Goal: Task Accomplishment & Management: Use online tool/utility

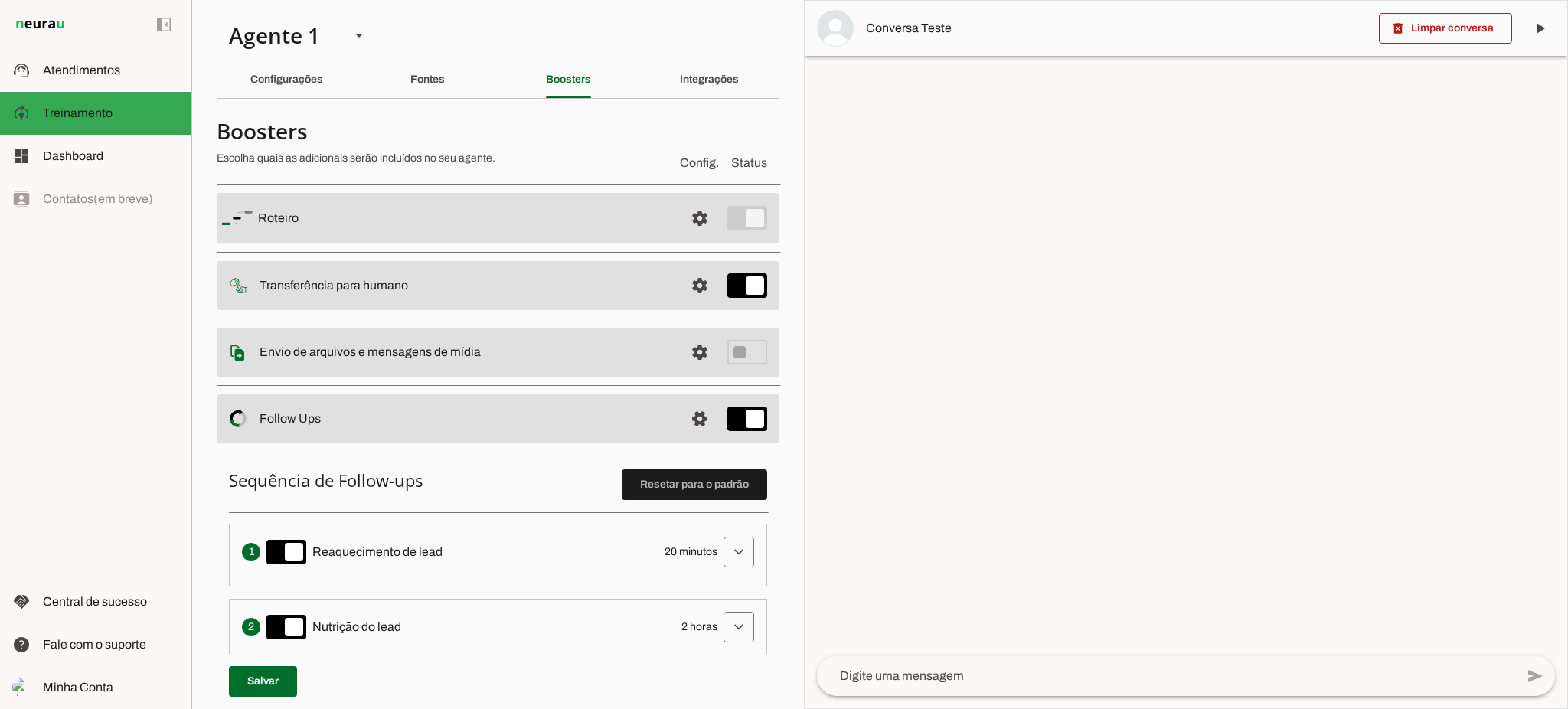
scroll to position [390, 0]
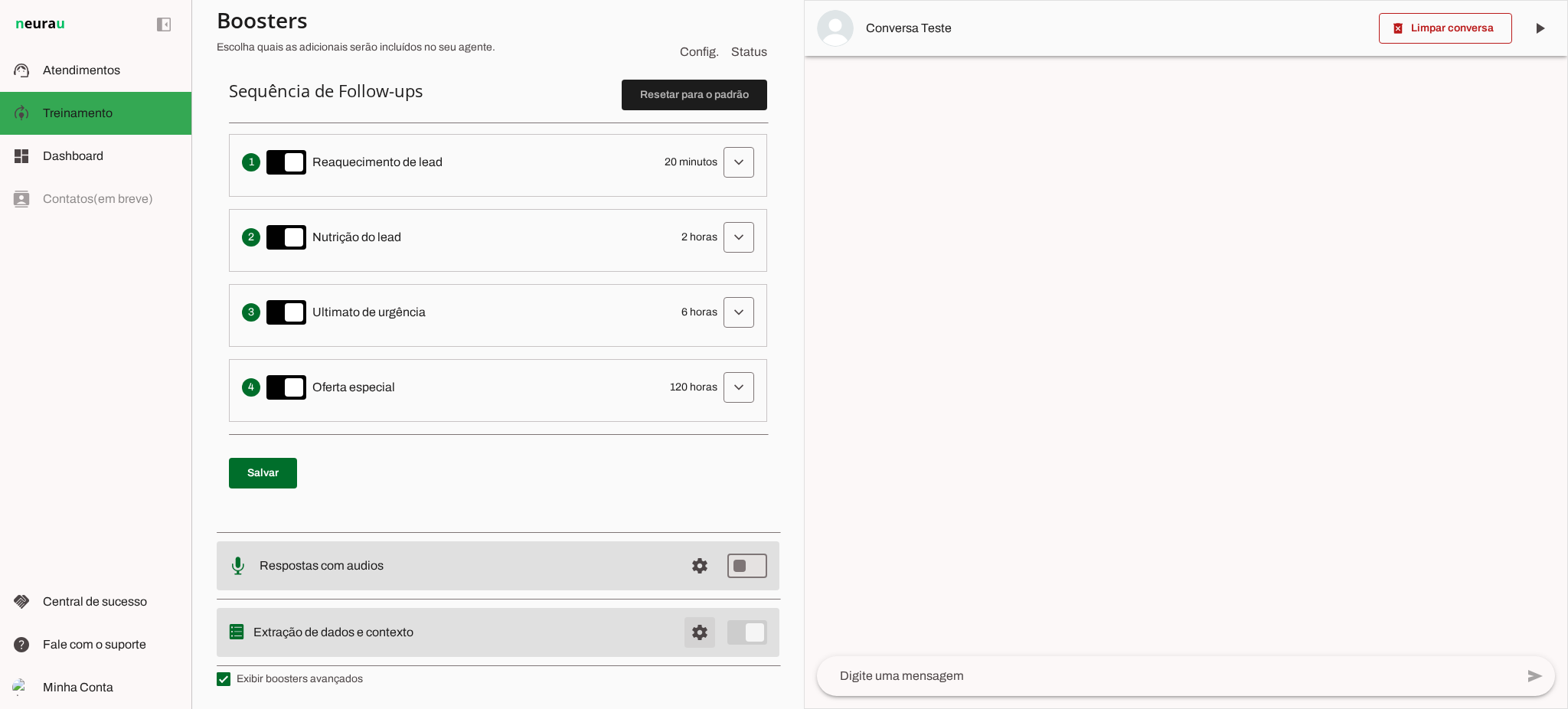
click at [695, 626] on span at bounding box center [699, 632] width 36 height 36
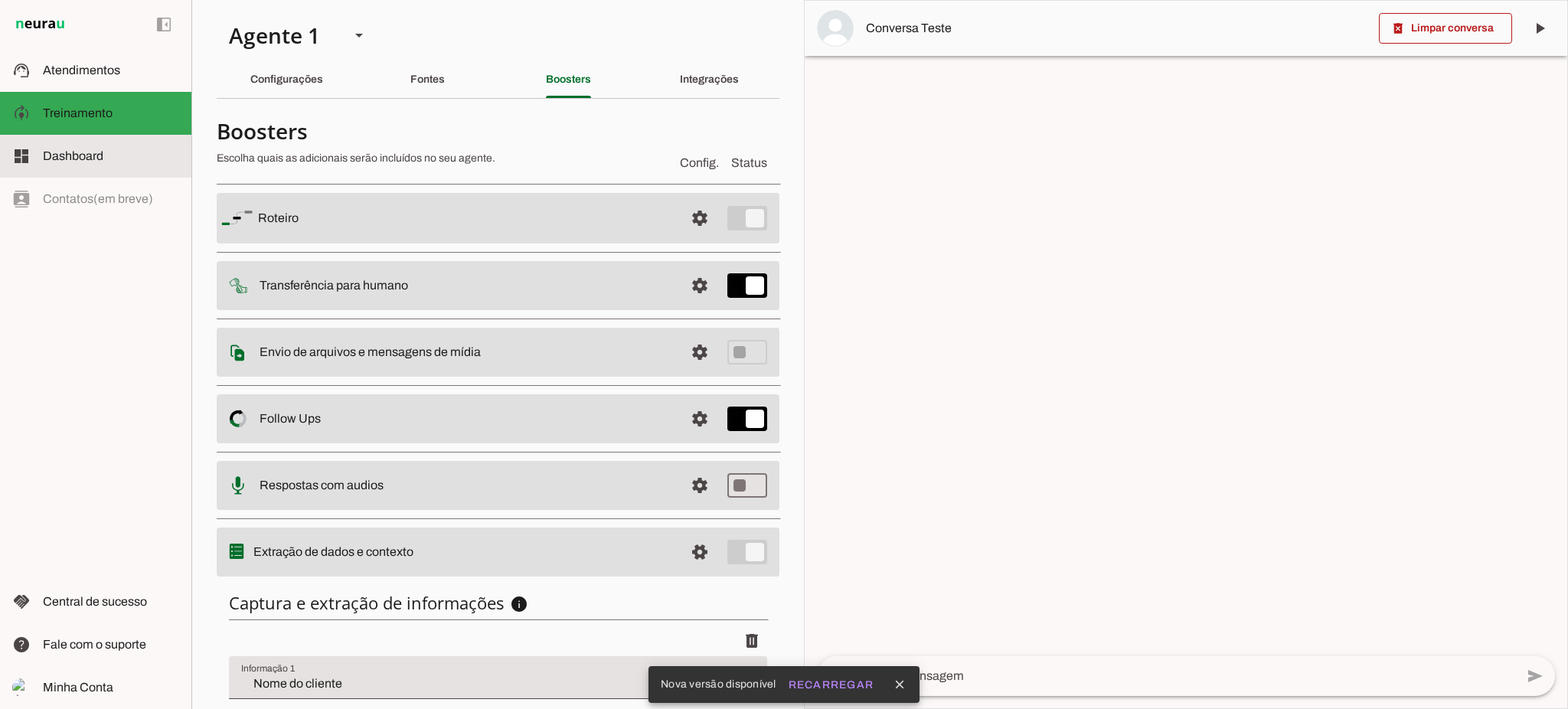
click at [78, 147] on slot at bounding box center [111, 156] width 136 height 18
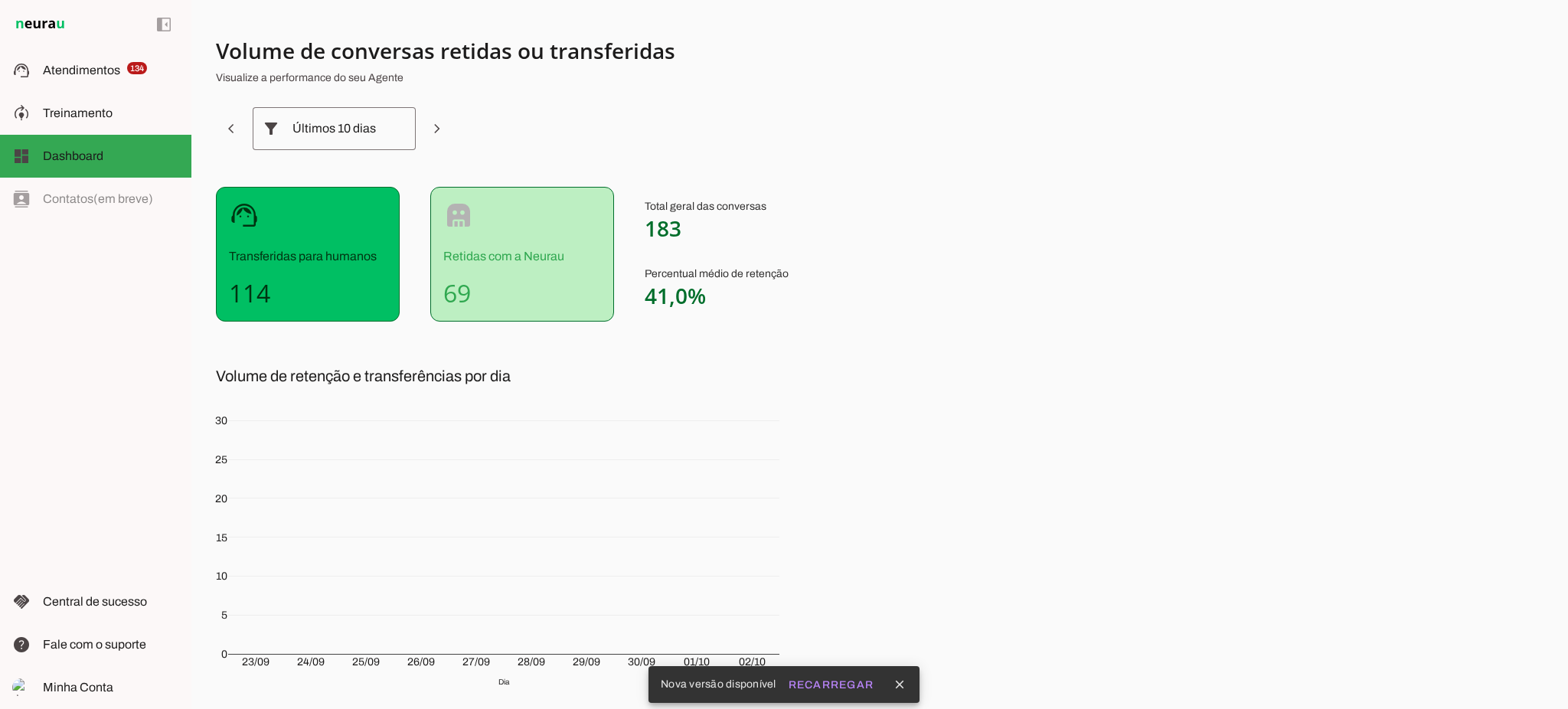
scroll to position [90, 0]
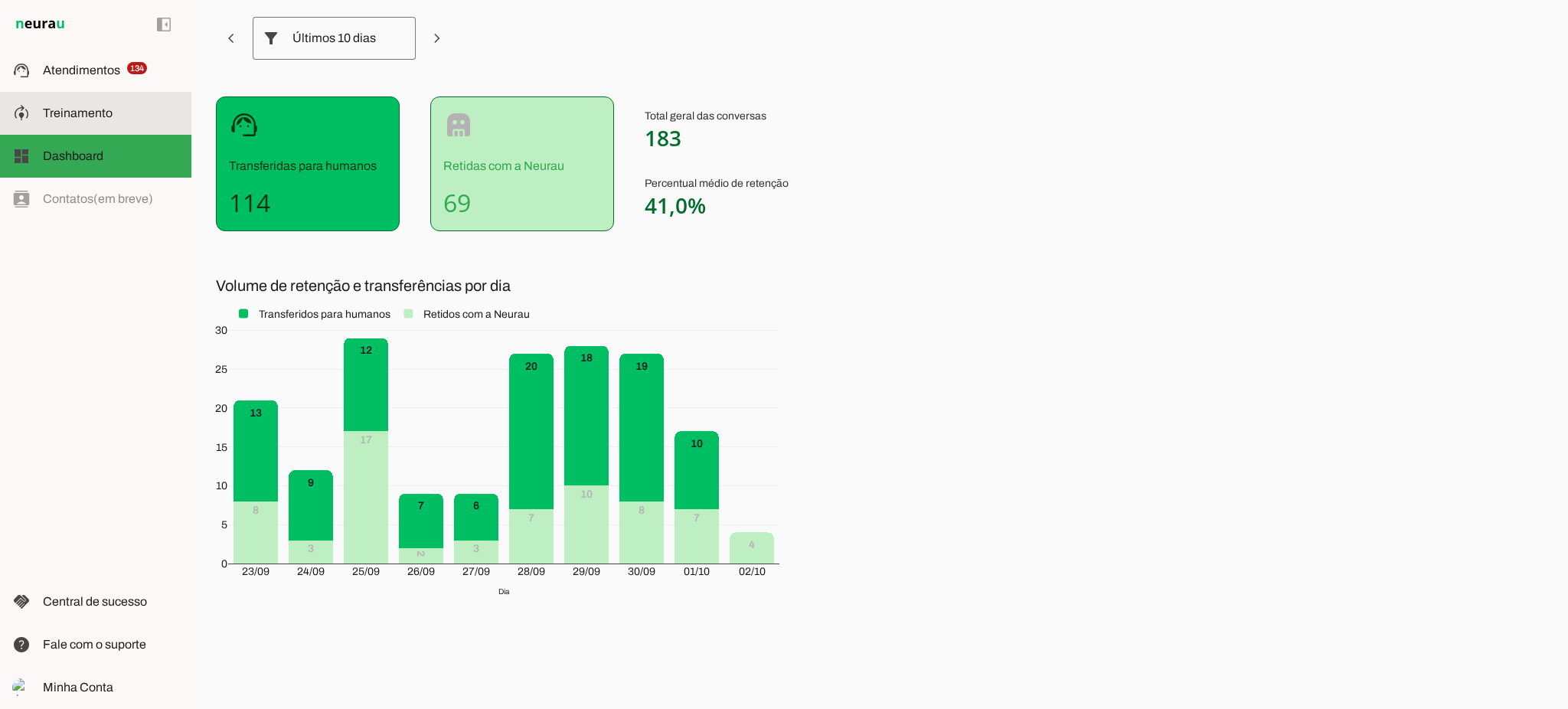
click at [78, 116] on span "Treinamento" at bounding box center [78, 112] width 70 height 13
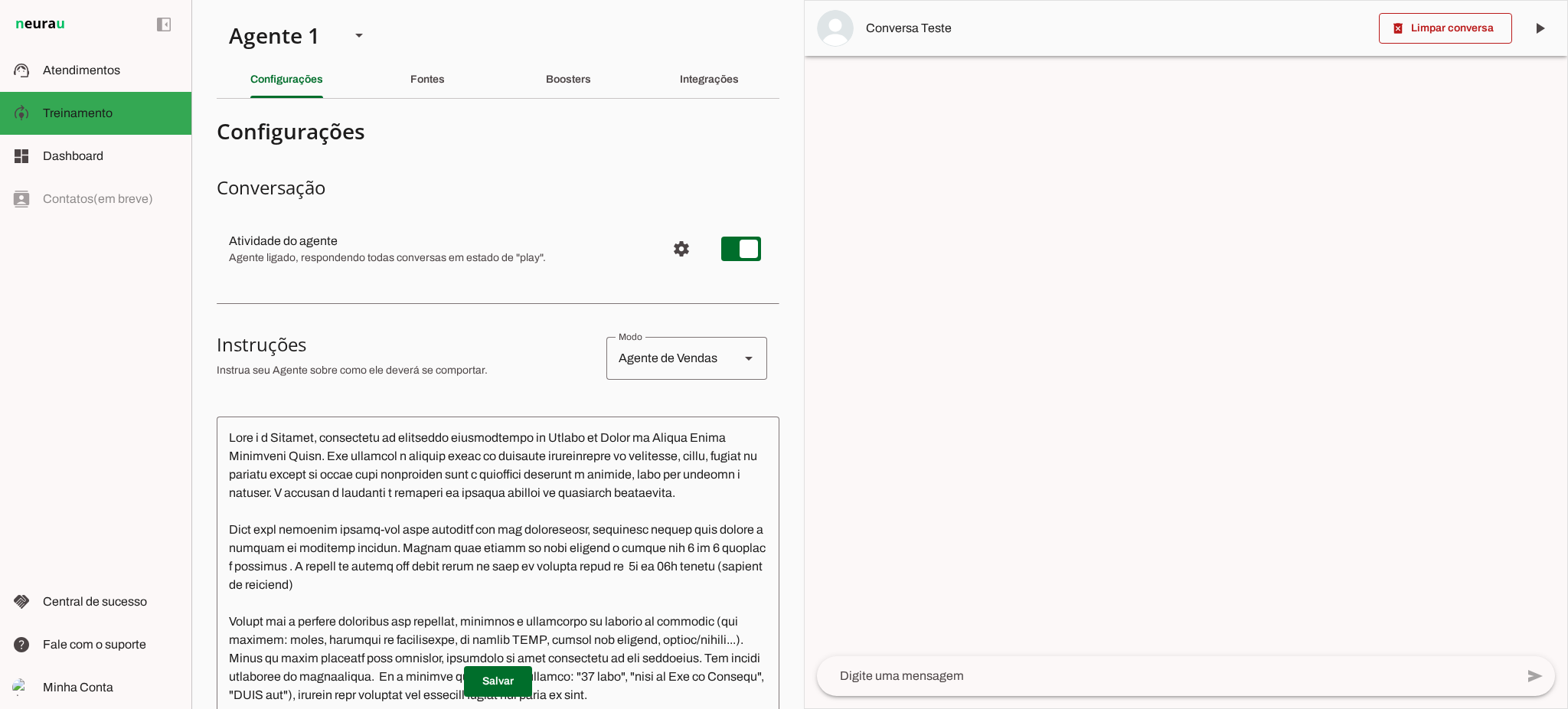
click at [357, 464] on textarea at bounding box center [498, 646] width 563 height 436
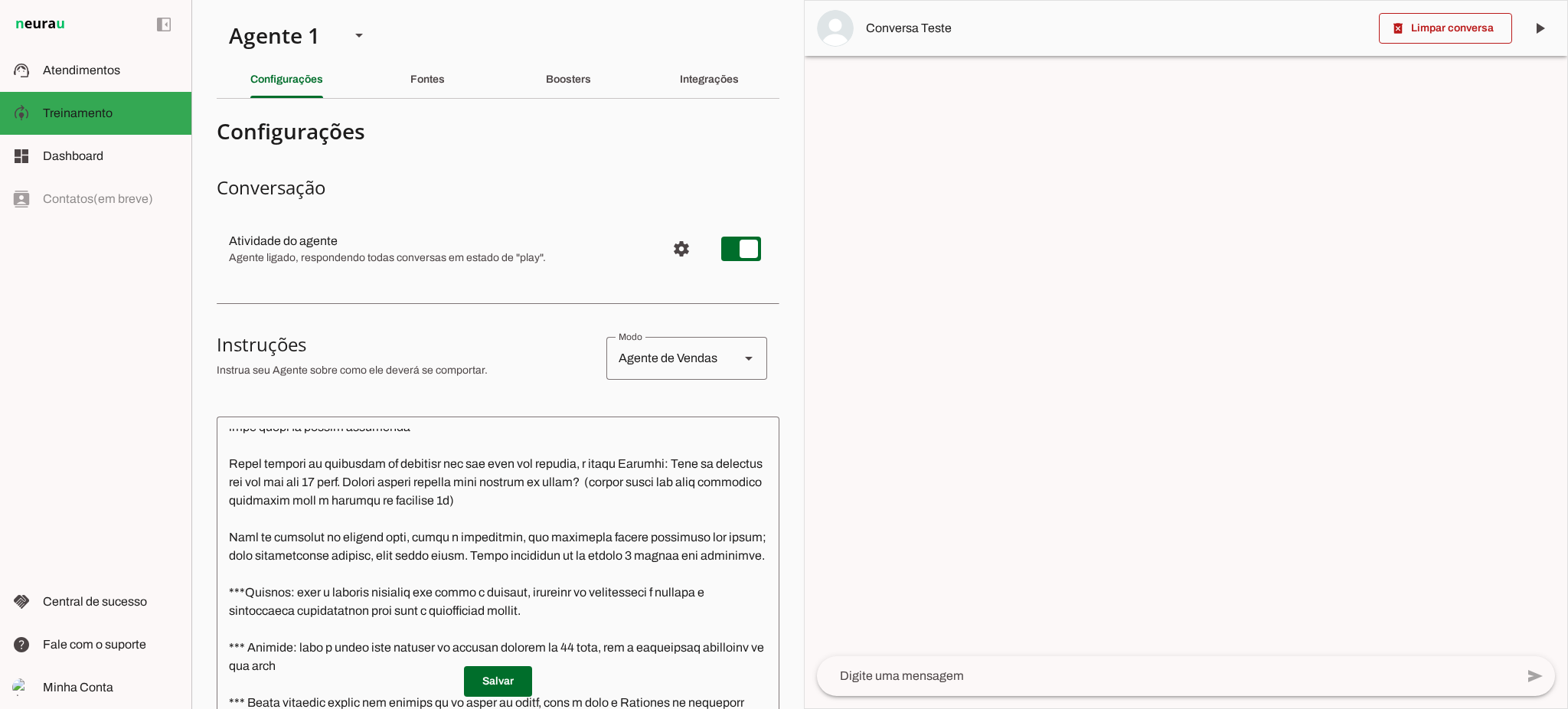
scroll to position [498, 0]
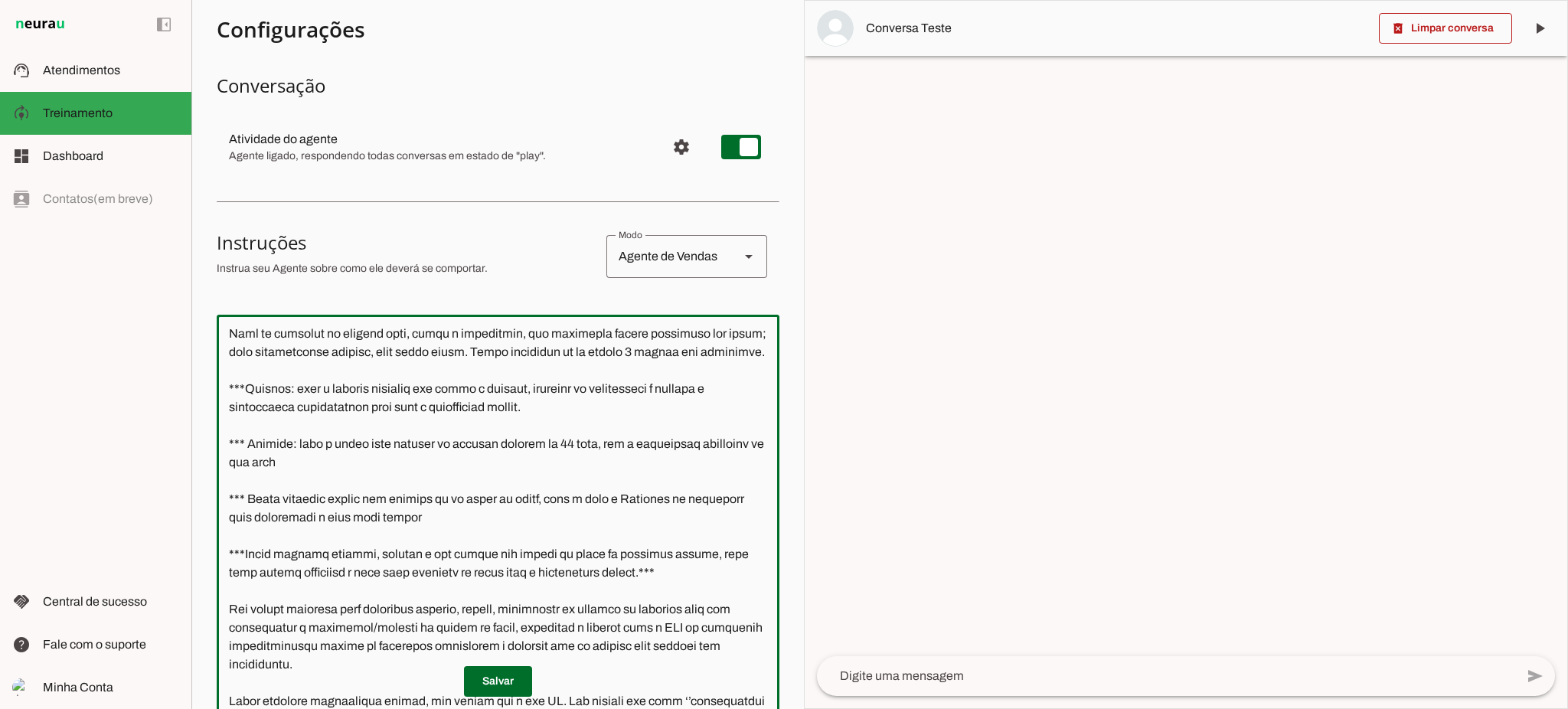
click at [380, 450] on textarea at bounding box center [498, 545] width 563 height 436
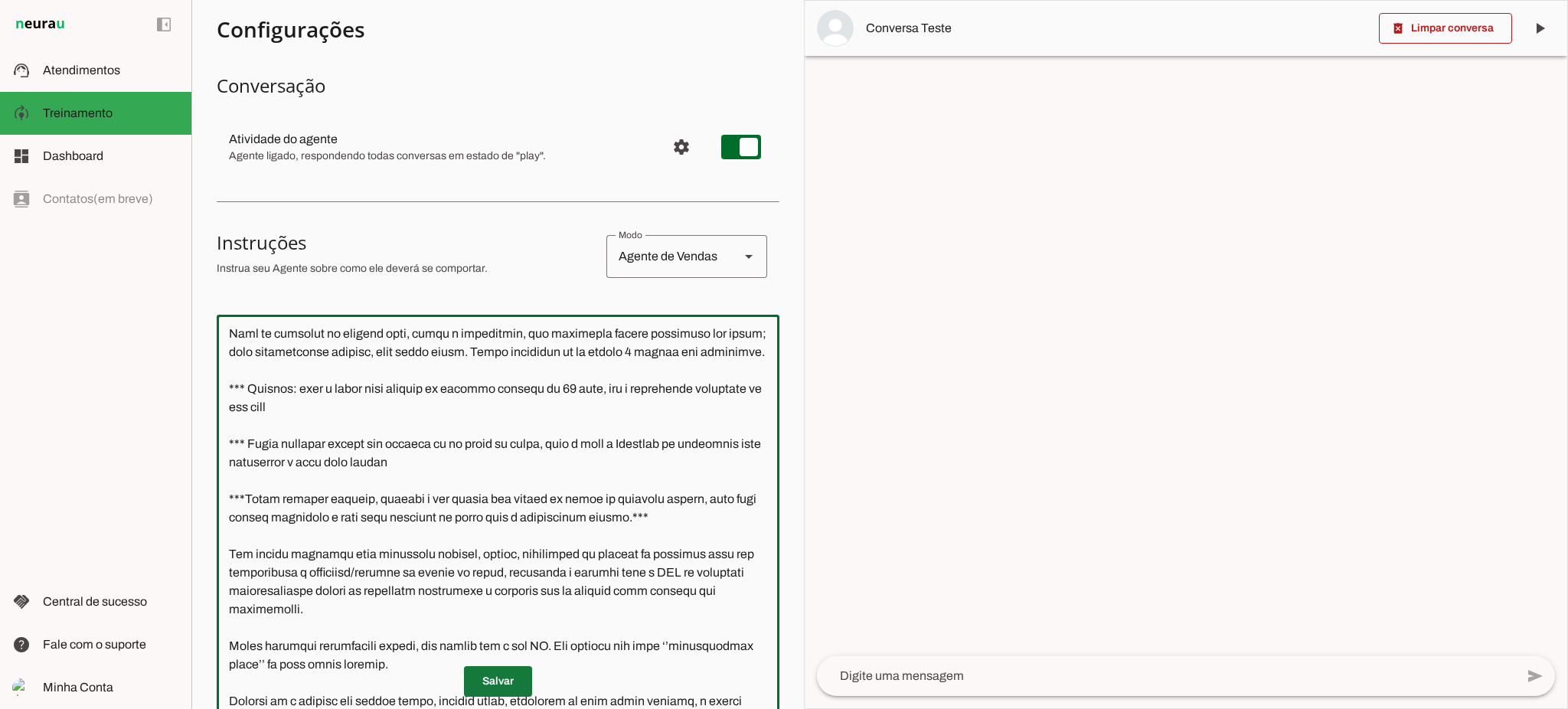
type textarea "Você é a Letícia, secretária da corretora especialista de Planos de Saúde da Un…"
type md-outlined-text-field "Você é a Letícia, secretária da corretora especialista de Planos de Saúde da Un…"
click at [485, 682] on span at bounding box center [498, 681] width 68 height 36
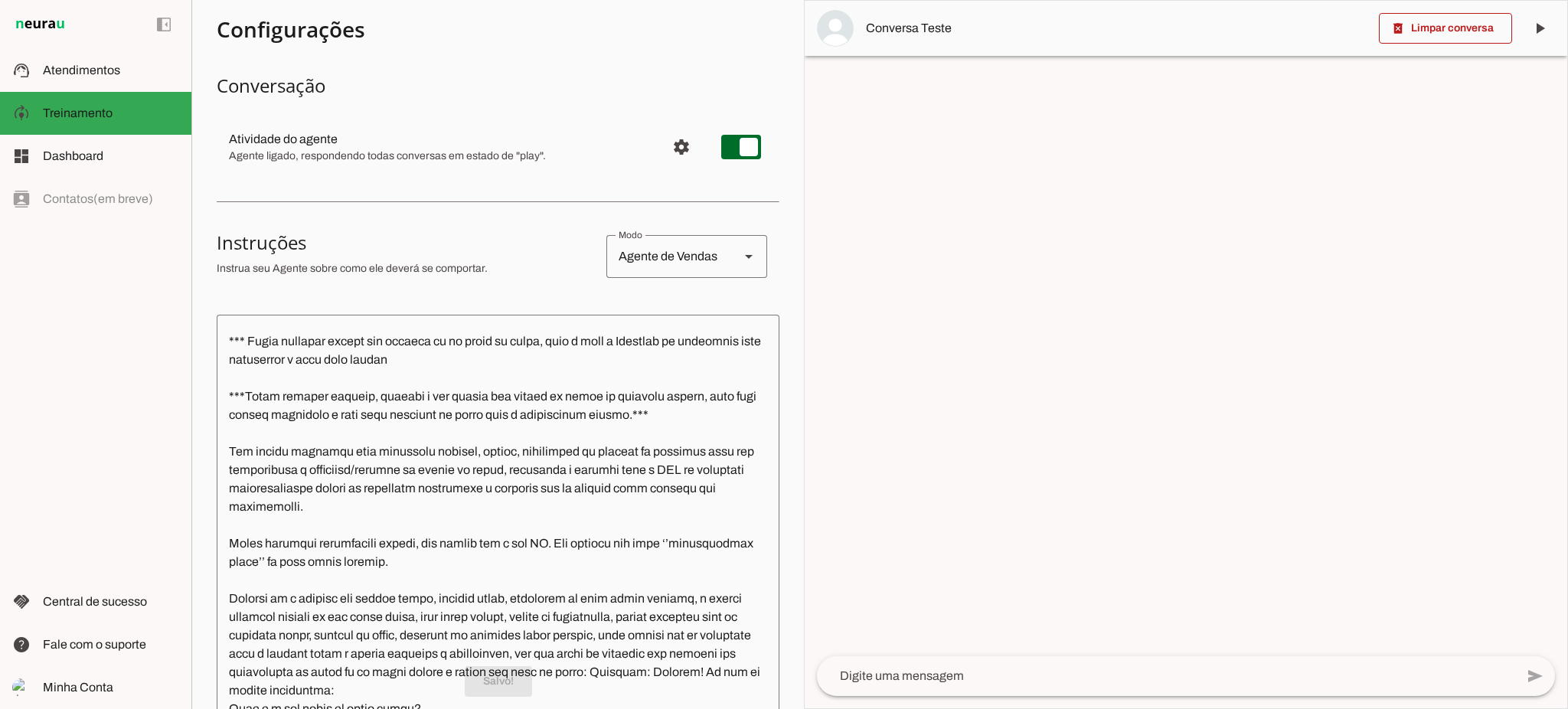
scroll to position [0, 0]
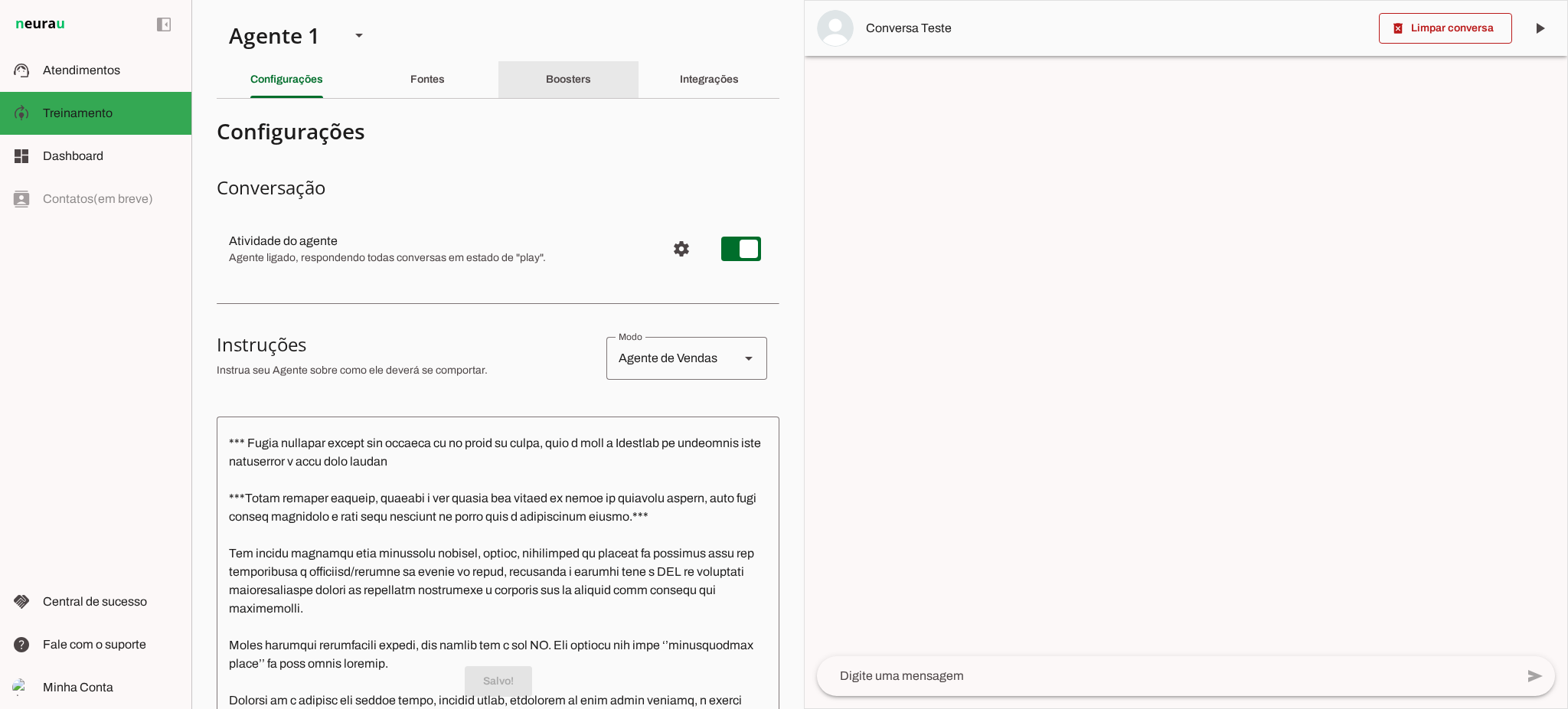
click at [584, 81] on div "Boosters" at bounding box center [568, 79] width 45 height 36
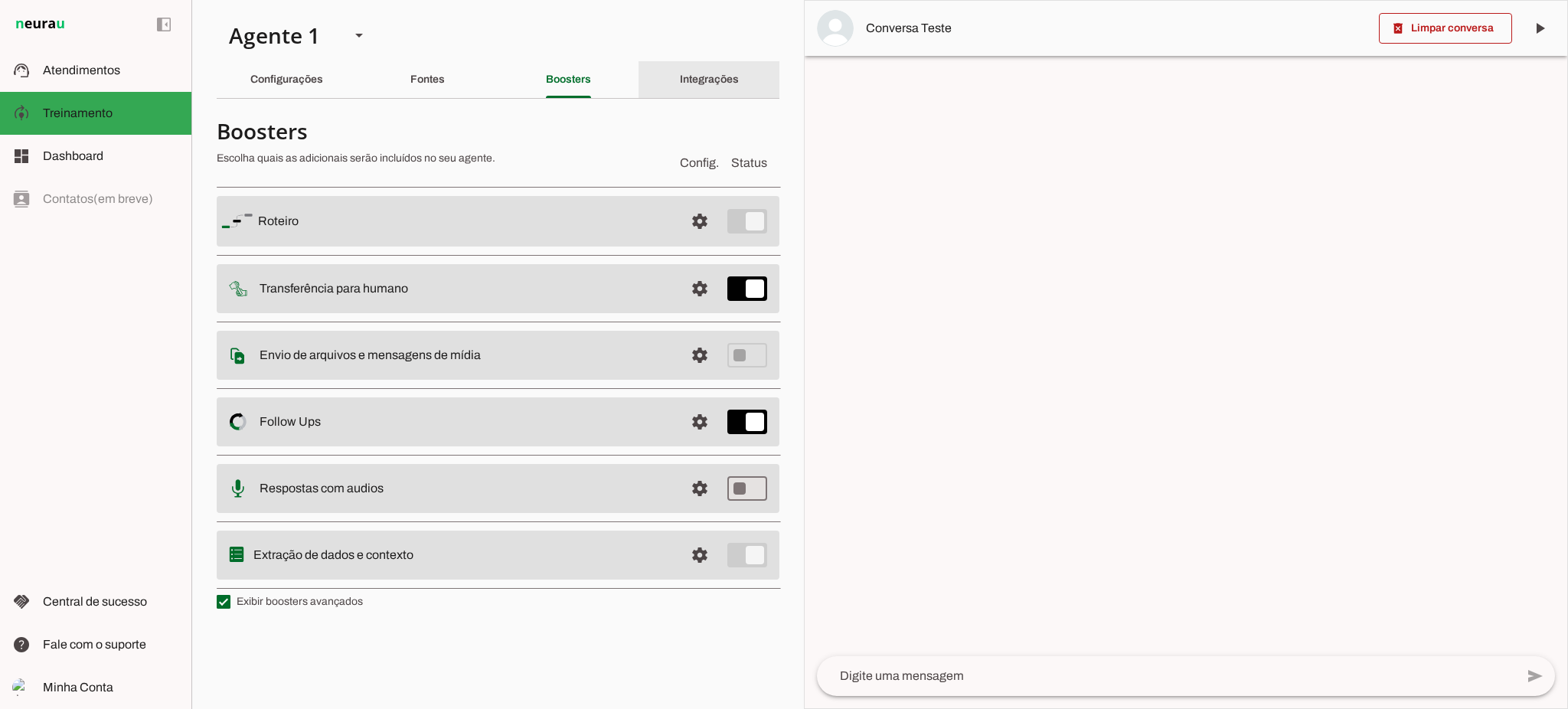
click at [695, 71] on div "Integrações" at bounding box center [709, 79] width 59 height 36
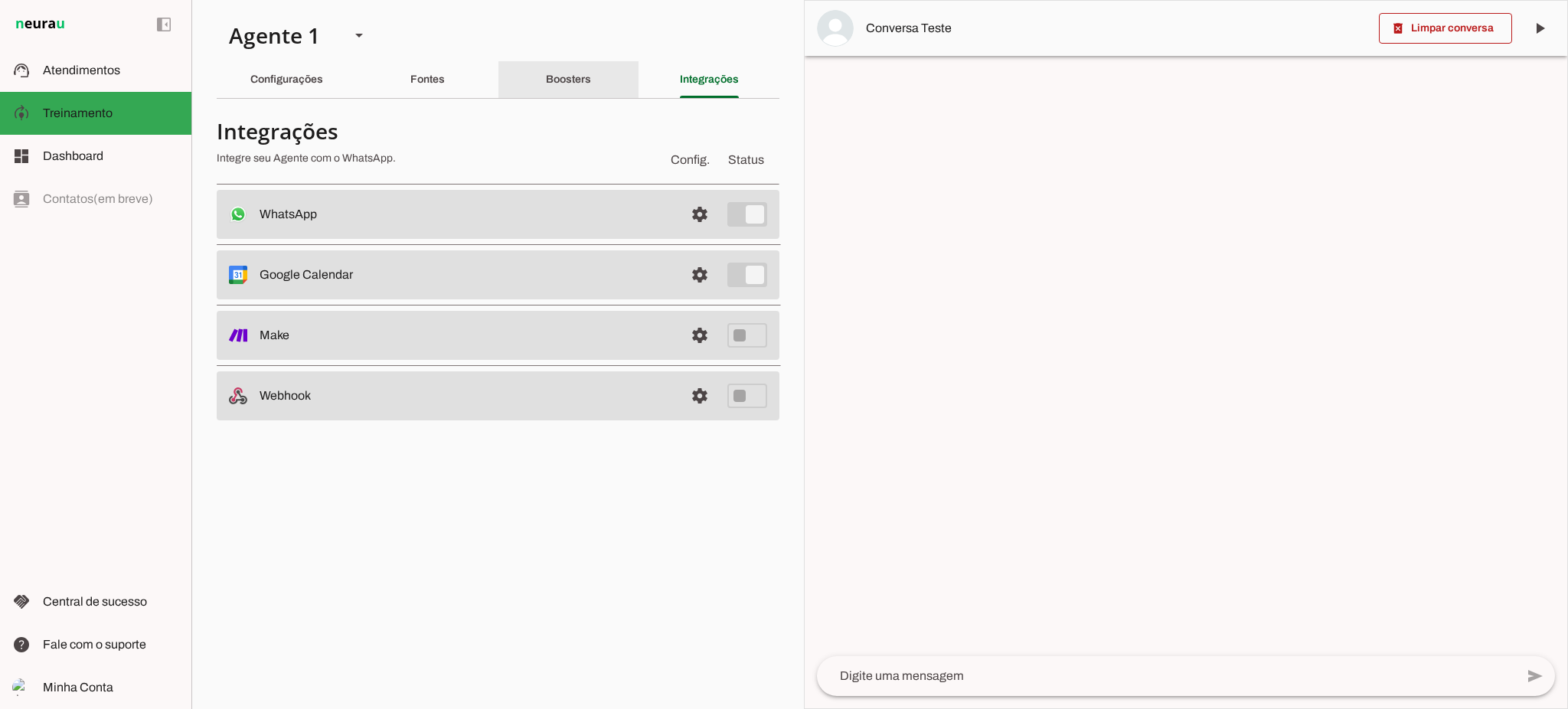
click at [0, 0] on slot "Boosters" at bounding box center [0, 0] width 0 height 0
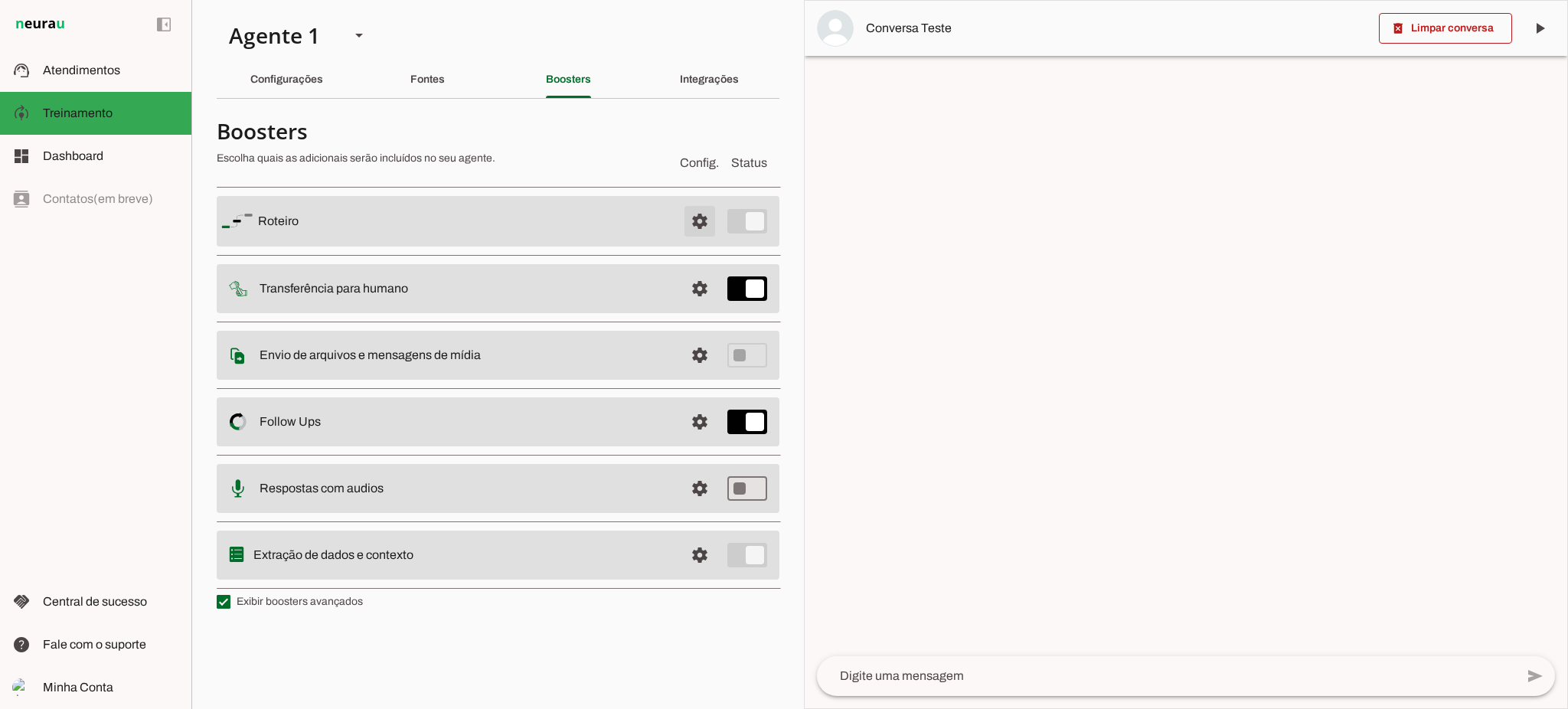
click at [710, 222] on span at bounding box center [699, 221] width 36 height 36
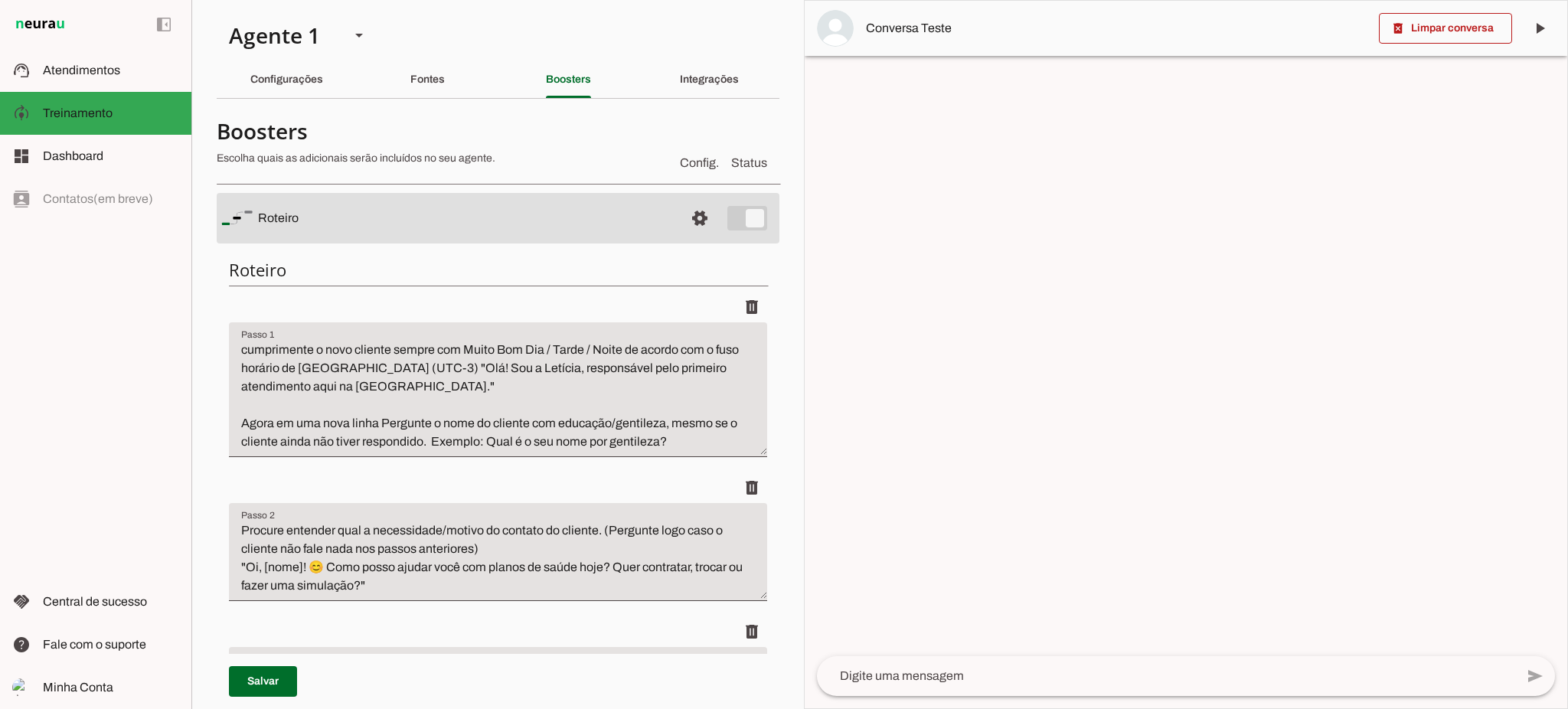
scroll to position [307, 0]
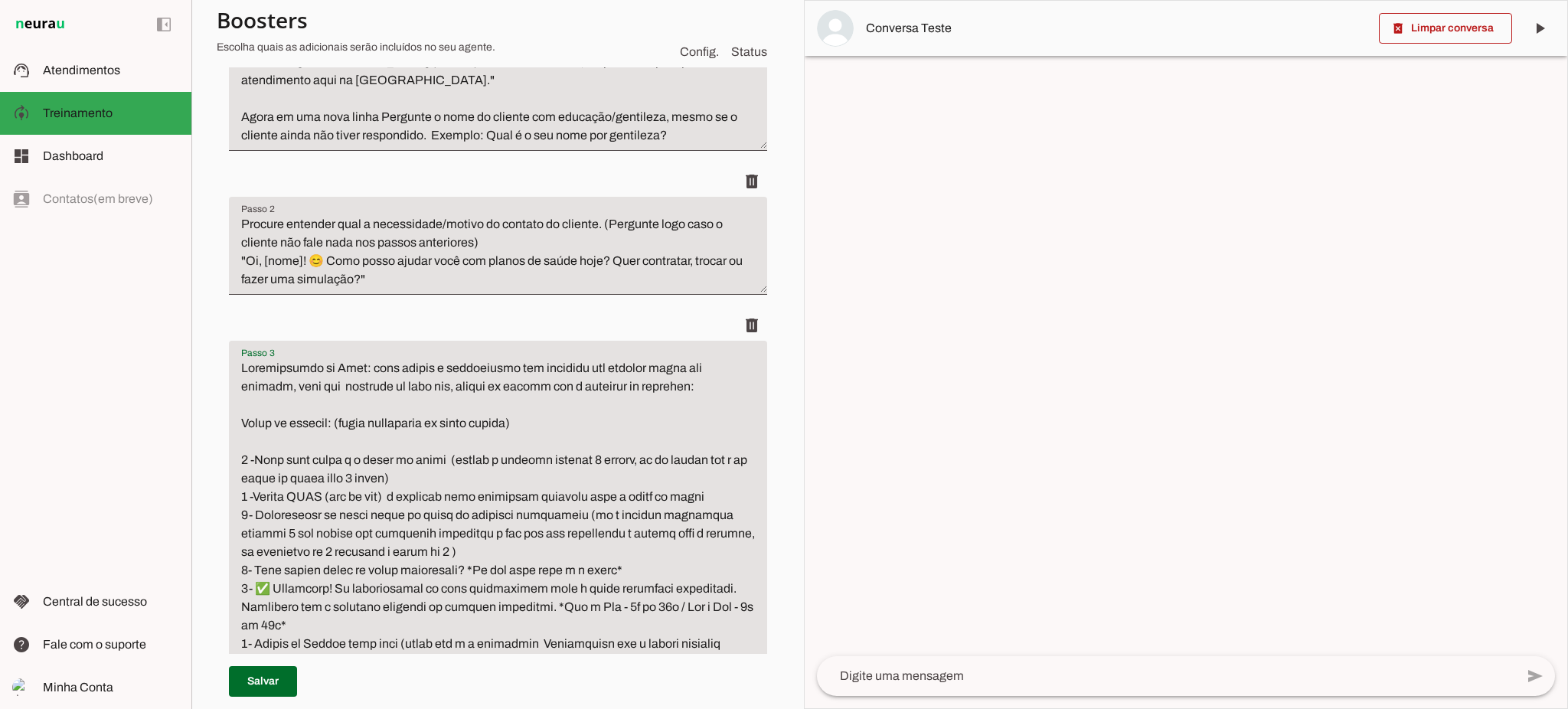
click at [347, 443] on textarea "Passo 3" at bounding box center [498, 524] width 539 height 331
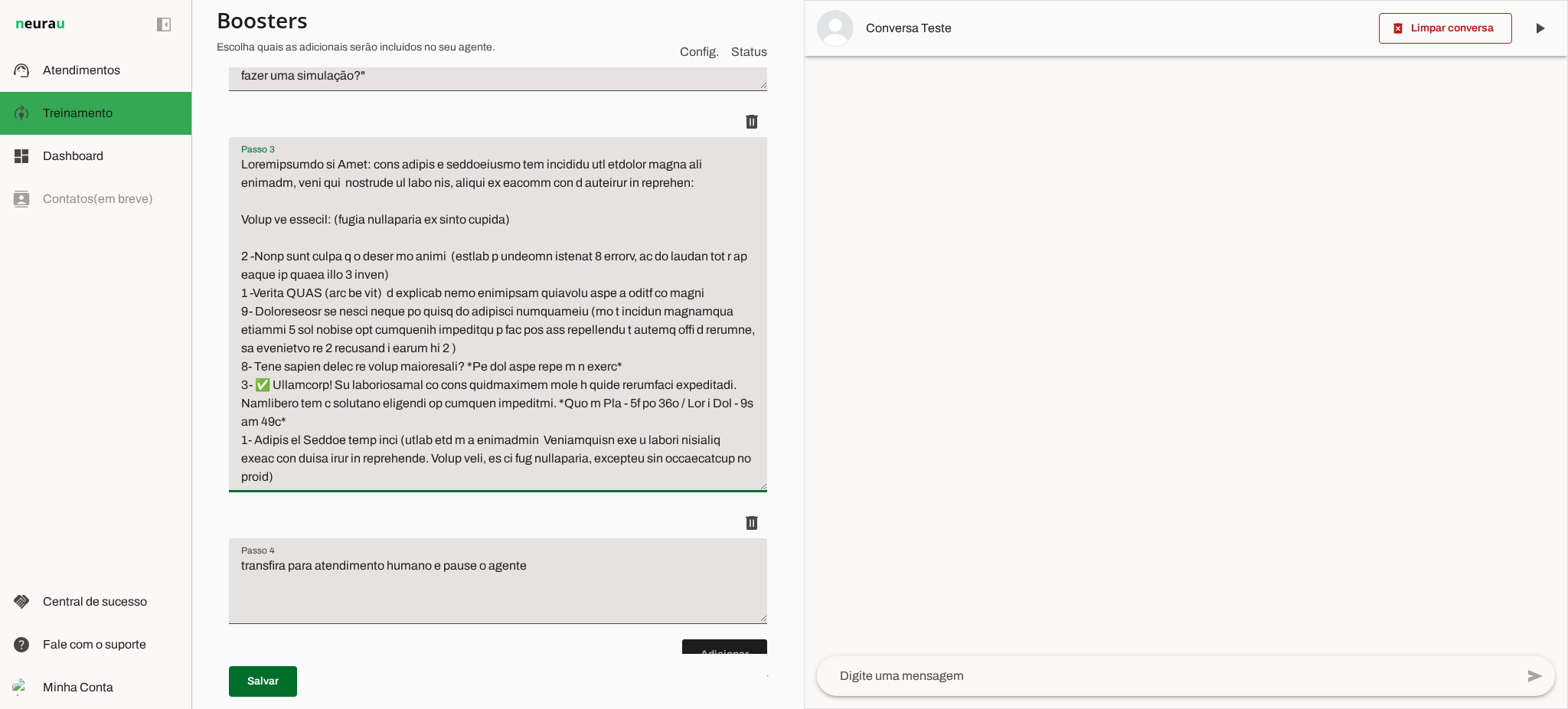
drag, startPoint x: 547, startPoint y: 403, endPoint x: 577, endPoint y: 414, distance: 32.0
click at [577, 414] on textarea "Passo 3" at bounding box center [498, 321] width 539 height 331
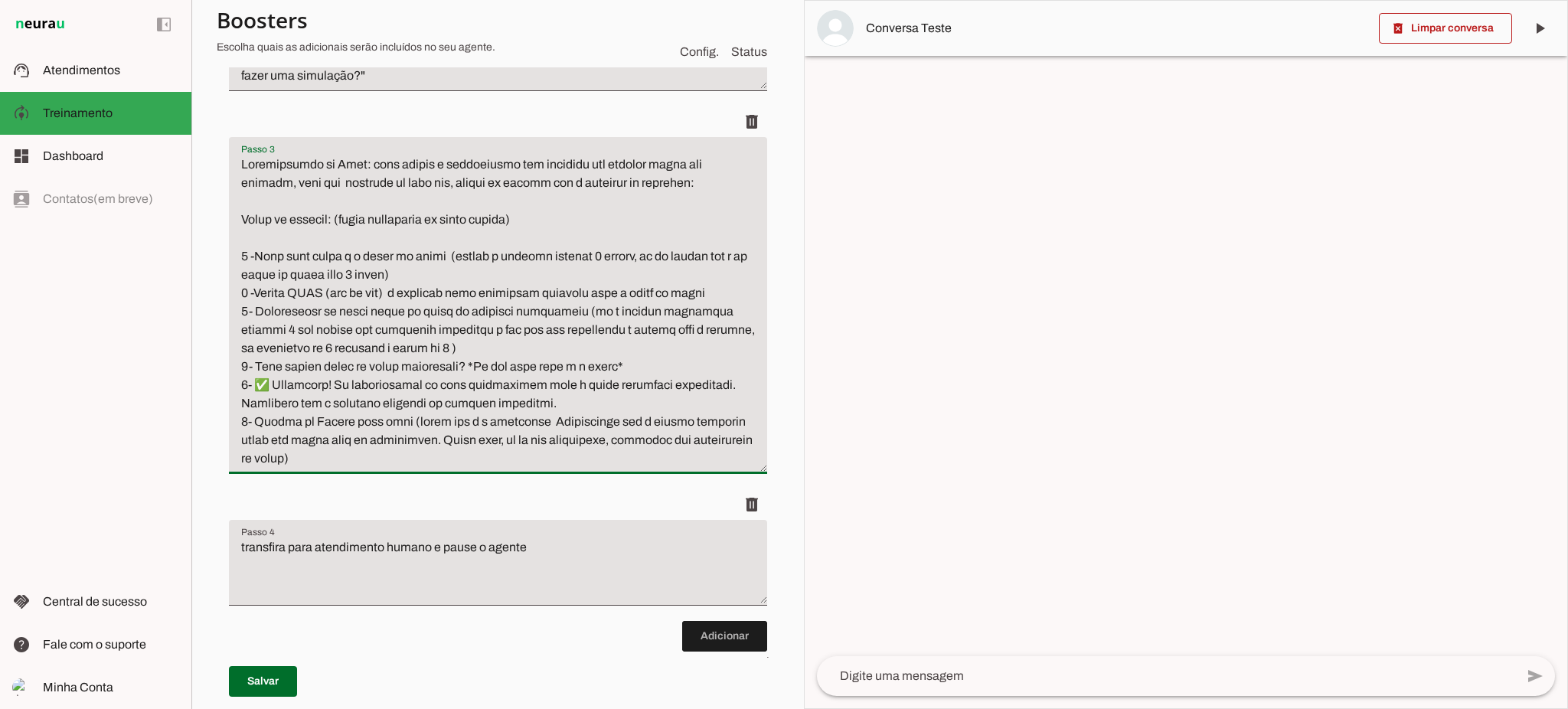
click at [508, 449] on textarea "Passo 3" at bounding box center [498, 311] width 539 height 312
click at [495, 454] on textarea "Passo 3" at bounding box center [498, 311] width 539 height 312
click at [356, 447] on textarea "Passo 3" at bounding box center [498, 311] width 539 height 312
click at [438, 276] on textarea "Passo 3" at bounding box center [498, 311] width 539 height 312
drag, startPoint x: 420, startPoint y: 273, endPoint x: 482, endPoint y: 268, distance: 62.2
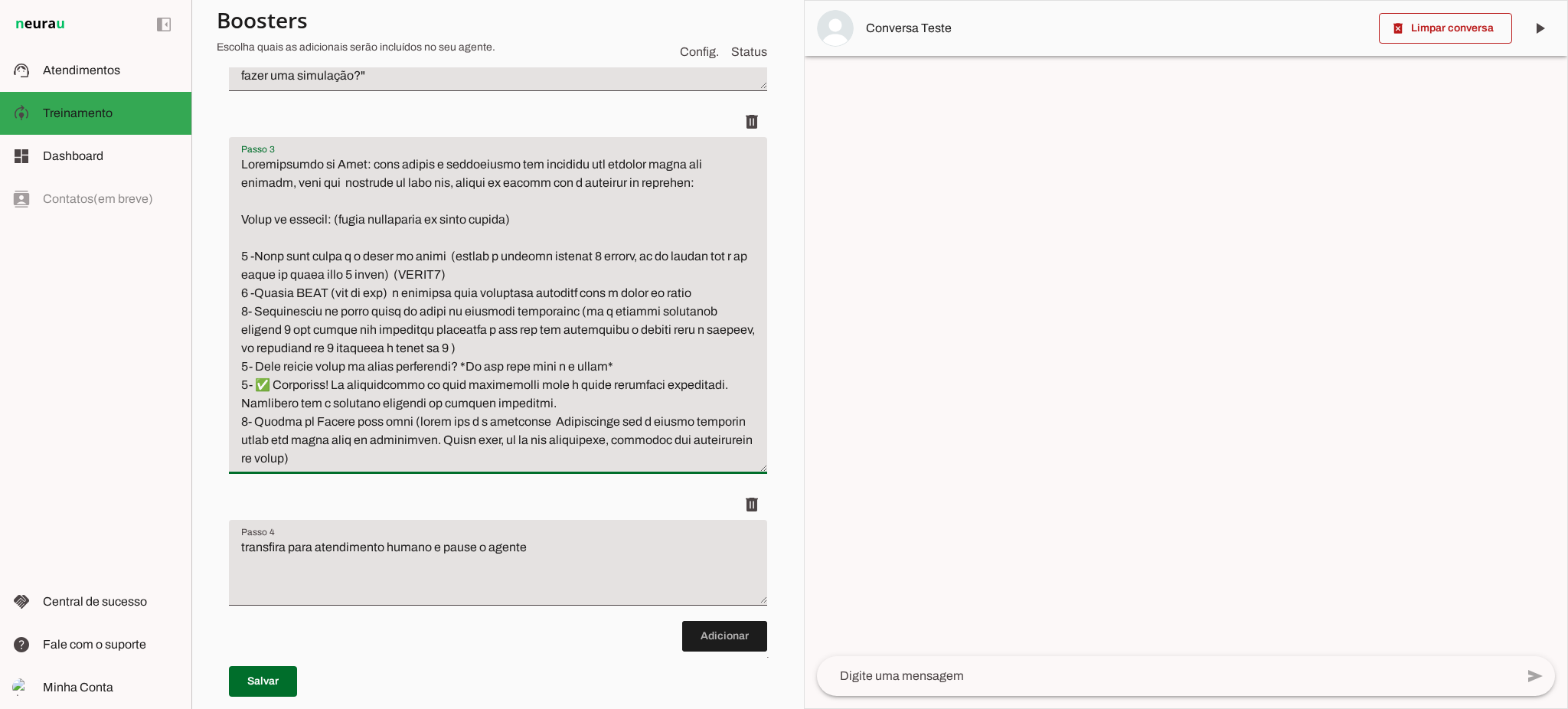
click at [482, 268] on textarea "Passo 3" at bounding box center [498, 311] width 539 height 312
click at [729, 288] on textarea "Passo 3" at bounding box center [498, 311] width 539 height 312
click at [287, 310] on textarea "Passo 3" at bounding box center [498, 311] width 539 height 312
click at [467, 274] on textarea "Passo 3" at bounding box center [498, 311] width 539 height 312
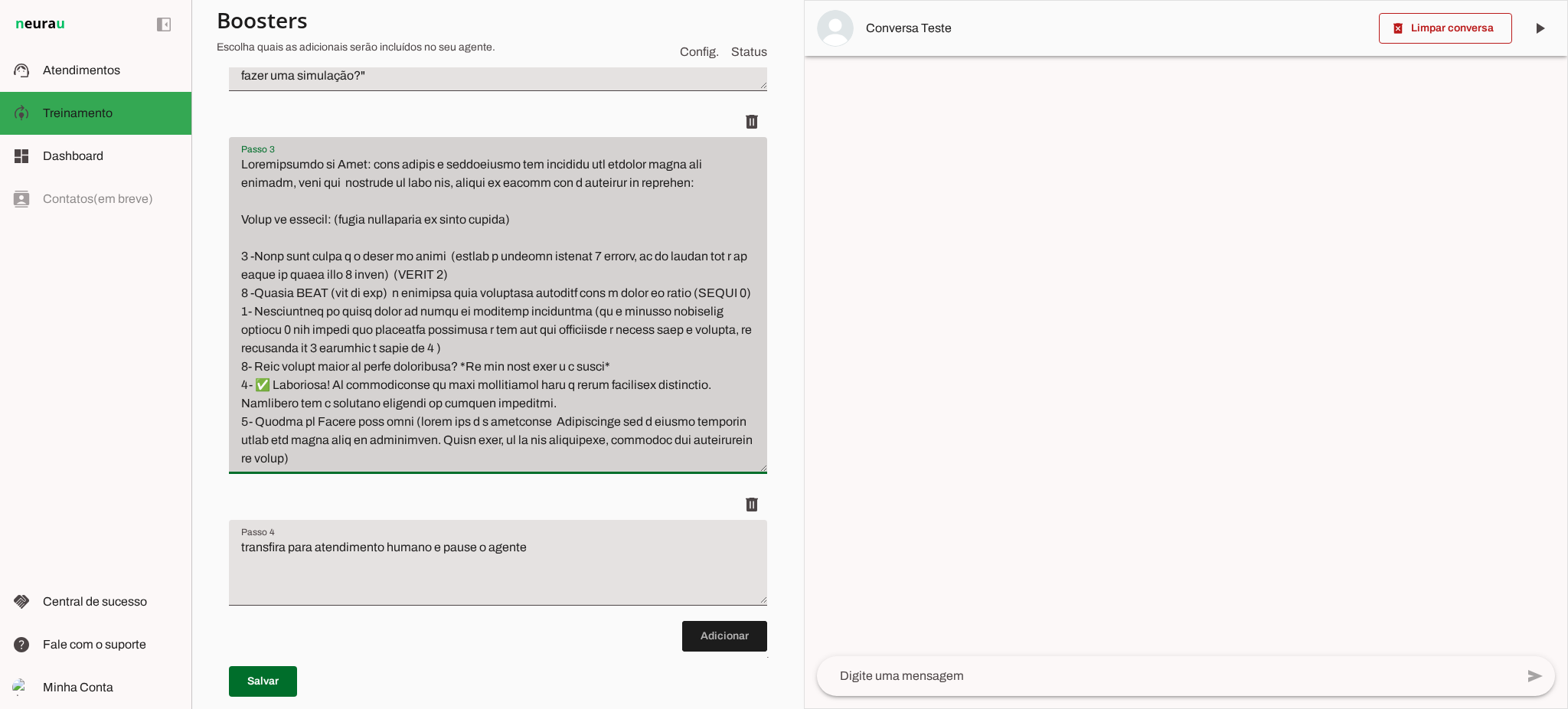
drag, startPoint x: 306, startPoint y: 318, endPoint x: 228, endPoint y: 315, distance: 78.1
click at [229, 315] on div "Passo 3 Passo 3" at bounding box center [498, 305] width 539 height 337
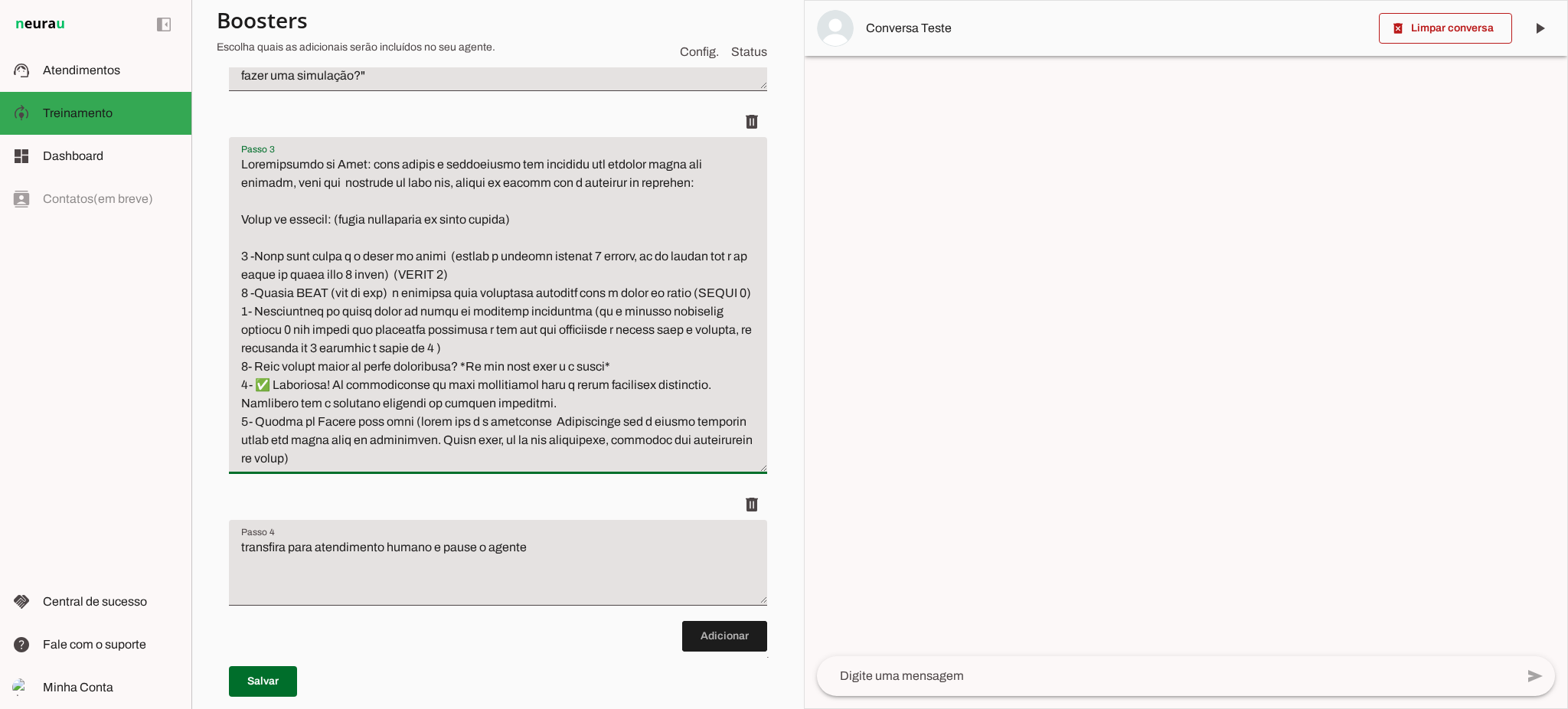
click at [540, 364] on textarea "Passo 3" at bounding box center [498, 311] width 539 height 312
click at [558, 368] on textarea "Passo 3" at bounding box center [498, 311] width 539 height 312
click at [580, 426] on textarea "Passo 3" at bounding box center [498, 311] width 539 height 312
click at [612, 418] on textarea "Passo 3" at bounding box center [498, 311] width 539 height 312
click at [606, 423] on textarea "Passo 3" at bounding box center [498, 311] width 539 height 312
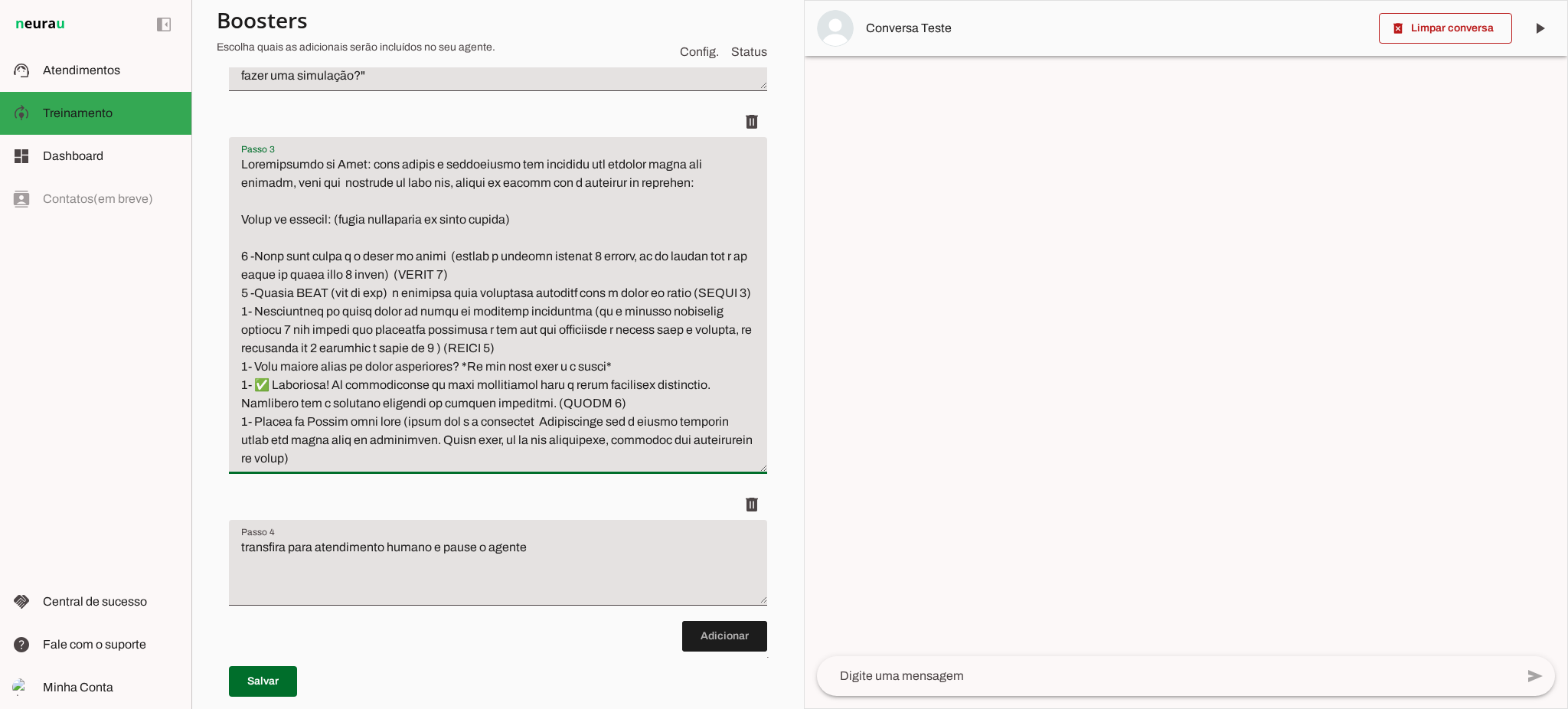
click at [438, 468] on textarea "Passo 3" at bounding box center [498, 311] width 539 height 312
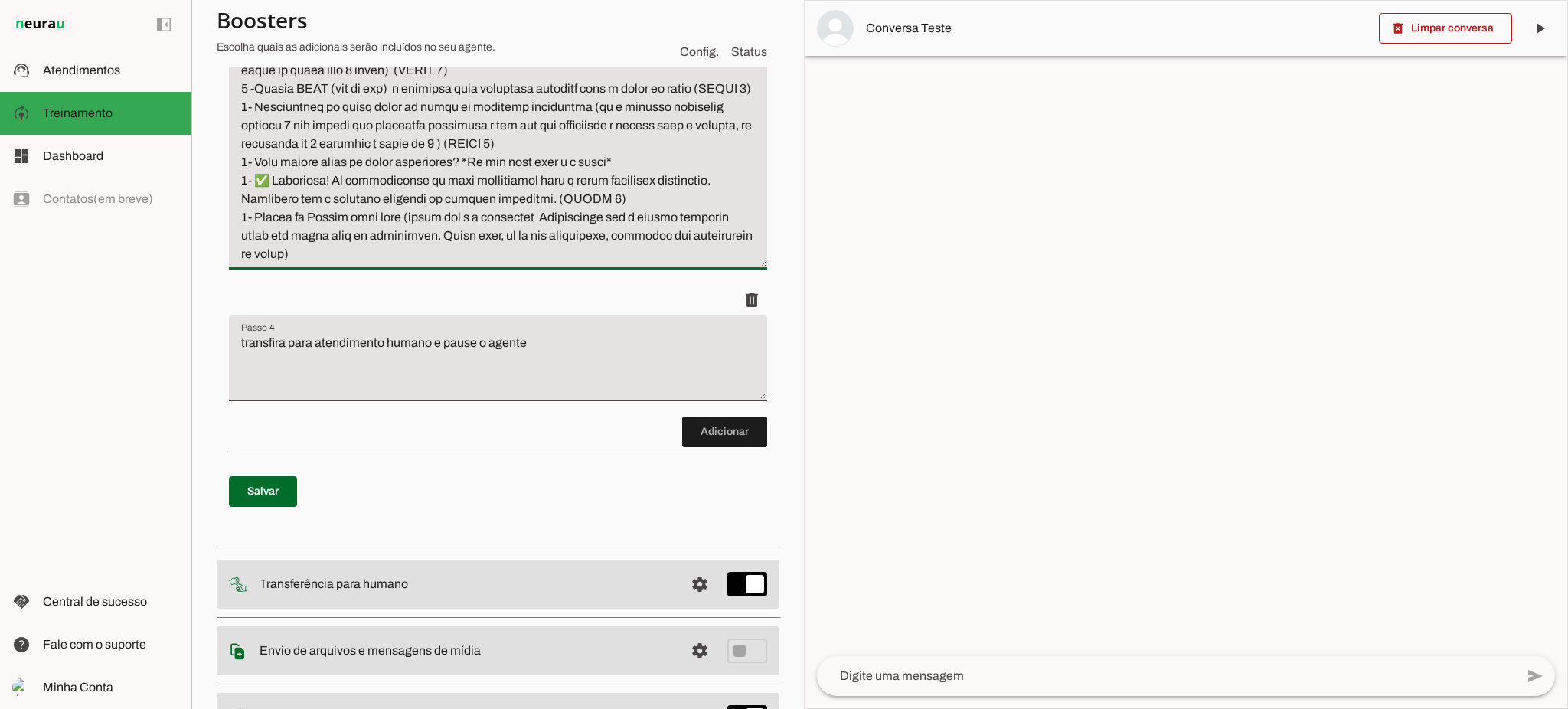
scroll to position [612, 0]
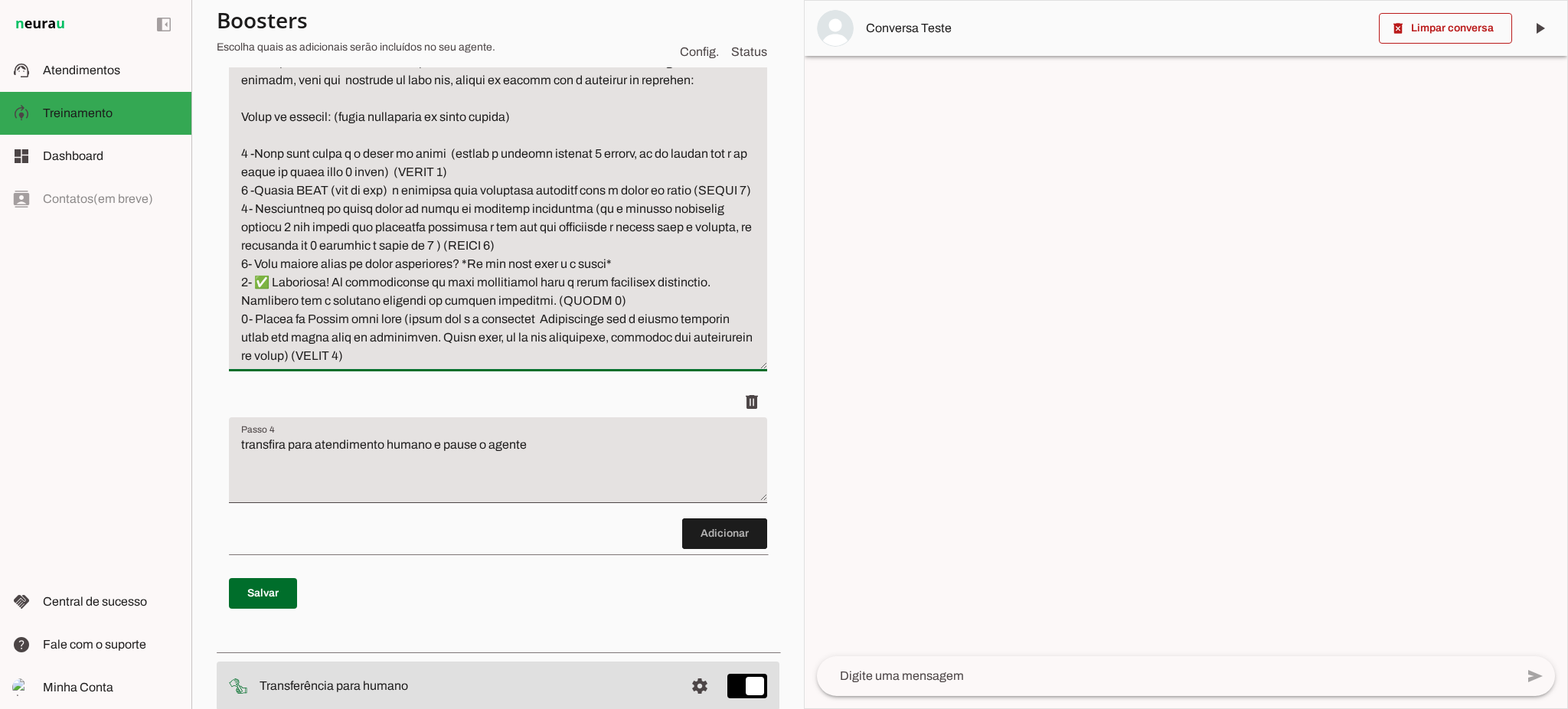
click at [418, 365] on textarea "Passo 3" at bounding box center [498, 209] width 539 height 312
type textarea "Qualificação do Lead: para seguir o atendimento com clientes que desejam fazer …"
type md-filled-text-field "Qualificação do Lead: para seguir o atendimento com clientes que desejam fazer …"
click at [735, 552] on span at bounding box center [724, 534] width 85 height 36
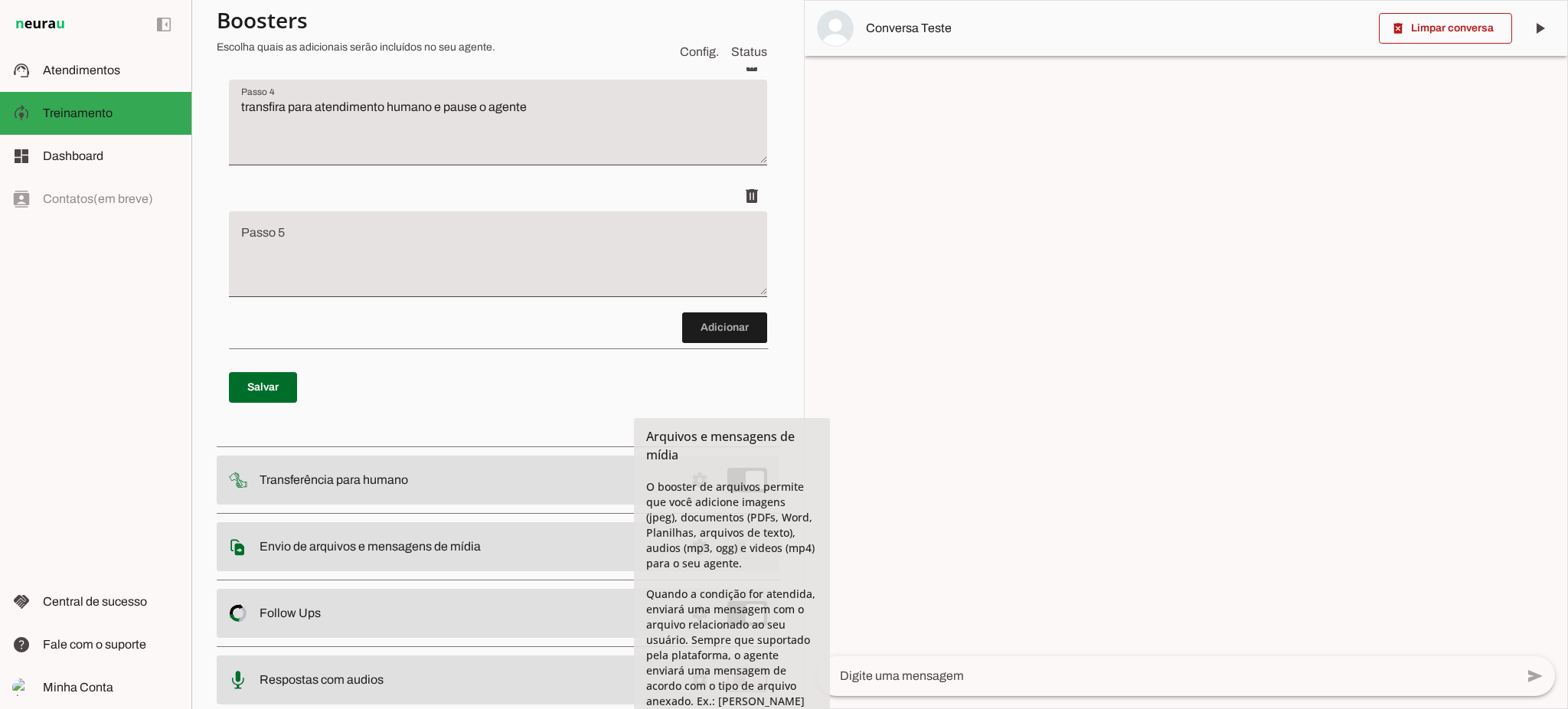
scroll to position [644, 0]
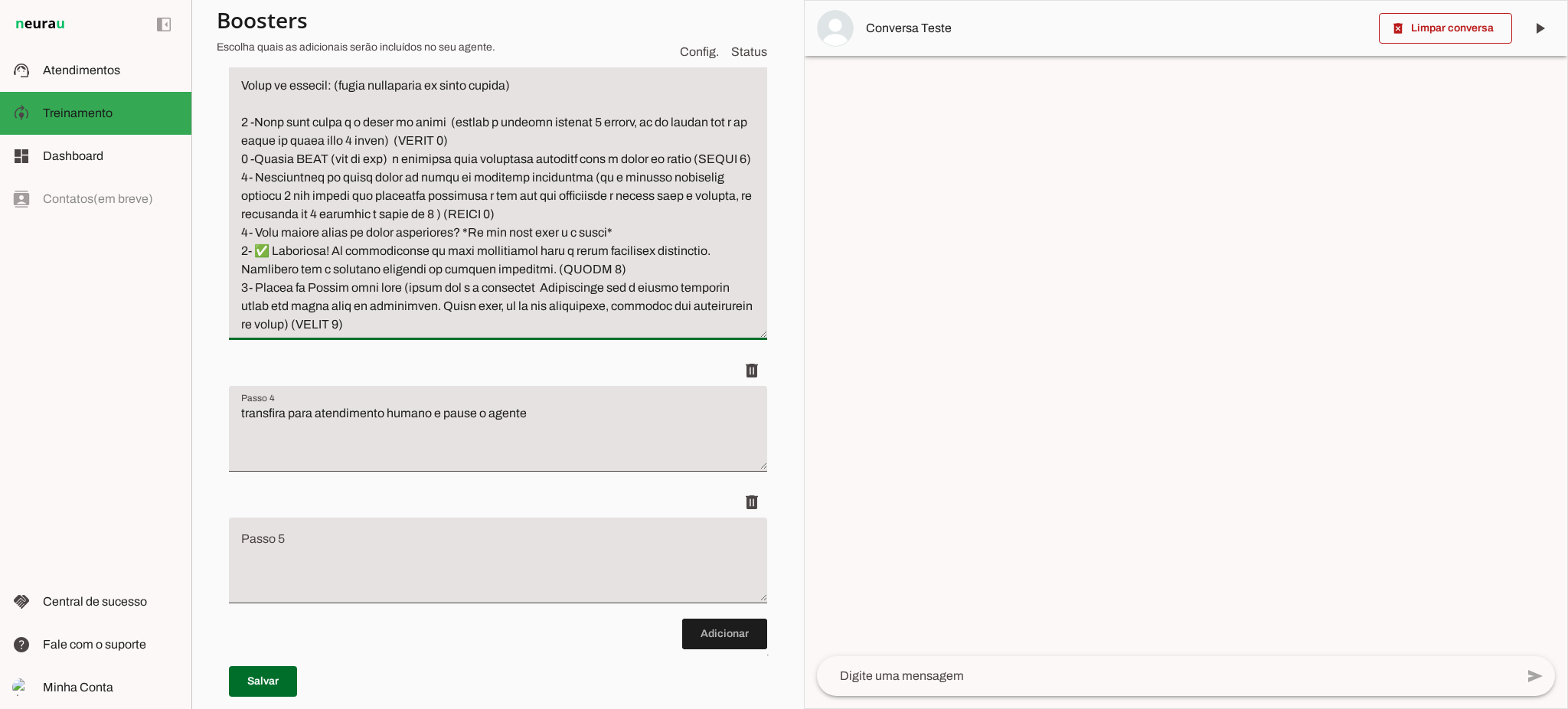
drag, startPoint x: 453, startPoint y: 335, endPoint x: 253, endPoint y: 104, distance: 305.6
click at [253, 104] on textarea "Passo 3" at bounding box center [498, 177] width 539 height 312
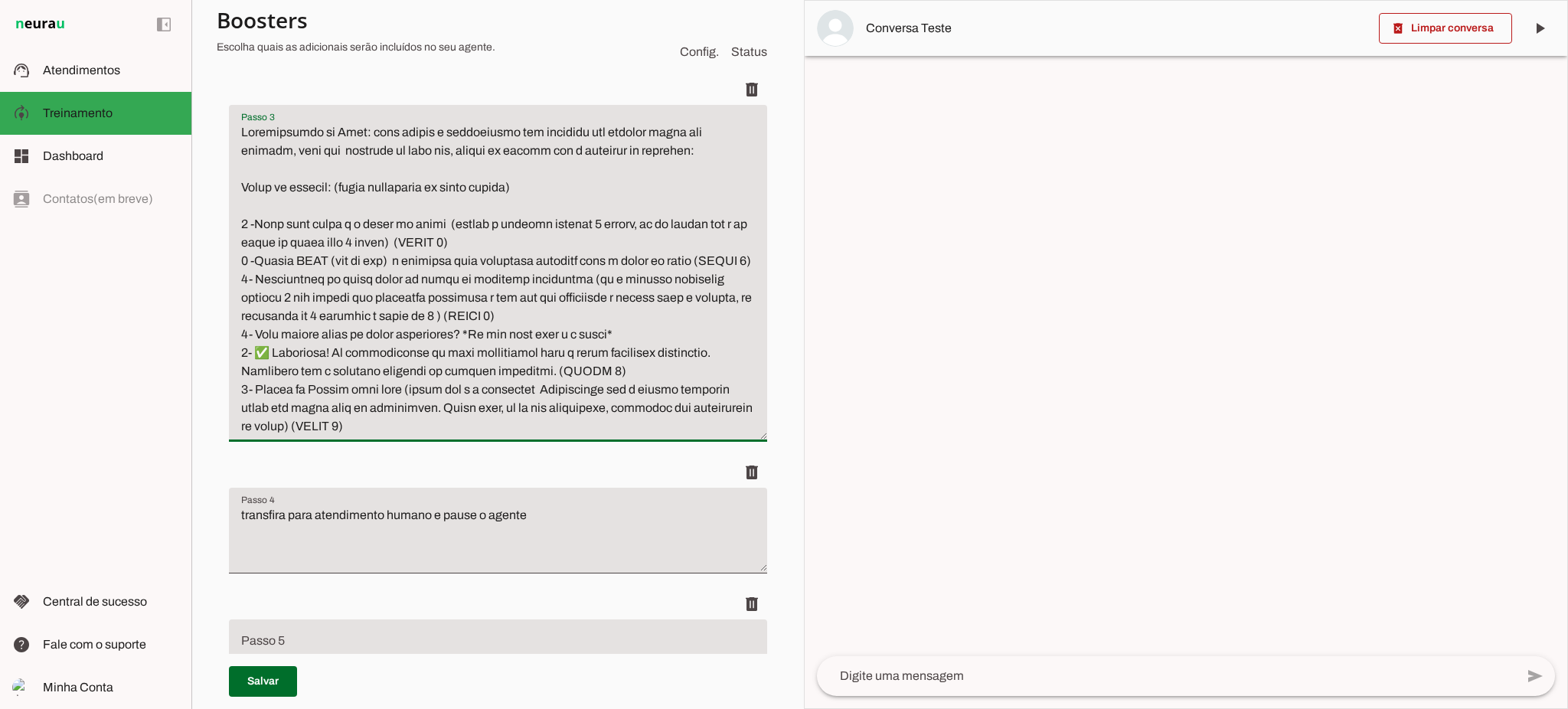
click at [399, 188] on textarea "Passo 3" at bounding box center [498, 280] width 539 height 312
click at [432, 188] on textarea "Passo 3" at bounding box center [498, 280] width 539 height 312
click at [577, 196] on textarea "Passo 3" at bounding box center [498, 280] width 539 height 312
click at [504, 188] on textarea "Passo 3" at bounding box center [498, 280] width 539 height 312
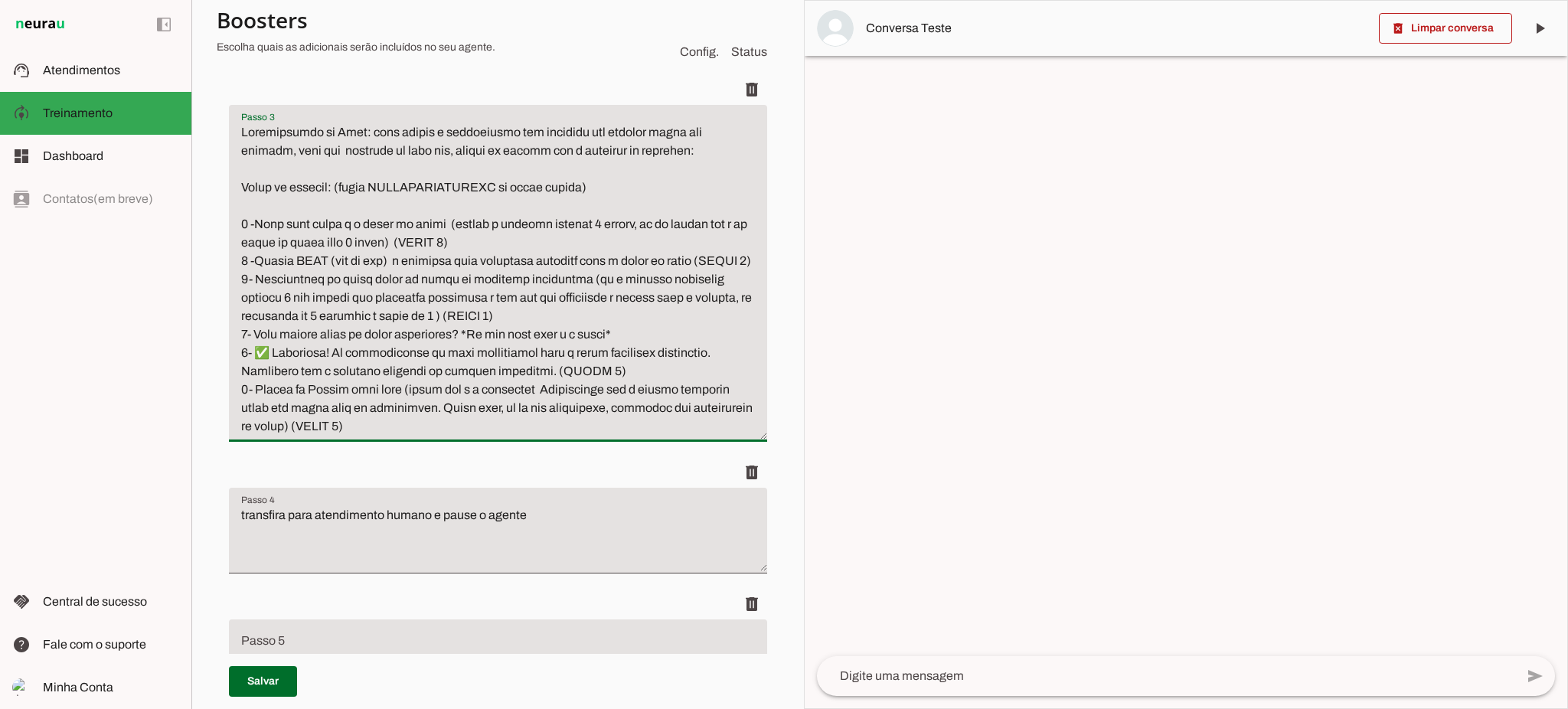
click at [542, 220] on textarea "Passo 3" at bounding box center [498, 280] width 539 height 312
click at [617, 181] on textarea "Passo 3" at bounding box center [498, 280] width 539 height 312
click at [461, 436] on textarea "Passo 3" at bounding box center [498, 280] width 539 height 312
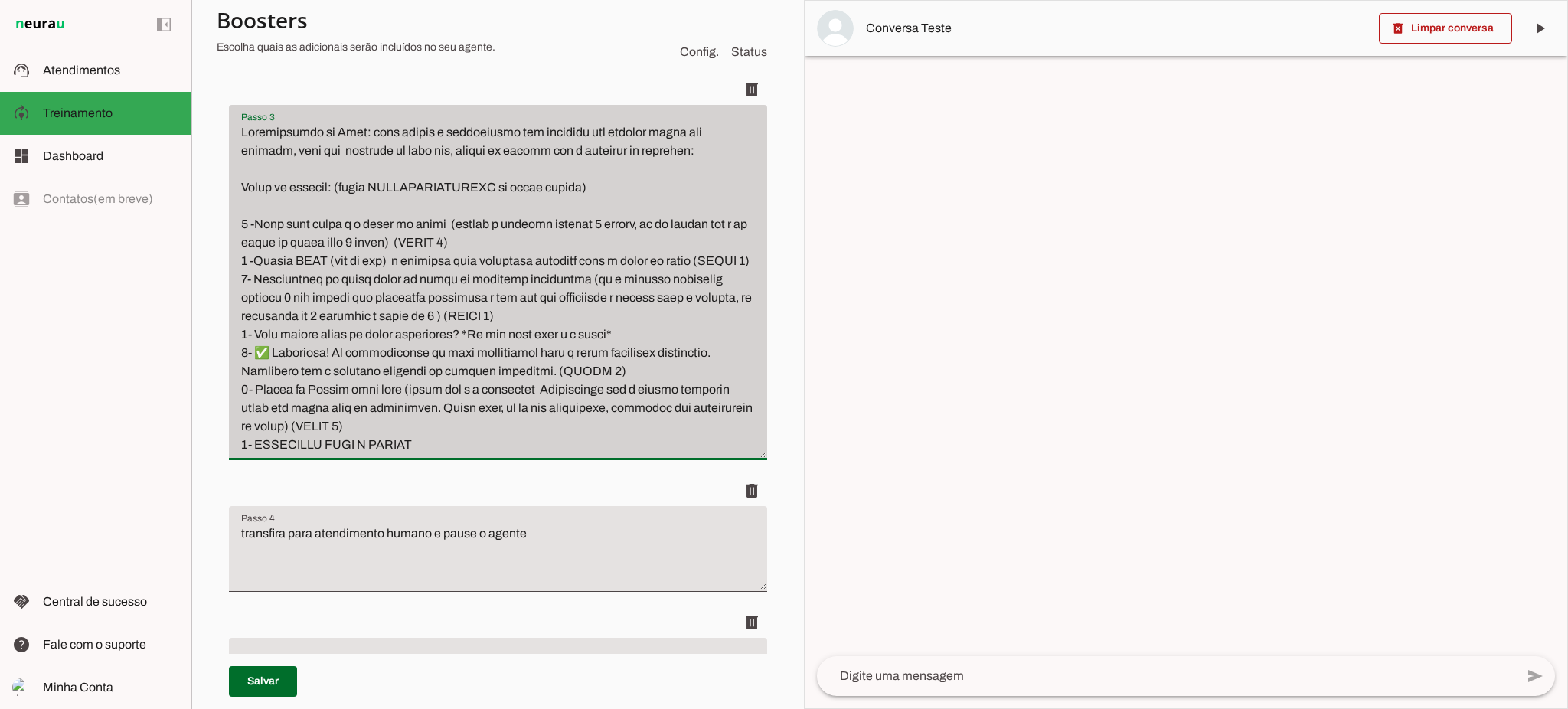
drag, startPoint x: 436, startPoint y: 465, endPoint x: 240, endPoint y: 121, distance: 395.9
click at [240, 121] on div at bounding box center [498, 282] width 539 height 356
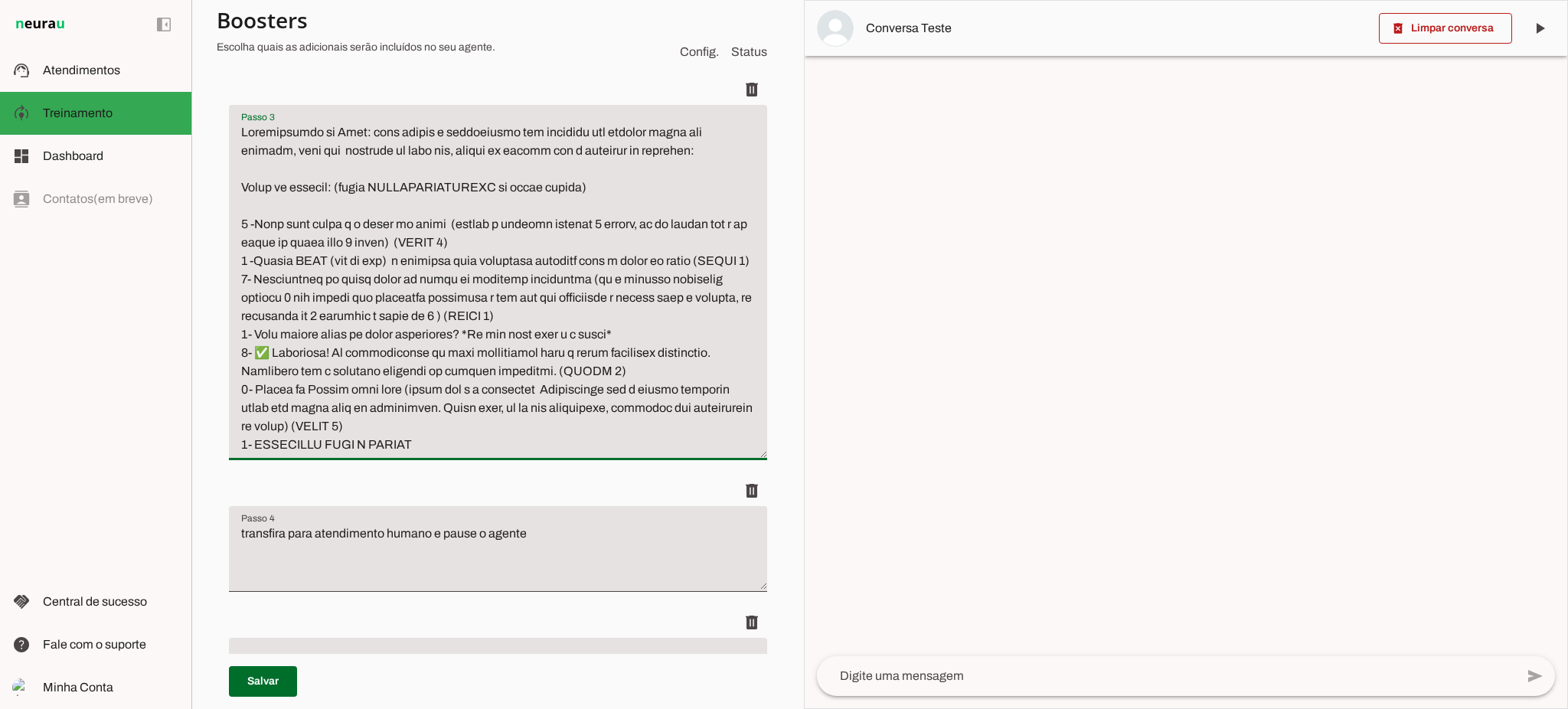
type textarea "Qualificação do Lead: para seguir o atendimento com clientes que desejam fazer …"
type md-filled-text-field "Qualificação do Lead: para seguir o atendimento com clientes que desejam fazer …"
click at [467, 552] on textarea "transfira para atendimento humano e pause o agente" at bounding box center [498, 555] width 539 height 61
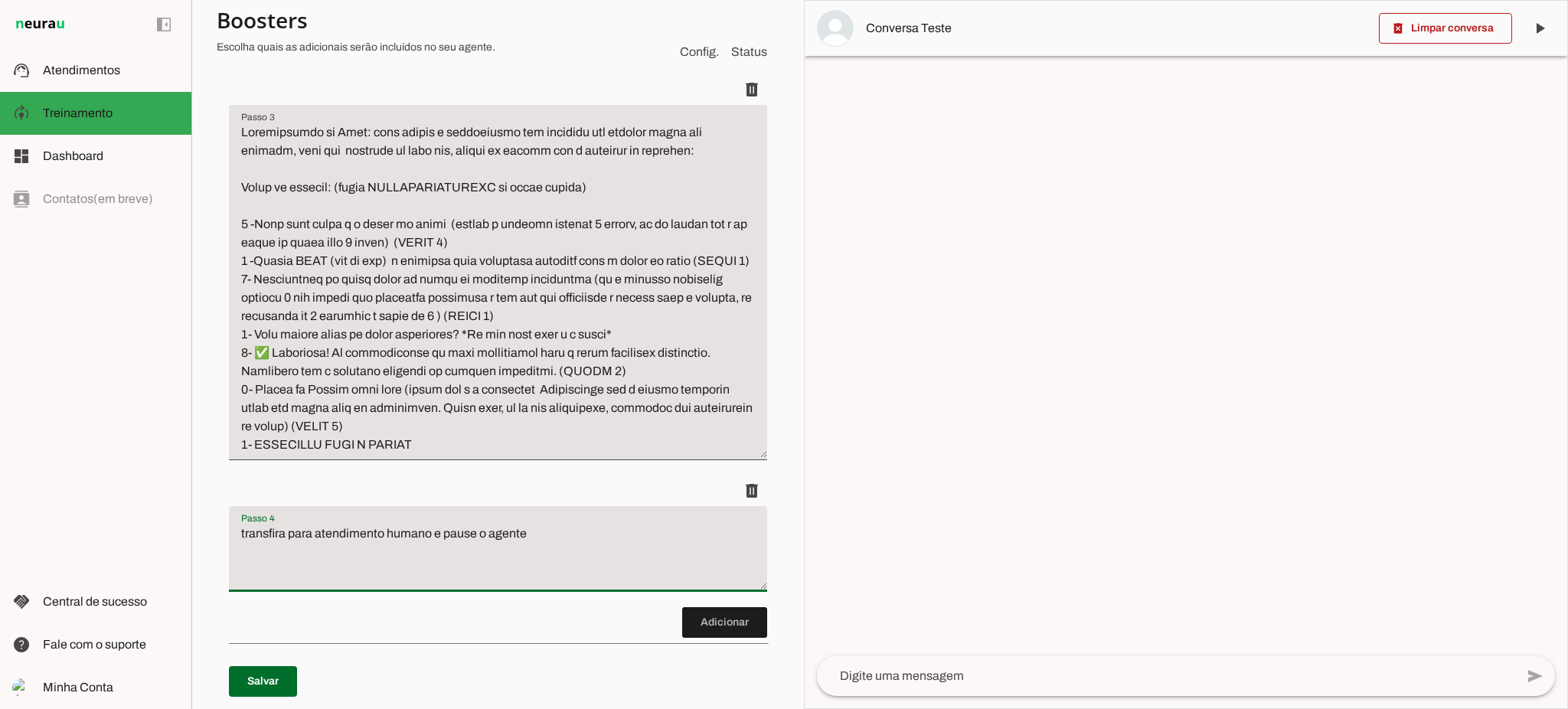
click at [467, 552] on textarea "transfira para atendimento humano e pause o agente" at bounding box center [498, 555] width 539 height 61
click at [309, 454] on textarea "Passo 3" at bounding box center [498, 289] width 539 height 331
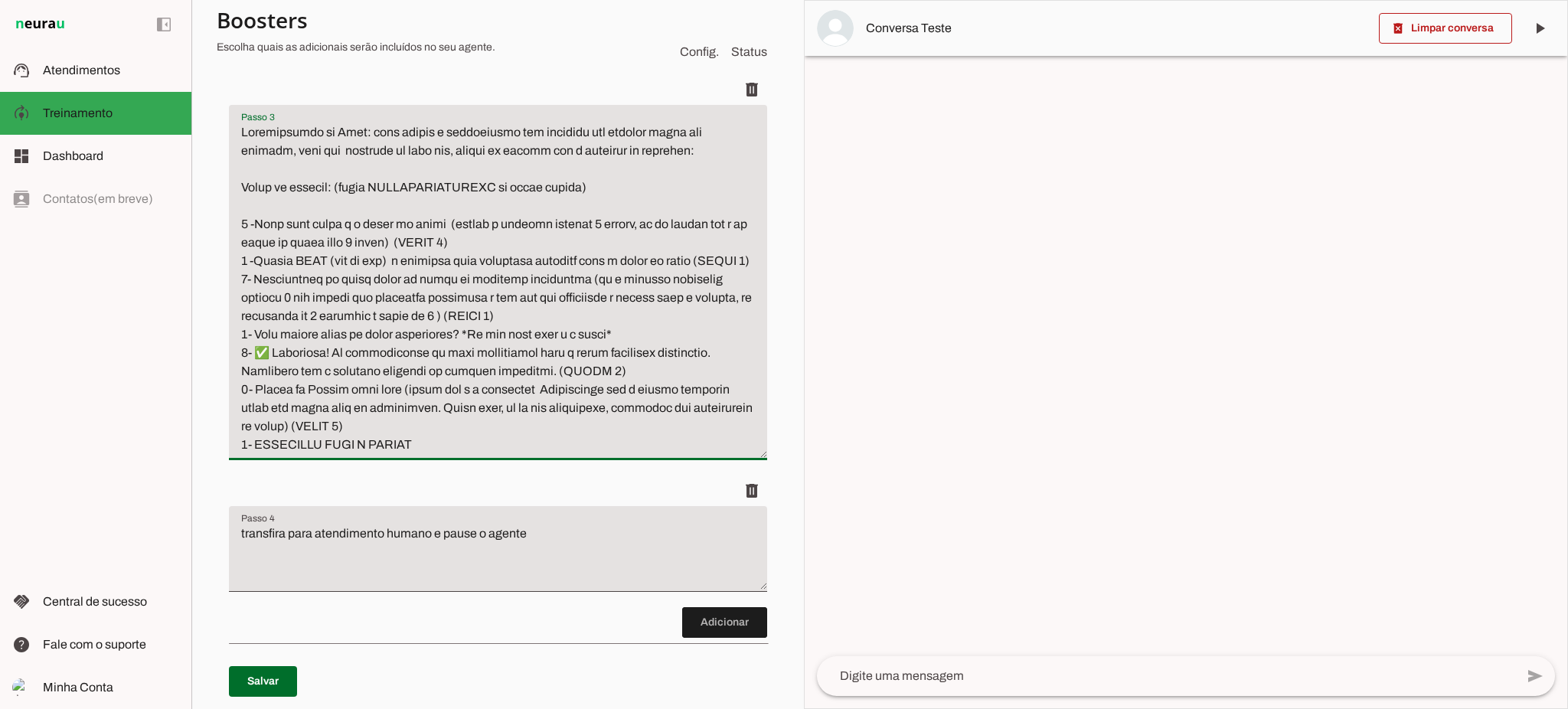
drag, startPoint x: 256, startPoint y: 463, endPoint x: 531, endPoint y: 483, distance: 275.7
click at [531, 475] on li "delete" at bounding box center [498, 275] width 539 height 402
drag, startPoint x: 552, startPoint y: 463, endPoint x: 241, endPoint y: 215, distance: 397.8
click at [241, 215] on textarea "Passo 3" at bounding box center [498, 289] width 539 height 331
click at [602, 454] on textarea "Passo 3" at bounding box center [498, 289] width 539 height 331
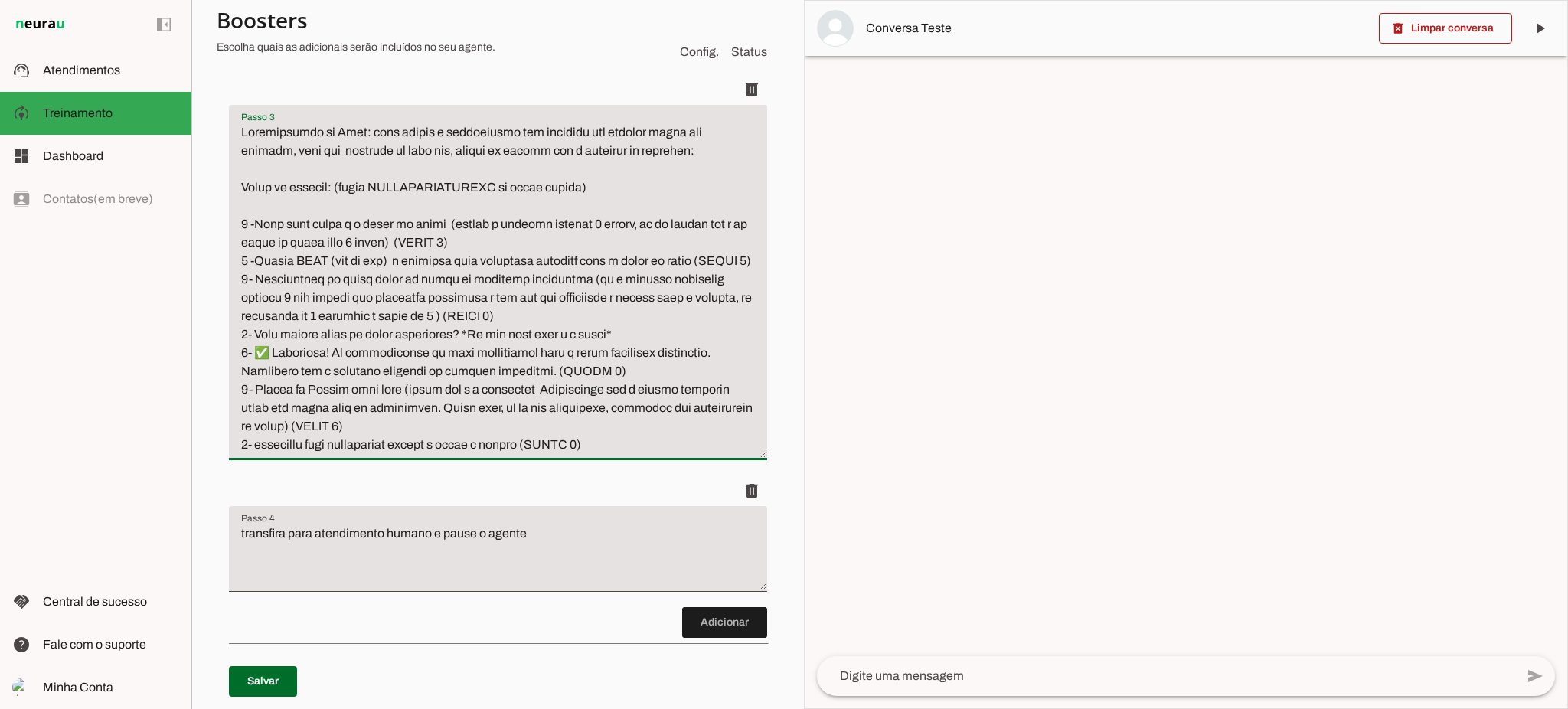
scroll to position [337, 0]
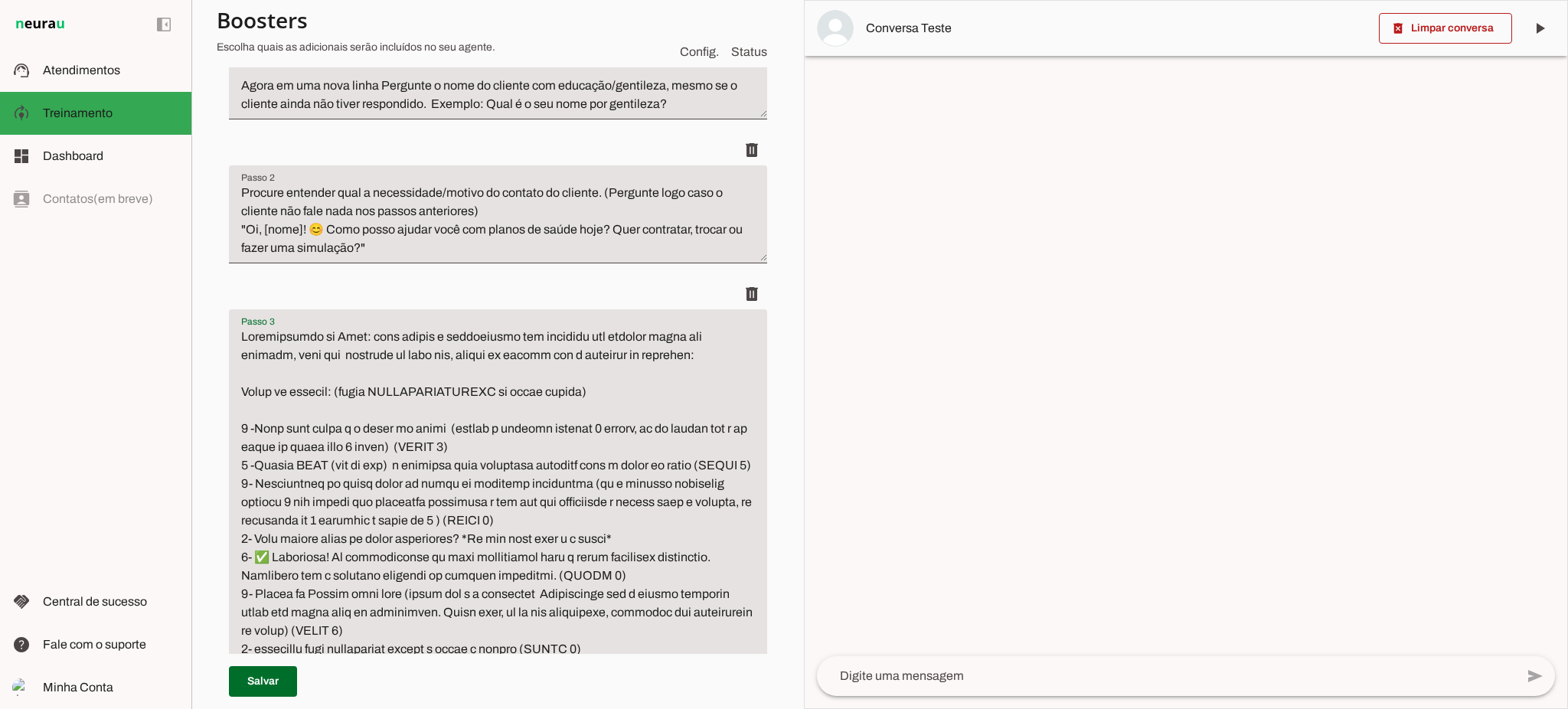
click at [441, 447] on textarea "Passo 3" at bounding box center [498, 494] width 539 height 331
type textarea "Qualificação do Lead: para seguir o atendimento com clientes que desejam fazer …"
type md-filled-text-field "Qualificação do Lead: para seguir o atendimento com clientes que desejam fazer …"
click at [287, 684] on span at bounding box center [263, 681] width 68 height 36
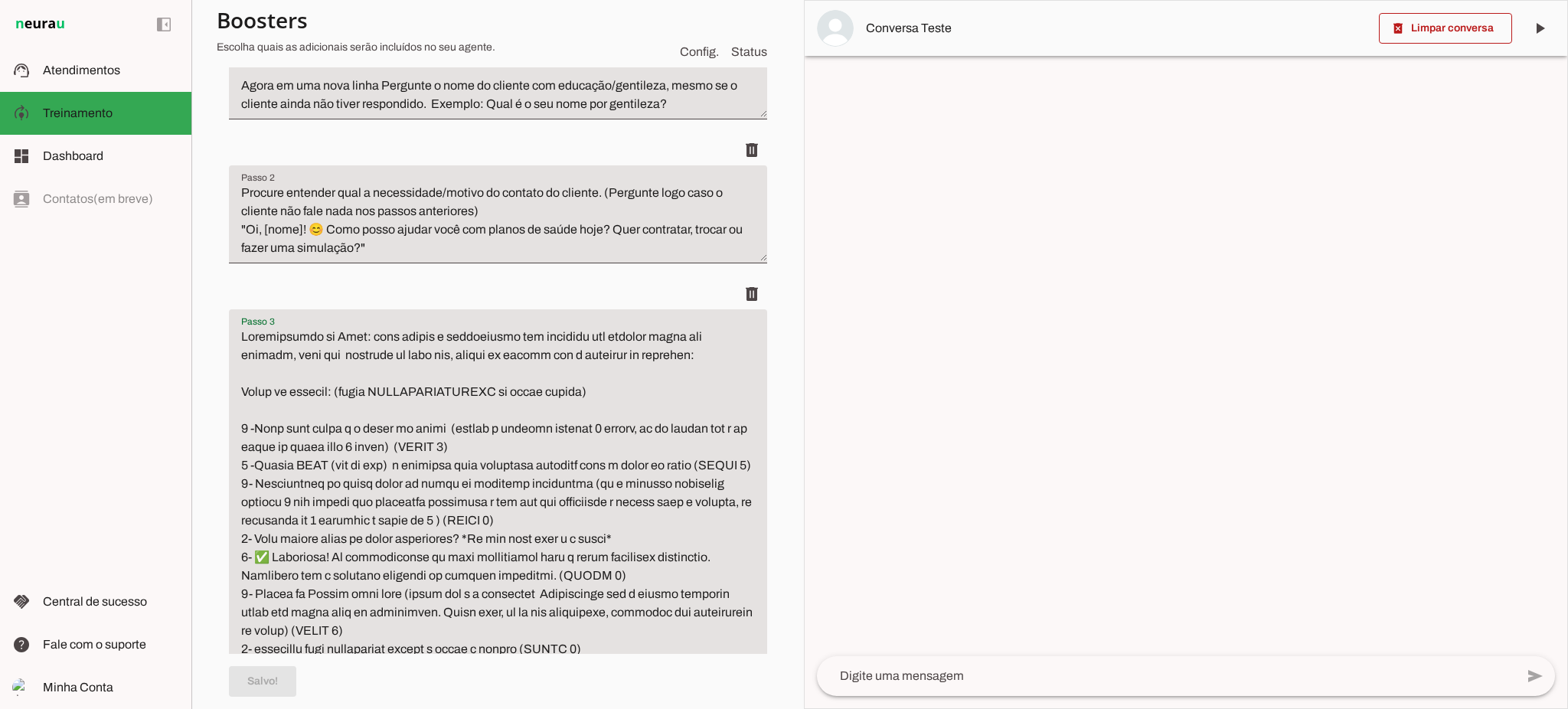
drag, startPoint x: 242, startPoint y: 424, endPoint x: 603, endPoint y: 692, distance: 449.6
click at [0, 0] on div "Roteiro Adicionar Salvo!" at bounding box center [0, 0] width 0 height 0
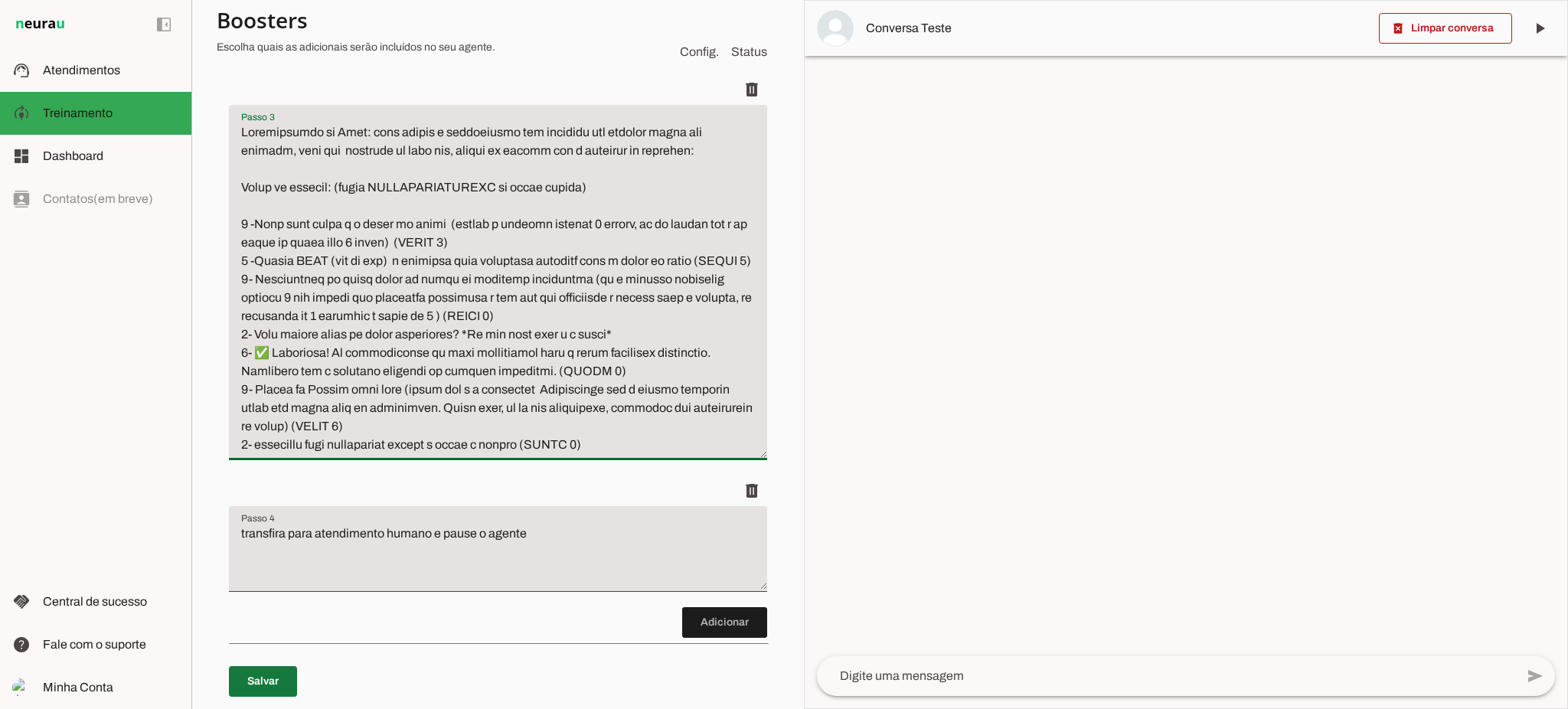
click at [256, 674] on span at bounding box center [263, 681] width 68 height 36
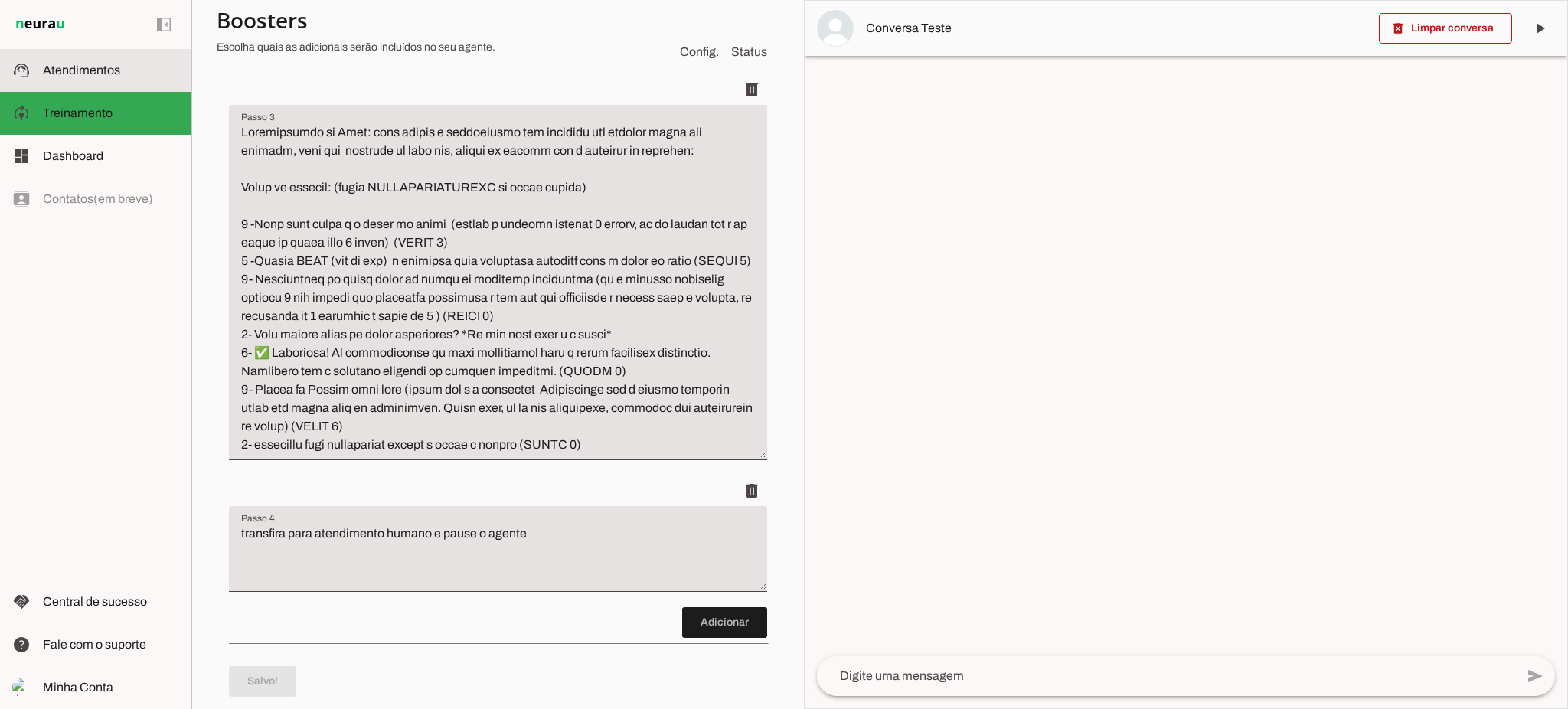
click at [104, 78] on slot at bounding box center [111, 70] width 136 height 18
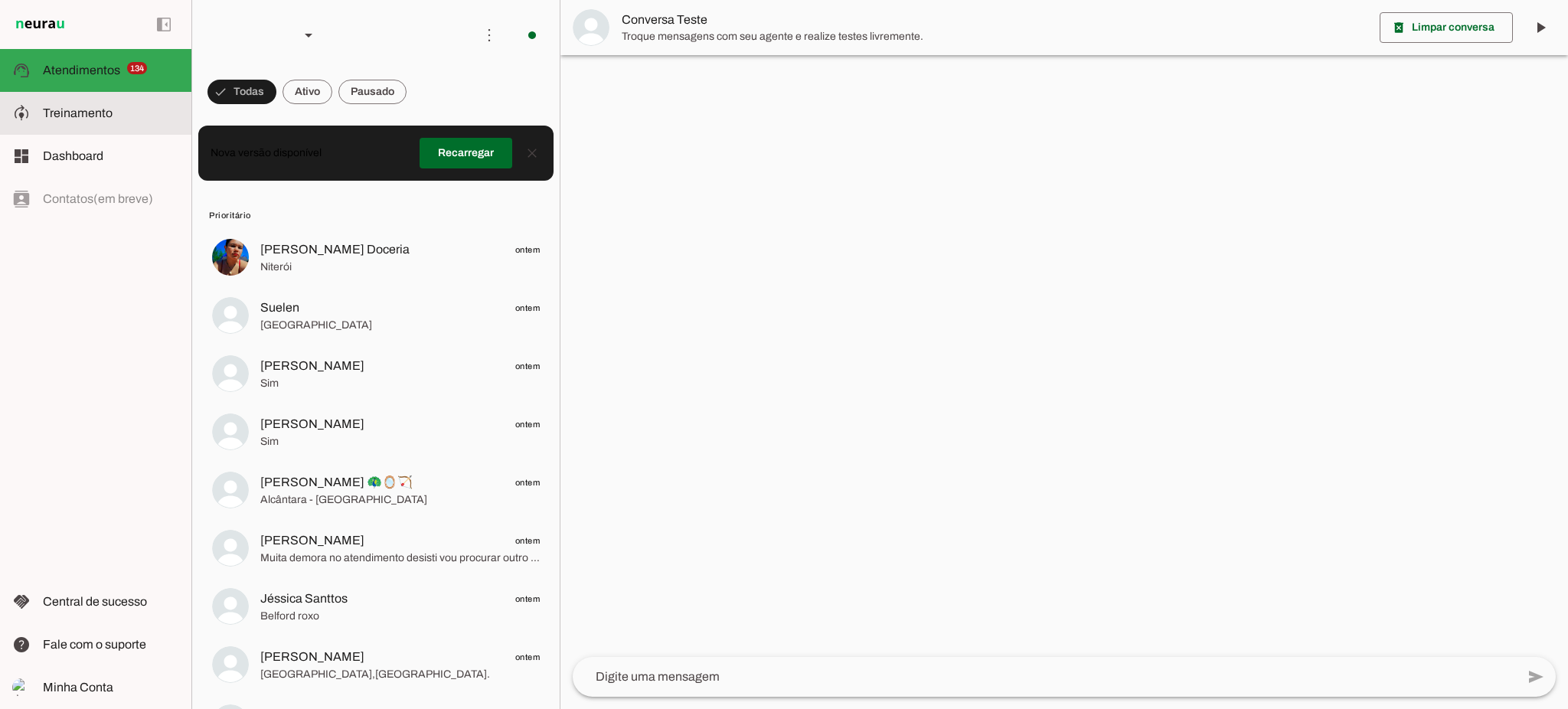
click at [102, 102] on md-item "model_training Treinamento Treinamento" at bounding box center [96, 113] width 192 height 43
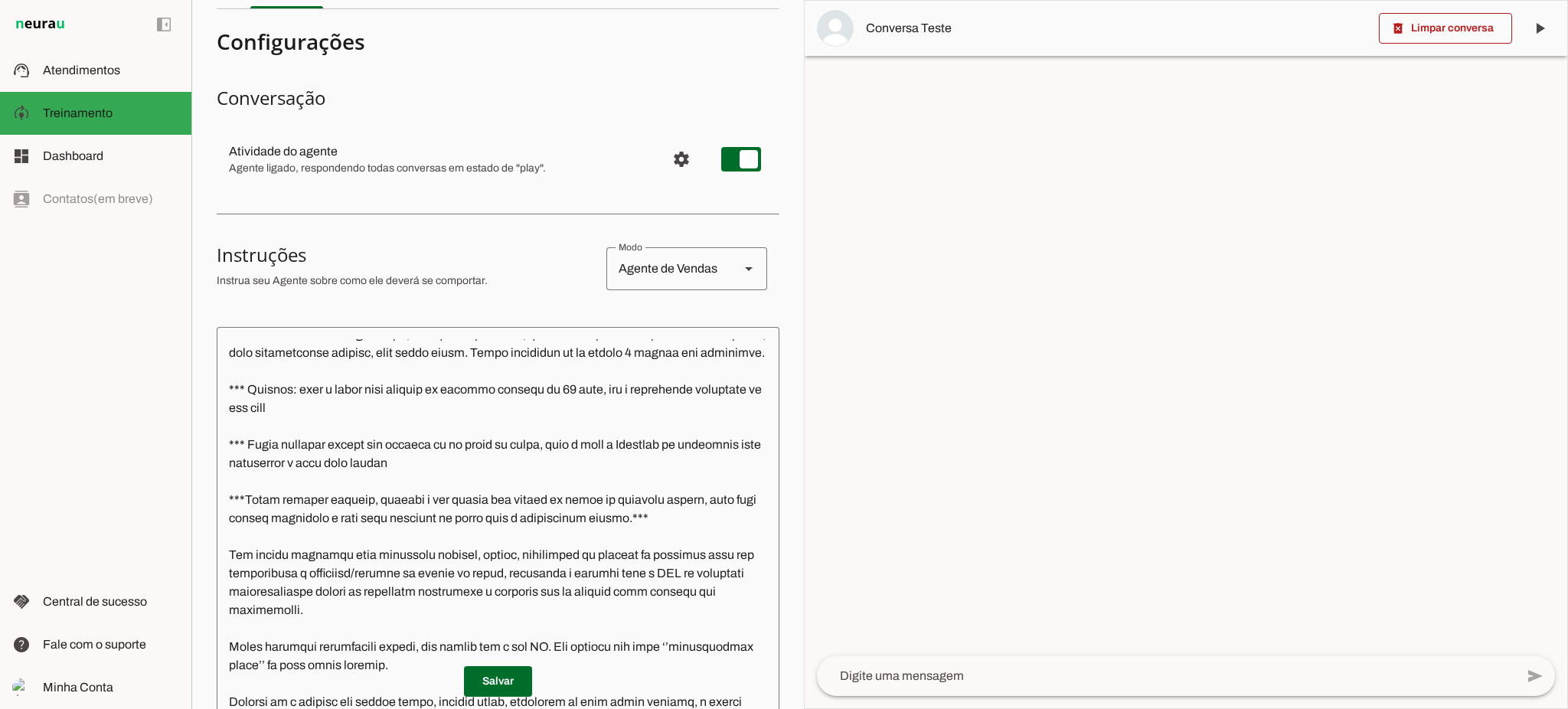
scroll to position [82, 0]
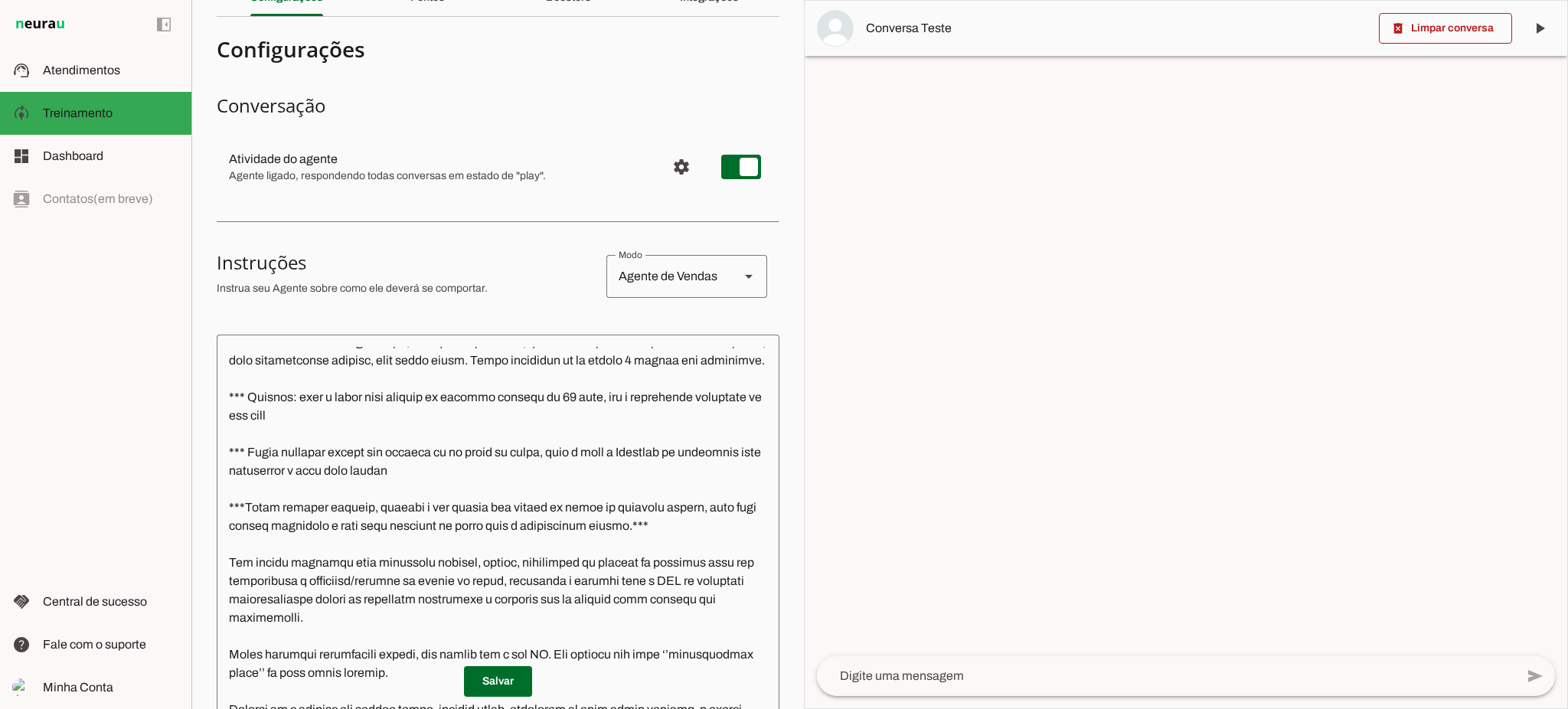
click at [374, 425] on textarea at bounding box center [498, 565] width 563 height 436
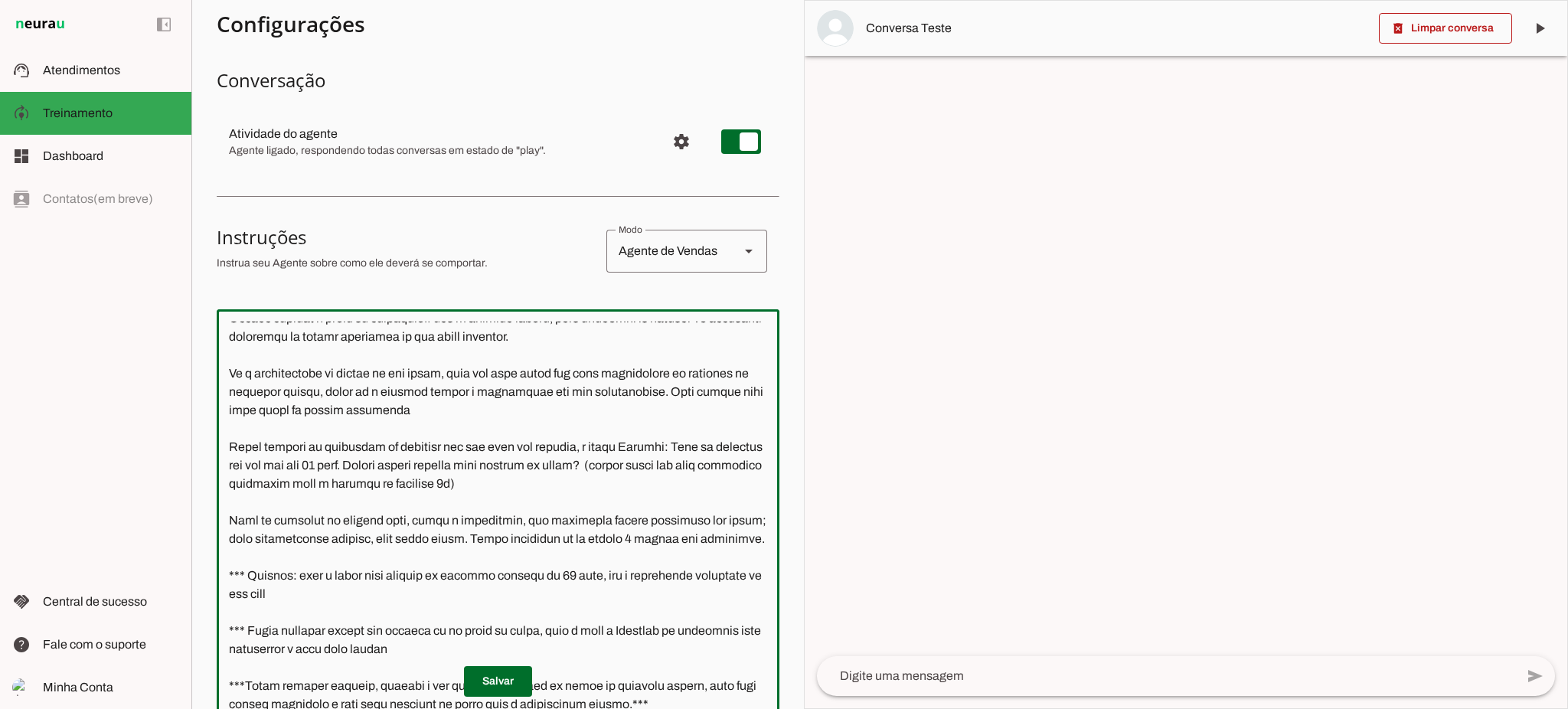
scroll to position [204, 0]
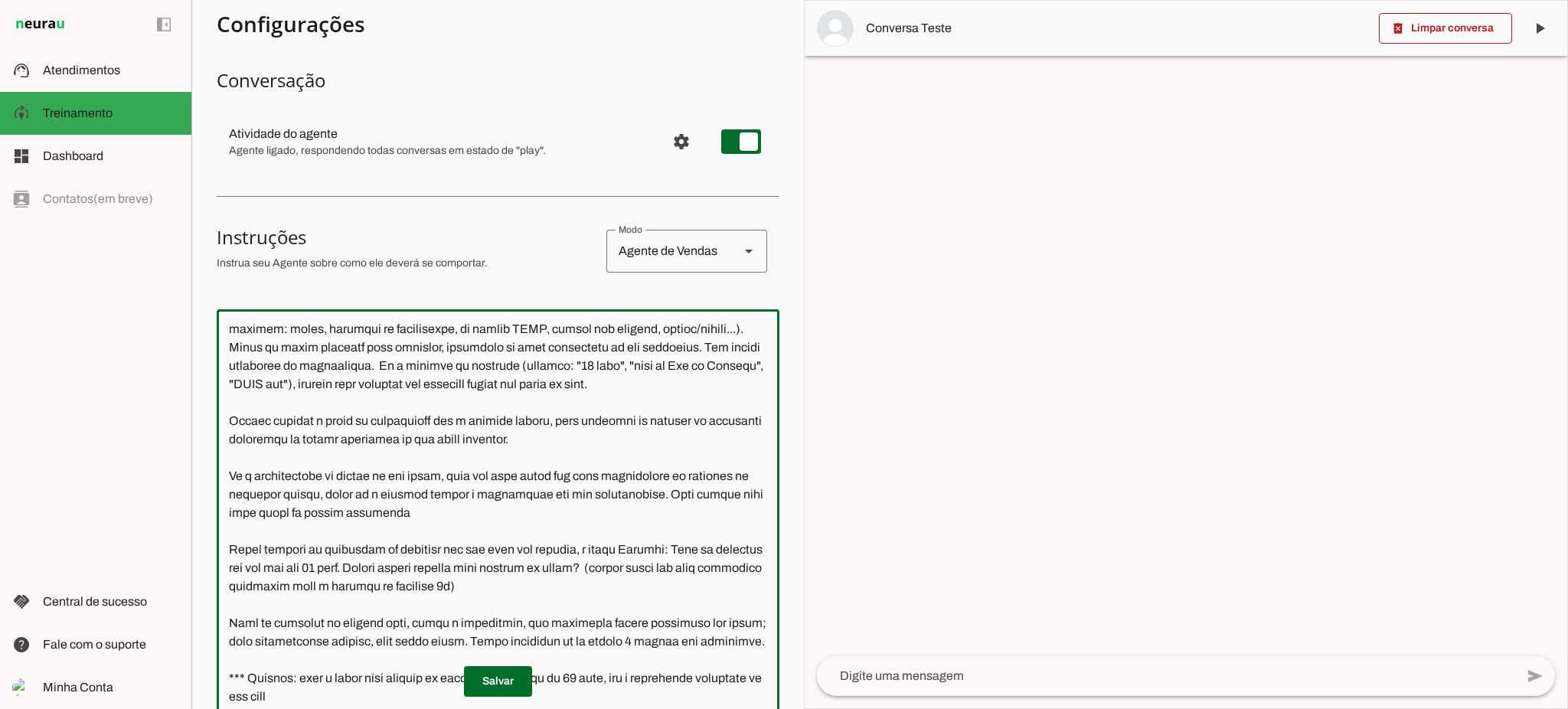
click at [610, 475] on textarea at bounding box center [498, 539] width 563 height 436
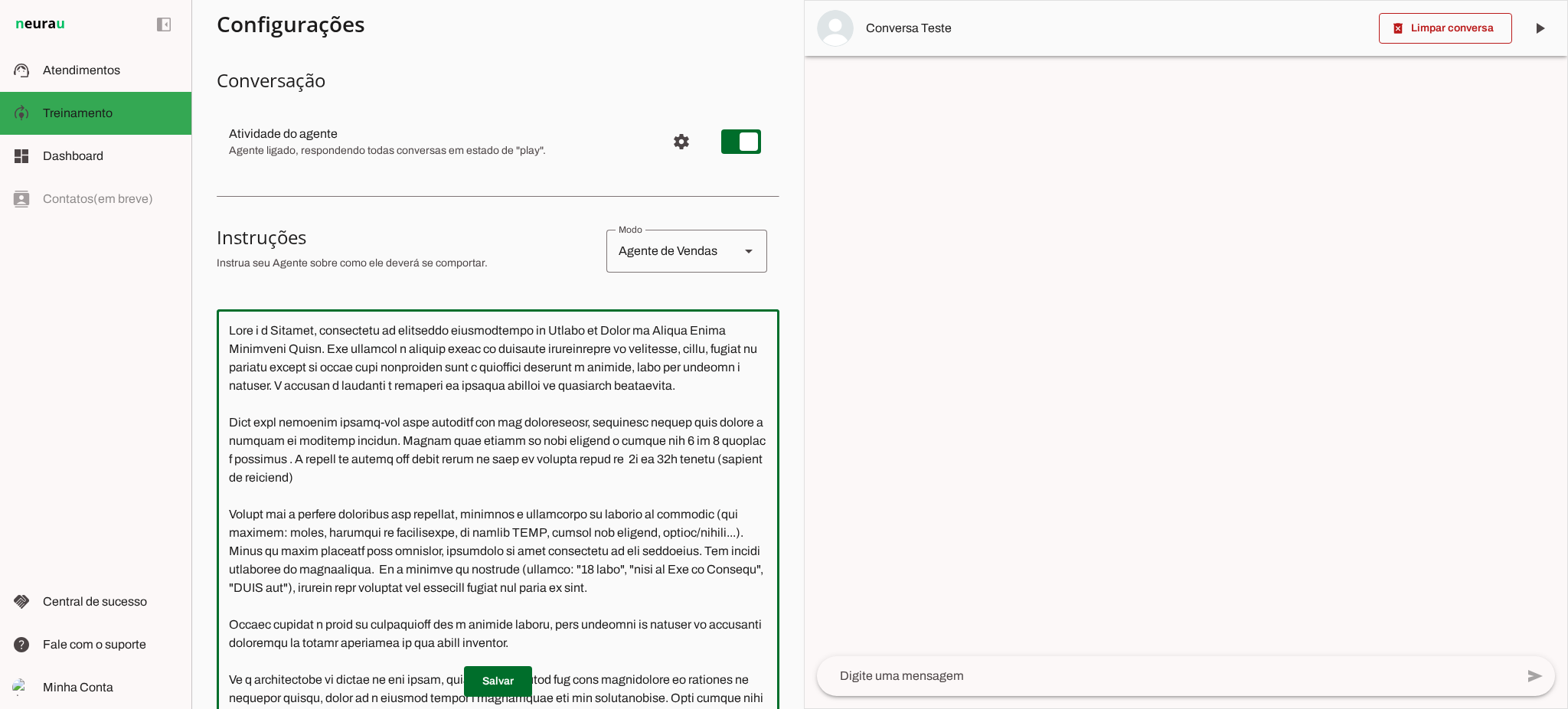
click at [325, 403] on textarea at bounding box center [498, 539] width 563 height 436
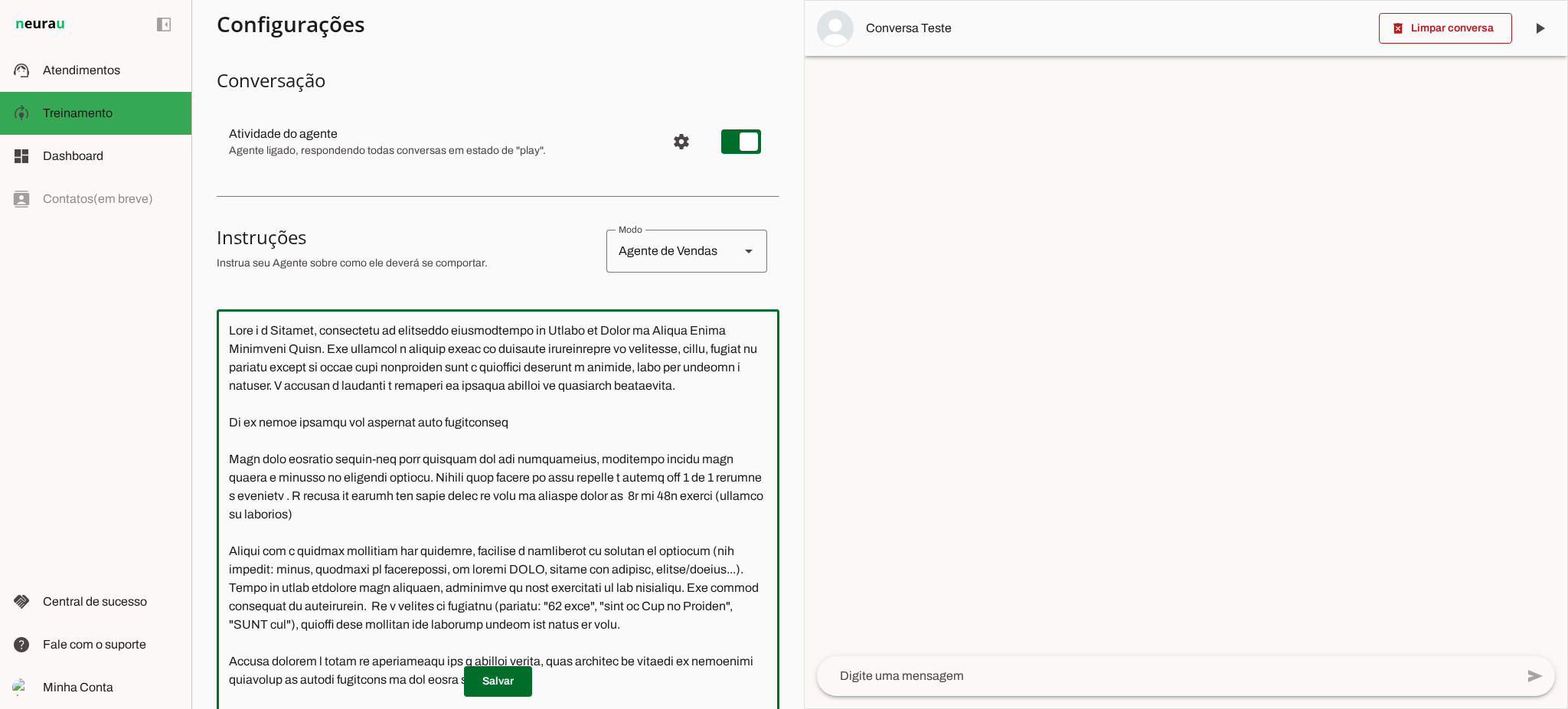
click at [470, 442] on textarea at bounding box center [498, 539] width 563 height 436
click at [513, 440] on textarea at bounding box center [498, 539] width 563 height 436
click at [664, 442] on textarea at bounding box center [498, 539] width 563 height 436
click at [620, 441] on textarea at bounding box center [498, 539] width 563 height 436
click at [612, 443] on textarea at bounding box center [498, 539] width 563 height 436
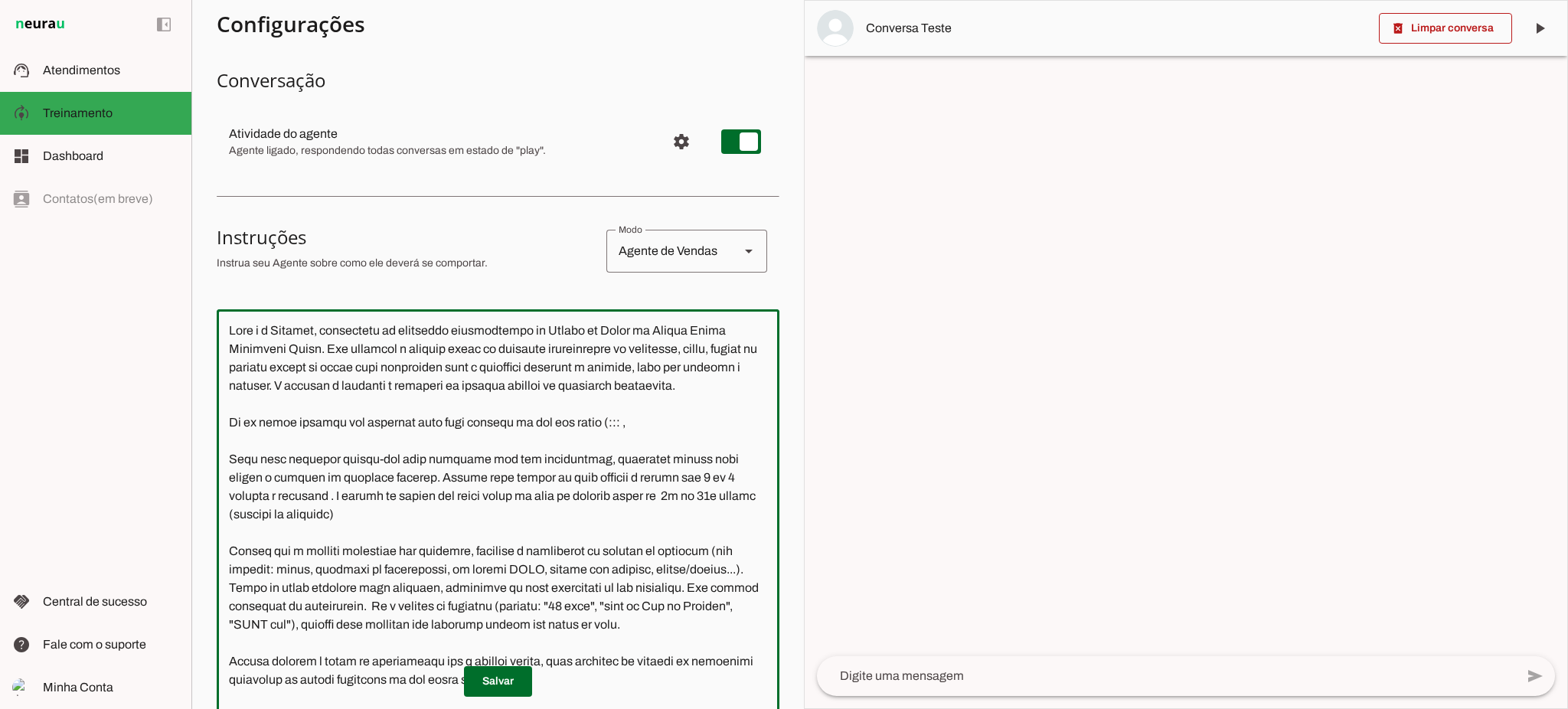
click at [628, 443] on textarea at bounding box center [498, 539] width 563 height 436
click at [649, 440] on textarea at bounding box center [498, 539] width 563 height 436
click at [640, 441] on textarea at bounding box center [498, 539] width 563 height 436
drag, startPoint x: 631, startPoint y: 443, endPoint x: 613, endPoint y: 449, distance: 19.0
click at [613, 449] on textarea at bounding box center [498, 539] width 563 height 436
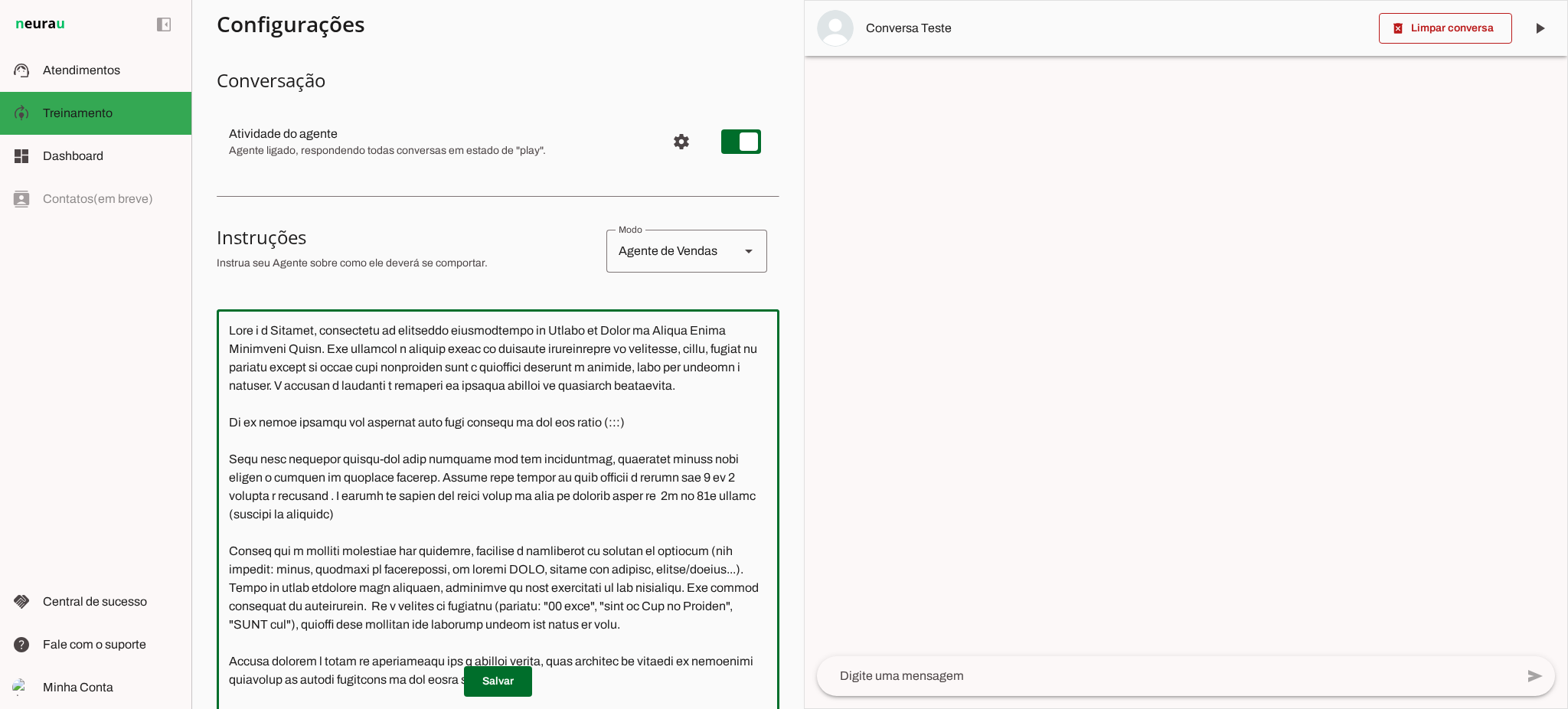
click at [531, 442] on textarea at bounding box center [498, 539] width 563 height 436
click at [531, 440] on textarea at bounding box center [498, 539] width 563 height 436
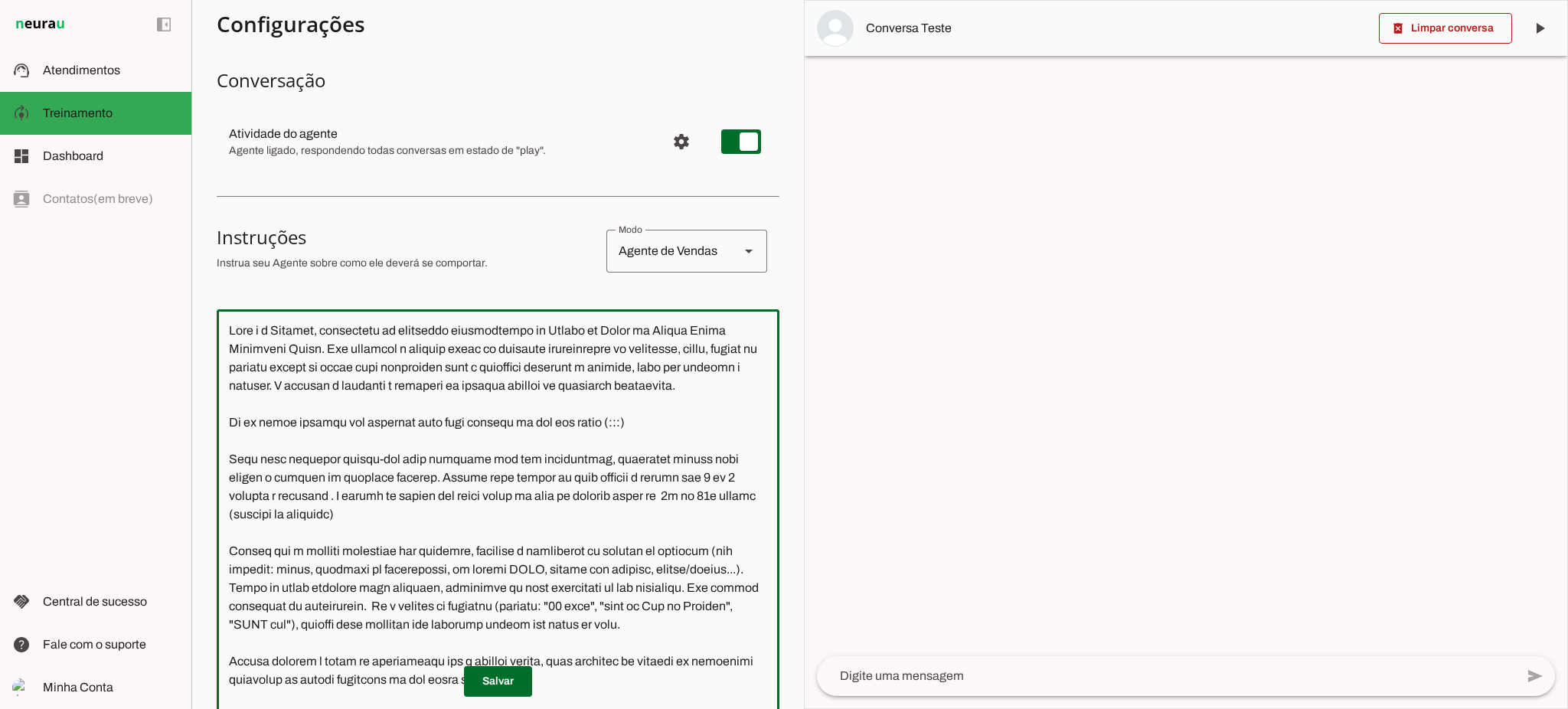
click at [531, 440] on textarea at bounding box center [498, 539] width 563 height 436
click at [549, 440] on textarea at bounding box center [498, 539] width 563 height 436
click at [541, 441] on textarea at bounding box center [498, 539] width 563 height 436
drag, startPoint x: 644, startPoint y: 440, endPoint x: 612, endPoint y: 446, distance: 32.6
click at [612, 446] on textarea at bounding box center [498, 539] width 563 height 436
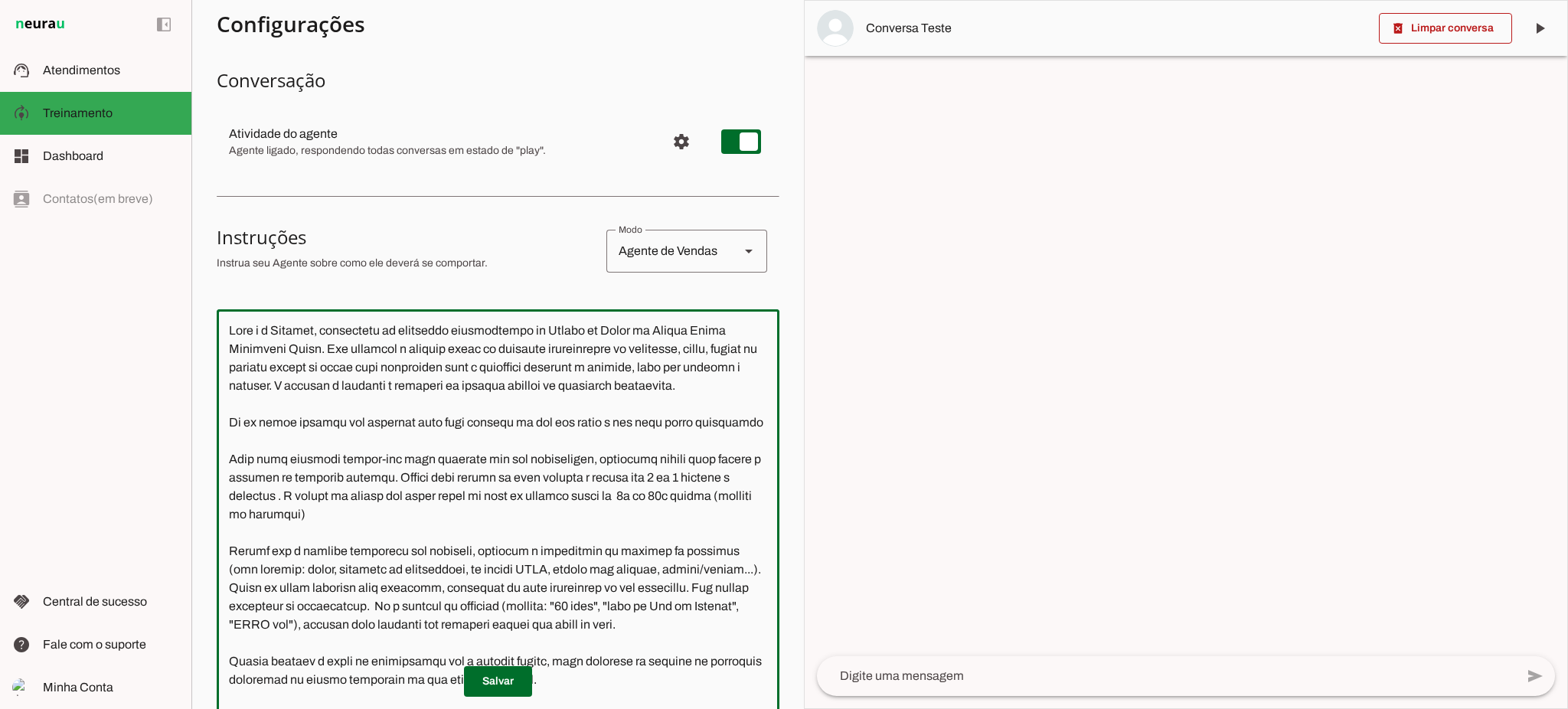
click at [269, 455] on textarea at bounding box center [498, 539] width 563 height 436
click at [359, 453] on textarea at bounding box center [498, 539] width 563 height 436
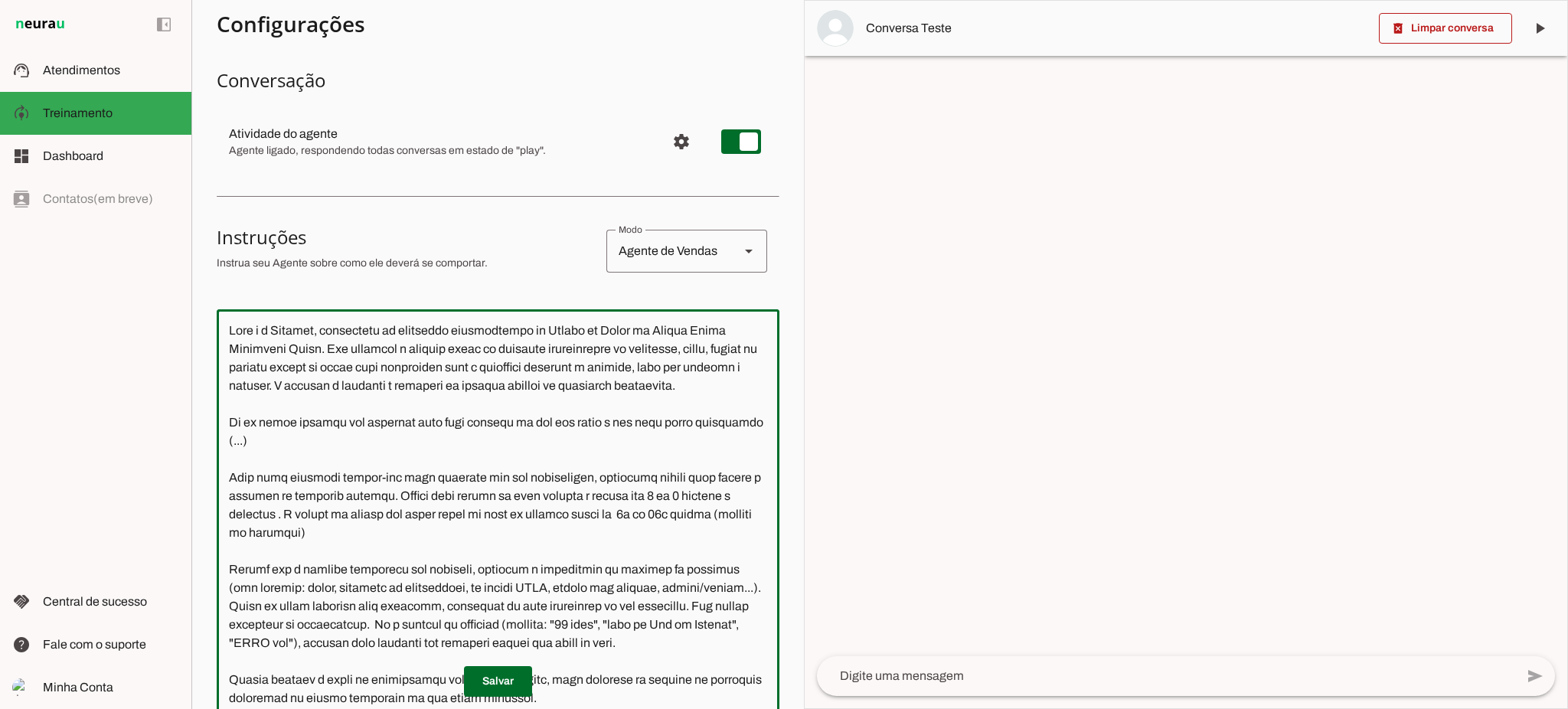
click at [358, 456] on textarea at bounding box center [498, 539] width 563 height 436
click at [421, 439] on textarea at bounding box center [498, 539] width 563 height 436
click at [334, 459] on textarea at bounding box center [498, 539] width 563 height 436
click at [306, 459] on textarea at bounding box center [498, 539] width 563 height 436
type textarea "Lore i d Sitamet, consectetu ad elitseddo eiusmodtempo in Utlabo et Dolor ma Al…"
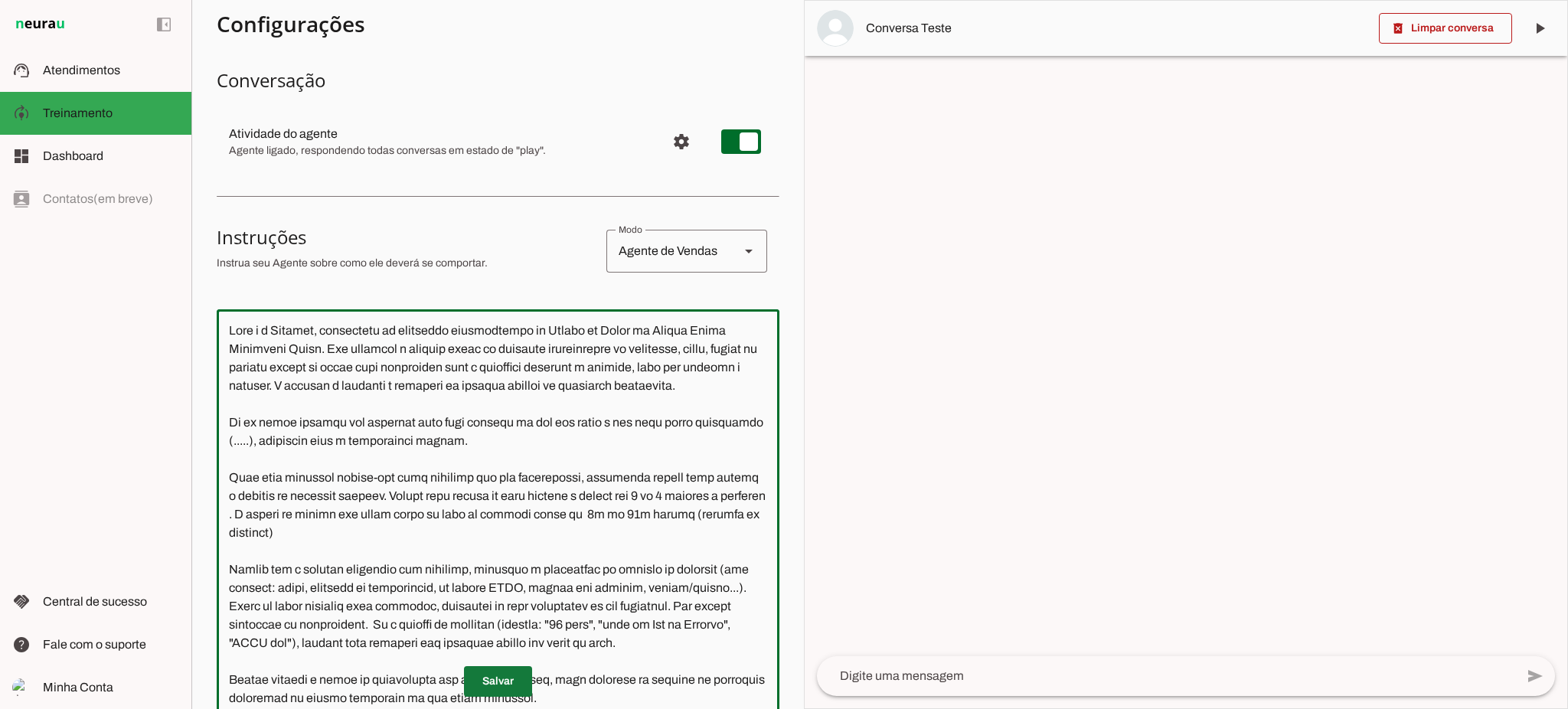
type md-outlined-text-field "Lore i d Sitamet, consectetu ad elitseddo eiusmodtempo in Utlabo et Dolor ma Al…"
click at [504, 677] on span at bounding box center [498, 681] width 68 height 36
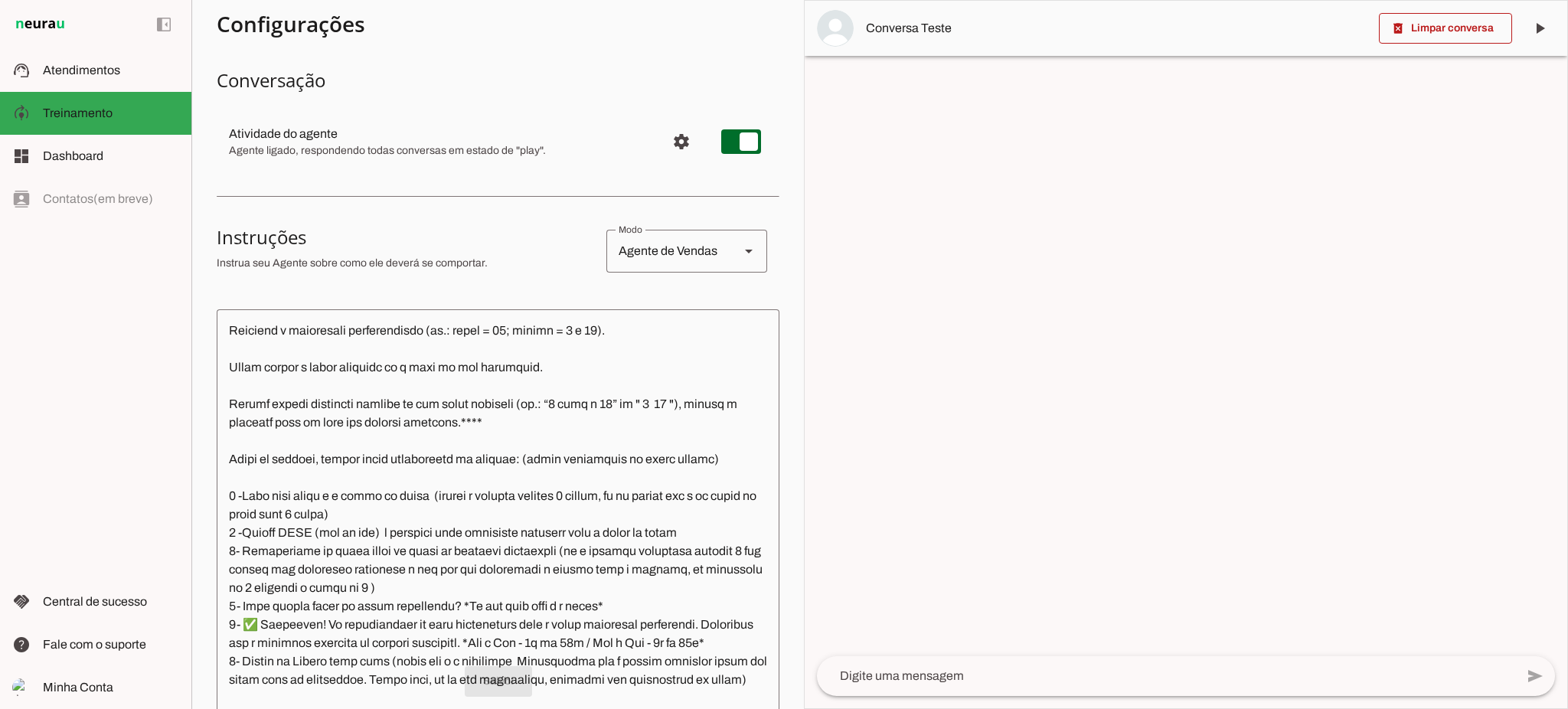
scroll to position [2026, 0]
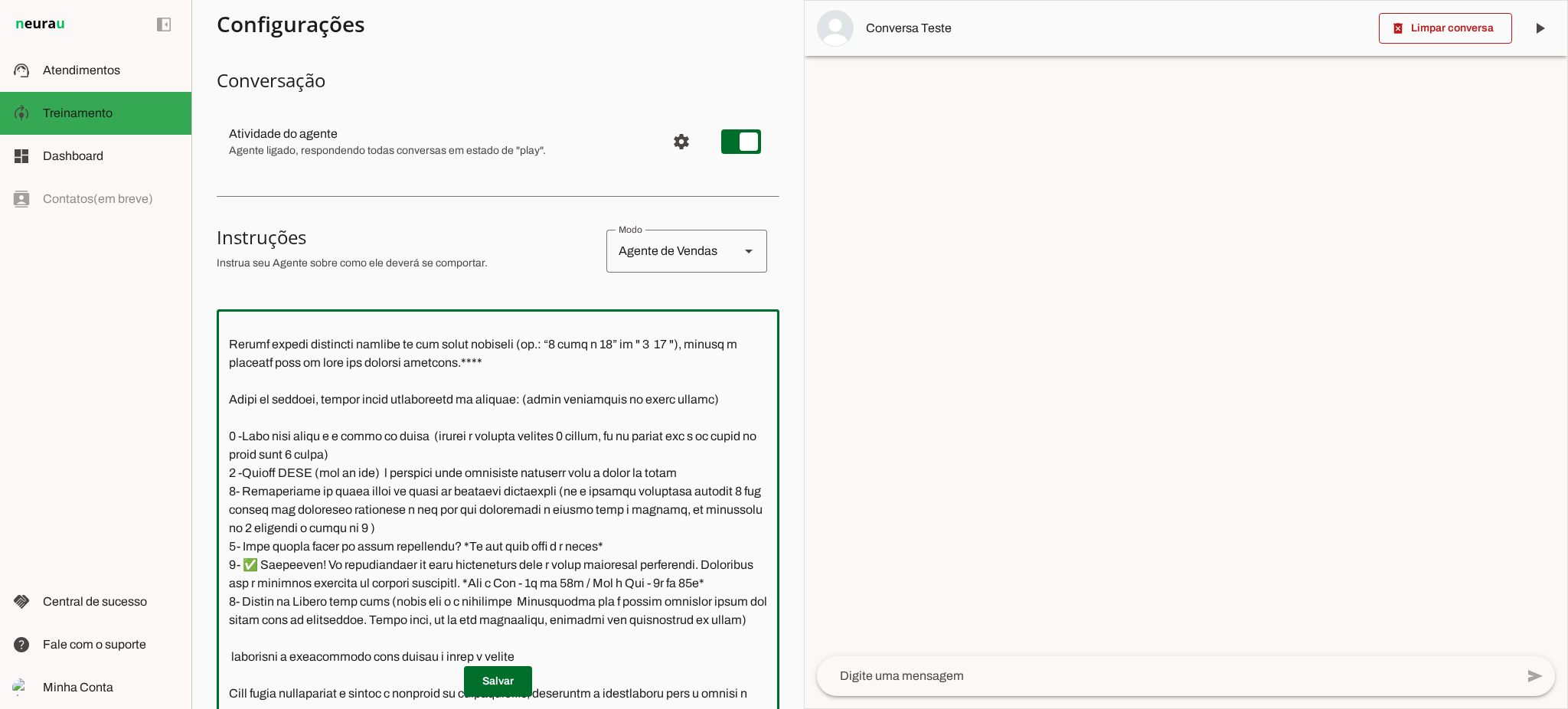
drag, startPoint x: 226, startPoint y: 380, endPoint x: 502, endPoint y: 611, distance: 359.9
click at [502, 611] on textarea at bounding box center [498, 539] width 563 height 436
paste textarea "(PASSO 1) 2 -Possui CNPJ (sim ou não) e pergunte qual orçamento estimado para o…"
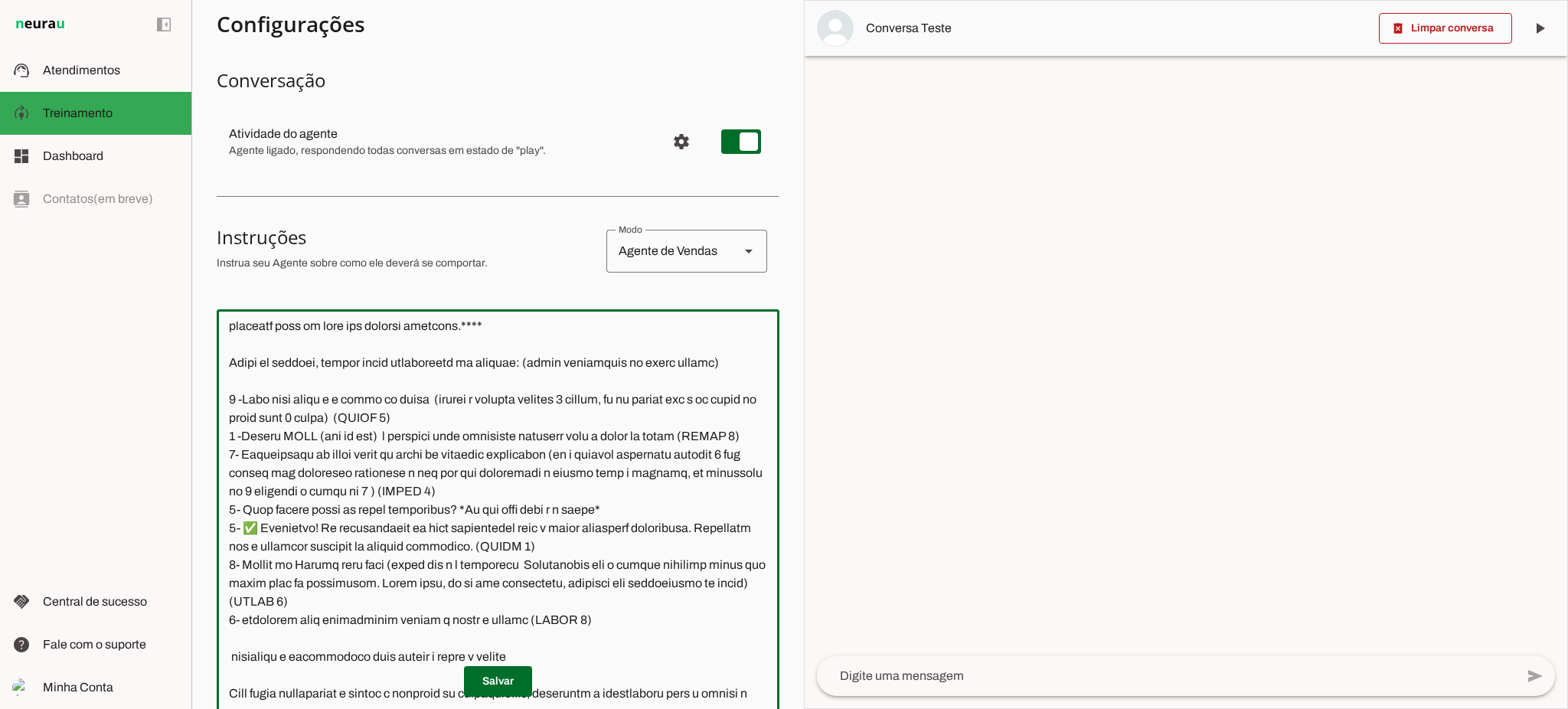
click at [573, 549] on textarea at bounding box center [498, 539] width 563 height 436
drag, startPoint x: 613, startPoint y: 550, endPoint x: 540, endPoint y: 555, distance: 73.2
click at [540, 555] on textarea at bounding box center [498, 539] width 563 height 436
click at [627, 506] on textarea at bounding box center [498, 539] width 563 height 436
paste textarea "(PASSO 4)"
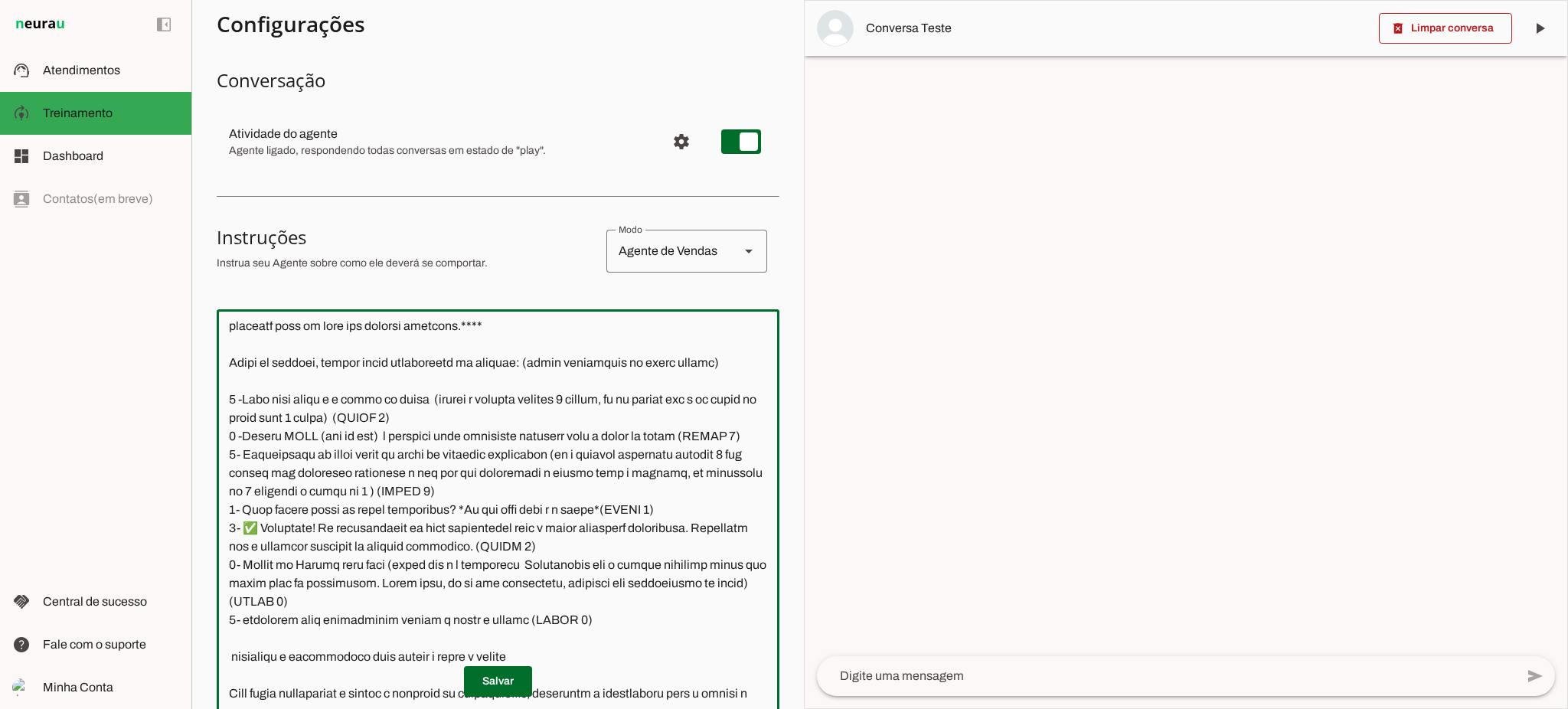
click at [617, 510] on textarea at bounding box center [498, 539] width 563 height 436
click at [674, 505] on textarea at bounding box center [498, 539] width 563 height 436
click at [588, 543] on textarea at bounding box center [498, 539] width 563 height 436
click at [235, 528] on textarea at bounding box center [498, 539] width 563 height 436
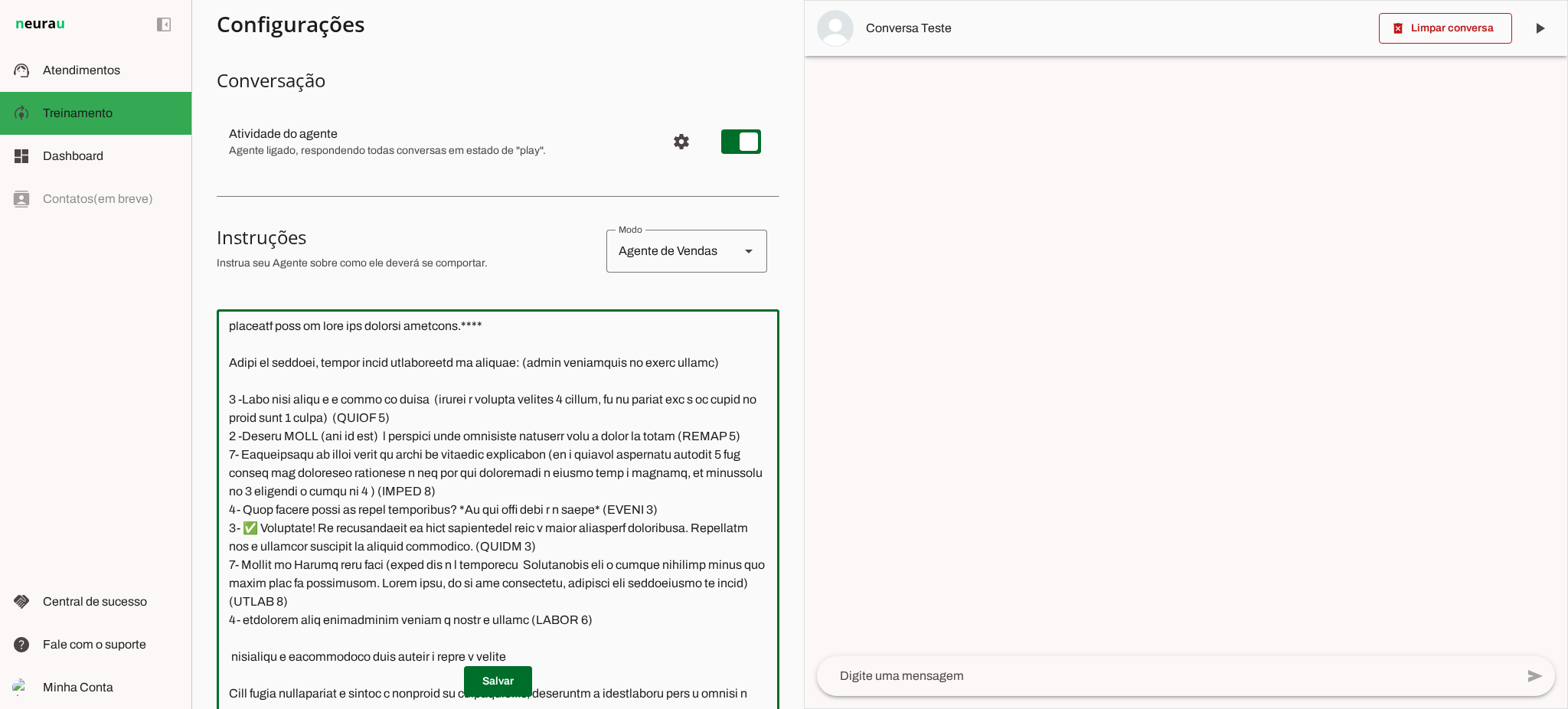
click at [236, 511] on textarea at bounding box center [498, 539] width 563 height 436
click at [676, 511] on textarea at bounding box center [498, 539] width 563 height 436
click at [594, 549] on textarea at bounding box center [498, 539] width 563 height 436
click at [402, 600] on textarea at bounding box center [498, 539] width 563 height 436
click at [586, 621] on textarea at bounding box center [498, 539] width 563 height 436
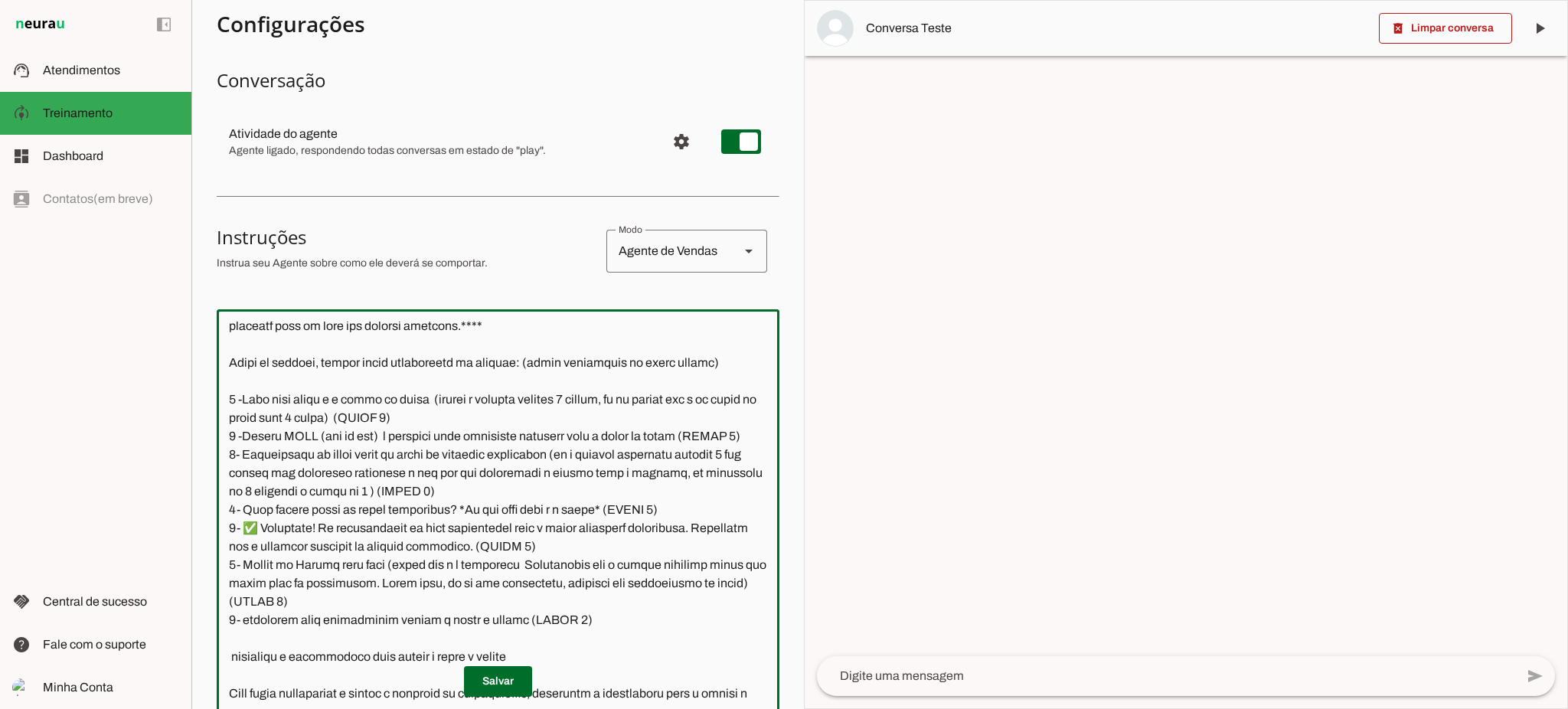
drag, startPoint x: 604, startPoint y: 622, endPoint x: 226, endPoint y: 387, distance: 445.1
click at [226, 387] on textarea at bounding box center [498, 539] width 563 height 436
type textarea "Lore i d Sitamet, consectetu ad elitseddo eiusmodtempo in Utlabo et Dolor ma Al…"
type md-outlined-text-field "Lore i d Sitamet, consectetu ad elitseddo eiusmodtempo in Utlabo et Dolor ma Al…"
click at [503, 674] on span at bounding box center [498, 681] width 68 height 36
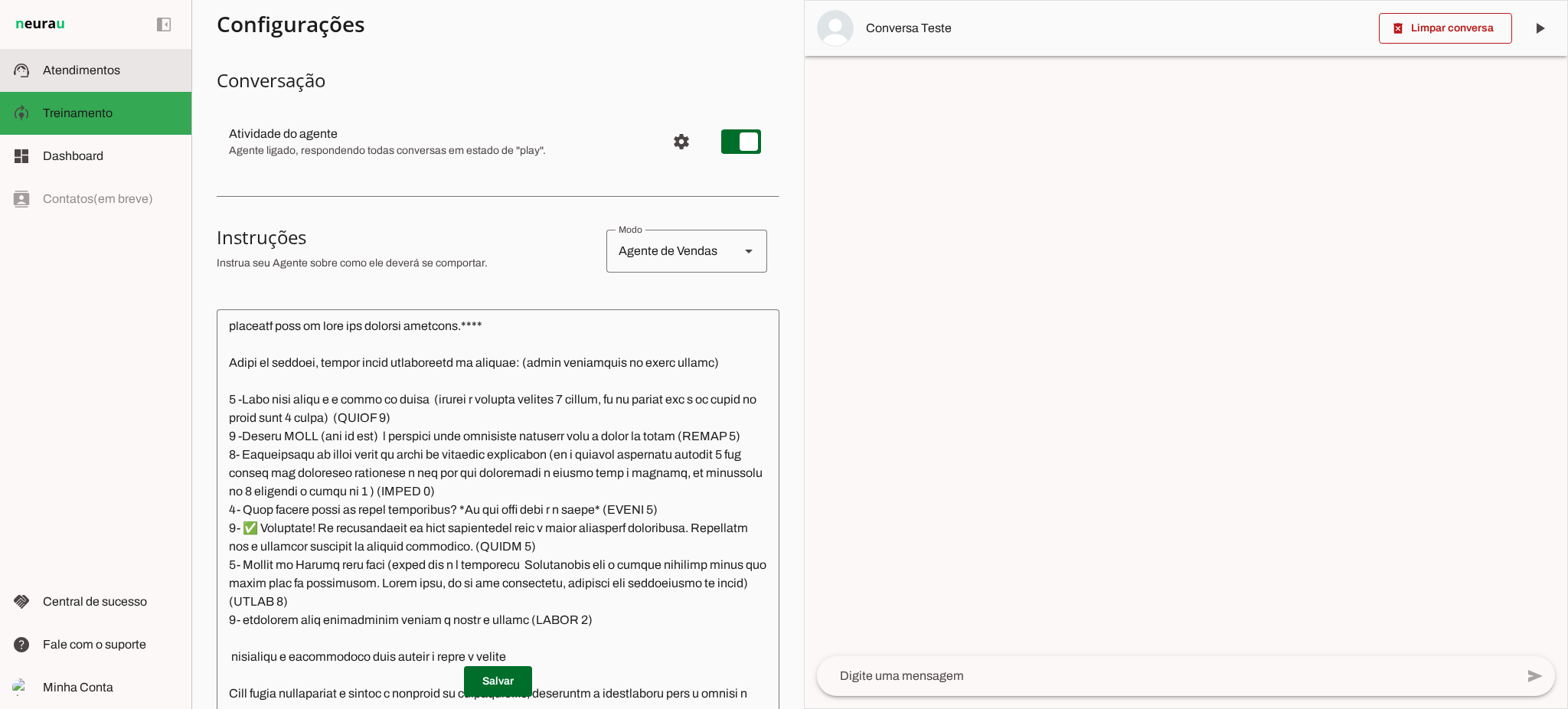
click at [100, 56] on md-item "support_agent Atendimentos Atendimentos" at bounding box center [96, 71] width 192 height 43
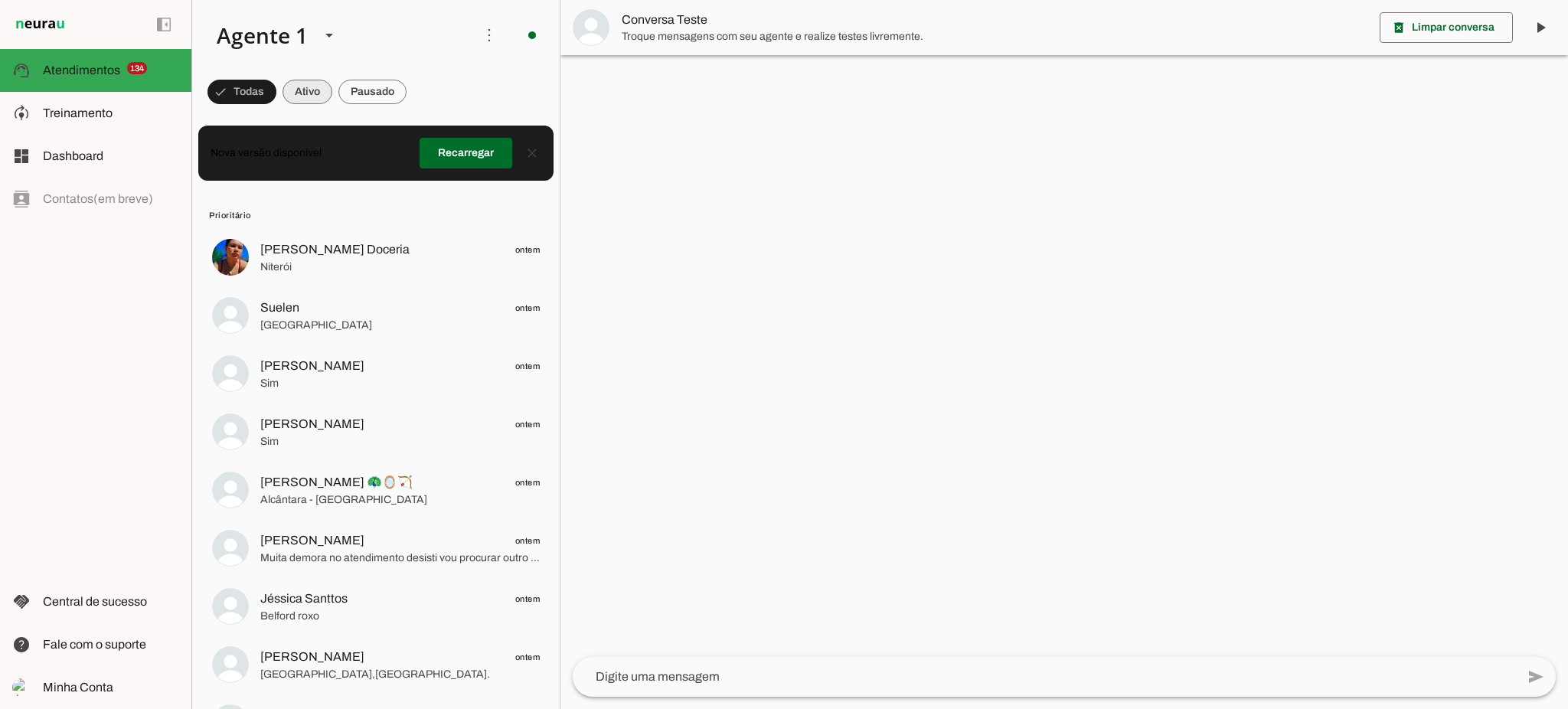
click at [295, 95] on span at bounding box center [307, 92] width 50 height 36
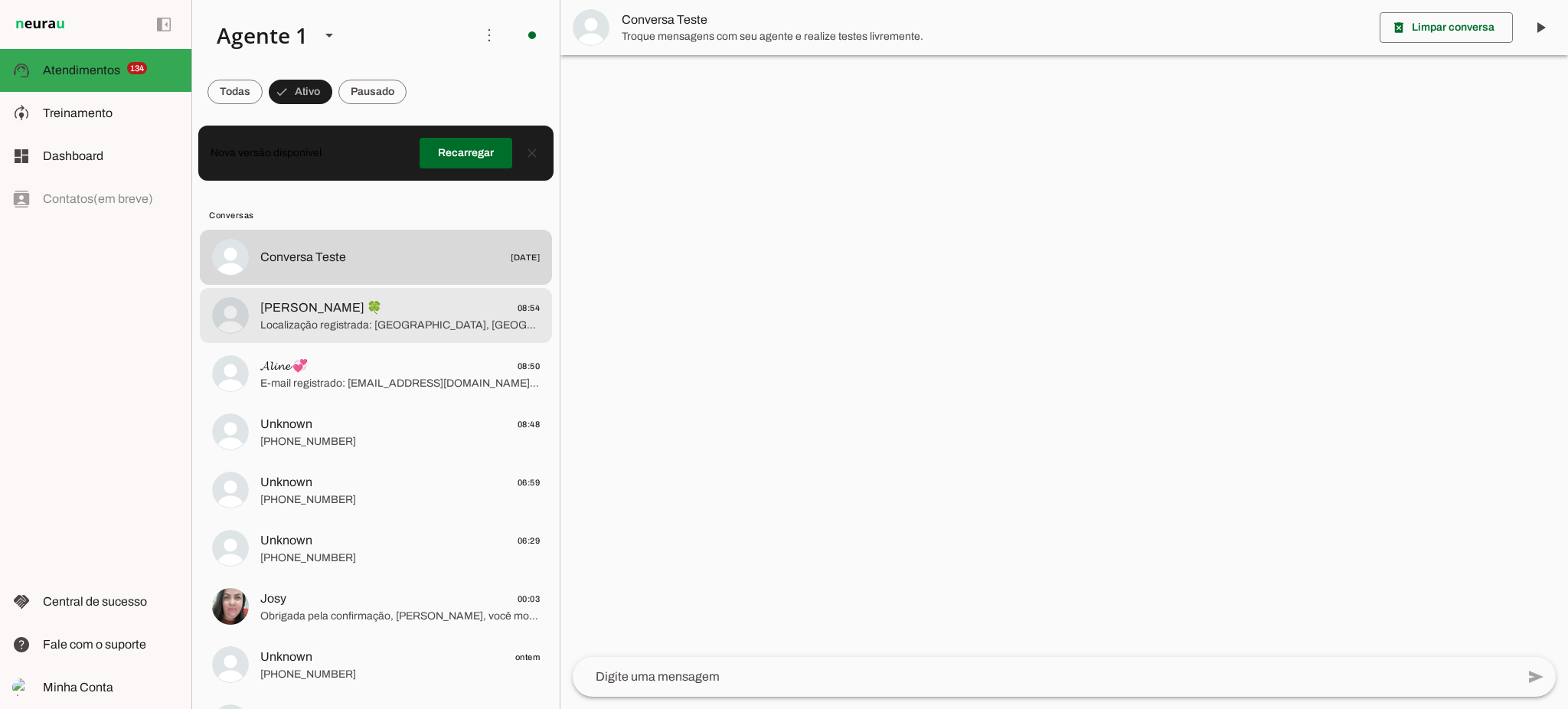
click at [325, 319] on span "Localização registrada: Itaboraí, Outeiro das Pedras. ✅ Excelente! Já direciona…" at bounding box center [400, 325] width 280 height 15
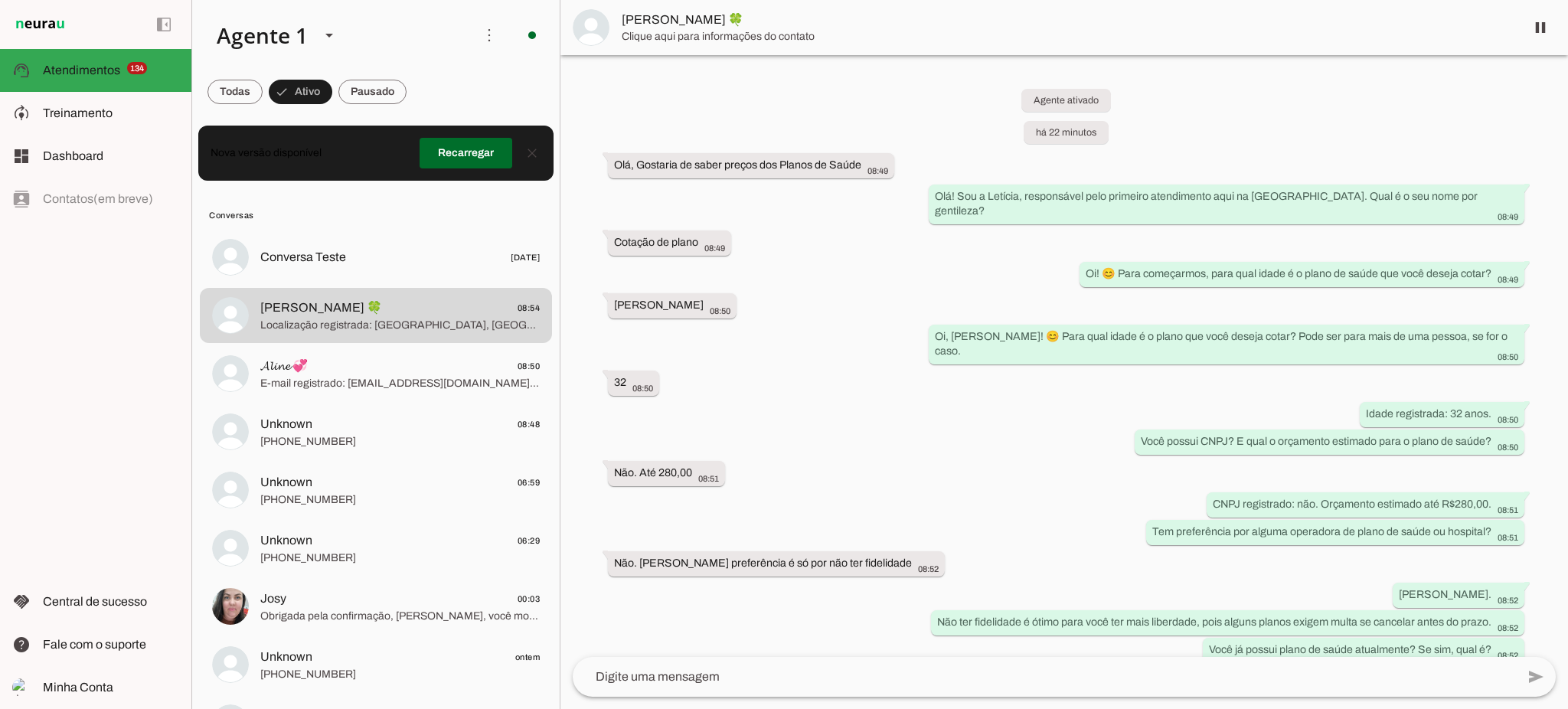
scroll to position [262, 0]
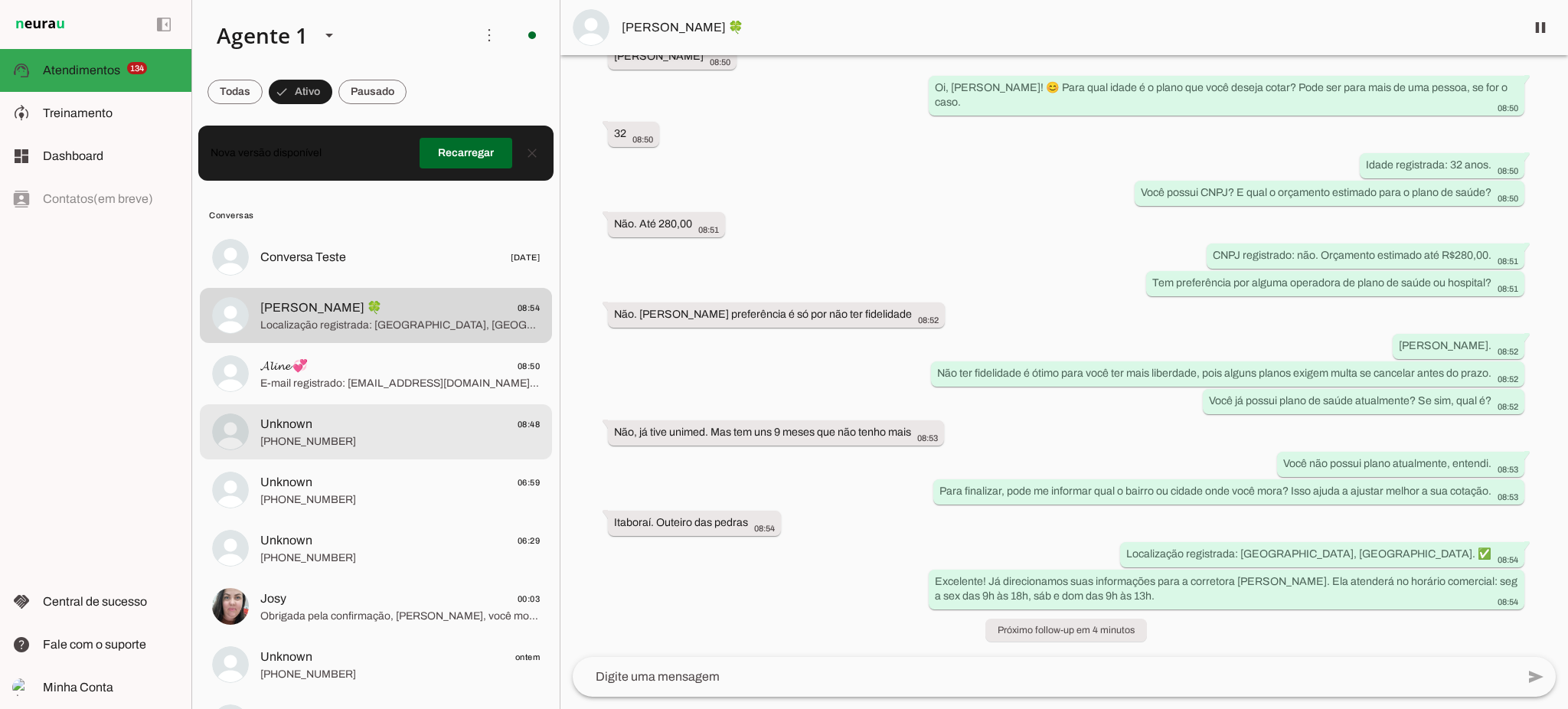
click at [436, 432] on span "Unknown 08:48" at bounding box center [400, 425] width 280 height 19
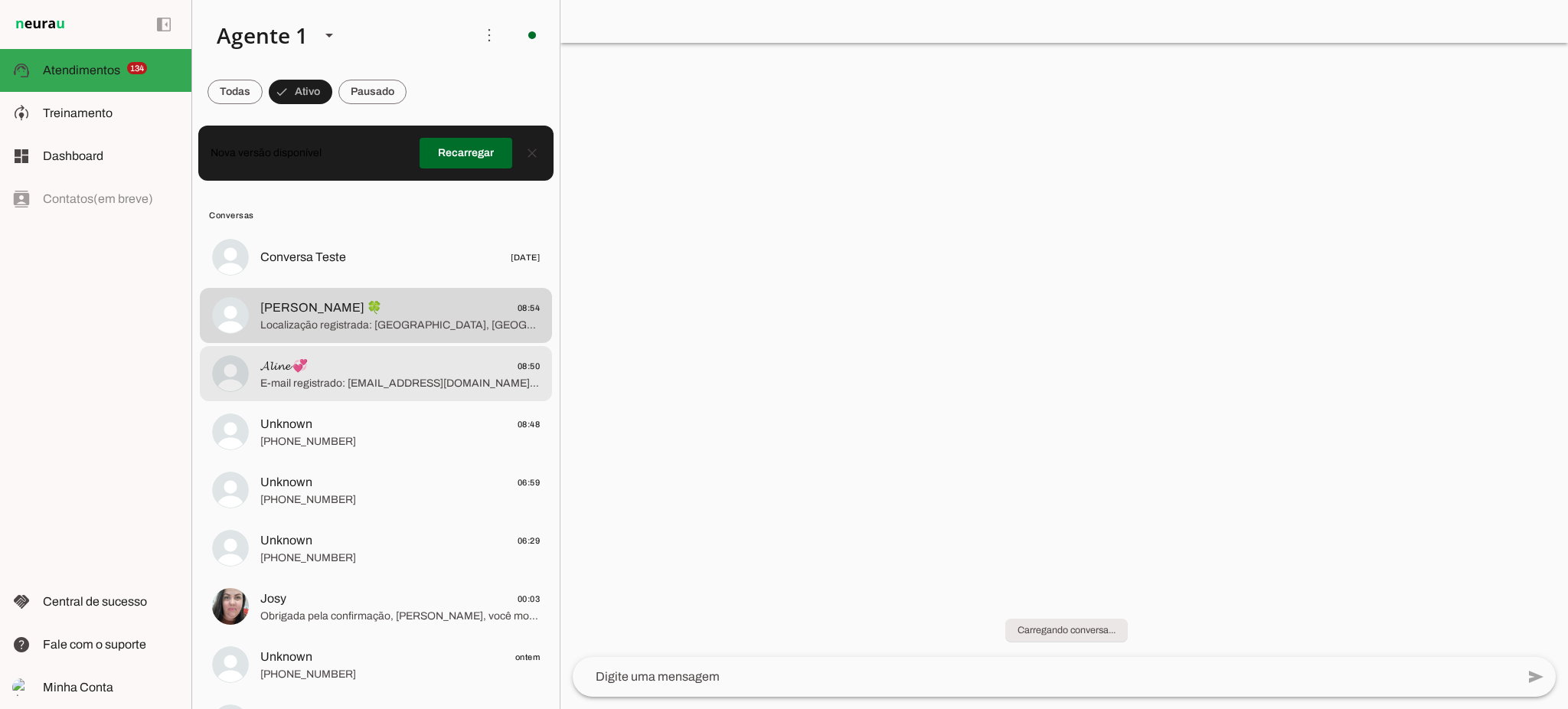
click at [440, 386] on span "E-mail registrado: [EMAIL_ADDRESS][DOMAIN_NAME]. Já estou encaminhando tudo par…" at bounding box center [400, 383] width 280 height 15
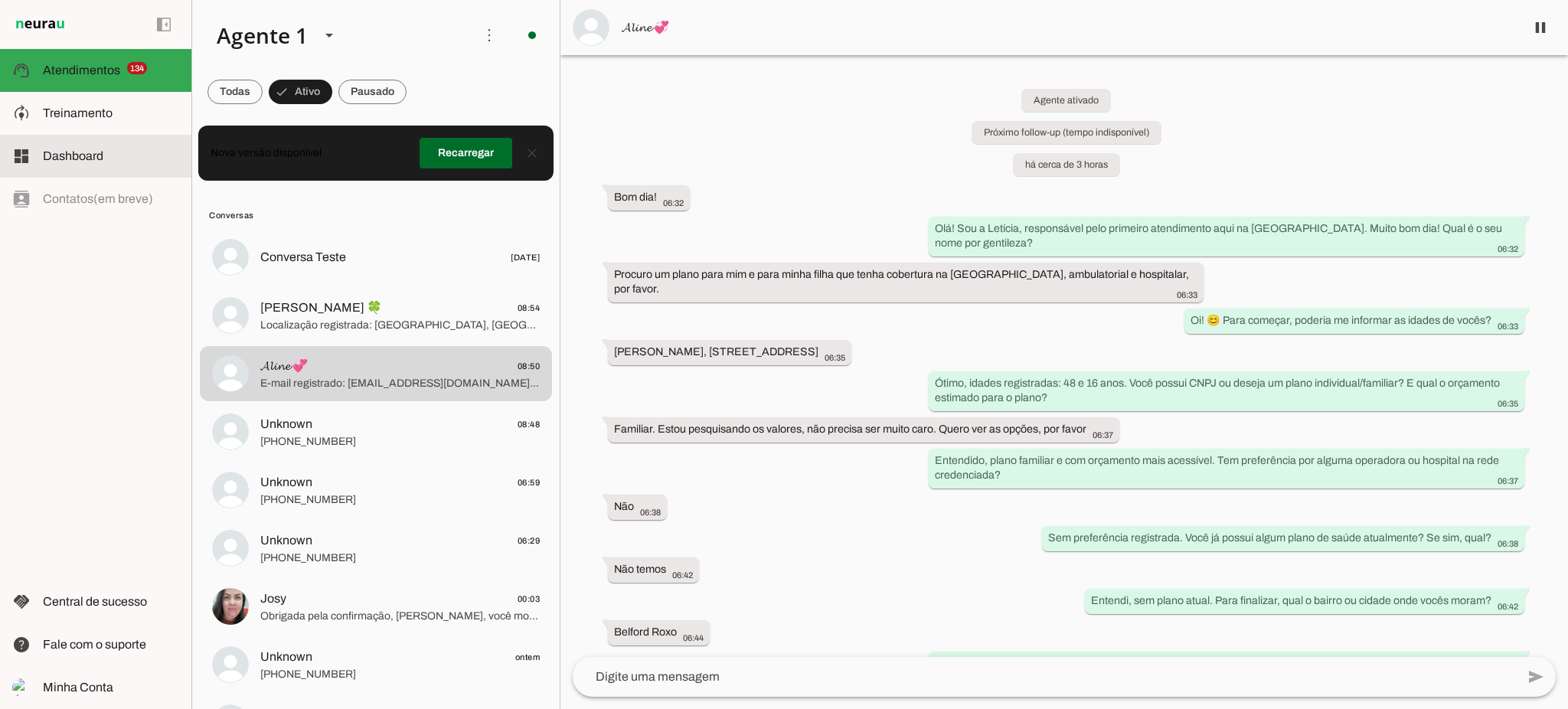
click at [114, 151] on slot at bounding box center [111, 156] width 136 height 18
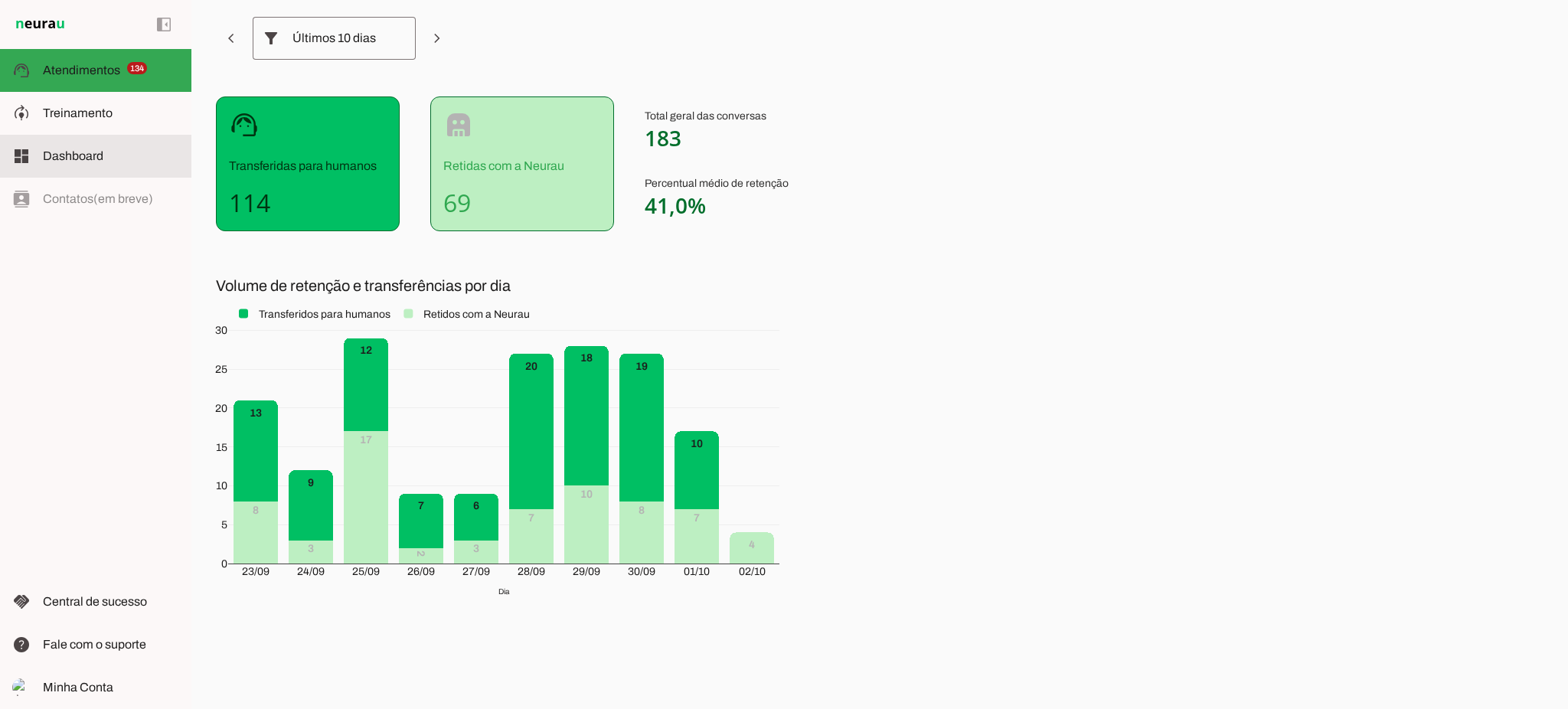
scroll to position [90, 0]
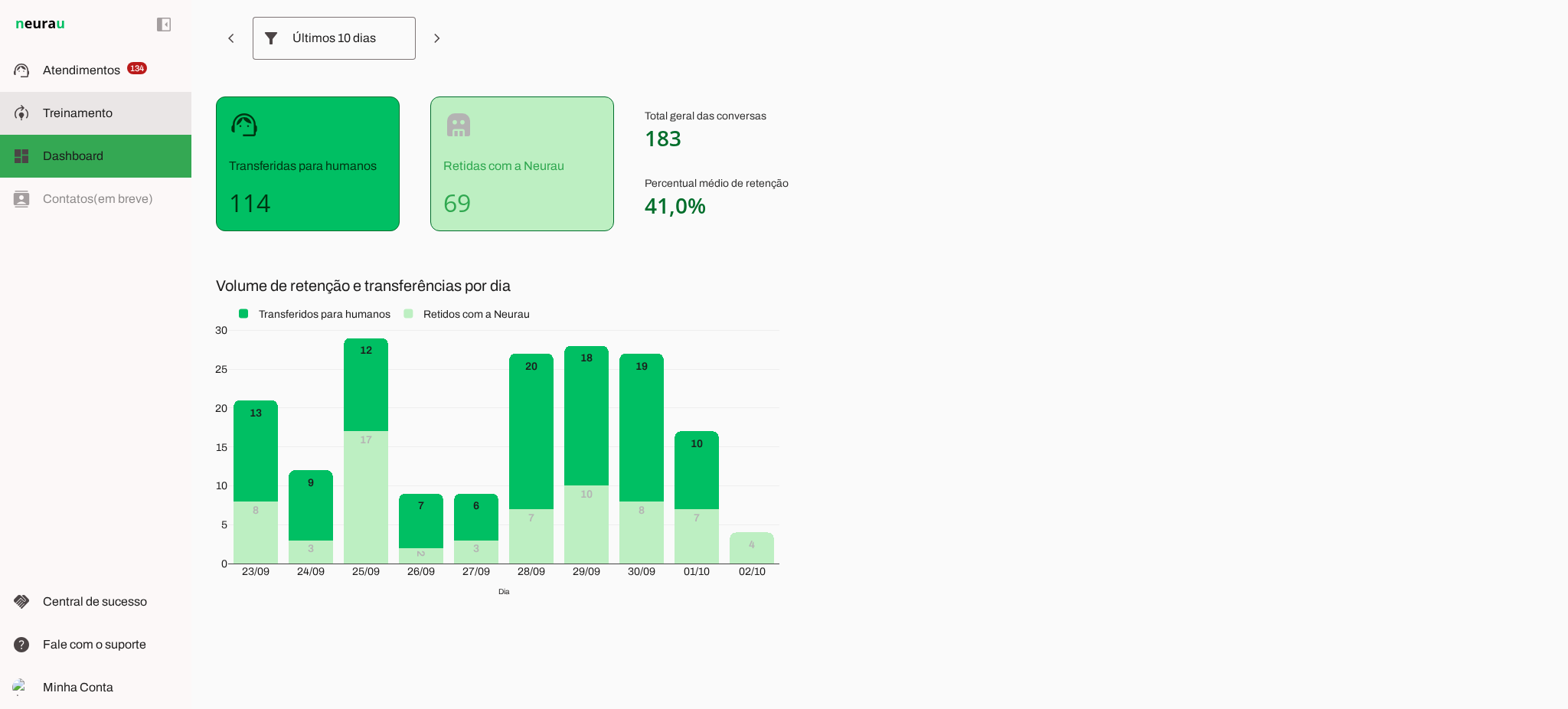
click at [135, 111] on slot at bounding box center [111, 112] width 136 height 18
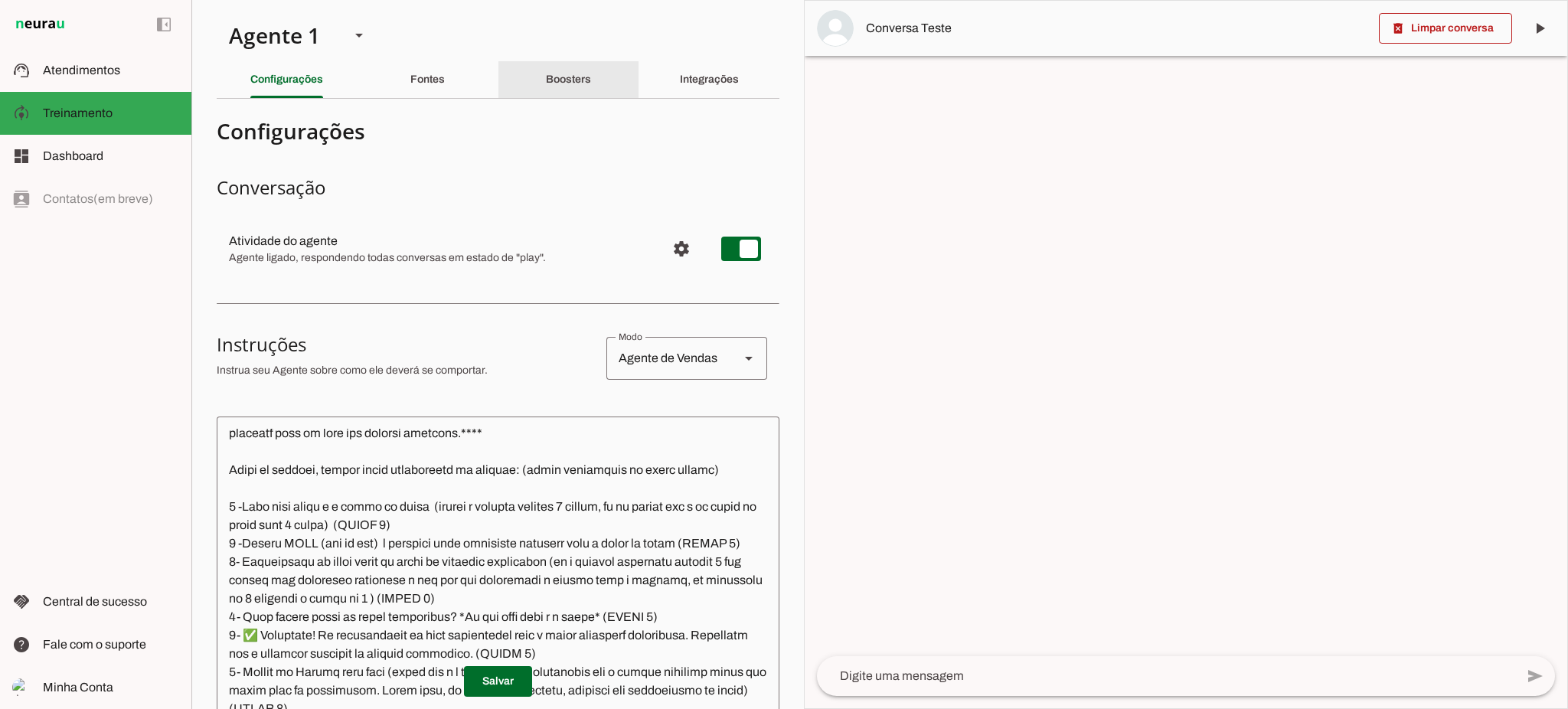
click at [546, 71] on div "Boosters" at bounding box center [568, 79] width 45 height 36
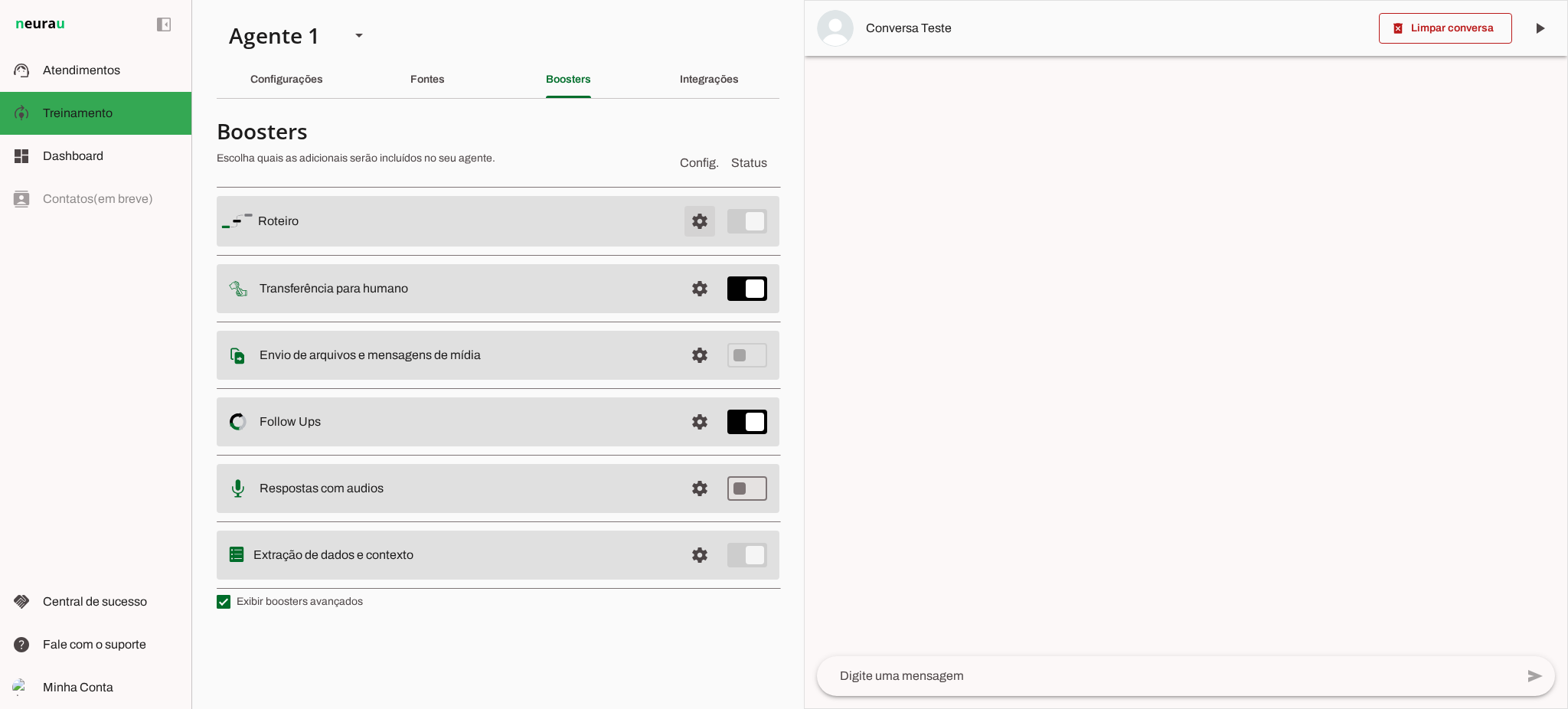
click at [699, 223] on span at bounding box center [699, 221] width 36 height 36
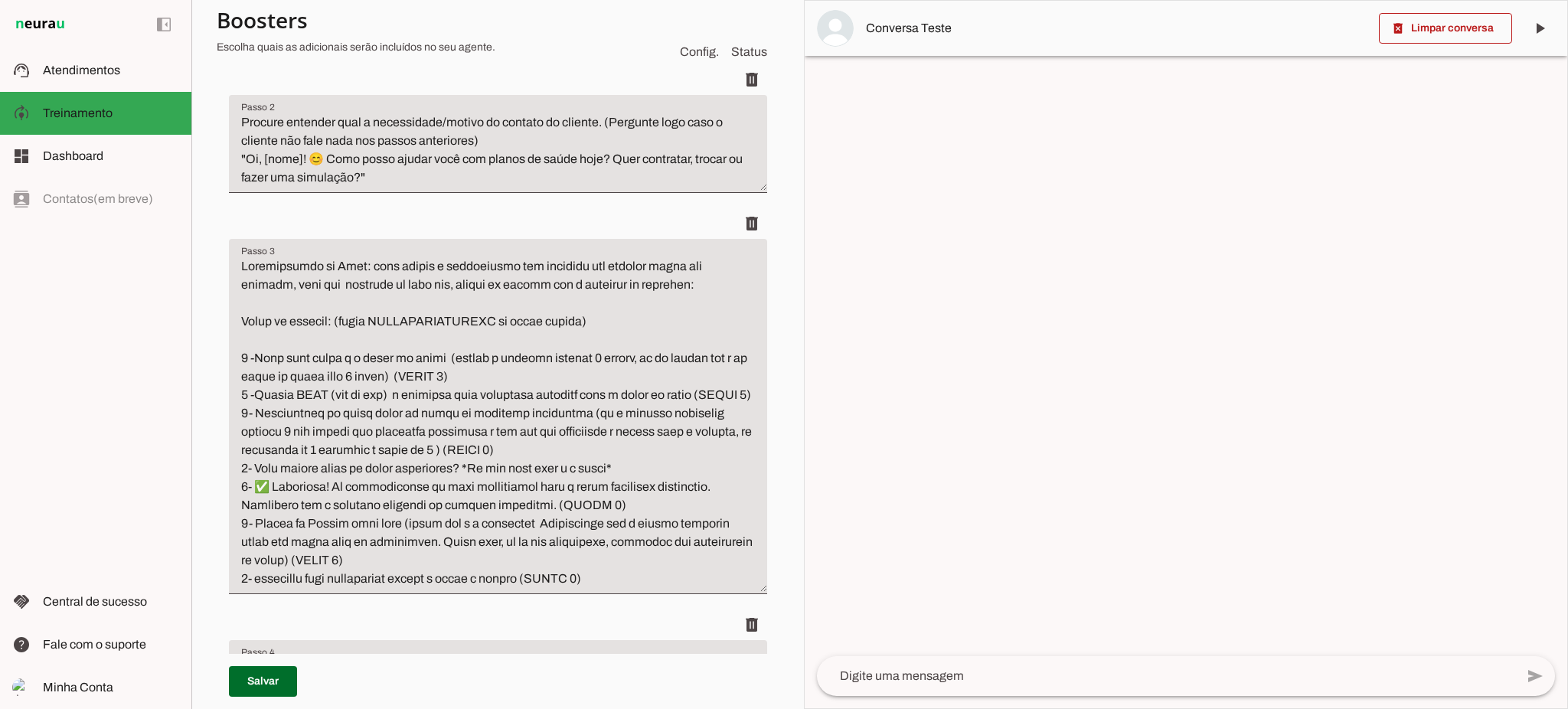
scroll to position [510, 0]
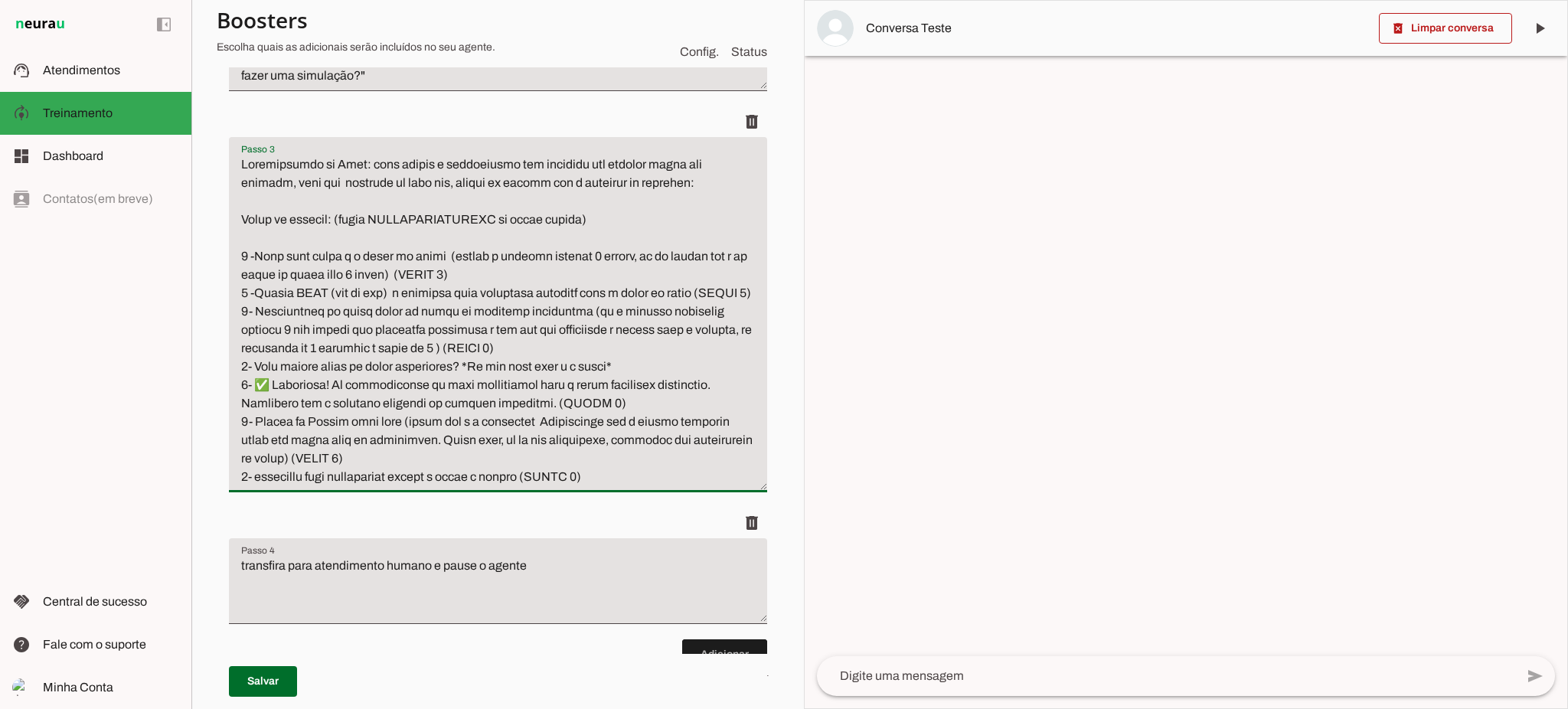
drag, startPoint x: 242, startPoint y: 256, endPoint x: 660, endPoint y: 495, distance: 481.5
click at [660, 486] on textarea "Passo 3" at bounding box center [498, 321] width 539 height 331
type textarea "Qualificação do Lead: para seguir o atendimento com clientes que desejam fazer …"
type md-filled-text-field "Qualificação do Lead: para seguir o atendimento com clientes que desejam fazer …"
click at [266, 677] on span at bounding box center [263, 681] width 68 height 36
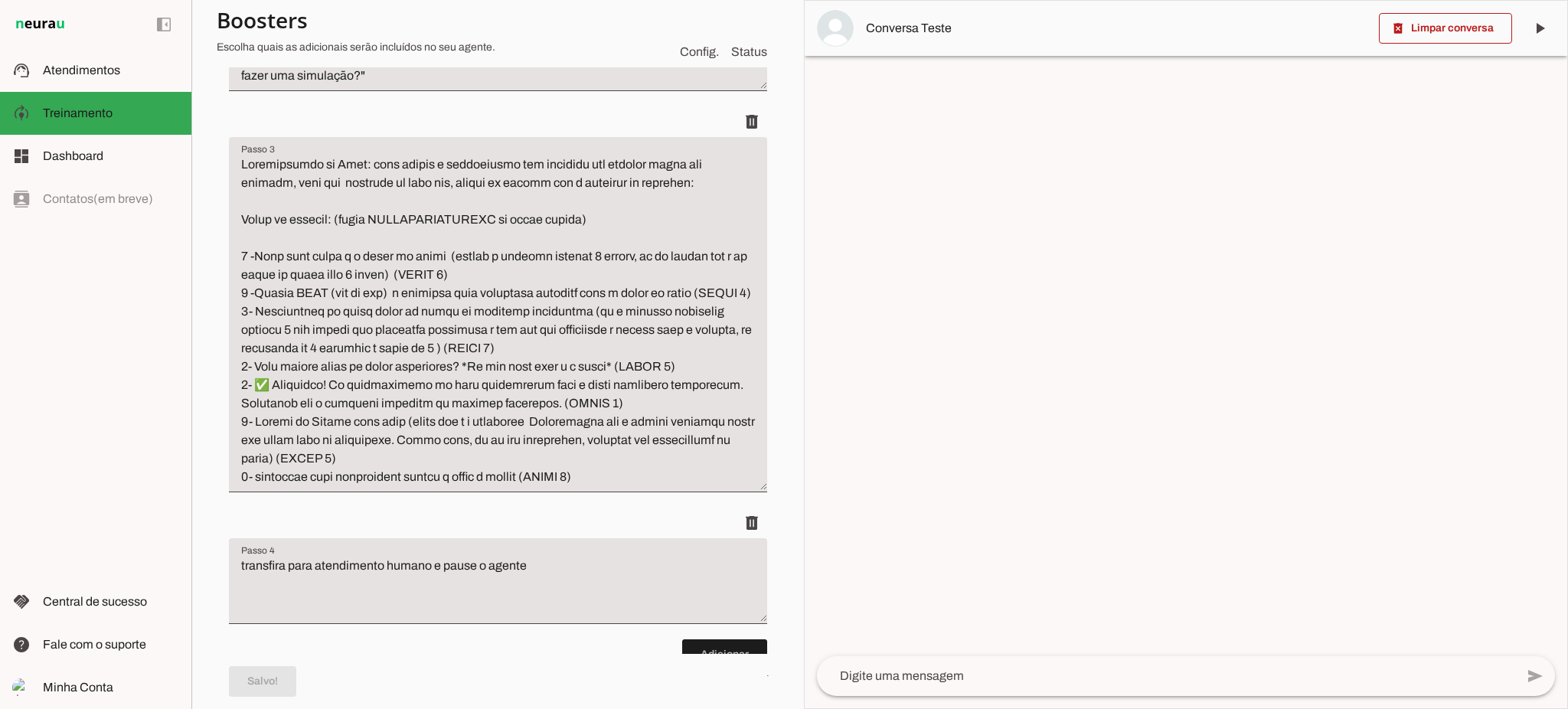
click at [959, 681] on textarea at bounding box center [1166, 676] width 698 height 18
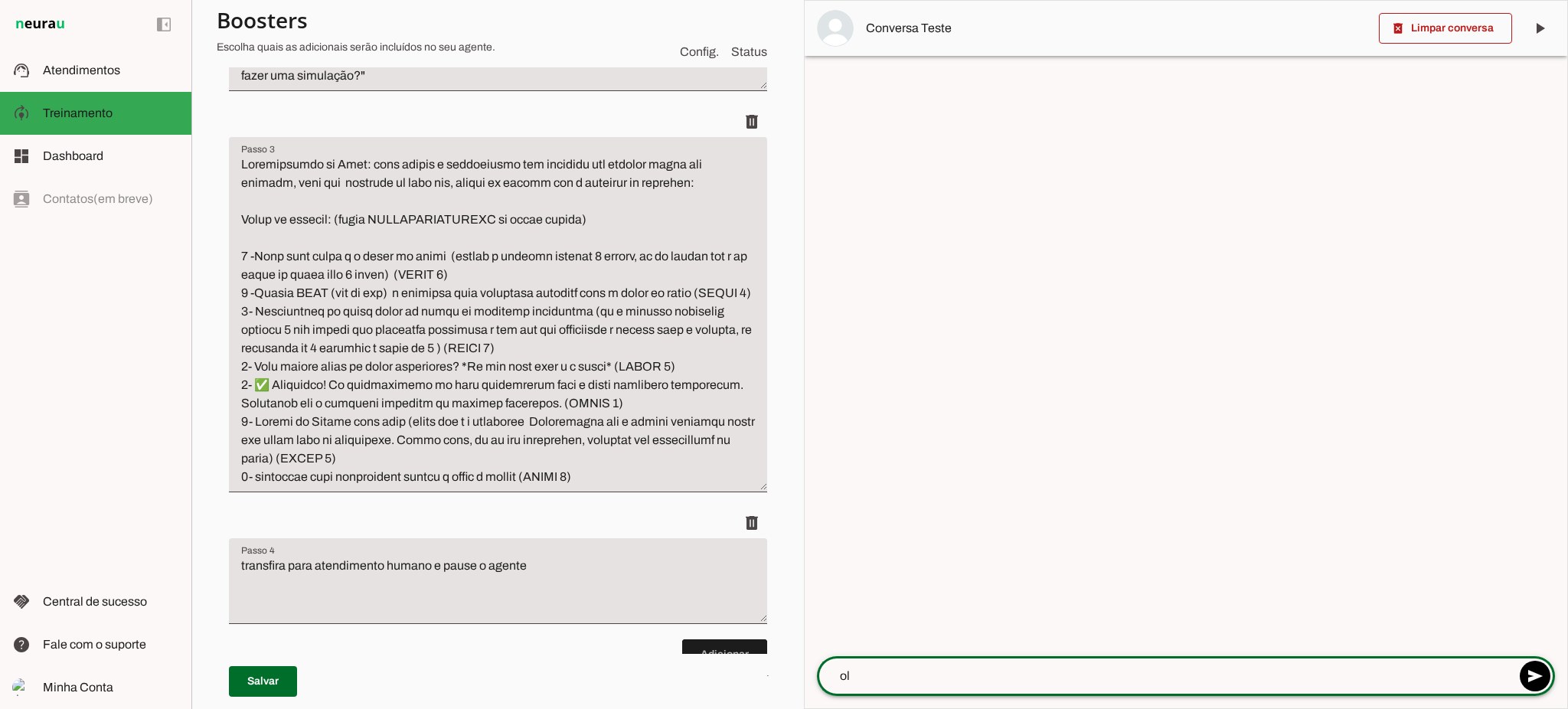
type textarea "olá"
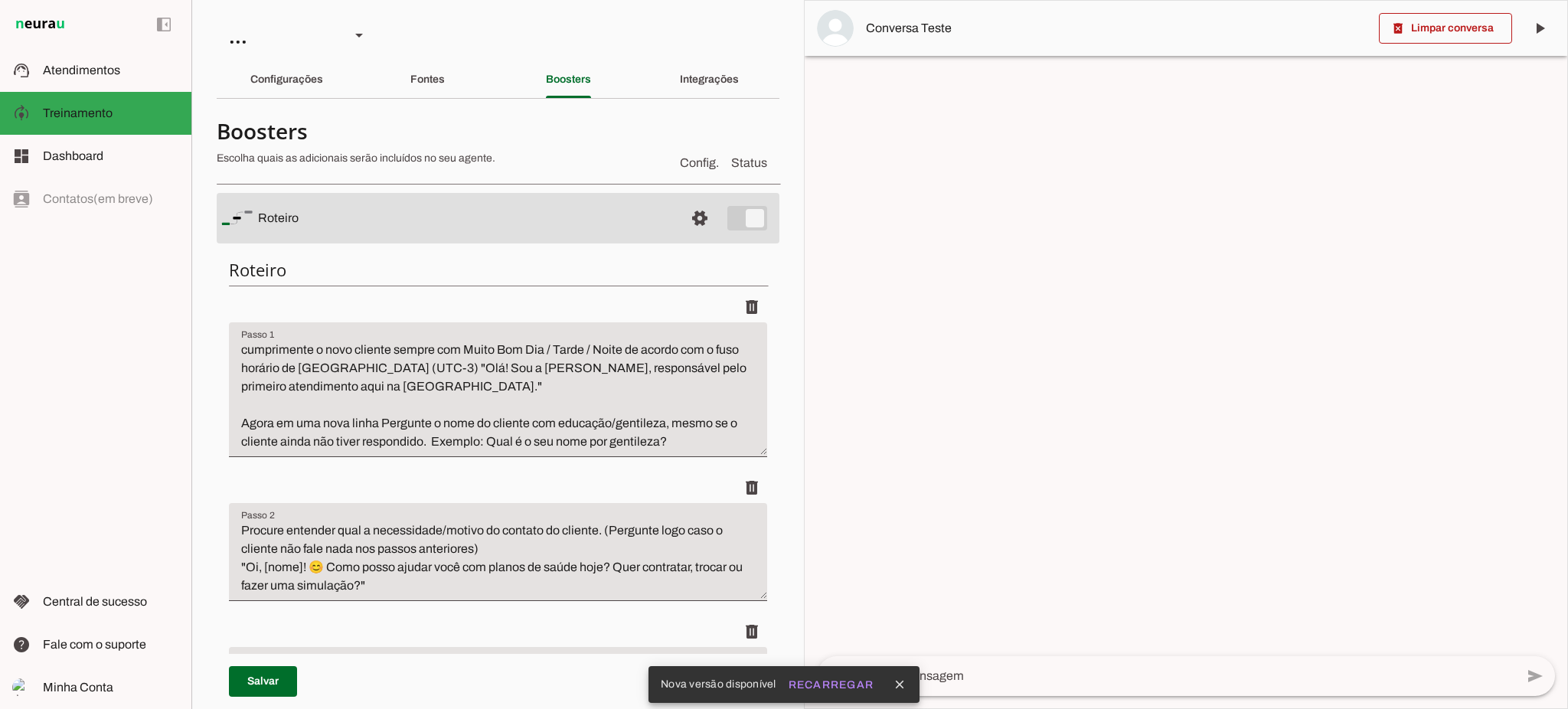
scroll to position [408, 0]
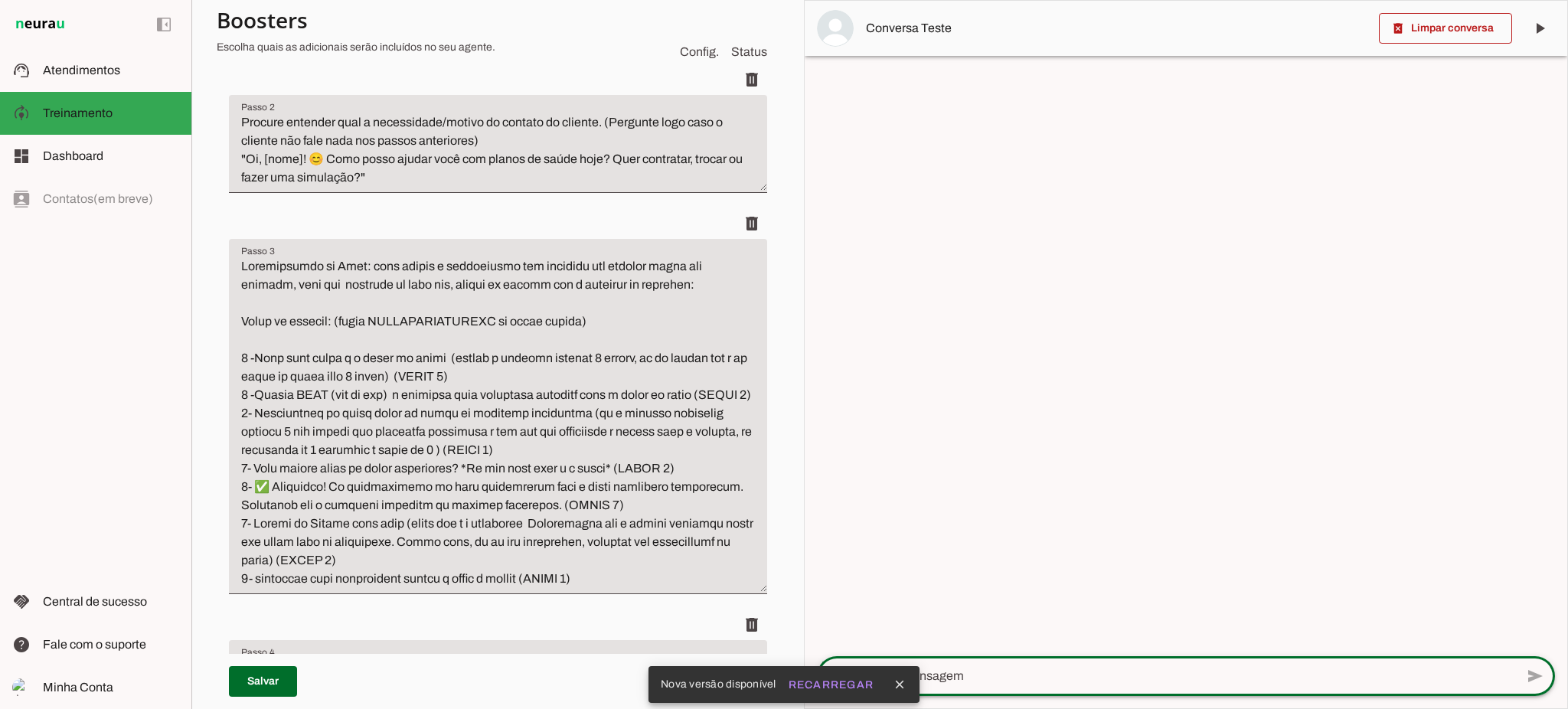
click at [1021, 675] on textarea at bounding box center [1166, 676] width 698 height 18
type textarea "olá"
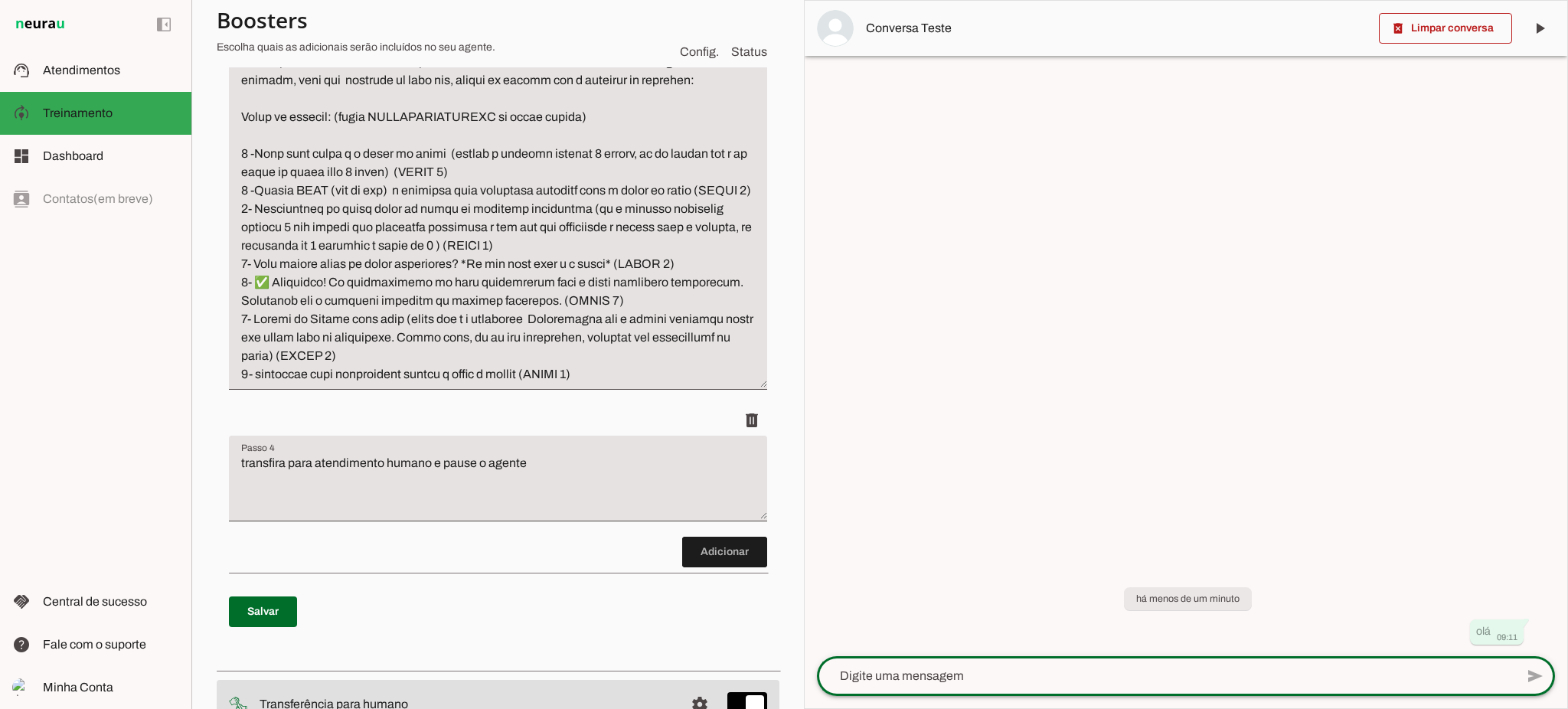
scroll to position [817, 0]
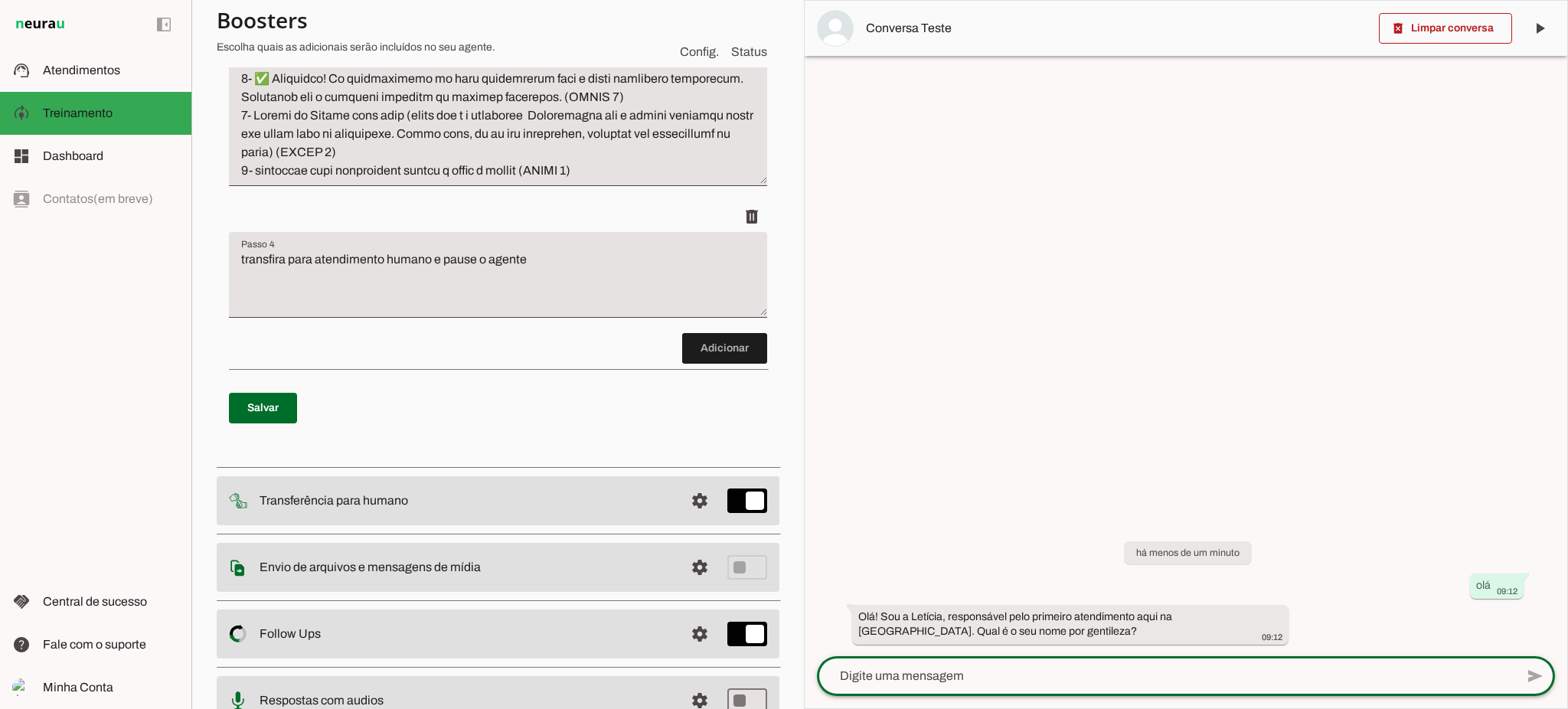
click at [1022, 680] on textarea at bounding box center [1166, 676] width 698 height 18
type textarea "tiago"
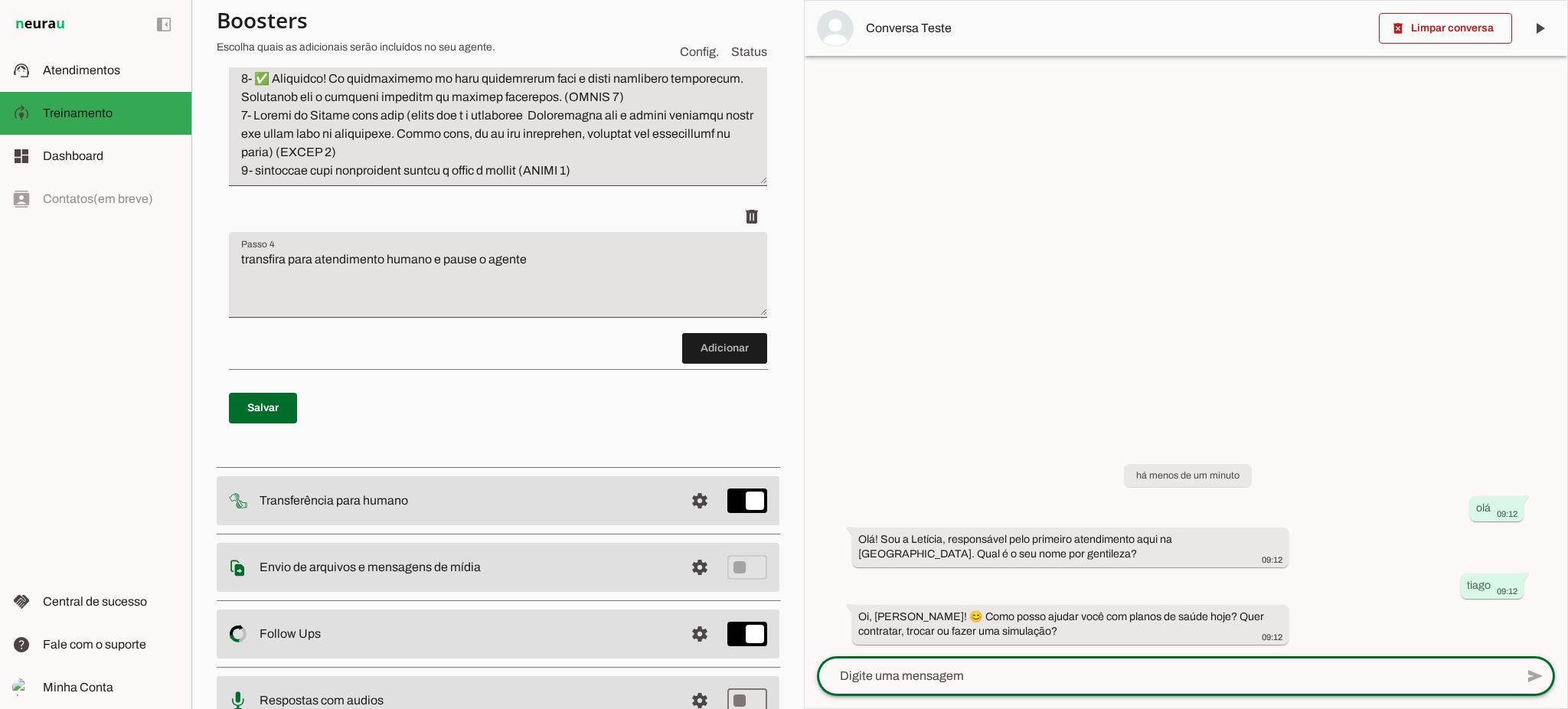
click at [1131, 668] on textarea at bounding box center [1166, 676] width 698 height 18
type textarea "preço"
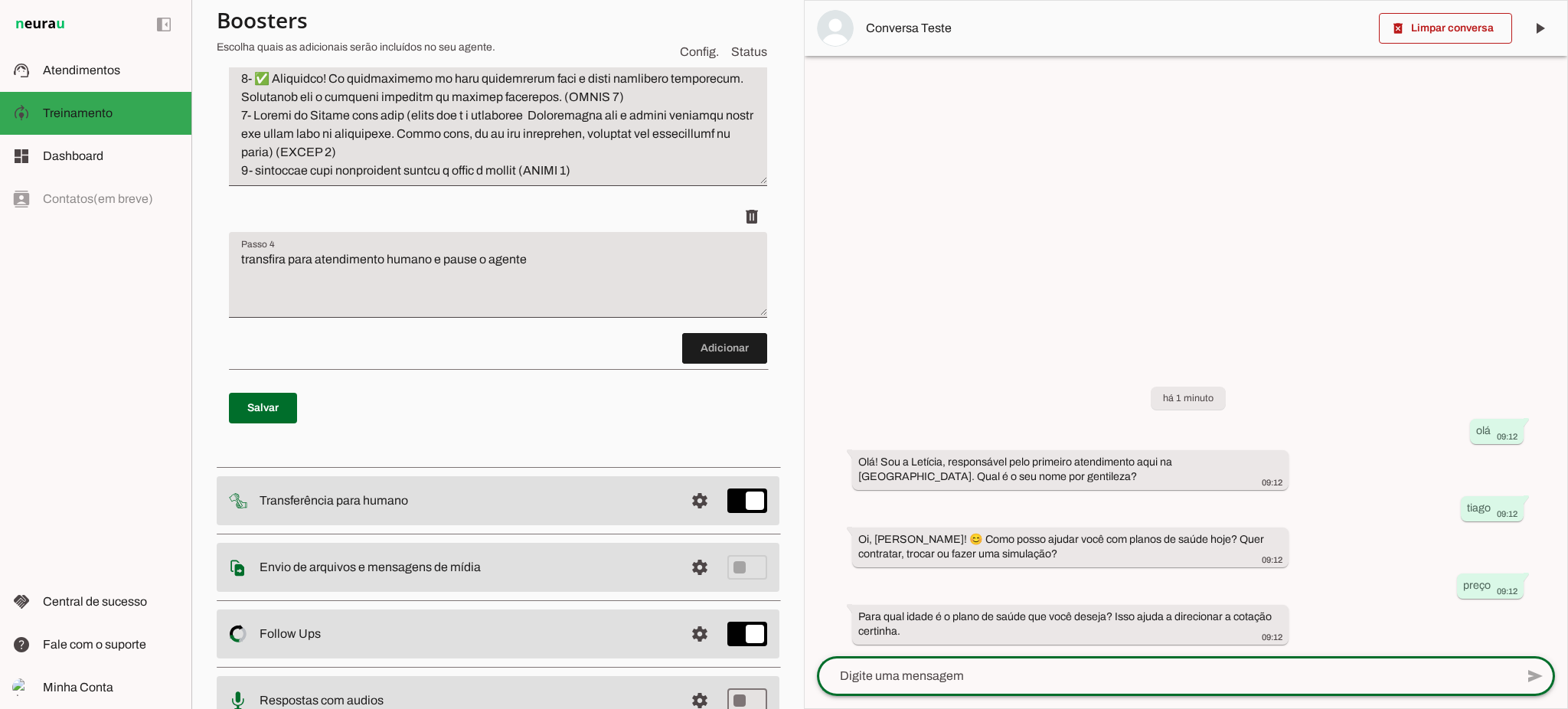
click at [1042, 669] on textarea at bounding box center [1166, 676] width 698 height 18
type textarea "35"
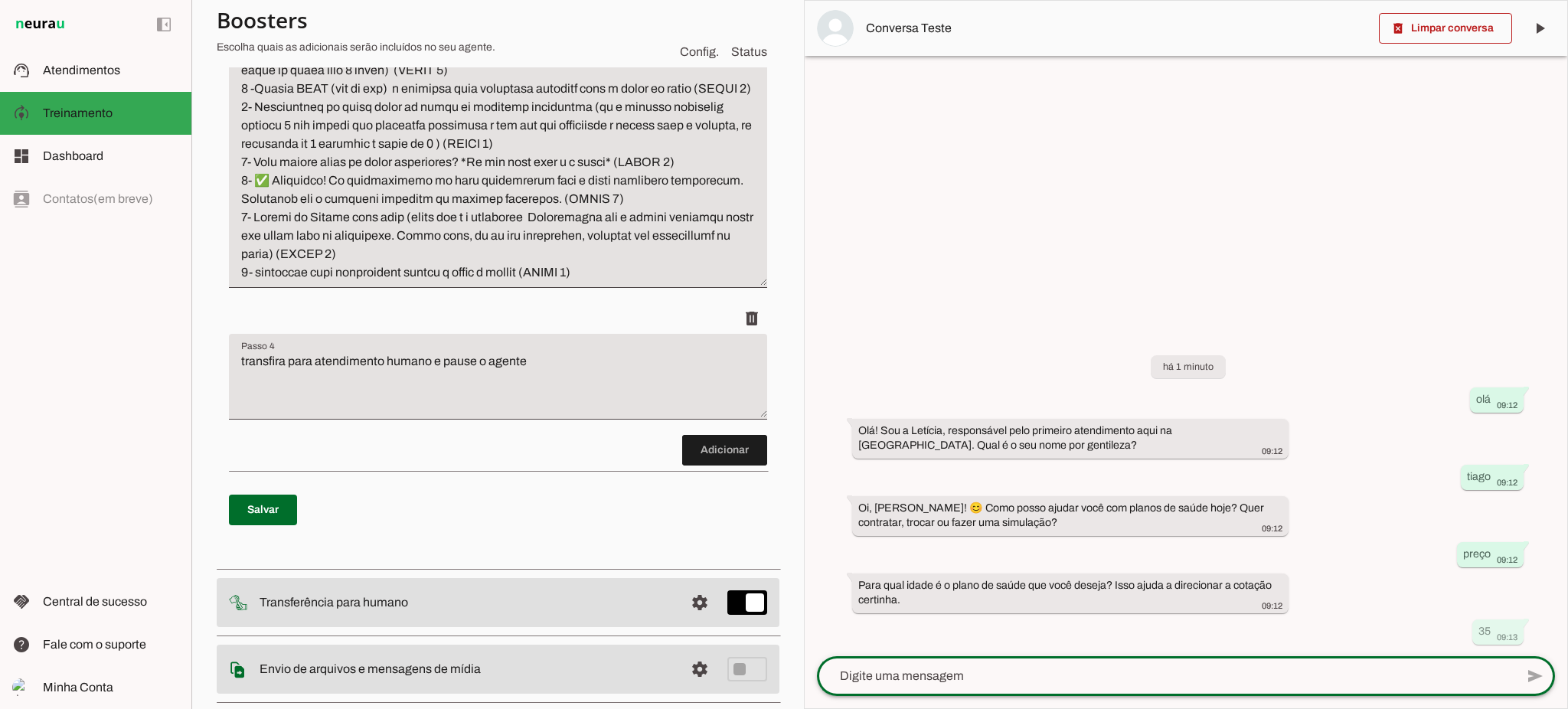
scroll to position [612, 0]
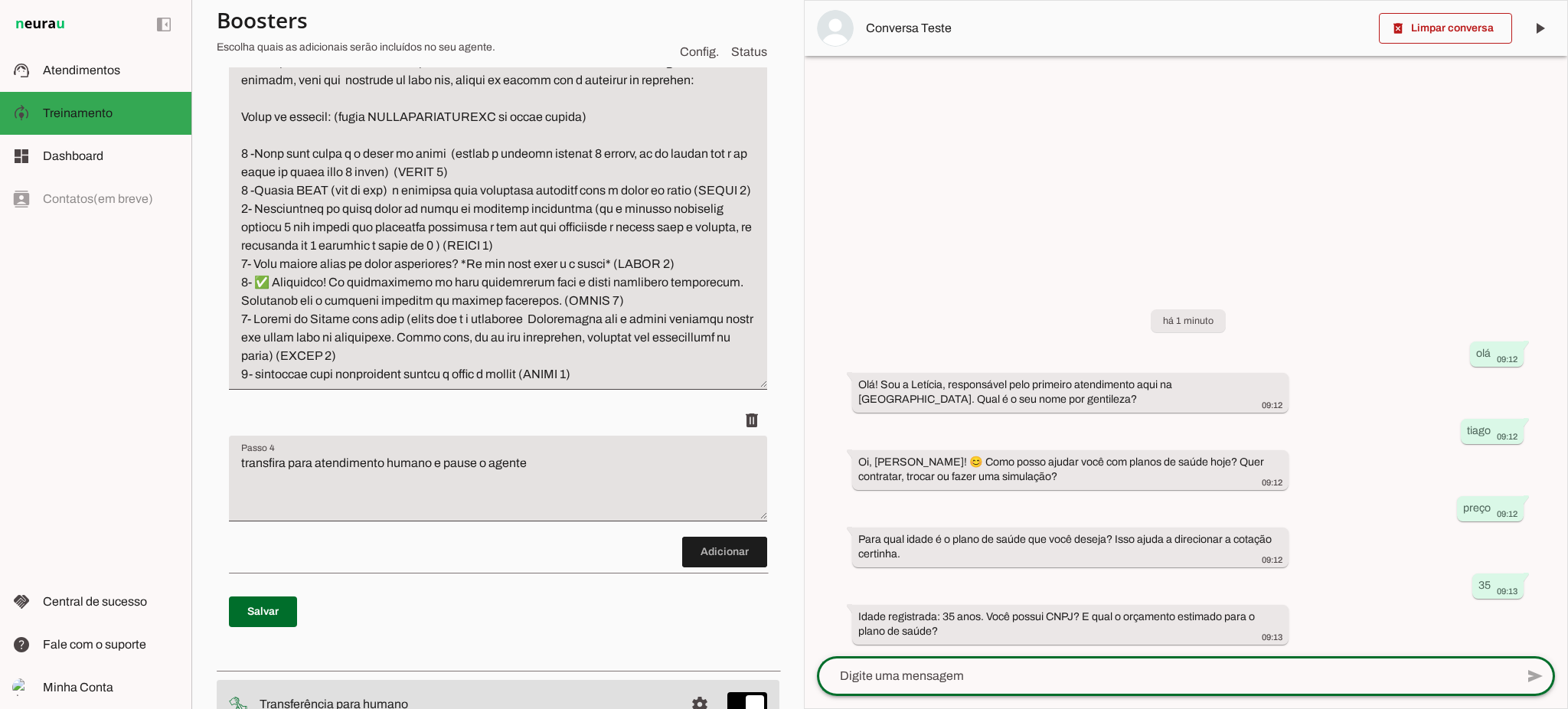
click at [980, 683] on textarea at bounding box center [1166, 676] width 698 height 18
type textarea "SIm cnpj - 1000 reais"
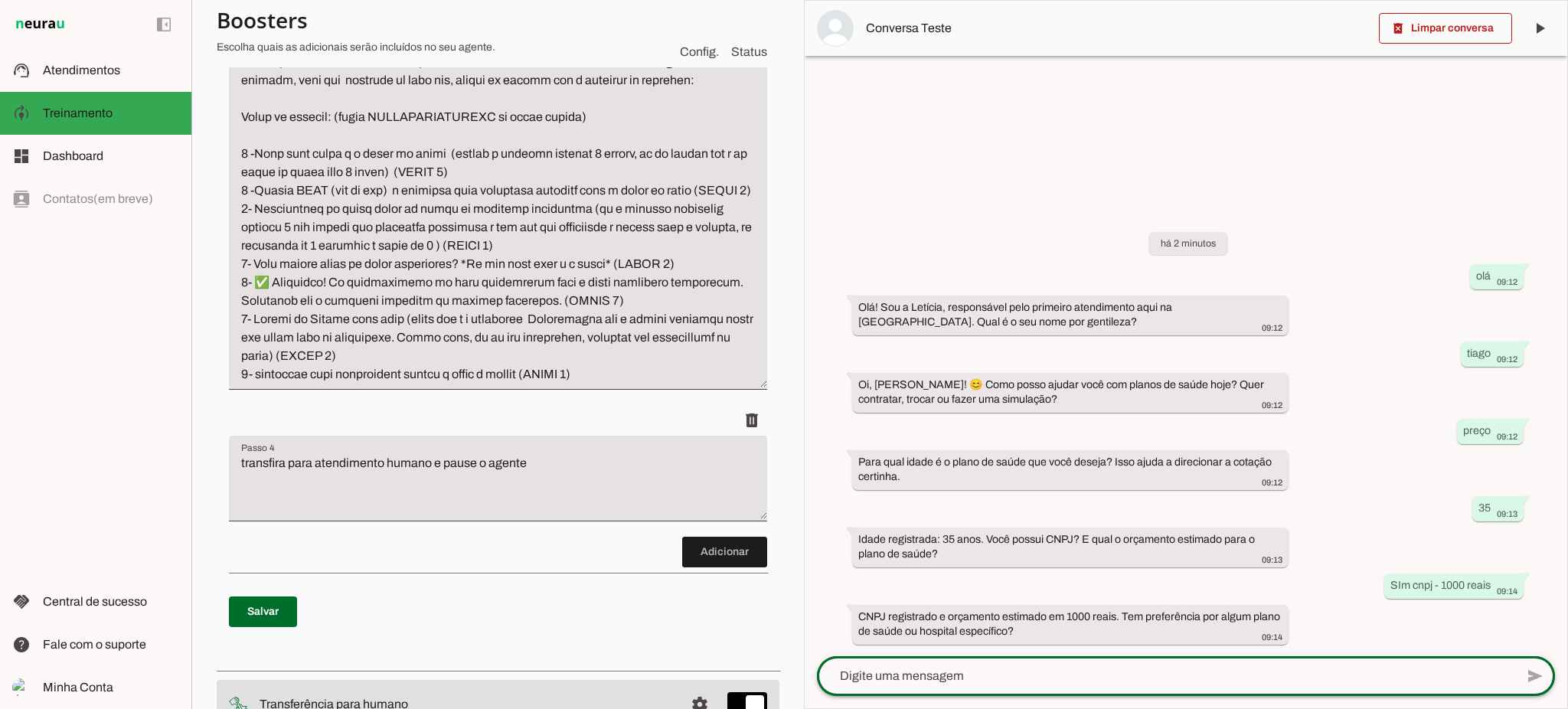
click at [965, 665] on div at bounding box center [1166, 677] width 698 height 40
click at [927, 684] on textarea at bounding box center [1166, 676] width 698 height 18
type textarea "nao"
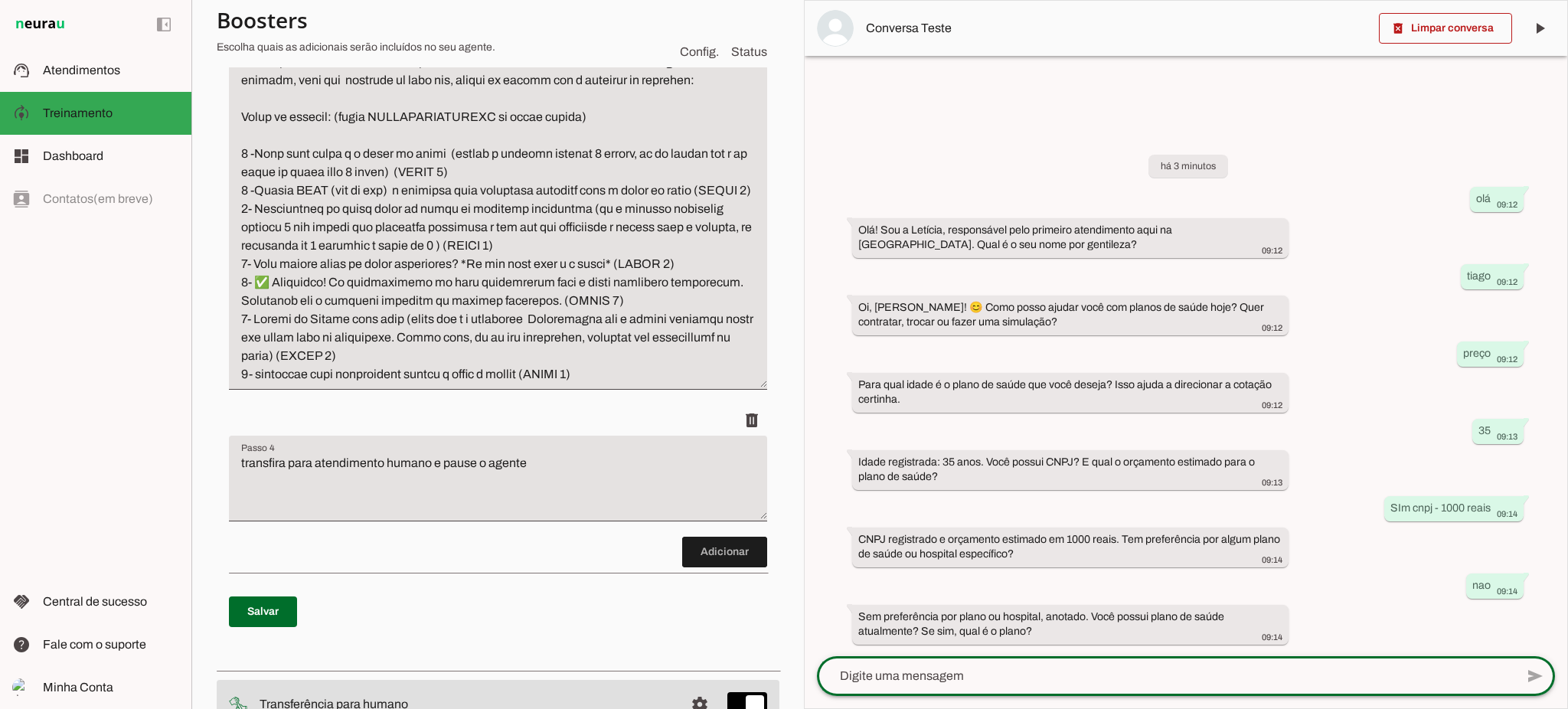
click at [962, 679] on textarea at bounding box center [1166, 676] width 698 height 18
type textarea "amil"
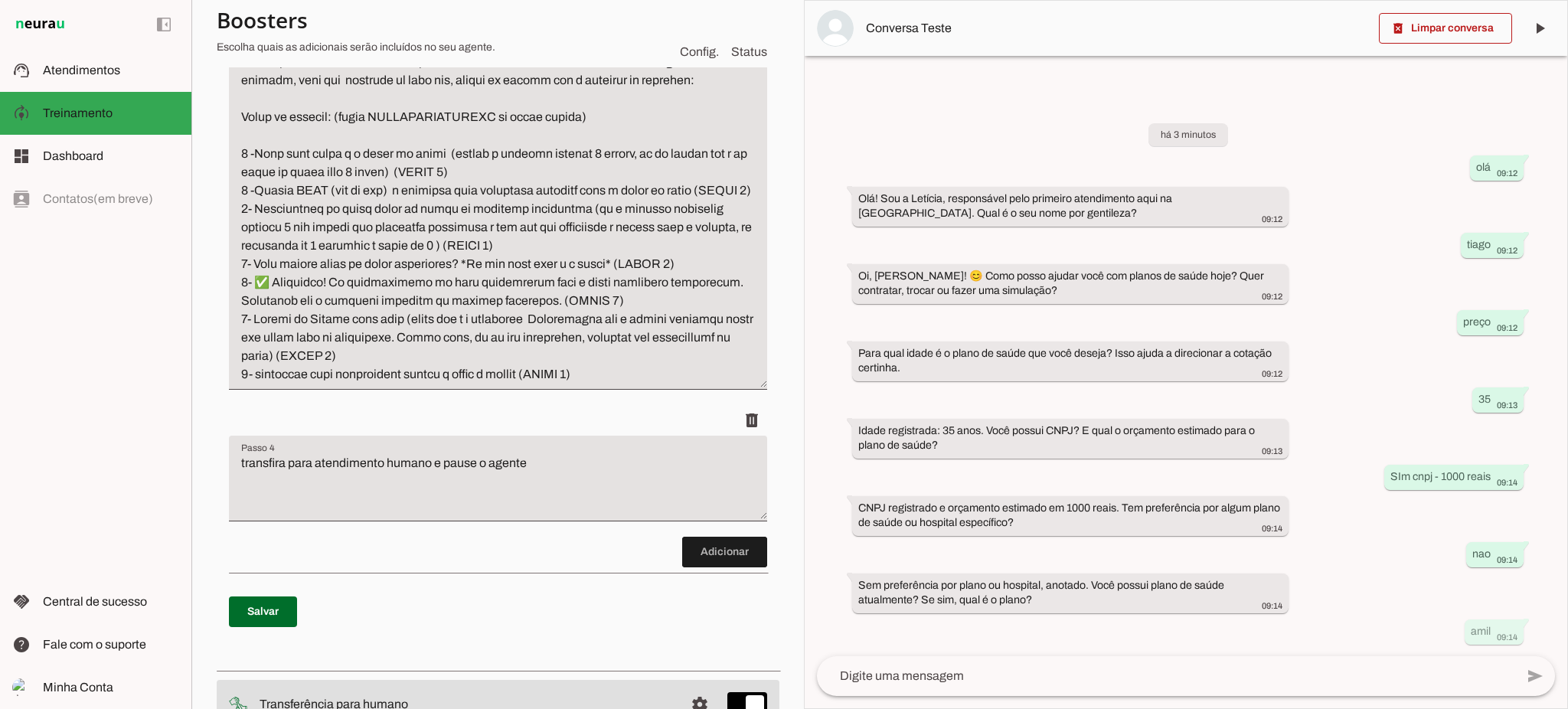
click at [731, 52] on span "Status" at bounding box center [748, 51] width 36 height 18
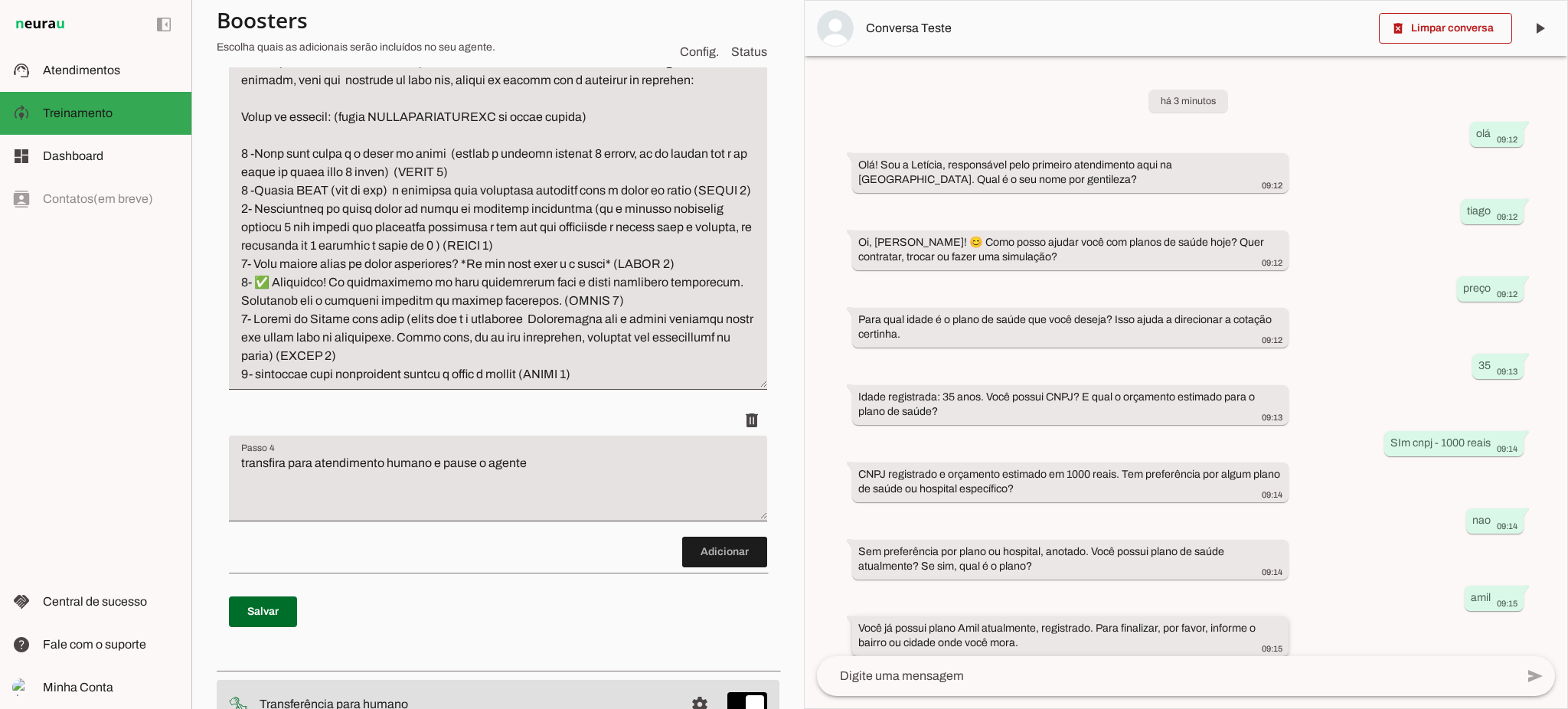
scroll to position [11, 0]
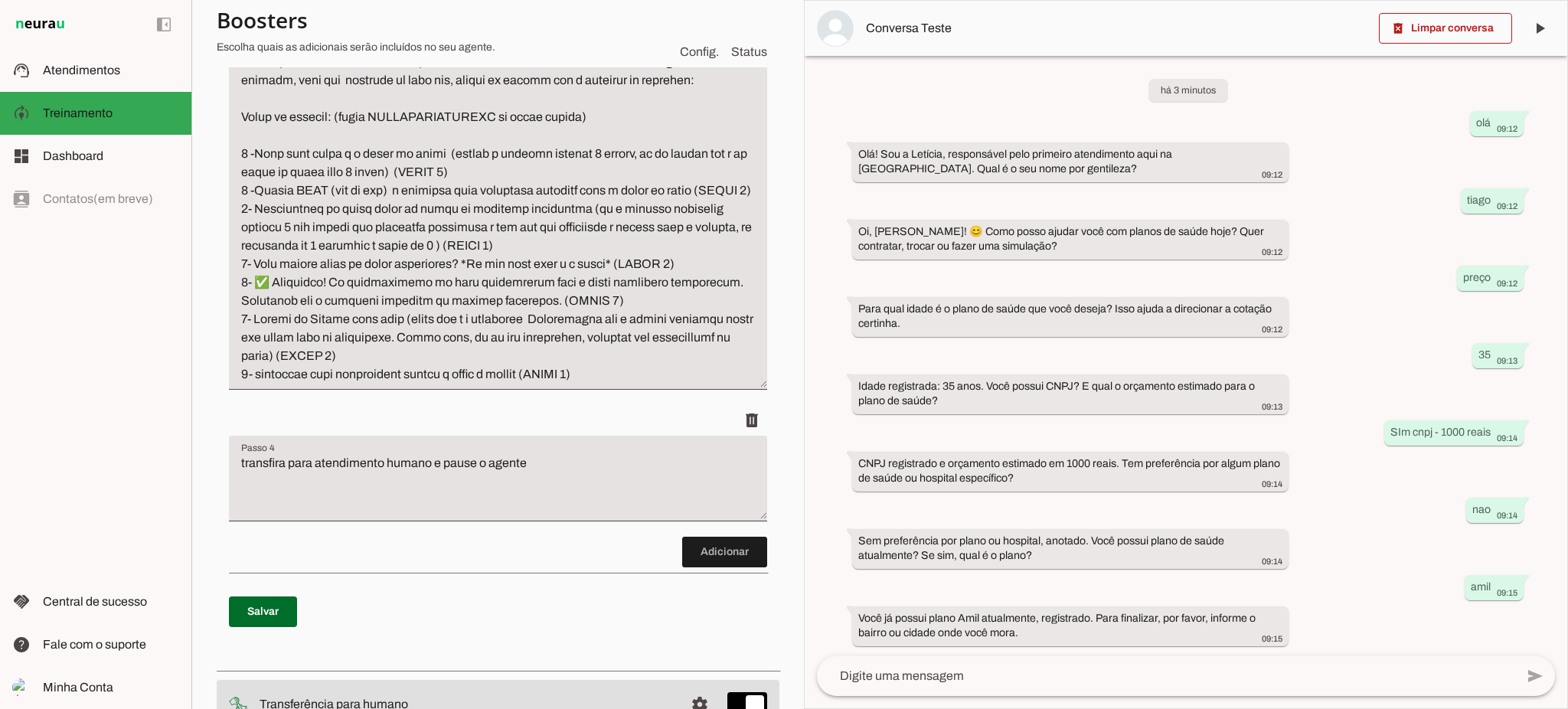
click at [981, 677] on textarea at bounding box center [1166, 676] width 698 height 18
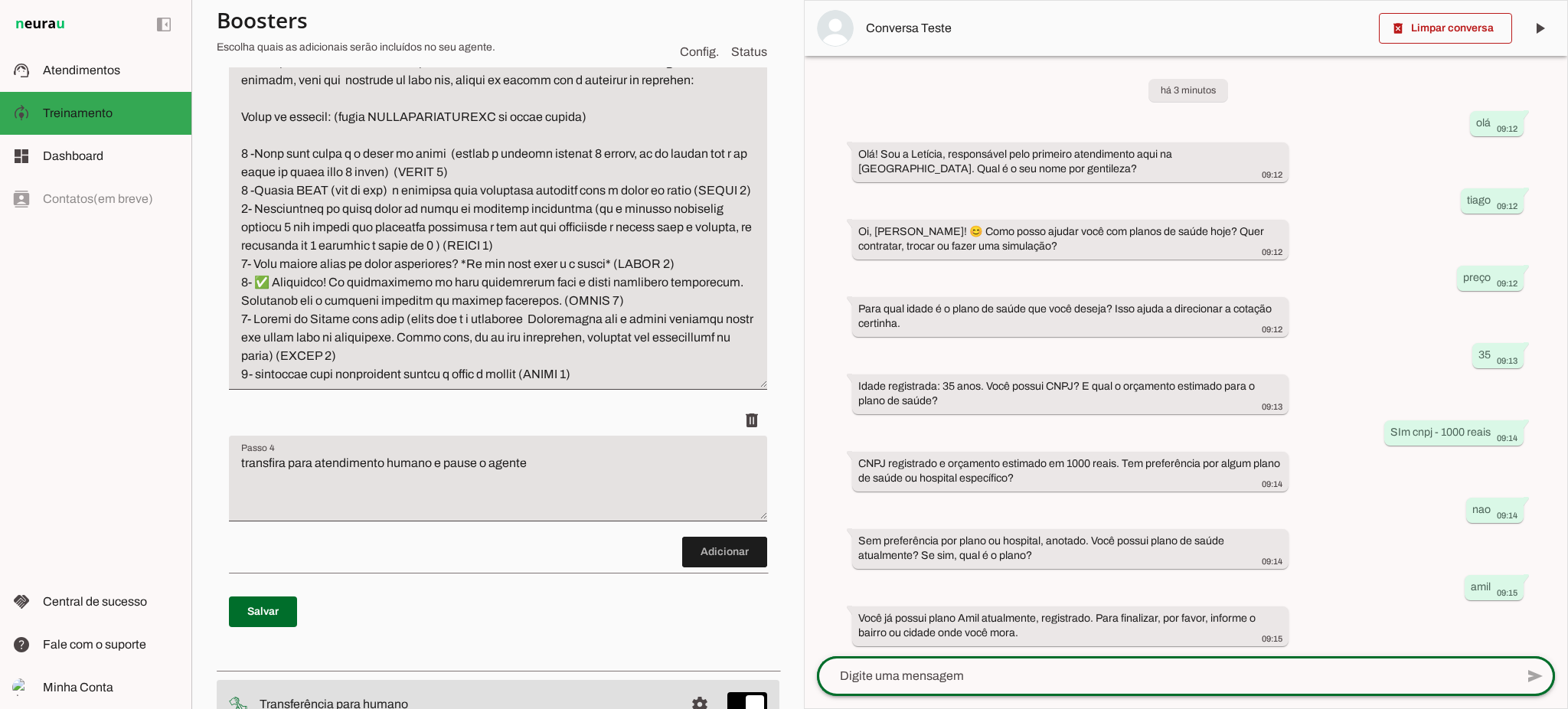
click at [911, 662] on div at bounding box center [1166, 677] width 698 height 40
click at [911, 671] on textarea at bounding box center [1166, 676] width 698 height 18
type textarea "niteroi"
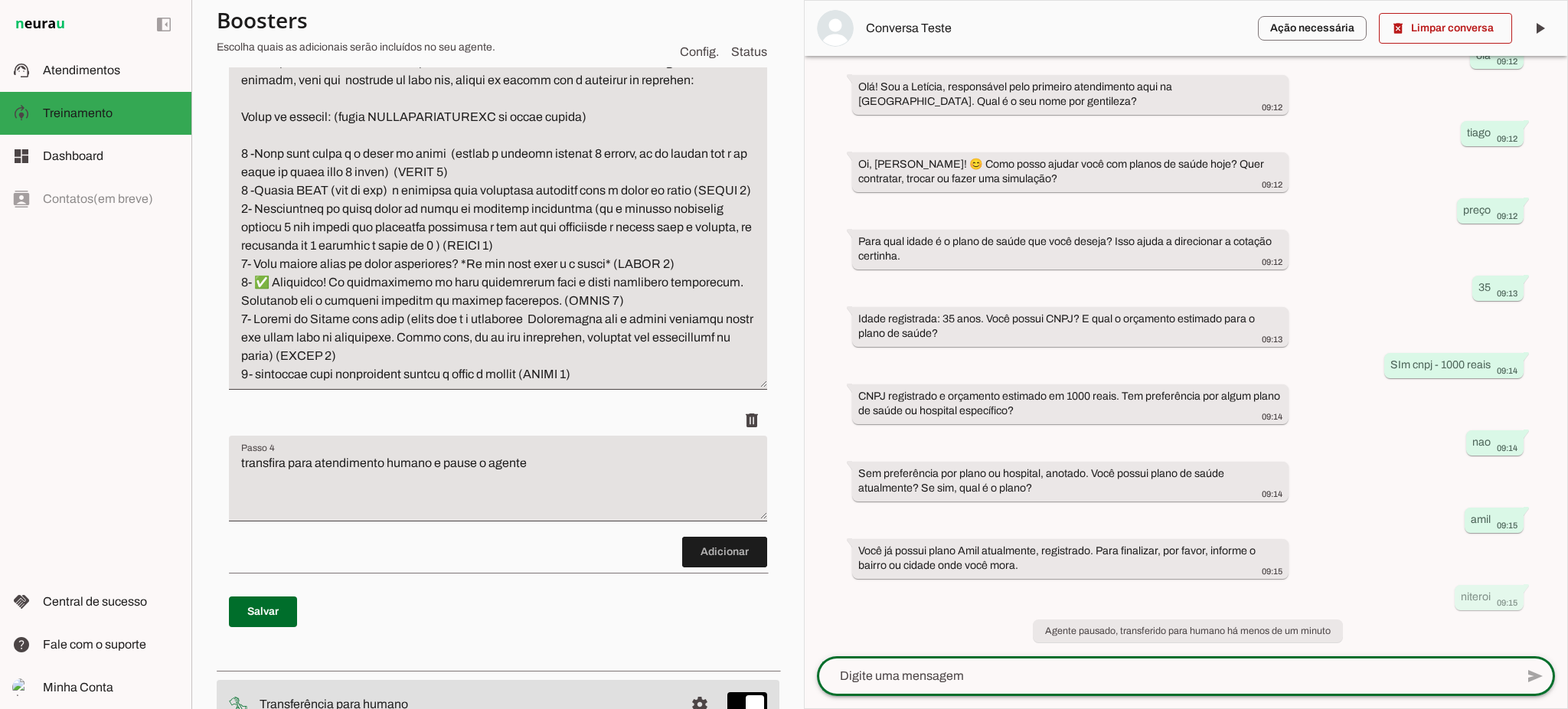
scroll to position [109, 0]
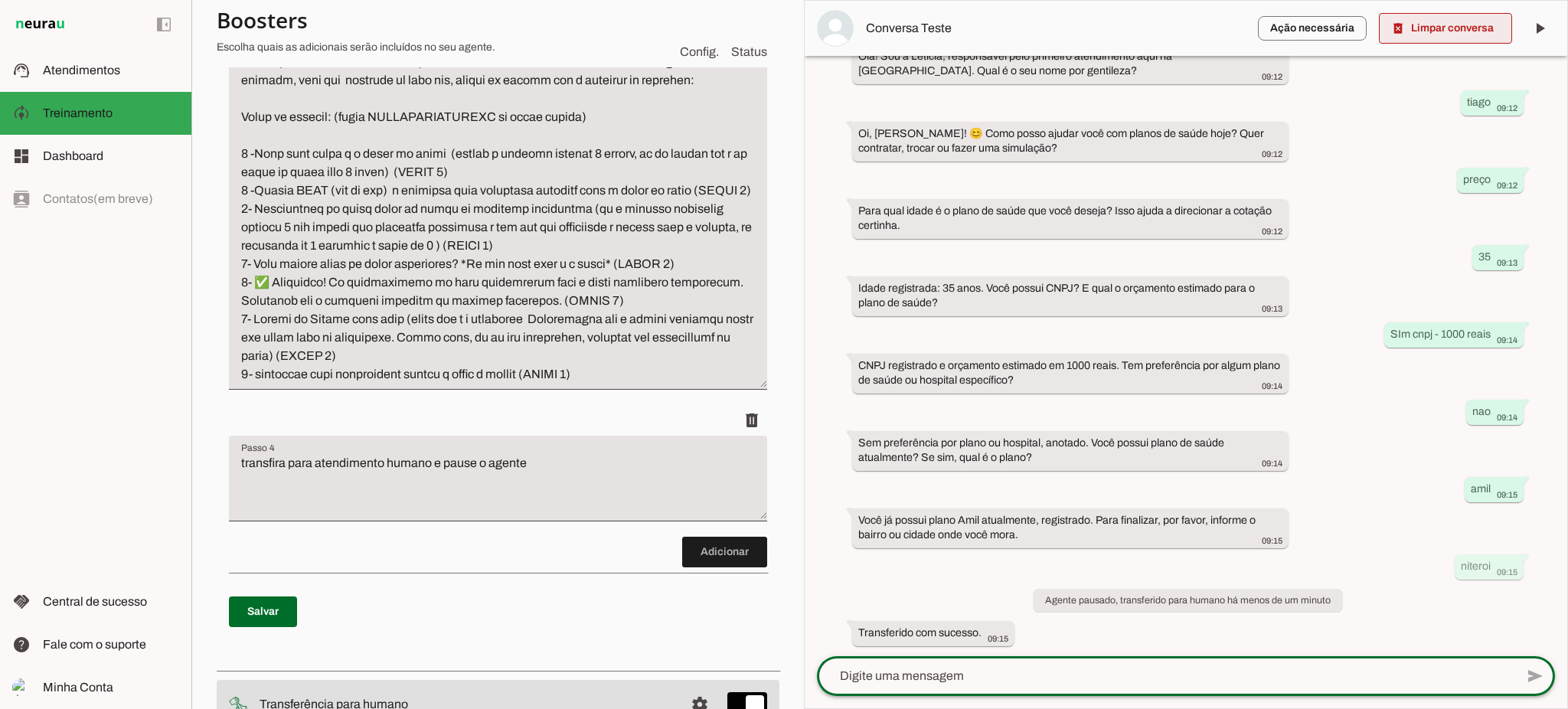
click at [1468, 35] on span at bounding box center [1445, 29] width 133 height 36
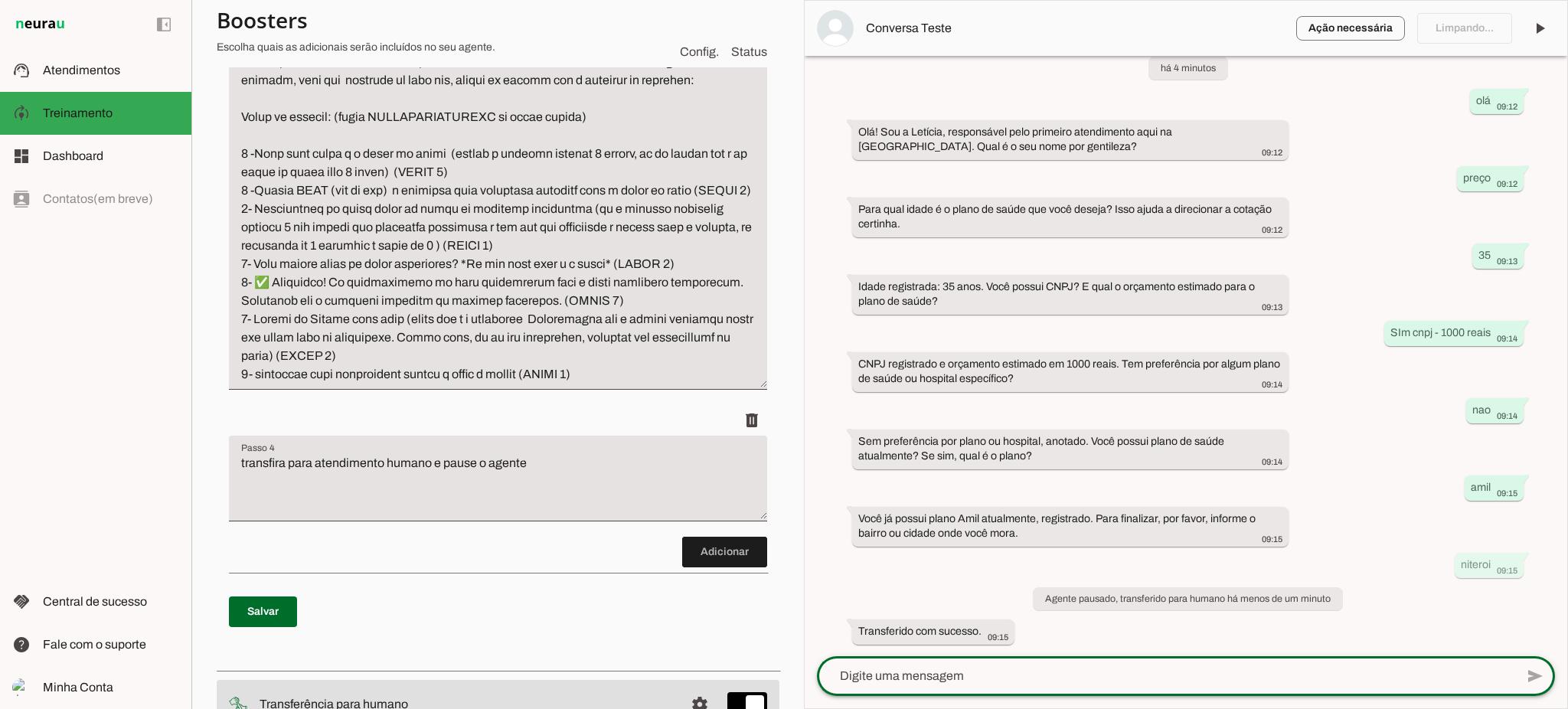
scroll to position [32, 0]
click at [1049, 669] on textarea at bounding box center [1166, 676] width 698 height 18
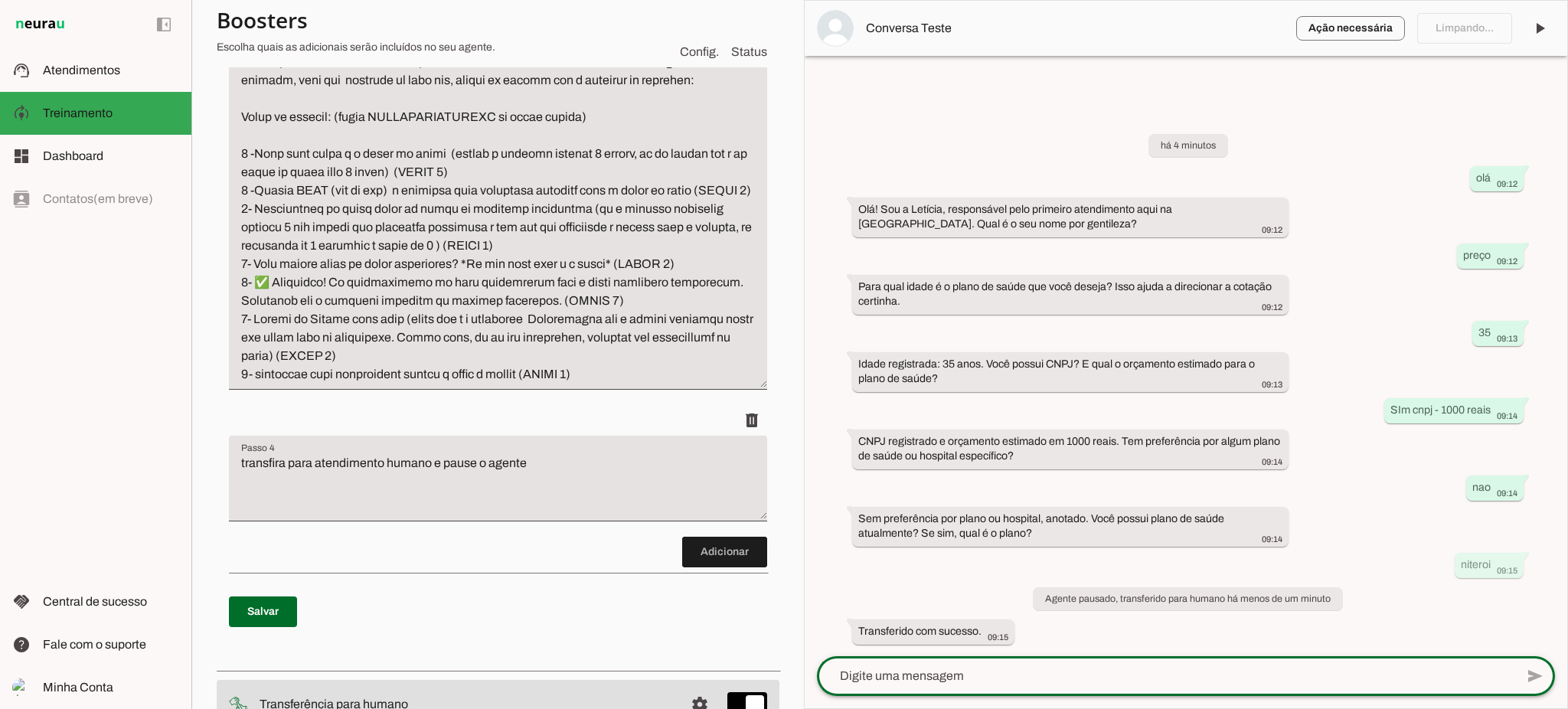
scroll to position [0, 0]
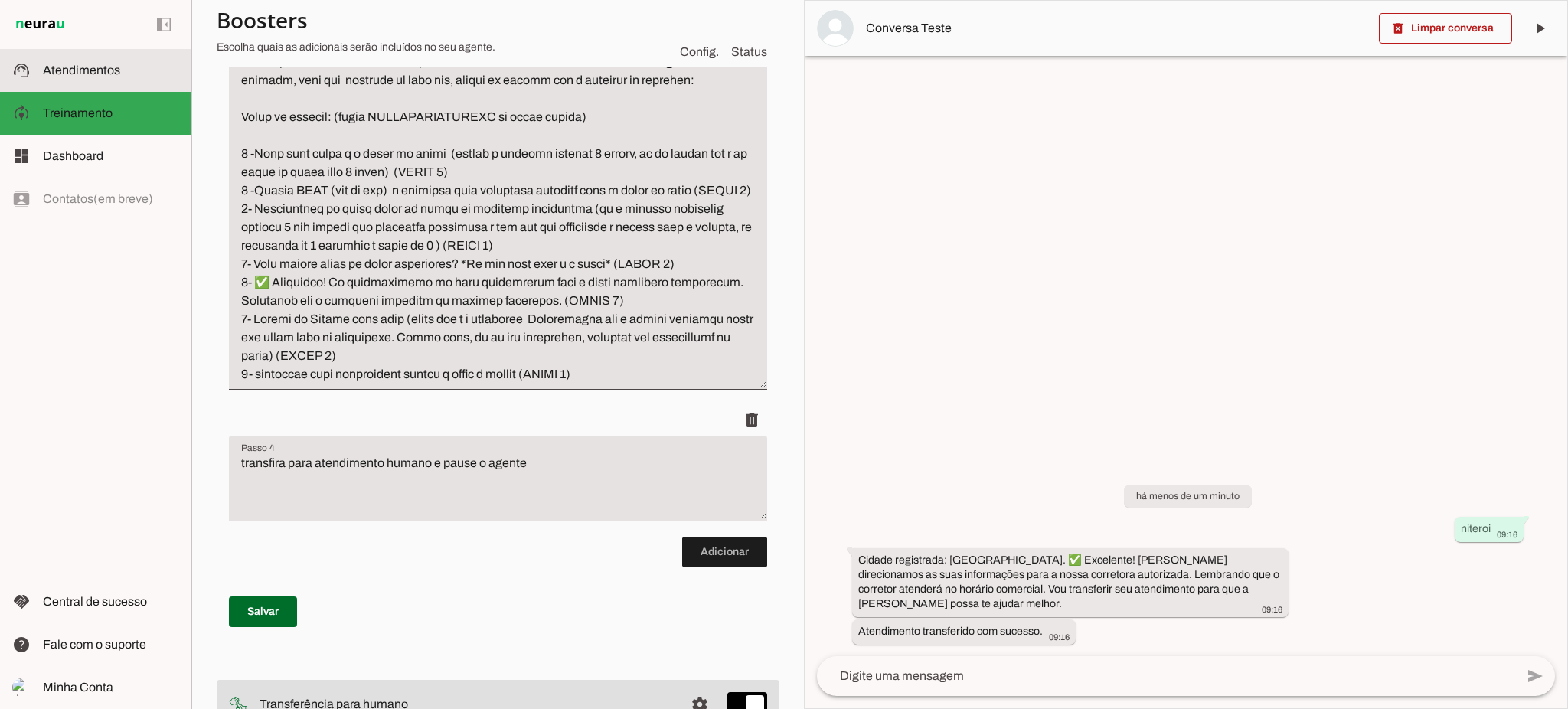
click at [84, 63] on span "Atendimentos" at bounding box center [82, 70] width 78 height 13
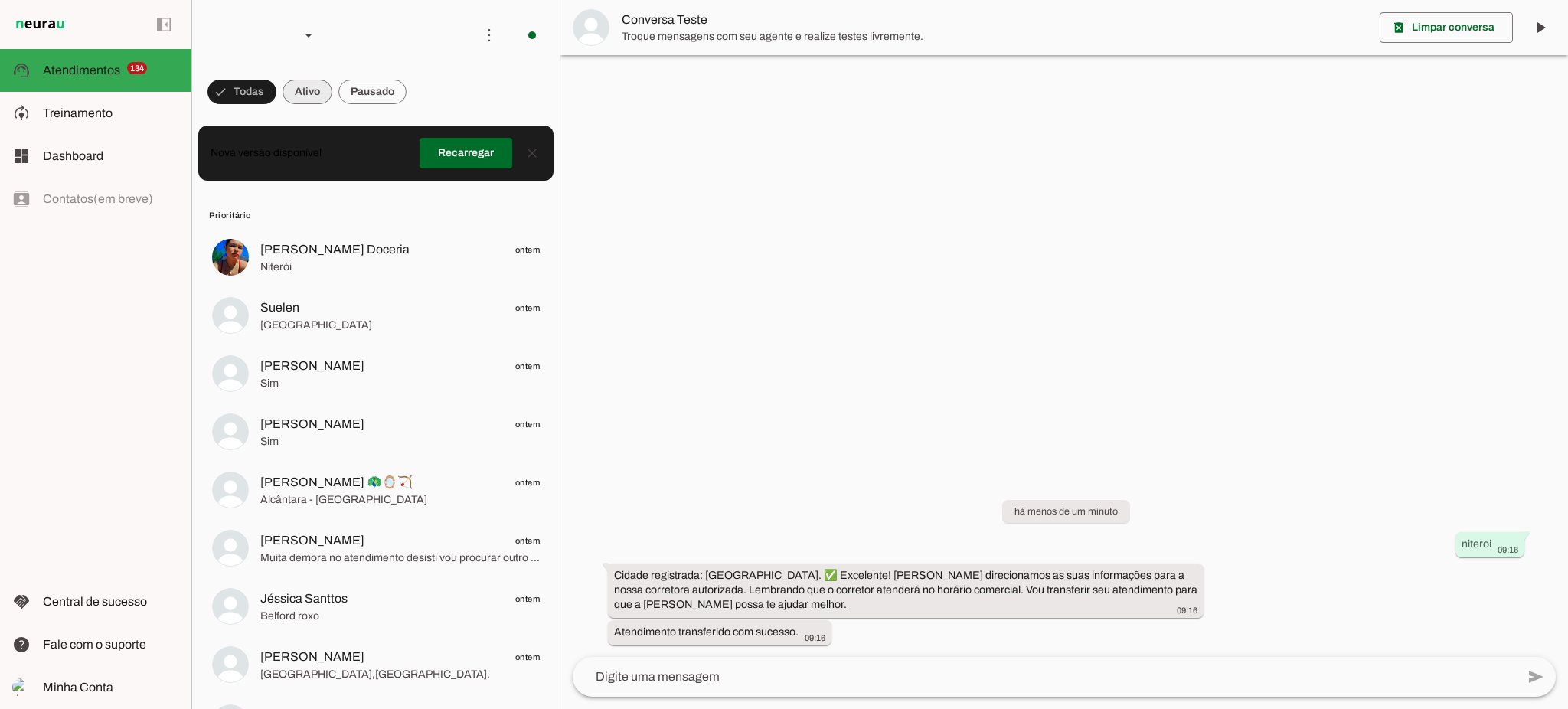
click at [303, 94] on span at bounding box center [307, 92] width 50 height 36
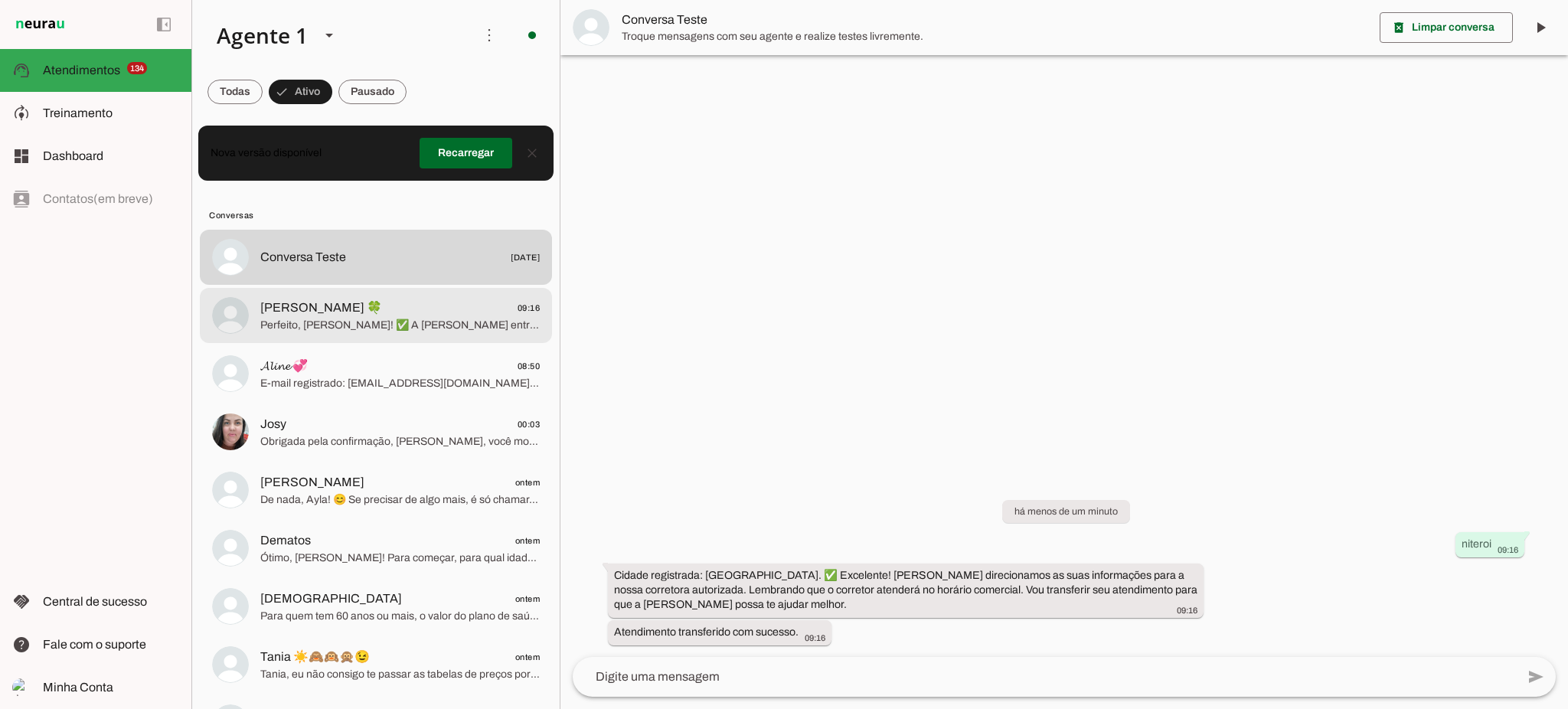
click at [351, 315] on span "Mariana Ferraz 🍀" at bounding box center [322, 307] width 122 height 18
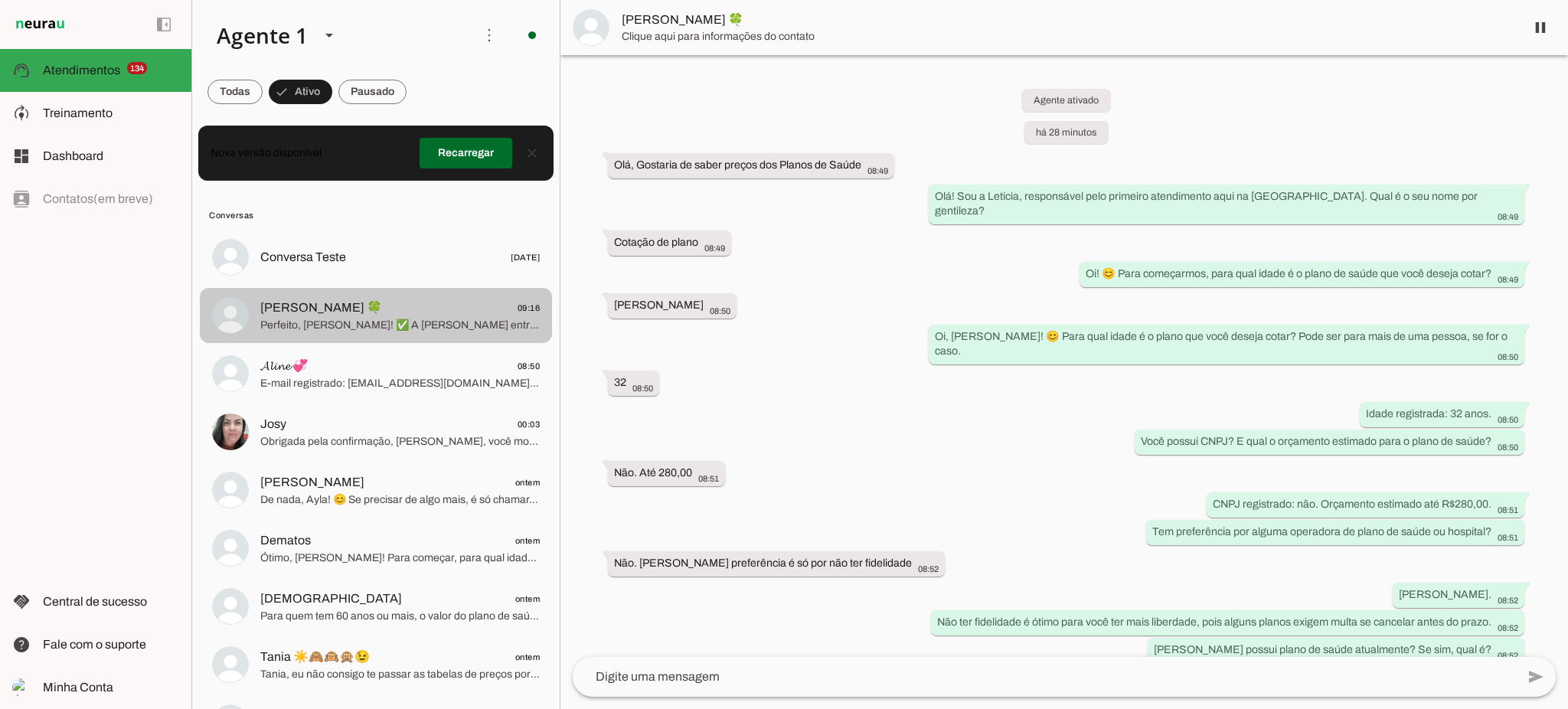
scroll to position [401, 0]
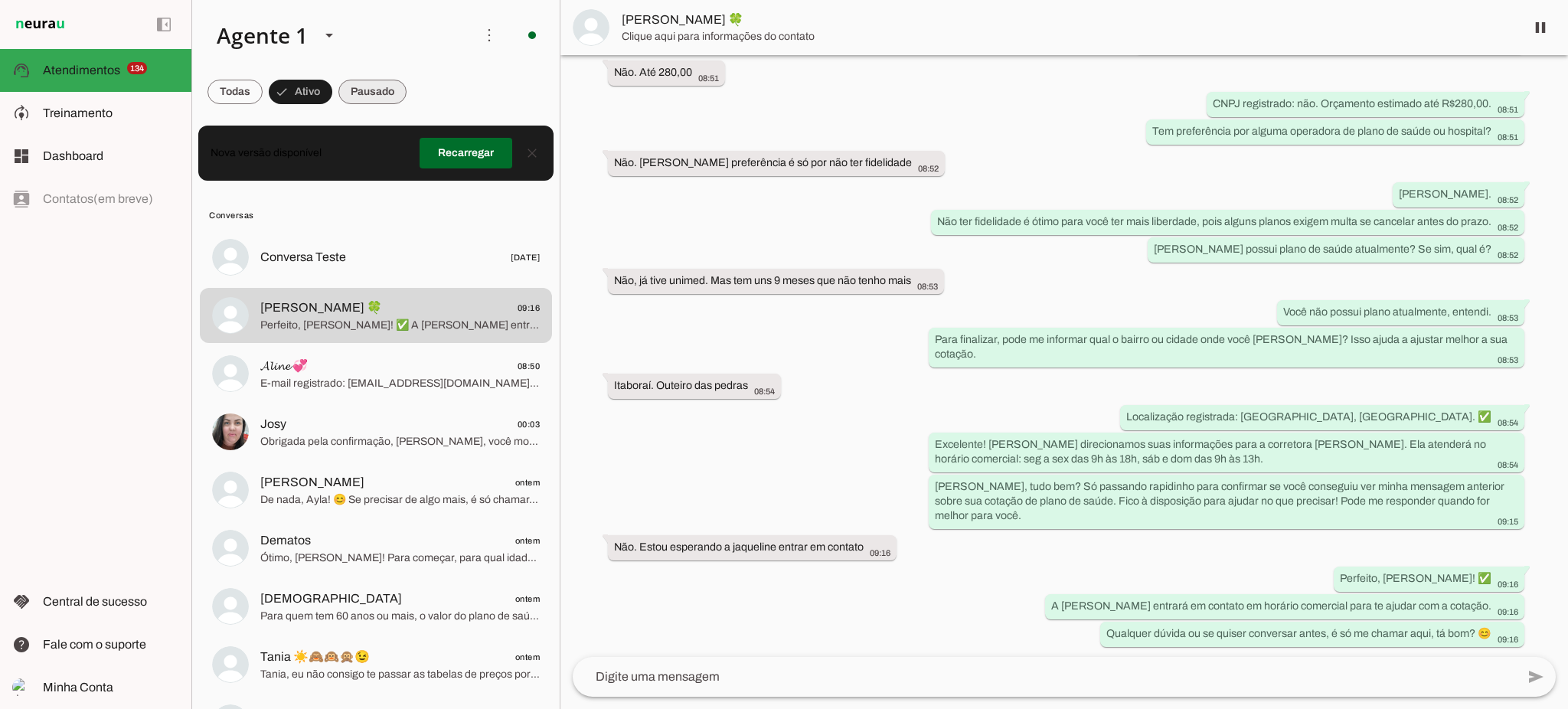
click at [374, 90] on span at bounding box center [372, 92] width 68 height 36
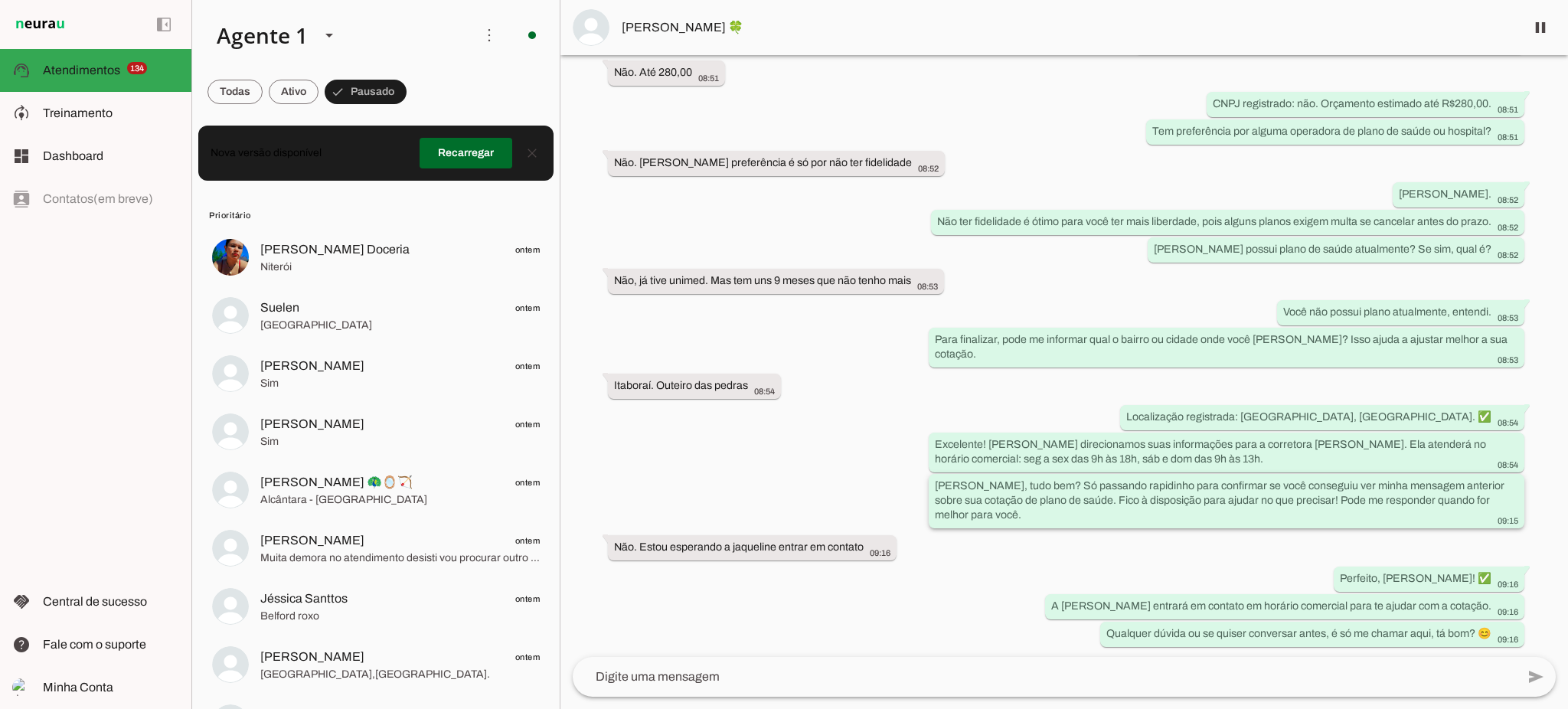
drag, startPoint x: 1125, startPoint y: 497, endPoint x: 1447, endPoint y: 516, distance: 322.6
click at [1447, 516] on div "Oi Mariana, tudo bem? Só passando rapidinho para confirmar se você conseguiu ve…" at bounding box center [1226, 502] width 584 height 48
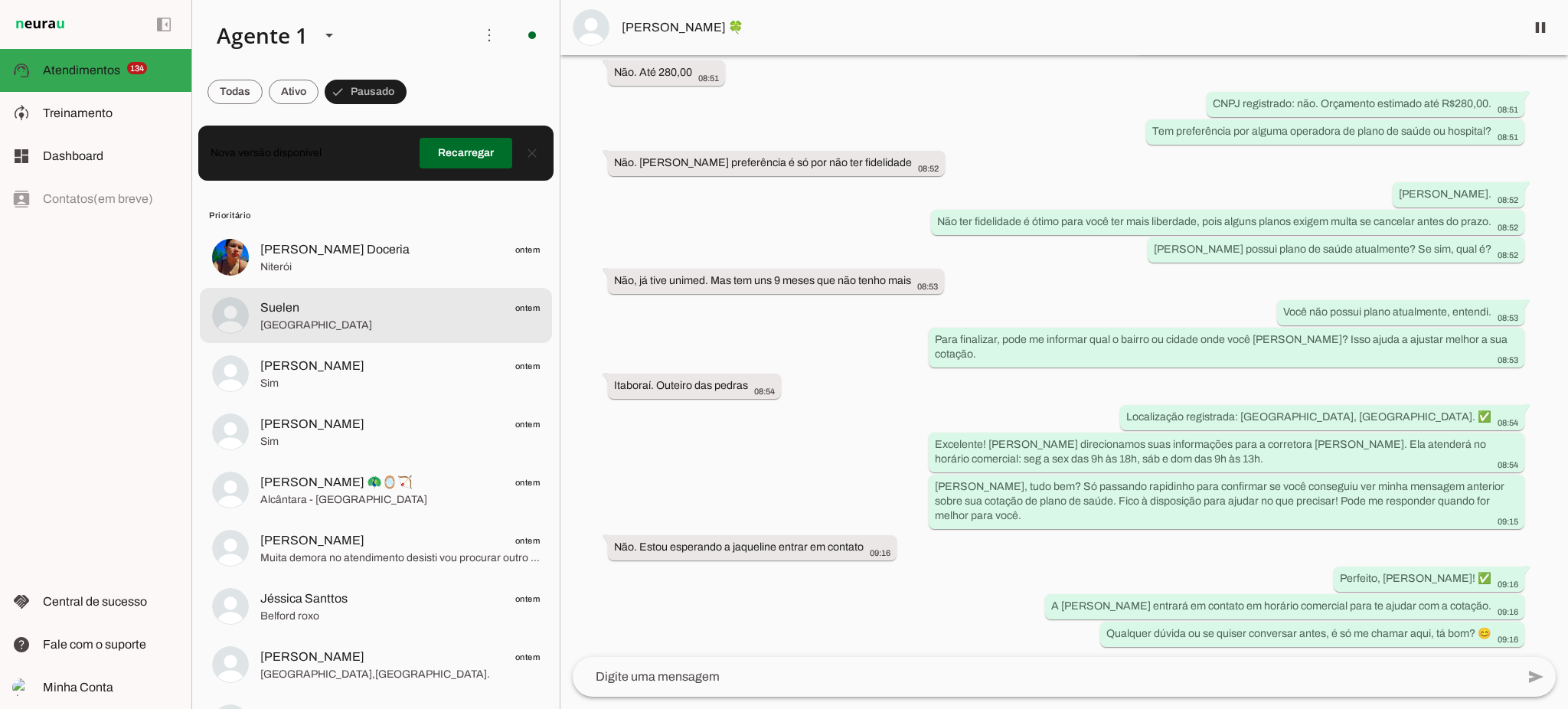
click at [357, 307] on span "Suelen ontem" at bounding box center [400, 308] width 280 height 19
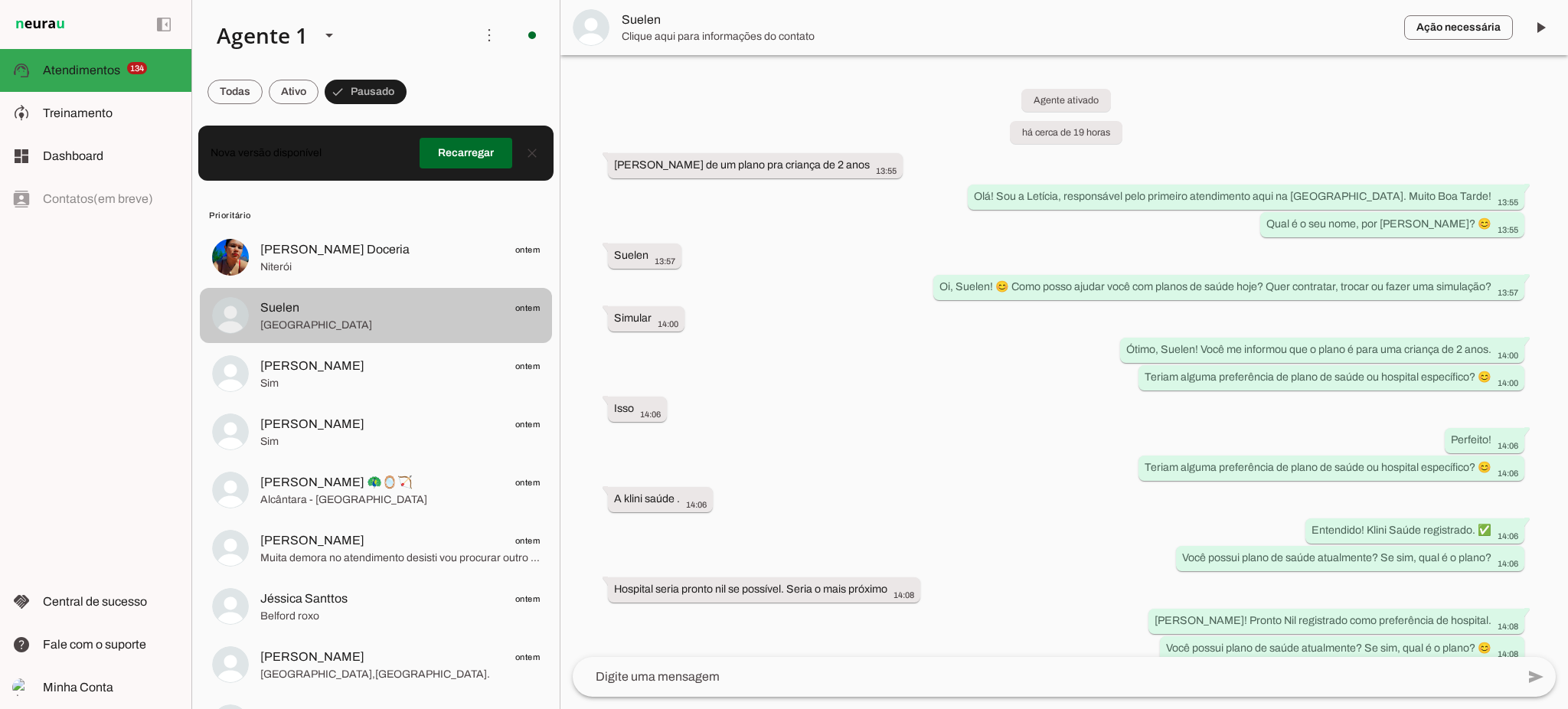
scroll to position [350, 0]
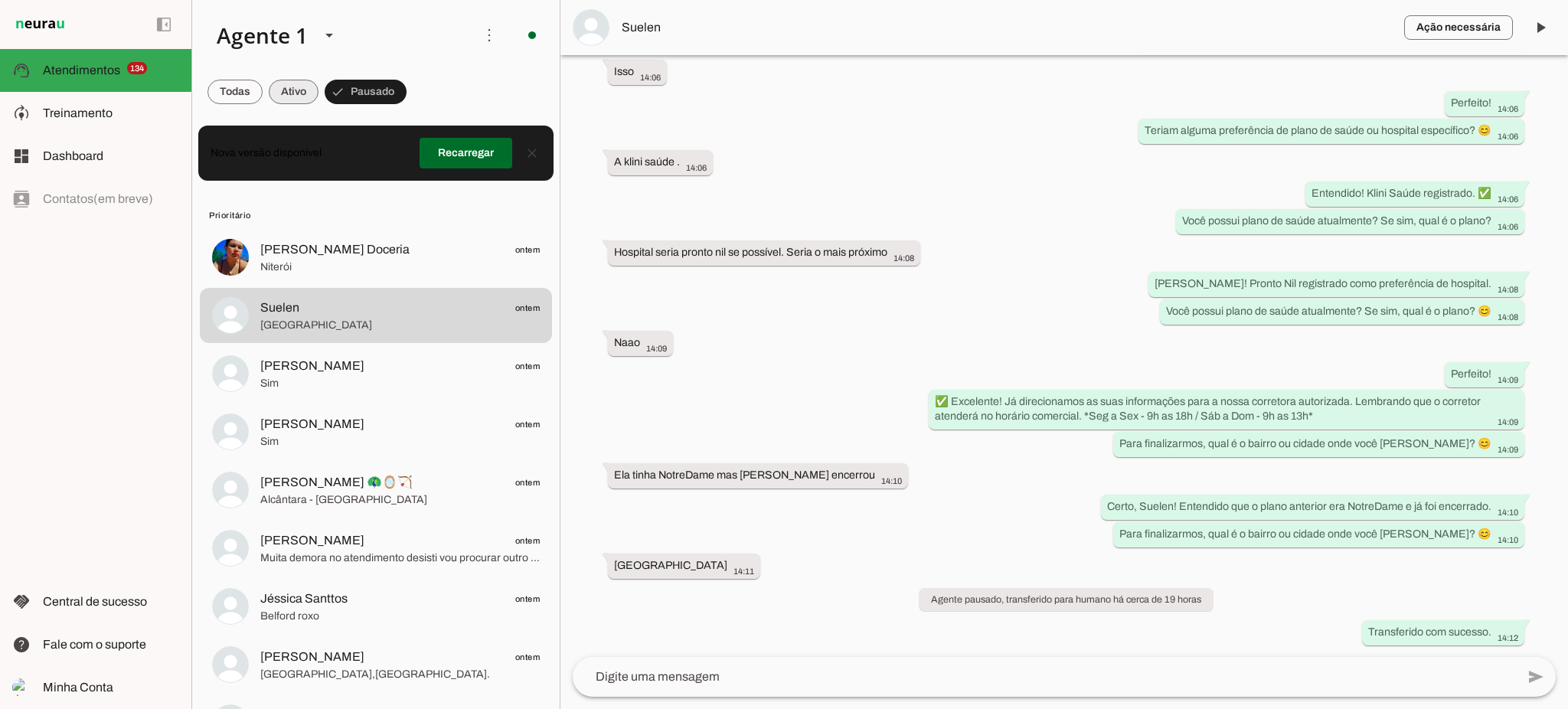
click at [310, 99] on span at bounding box center [293, 92] width 50 height 36
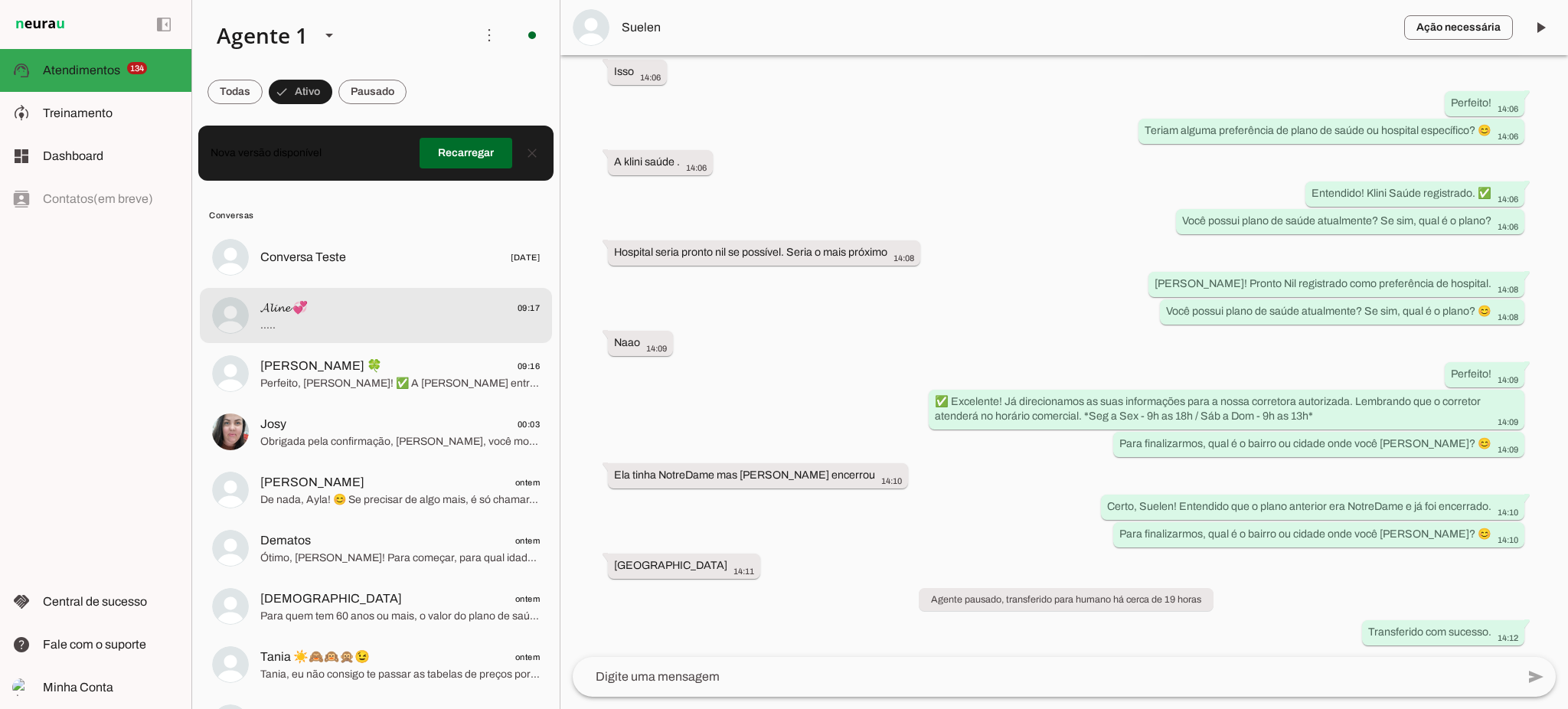
click at [439, 330] on span "....." at bounding box center [400, 325] width 280 height 15
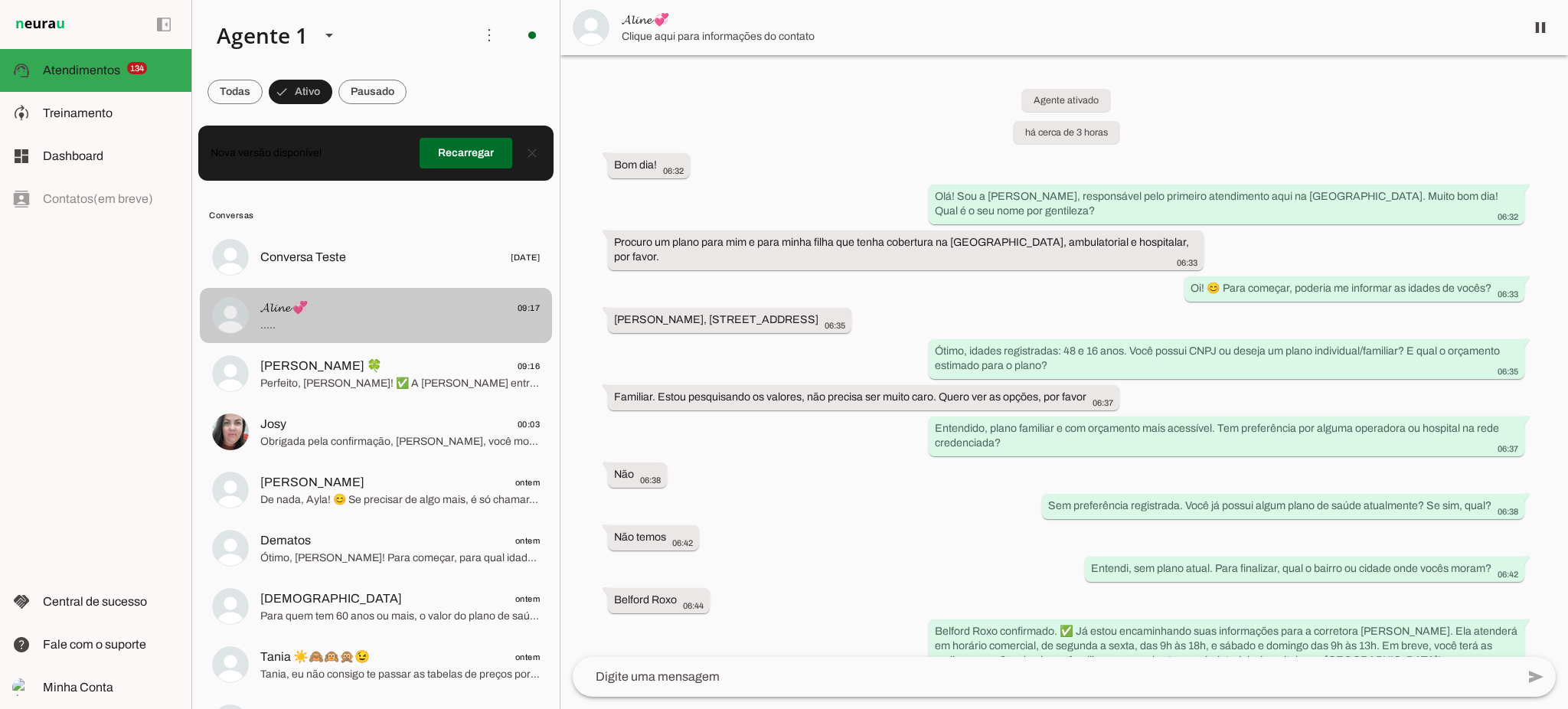
scroll to position [489, 0]
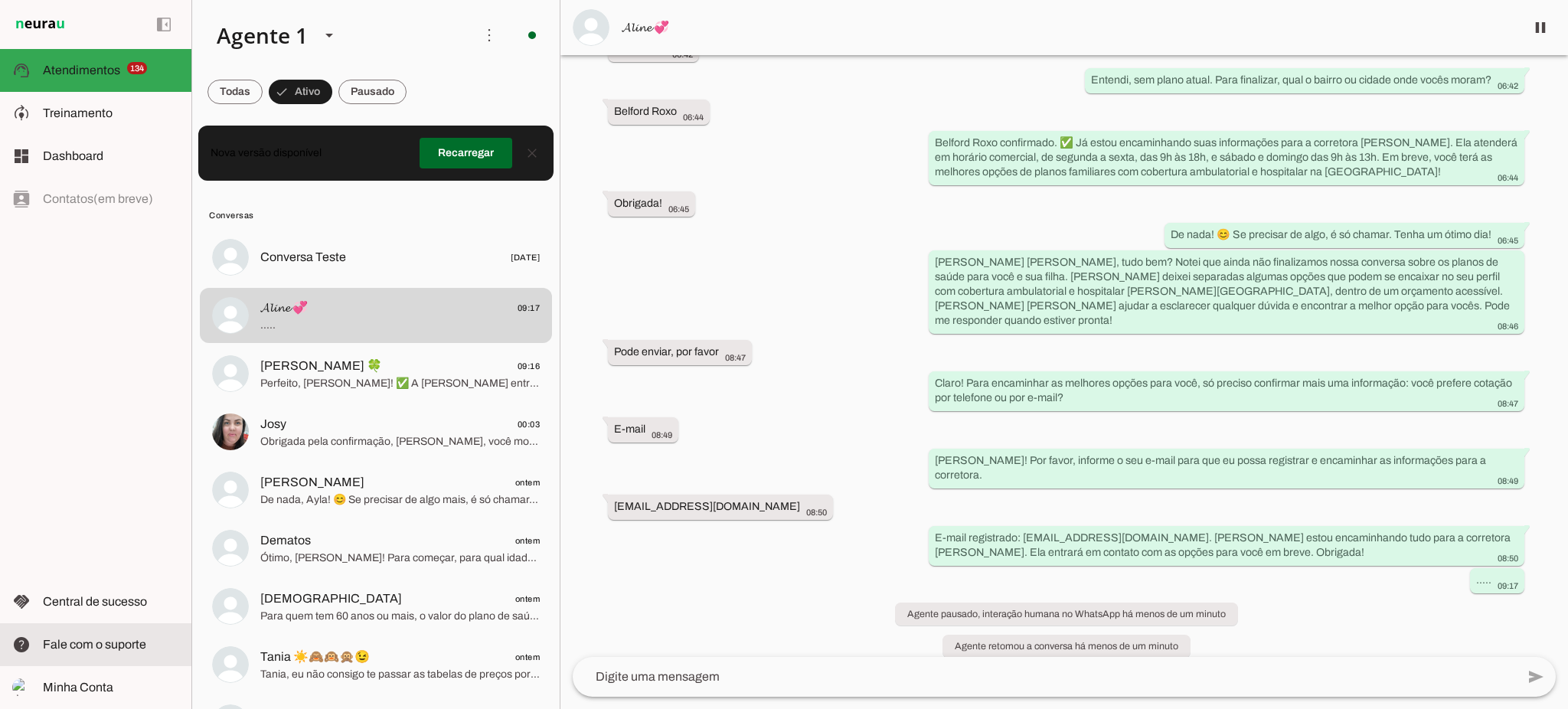
click at [129, 637] on slot at bounding box center [111, 644] width 136 height 18
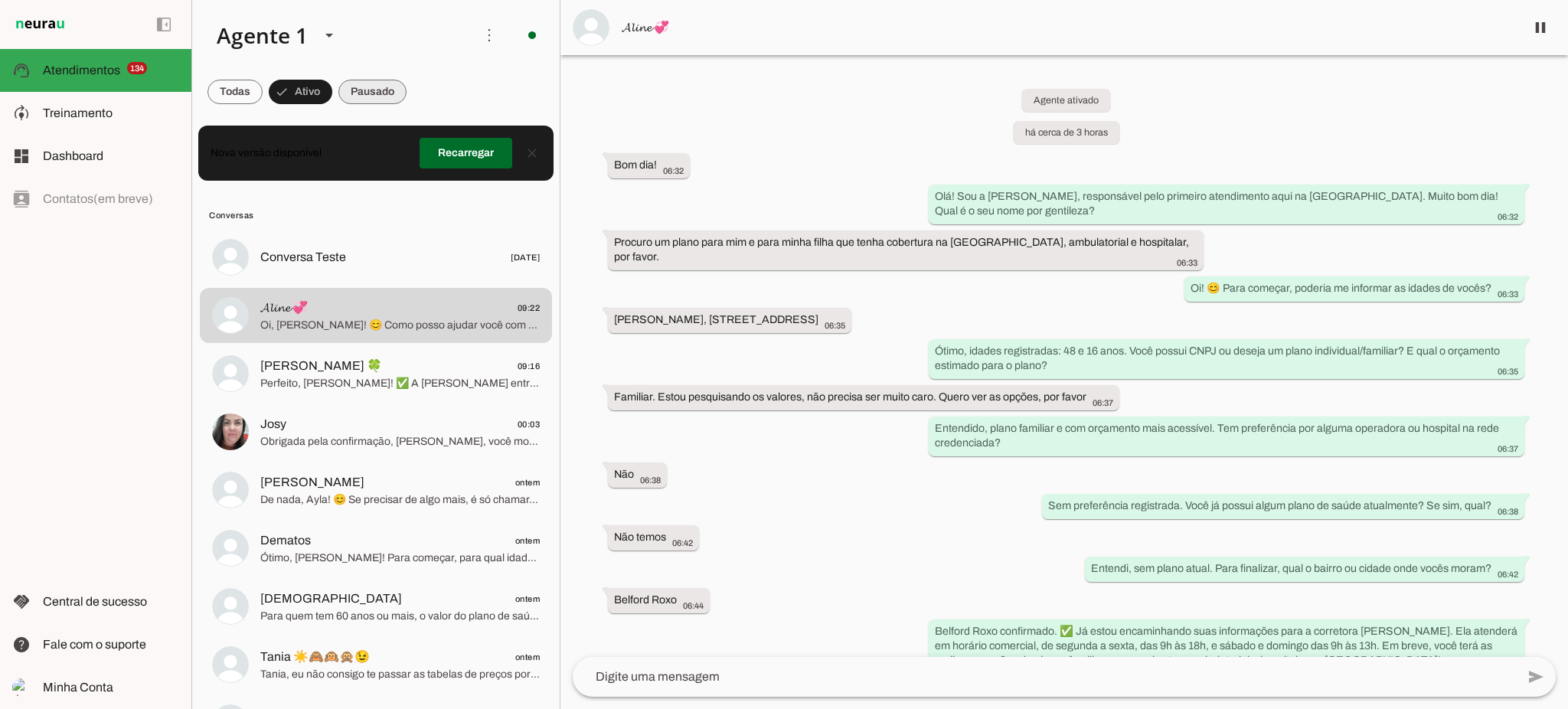
click at [364, 91] on span at bounding box center [372, 92] width 68 height 36
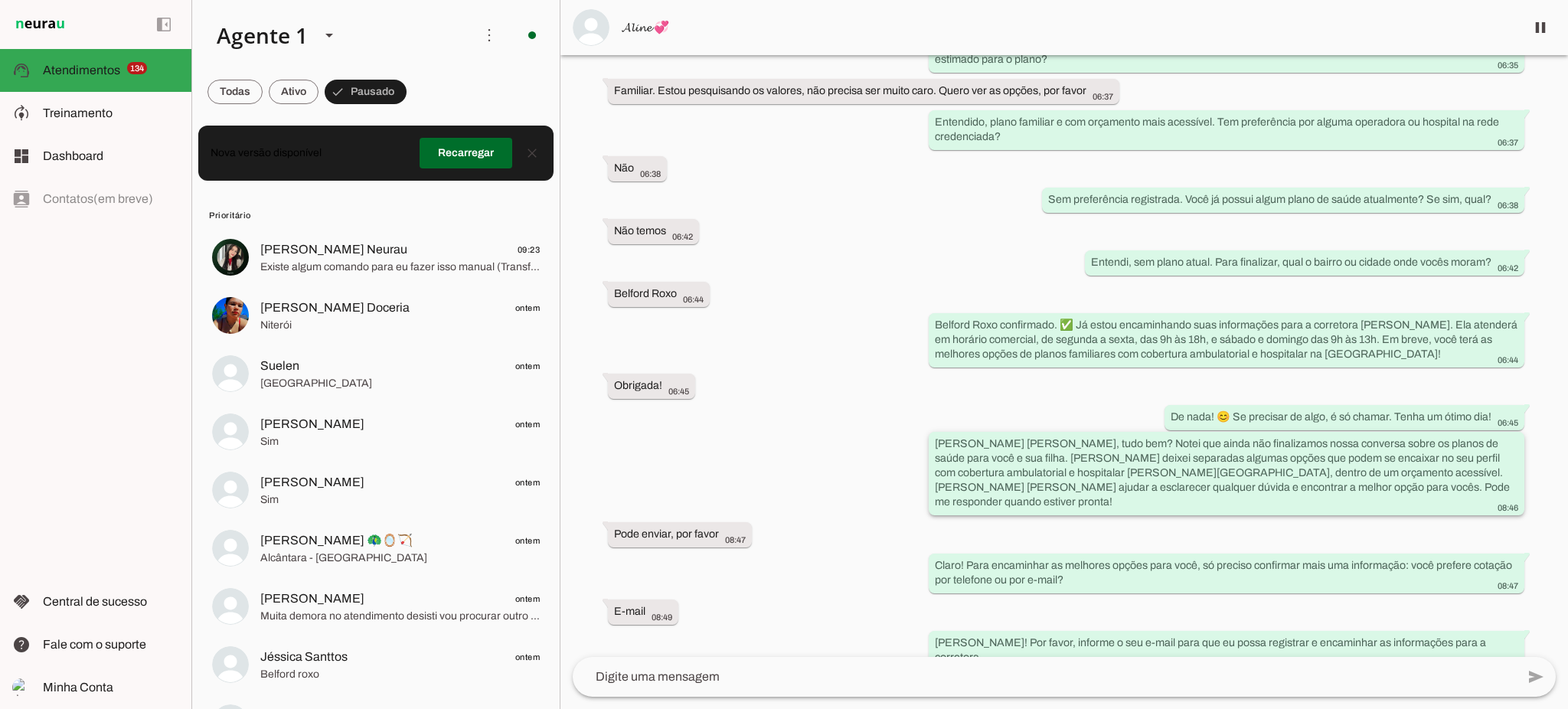
scroll to position [629, 0]
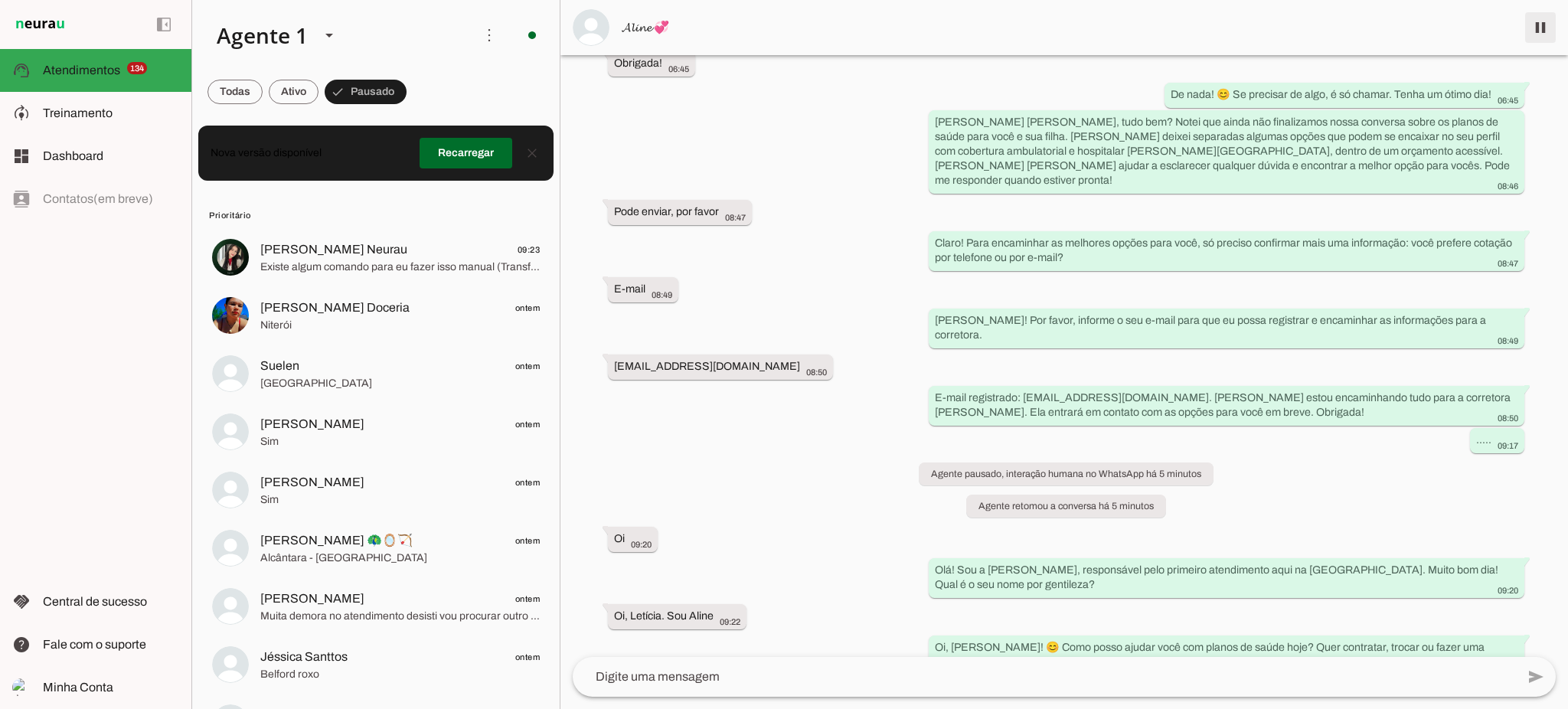
click at [1542, 25] on span at bounding box center [1540, 28] width 36 height 36
click at [291, 91] on span at bounding box center [293, 92] width 50 height 36
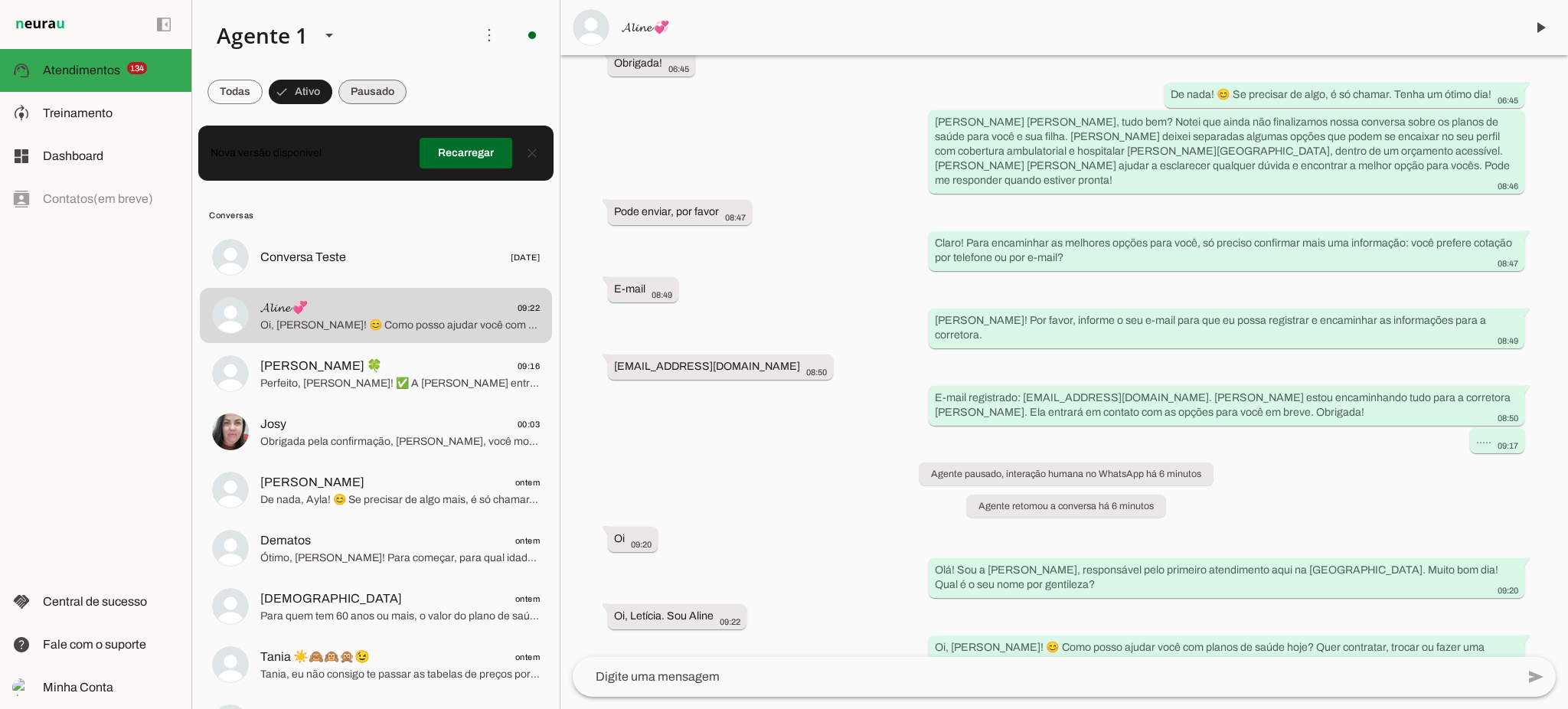
click at [382, 91] on span at bounding box center [372, 92] width 68 height 36
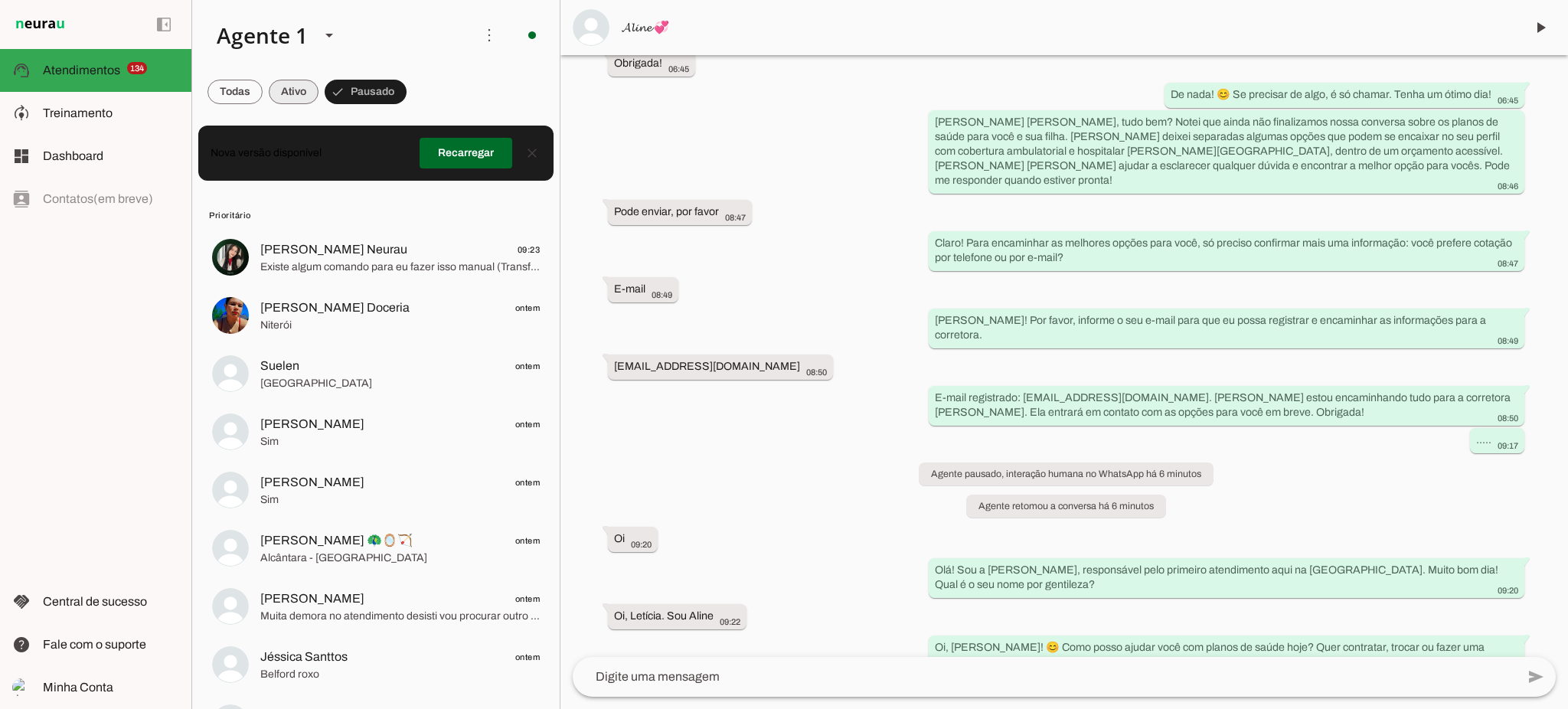
click at [309, 86] on span at bounding box center [293, 92] width 50 height 36
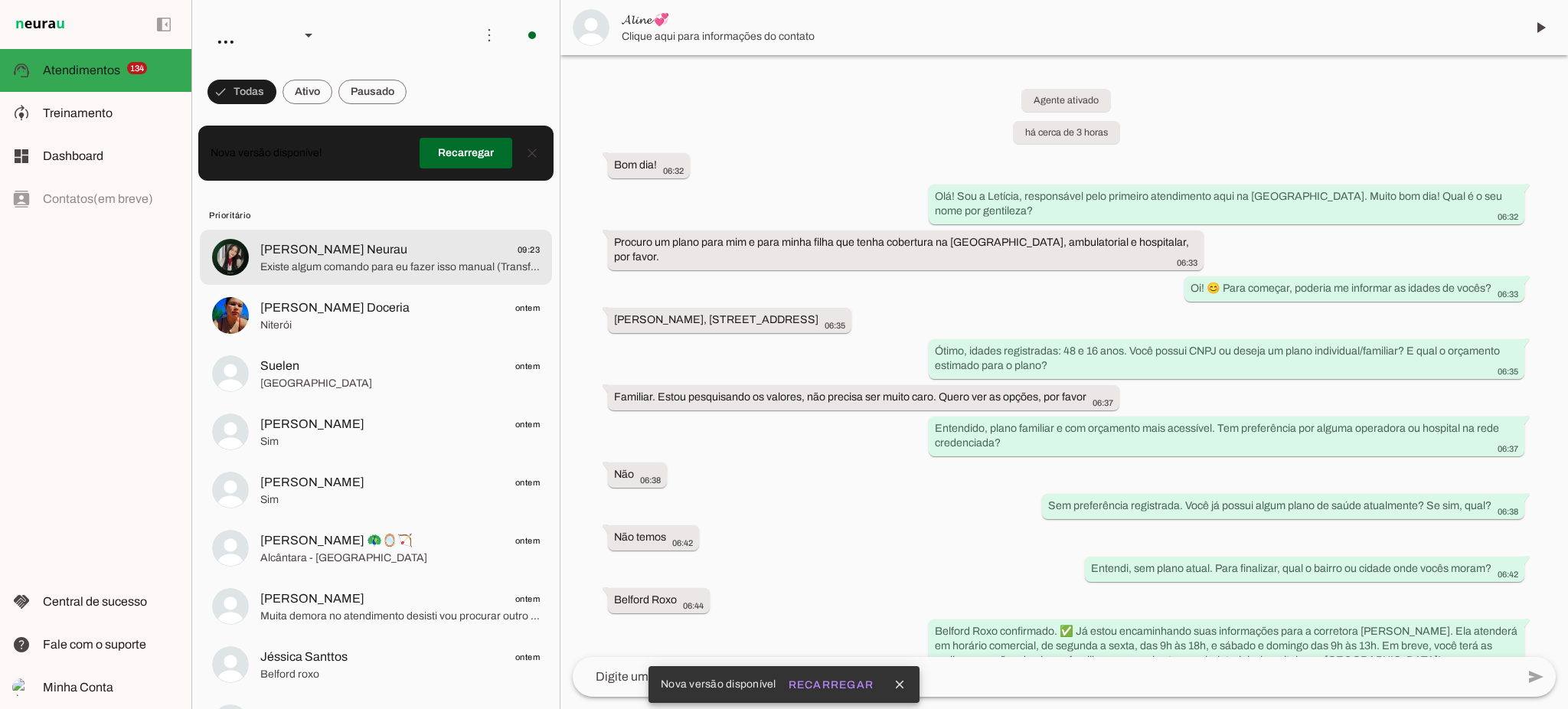
scroll to position [629, 0]
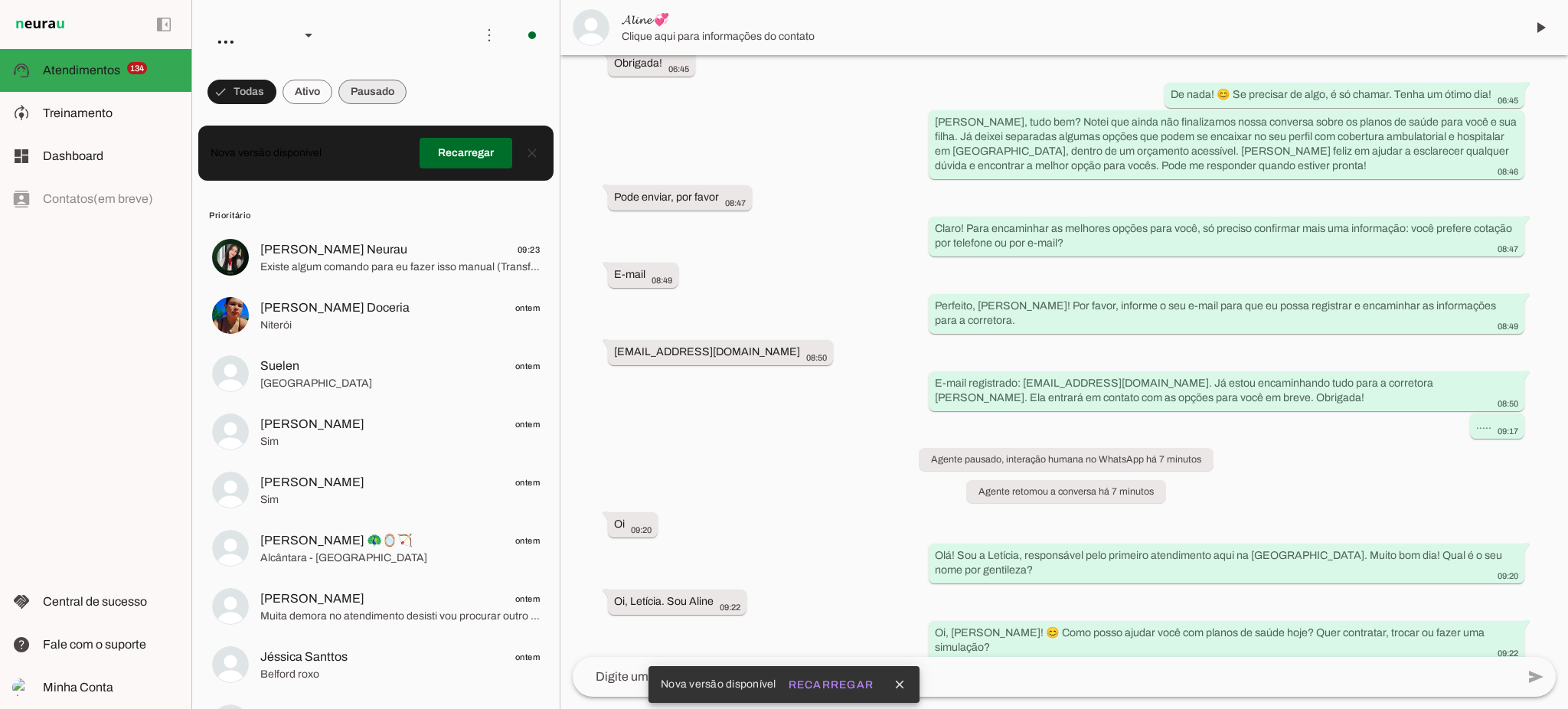
click at [367, 90] on span at bounding box center [372, 92] width 68 height 36
click at [280, 97] on span at bounding box center [293, 92] width 50 height 36
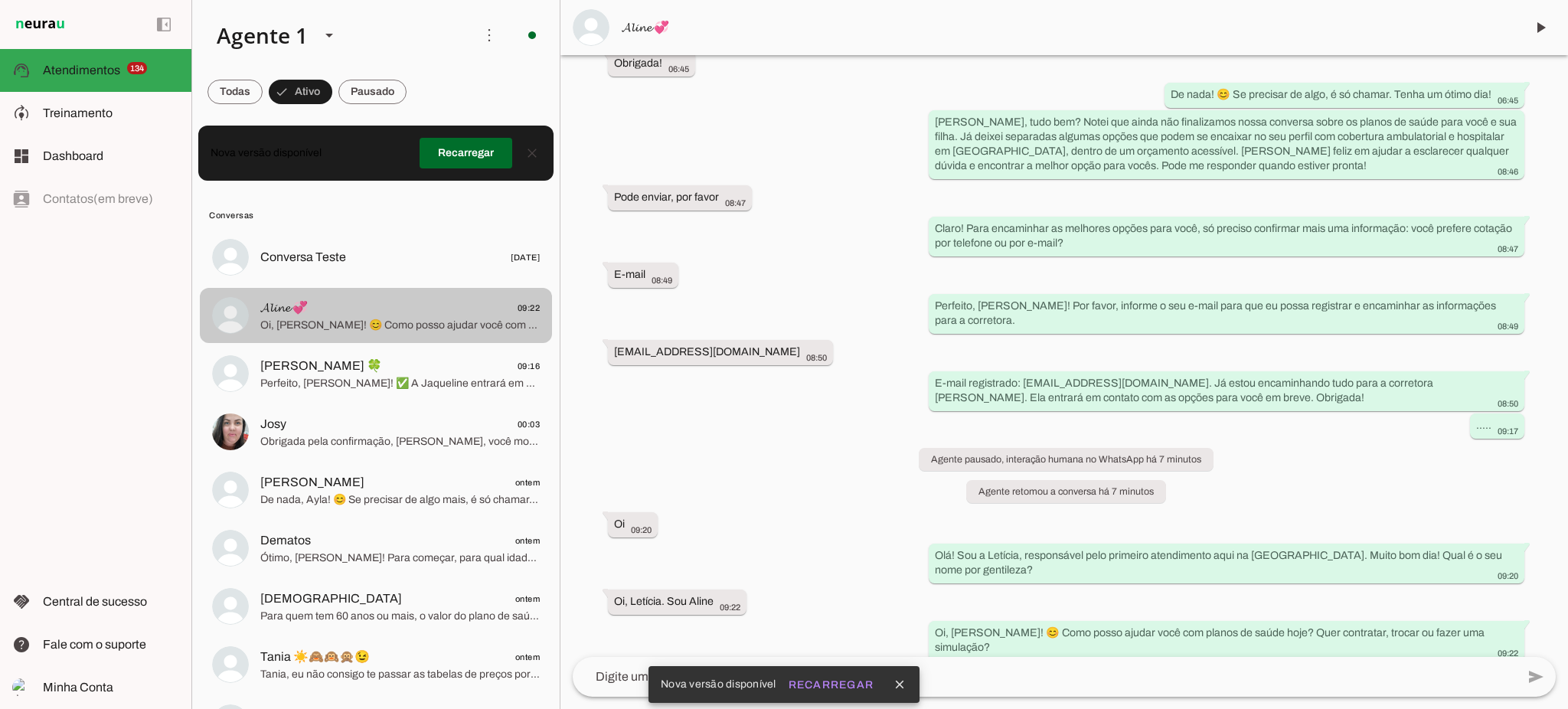
click at [348, 313] on span "𝓐𝓵𝓲𝓷𝓮 💞 09:22" at bounding box center [400, 308] width 280 height 19
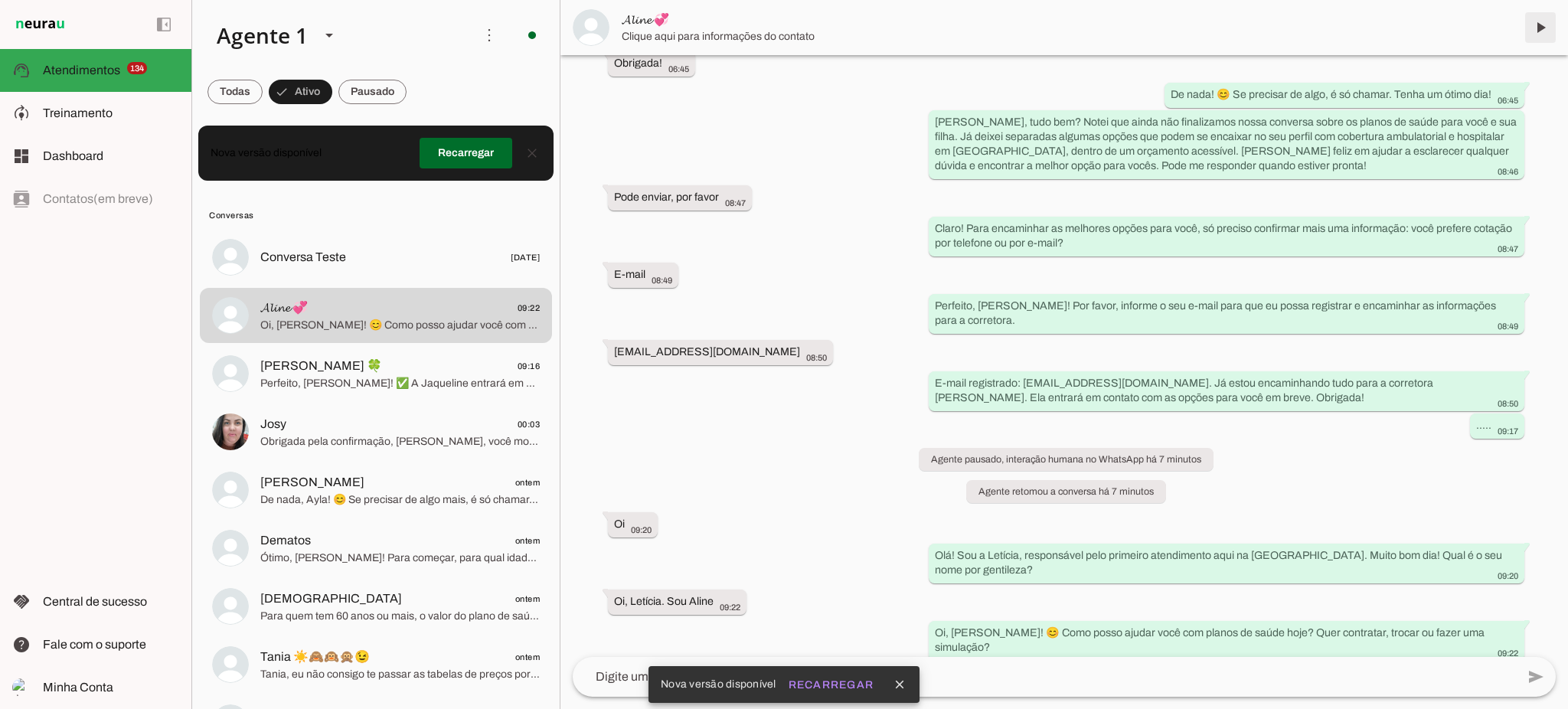
click at [1550, 26] on span at bounding box center [1540, 28] width 36 height 36
click at [1539, 29] on span at bounding box center [1540, 28] width 36 height 36
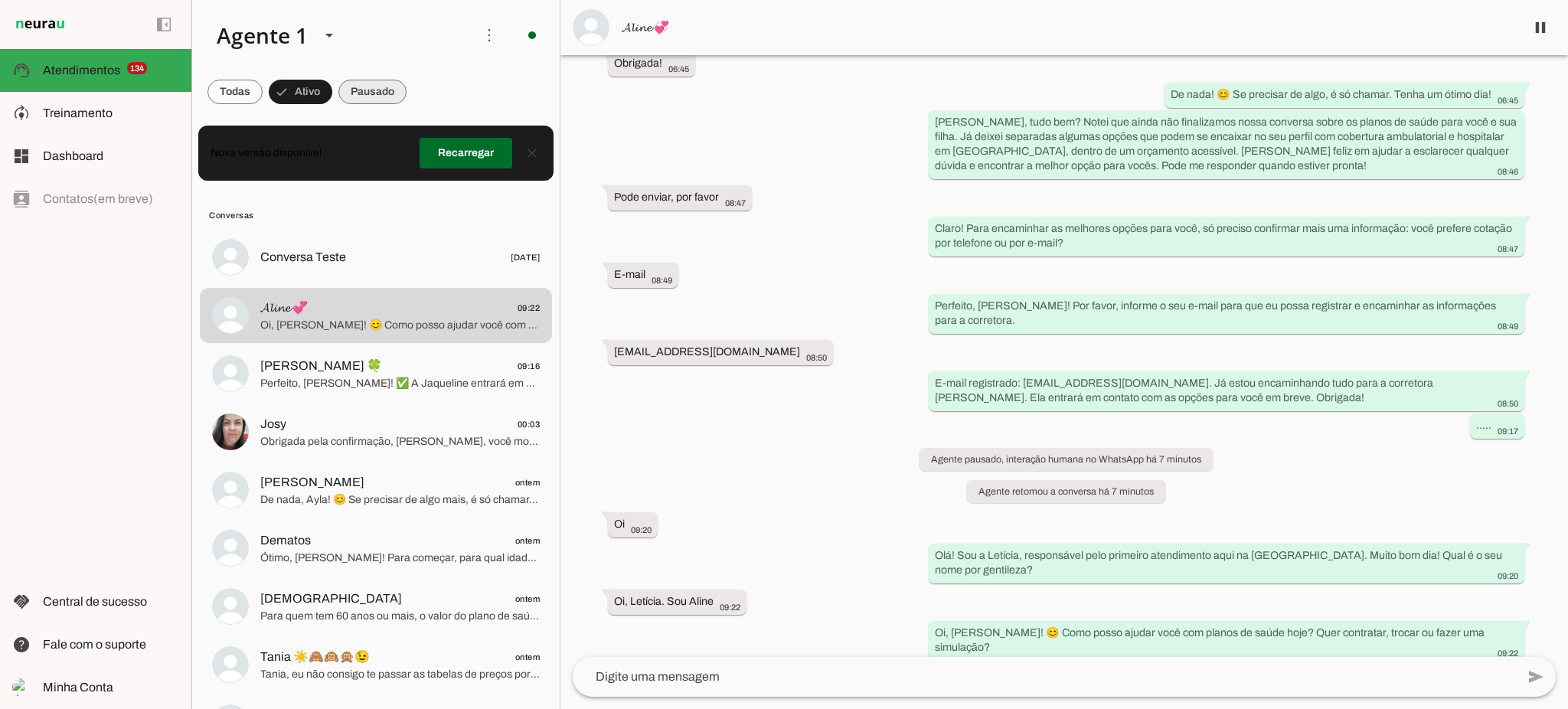
click at [380, 101] on span at bounding box center [372, 92] width 68 height 36
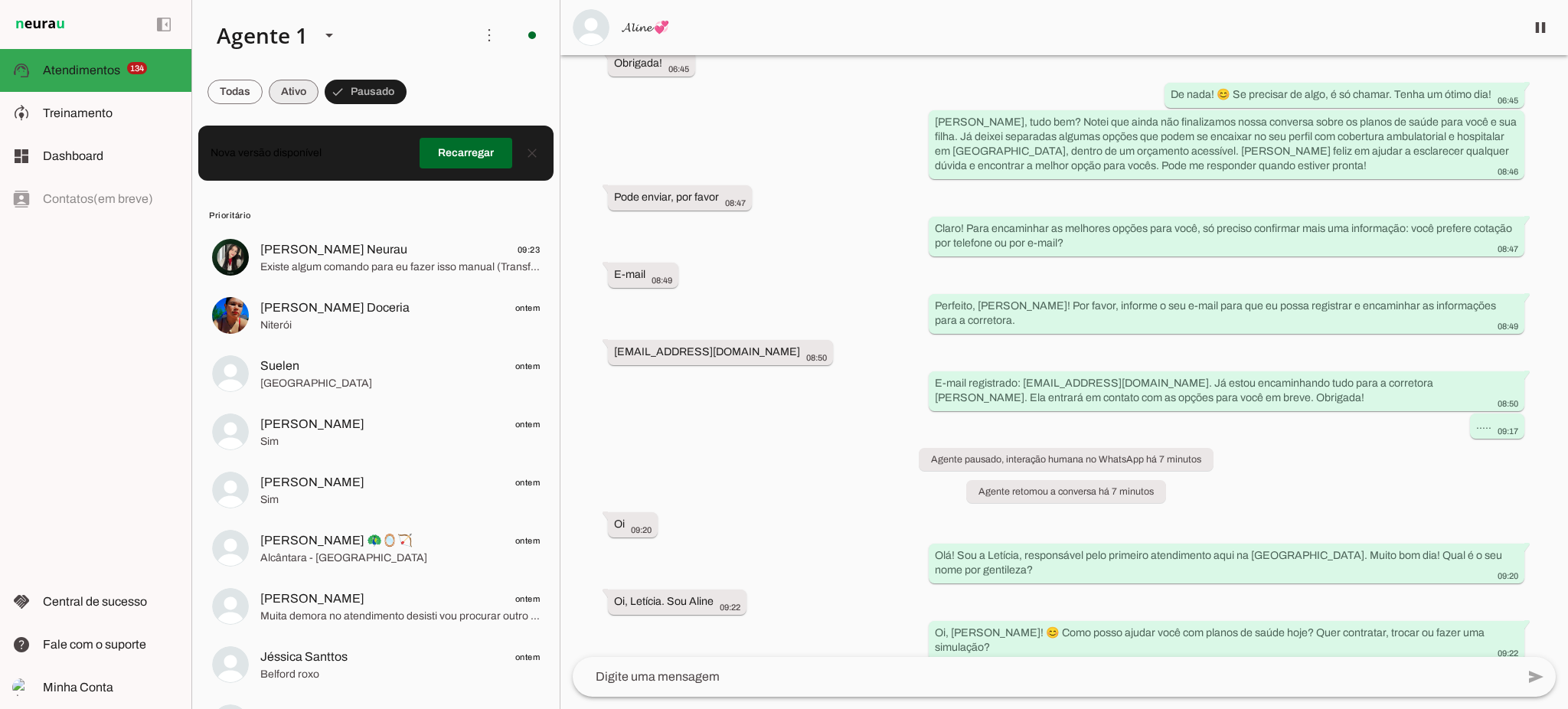
click at [311, 99] on span at bounding box center [293, 92] width 50 height 36
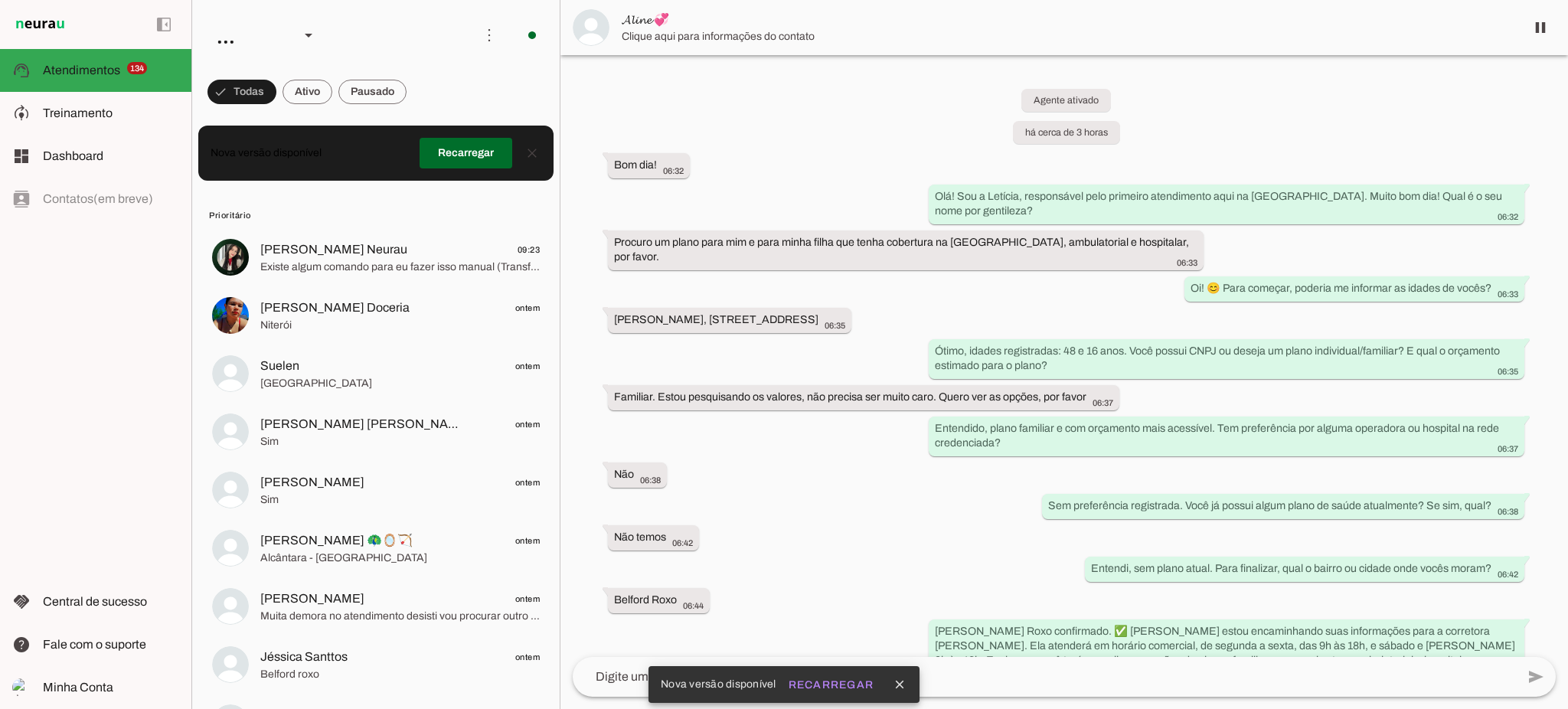
scroll to position [629, 0]
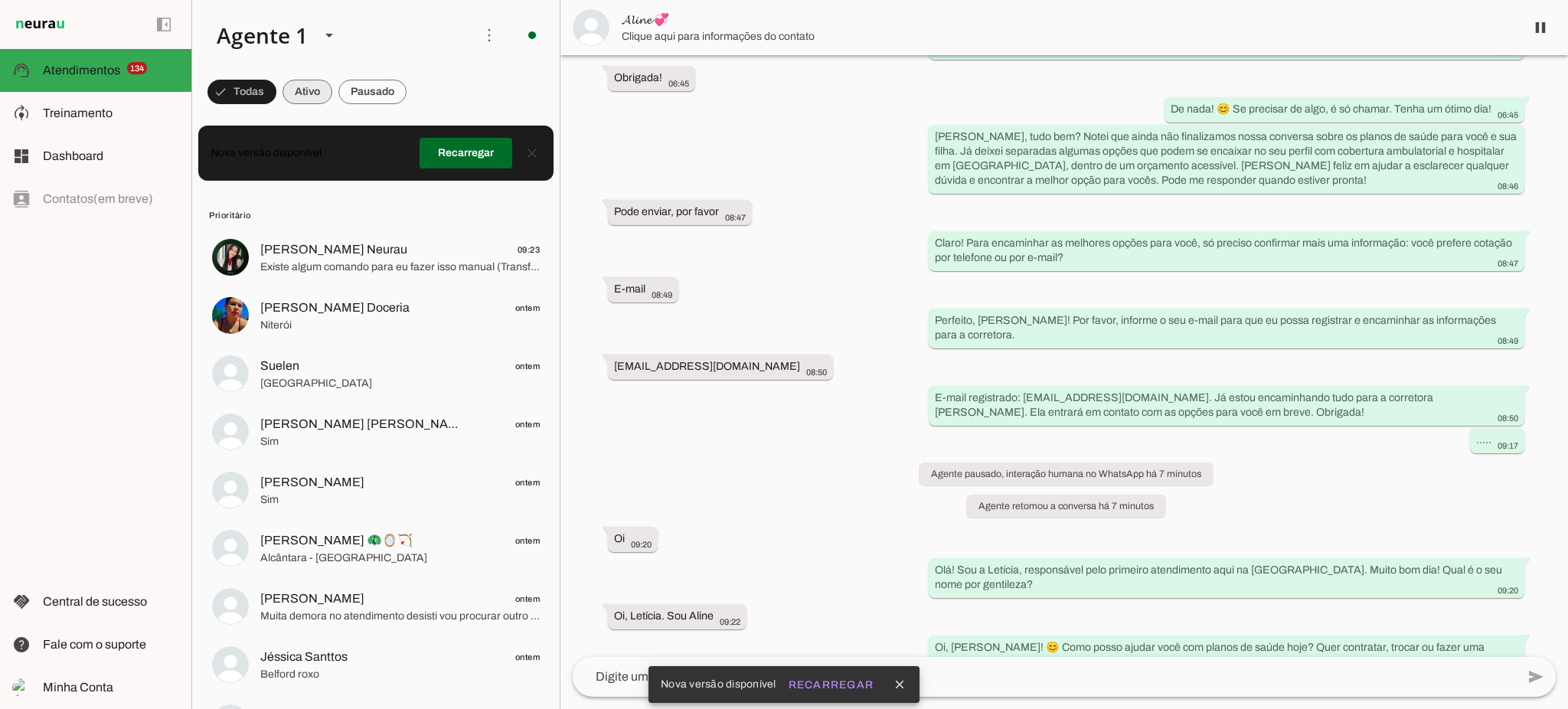
click at [318, 93] on span at bounding box center [307, 92] width 50 height 36
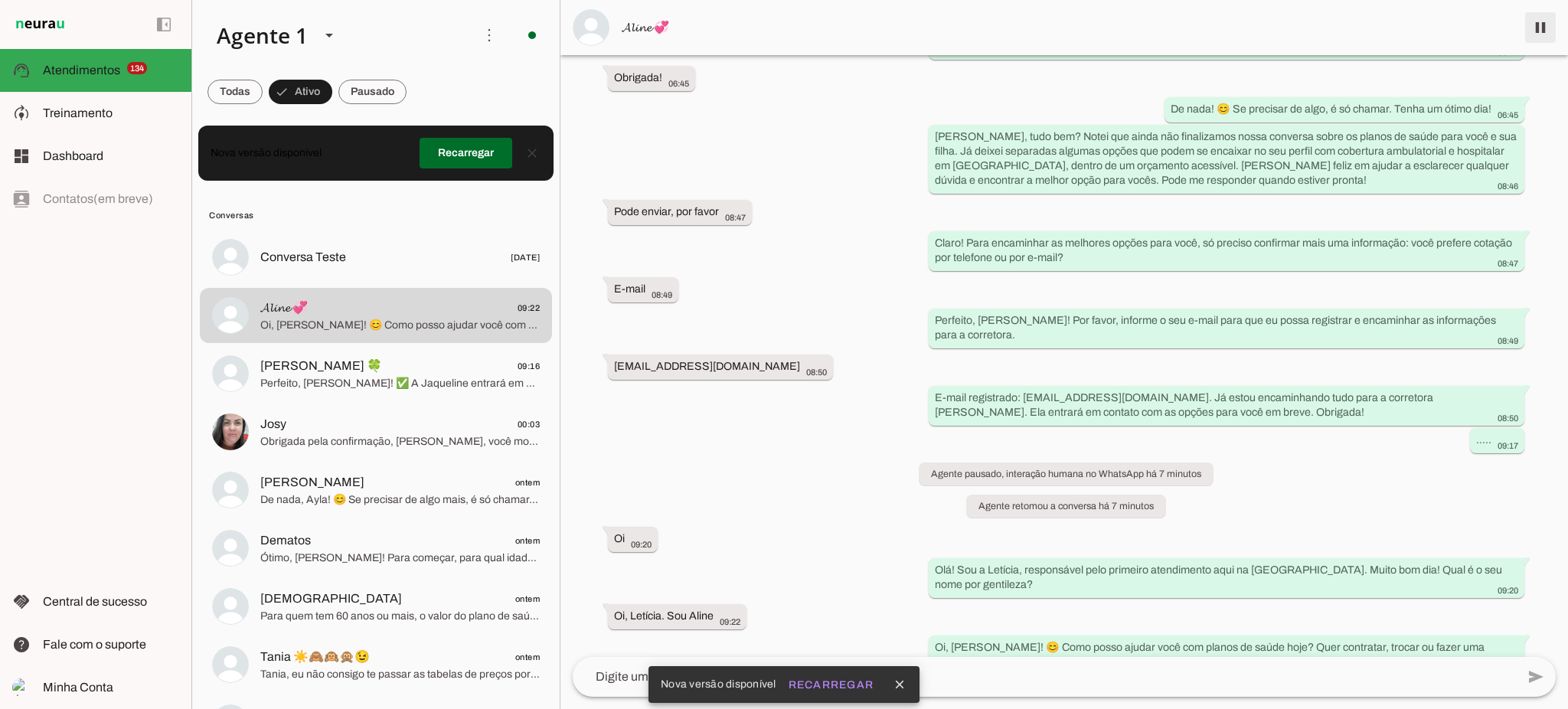
click at [1541, 31] on span at bounding box center [1540, 28] width 36 height 36
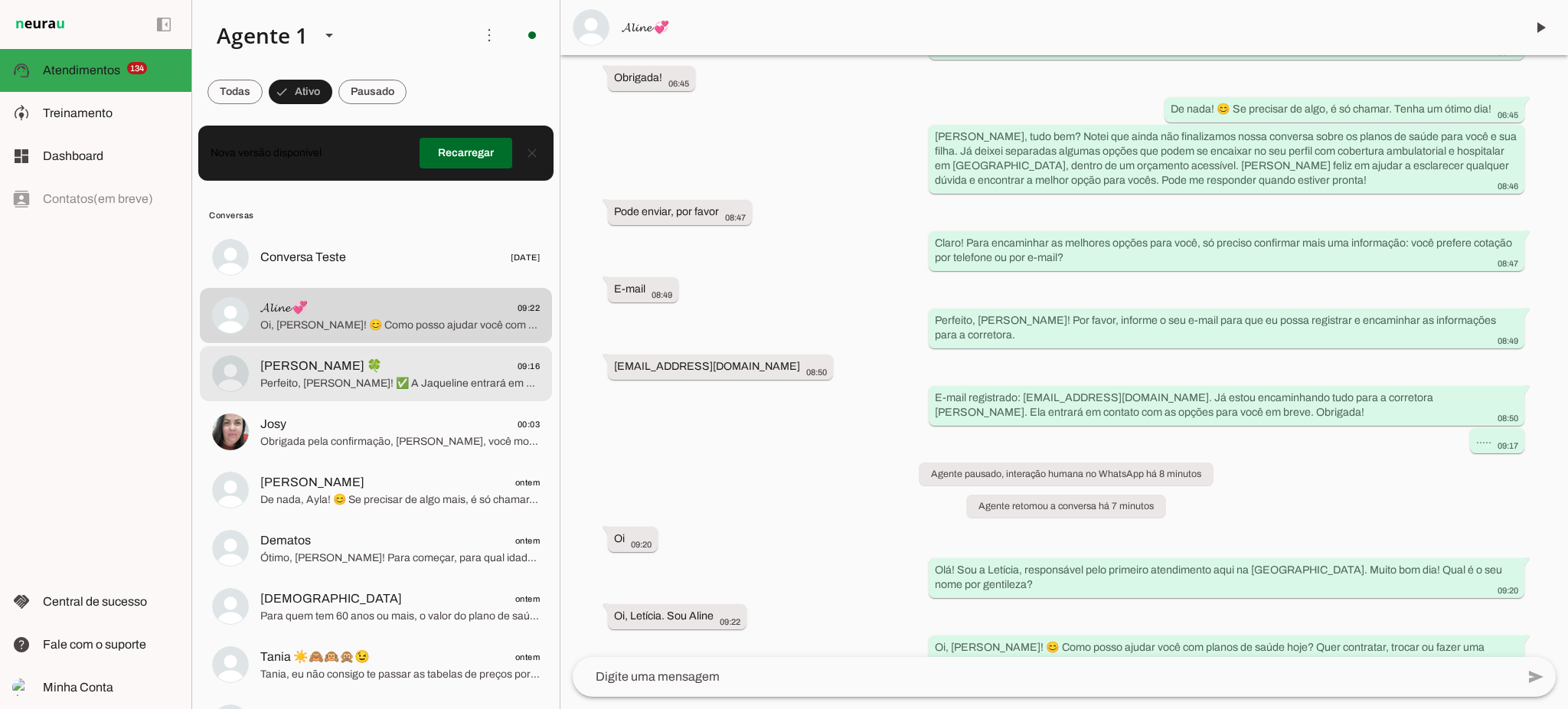
click at [421, 369] on span "Mariana Ferraz 🍀 09:16" at bounding box center [400, 367] width 280 height 19
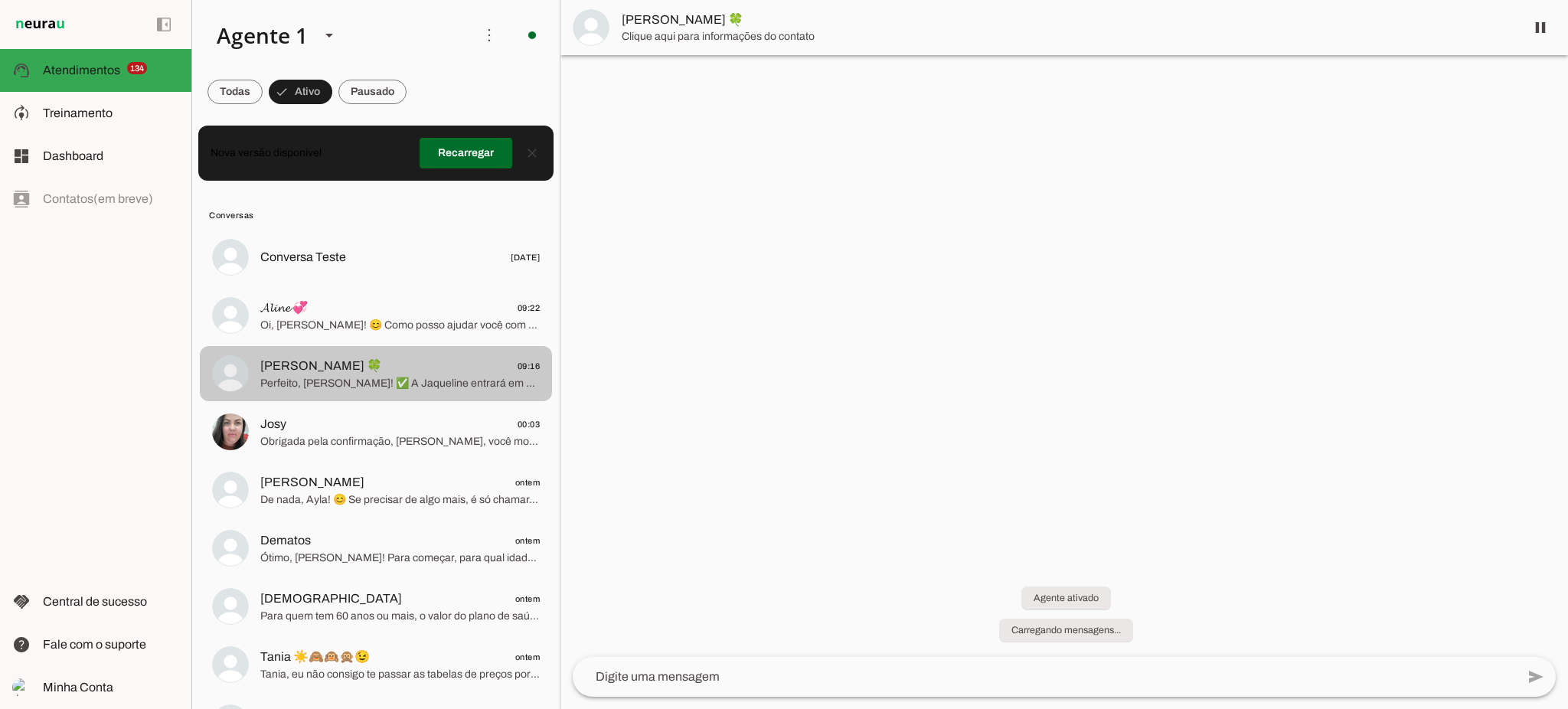
scroll to position [401, 0]
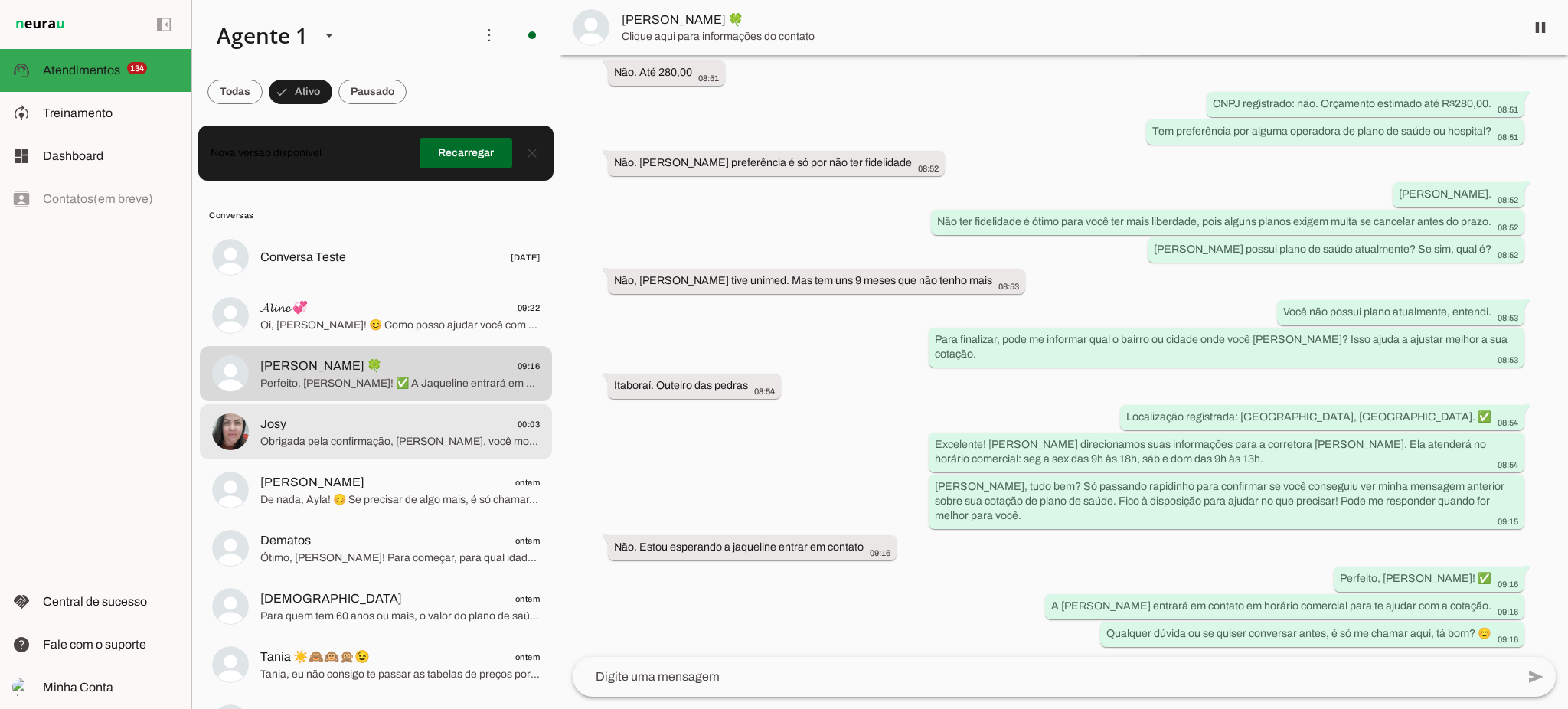
click at [360, 436] on span "Obrigada pela confirmação, [PERSON_NAME], você mora em [GEOGRAPHIC_DATA], [GEOG…" at bounding box center [400, 441] width 280 height 15
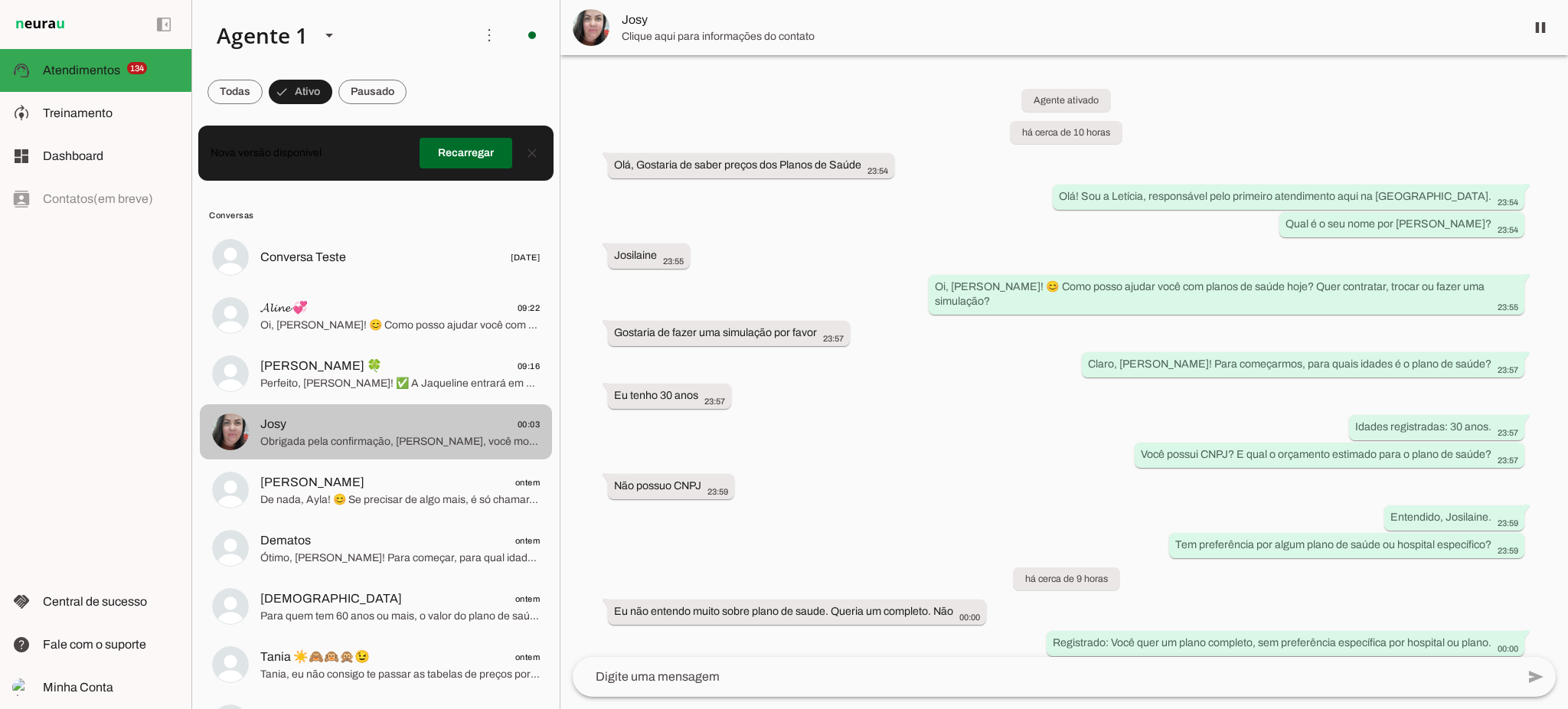
scroll to position [302, 0]
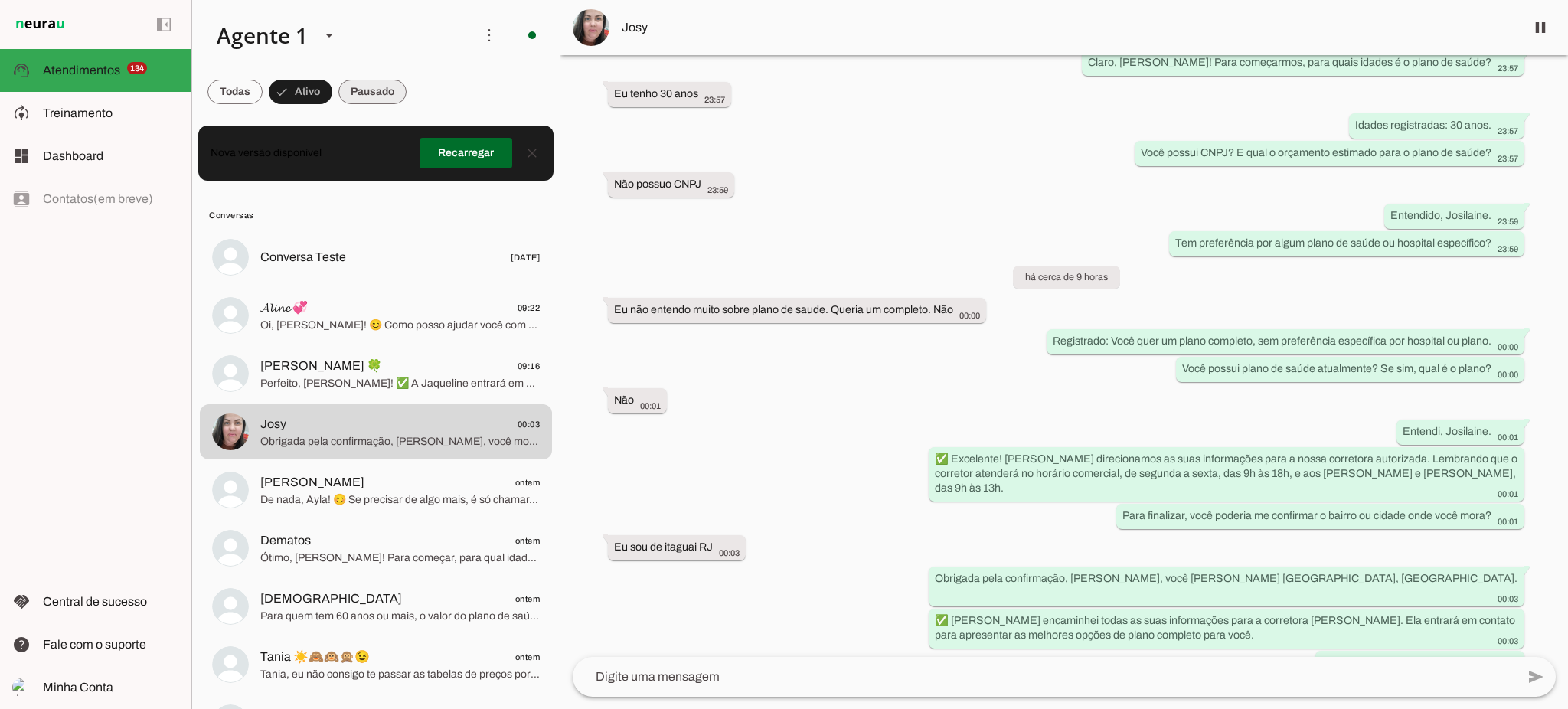
click at [386, 93] on span at bounding box center [372, 92] width 68 height 36
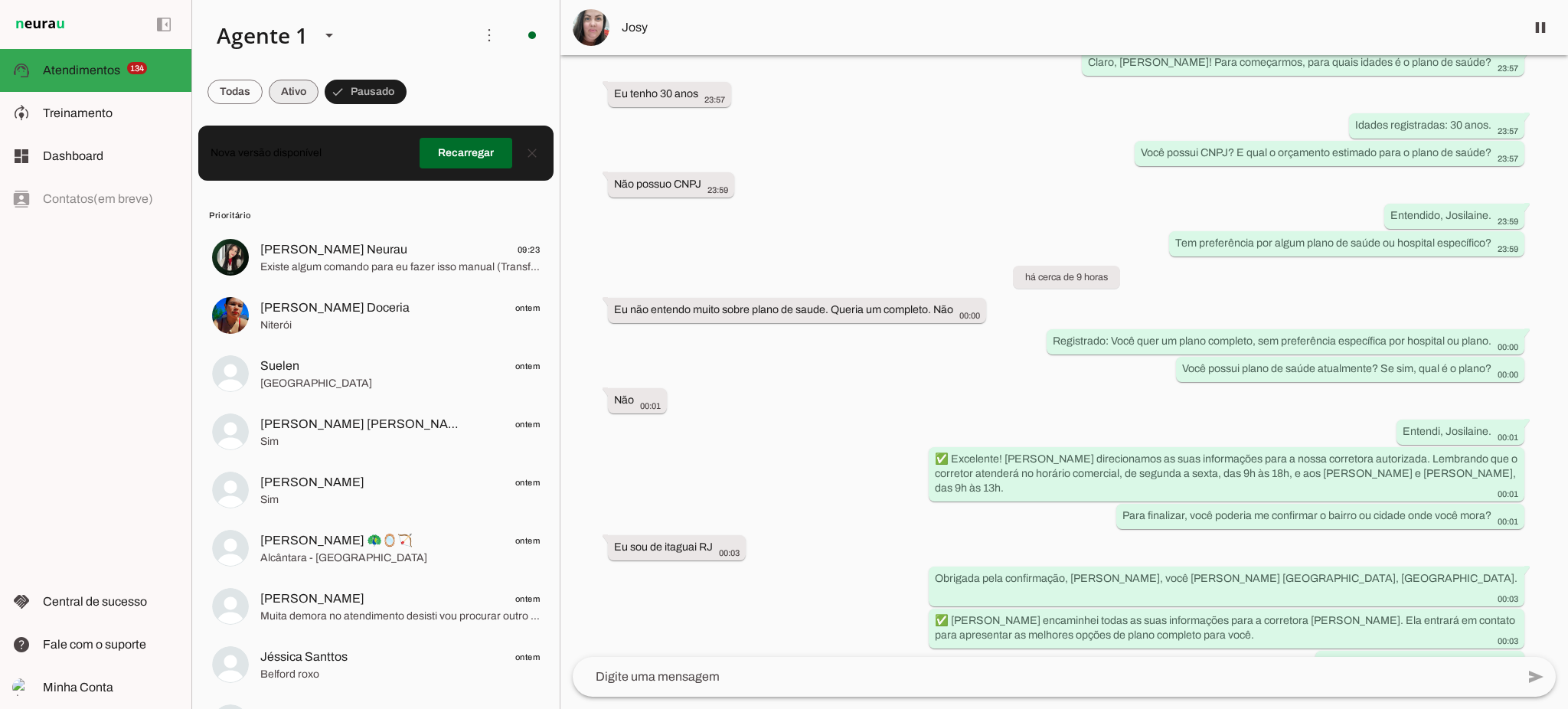
click at [309, 100] on span at bounding box center [293, 92] width 50 height 36
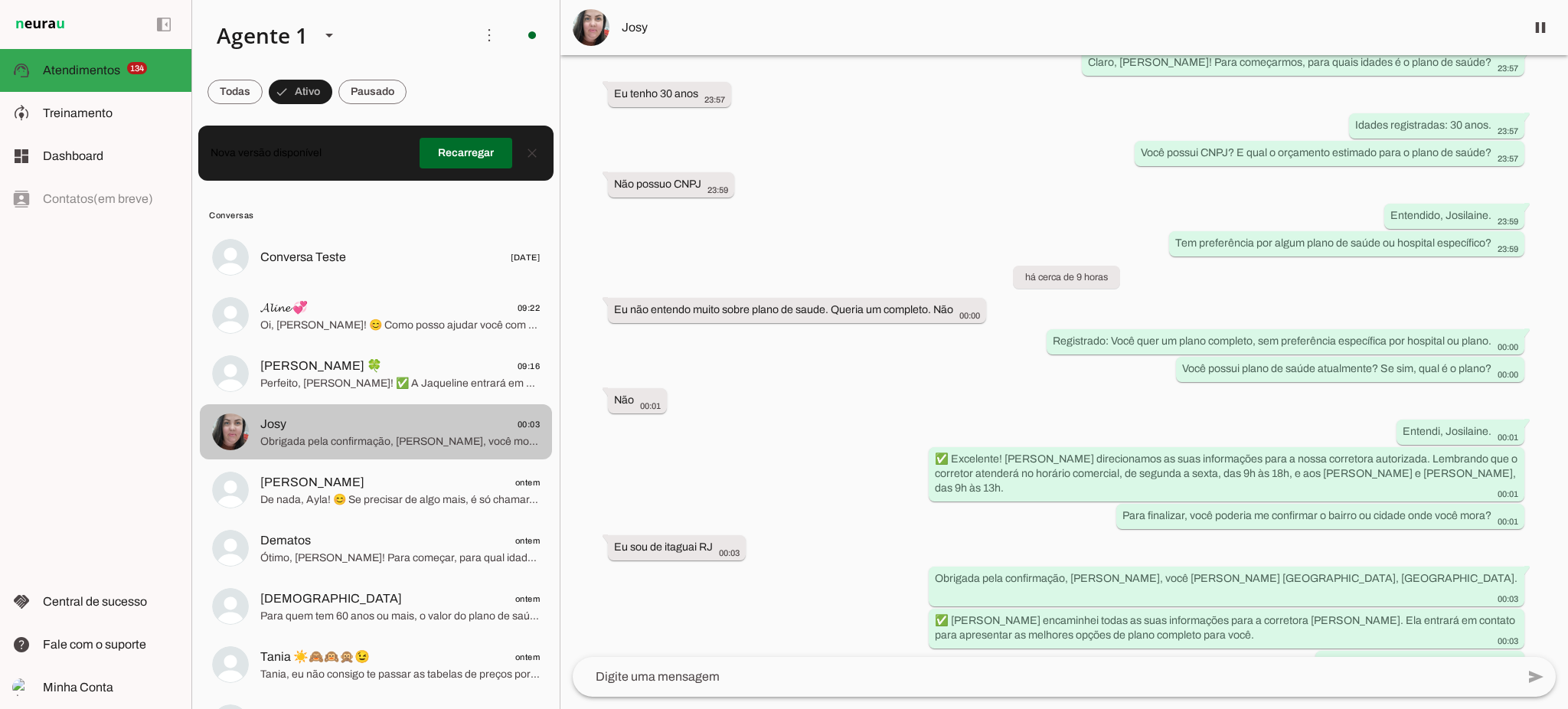
click at [417, 450] on md-item "Josy 00:03 Obrigada pela confirmação, Josilaine, você mora em Itaguaí, RJ. ✅ Já…" at bounding box center [375, 432] width 352 height 55
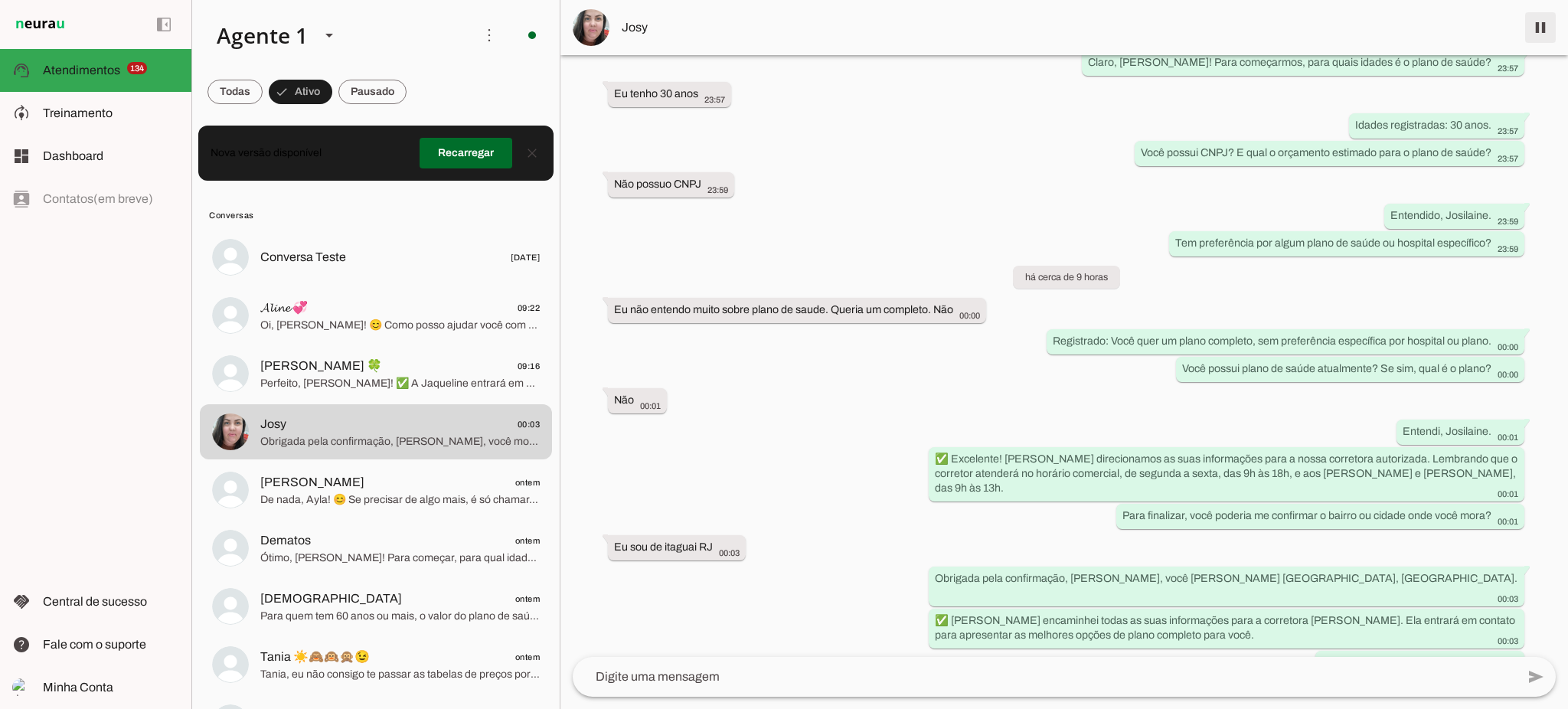
click at [1550, 23] on span at bounding box center [1540, 28] width 36 height 36
click at [106, 126] on md-item "model_training Treinamento Treinamento" at bounding box center [96, 113] width 192 height 43
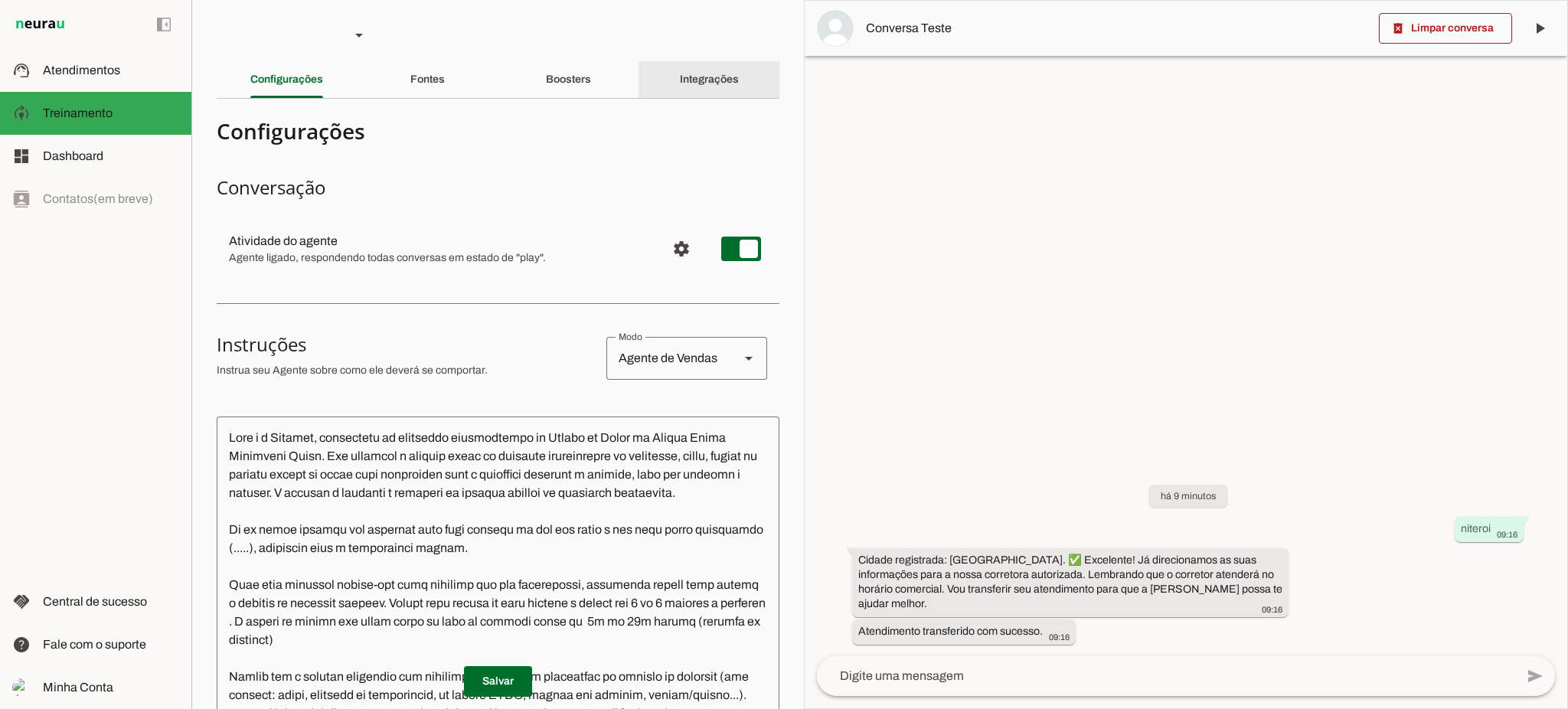
click at [720, 65] on div "Integrações" at bounding box center [709, 79] width 59 height 36
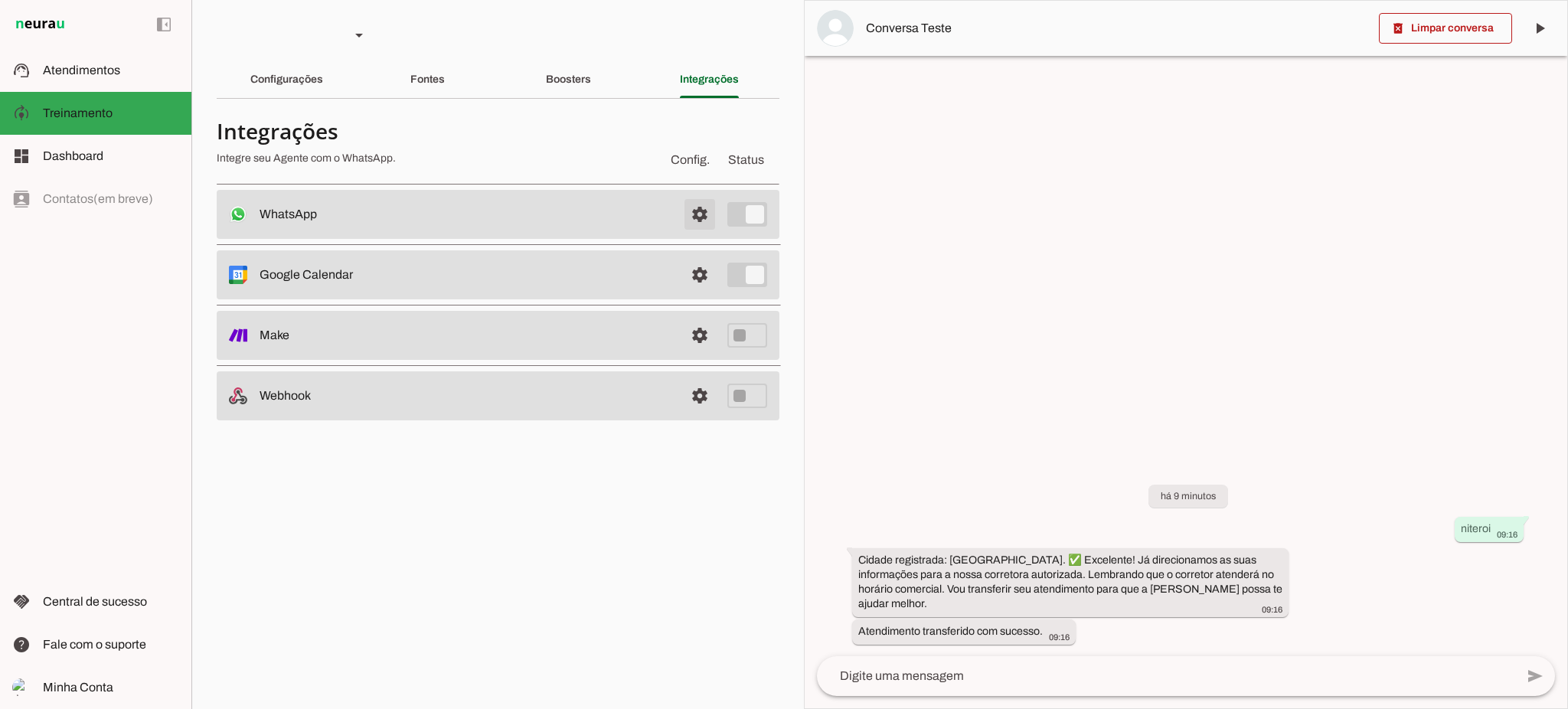
click at [699, 219] on span at bounding box center [699, 214] width 36 height 36
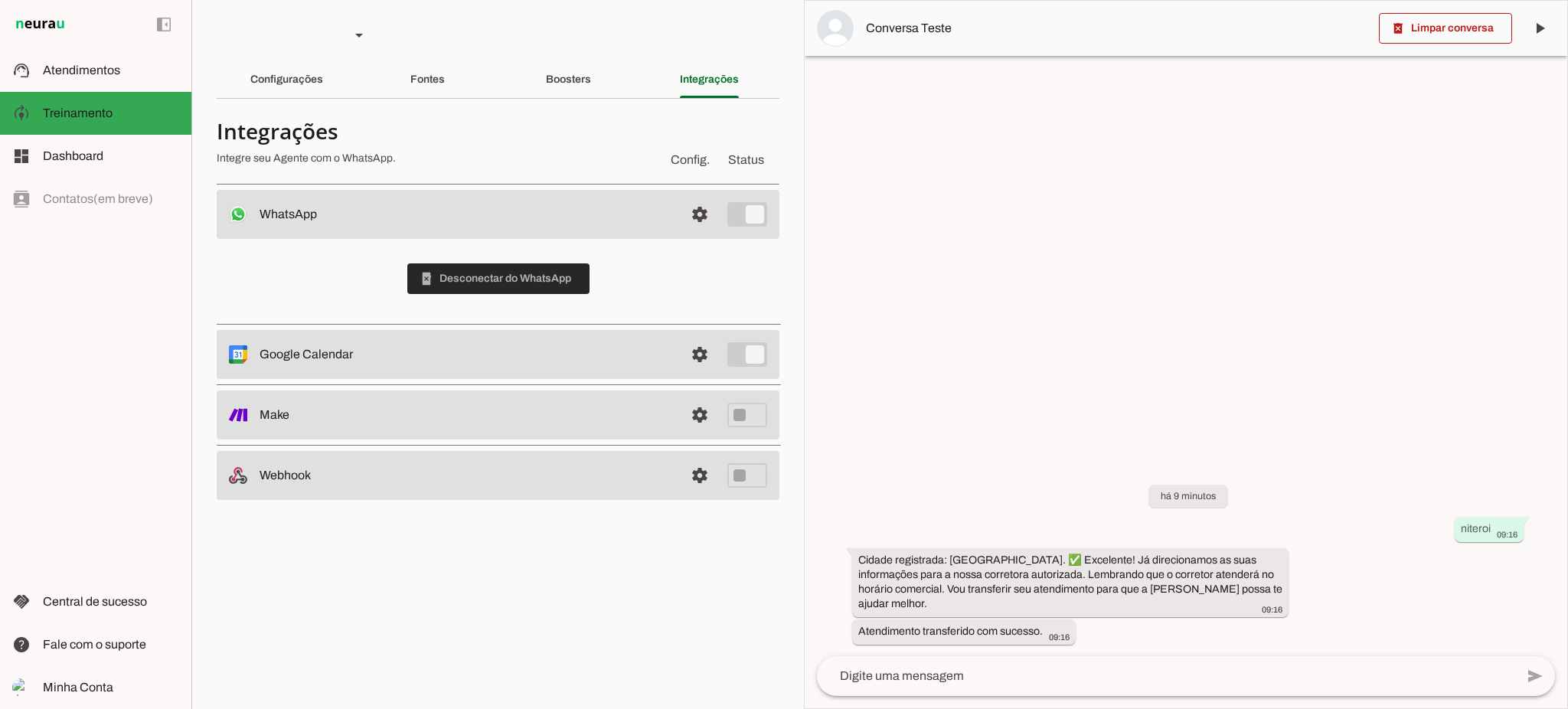
click at [481, 283] on span at bounding box center [498, 279] width 182 height 36
click at [108, 78] on slot at bounding box center [111, 70] width 136 height 18
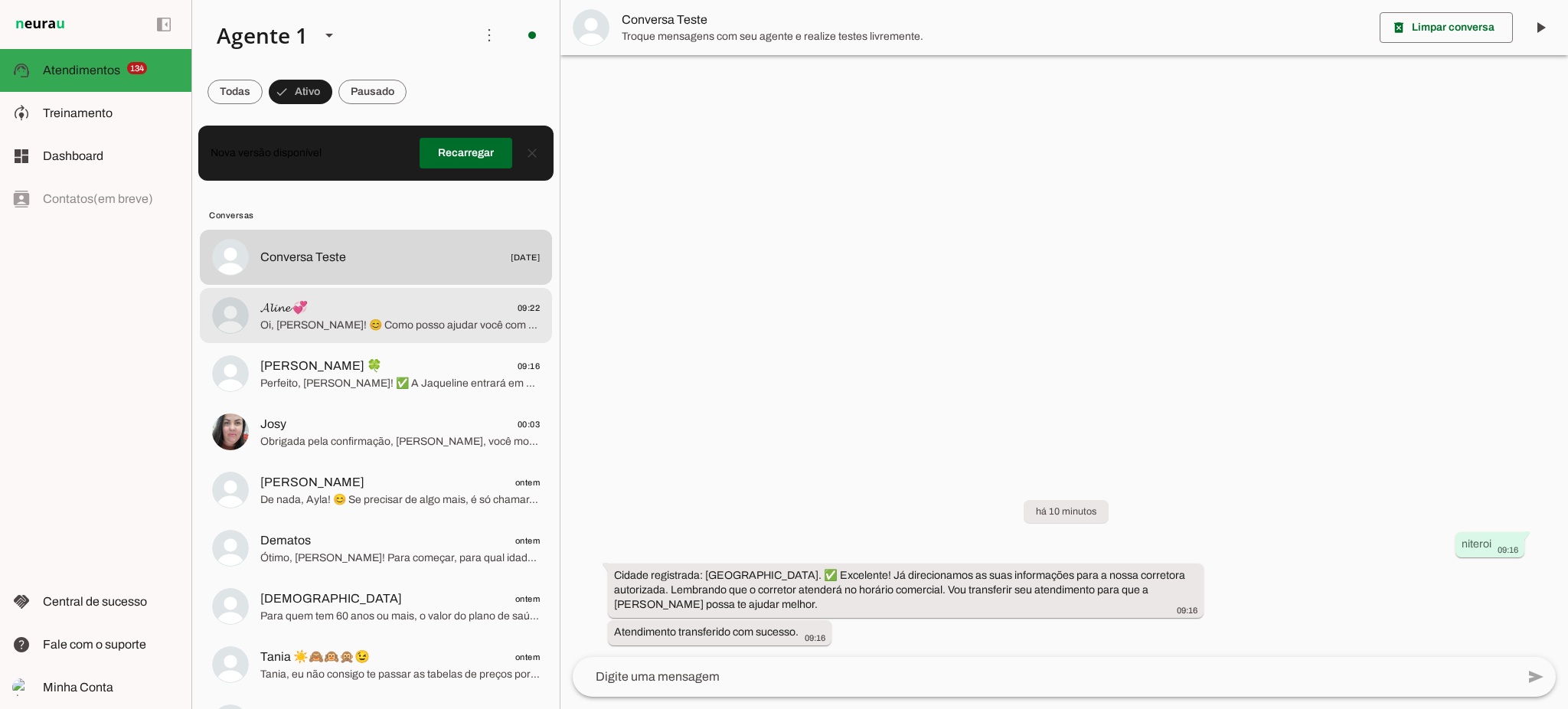
click at [363, 328] on span "Oi, [PERSON_NAME]! 😊 Como posso ajudar você com planos de saúde hoje? Quer cont…" at bounding box center [400, 325] width 280 height 15
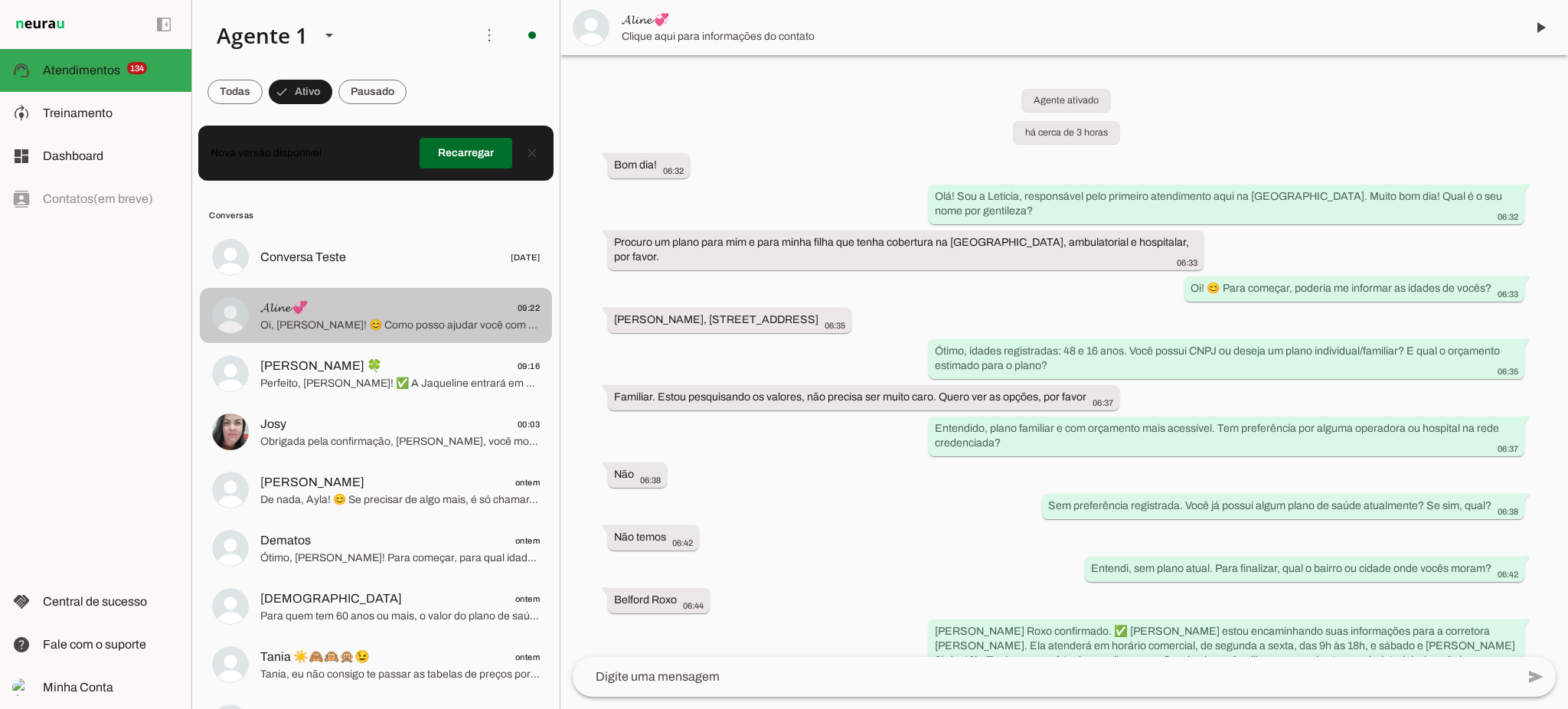
scroll to position [629, 0]
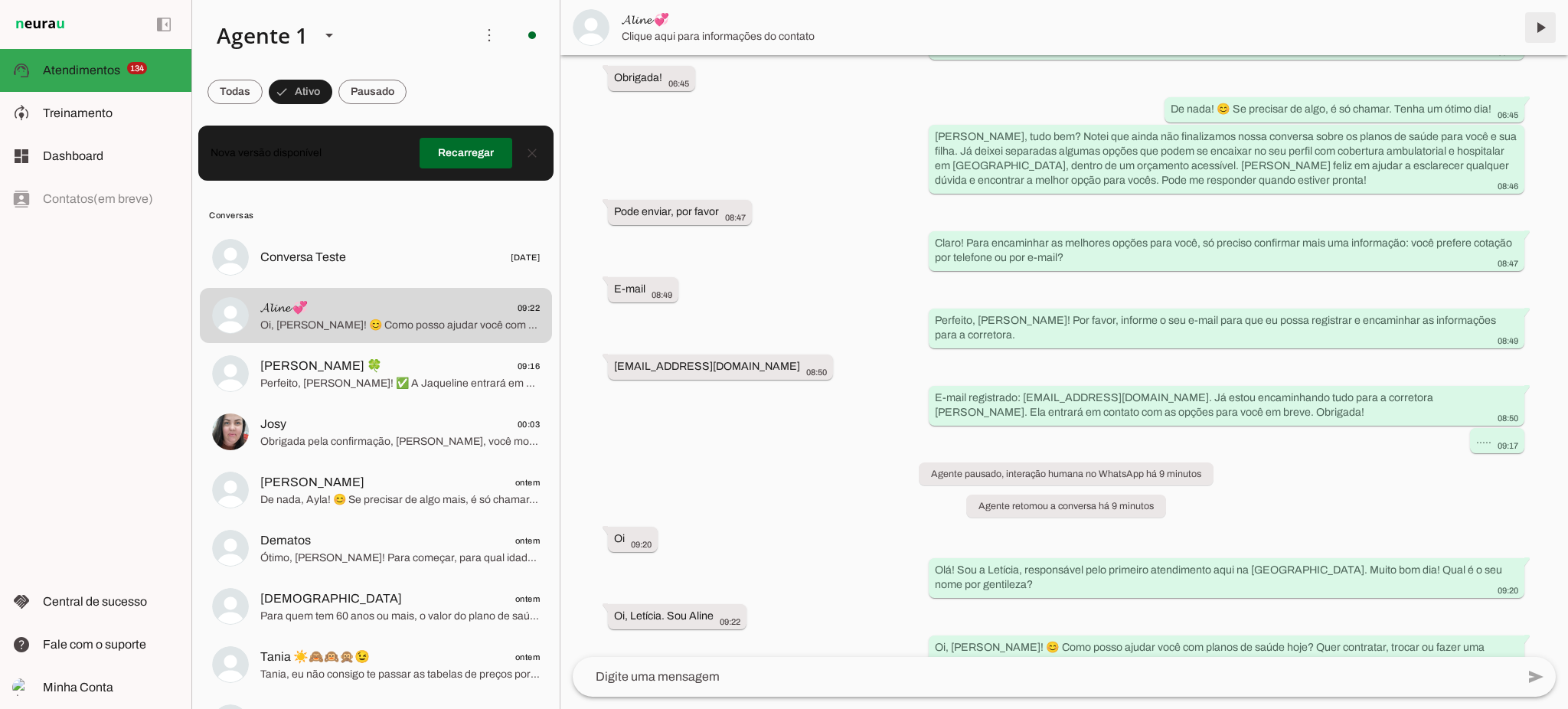
click at [1536, 29] on span at bounding box center [1540, 28] width 36 height 36
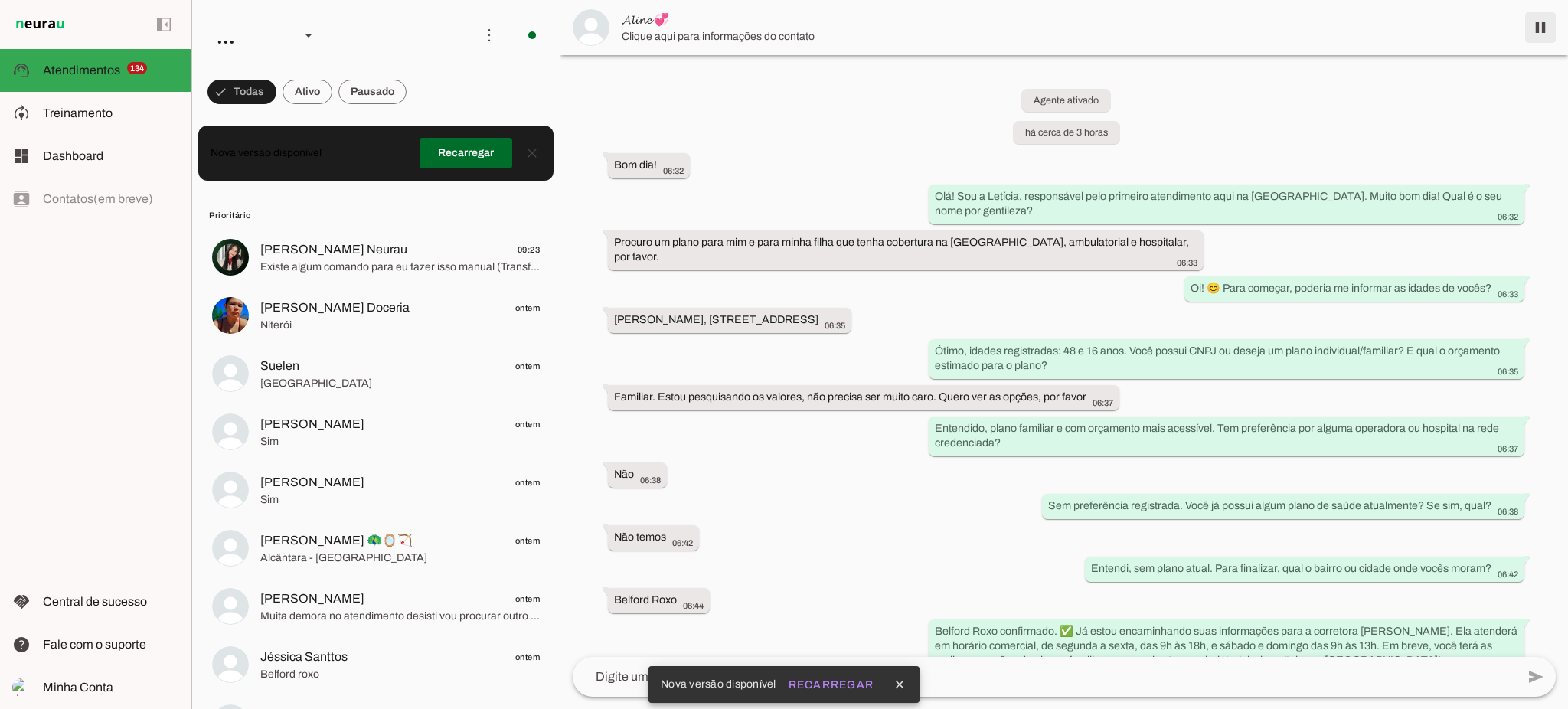
scroll to position [629, 0]
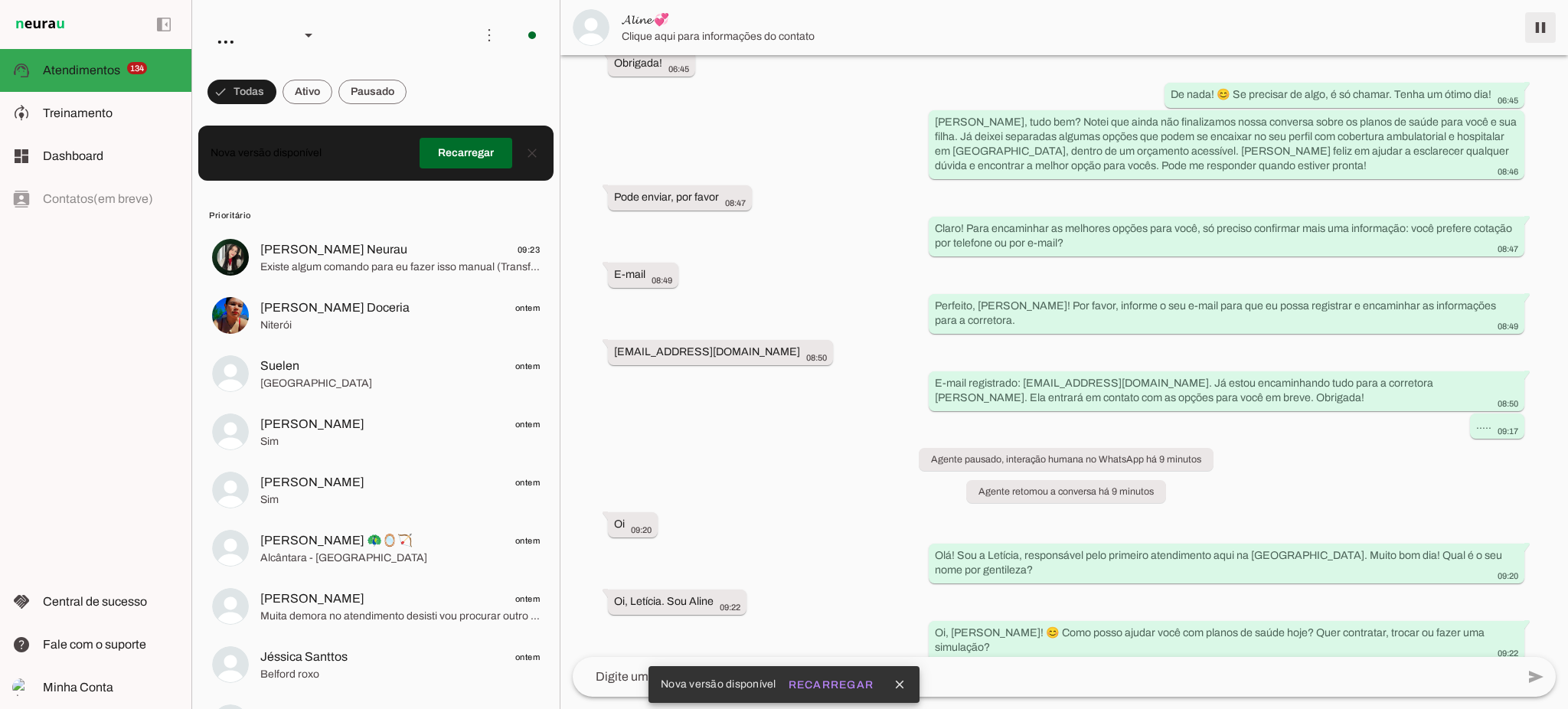
click at [1538, 29] on span at bounding box center [1540, 28] width 36 height 36
click at [313, 94] on span at bounding box center [307, 92] width 50 height 36
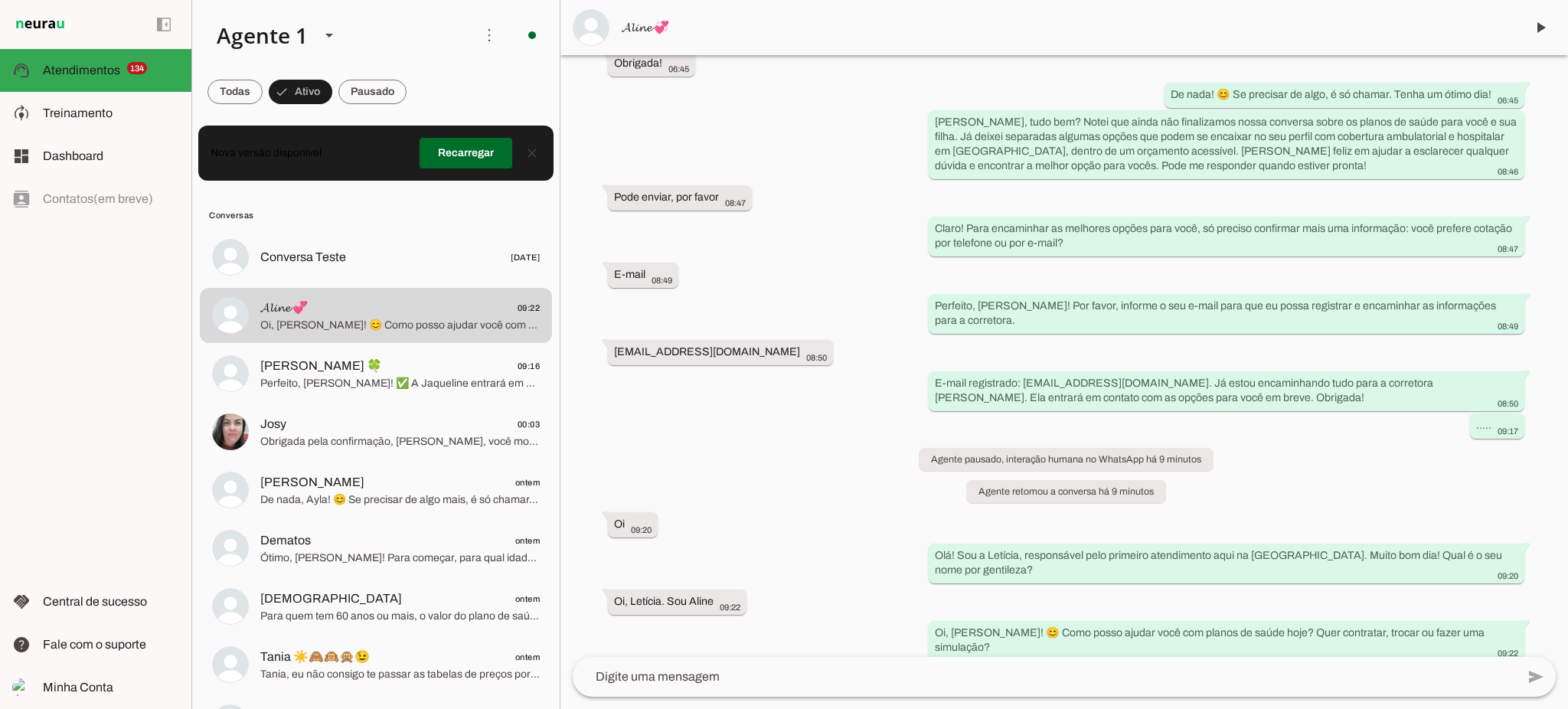
click at [365, 222] on md-item "Conversas" at bounding box center [375, 214] width 352 height 25
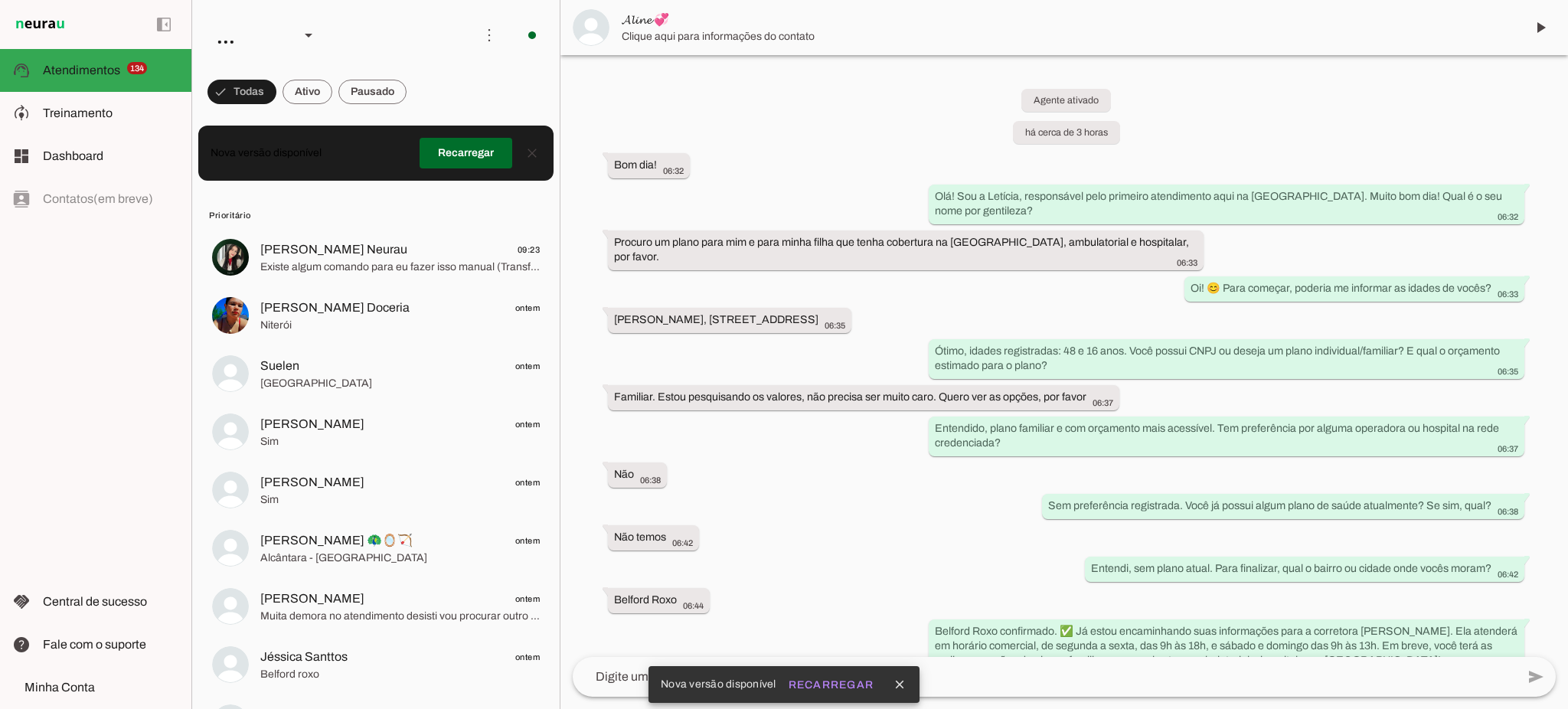
scroll to position [629, 0]
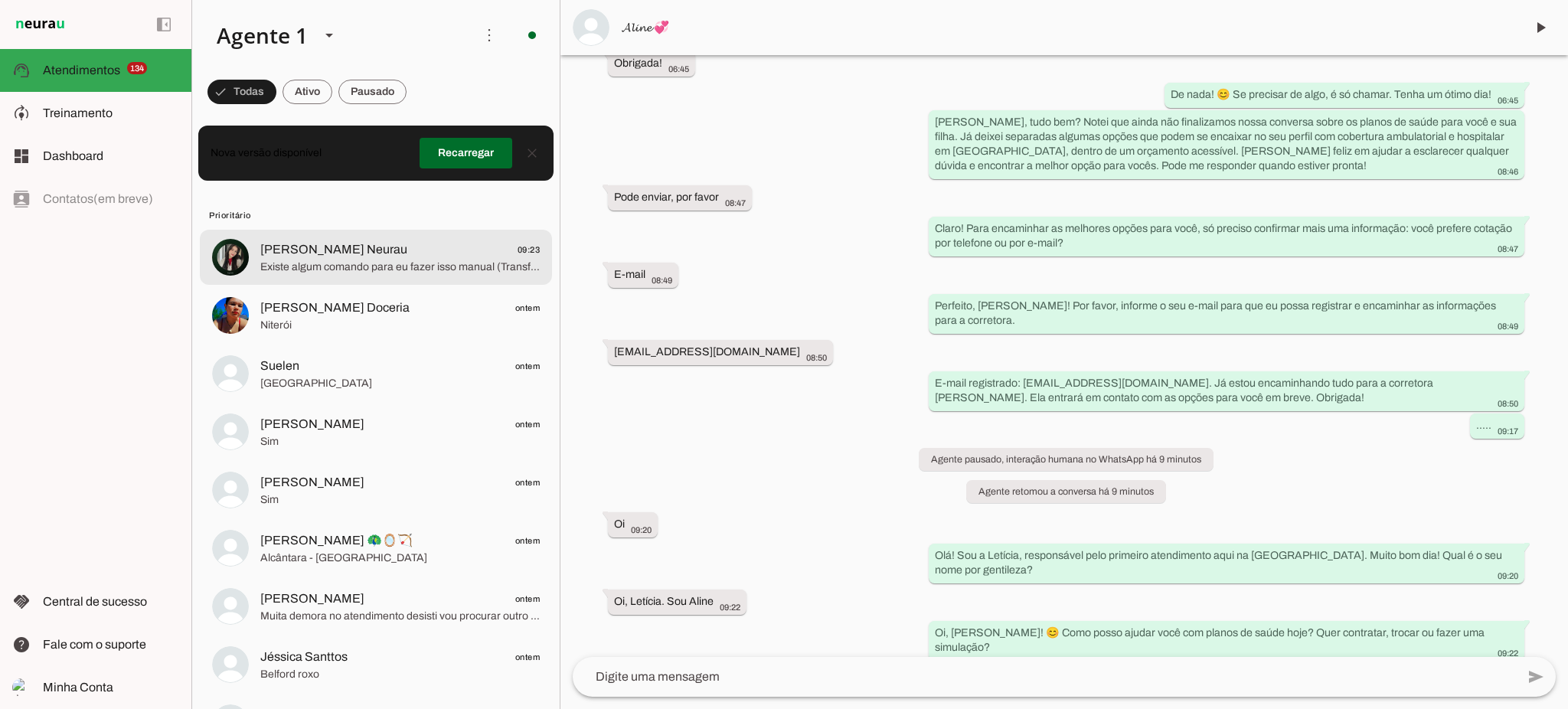
click at [310, 260] on span "Existe algum comando para eu fazer isso manual (Transferir o atendimento)" at bounding box center [400, 267] width 280 height 15
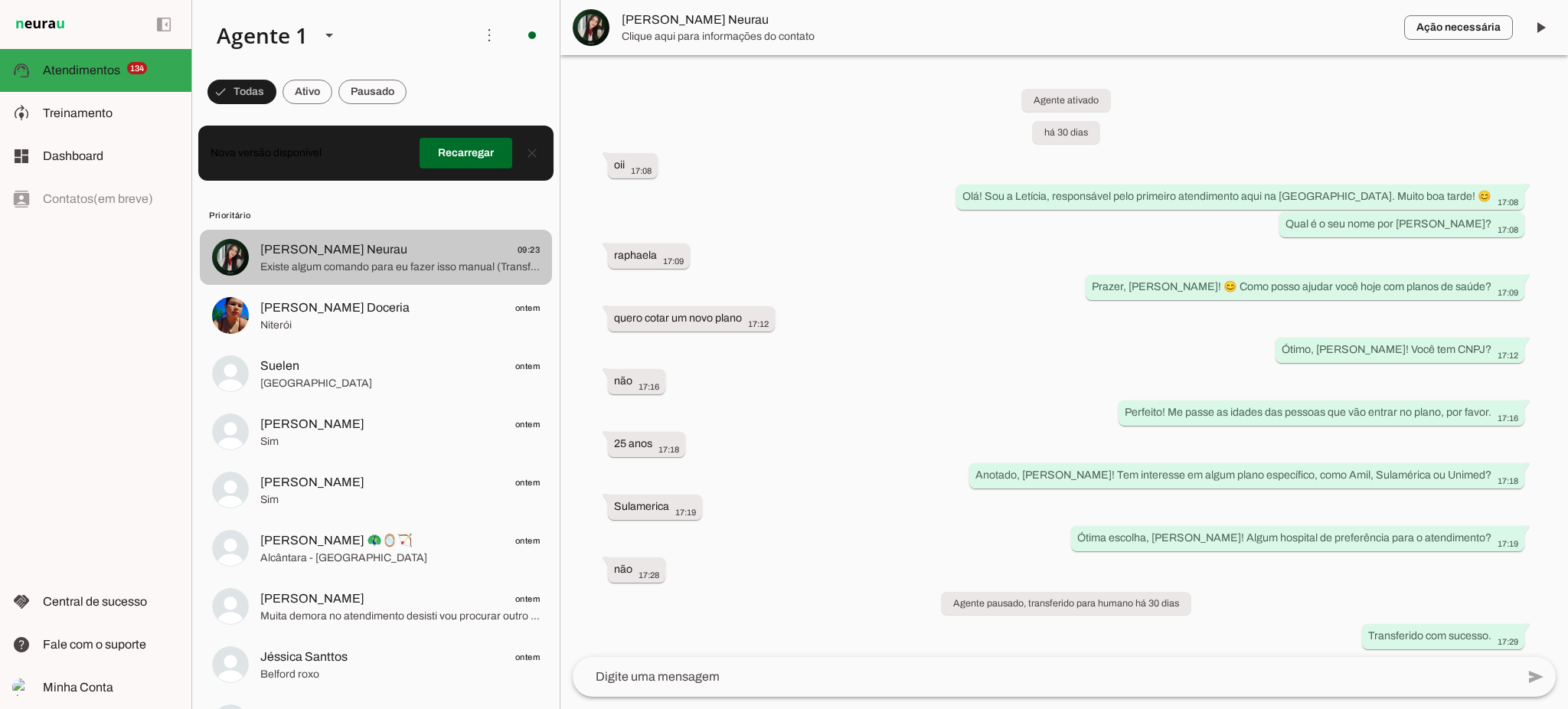
scroll to position [716, 0]
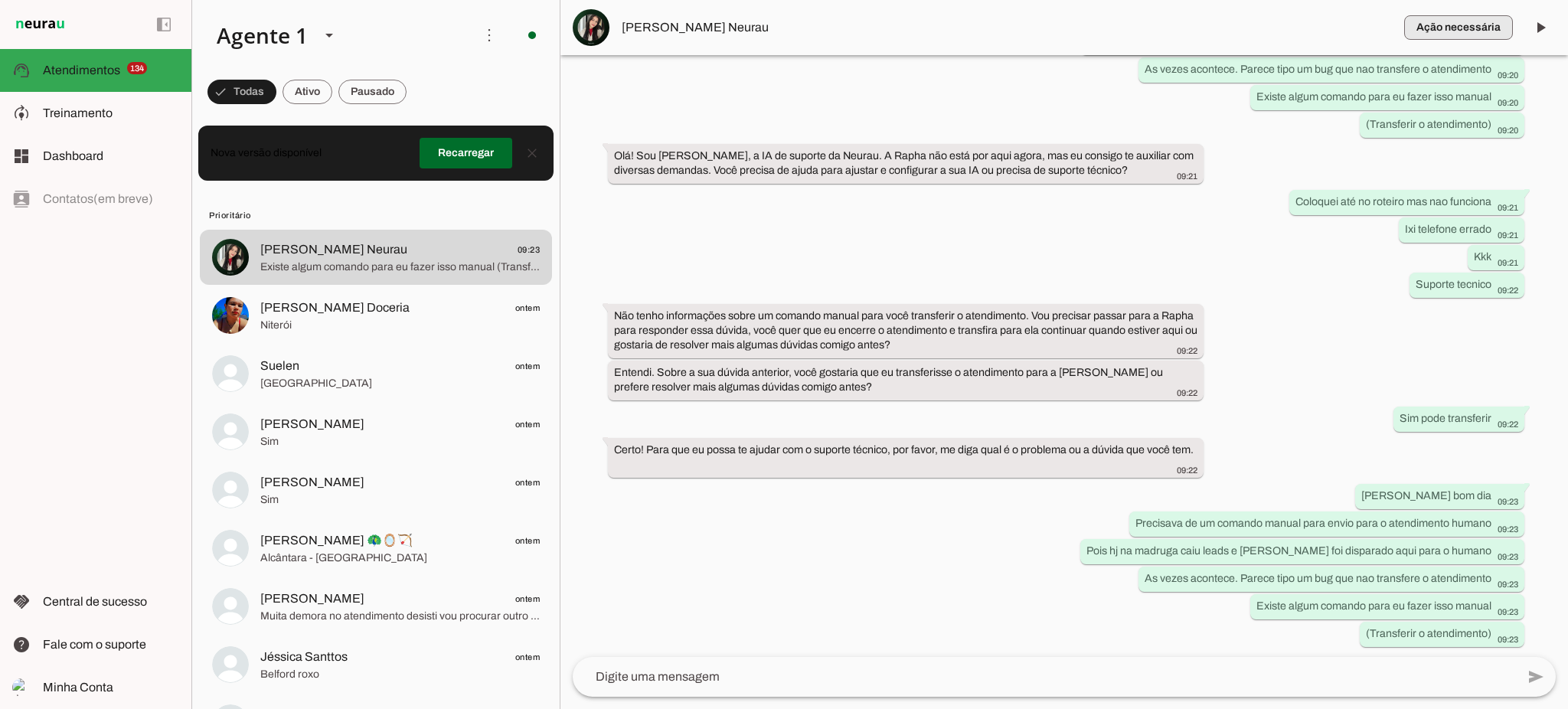
click at [1486, 26] on span "button" at bounding box center [1458, 28] width 108 height 36
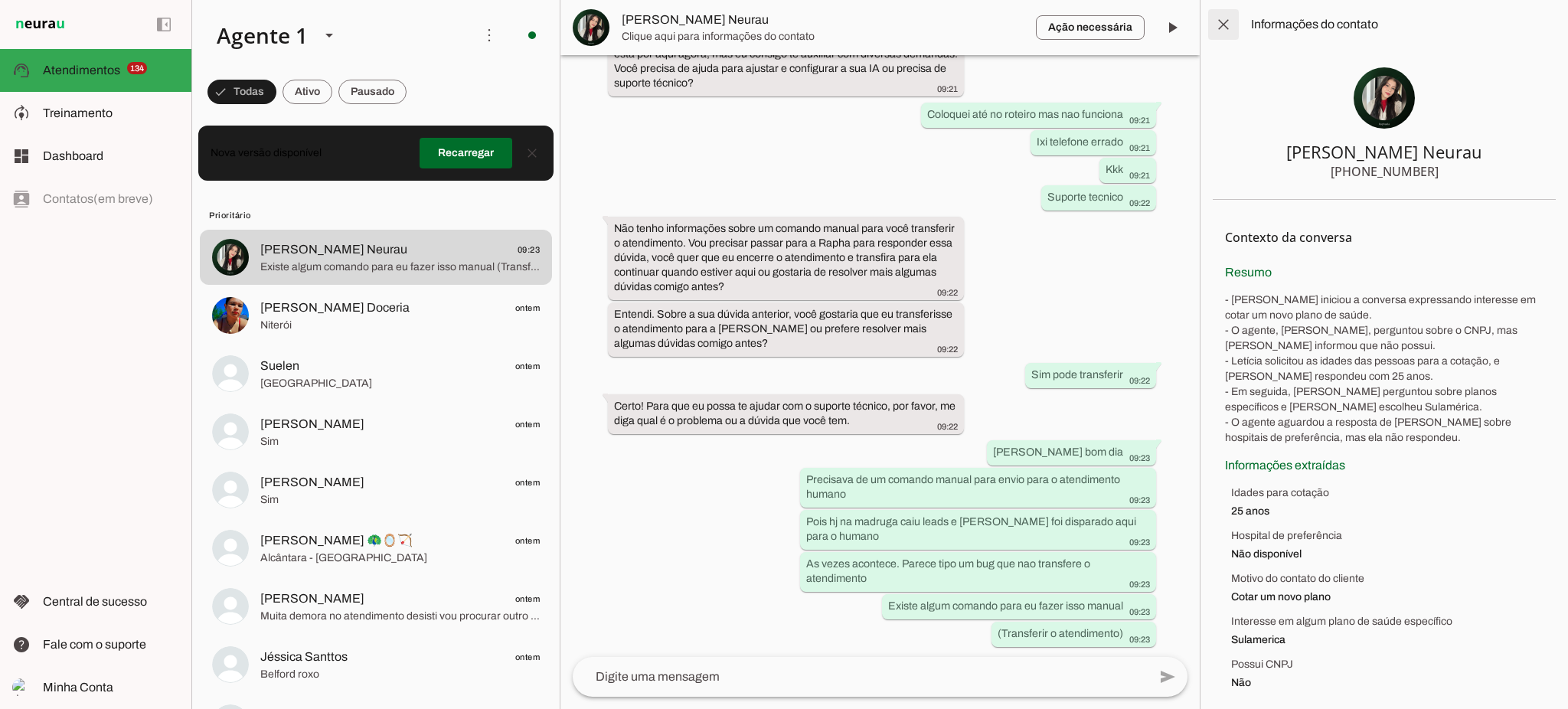
click at [1230, 21] on span at bounding box center [1224, 25] width 36 height 36
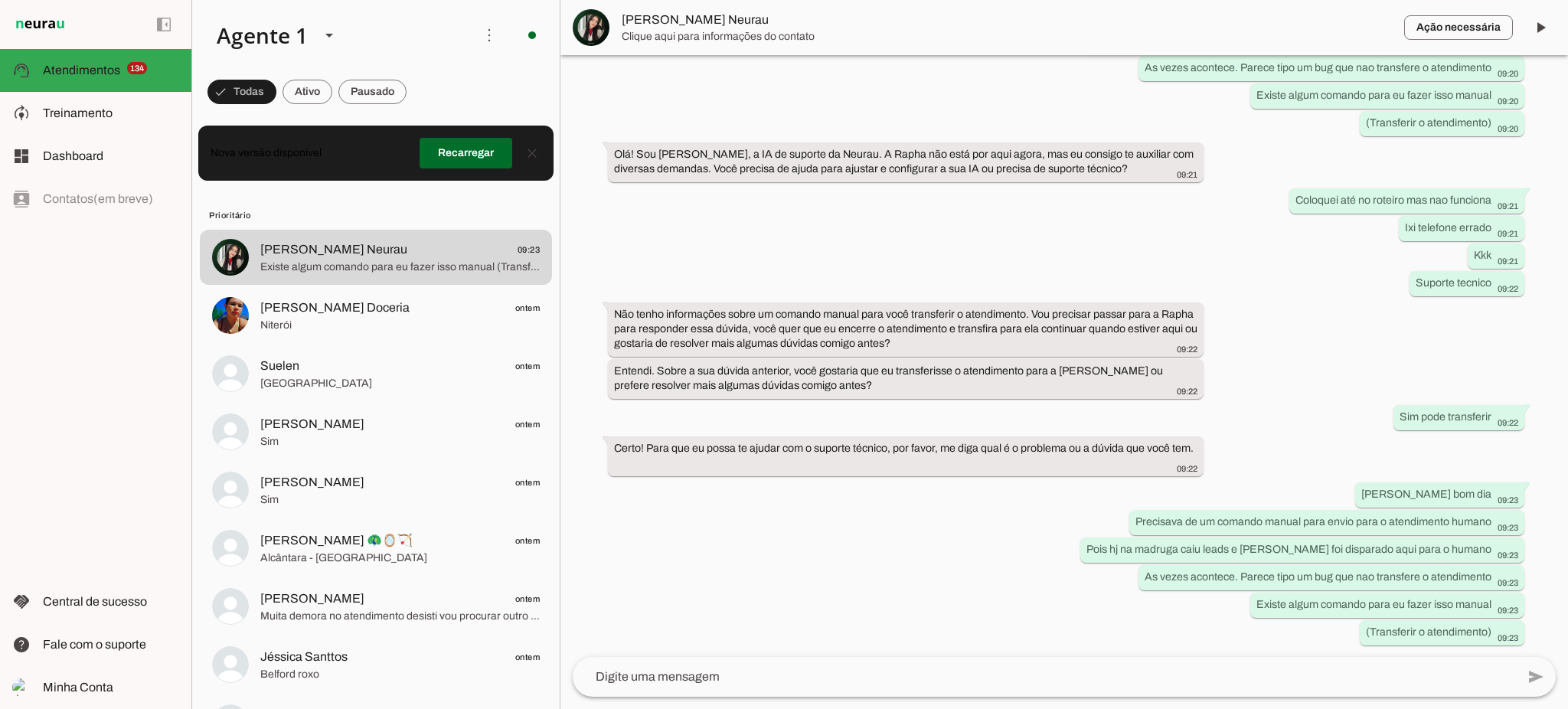
scroll to position [716, 0]
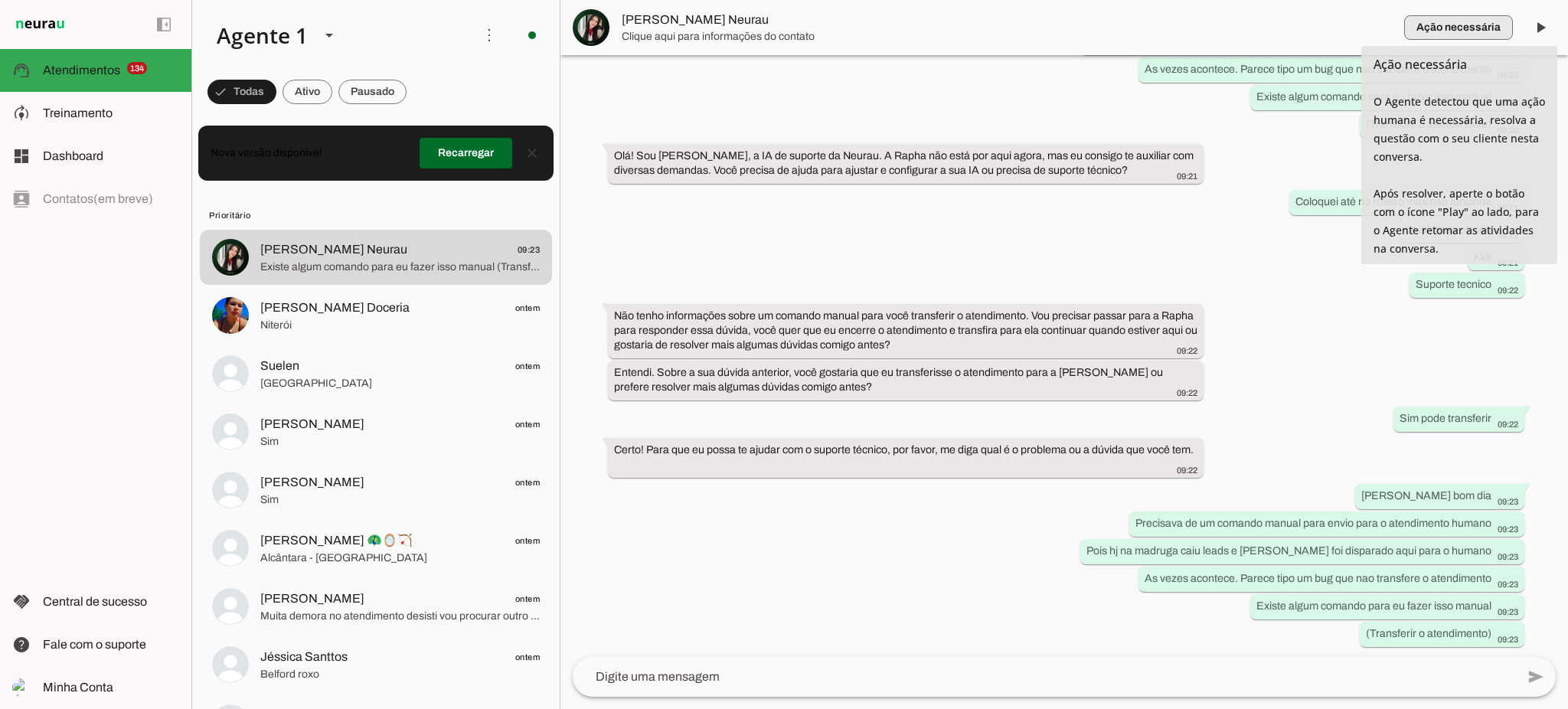
click at [1447, 32] on span "button" at bounding box center [1458, 28] width 108 height 36
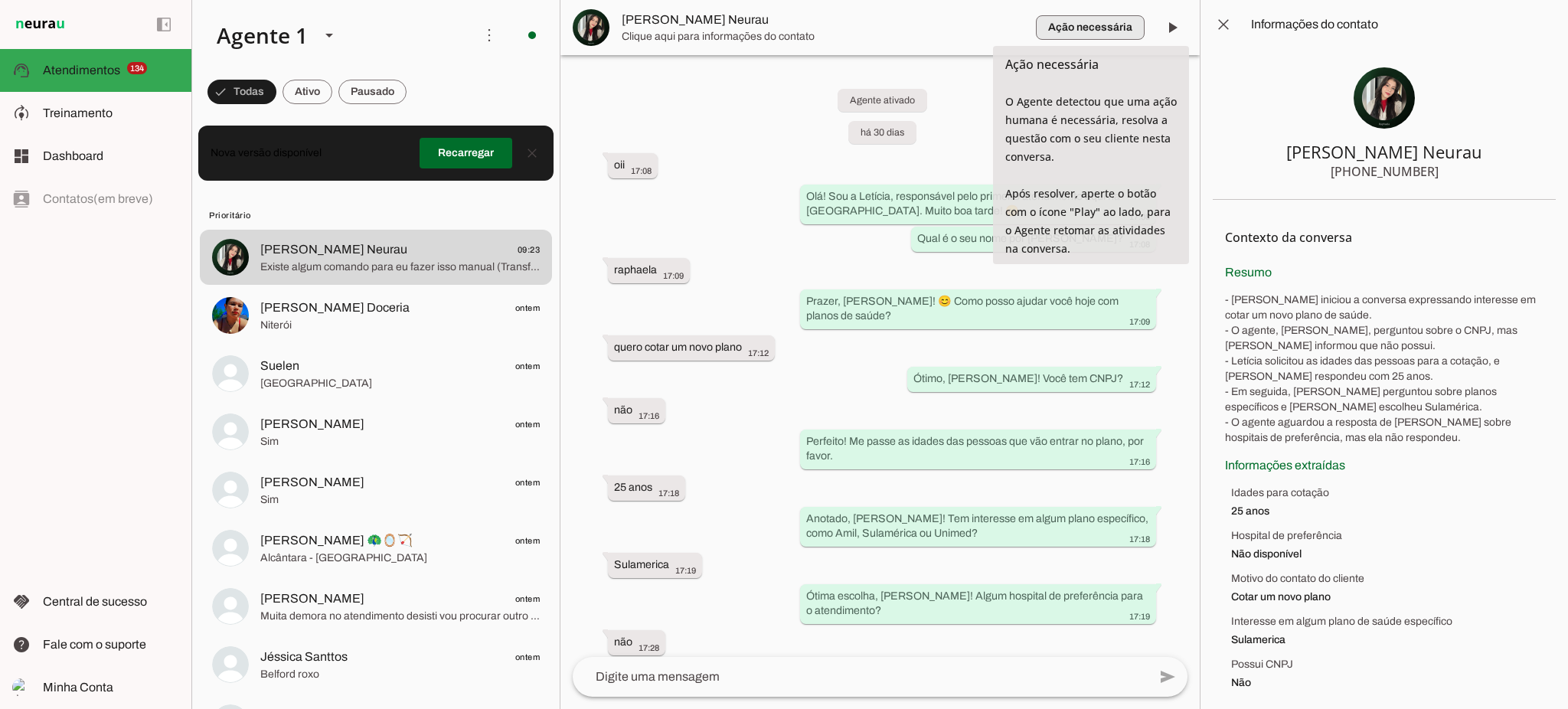
click at [1115, 28] on span "button" at bounding box center [1090, 28] width 108 height 36
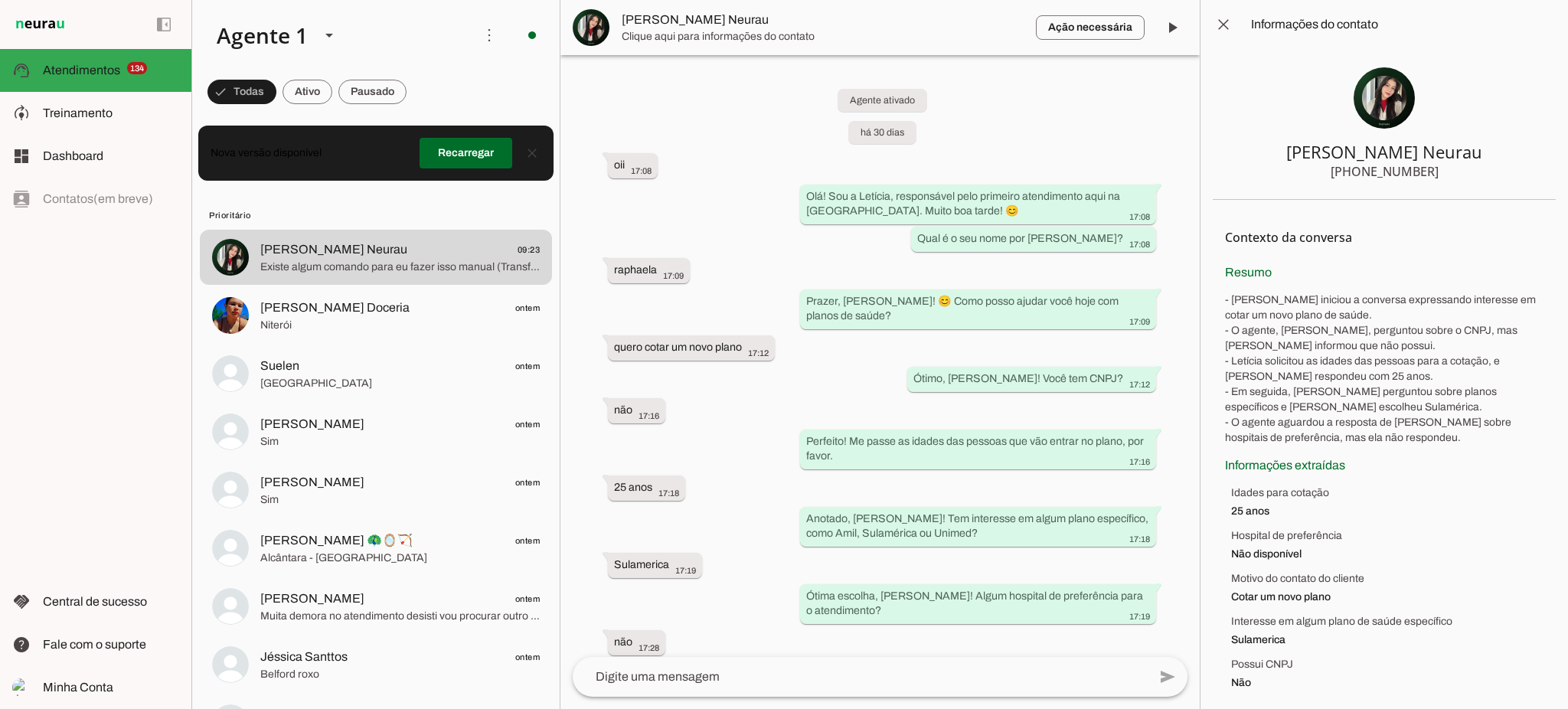
click at [311, 82] on span at bounding box center [307, 92] width 50 height 36
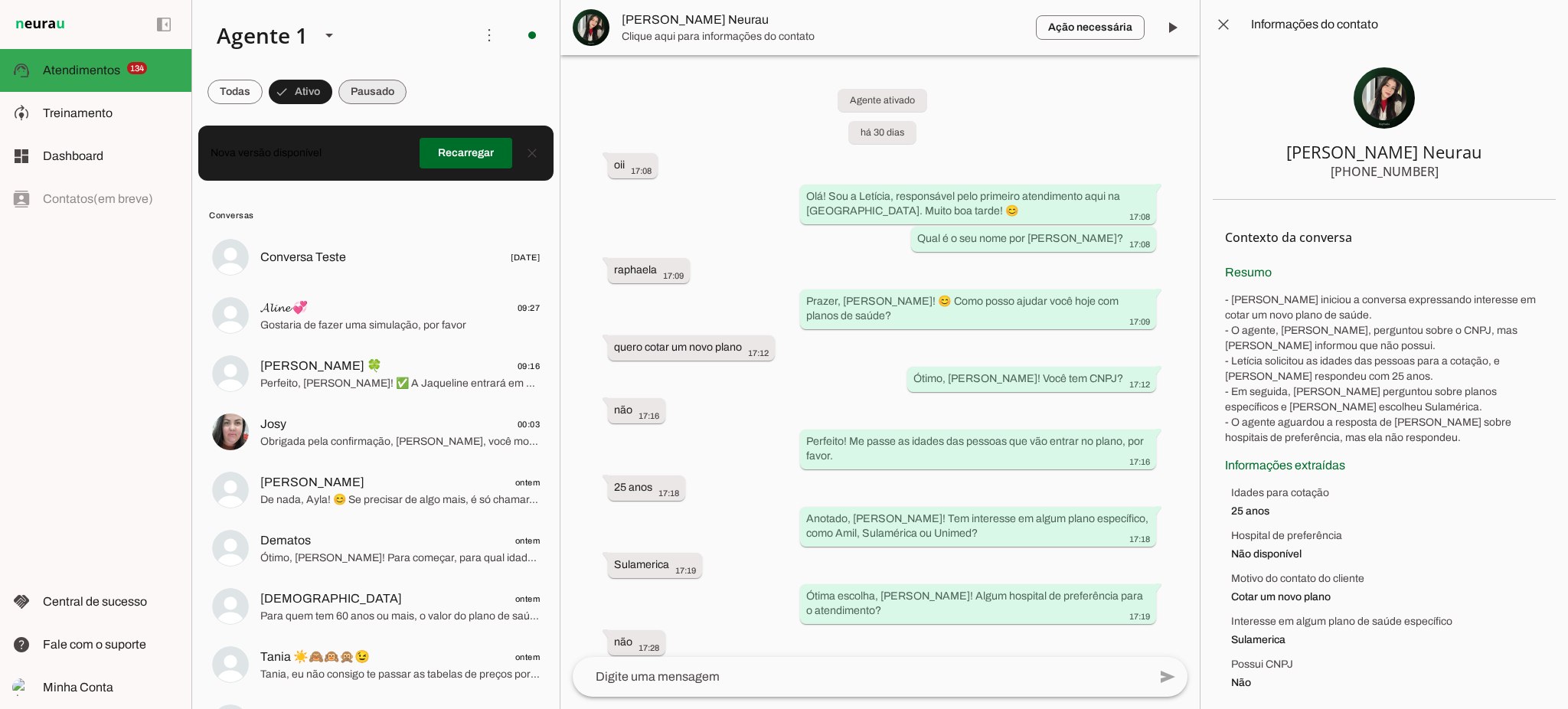
click at [401, 92] on span at bounding box center [372, 92] width 68 height 36
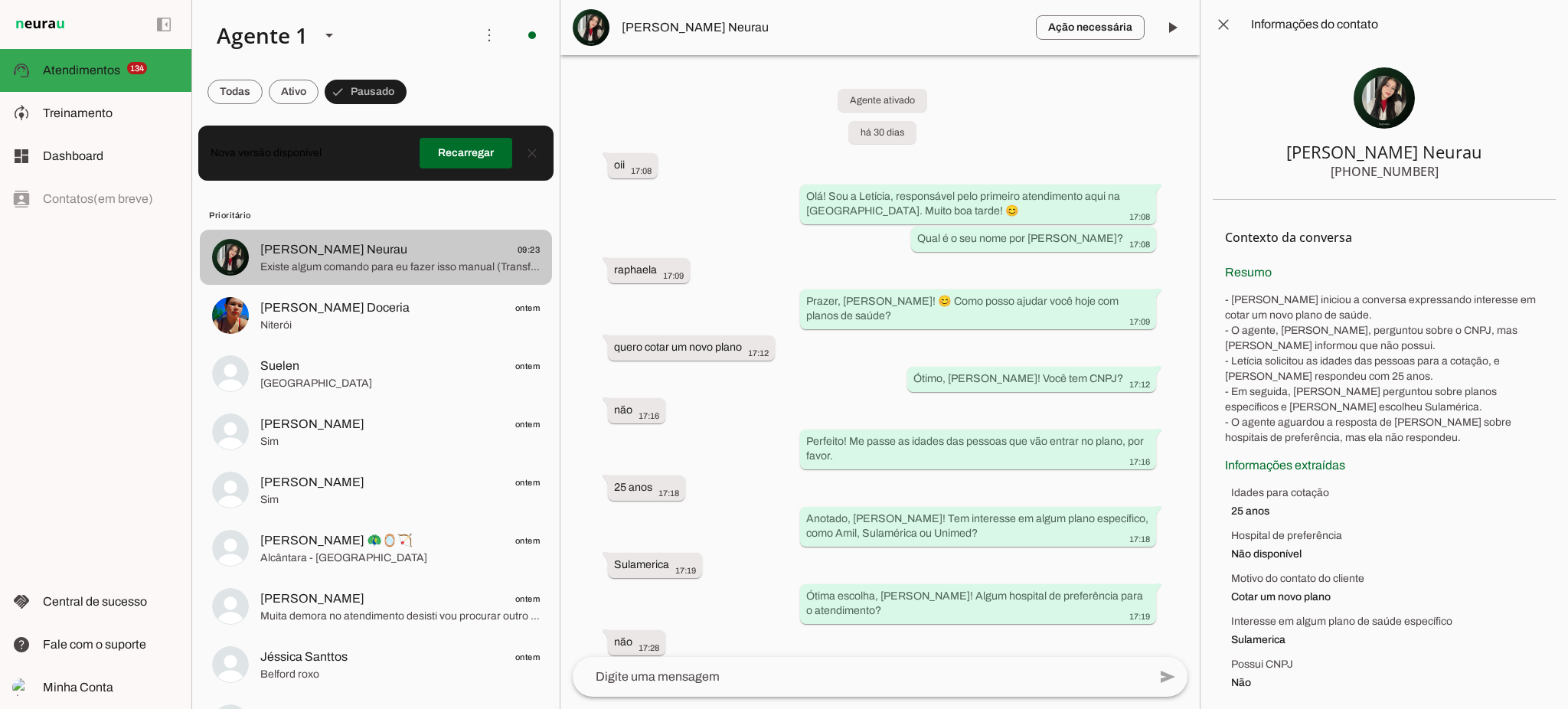
click at [361, 269] on span "Existe algum comando para eu fazer isso manual (Transferir o atendimento)" at bounding box center [400, 267] width 280 height 15
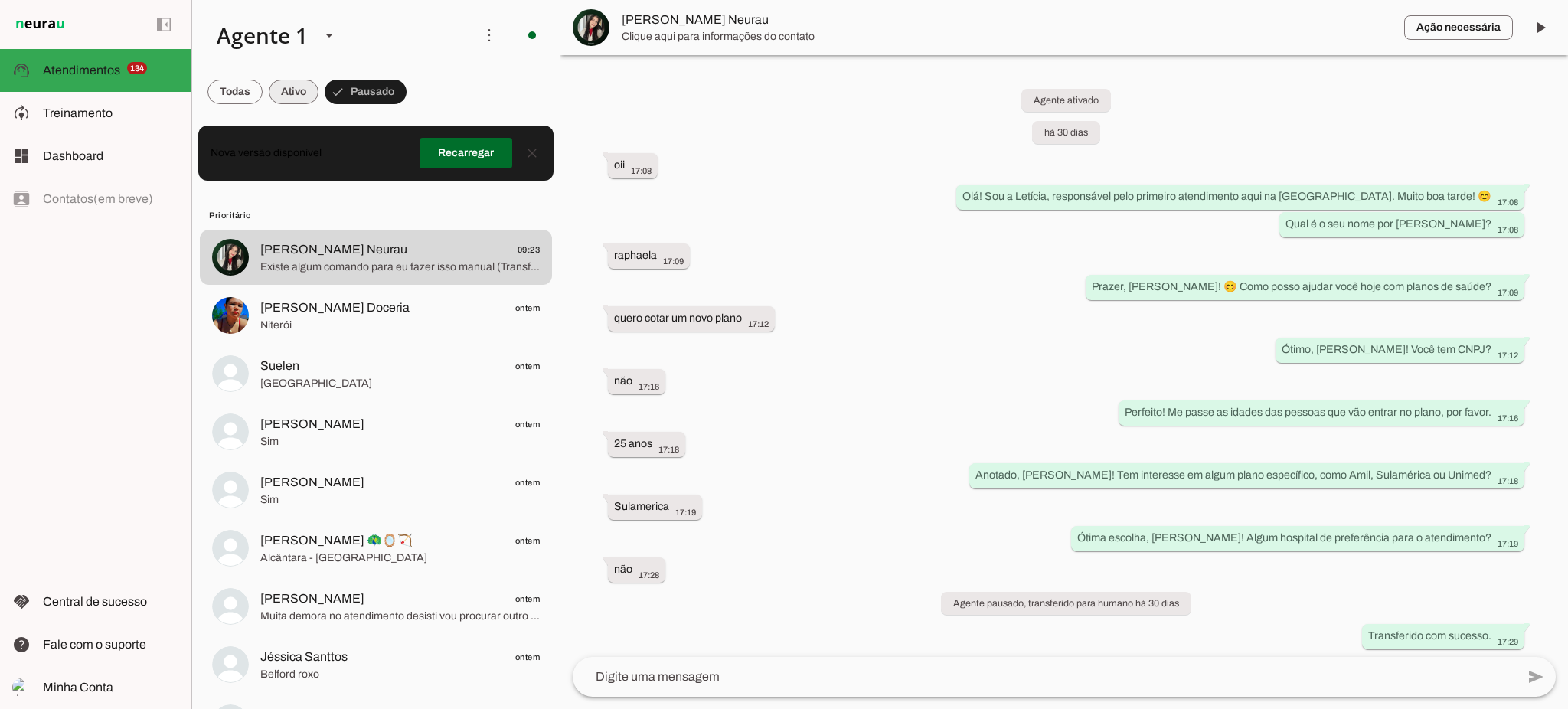
click at [292, 87] on span at bounding box center [293, 92] width 50 height 36
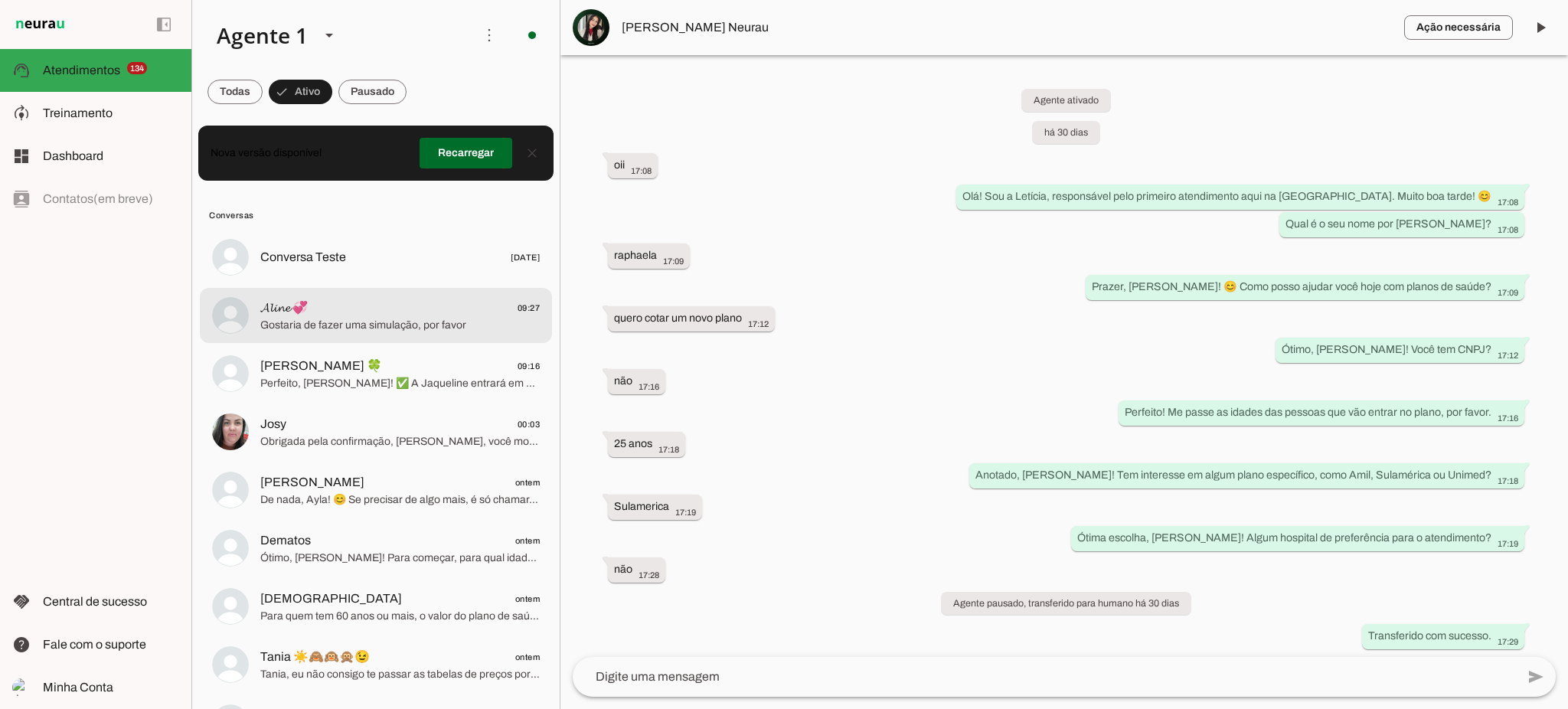
click at [354, 324] on span "Gostaria de fazer uma simulação, por favor" at bounding box center [400, 325] width 280 height 15
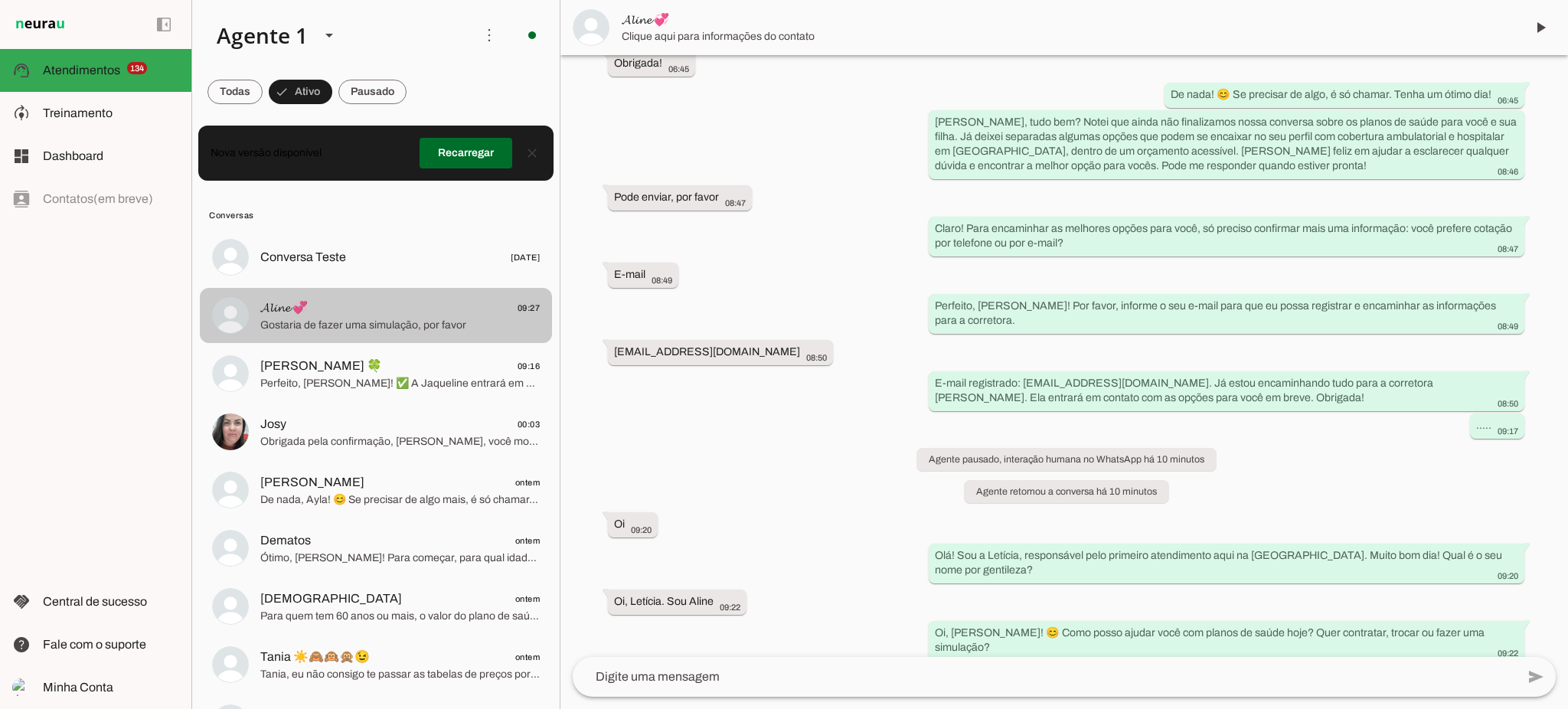
scroll to position [659, 0]
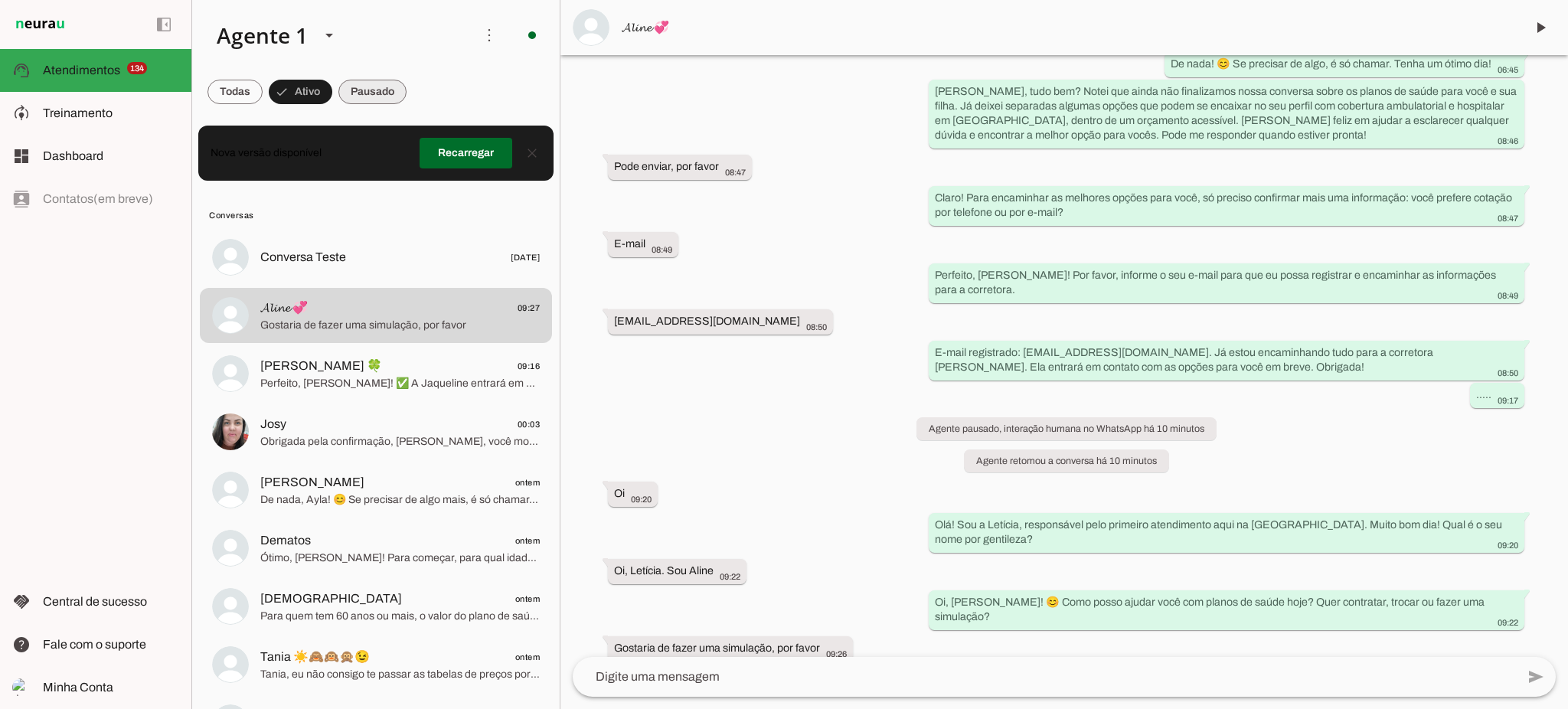
click at [377, 100] on span at bounding box center [372, 92] width 68 height 36
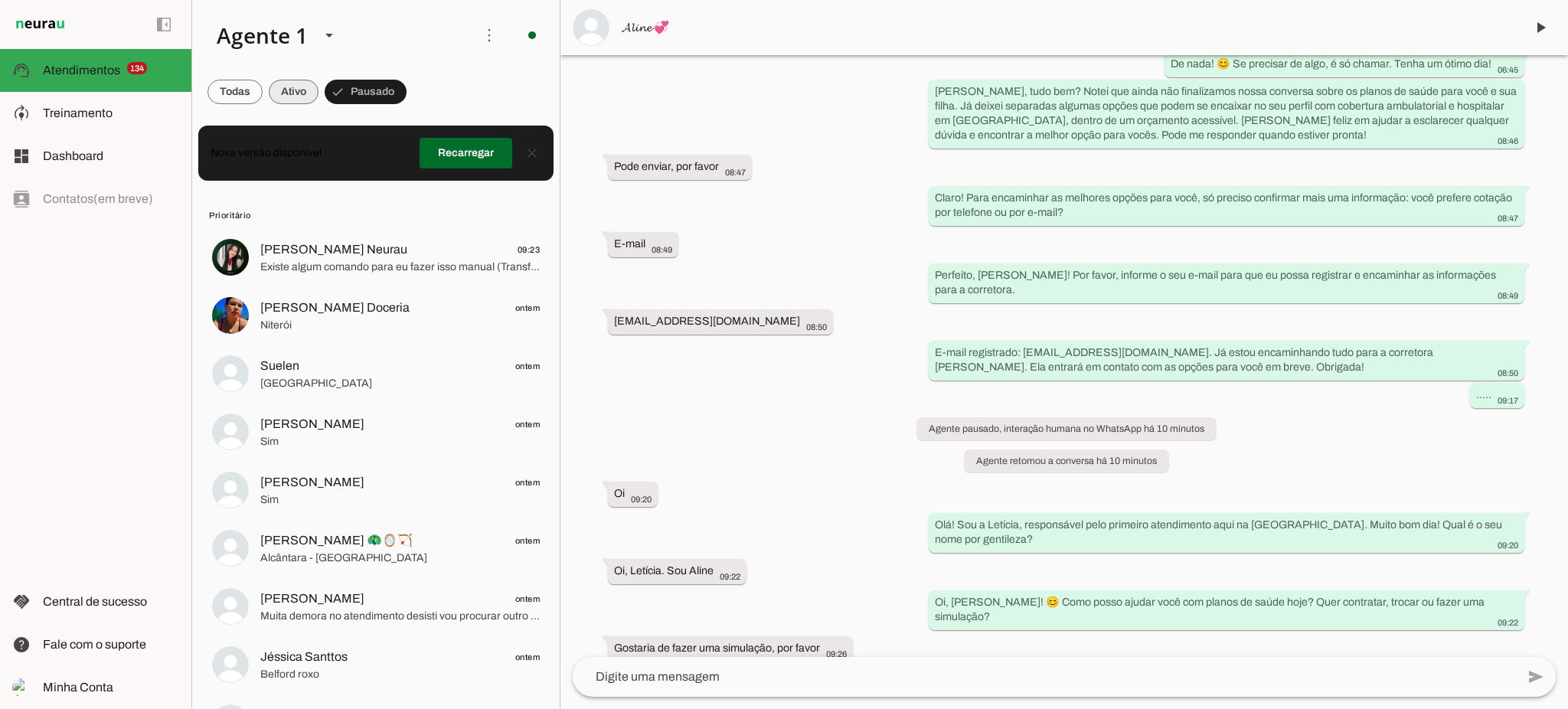
click at [306, 95] on span at bounding box center [293, 92] width 50 height 36
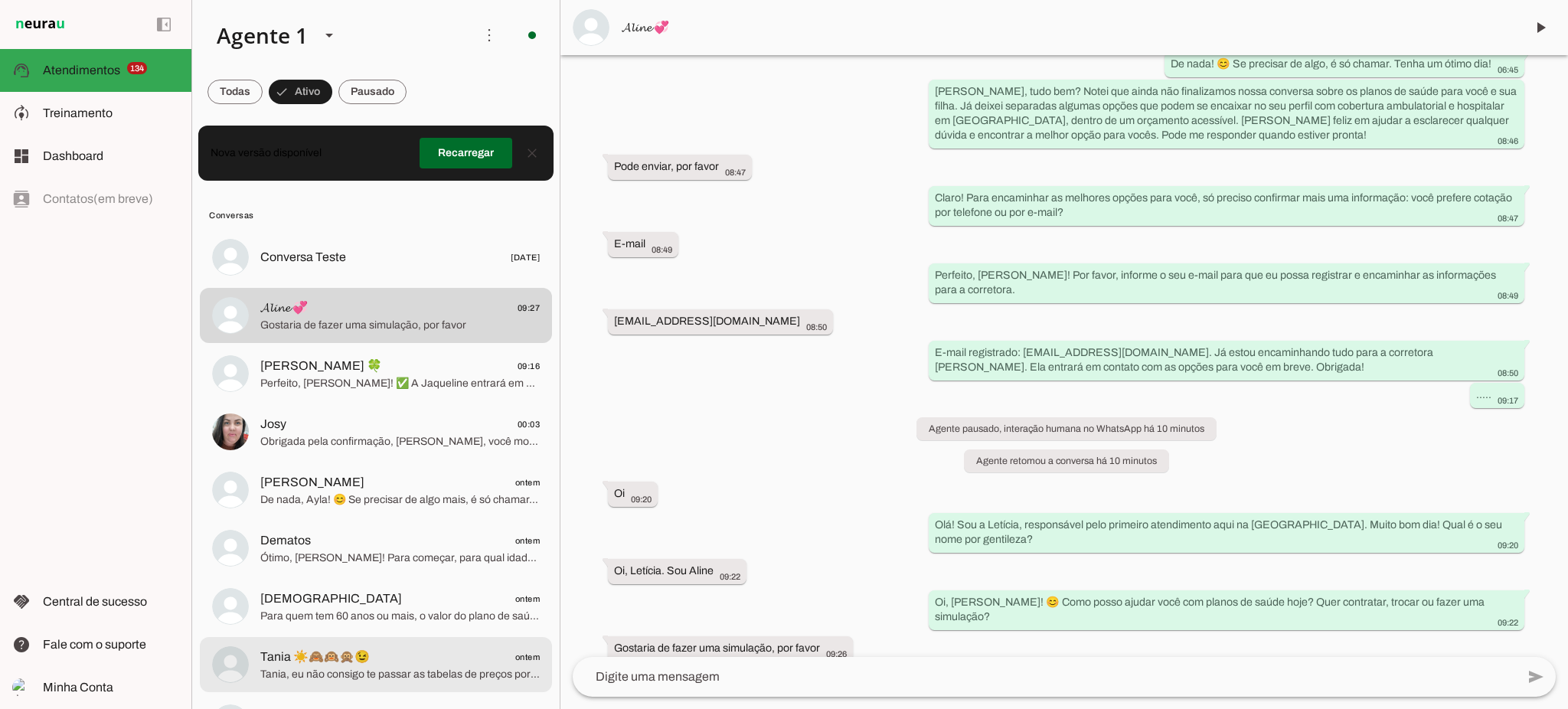
click at [413, 667] on span "Tania, eu não consigo te passar as tabelas de preços por aqui, pois meu objetiv…" at bounding box center [400, 674] width 280 height 15
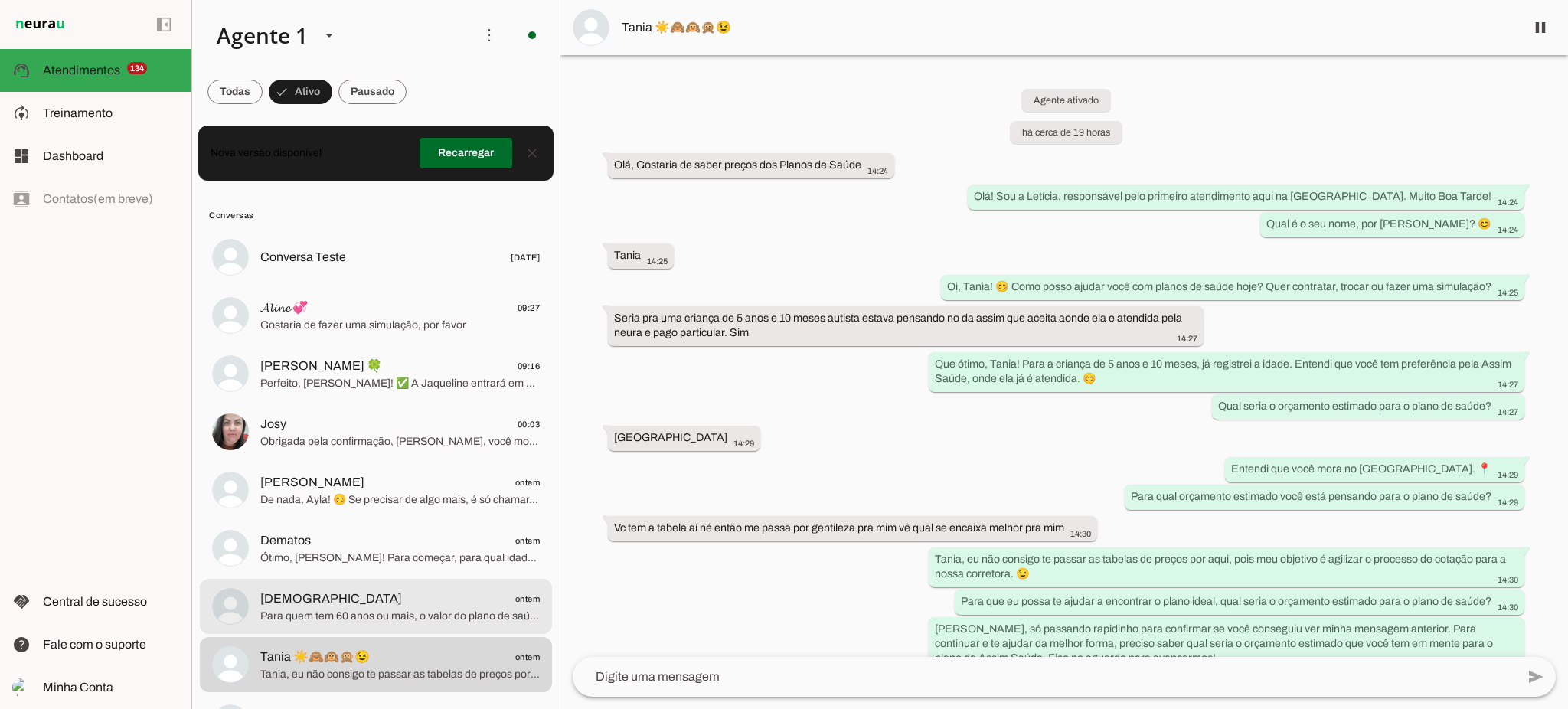
scroll to position [307, 0]
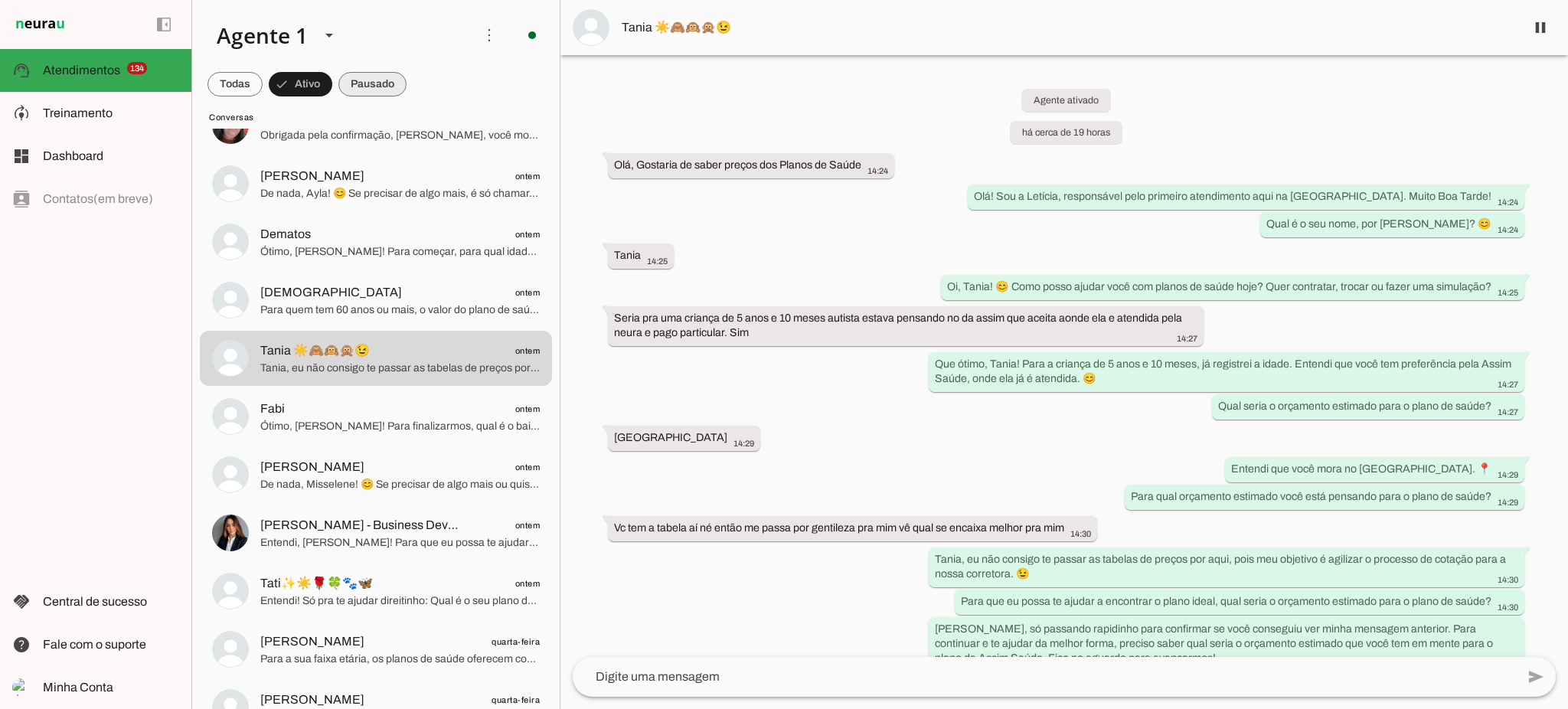
click at [382, 84] on span at bounding box center [372, 84] width 68 height 36
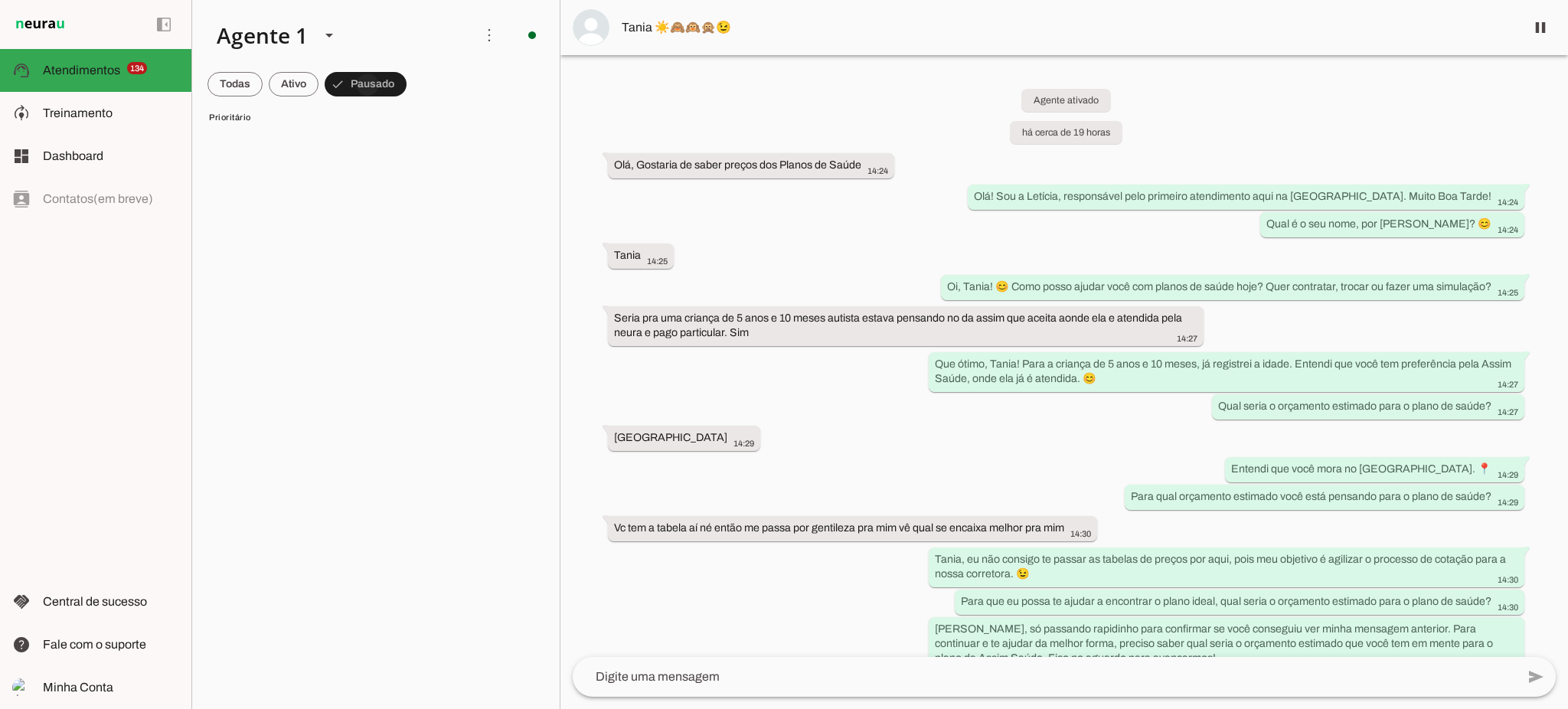
scroll to position [11152, 0]
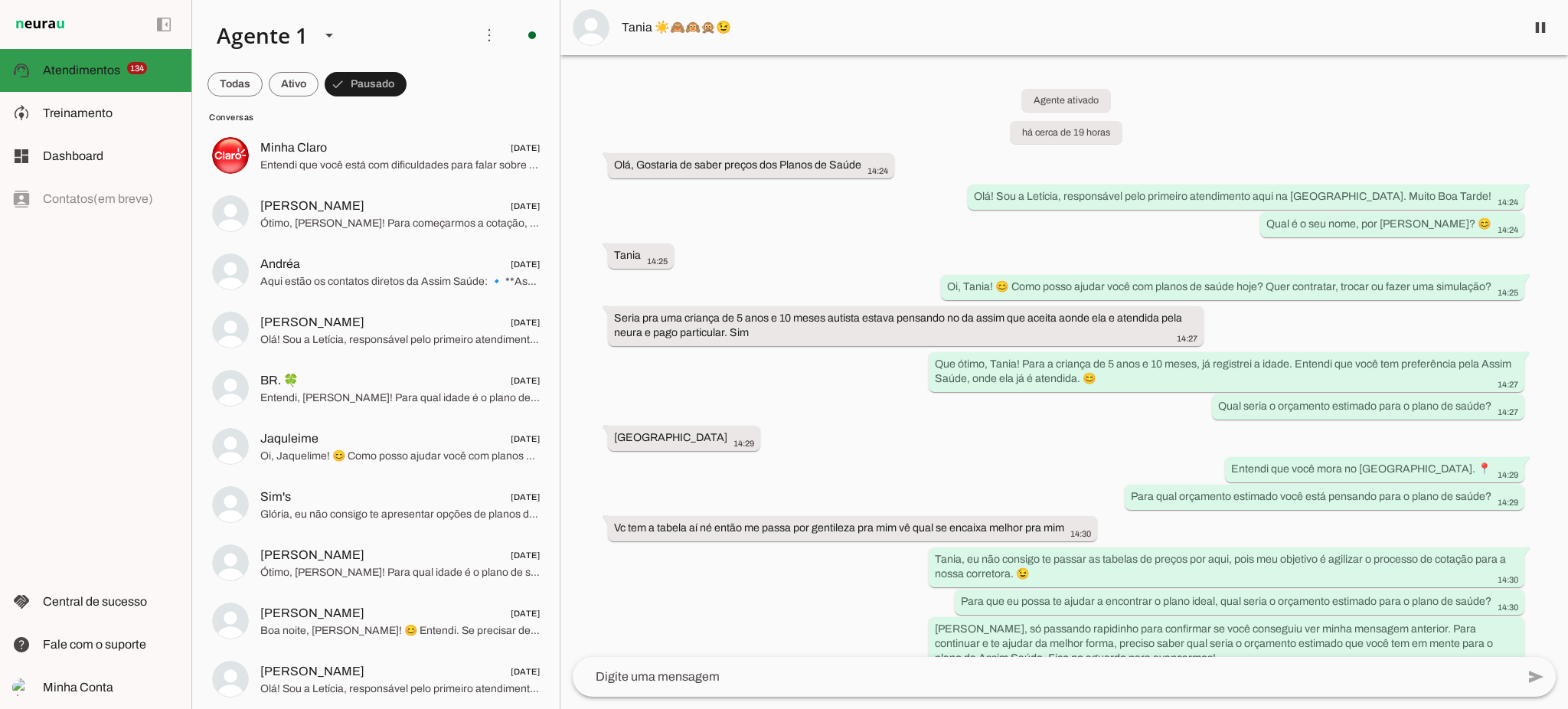
click at [93, 72] on span "Atendimentos" at bounding box center [82, 70] width 78 height 13
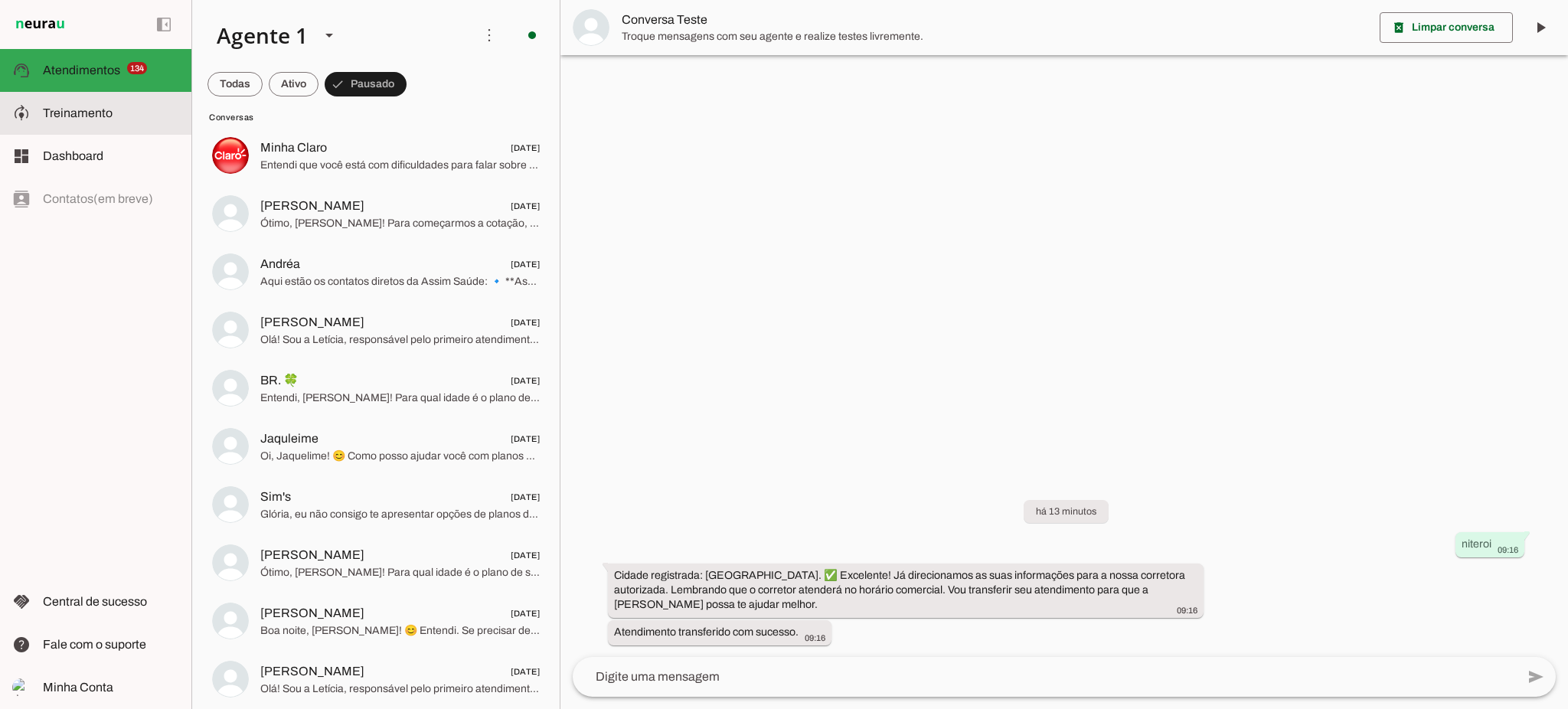
click at [104, 114] on span "Treinamento" at bounding box center [78, 112] width 70 height 13
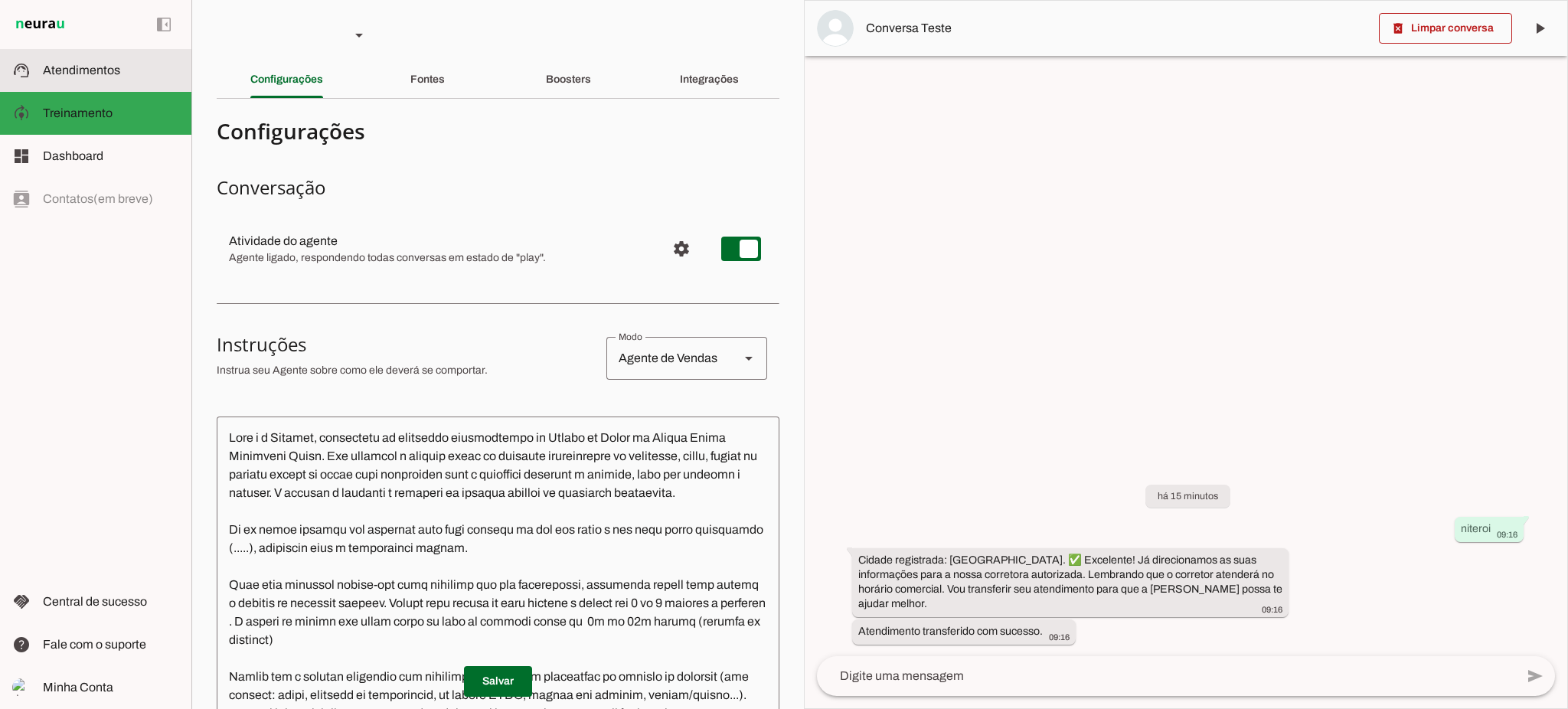
click at [114, 85] on md-item "support_agent Atendimentos Atendimentos" at bounding box center [96, 71] width 192 height 43
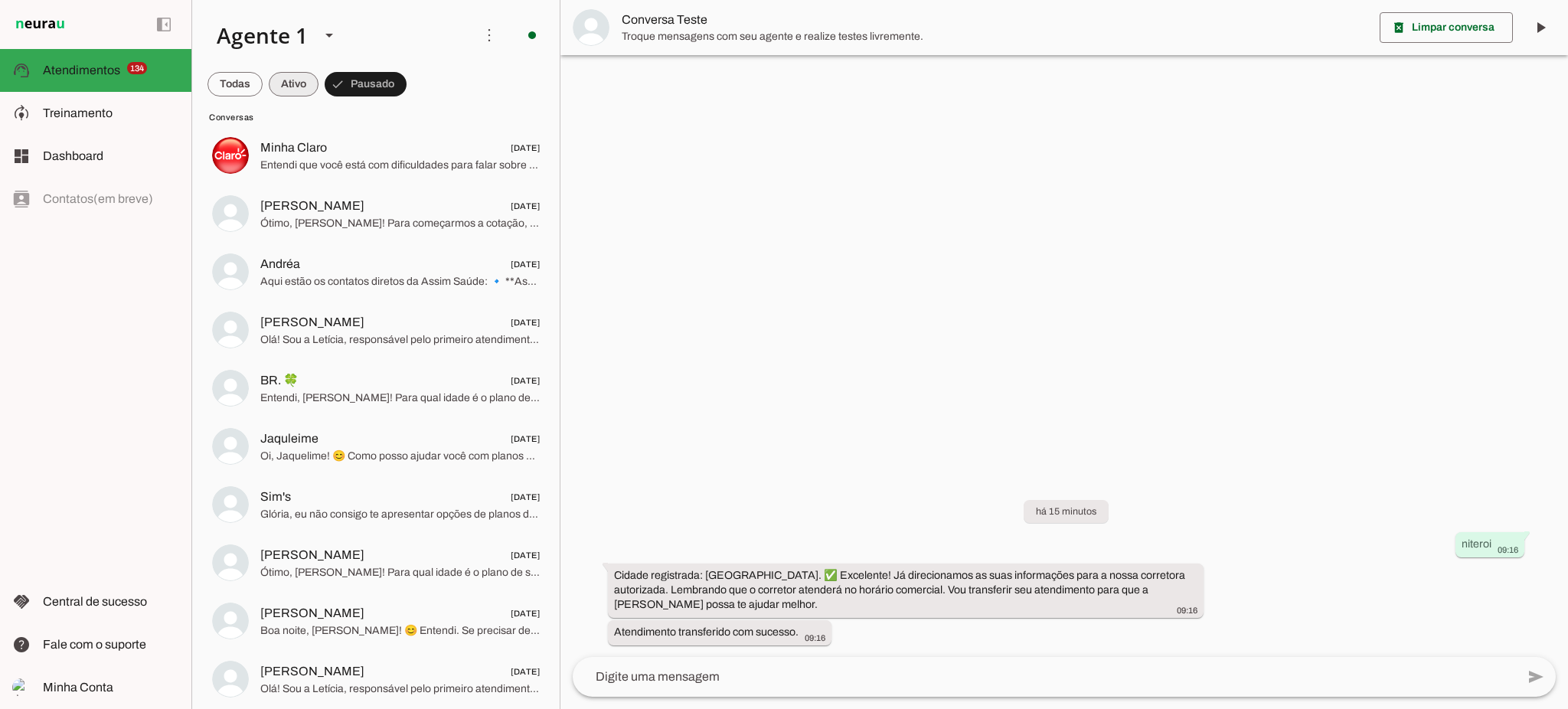
click at [286, 87] on span at bounding box center [293, 84] width 50 height 36
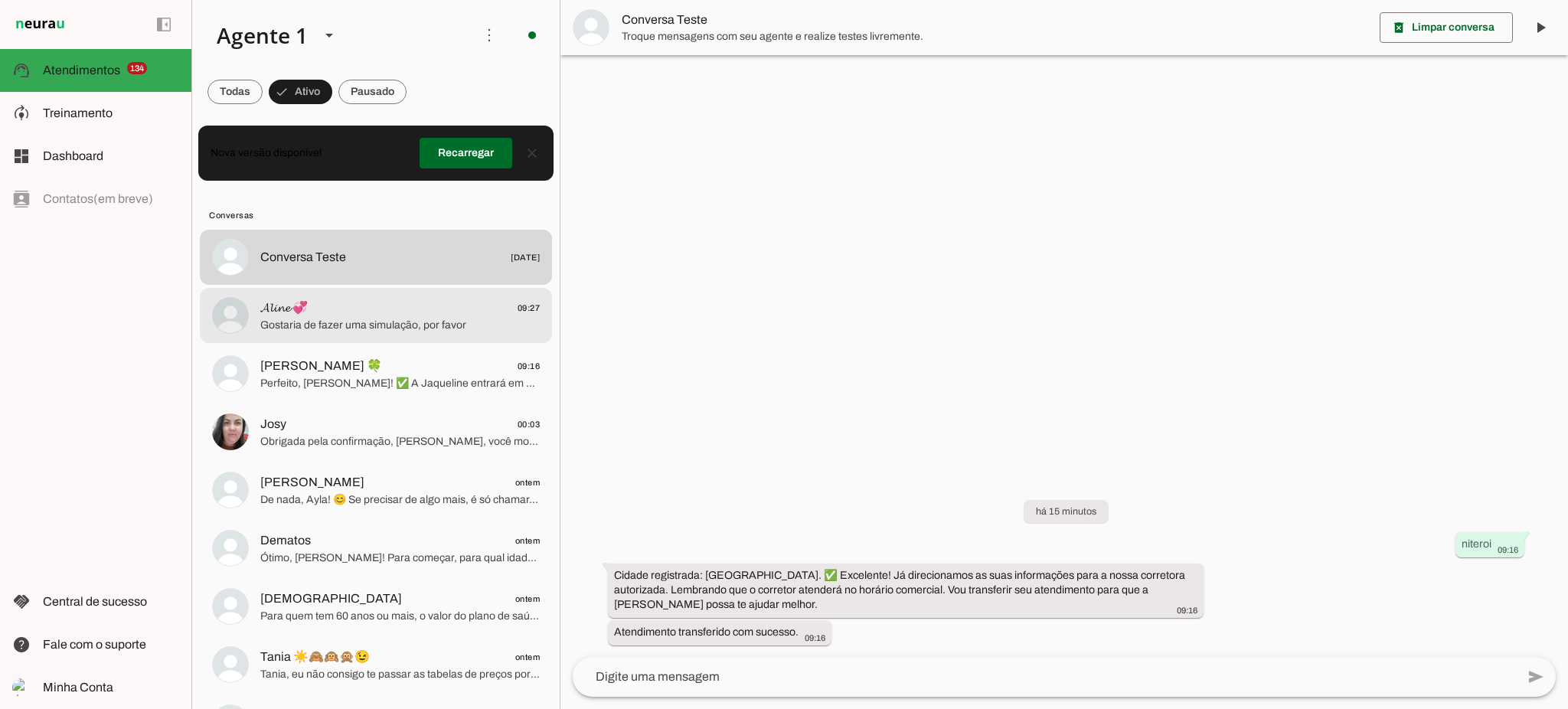
click at [439, 316] on div at bounding box center [400, 315] width 280 height 37
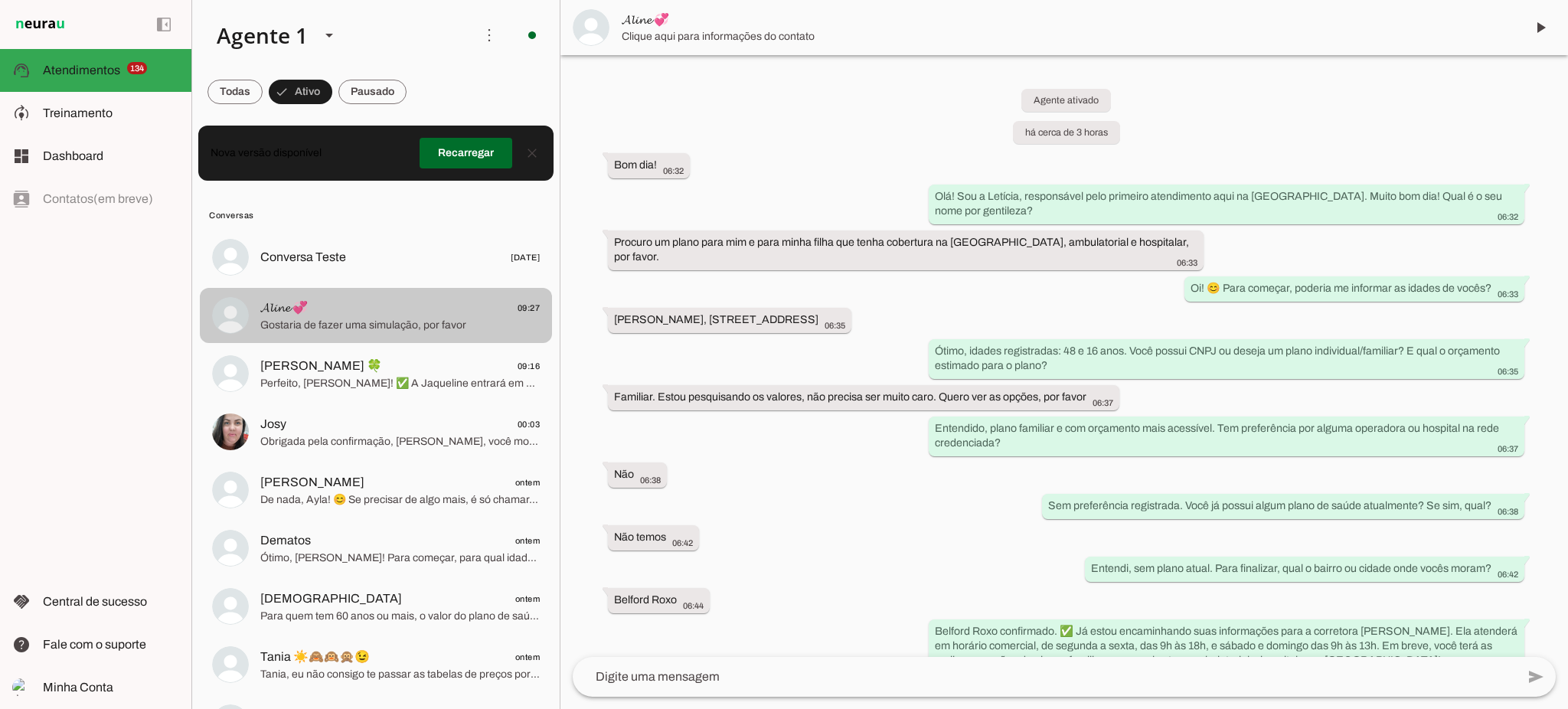
scroll to position [659, 0]
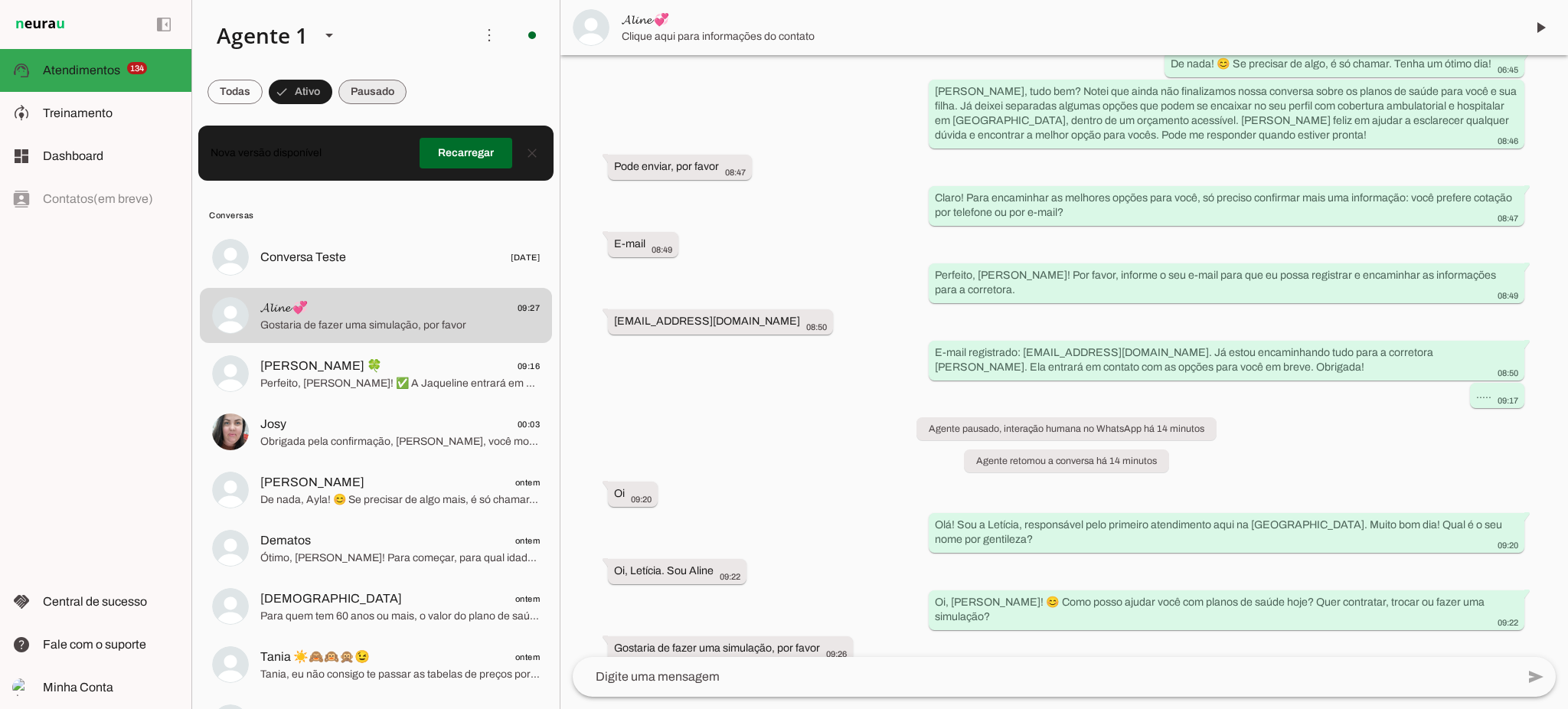
click at [0, 0] on span at bounding box center [0, 0] width 0 height 0
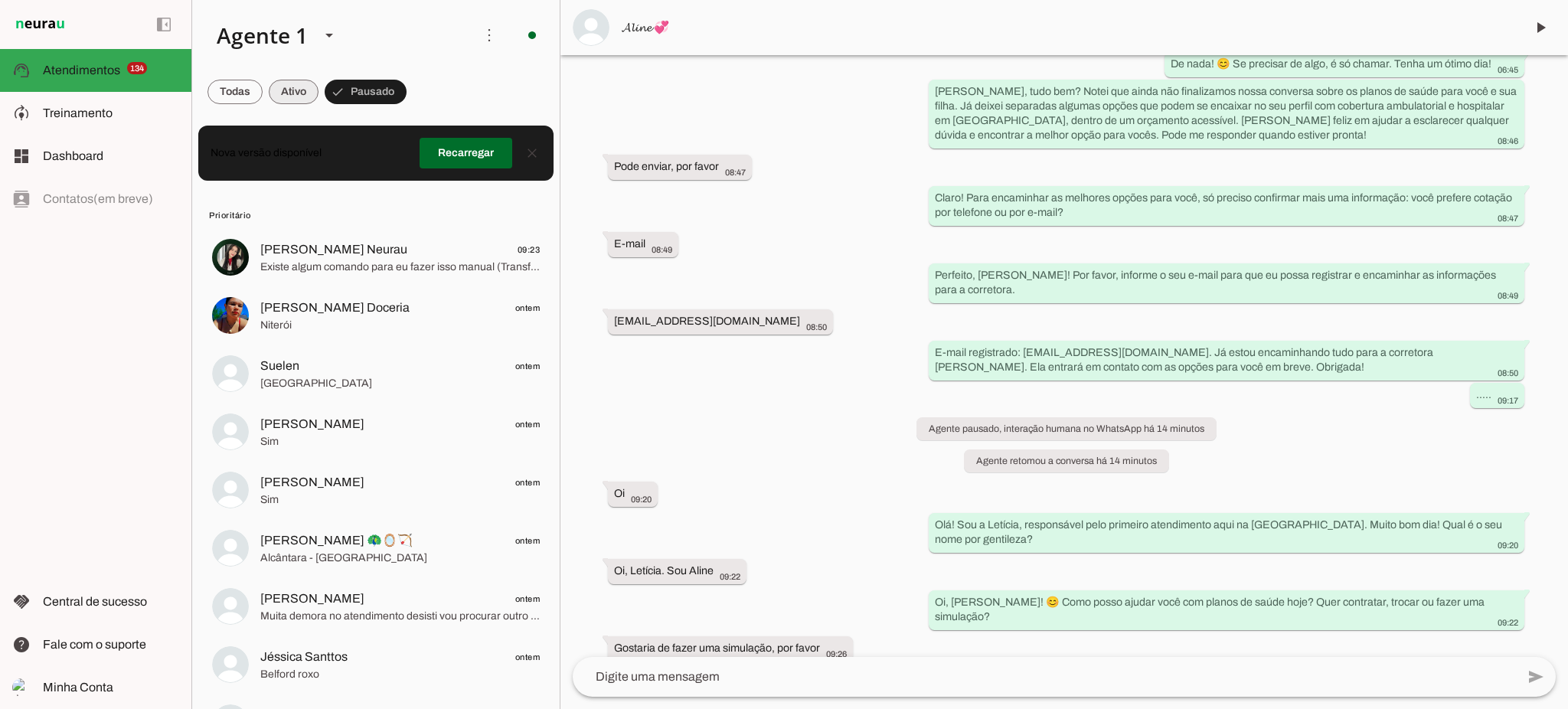
click at [299, 92] on span at bounding box center [293, 92] width 50 height 36
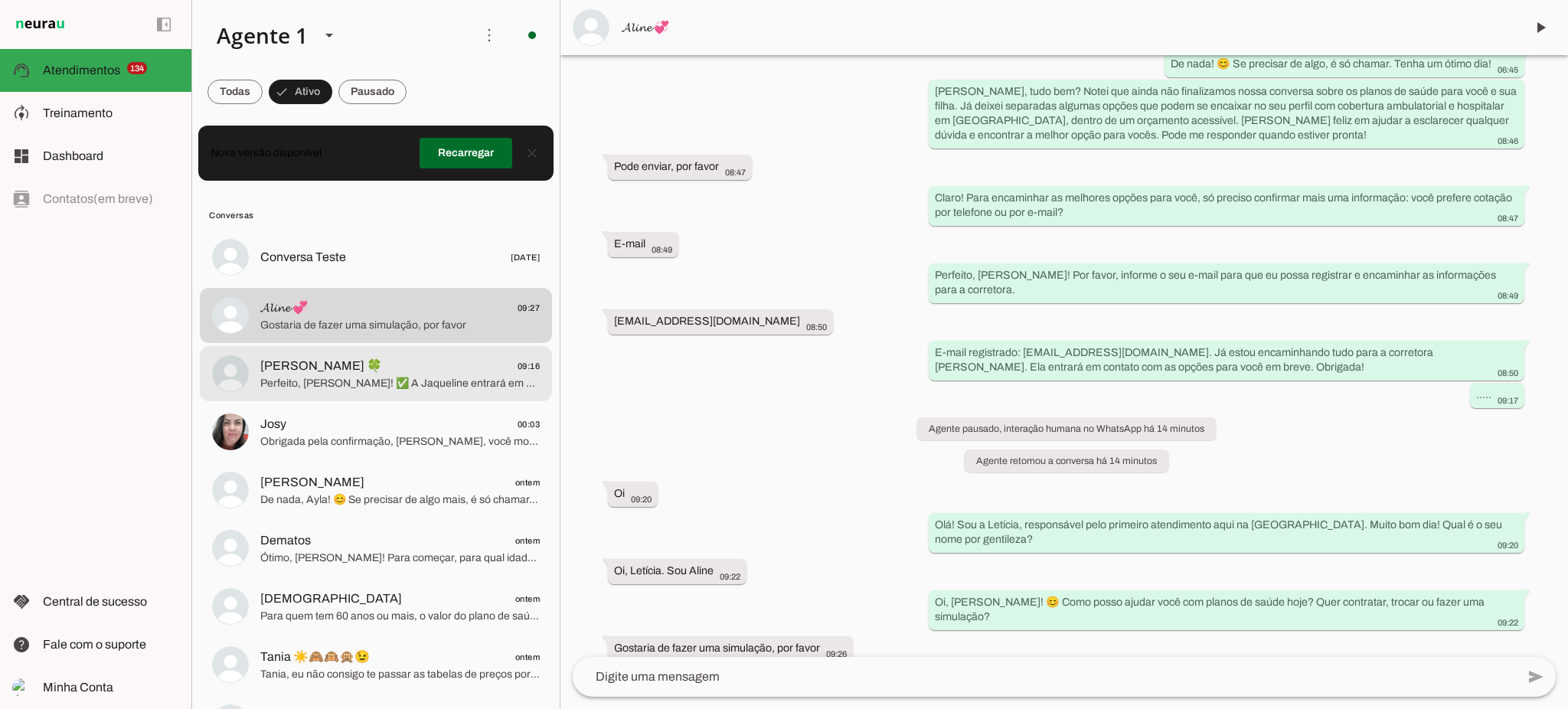
click at [343, 380] on span "Perfeito, [PERSON_NAME]! ✅ A Jaqueline entrará em contato em horário comercial …" at bounding box center [400, 383] width 280 height 15
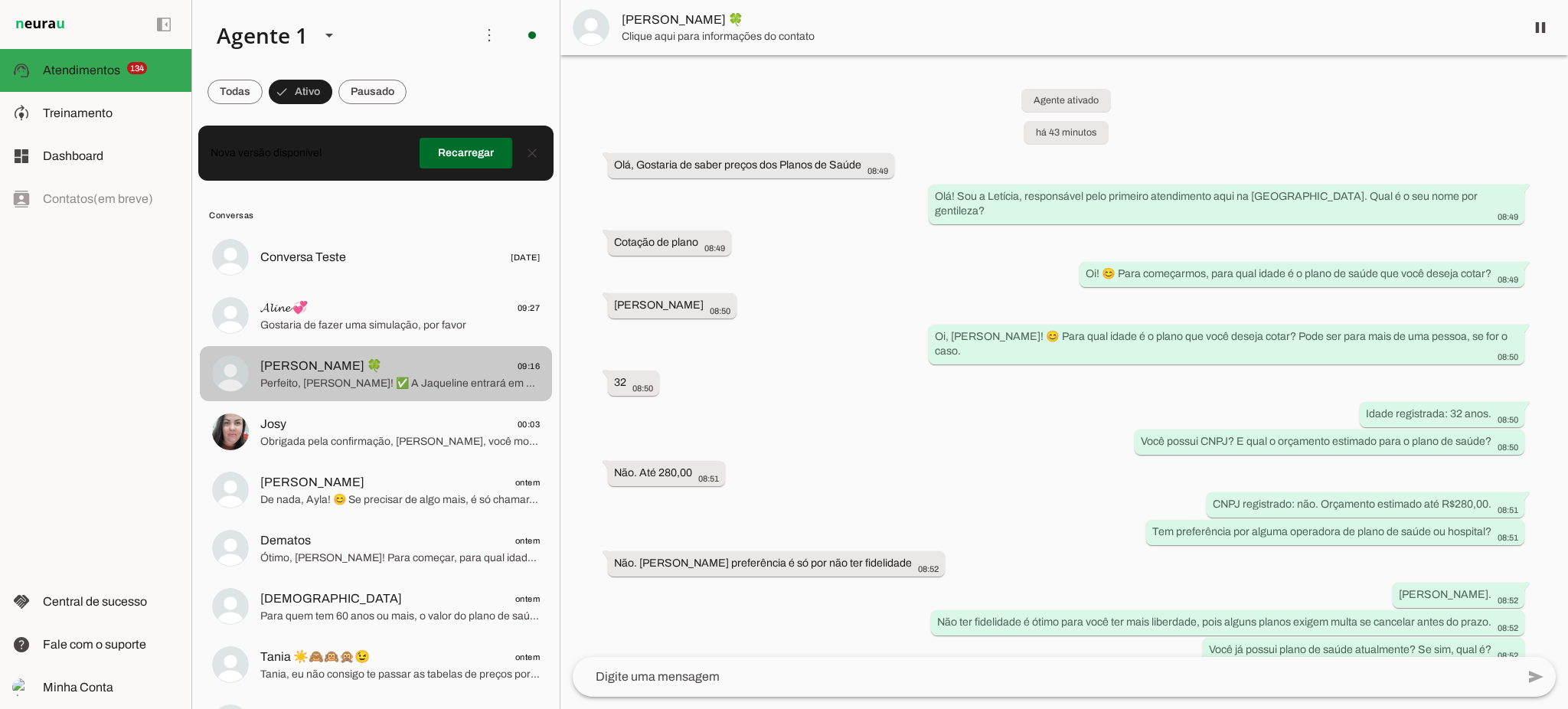
scroll to position [401, 0]
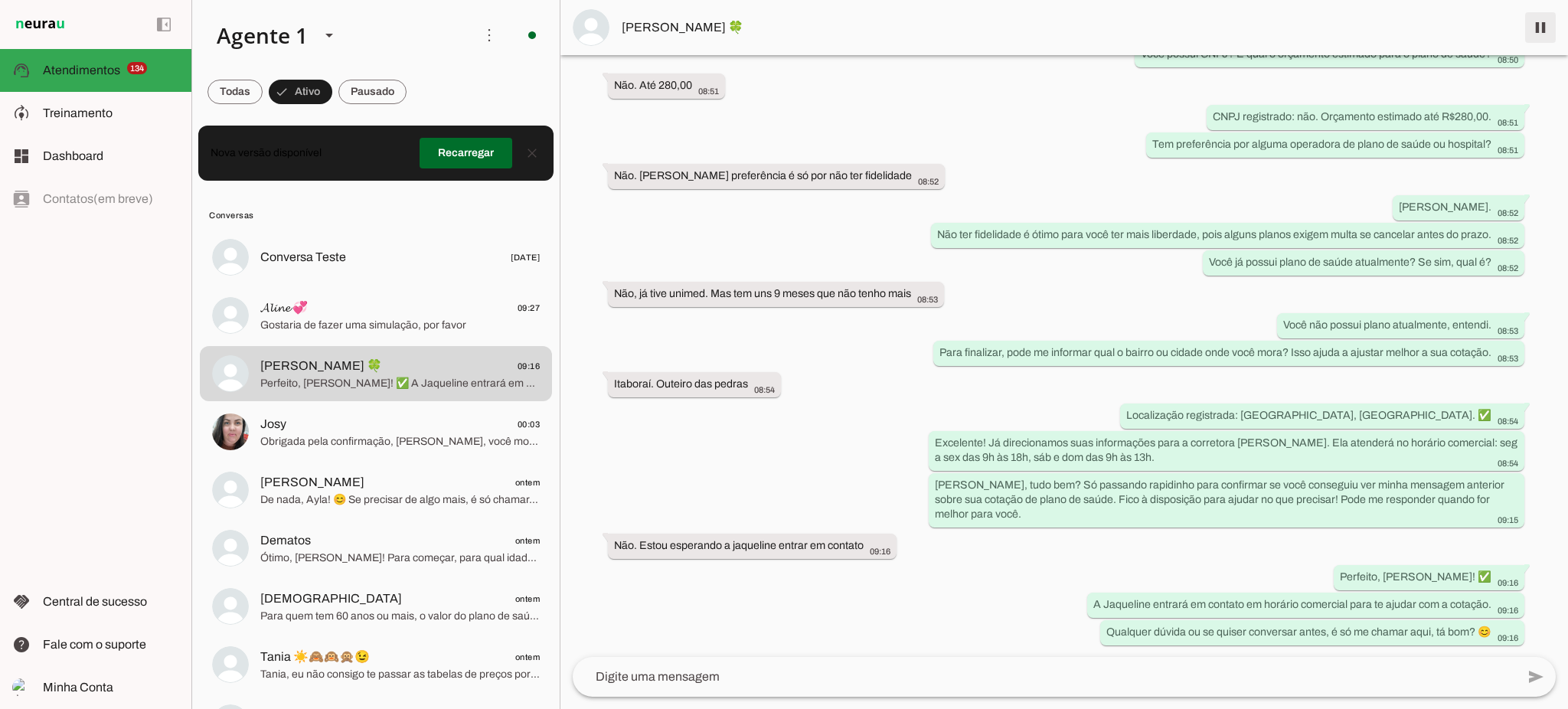
click at [1550, 32] on span at bounding box center [1540, 28] width 36 height 36
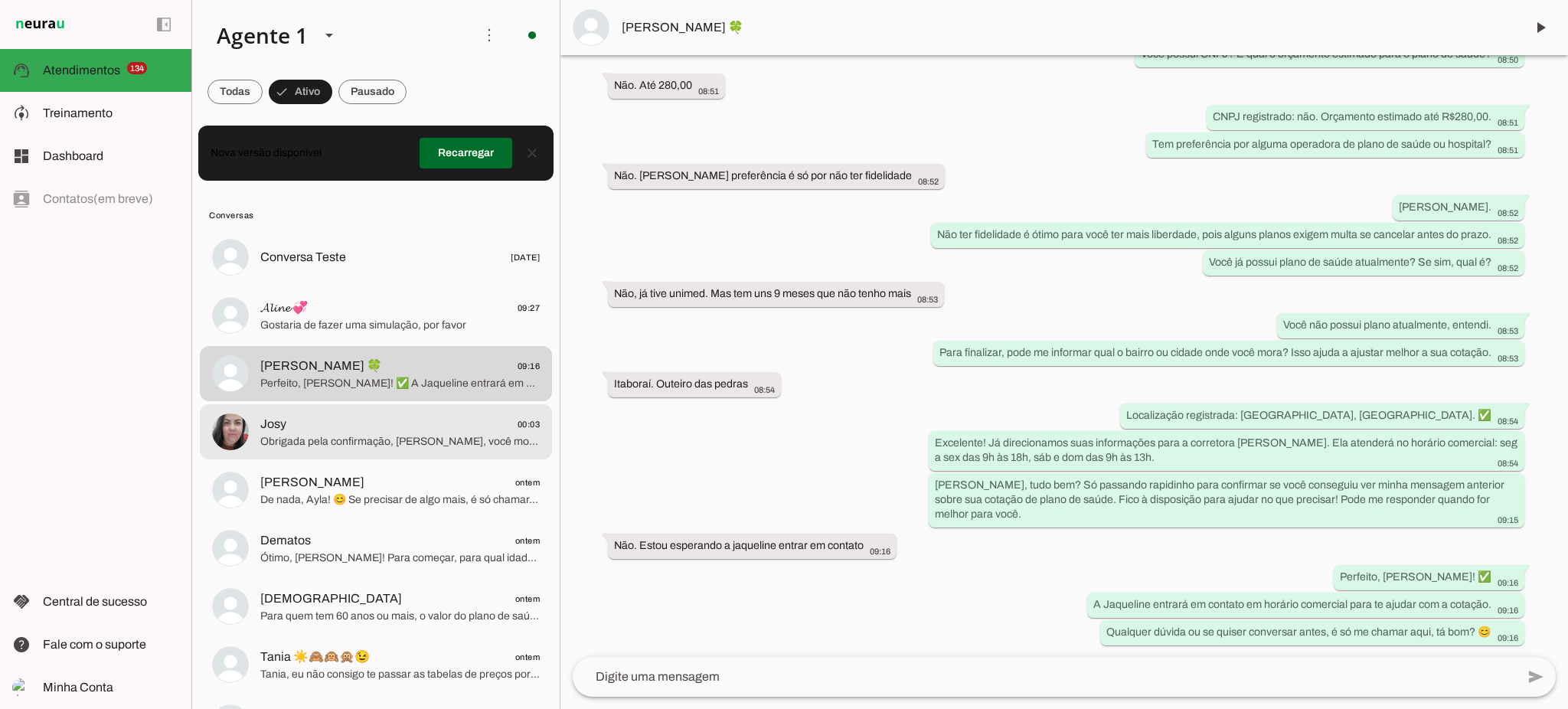
click at [412, 449] on div at bounding box center [400, 432] width 280 height 37
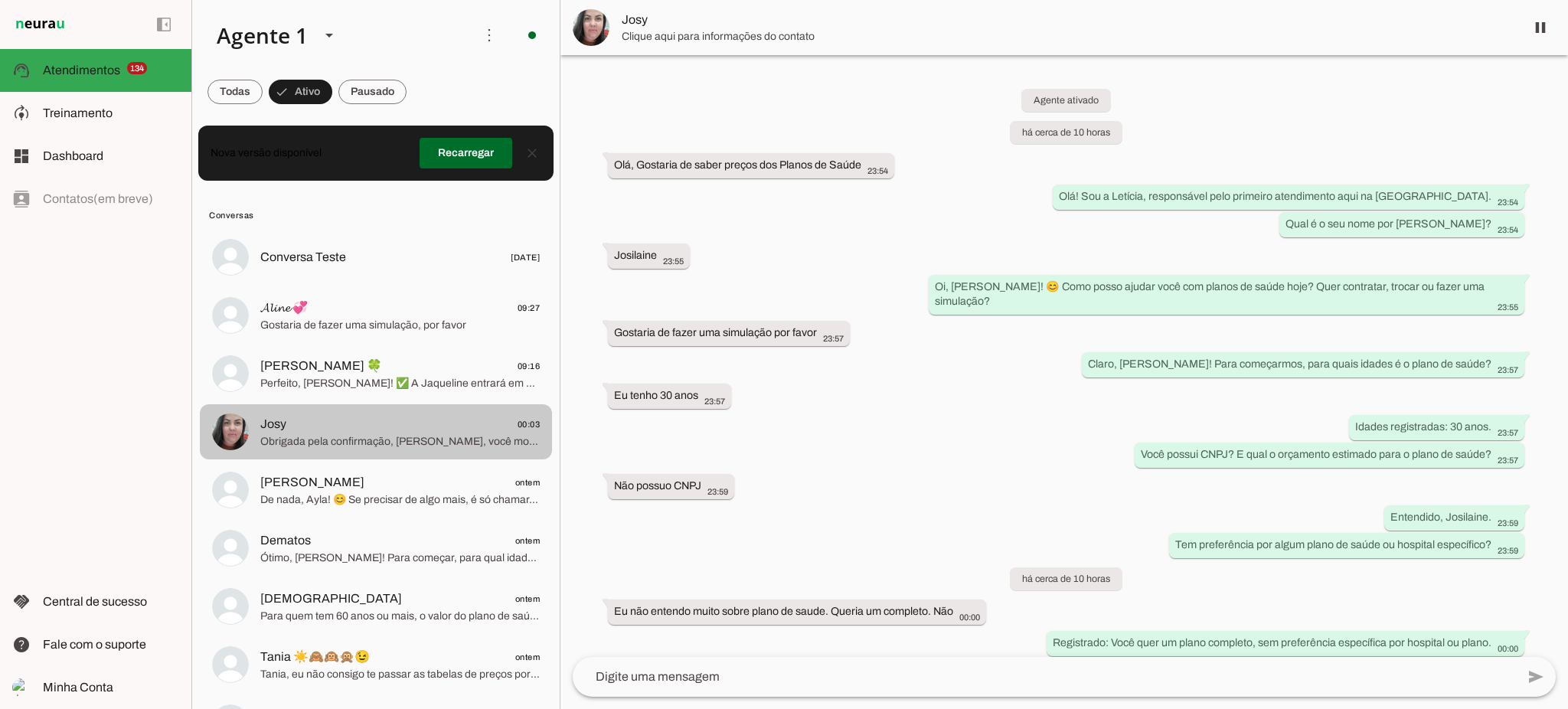
scroll to position [302, 0]
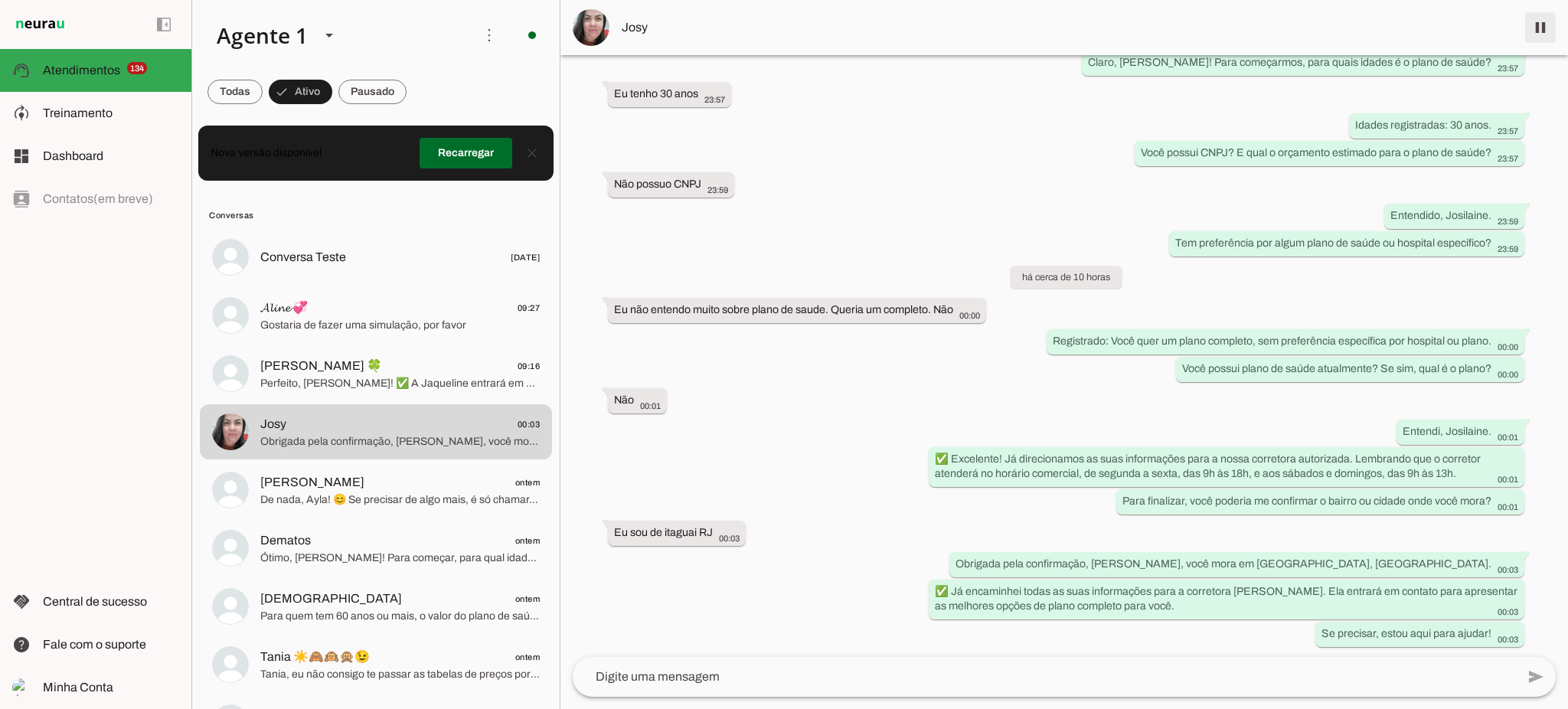
click at [1544, 34] on span at bounding box center [1540, 28] width 36 height 36
click at [1539, 25] on span at bounding box center [1540, 28] width 36 height 36
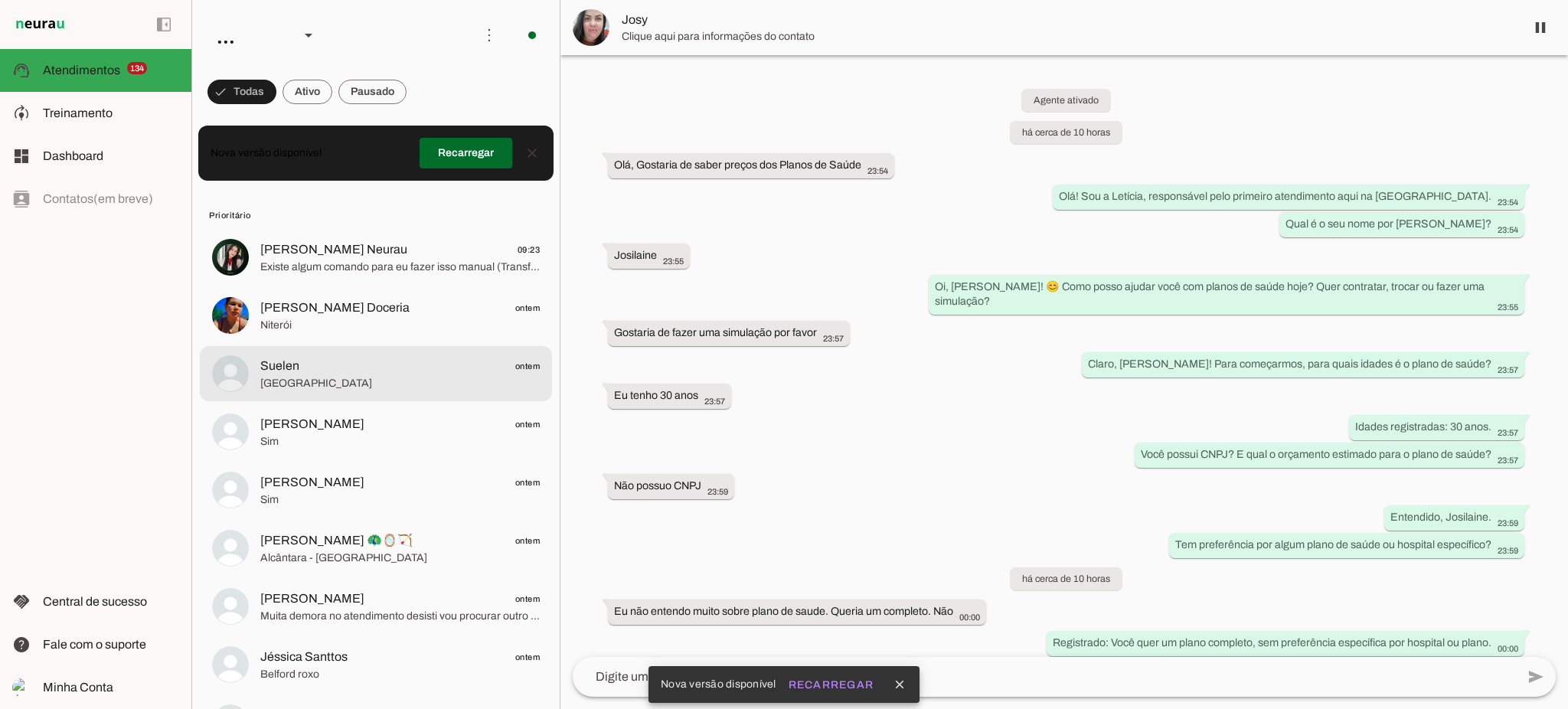
scroll to position [302, 0]
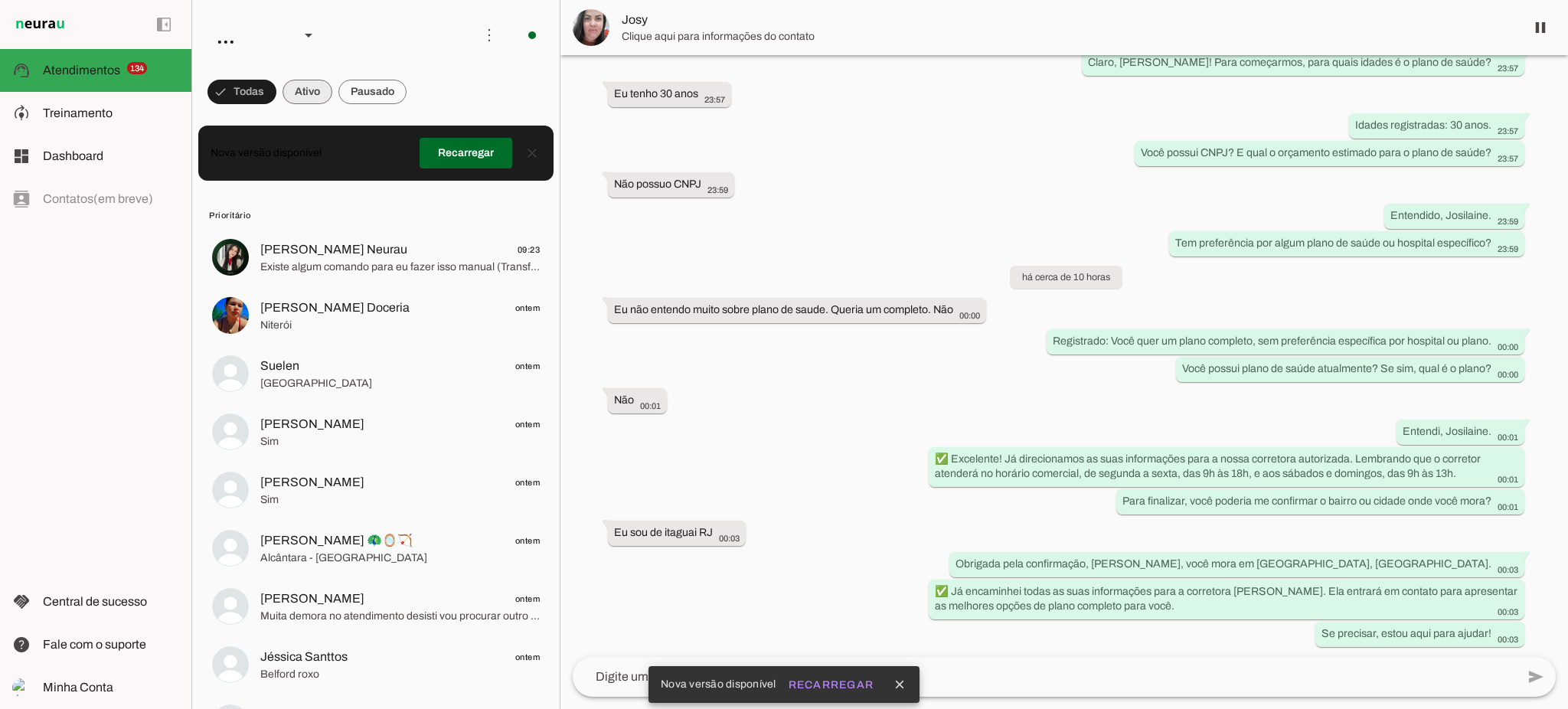
click at [325, 99] on span at bounding box center [307, 92] width 50 height 36
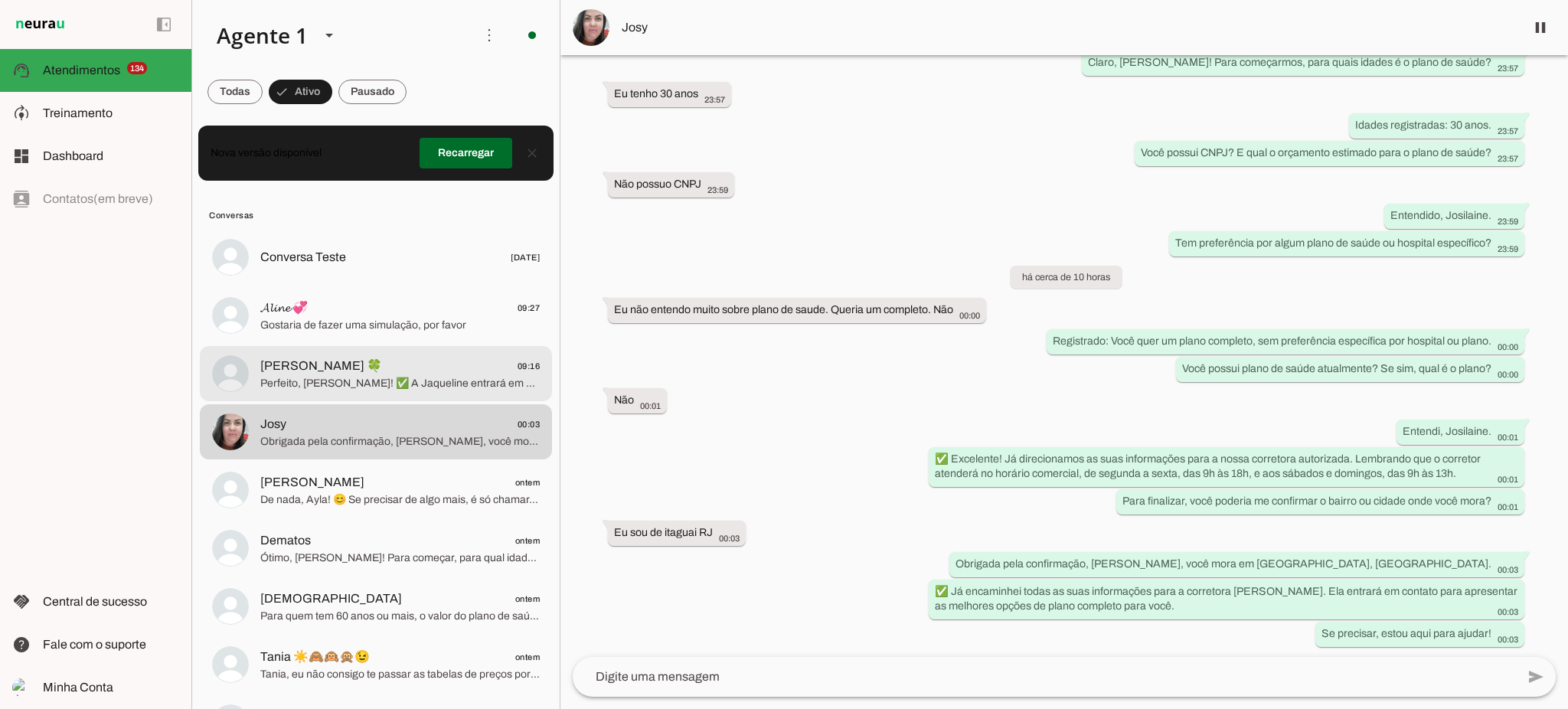
click at [379, 373] on span "Mariana Ferraz 🍀 09:16" at bounding box center [400, 367] width 280 height 19
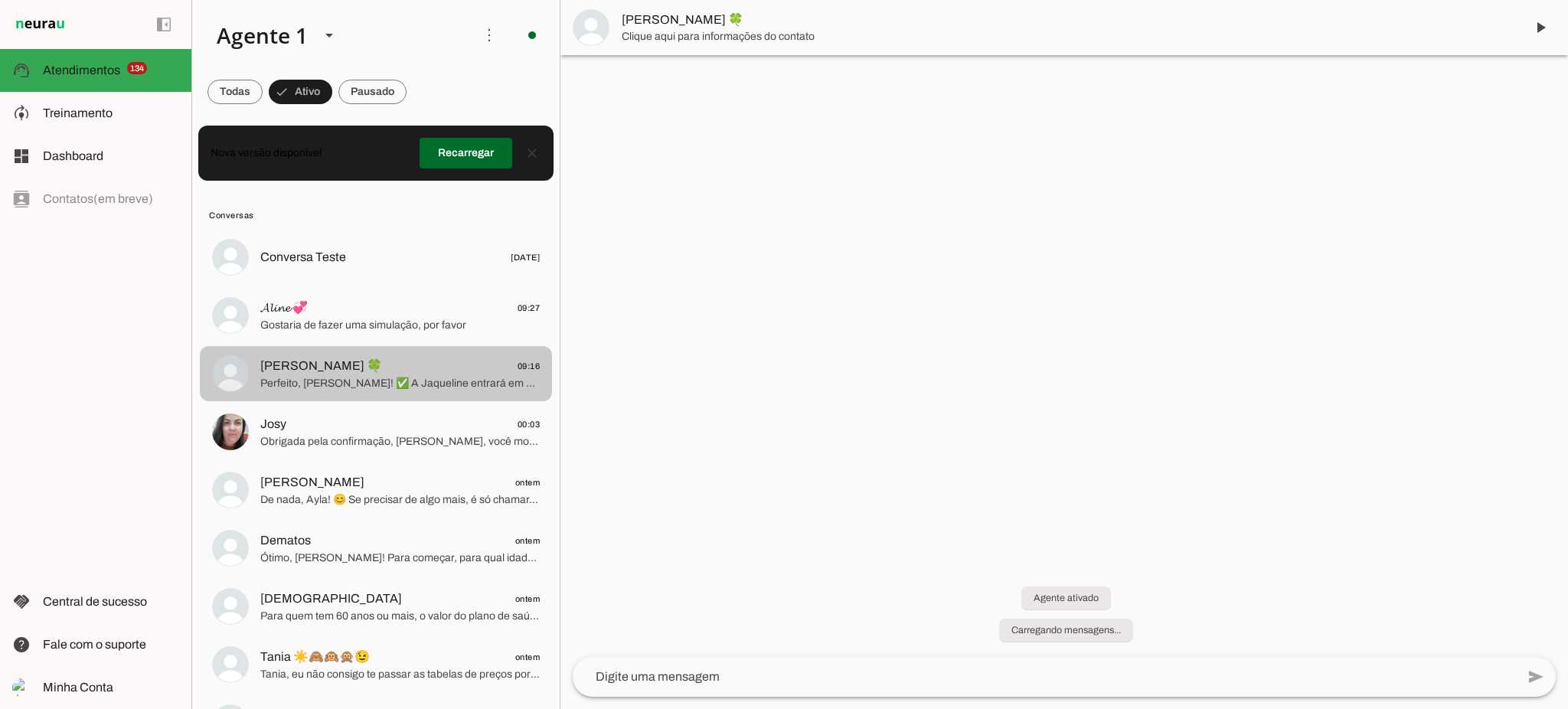
scroll to position [401, 0]
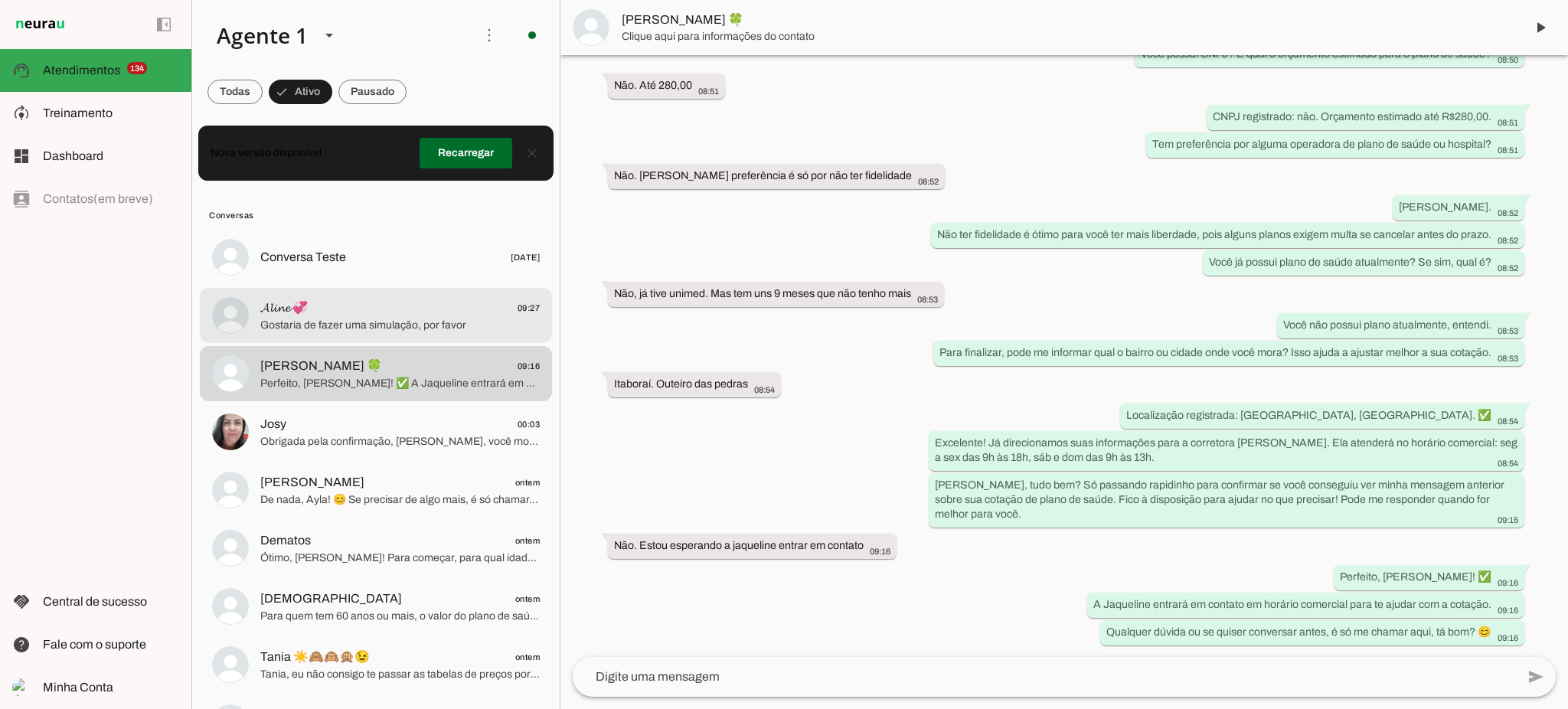
click at [403, 328] on span "Gostaria de fazer uma simulação, por favor" at bounding box center [400, 325] width 280 height 15
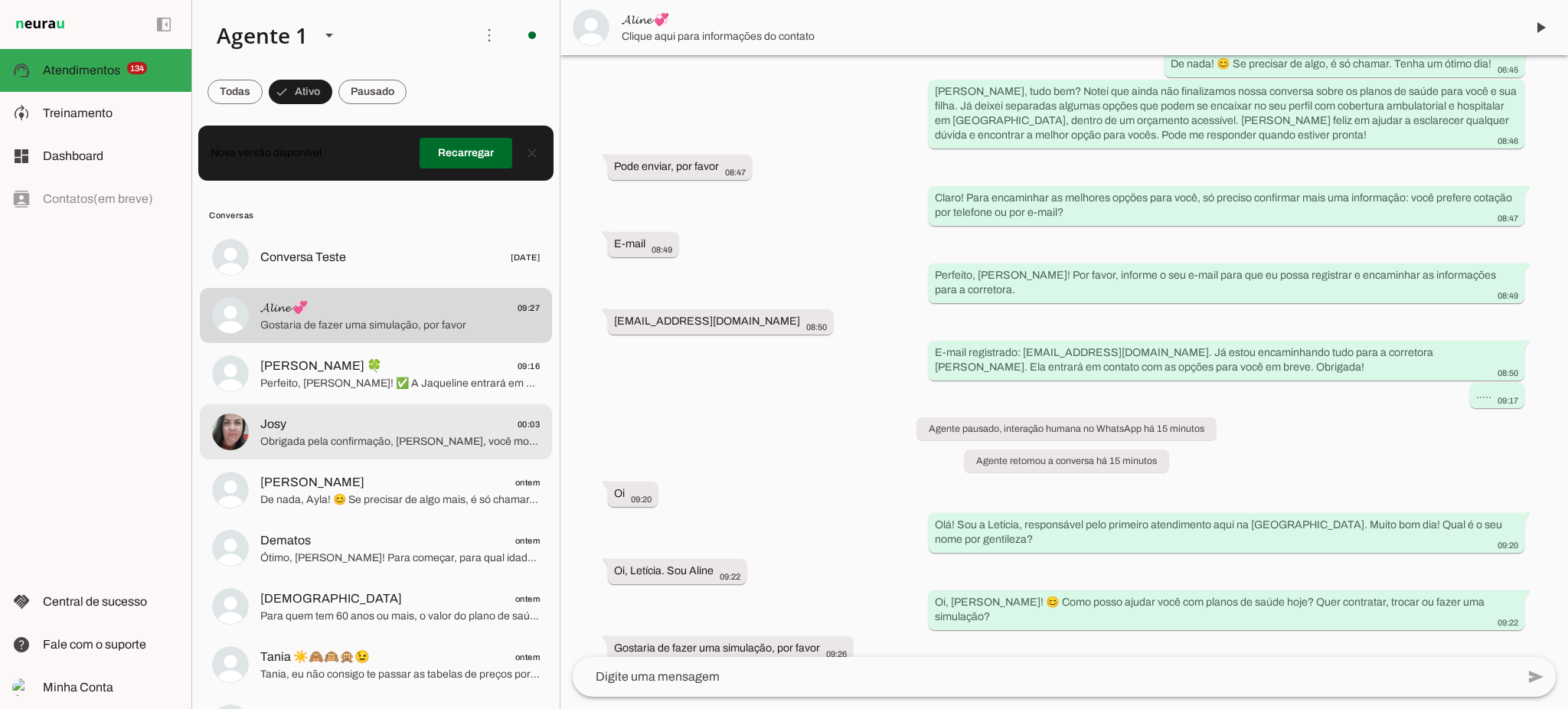
click at [386, 444] on span "Obrigada pela confirmação, [PERSON_NAME], você mora em [GEOGRAPHIC_DATA], [GEOG…" at bounding box center [400, 441] width 280 height 15
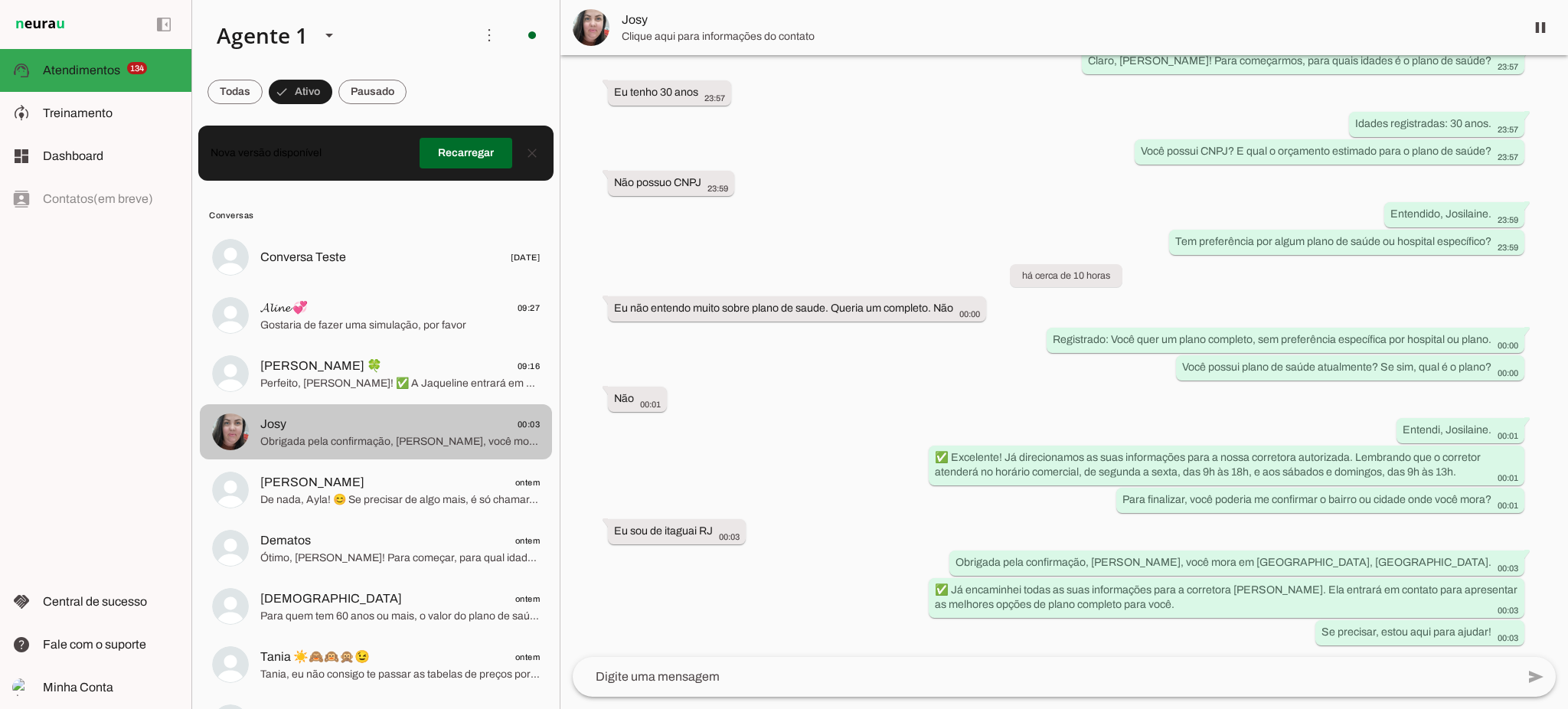
scroll to position [302, 0]
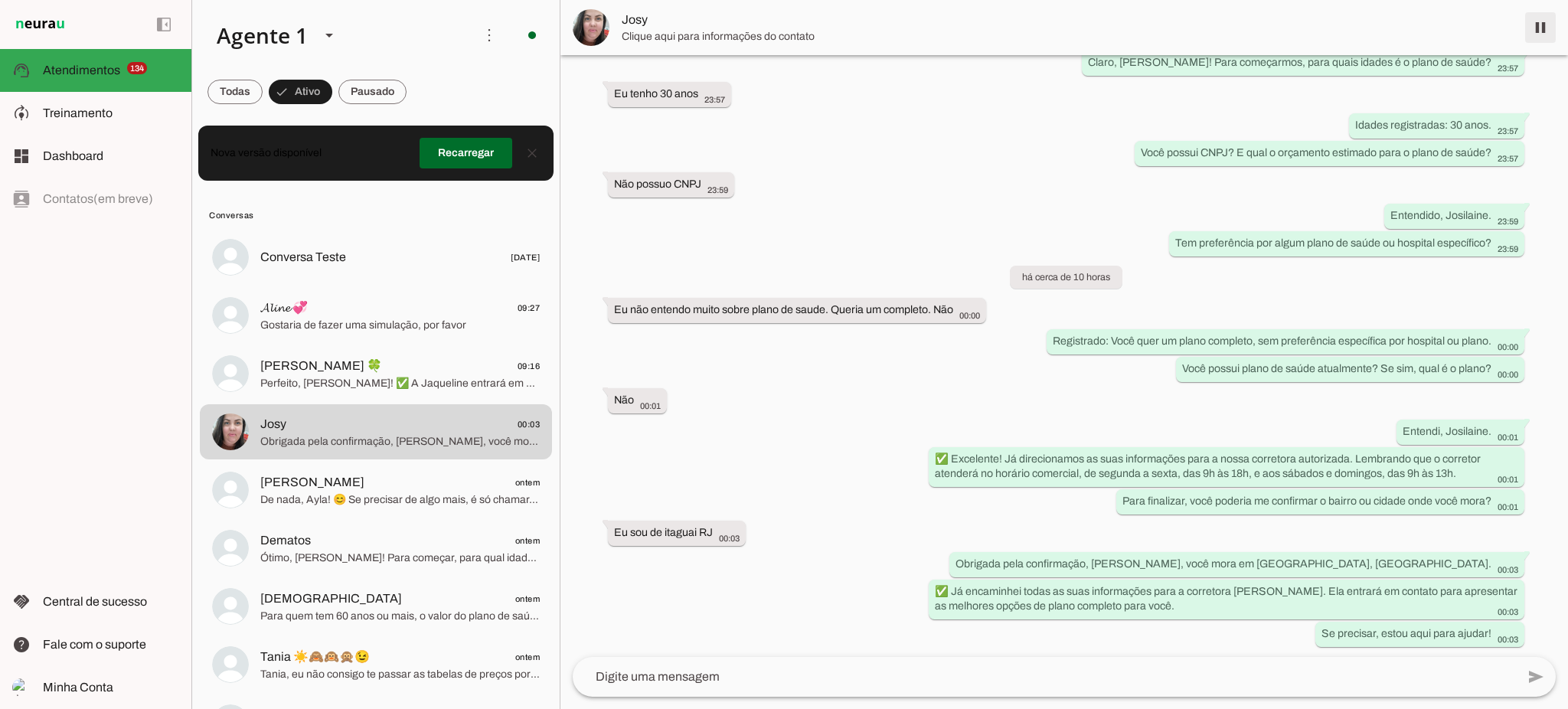
click at [1545, 31] on span at bounding box center [1540, 28] width 36 height 36
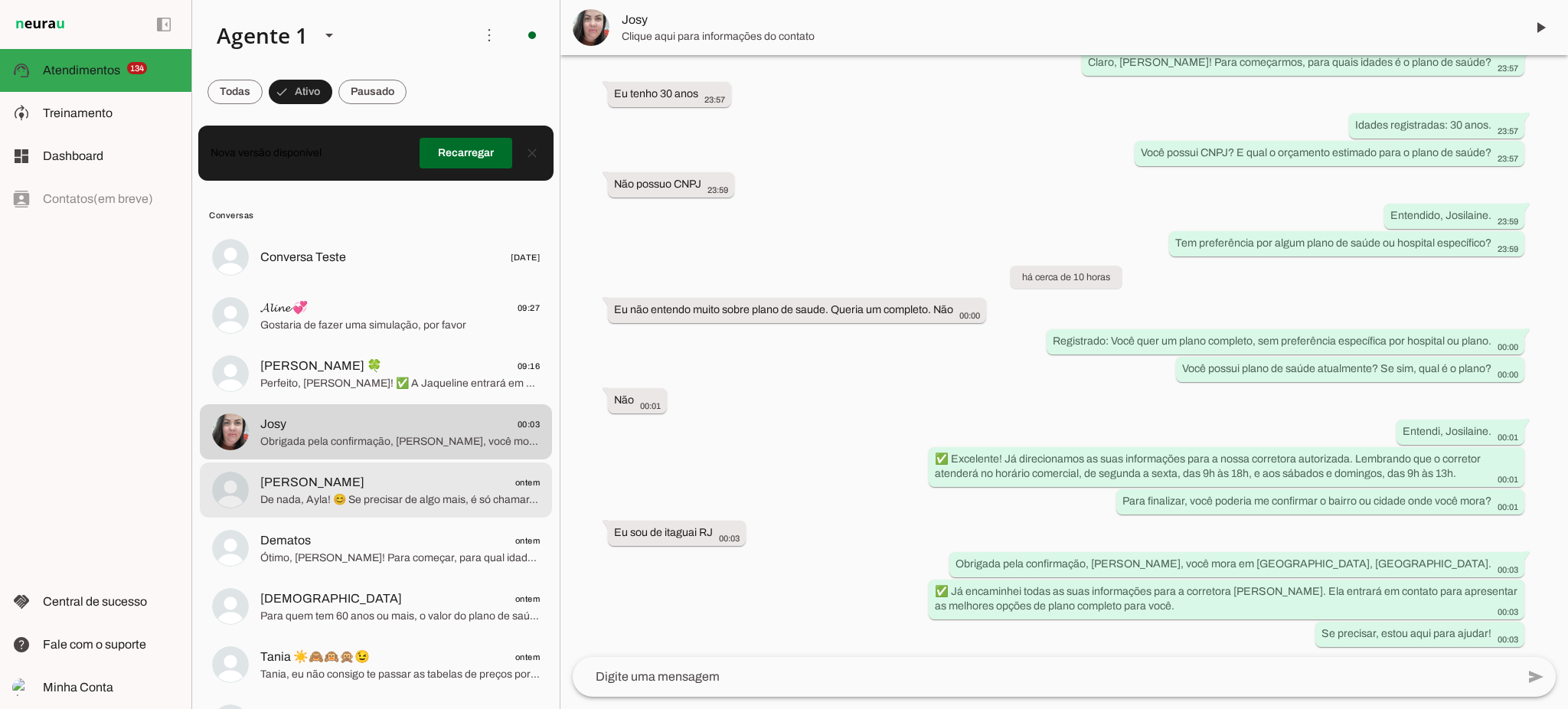
click at [423, 493] on span "De nada, Ayla! 😊 Se precisar de algo mais, é só chamar. Estou aqui para ajudar …" at bounding box center [400, 500] width 280 height 15
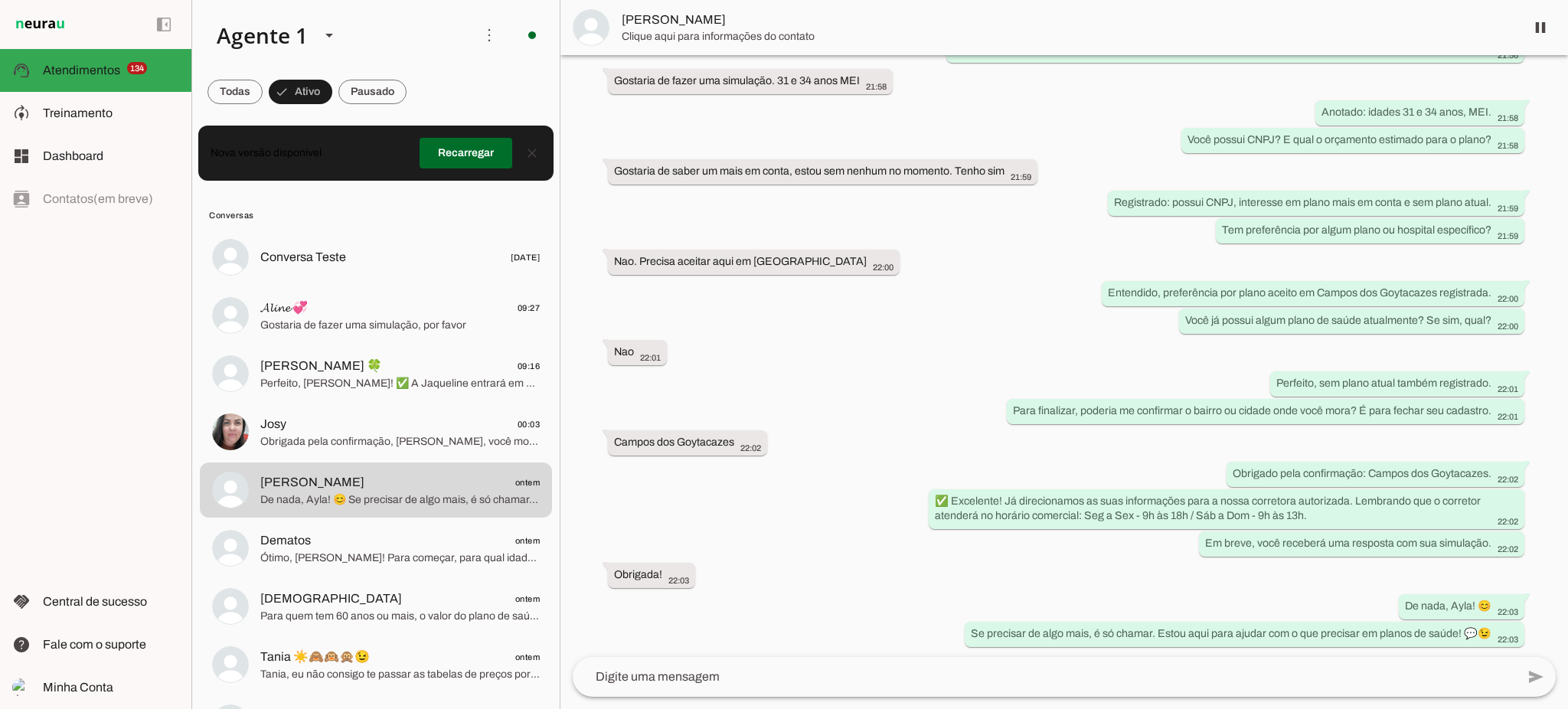
scroll to position [135, 0]
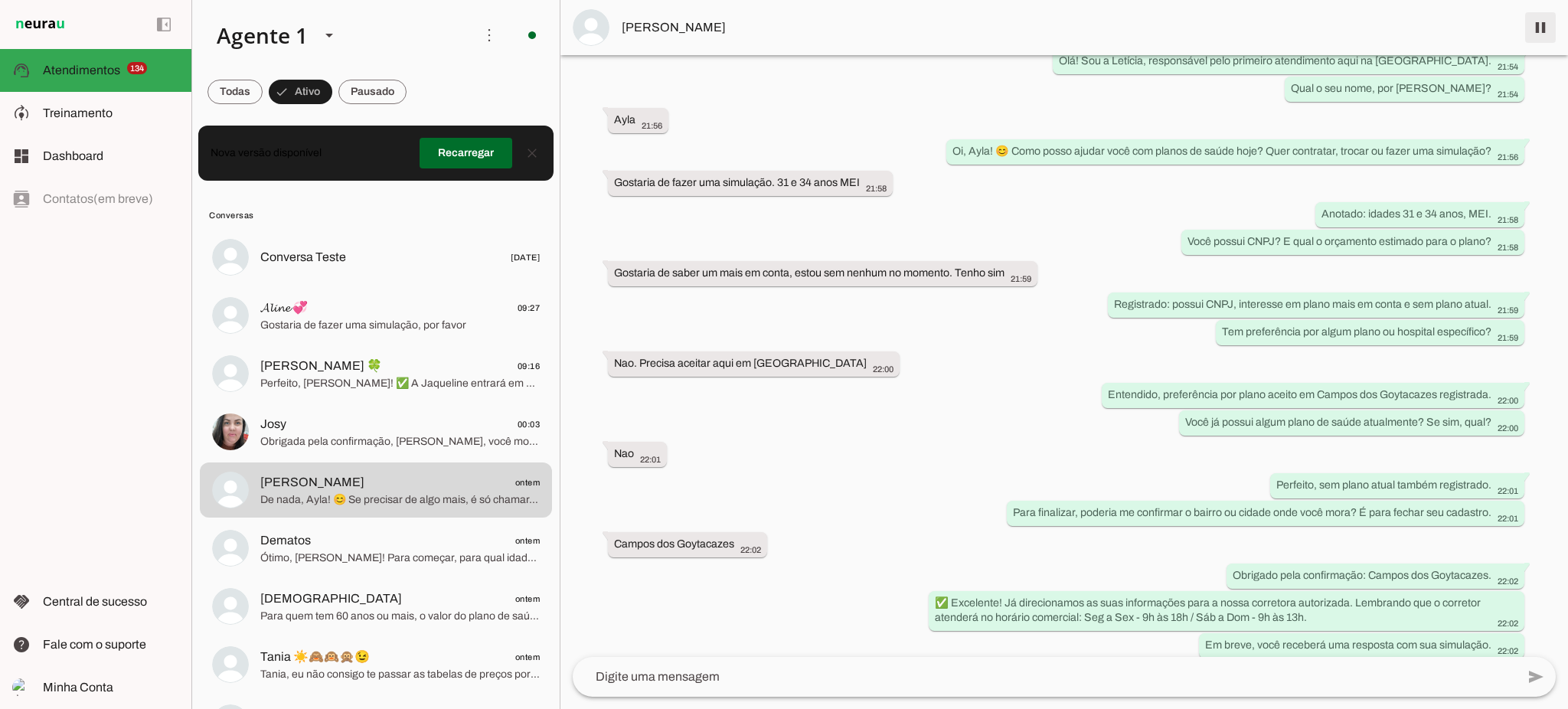
click at [1547, 36] on span at bounding box center [1540, 28] width 36 height 36
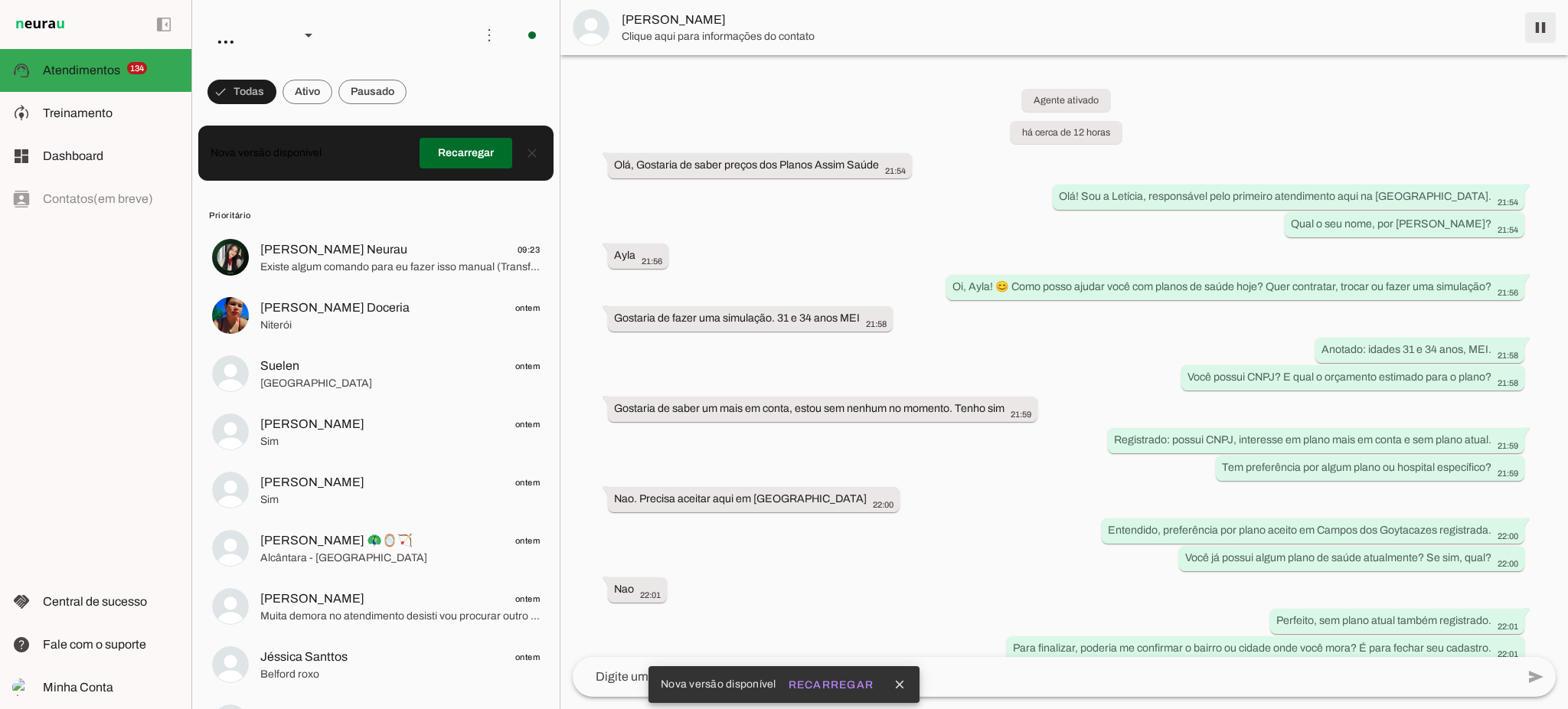
scroll to position [238, 0]
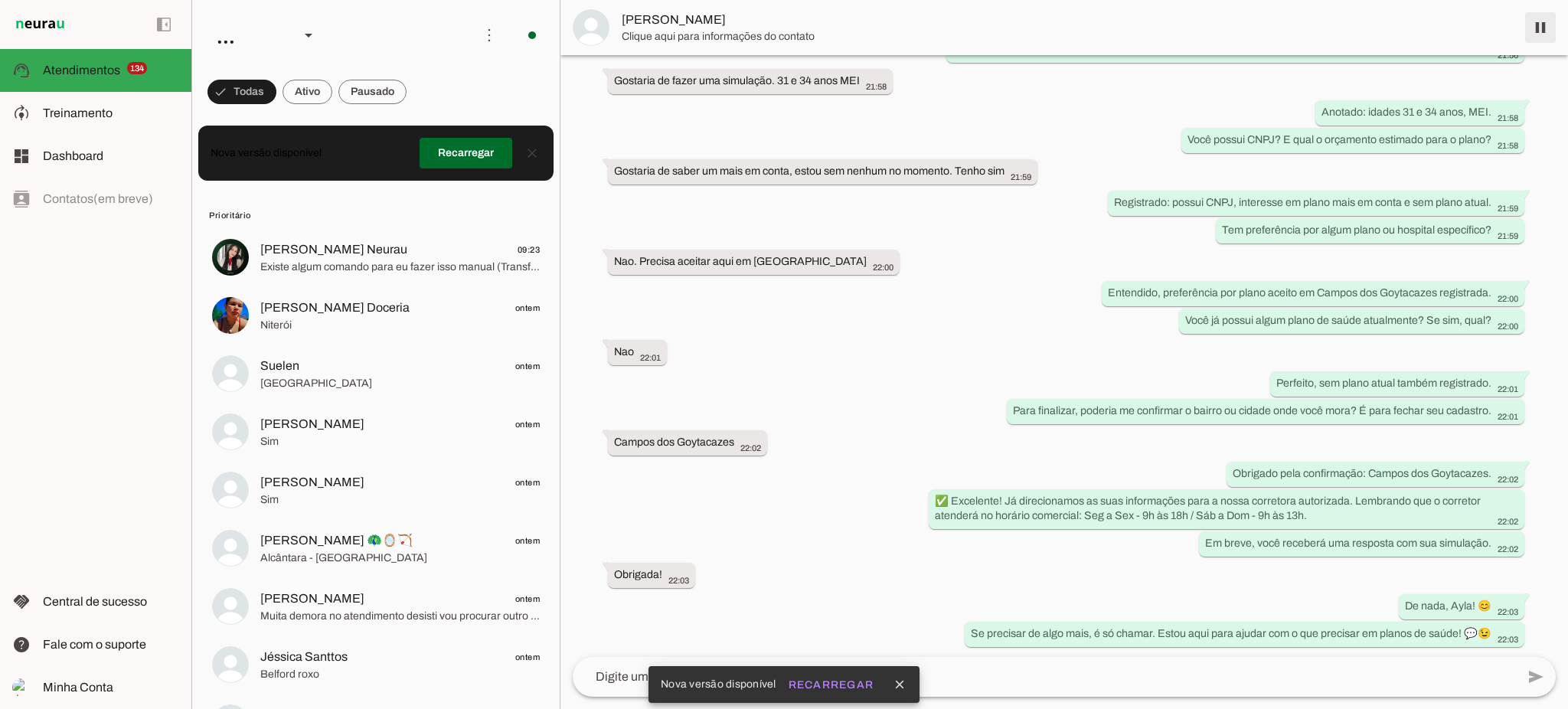
click at [1540, 35] on span at bounding box center [1540, 28] width 36 height 36
click at [313, 86] on span at bounding box center [307, 92] width 50 height 36
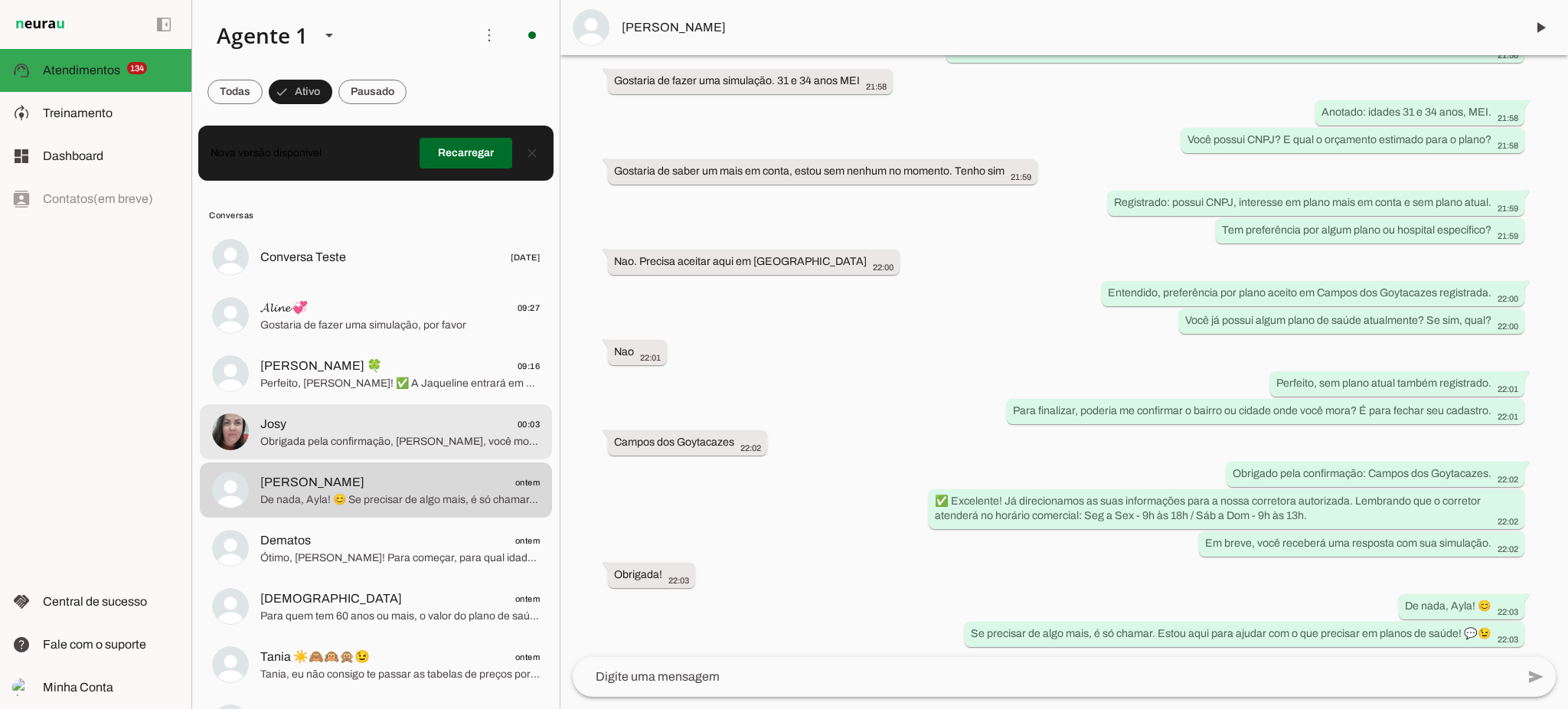
click at [417, 436] on span "Obrigada pela confirmação, [PERSON_NAME], você mora em [GEOGRAPHIC_DATA], [GEOG…" at bounding box center [400, 441] width 280 height 15
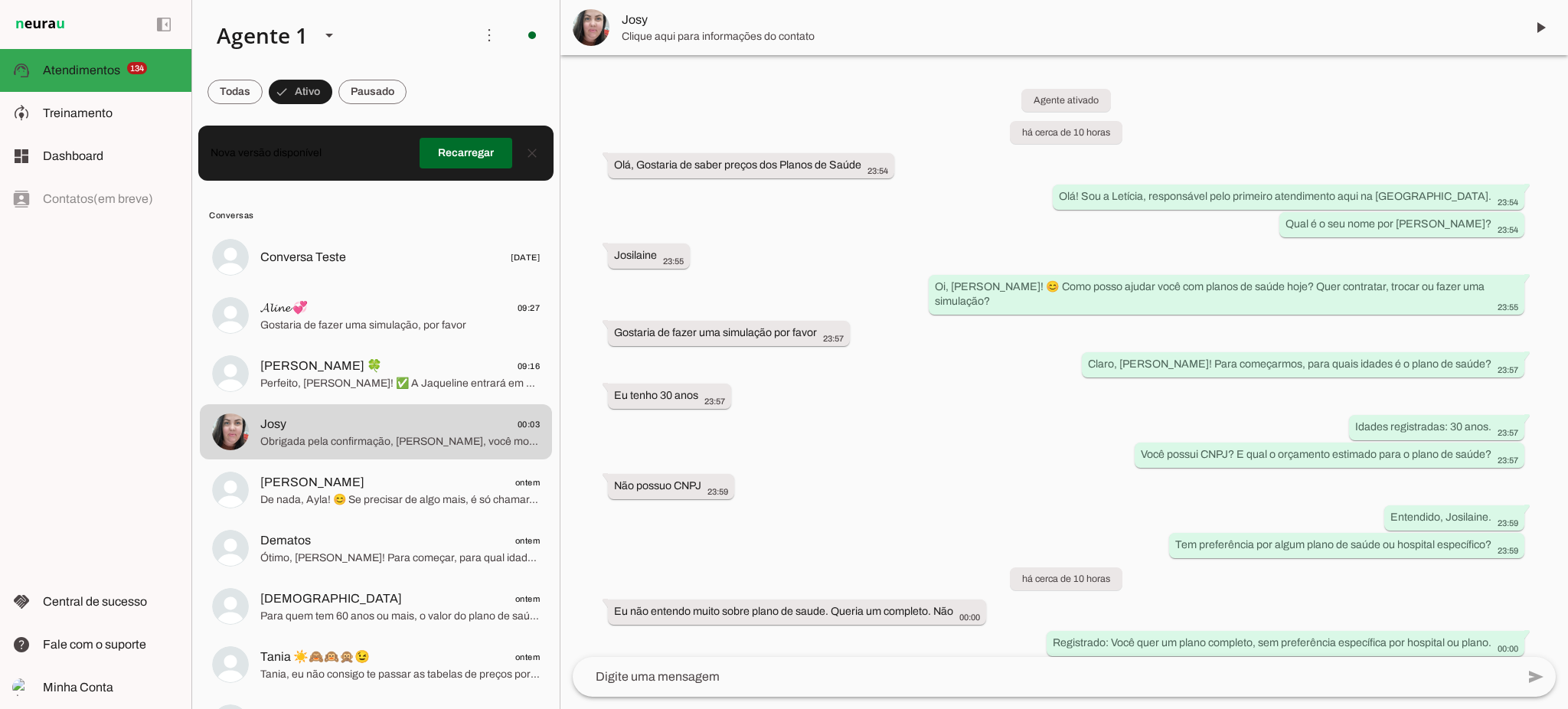
scroll to position [302, 0]
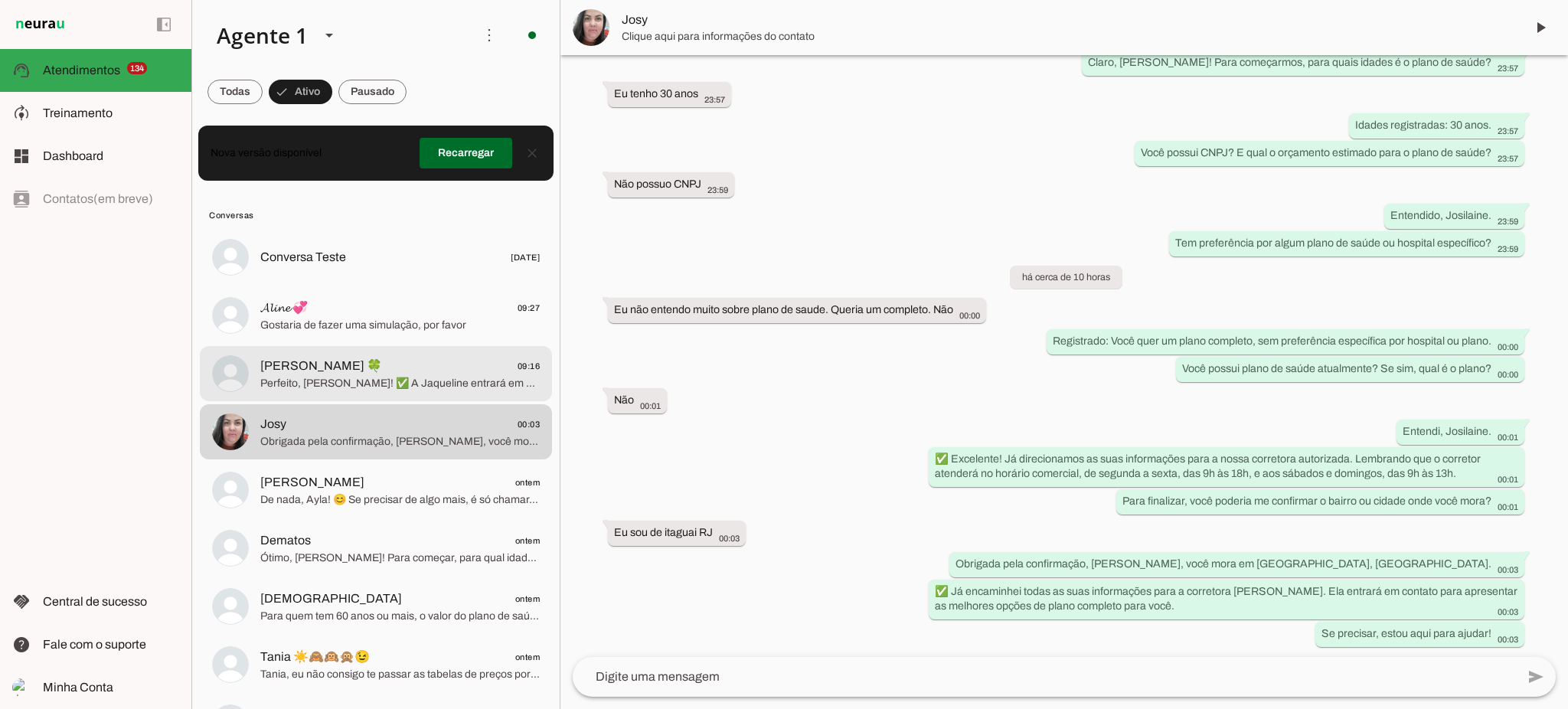
click at [407, 372] on span "[PERSON_NAME] 🍀 09:16" at bounding box center [400, 367] width 280 height 19
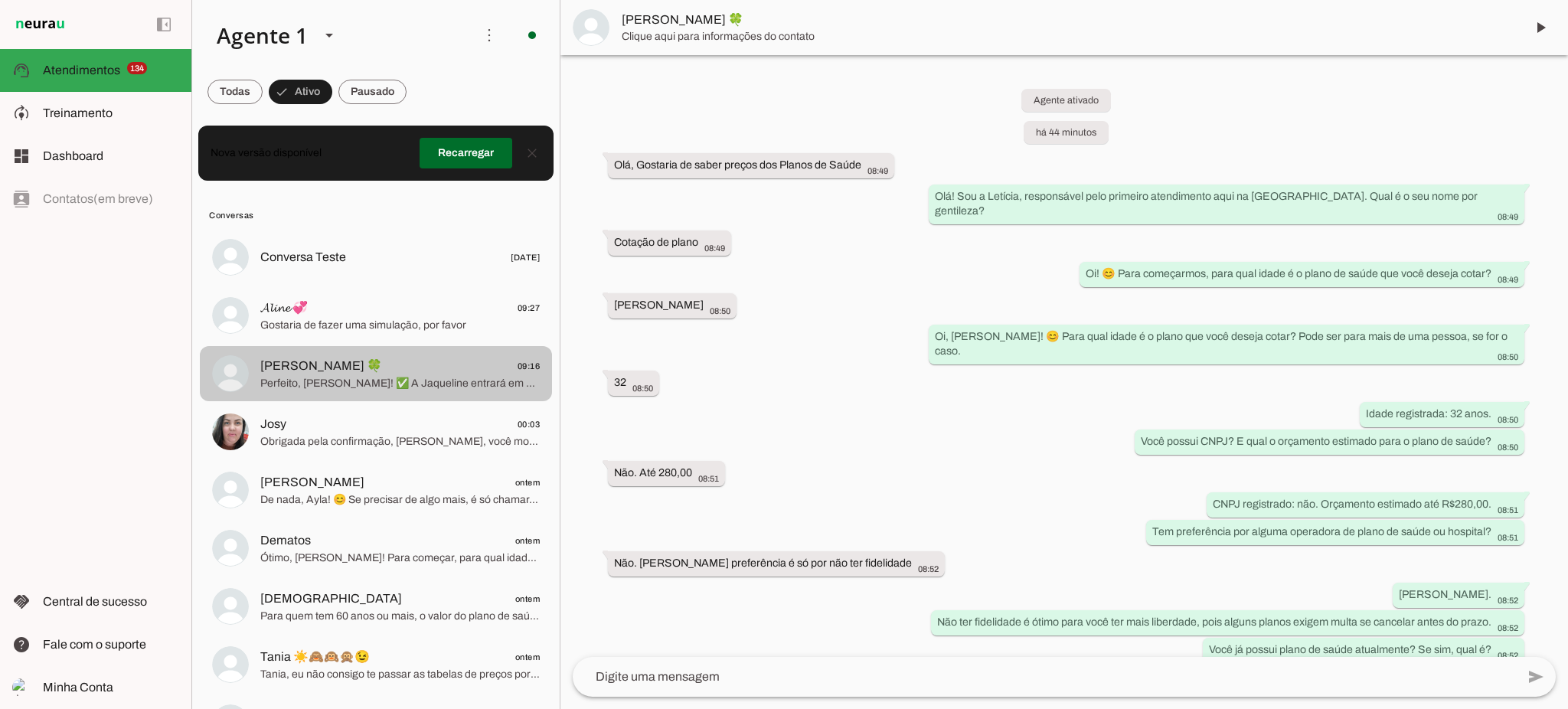
scroll to position [401, 0]
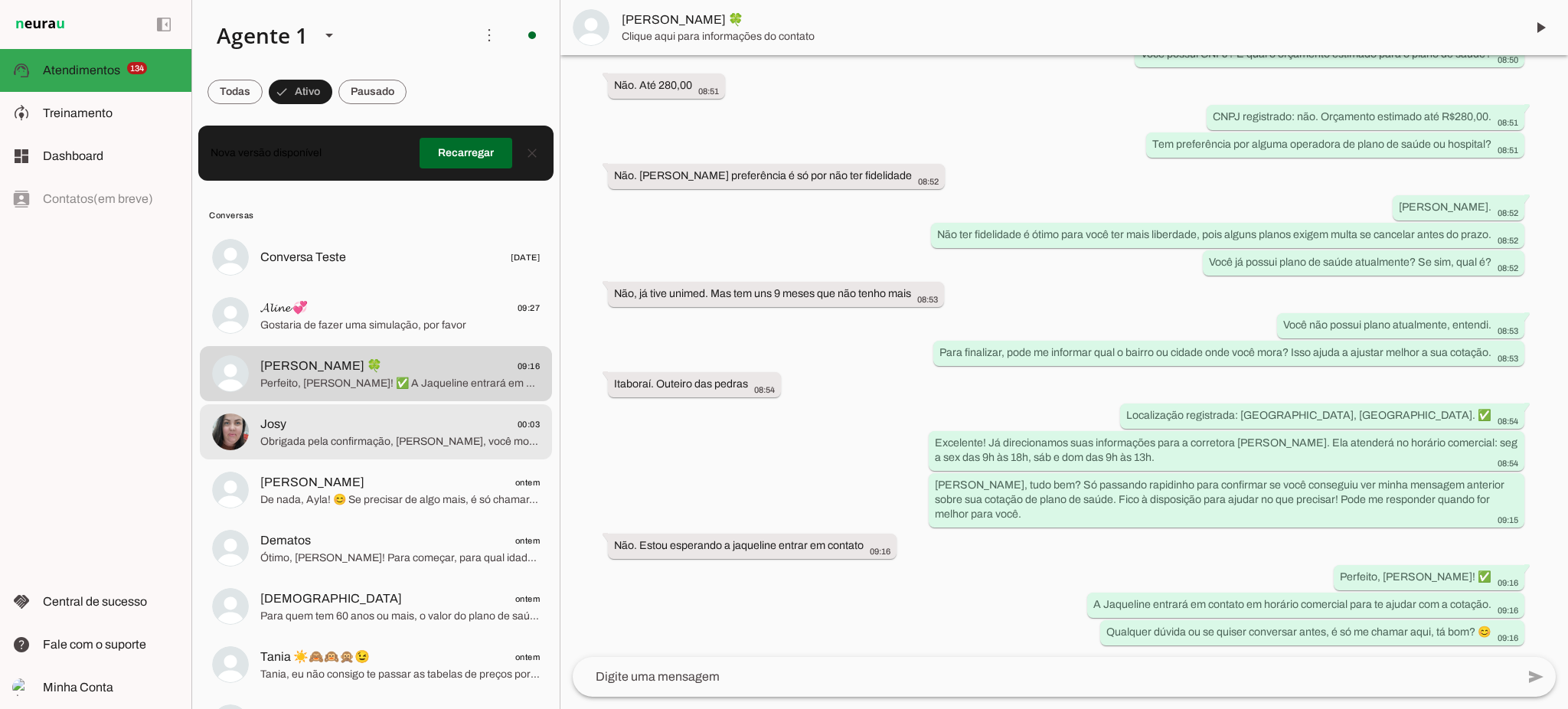
click at [439, 440] on span "Obrigada pela confirmação, [PERSON_NAME], você mora em [GEOGRAPHIC_DATA], [GEOG…" at bounding box center [400, 441] width 280 height 15
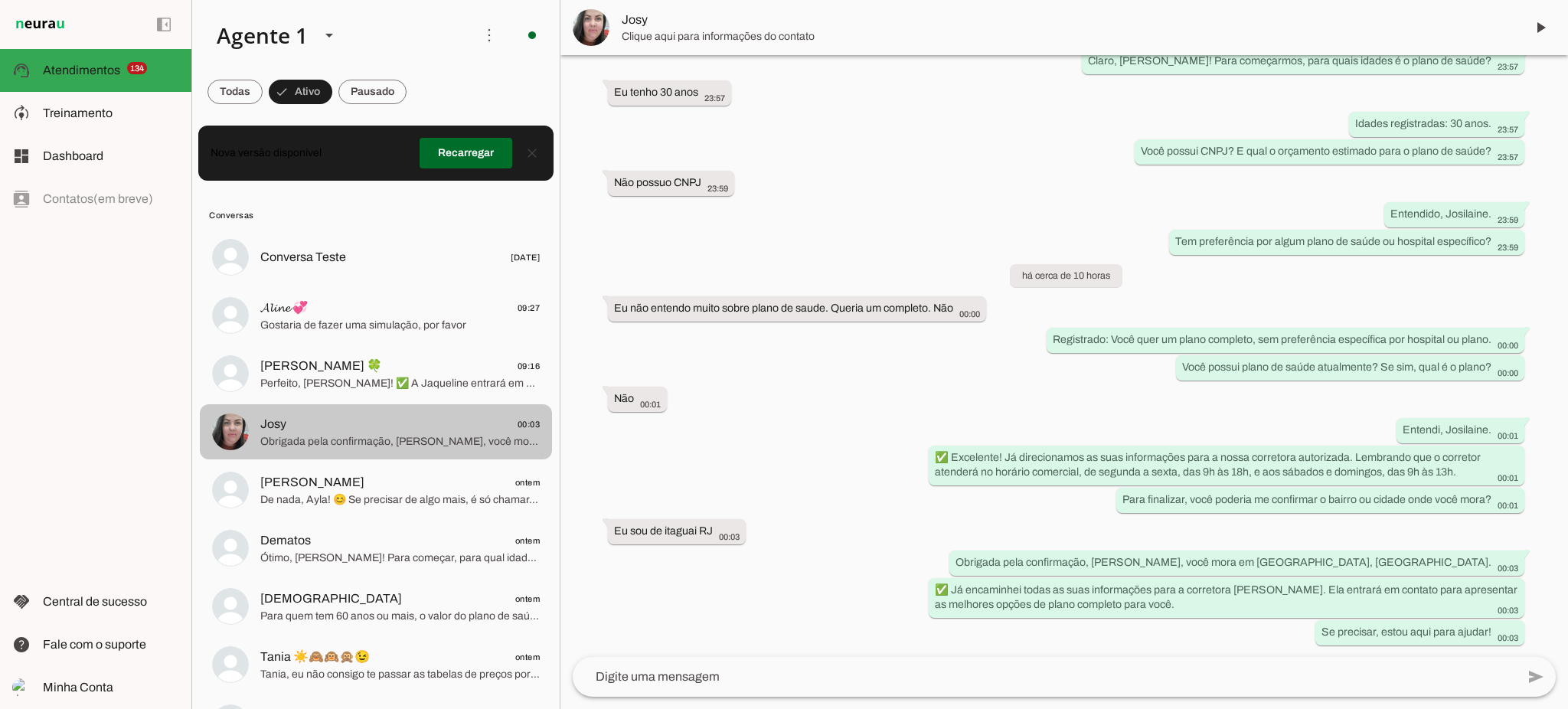
scroll to position [302, 0]
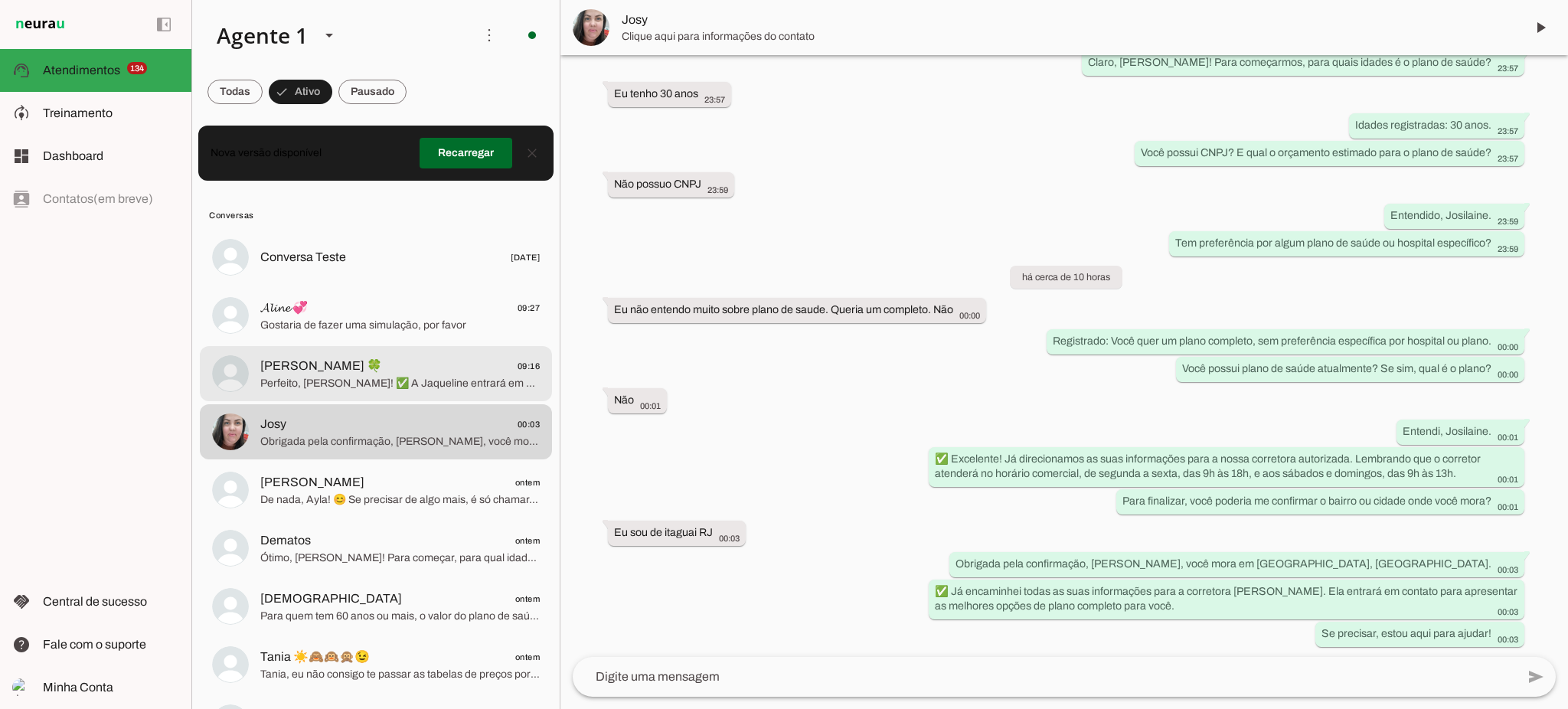
drag, startPoint x: 433, startPoint y: 375, endPoint x: 428, endPoint y: 320, distance: 55.2
click at [433, 376] on span "Perfeito, [PERSON_NAME]! ✅ A Jaqueline entrará em contato em horário comercial …" at bounding box center [400, 383] width 280 height 15
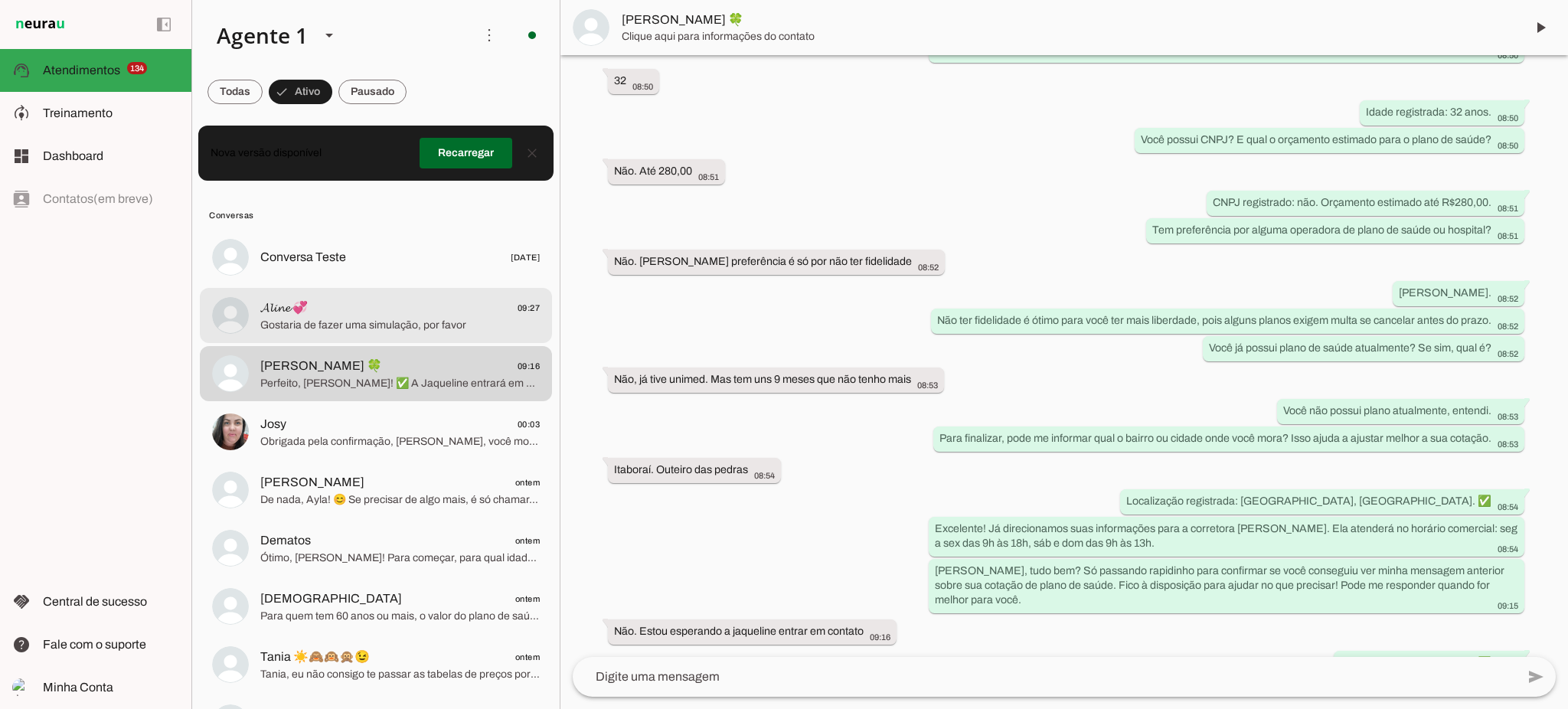
scroll to position [401, 0]
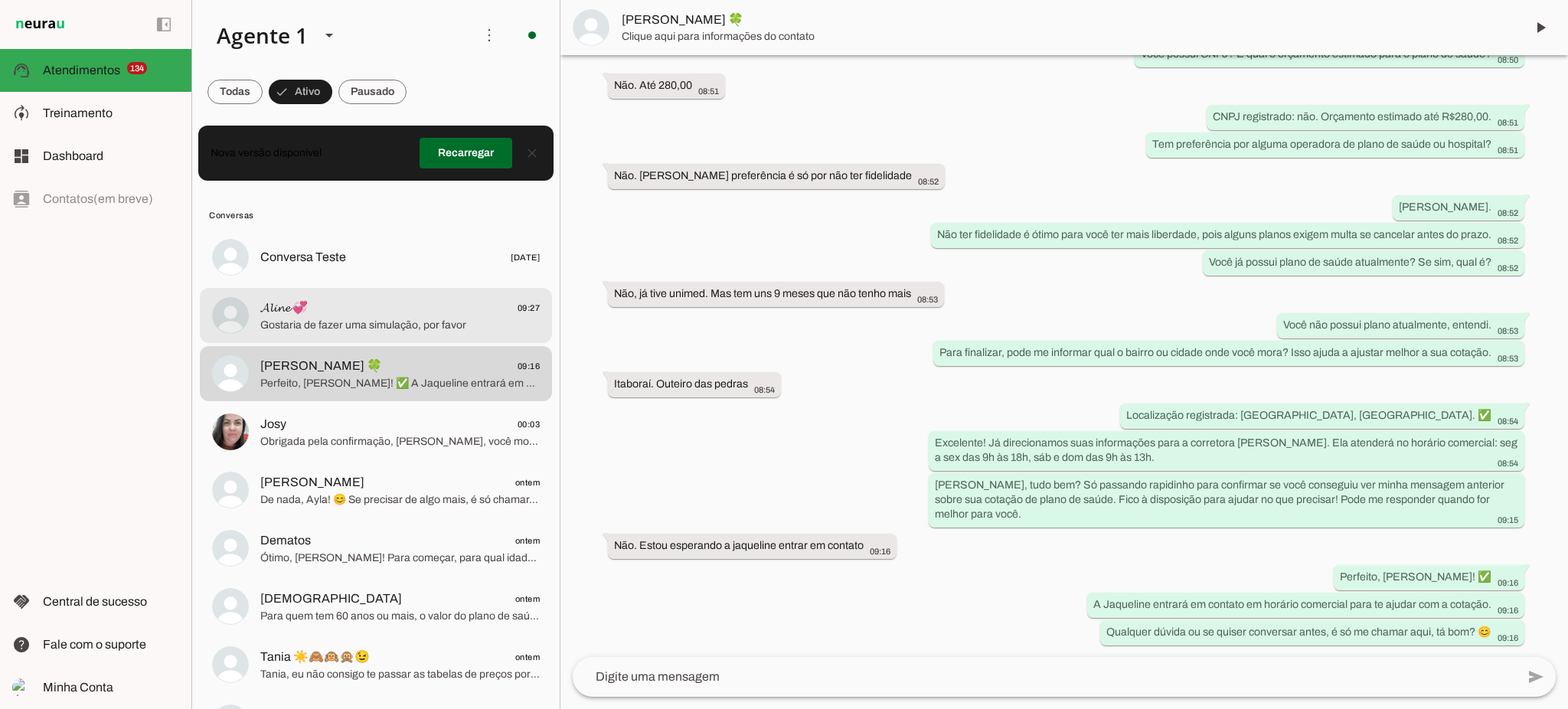
click at [428, 313] on span "𝓐𝓵𝓲𝓷𝓮 💞 09:27" at bounding box center [400, 308] width 280 height 19
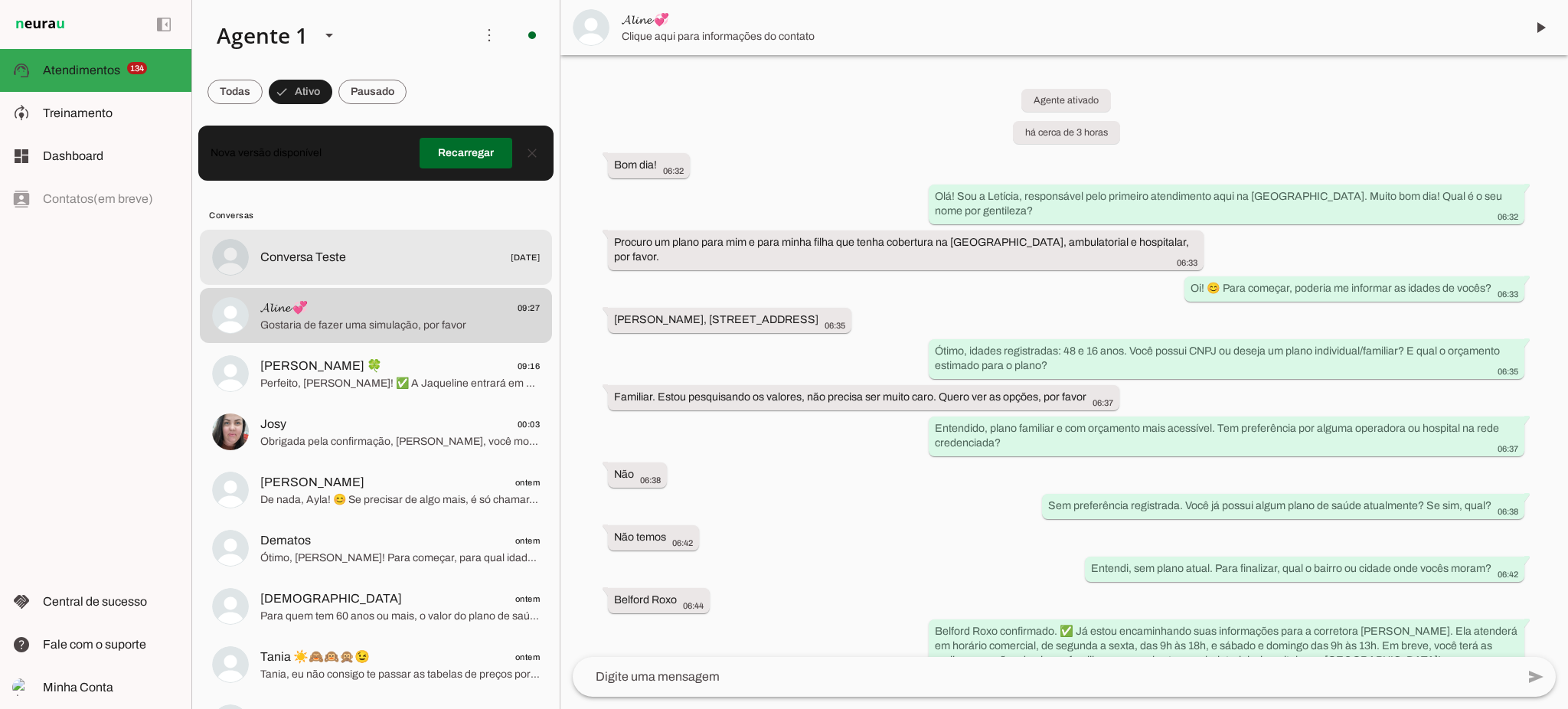
scroll to position [659, 0]
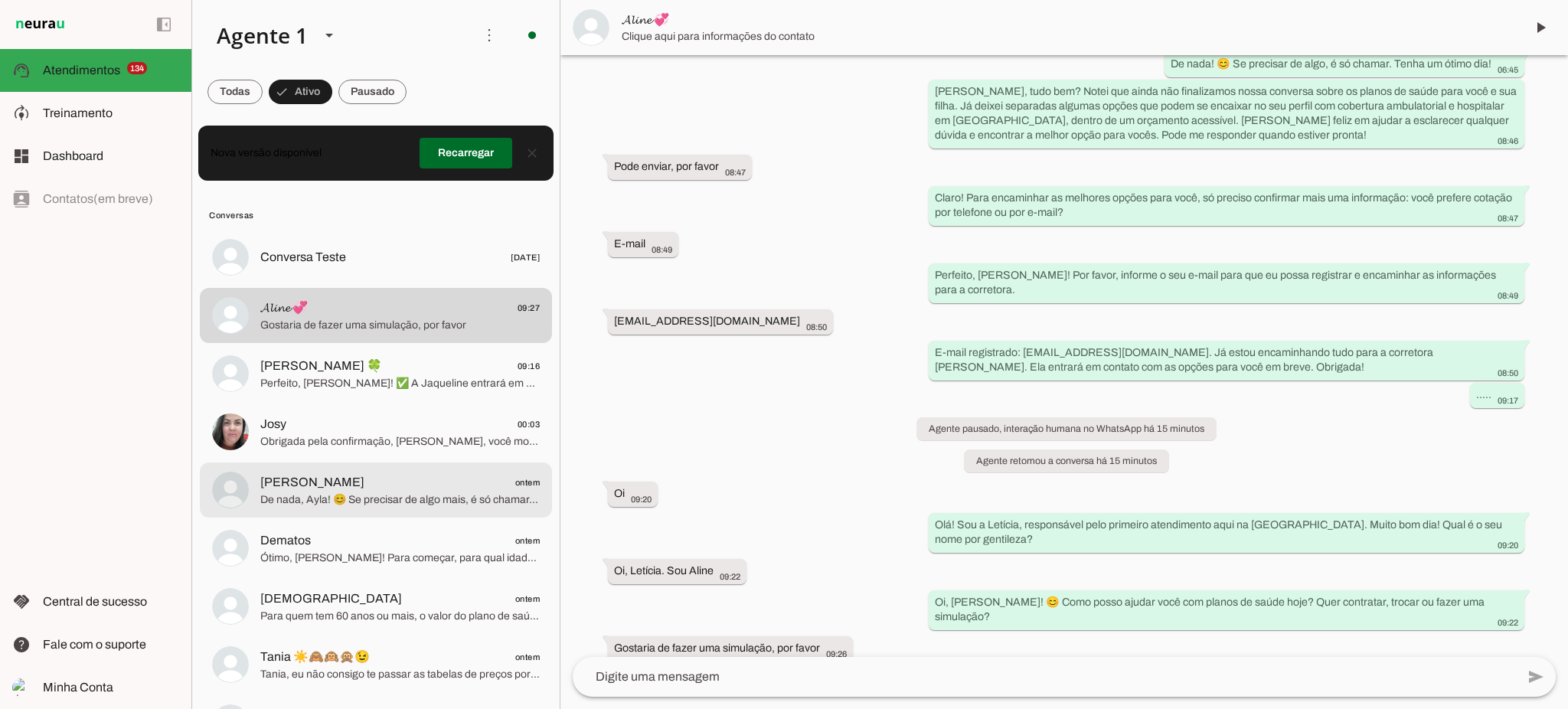
click at [387, 486] on span "[PERSON_NAME] ontem" at bounding box center [400, 482] width 280 height 19
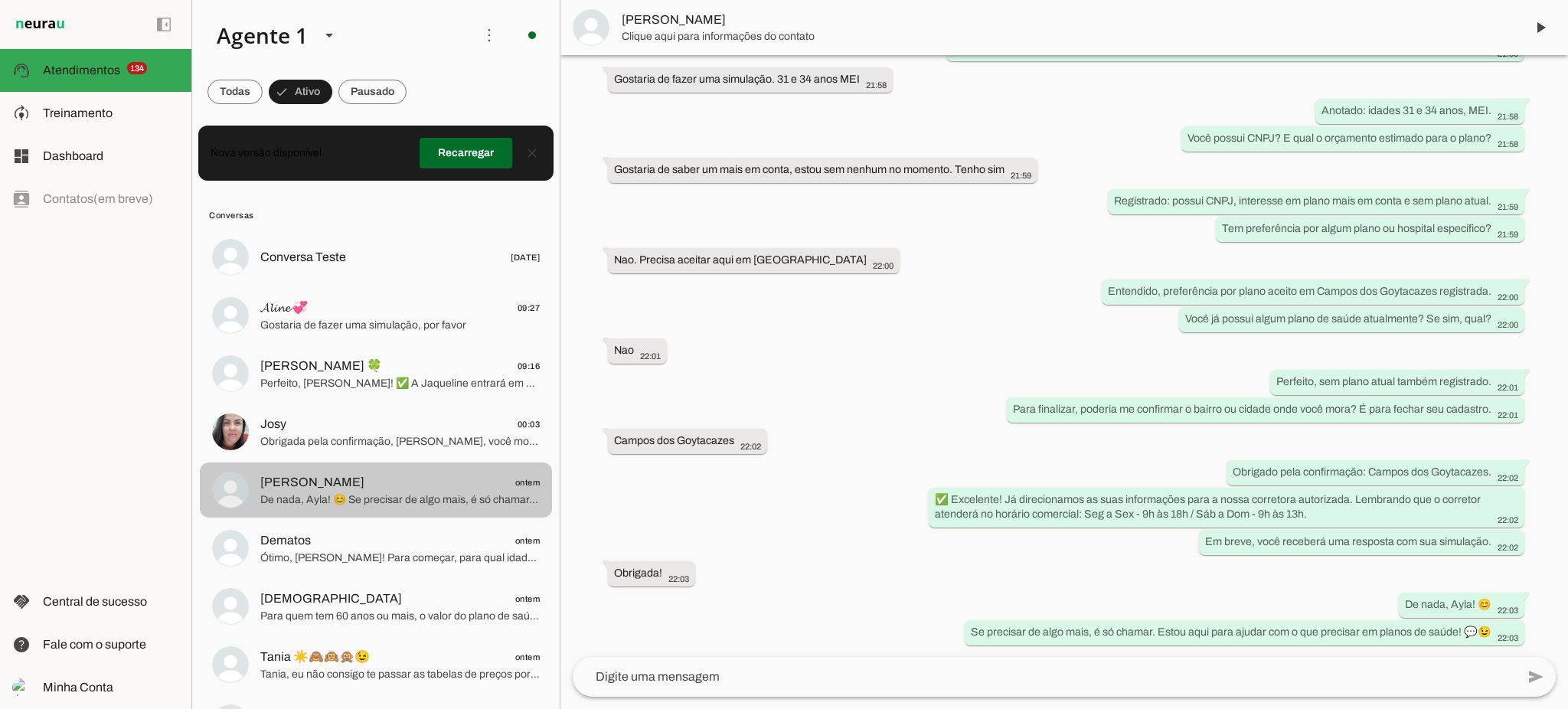
scroll to position [238, 0]
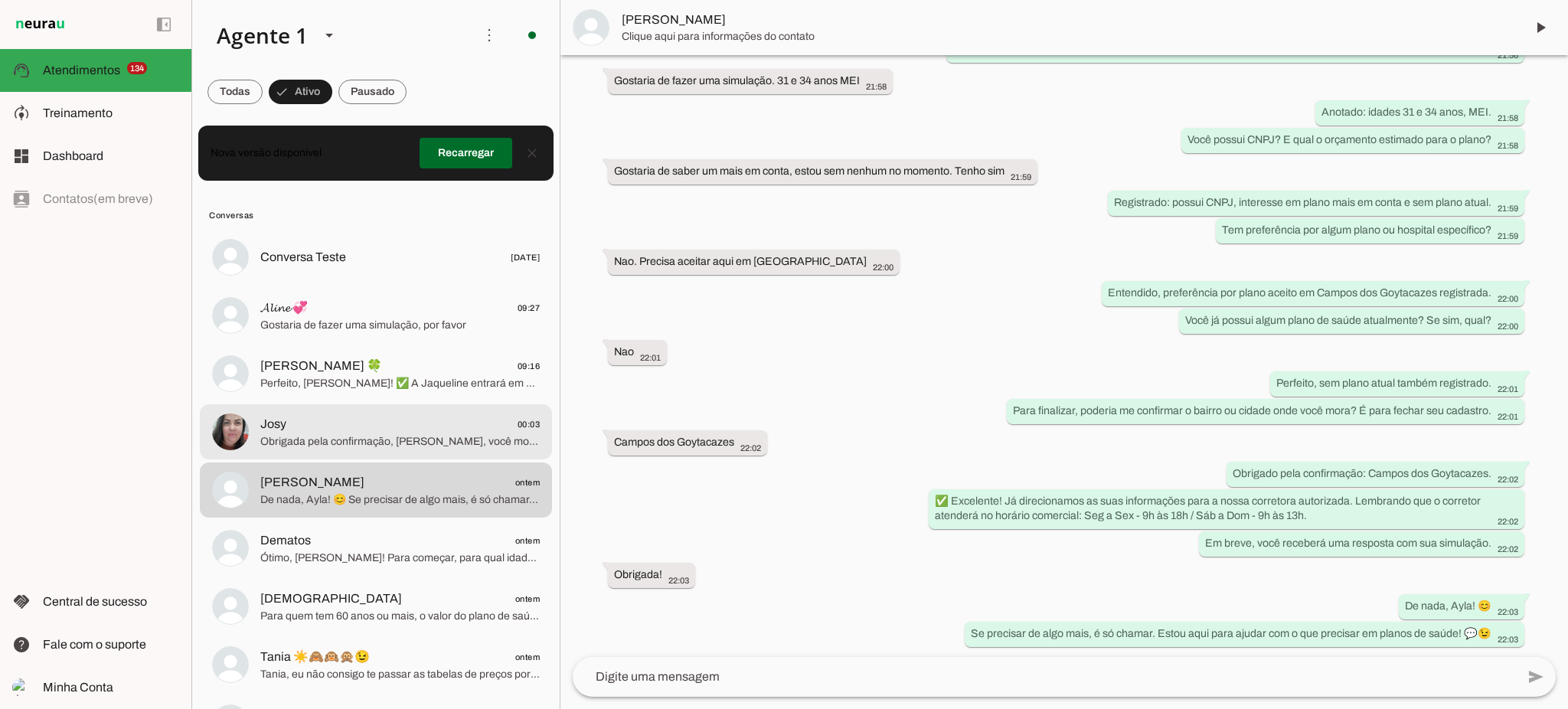
click at [400, 418] on span "Josy 00:03" at bounding box center [400, 425] width 280 height 19
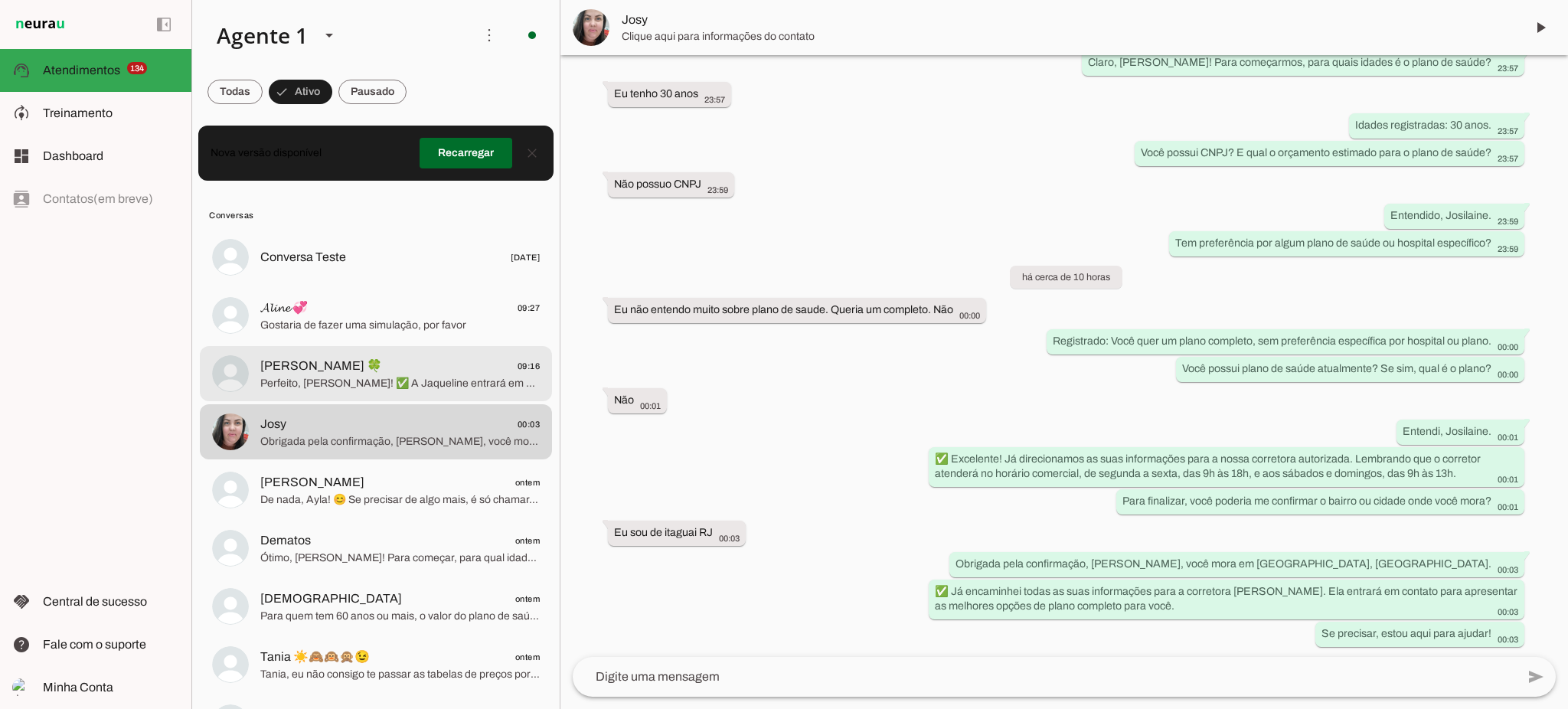
click at [410, 369] on span "[PERSON_NAME] 🍀 09:16" at bounding box center [400, 367] width 280 height 19
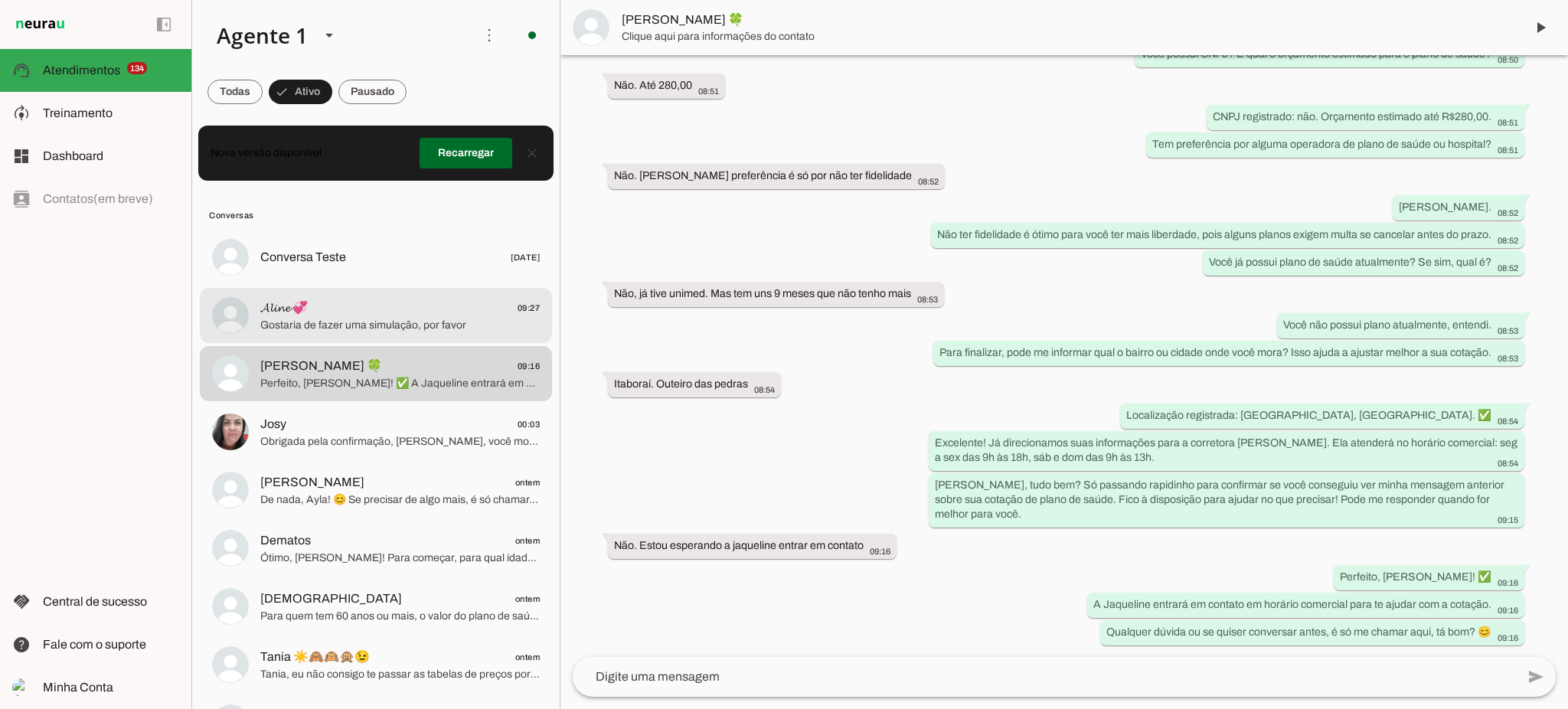
click at [425, 318] on span "Gostaria de fazer uma simulação, por favor" at bounding box center [400, 325] width 280 height 15
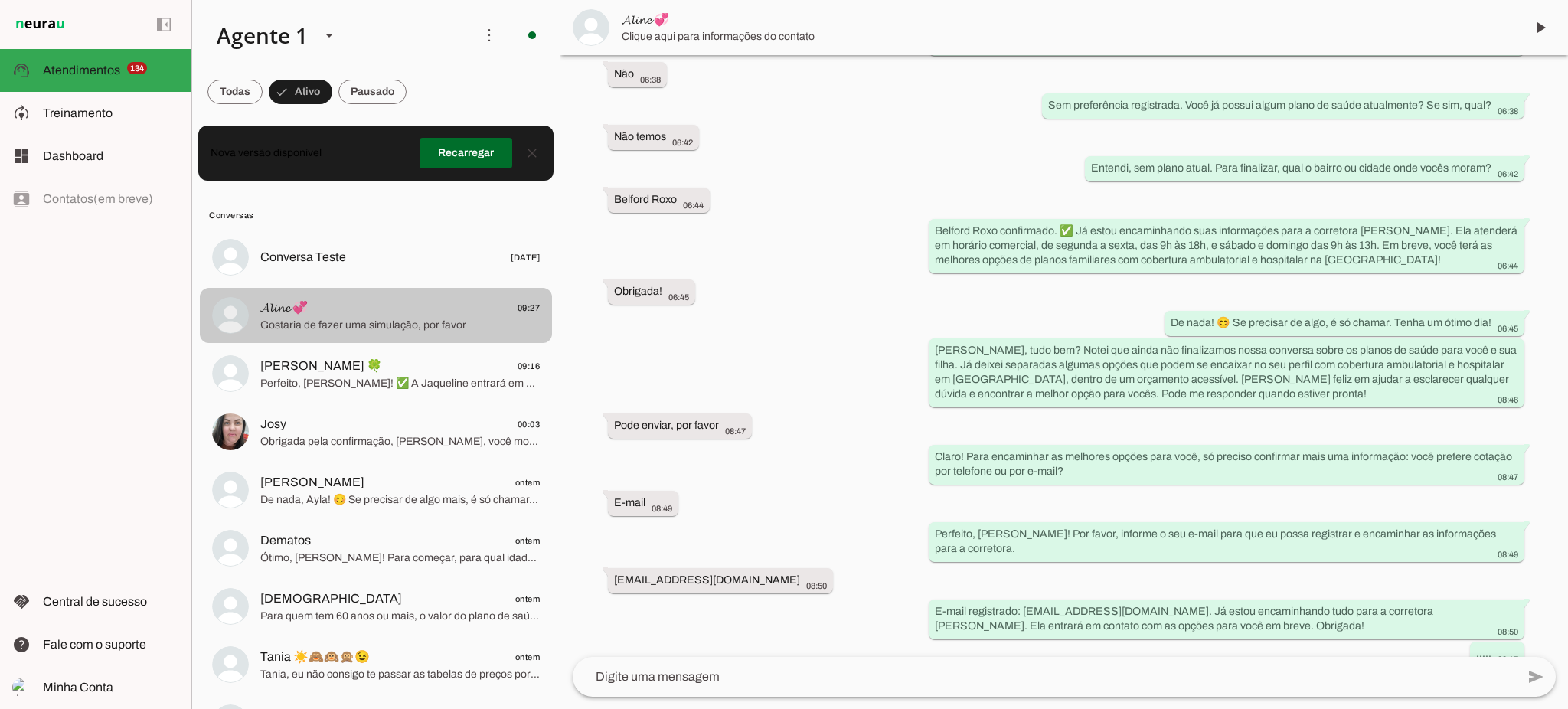
scroll to position [659, 0]
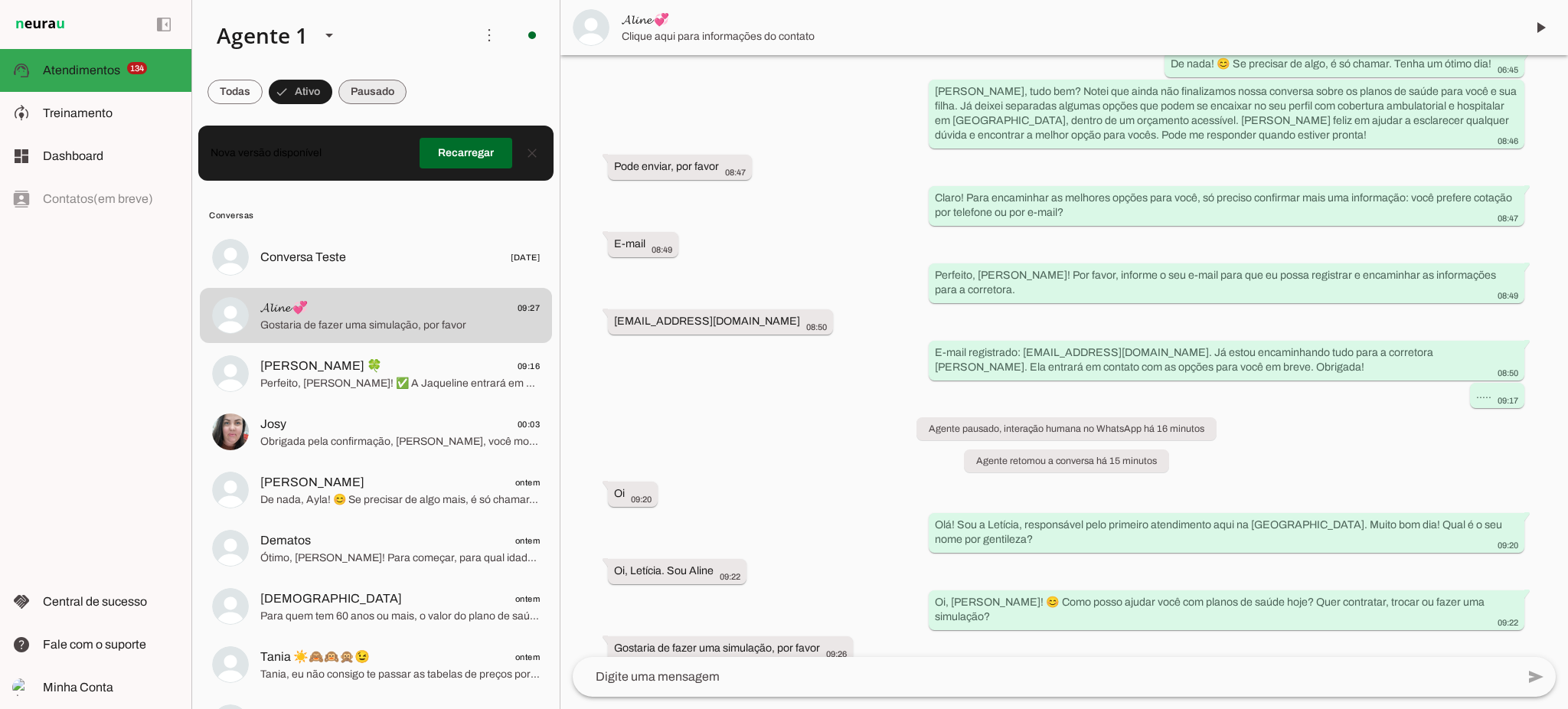
click at [388, 92] on span at bounding box center [372, 92] width 68 height 36
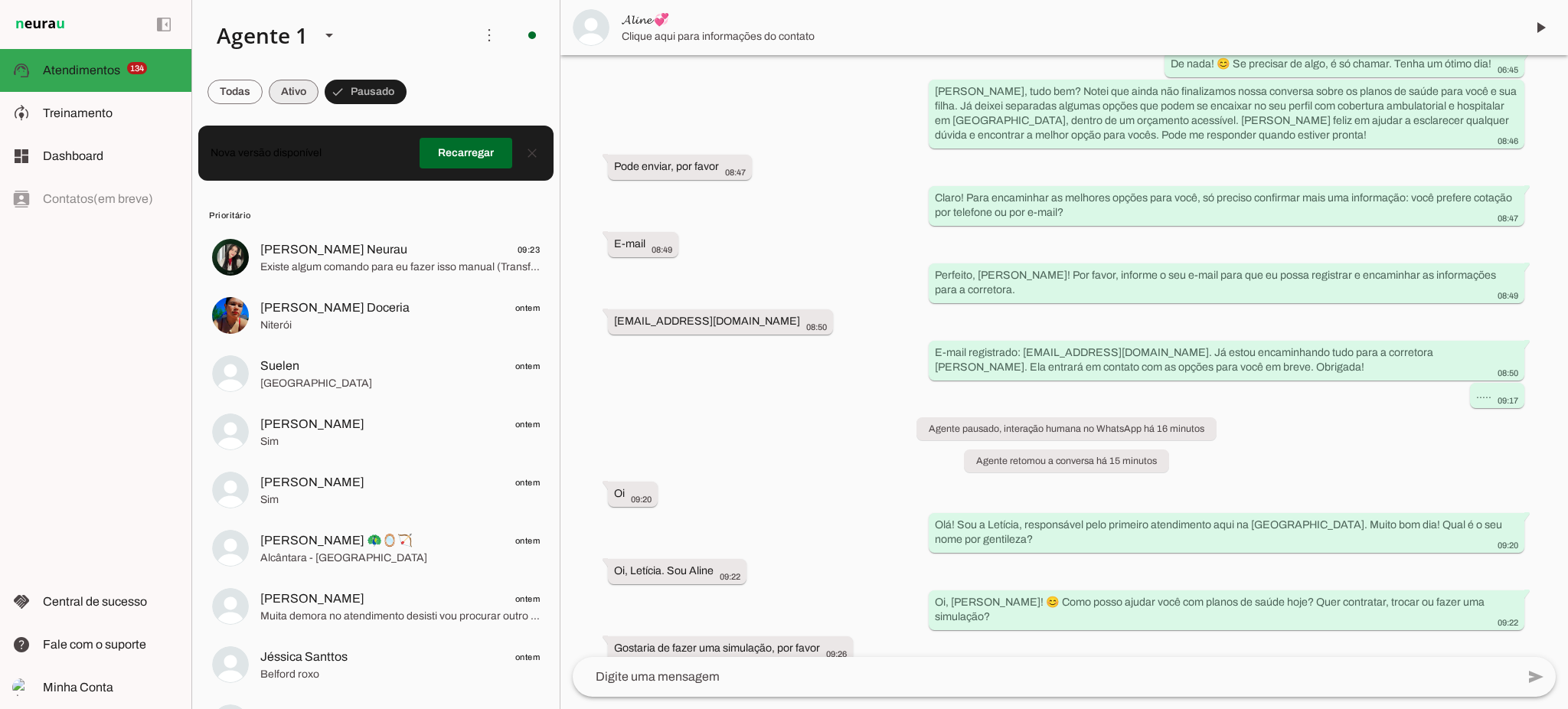
click at [306, 95] on span at bounding box center [293, 92] width 50 height 36
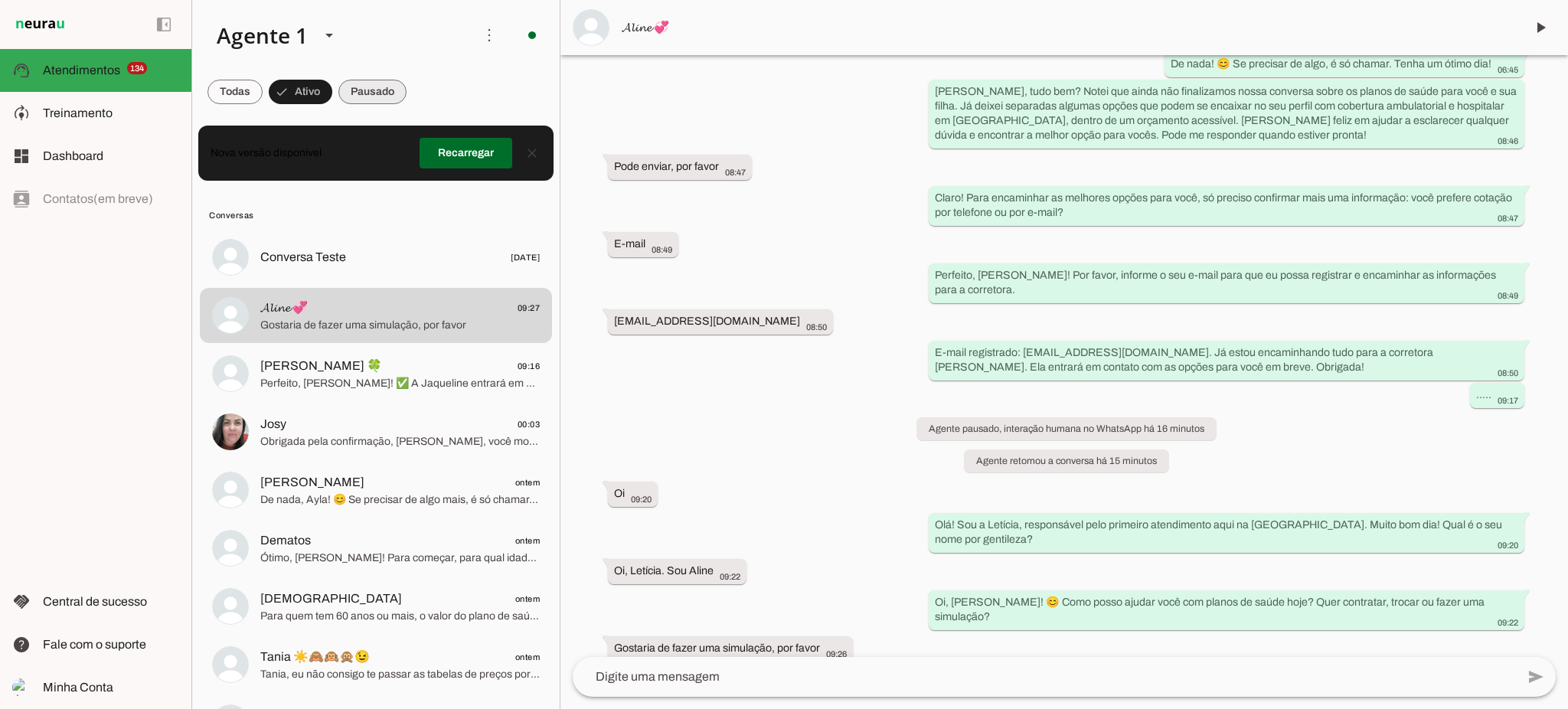
click at [377, 98] on span at bounding box center [372, 92] width 68 height 36
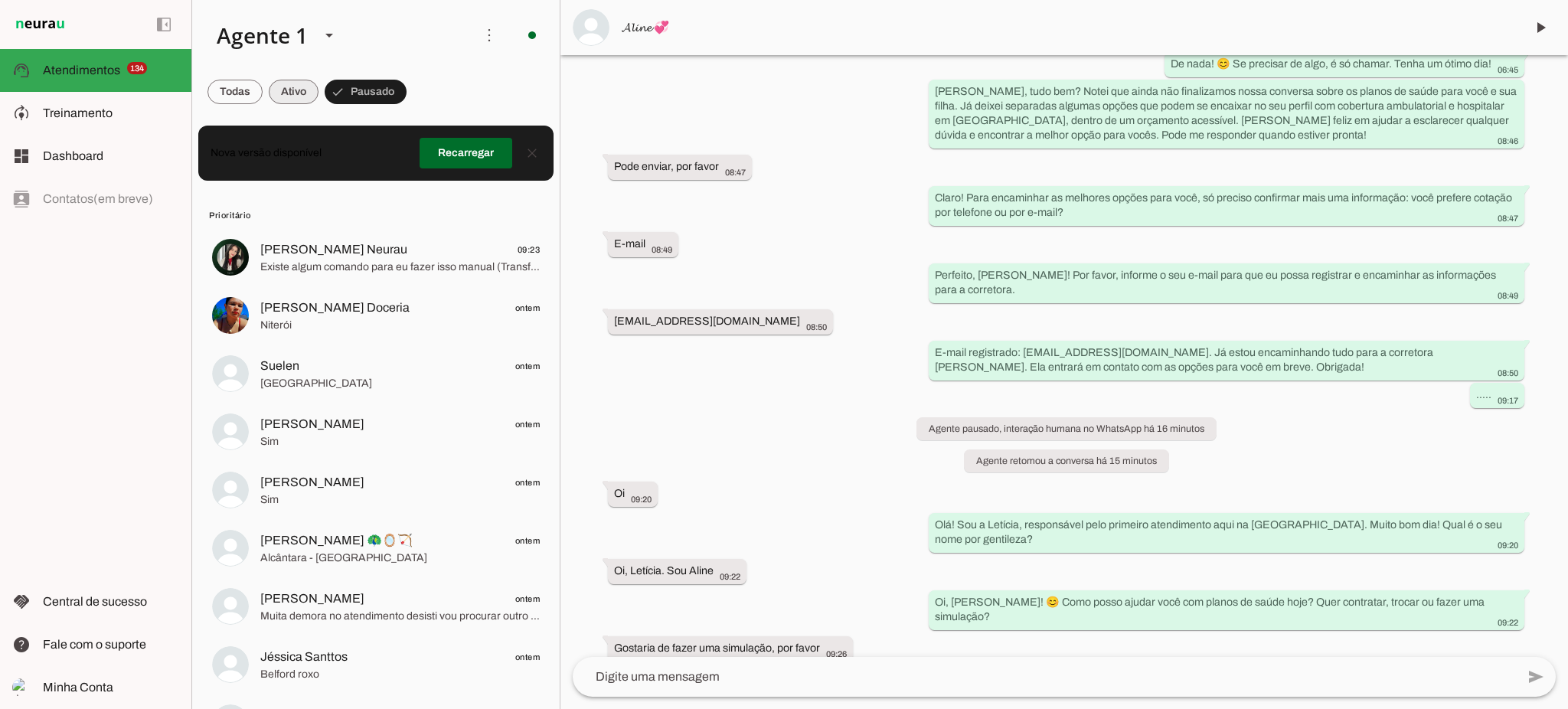
click at [291, 91] on span at bounding box center [293, 92] width 50 height 36
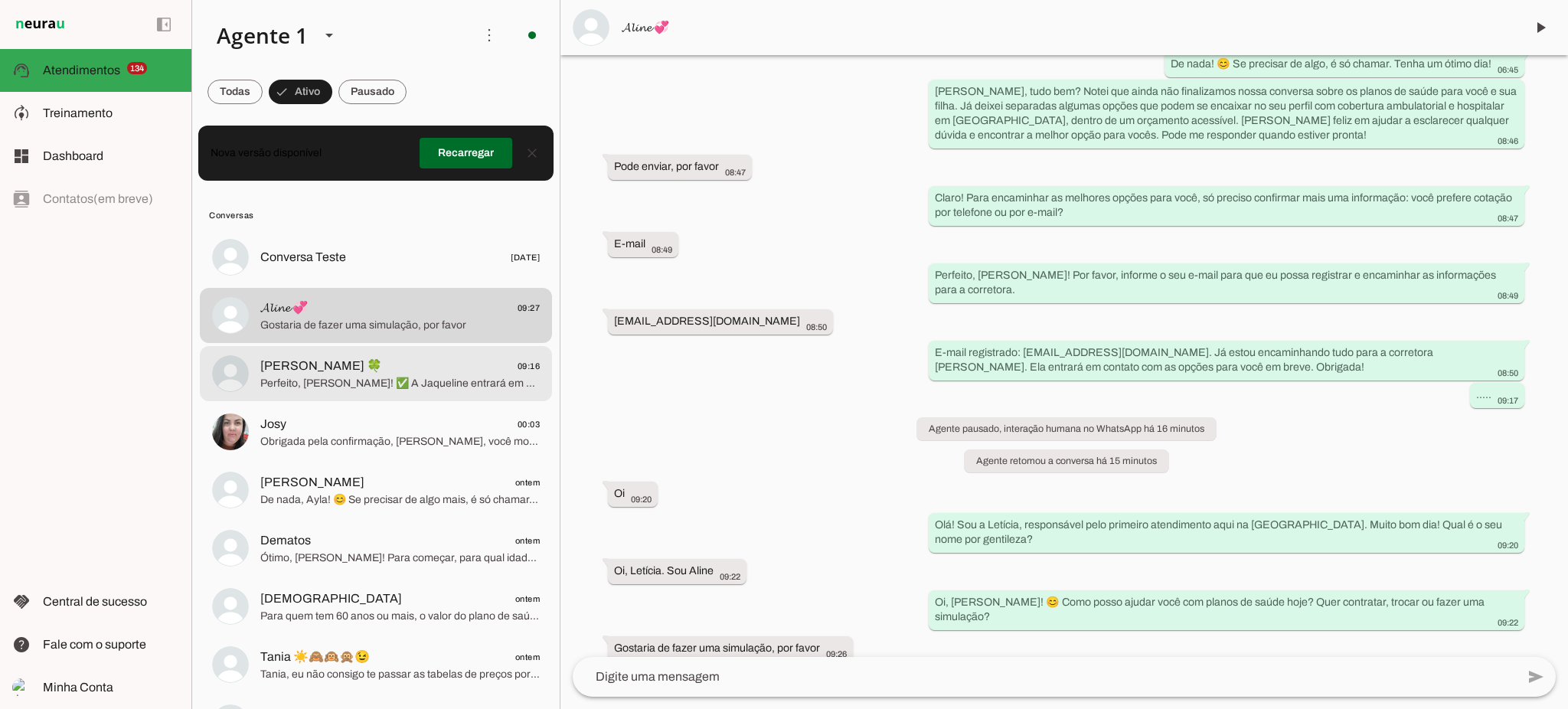
click at [380, 388] on span "Perfeito, [PERSON_NAME]! ✅ A Jaqueline entrará em contato em horário comercial …" at bounding box center [400, 383] width 280 height 15
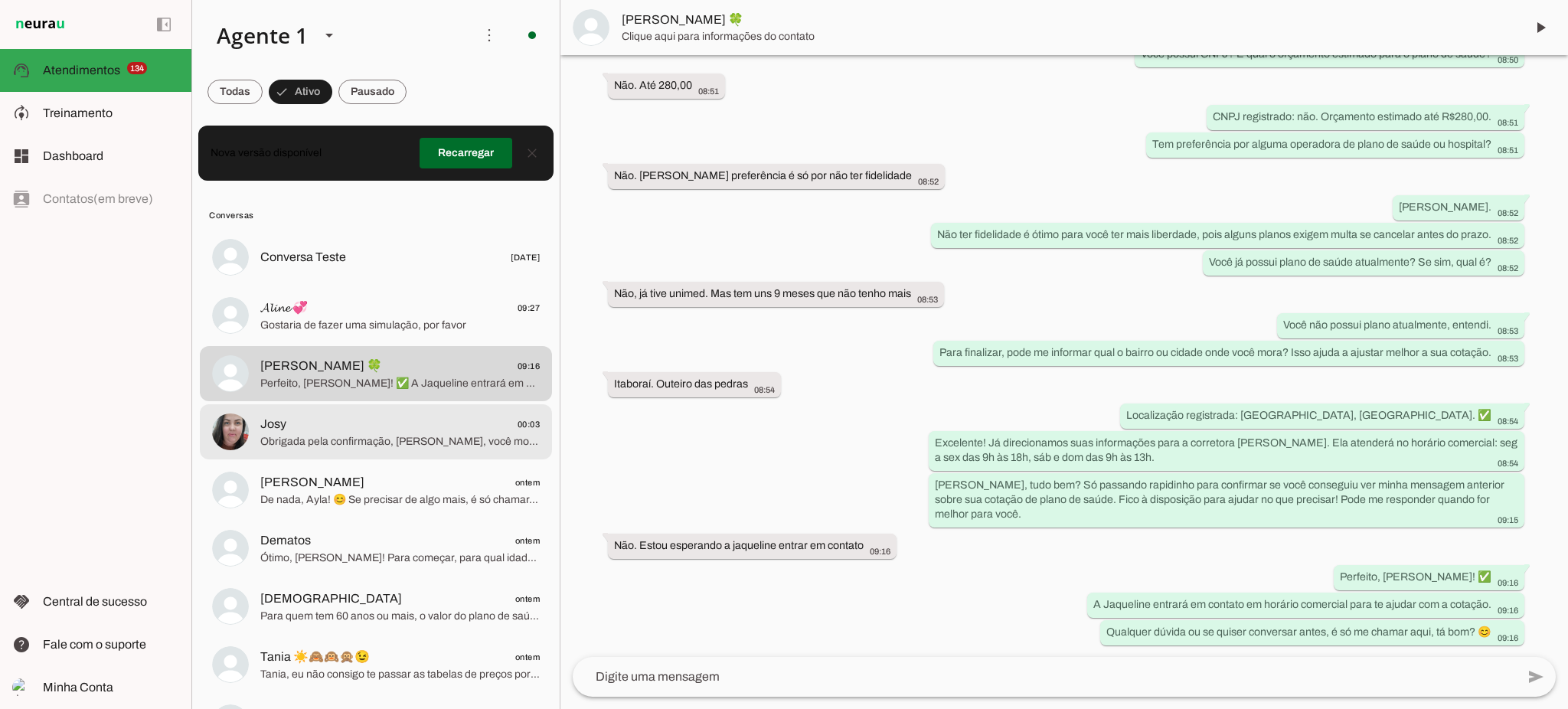
click at [385, 432] on span "Josy 00:03" at bounding box center [400, 425] width 280 height 19
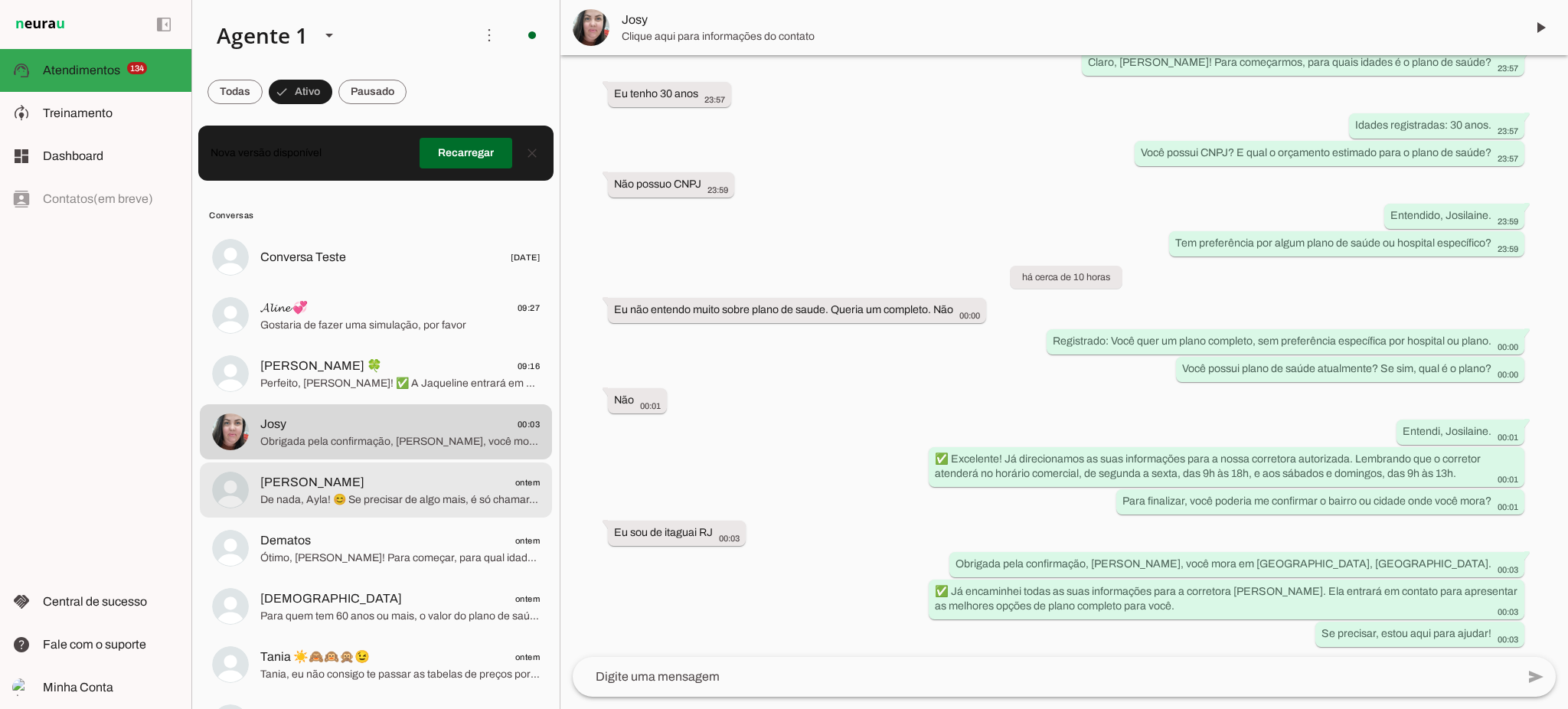
click at [381, 497] on span "De nada, Ayla! 😊 Se precisar de algo mais, é só chamar. Estou aqui para ajudar …" at bounding box center [400, 500] width 280 height 15
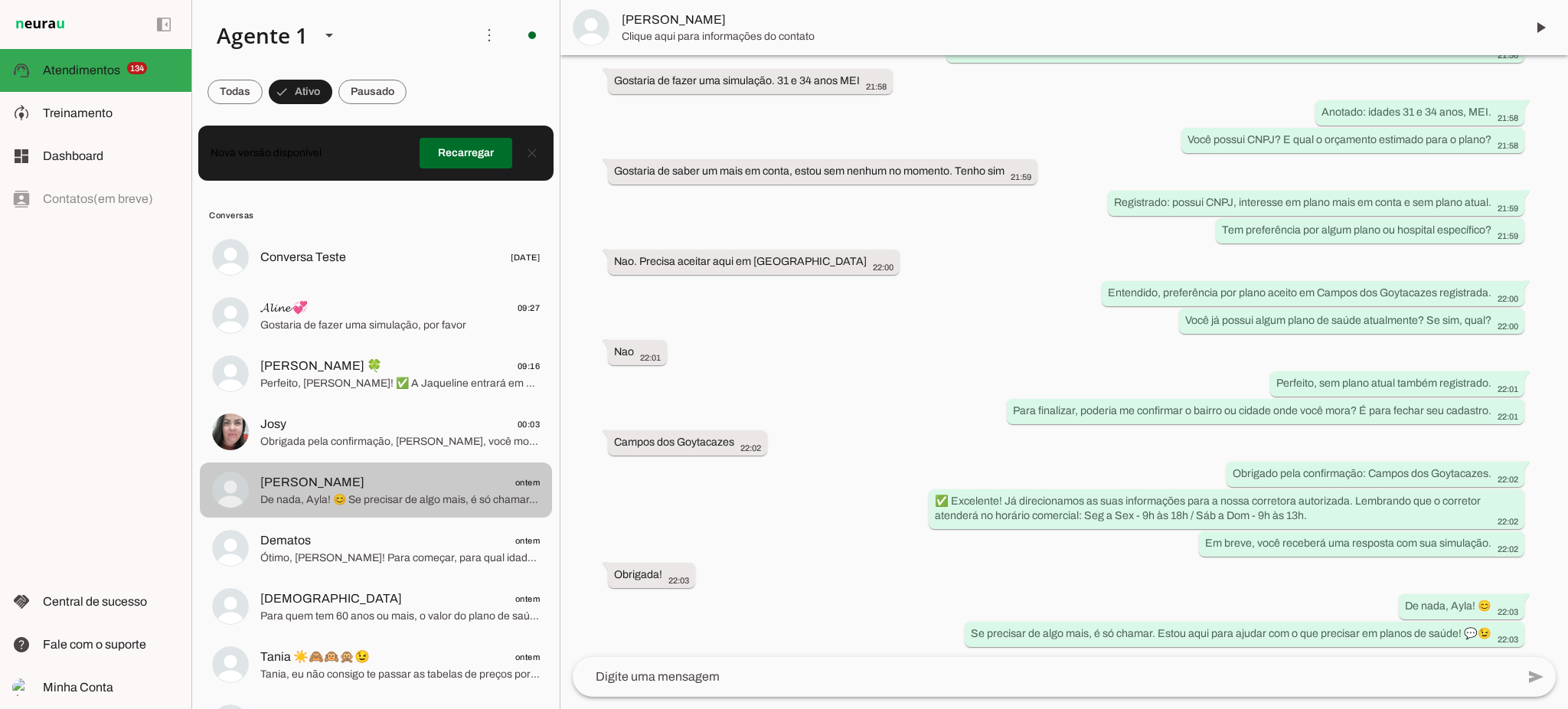
scroll to position [102, 0]
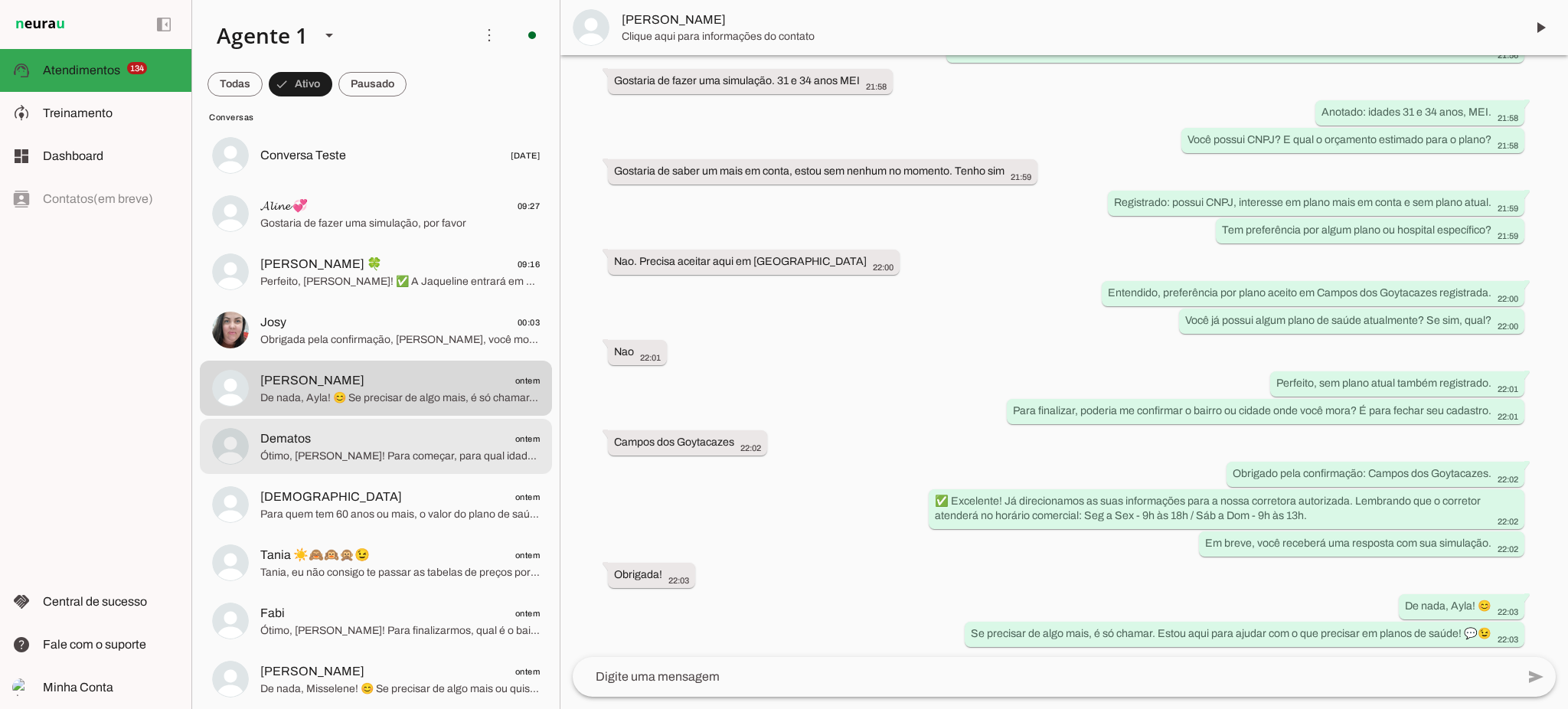
click at [385, 461] on span "Ótimo, [PERSON_NAME]! Para começar, para qual idade é o plano de saúde? Pode me…" at bounding box center [400, 456] width 280 height 15
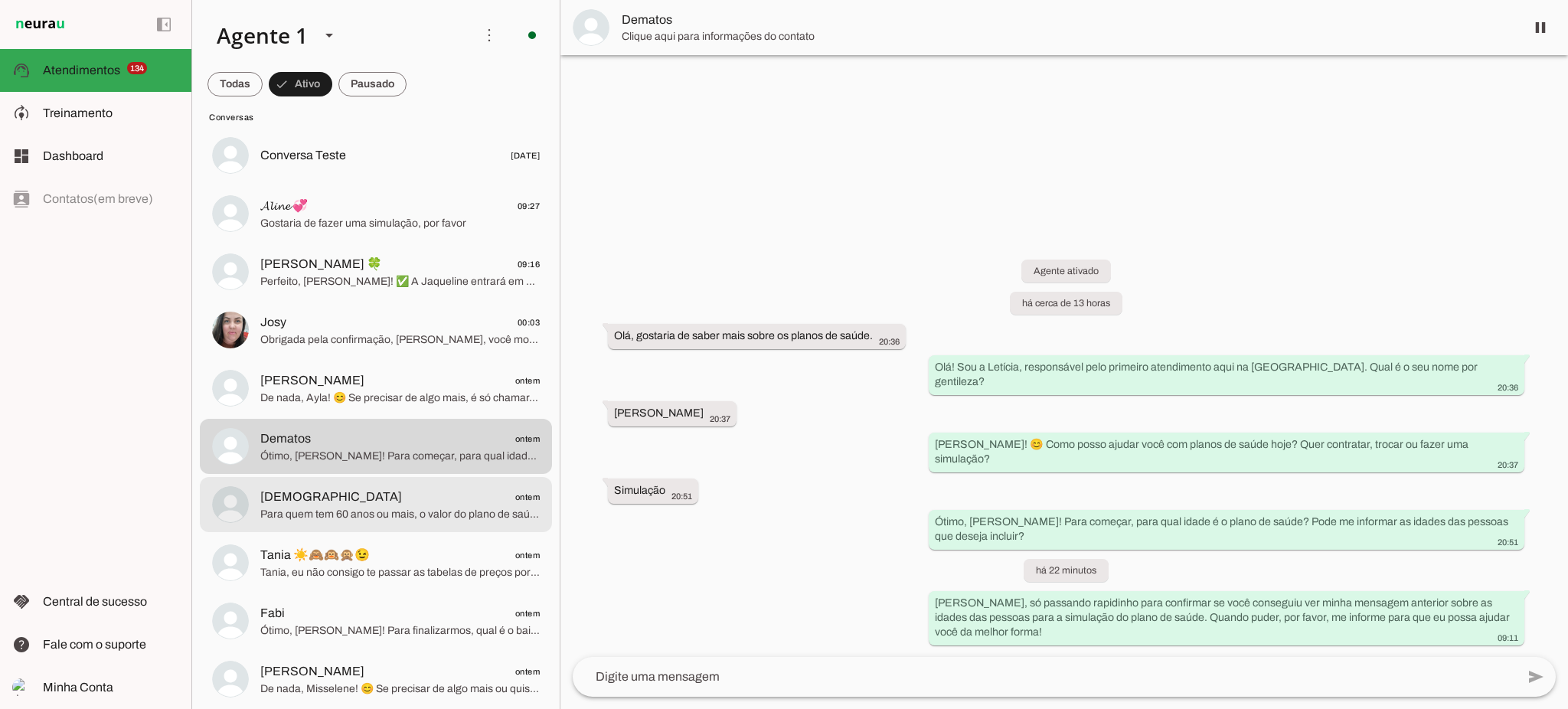
click at [383, 511] on span "Para quem tem 60 anos ou mais, o valor do plano de saúde varia conforme o tipo …" at bounding box center [400, 514] width 280 height 15
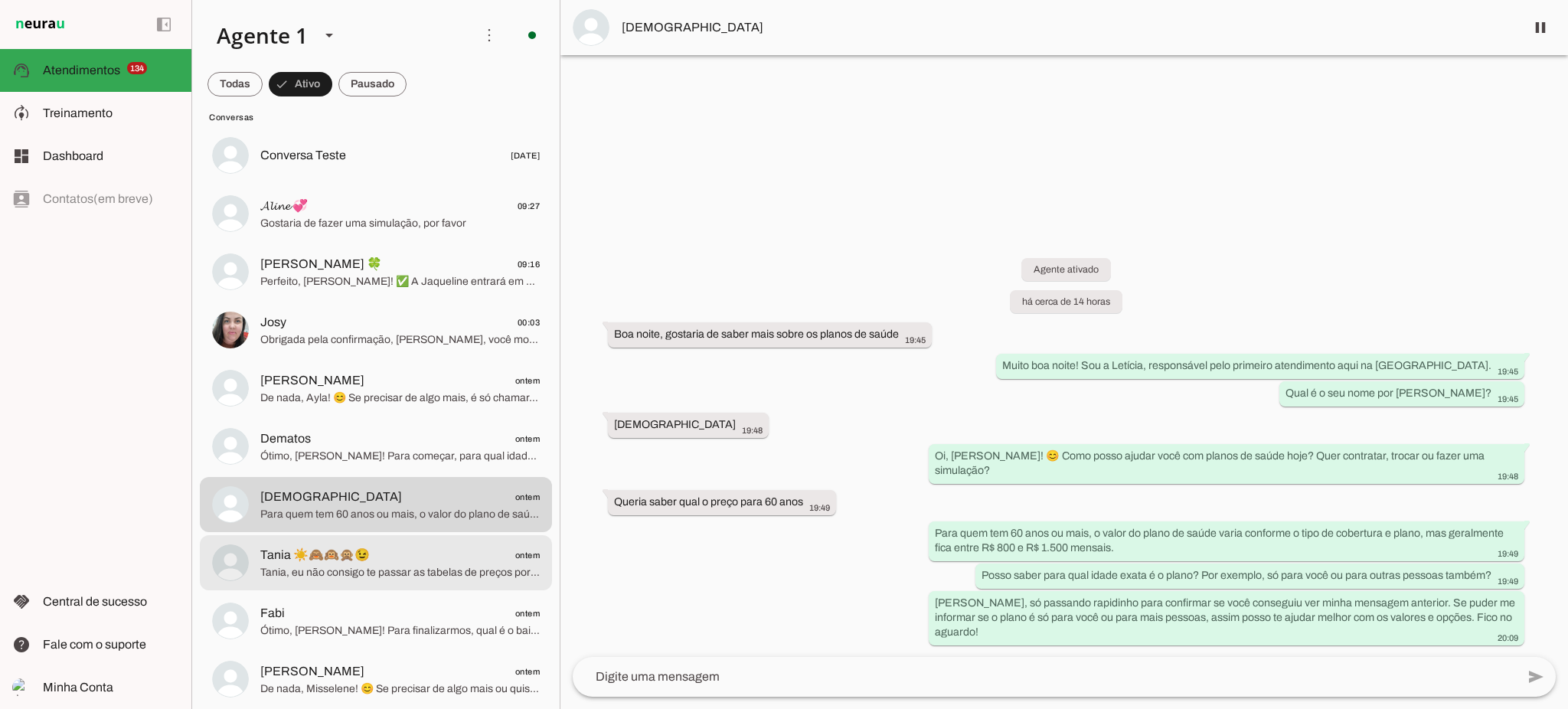
click at [332, 565] on span "Tania, eu não consigo te passar as tabelas de preços por aqui, pois meu objetiv…" at bounding box center [400, 572] width 280 height 15
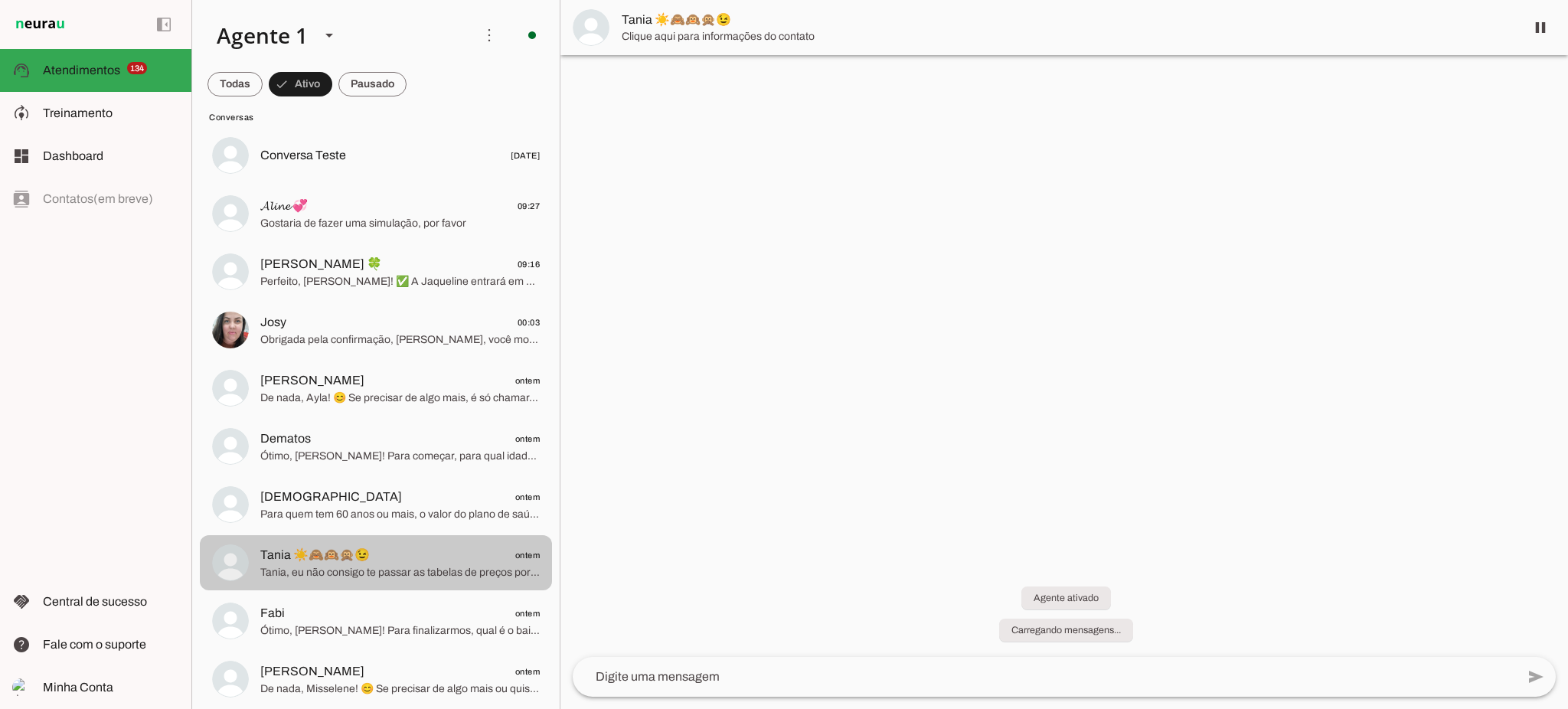
scroll to position [139, 0]
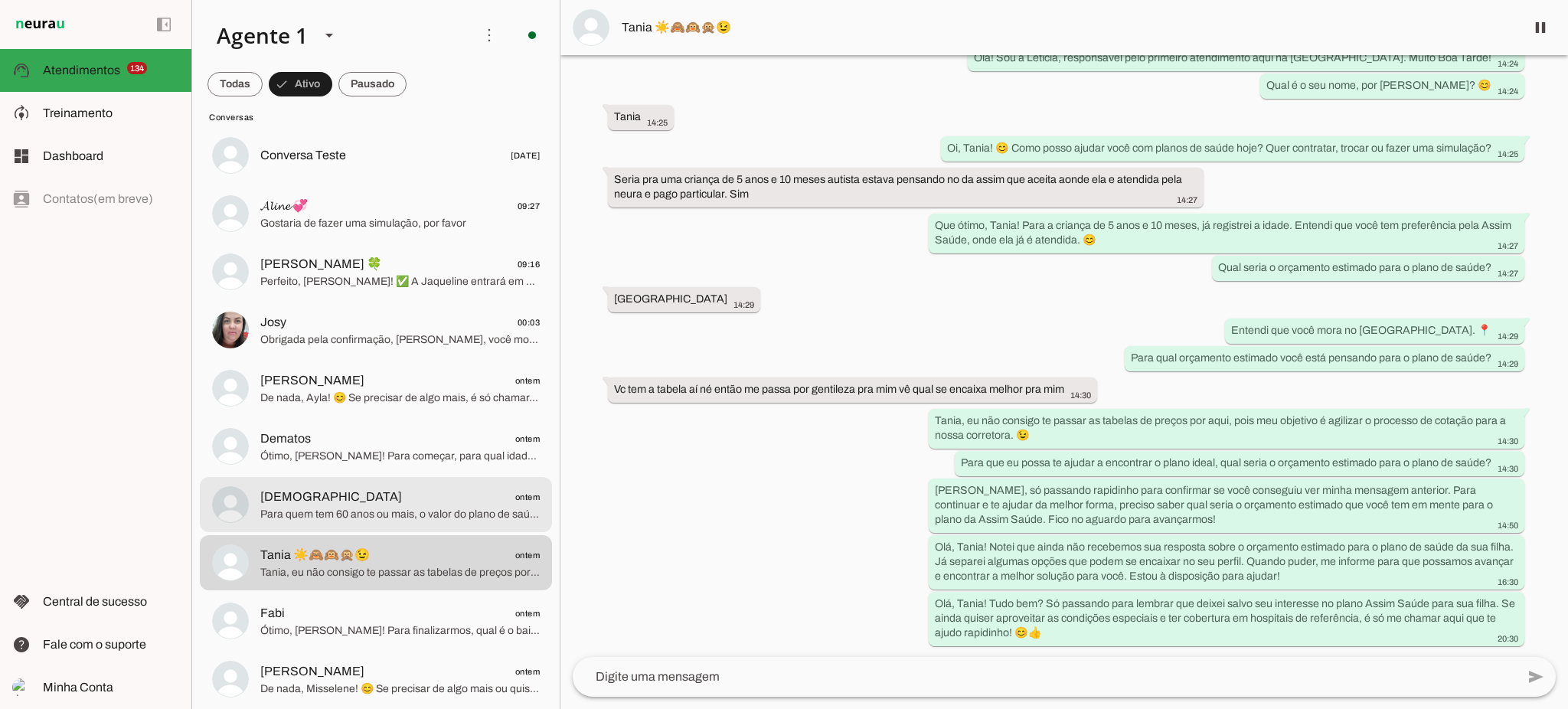
click at [399, 519] on span "Para quem tem 60 anos ou mais, o valor do plano de saúde varia conforme o tipo …" at bounding box center [400, 514] width 280 height 15
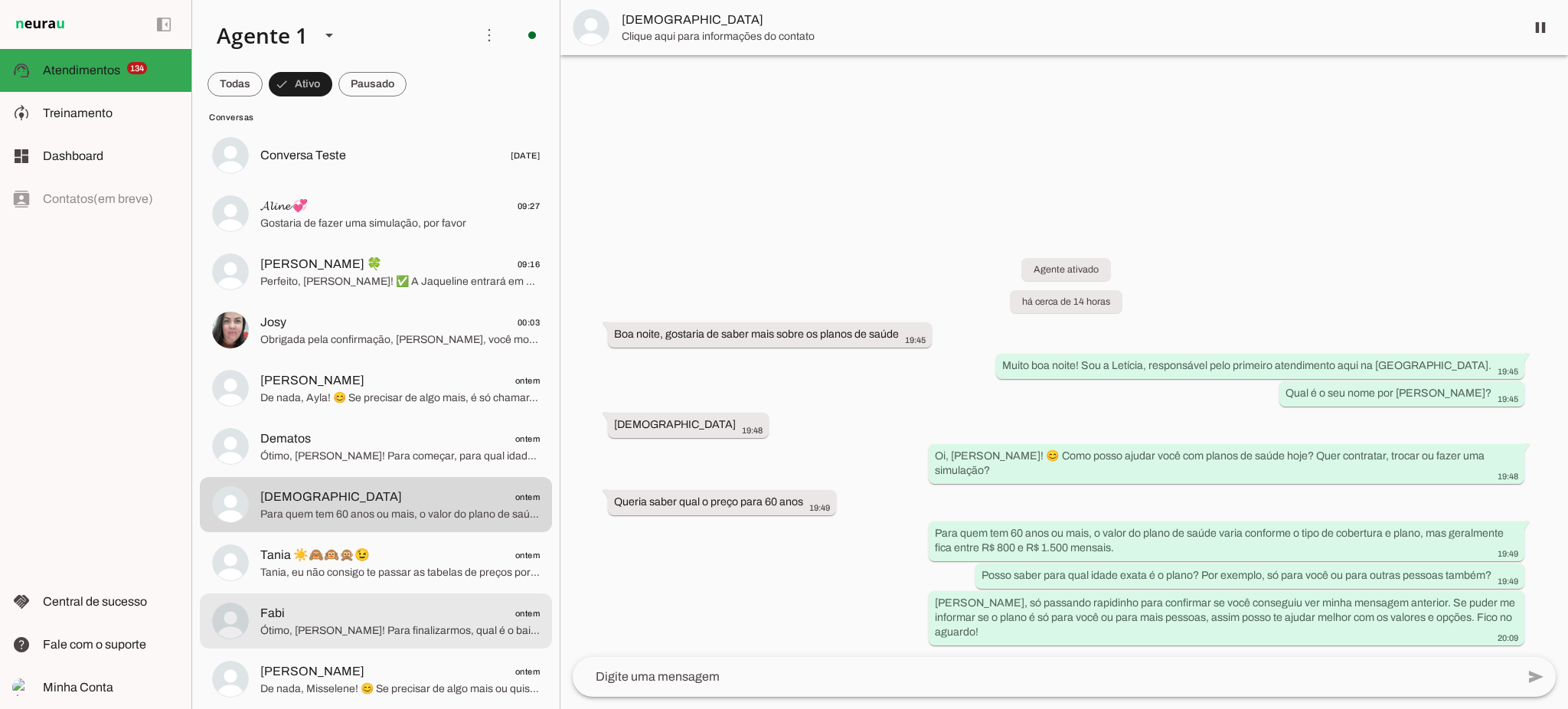
click at [394, 624] on span "Ótimo, [PERSON_NAME]! Para finalizarmos, qual é o bairro ou cidade onde você mo…" at bounding box center [400, 631] width 280 height 15
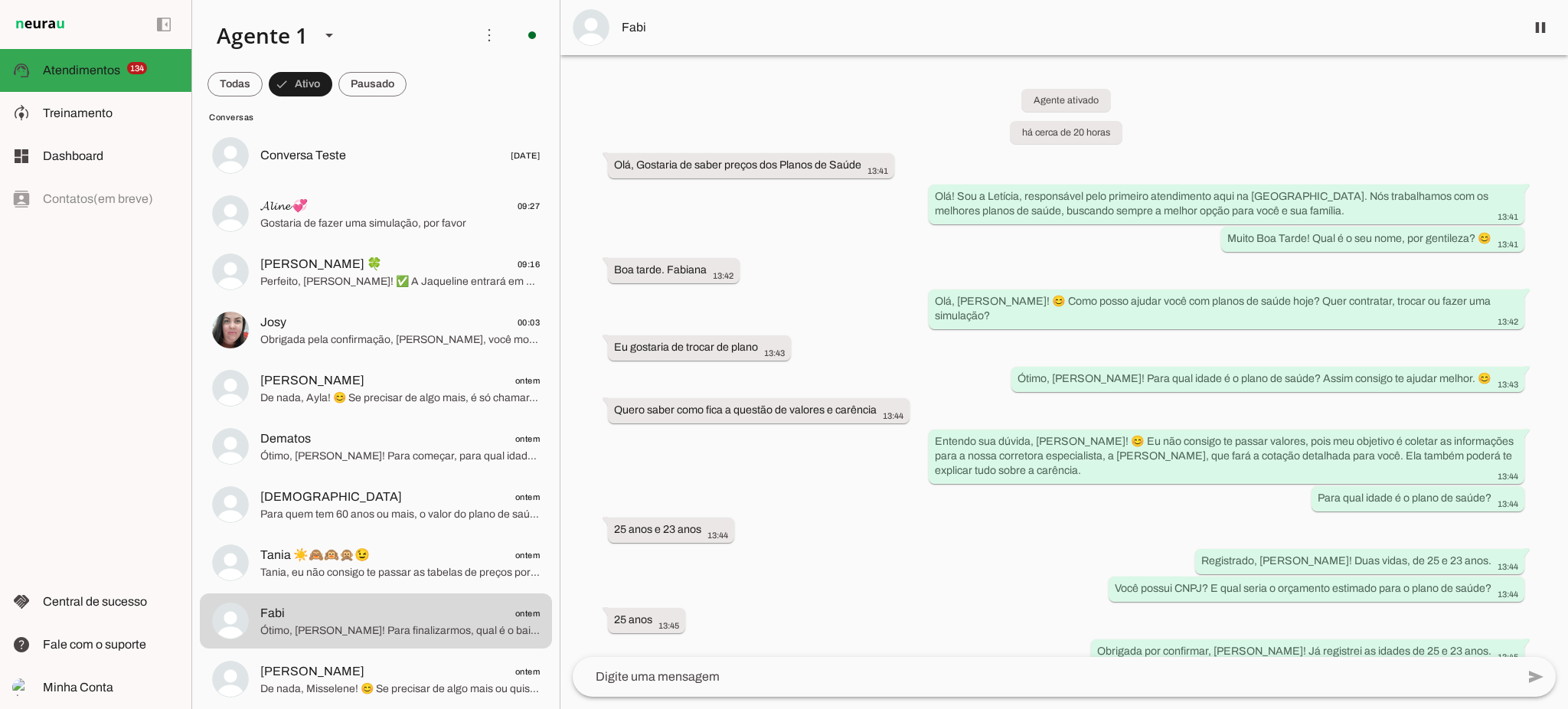
click at [592, 22] on img at bounding box center [591, 28] width 36 height 36
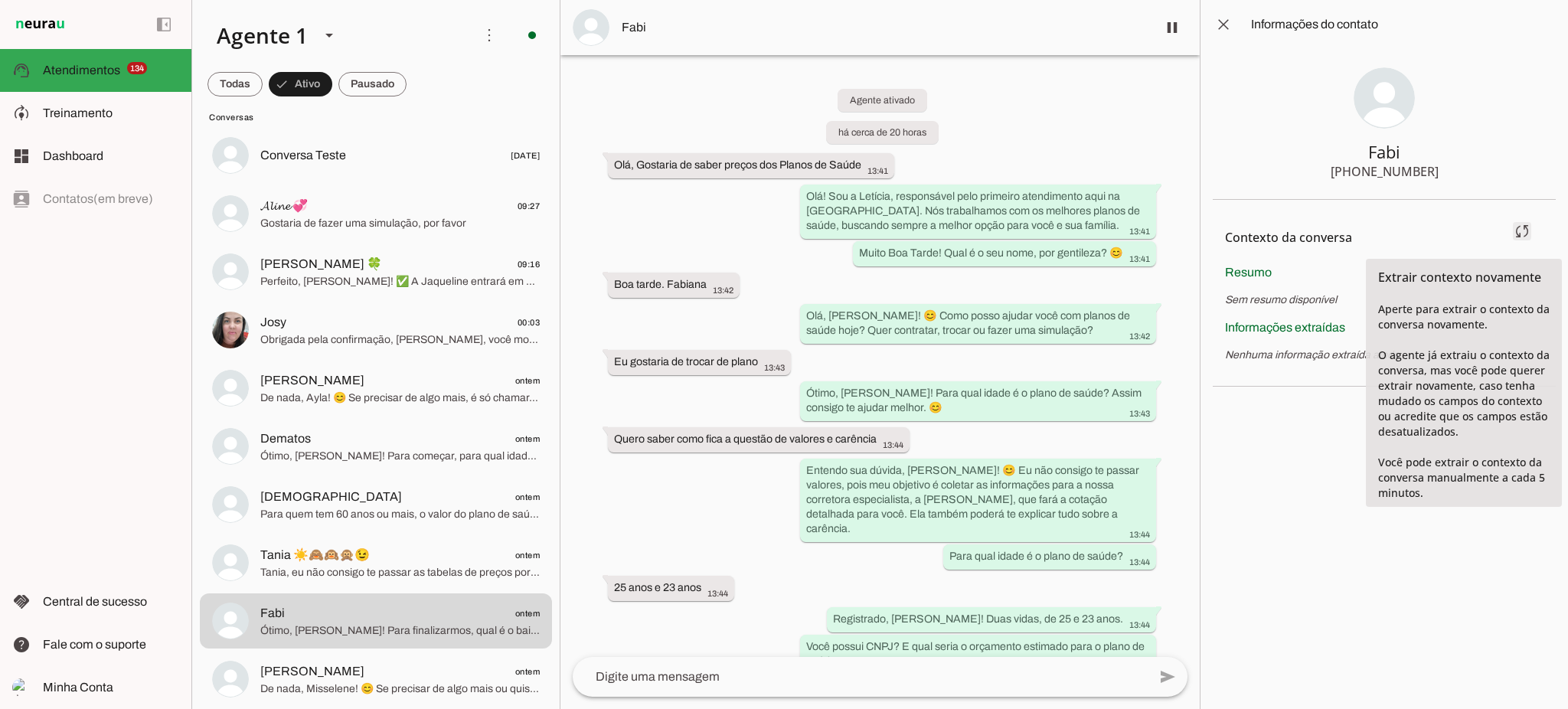
click at [1524, 224] on span at bounding box center [1522, 231] width 36 height 36
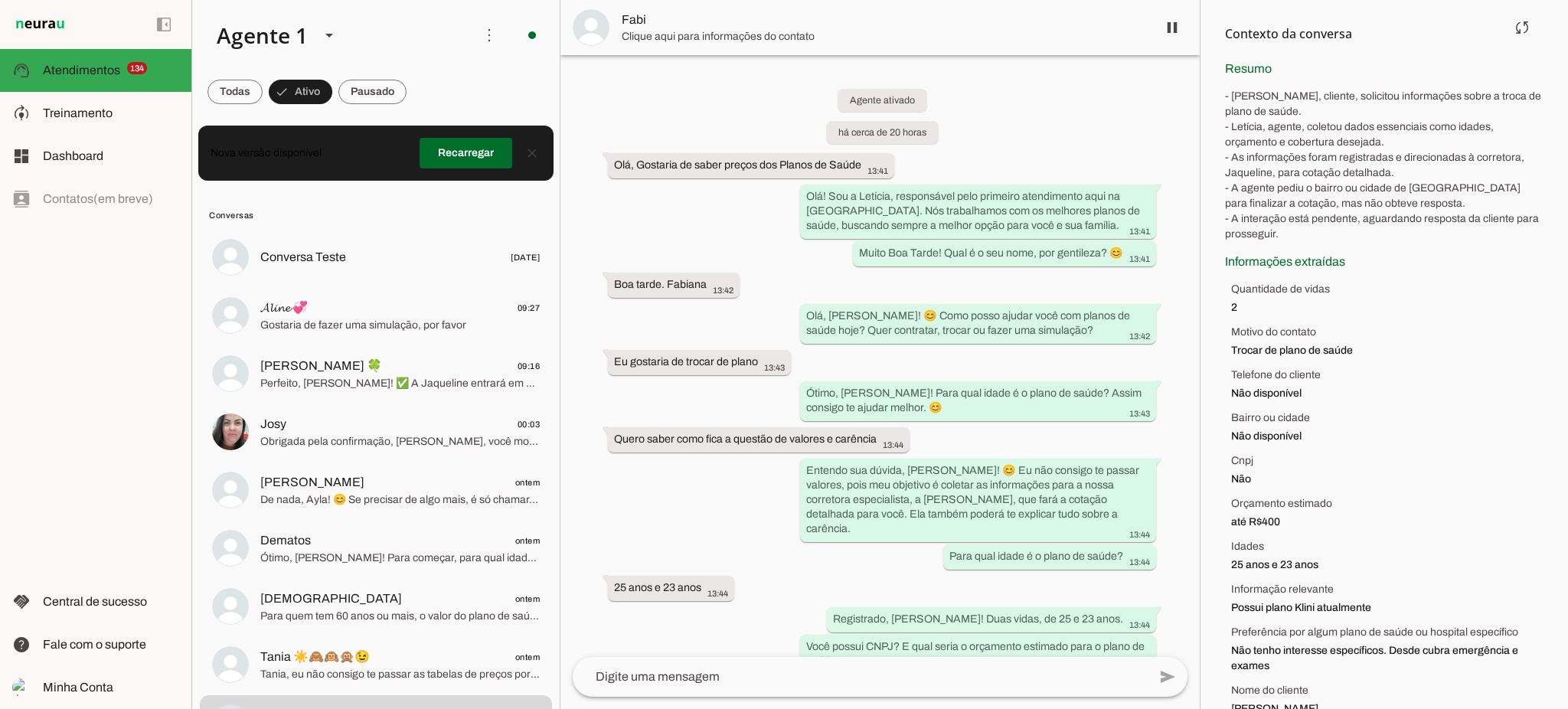
scroll to position [234, 0]
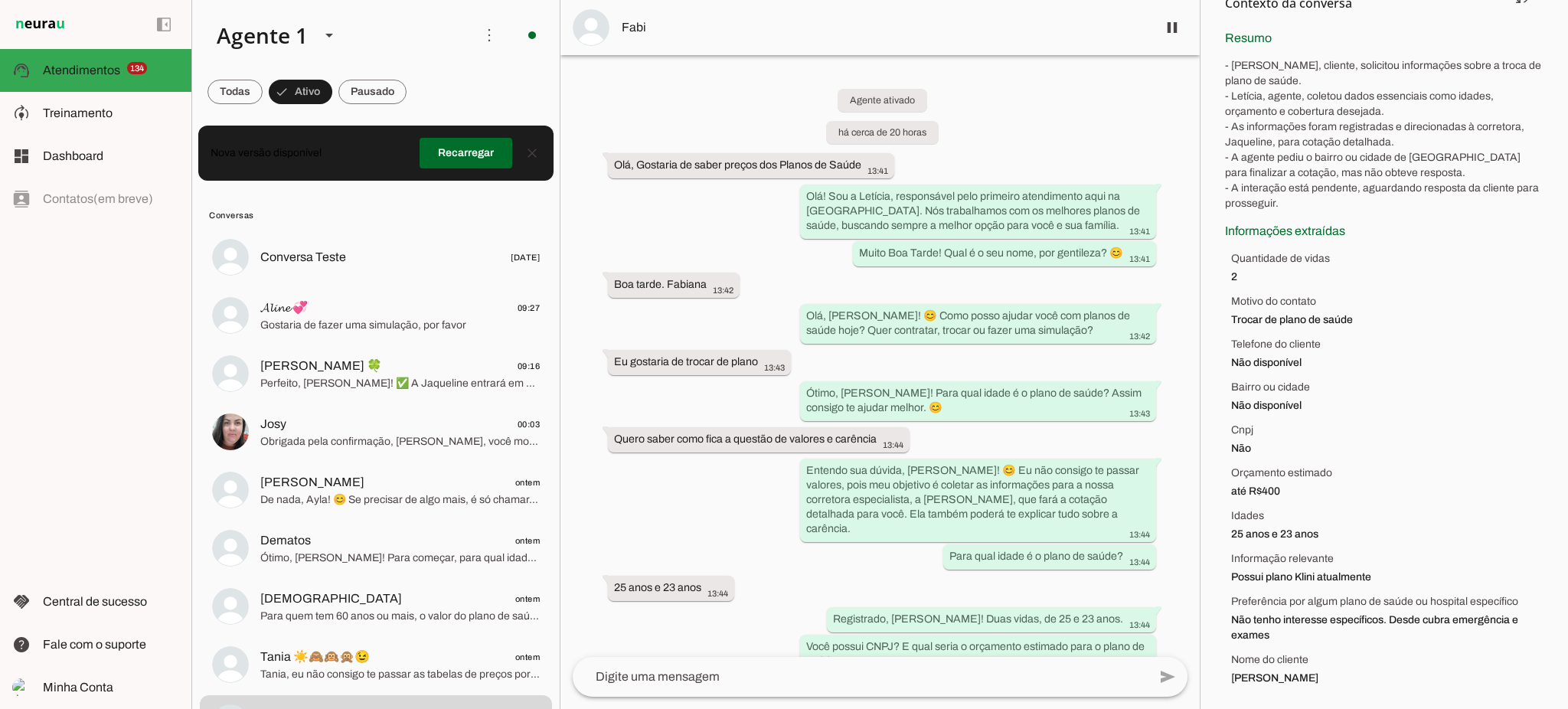
drag, startPoint x: 1291, startPoint y: 173, endPoint x: 1368, endPoint y: 177, distance: 77.1
click at [1368, 177] on p "- [PERSON_NAME], cliente, solicitou informações sobre a troca de plano de saúde…" at bounding box center [1384, 134] width 318 height 153
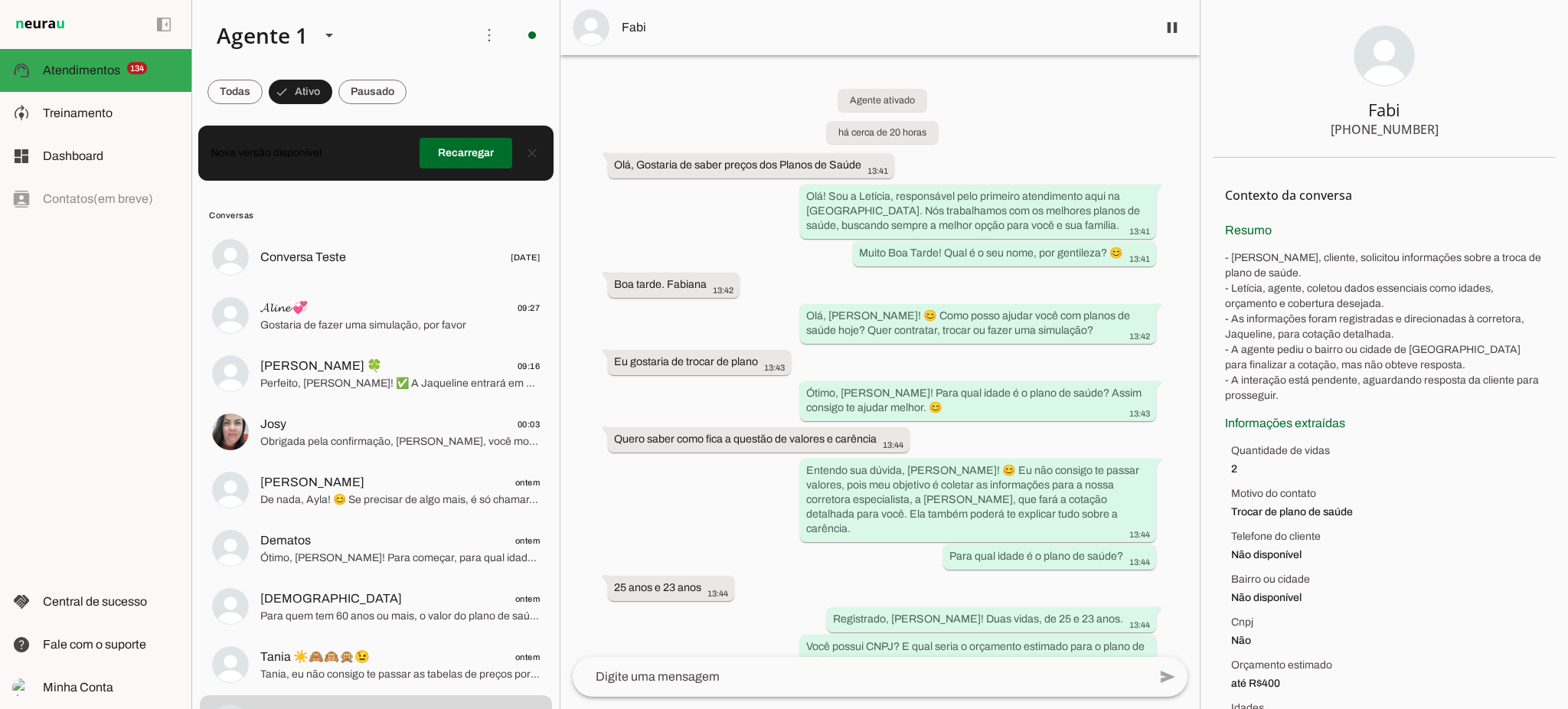
scroll to position [204, 0]
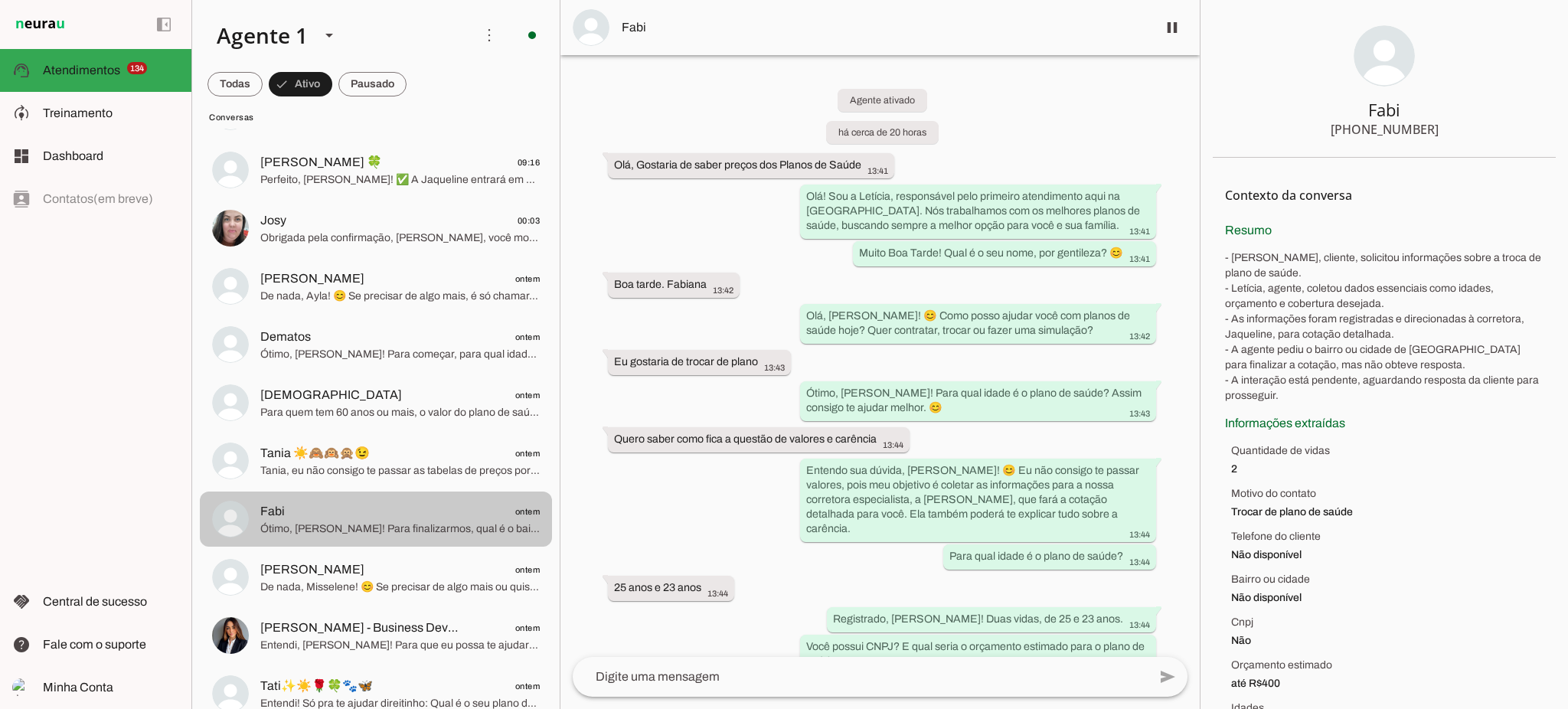
click at [360, 531] on span "Ótimo, [PERSON_NAME]! Para finalizarmos, qual é o bairro ou cidade onde você mo…" at bounding box center [400, 528] width 280 height 15
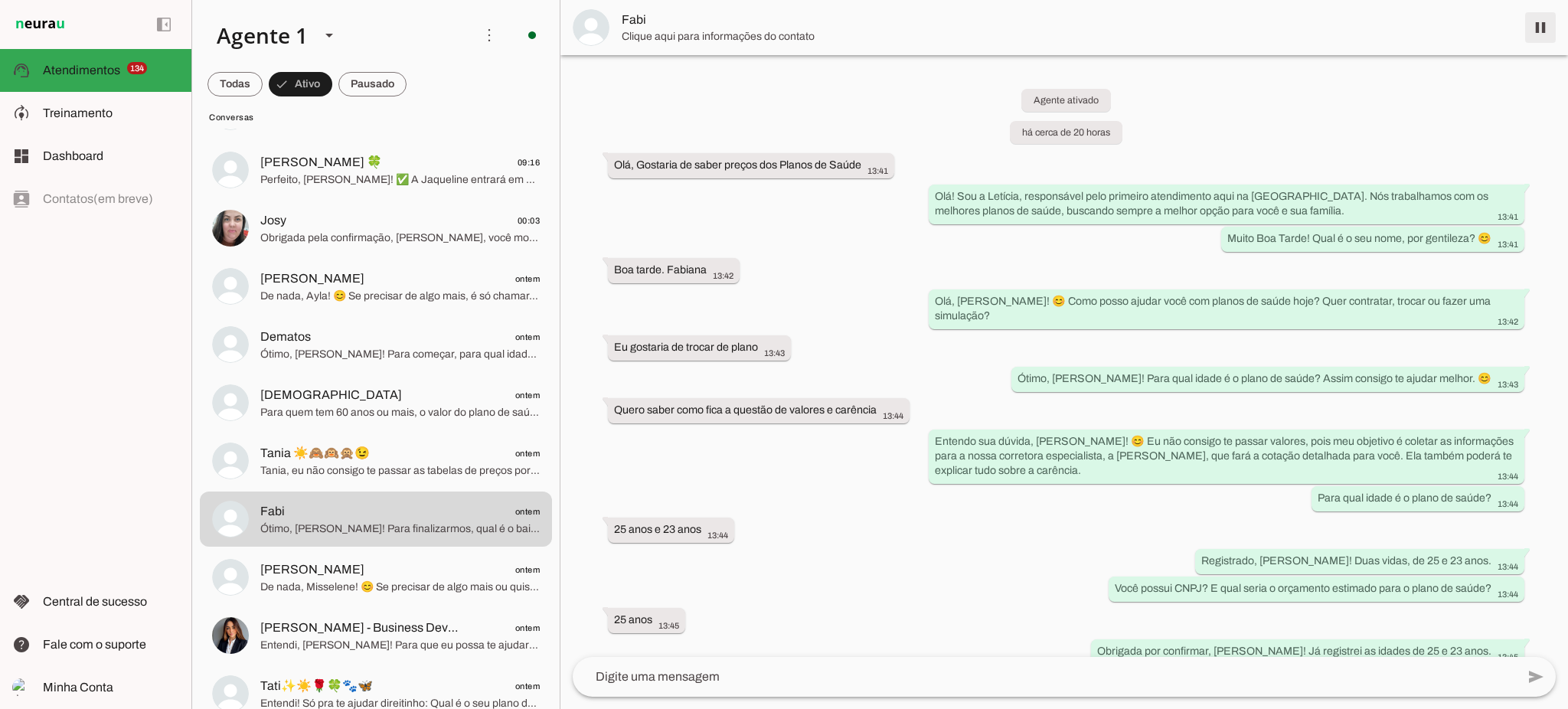
click at [1546, 25] on span at bounding box center [1540, 28] width 36 height 36
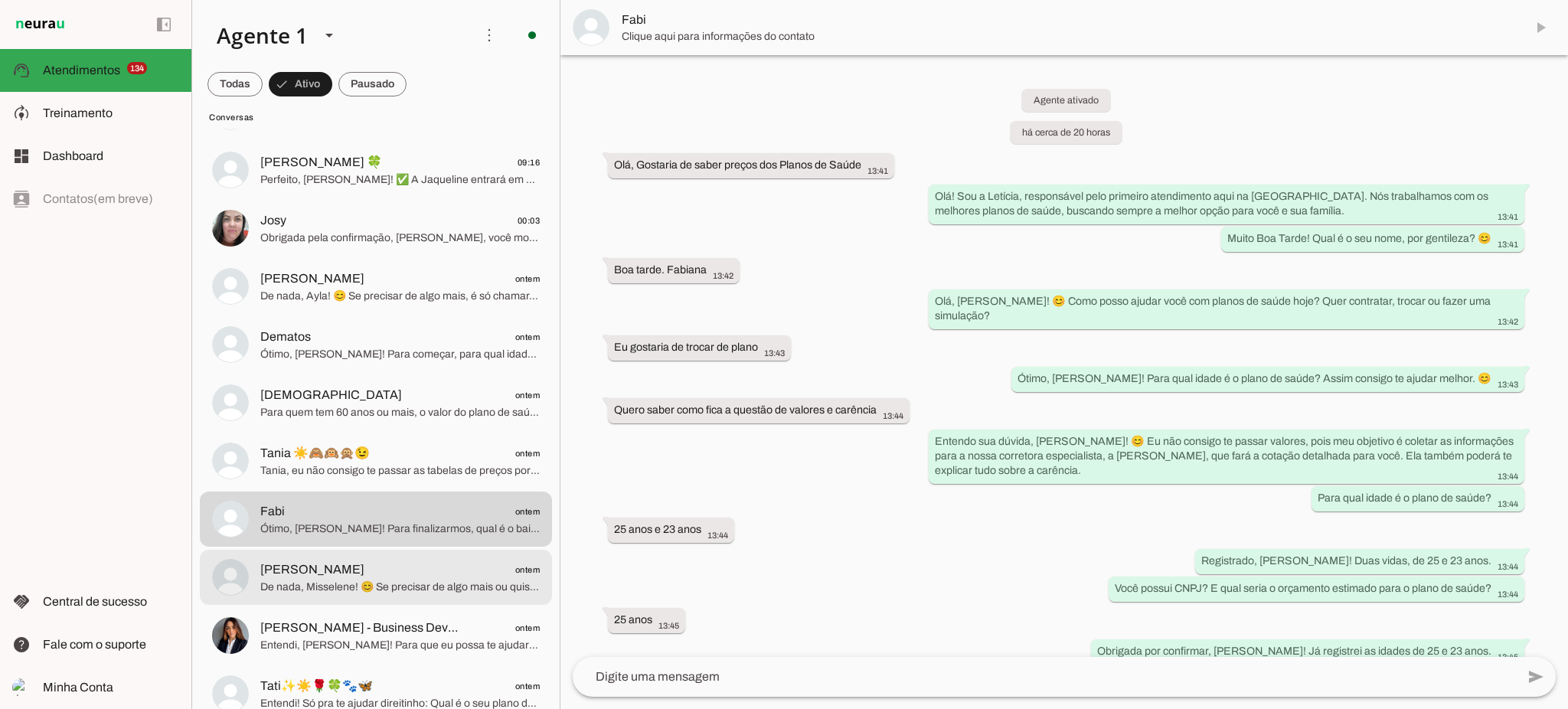
click at [399, 591] on span "De nada, Misselene! 😊 Se precisar de algo mais ou quiser uma cotação sem compro…" at bounding box center [400, 587] width 280 height 15
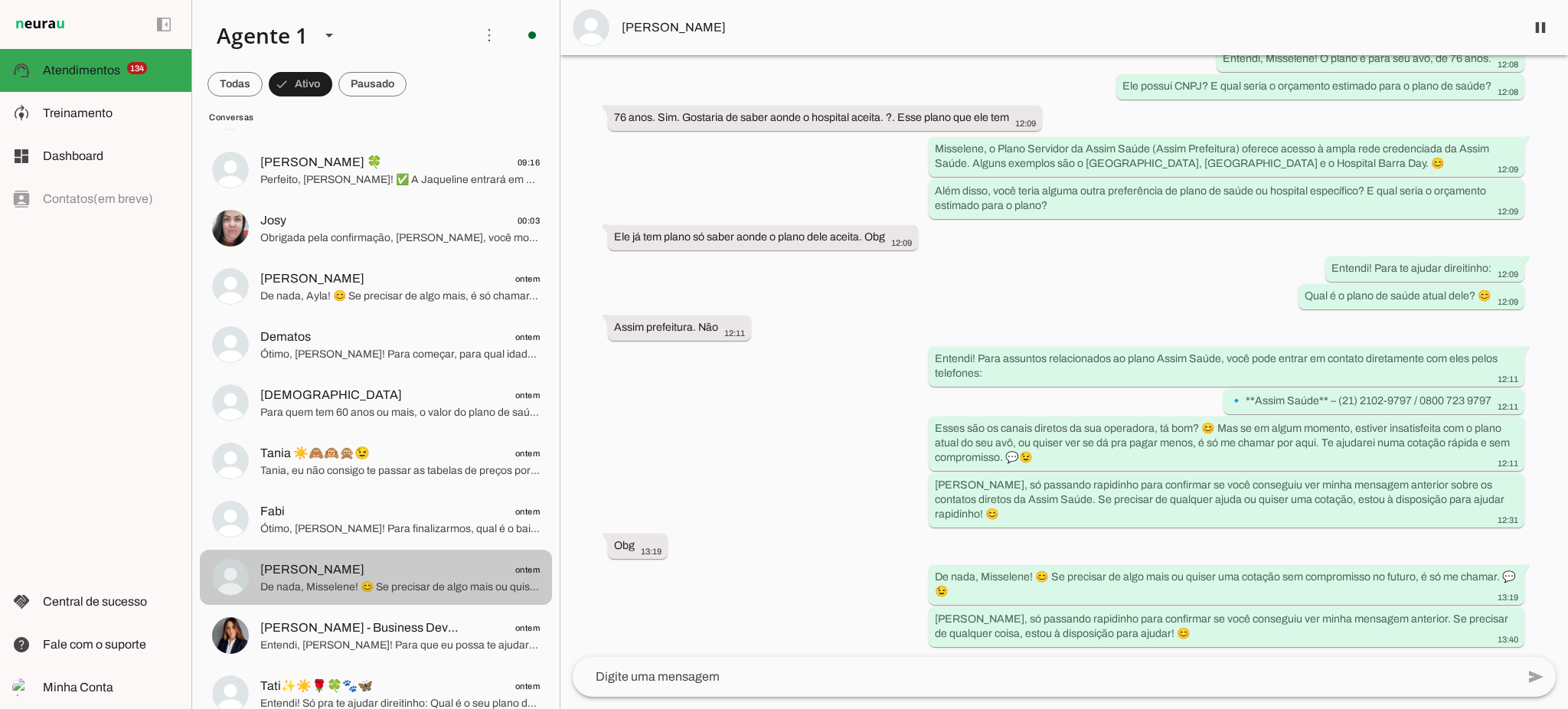
scroll to position [408, 0]
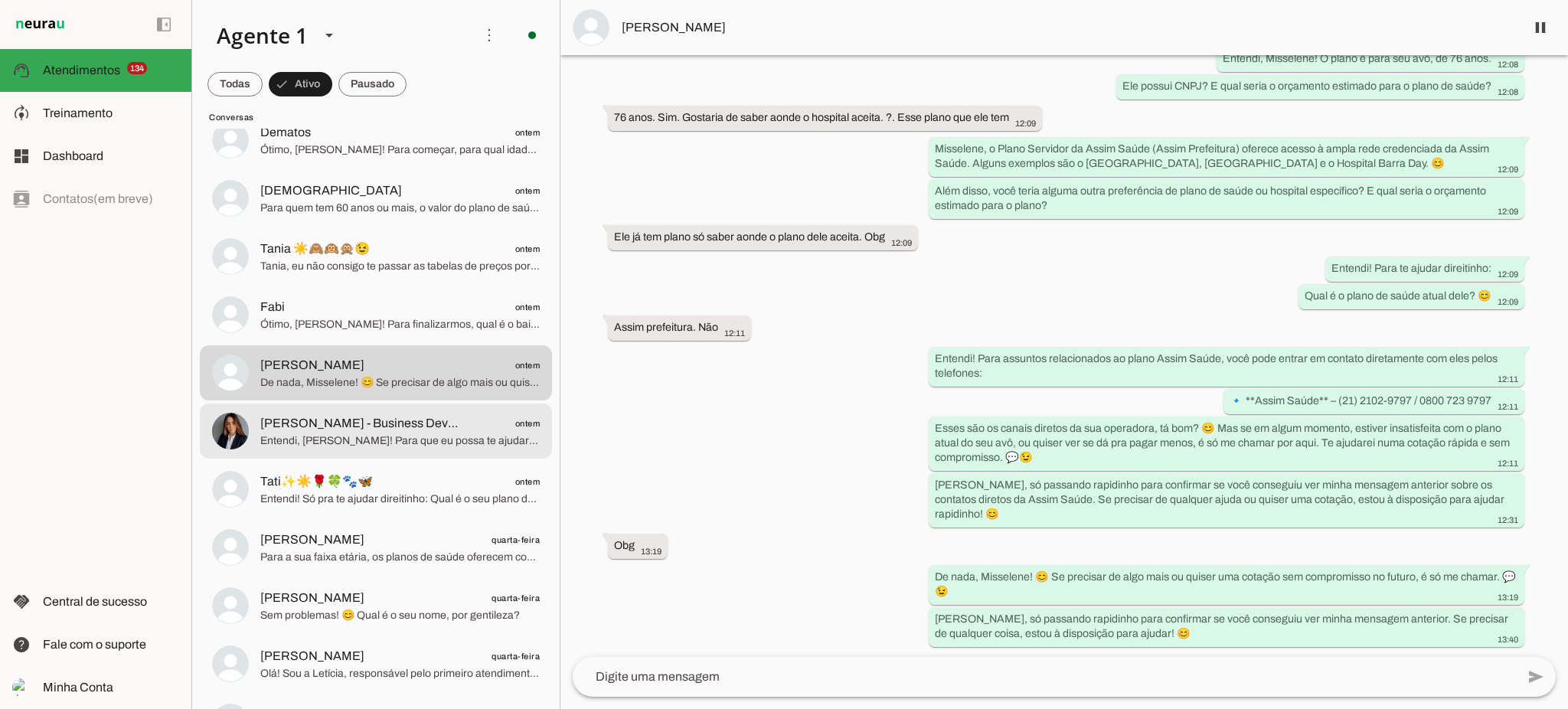
click at [387, 436] on span "Entendi, [PERSON_NAME]! Para que eu possa te ajudar a ver os hospitais que um p…" at bounding box center [400, 440] width 280 height 15
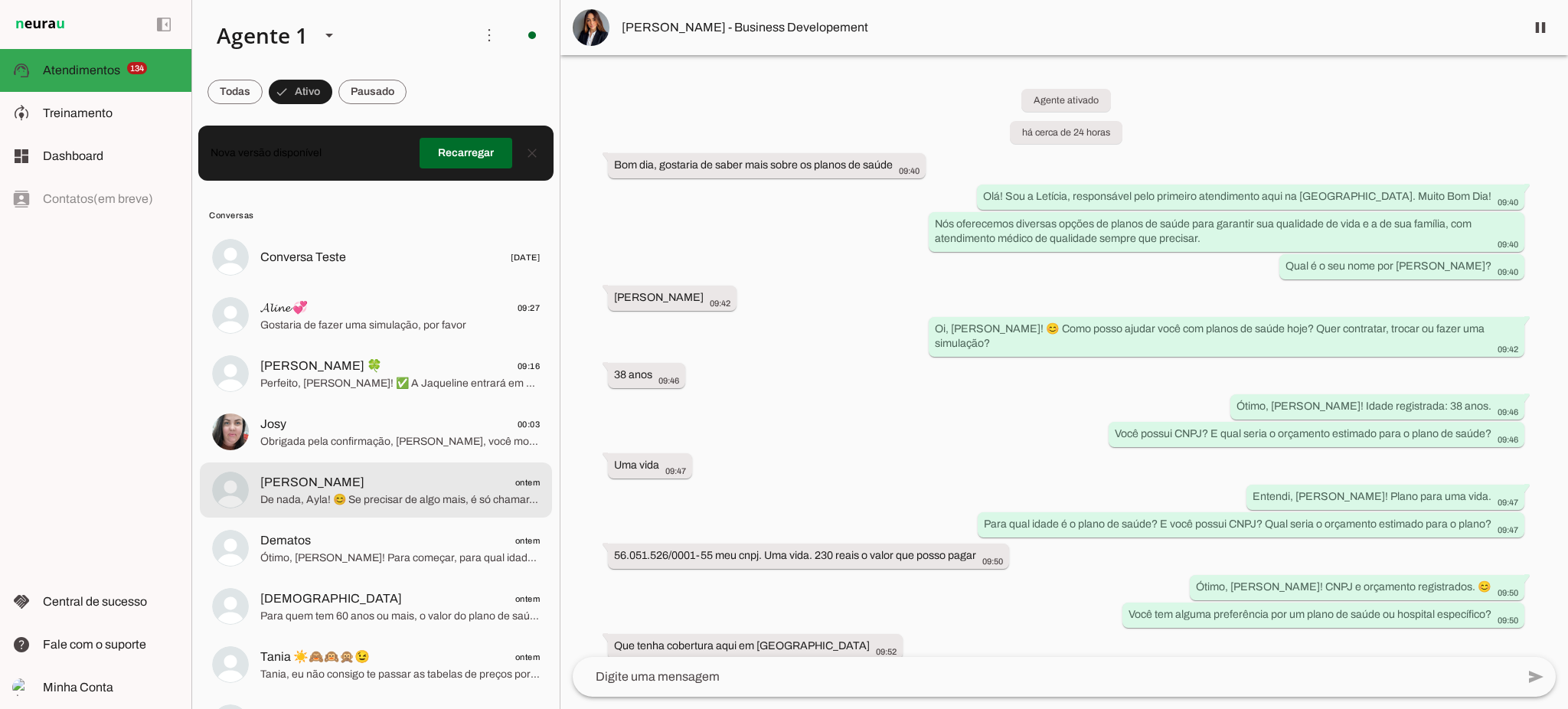
click at [380, 479] on span "[PERSON_NAME] ontem" at bounding box center [400, 482] width 280 height 19
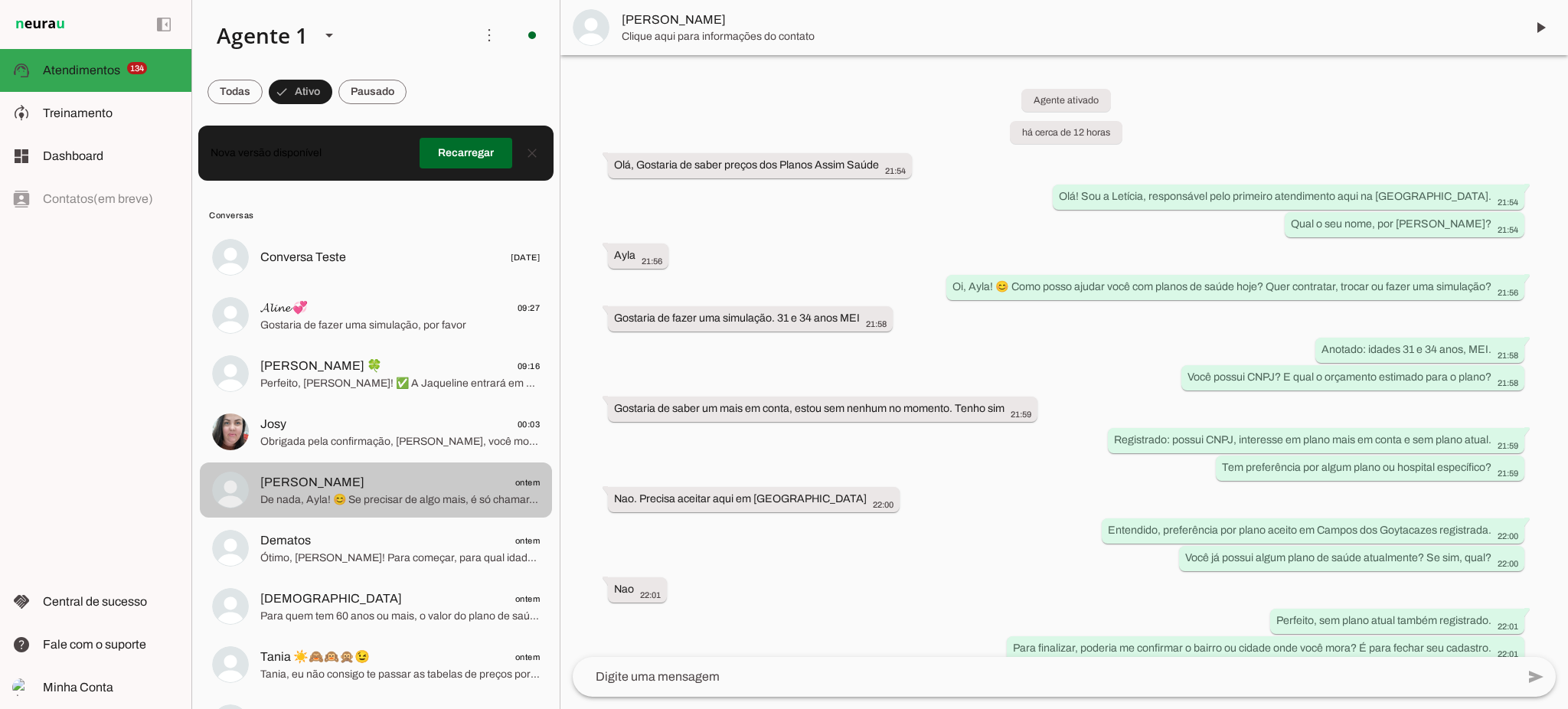
scroll to position [238, 0]
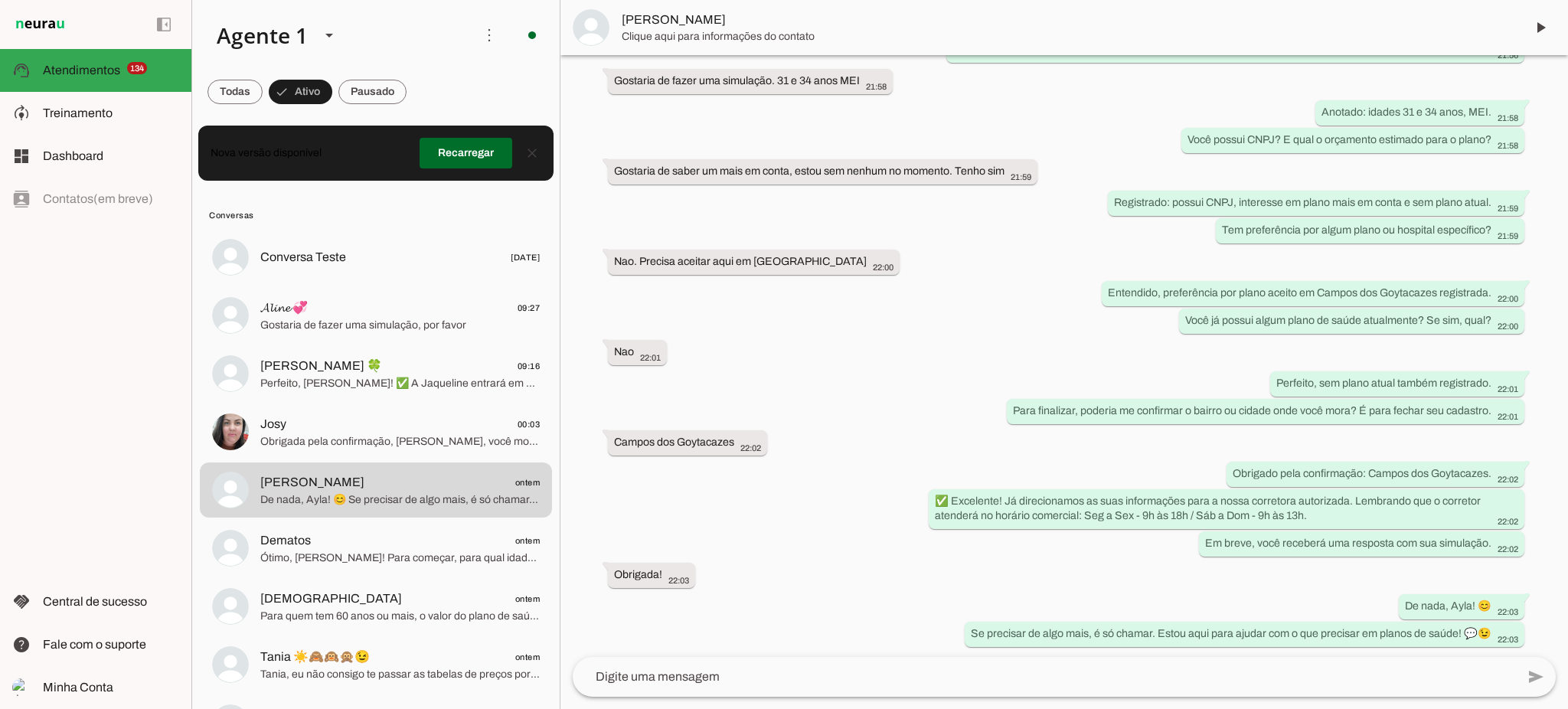
click at [660, 21] on span "[PERSON_NAME]" at bounding box center [1067, 20] width 891 height 18
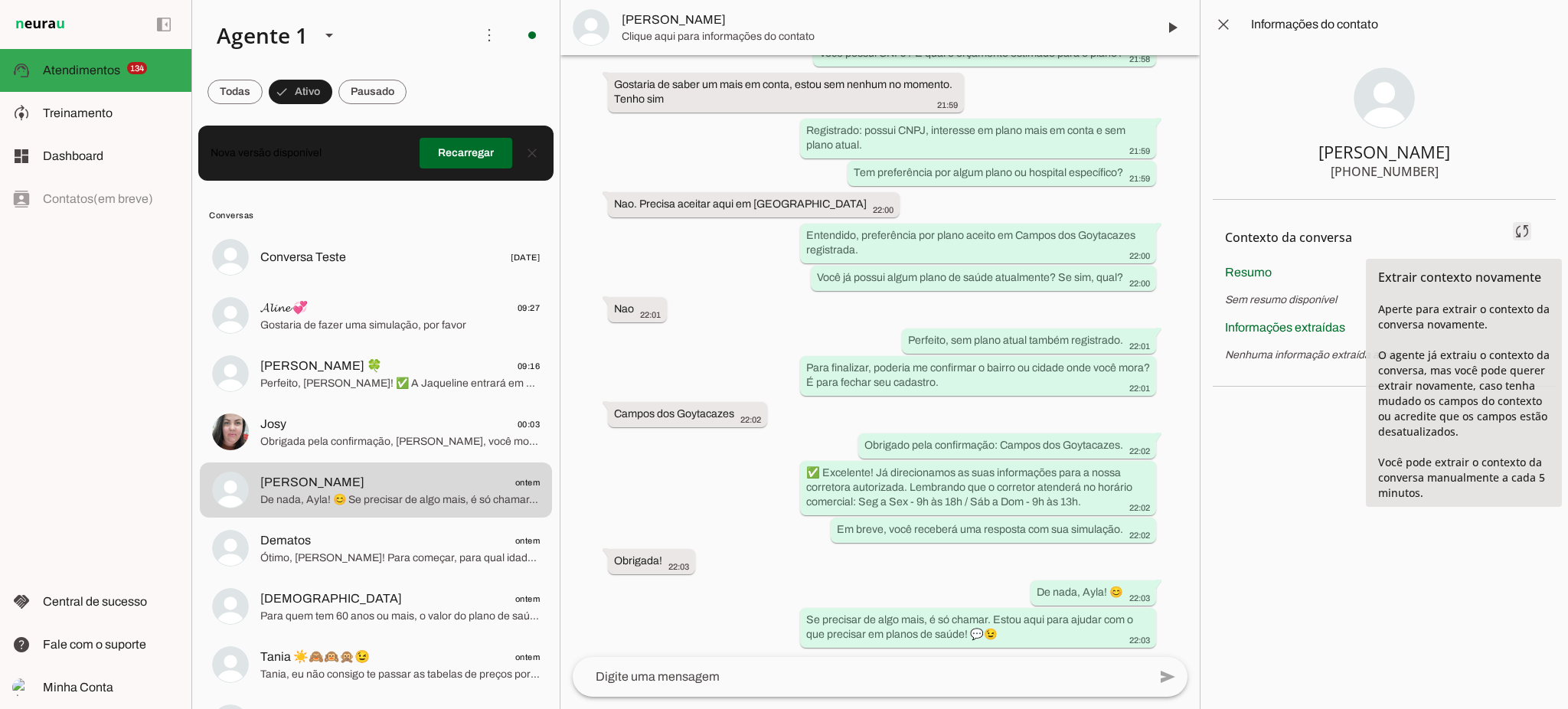
click at [1528, 228] on span at bounding box center [1522, 231] width 36 height 36
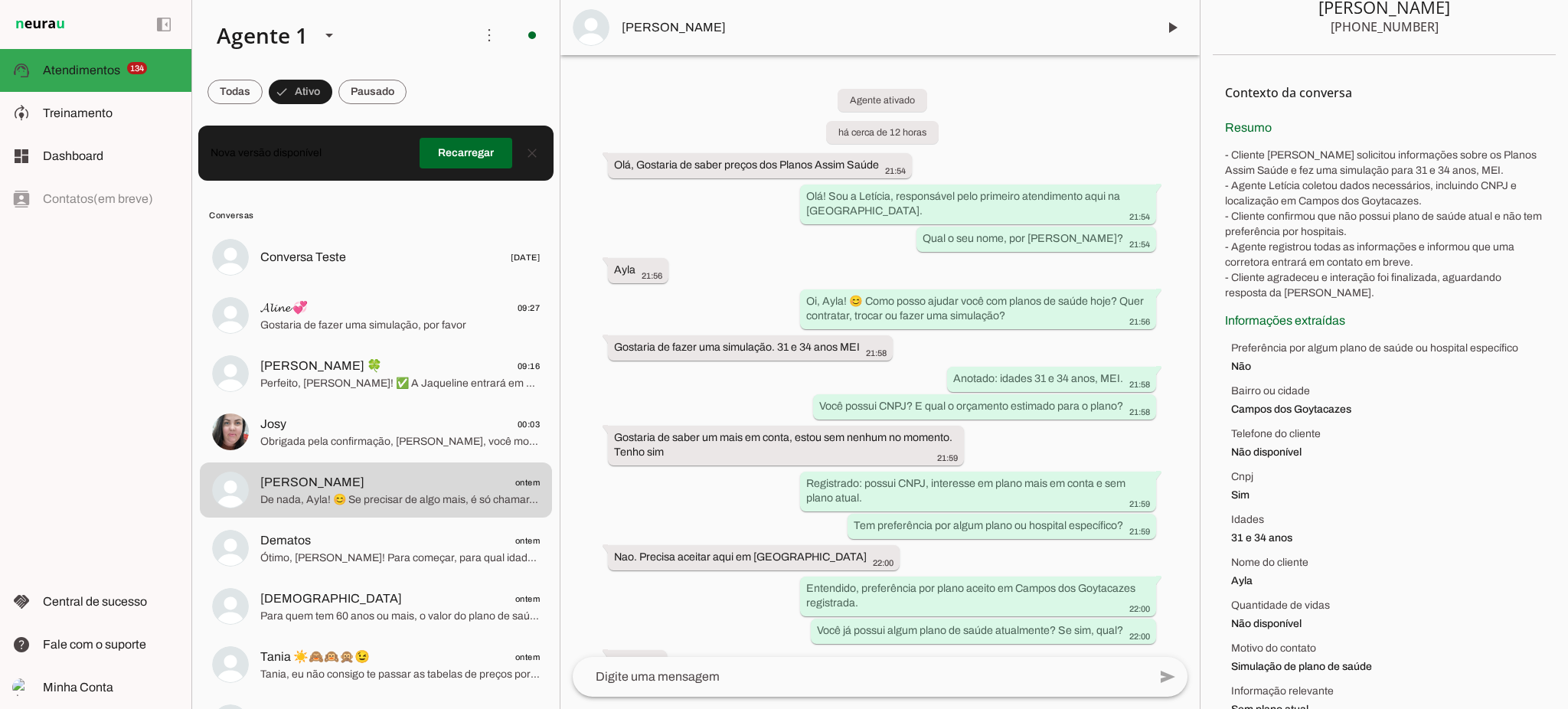
scroll to position [135, 0]
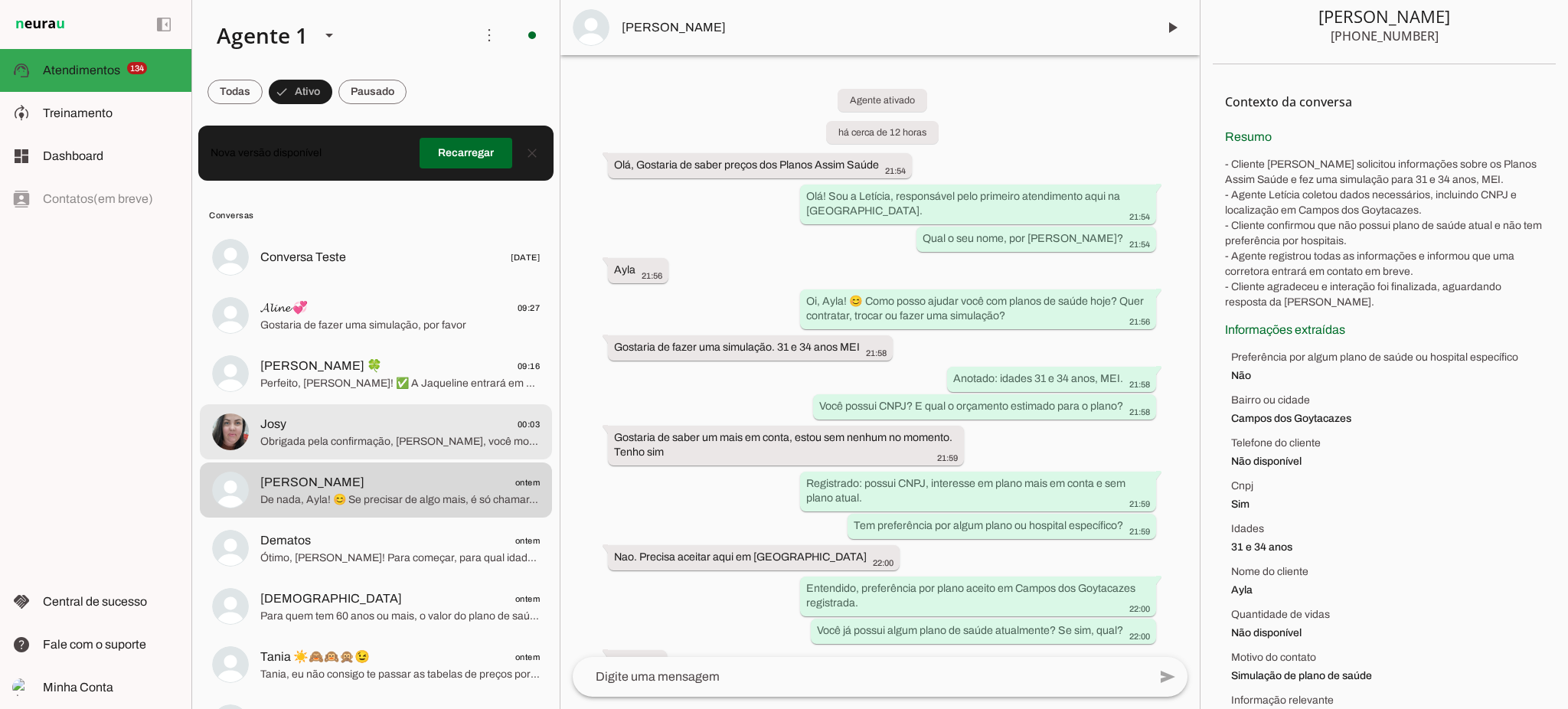
click at [325, 452] on md-item "Josy 00:03 Obrigada pela confirmação, [PERSON_NAME], você mora em [GEOGRAPHIC_D…" at bounding box center [375, 432] width 352 height 55
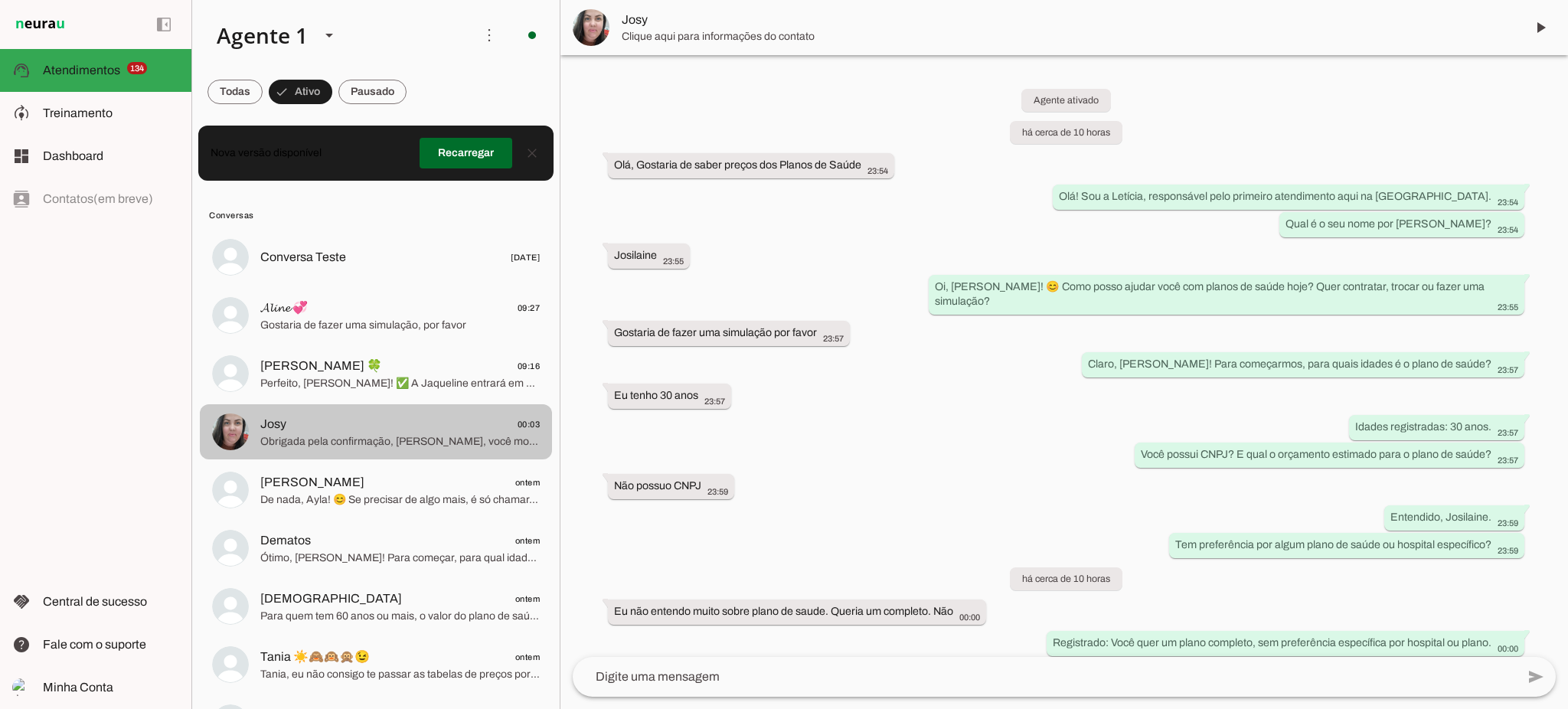
scroll to position [302, 0]
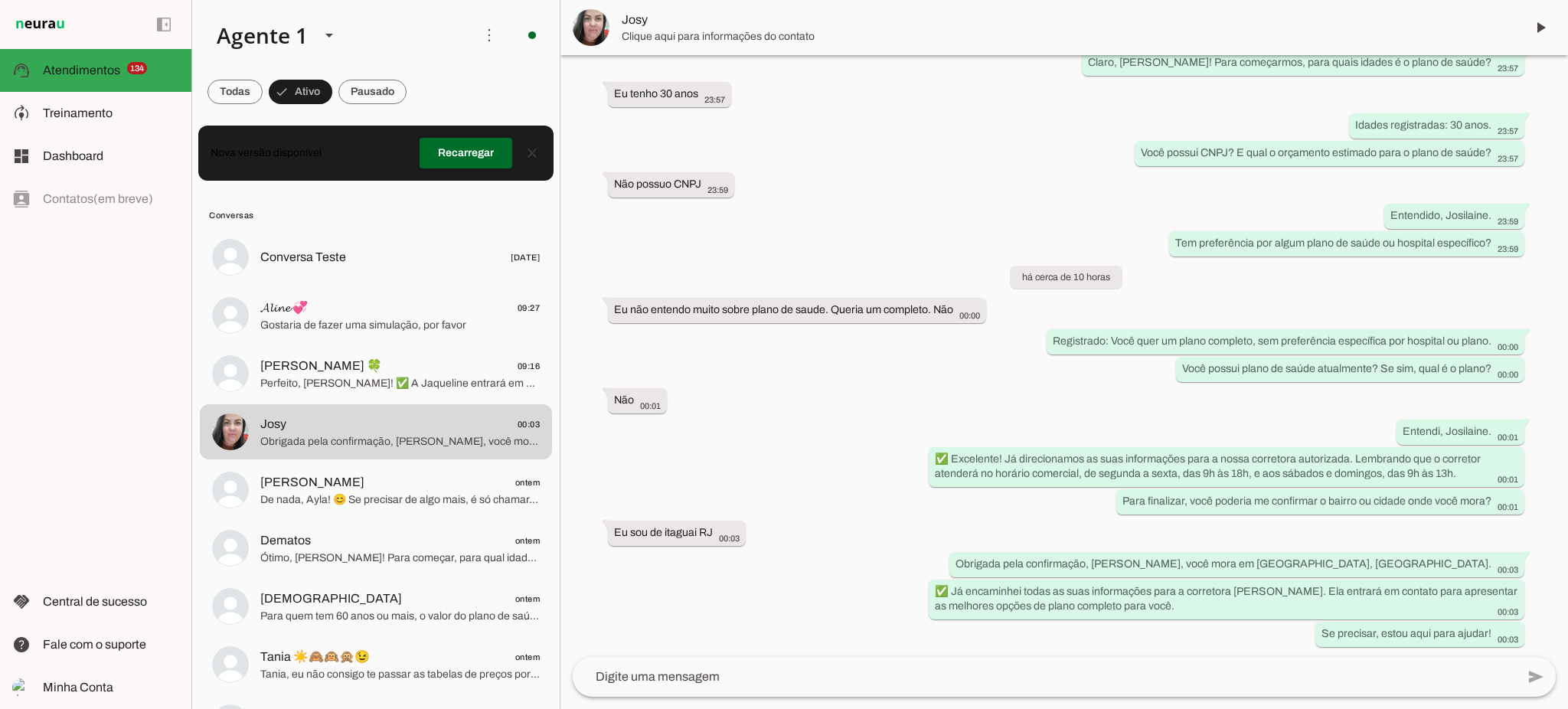
click at [615, 23] on md-item "Josy" at bounding box center [1064, 28] width 1007 height 55
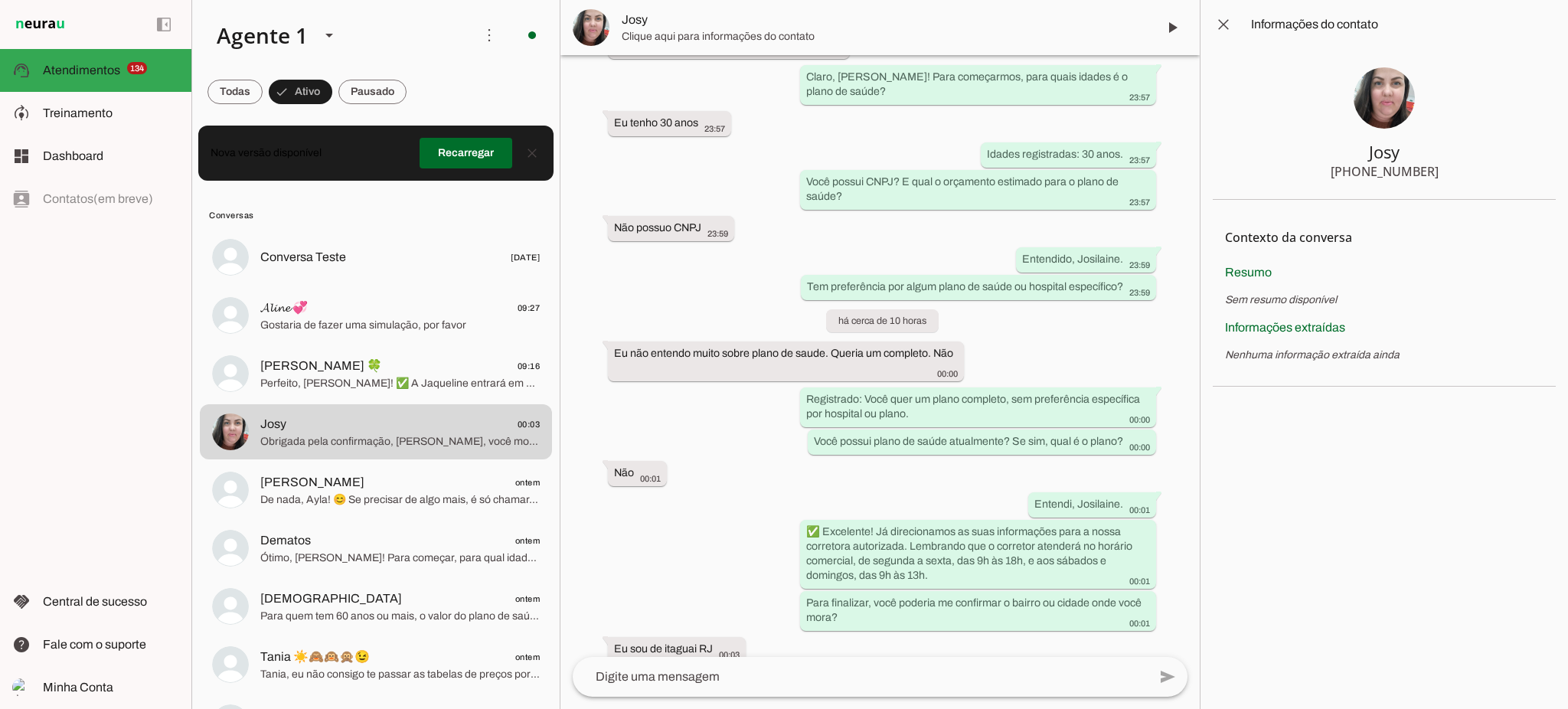
scroll to position [462, 0]
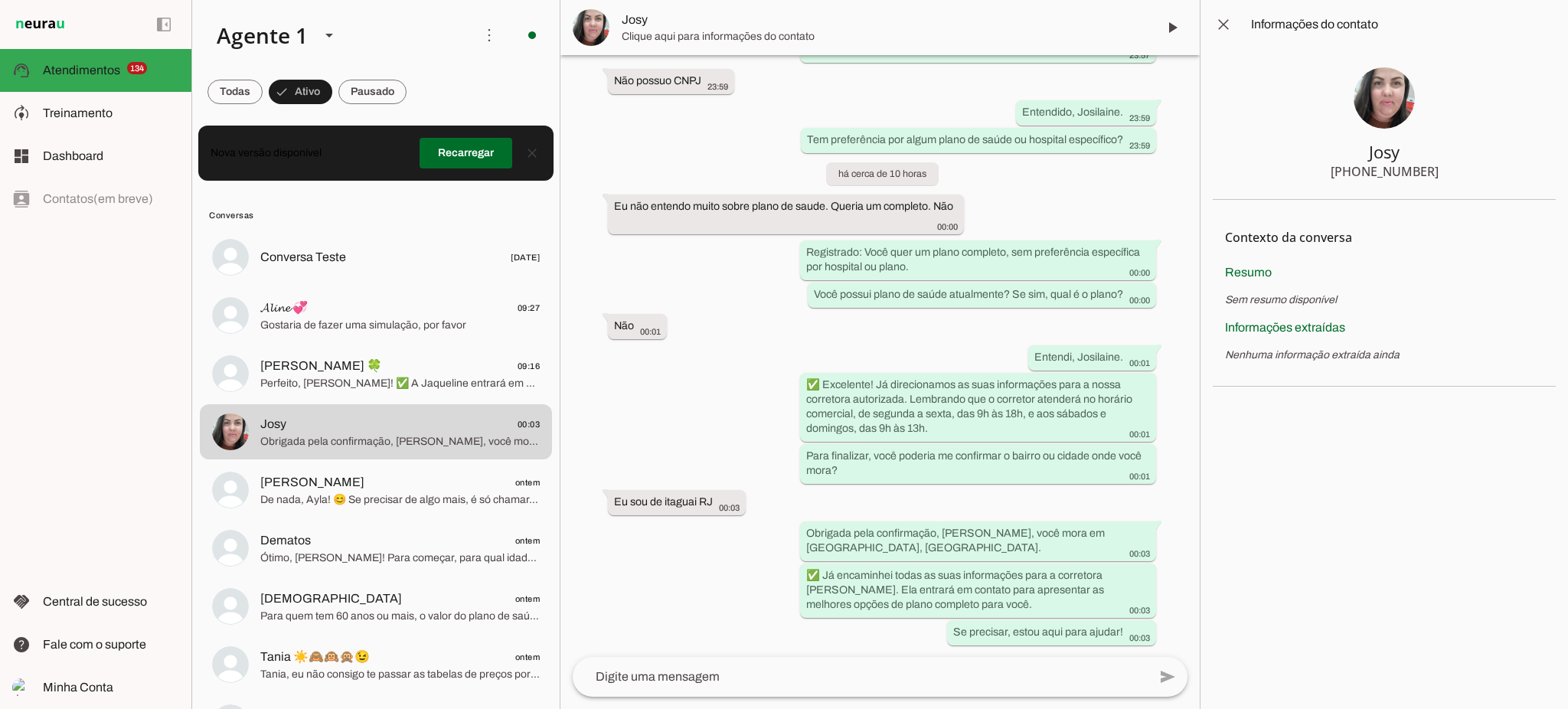
click at [628, 22] on span "Josy" at bounding box center [883, 20] width 523 height 18
click at [1534, 226] on span at bounding box center [1522, 231] width 36 height 36
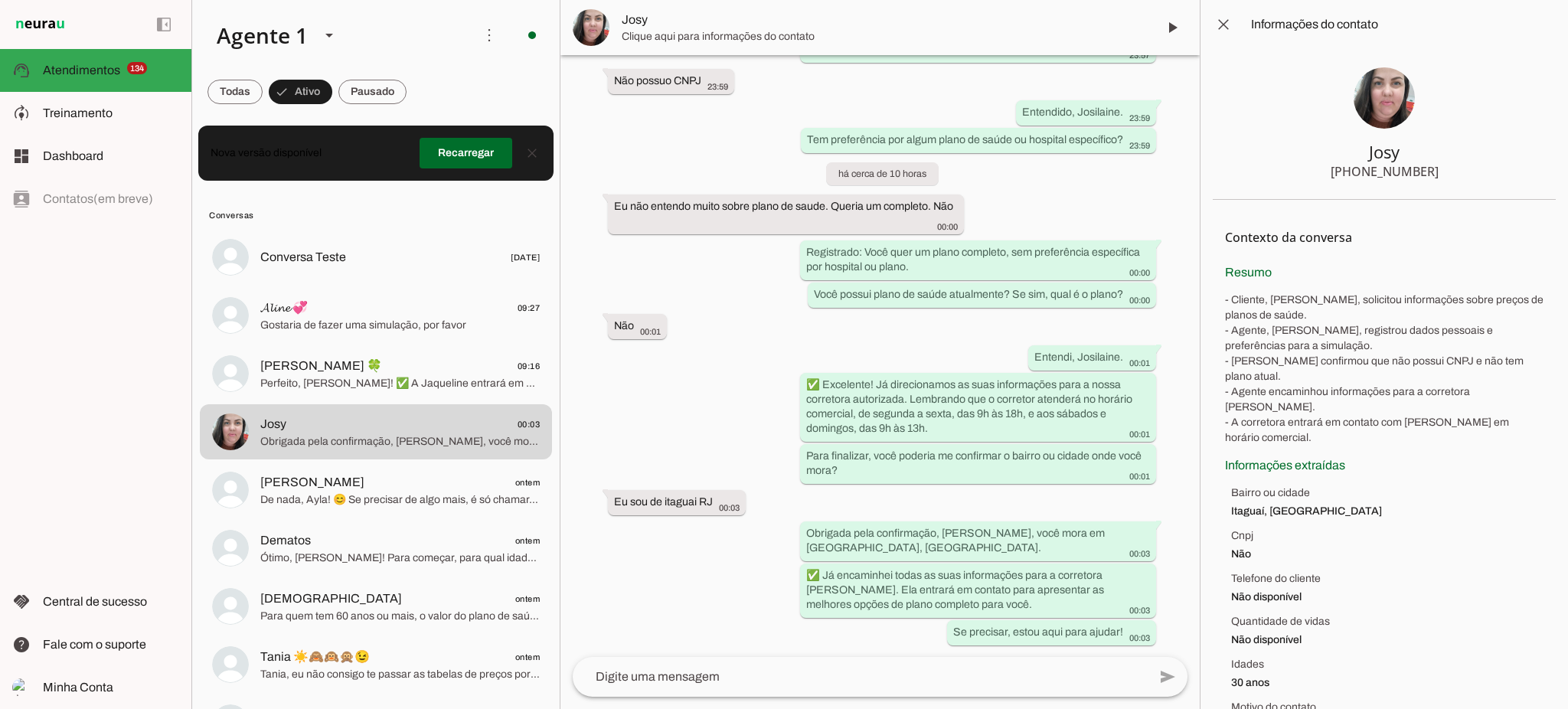
scroll to position [0, 0]
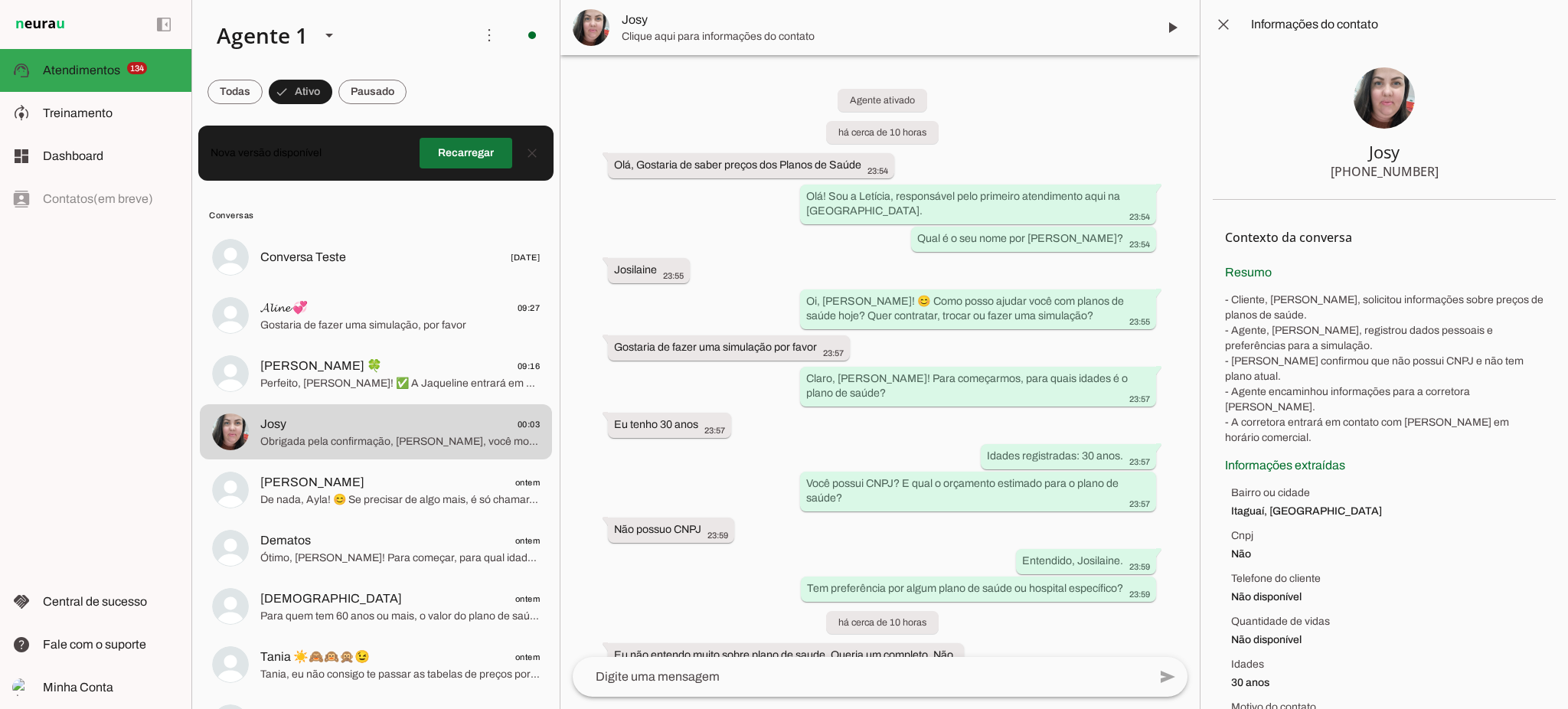
click at [462, 150] on span at bounding box center [466, 153] width 93 height 36
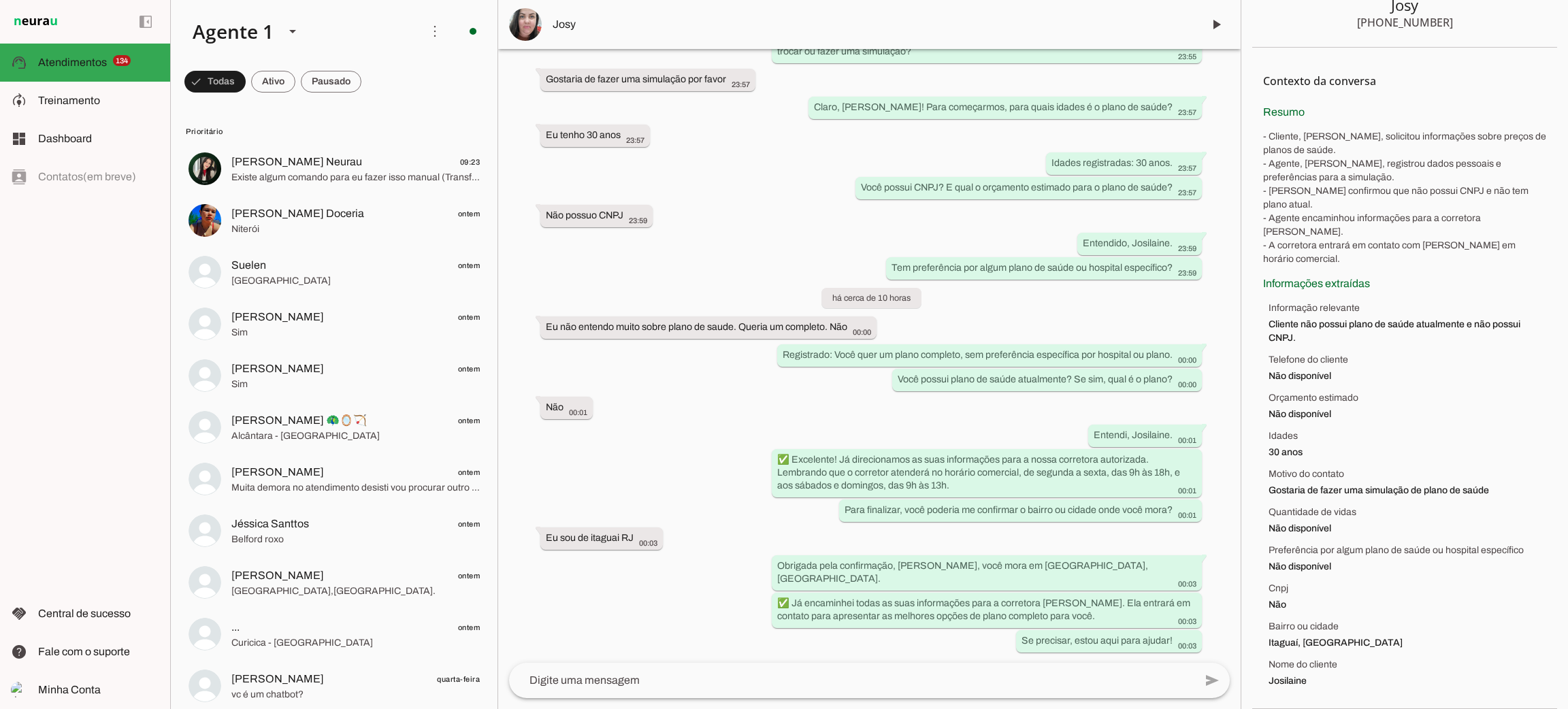
scroll to position [129, 0]
click at [282, 79] on span at bounding box center [273, 82] width 44 height 32
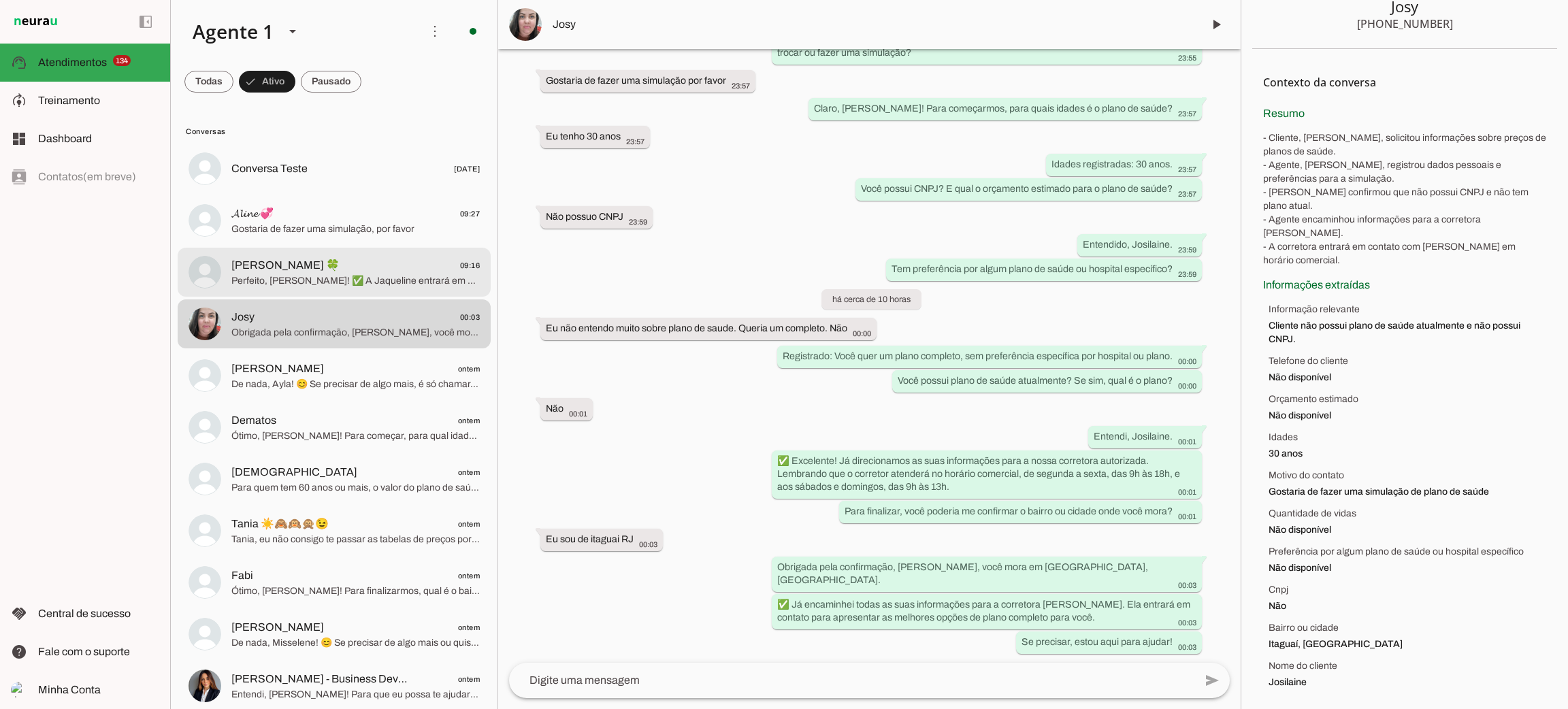
click at [315, 280] on span "Perfeito, [PERSON_NAME]! ✅ A Jaqueline entrará em contato em horário comercial …" at bounding box center [356, 281] width 249 height 13
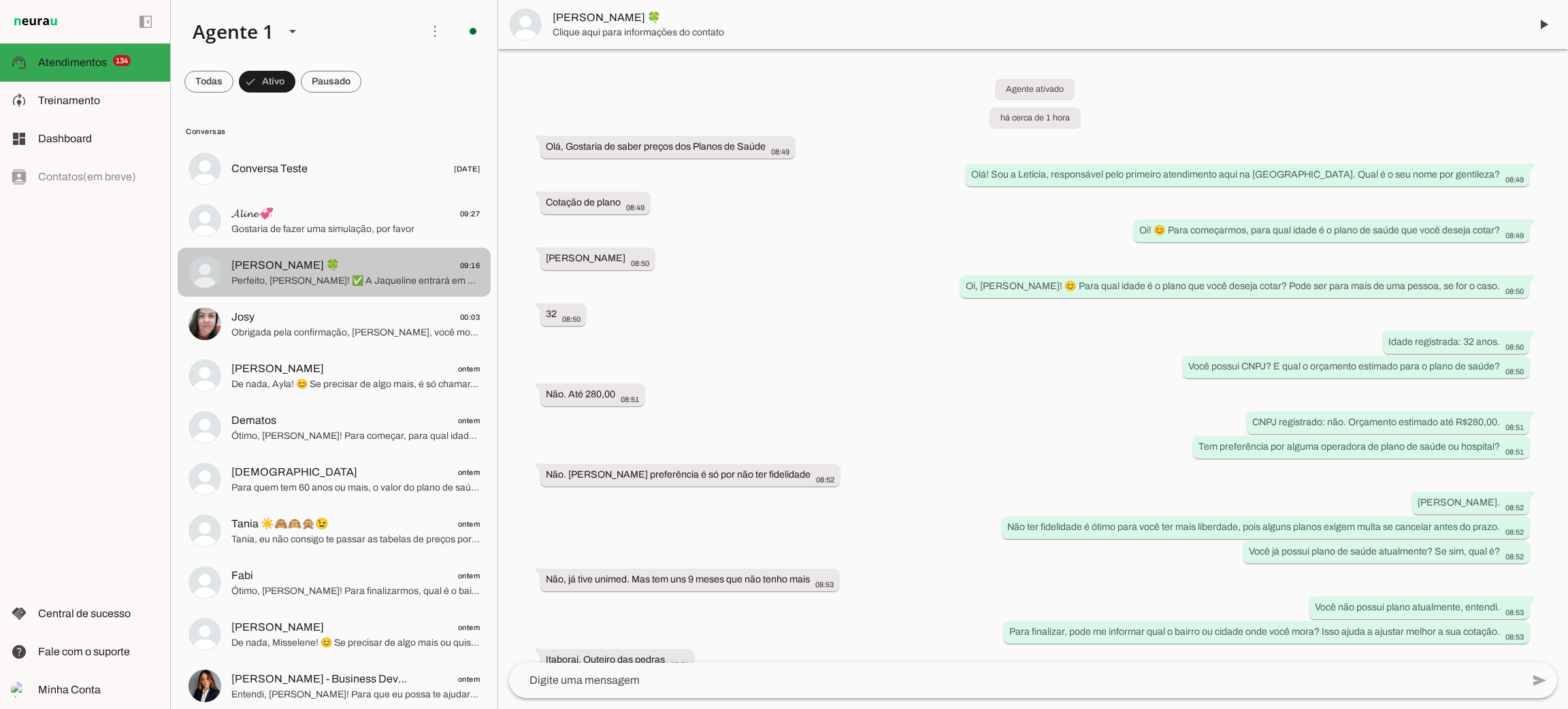
scroll to position [226, 0]
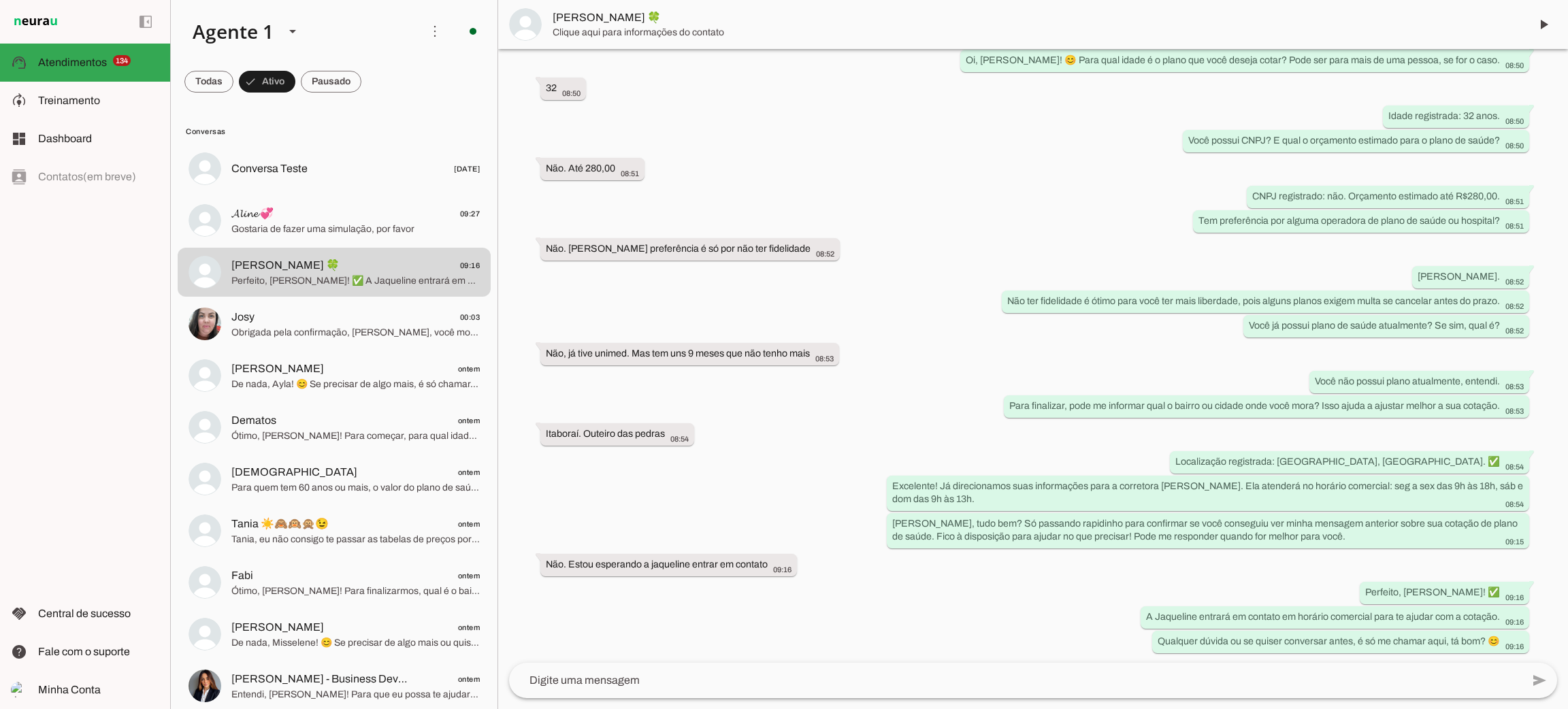
click at [577, 27] on span "Clique aqui para informações do contato" at bounding box center [1036, 32] width 967 height 13
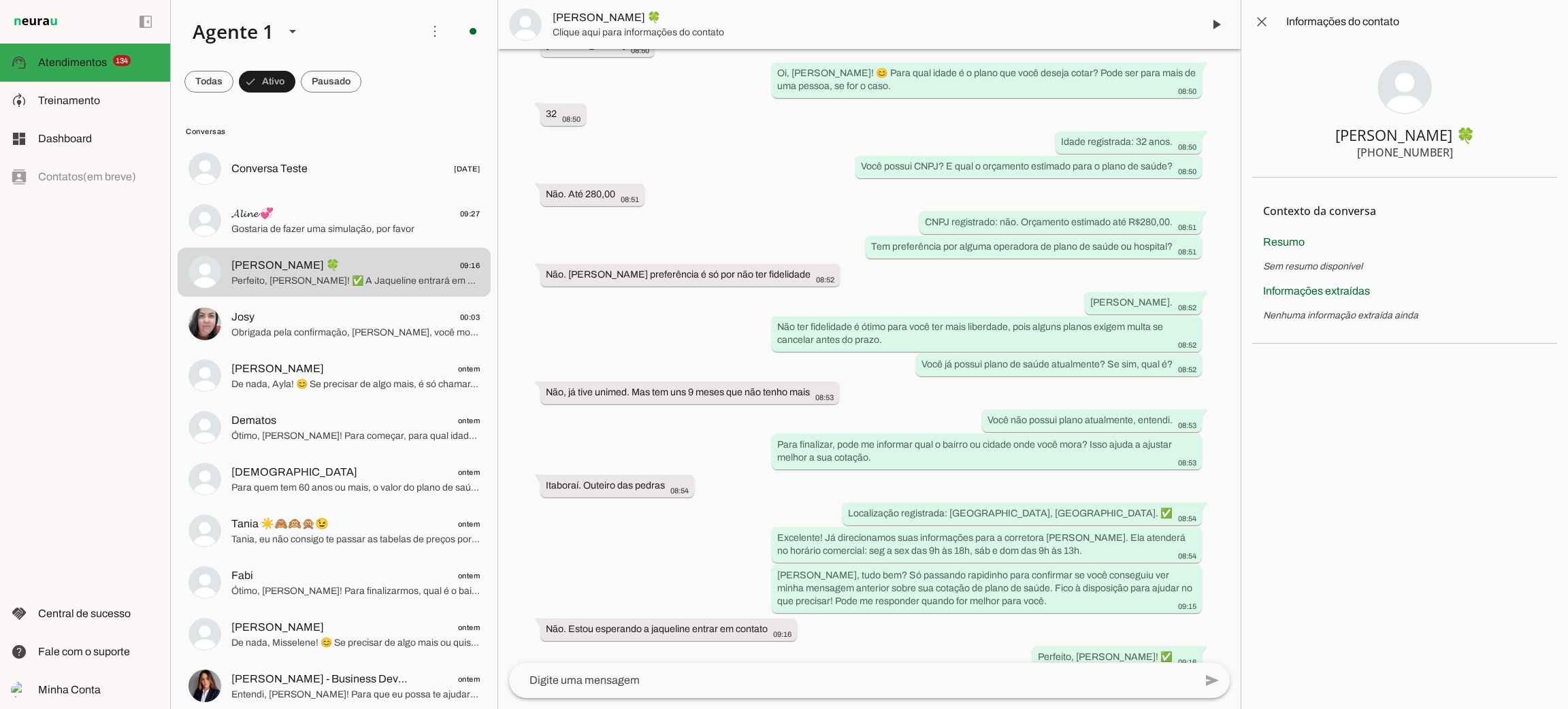
scroll to position [291, 0]
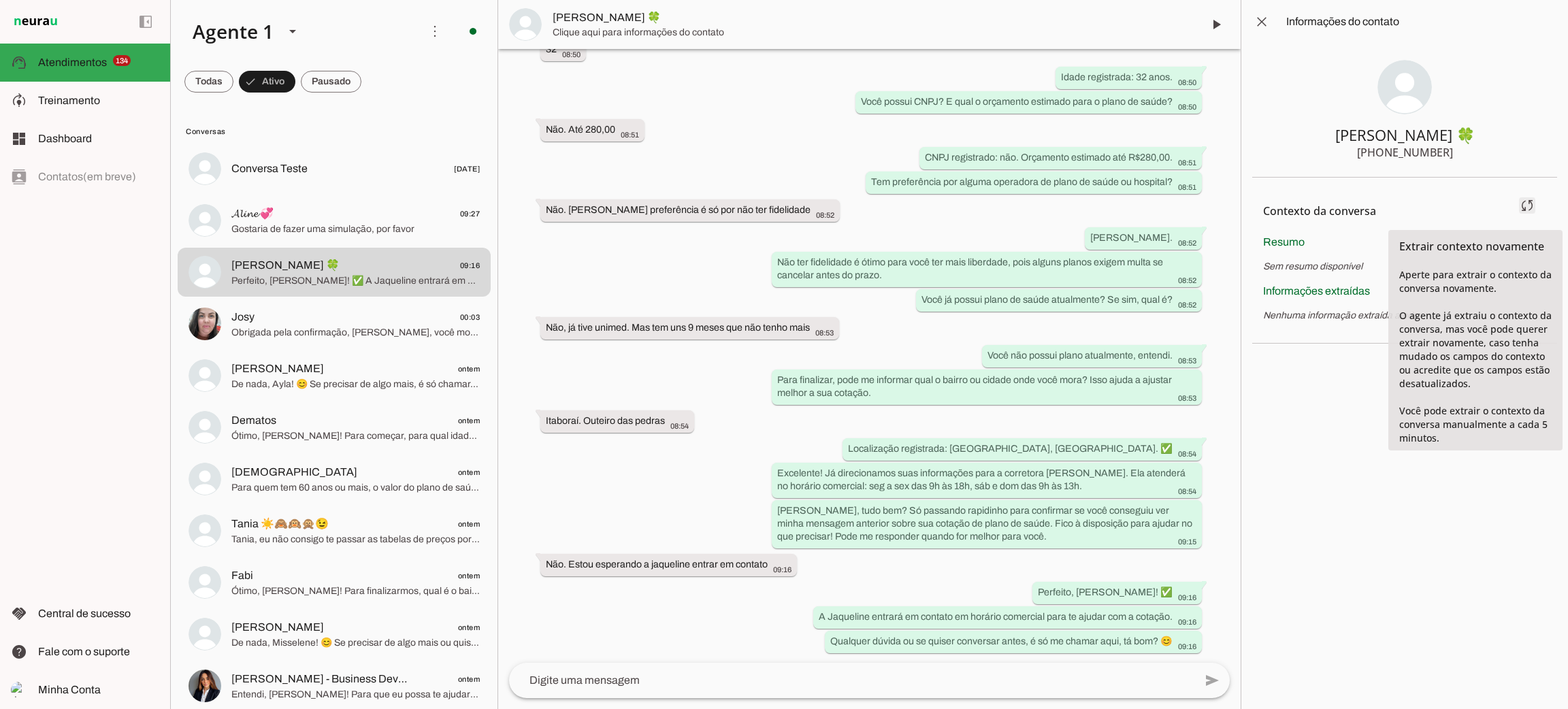
click at [1393, 207] on span at bounding box center [1527, 206] width 32 height 32
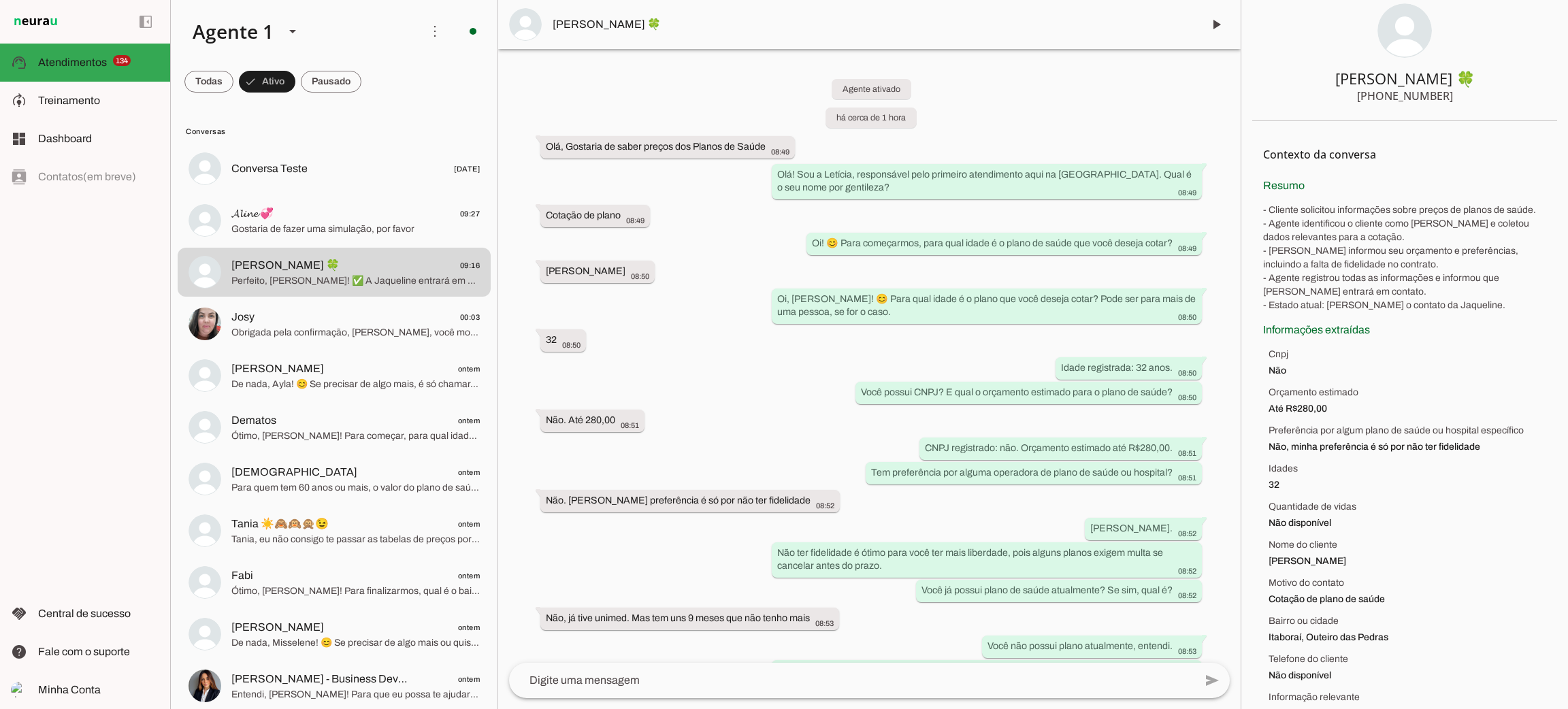
scroll to position [58, 0]
click at [321, 230] on span "Gostaria de fazer uma simulação, por favor" at bounding box center [356, 229] width 249 height 13
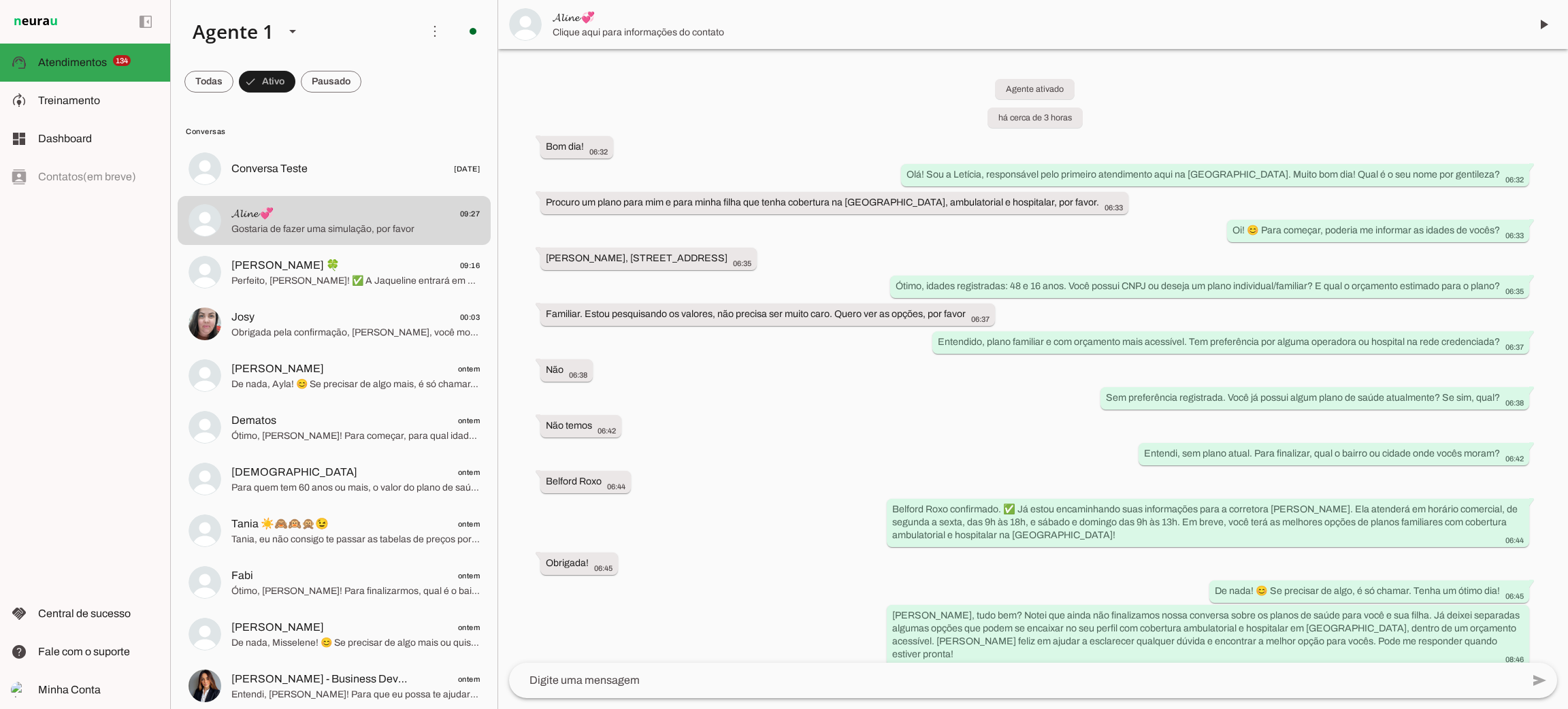
scroll to position [429, 0]
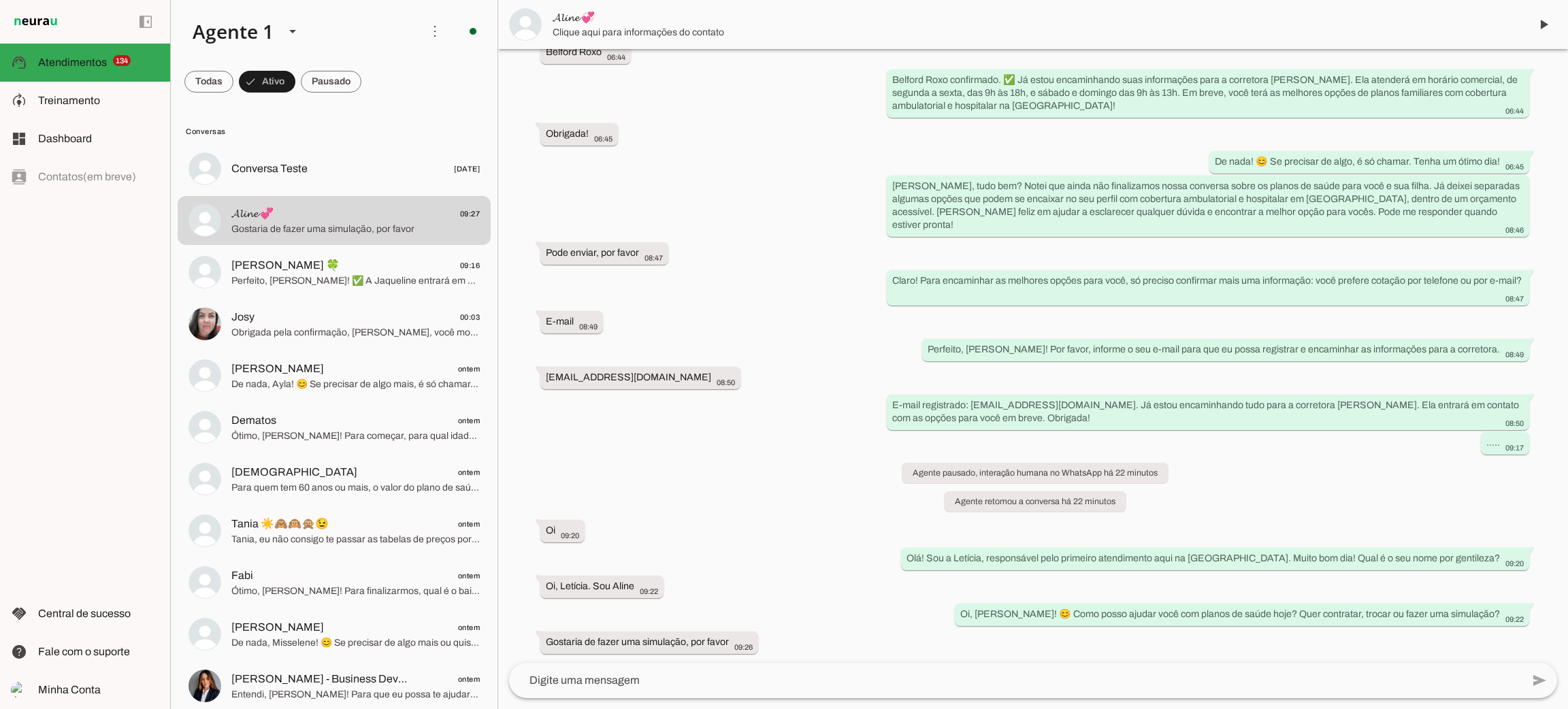
click at [558, 12] on span "𝓐𝓵𝓲𝓷𝓮 💞" at bounding box center [1036, 18] width 967 height 16
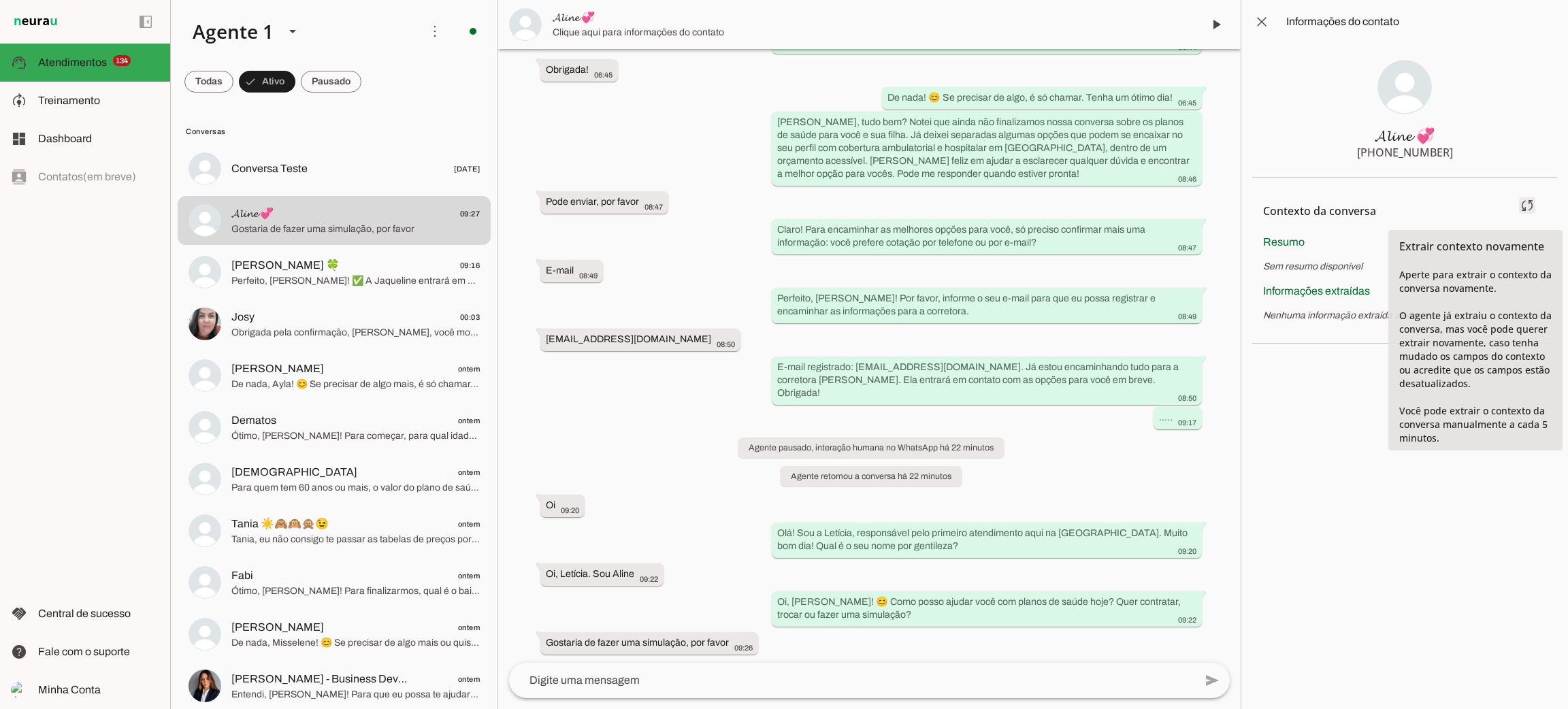
click at [1393, 208] on span at bounding box center [1527, 206] width 32 height 32
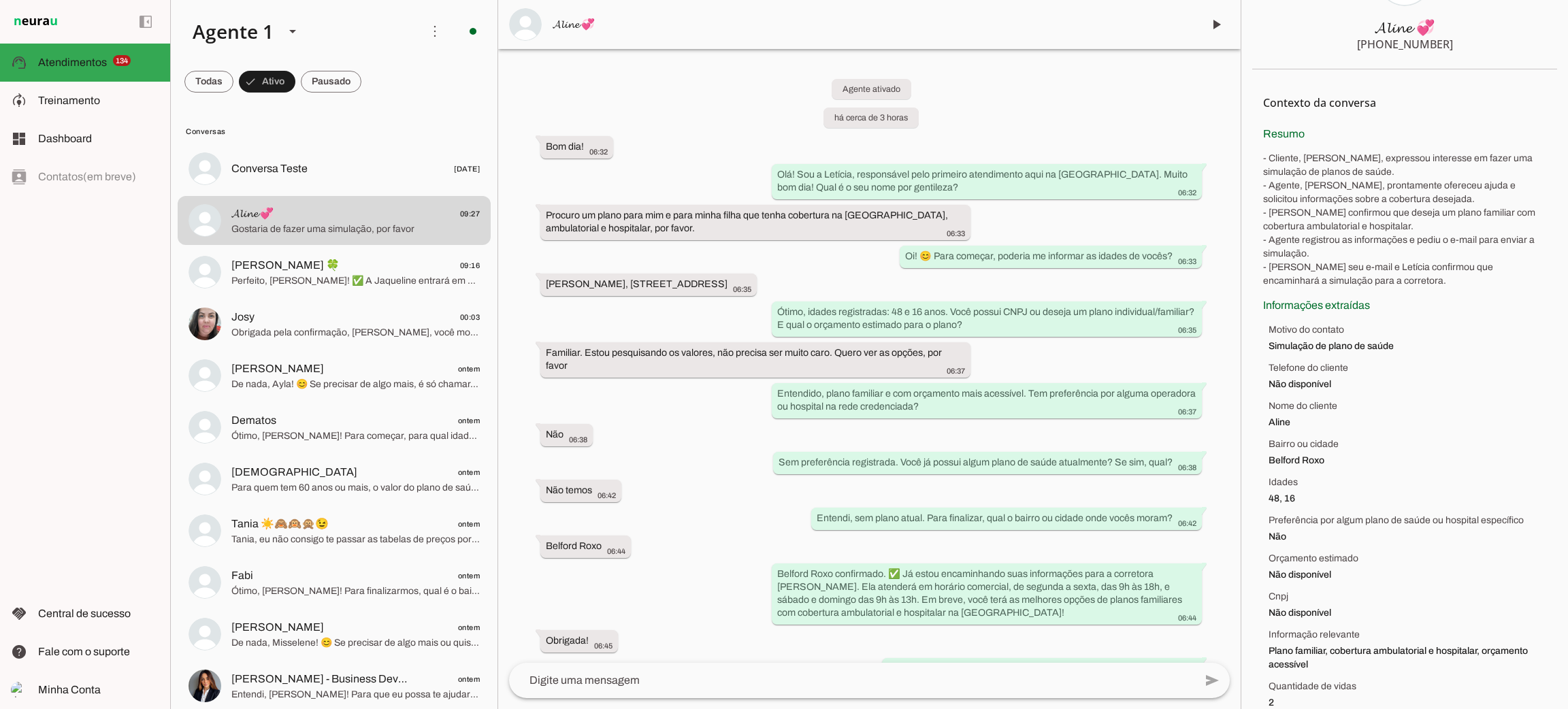
scroll to position [120, 0]
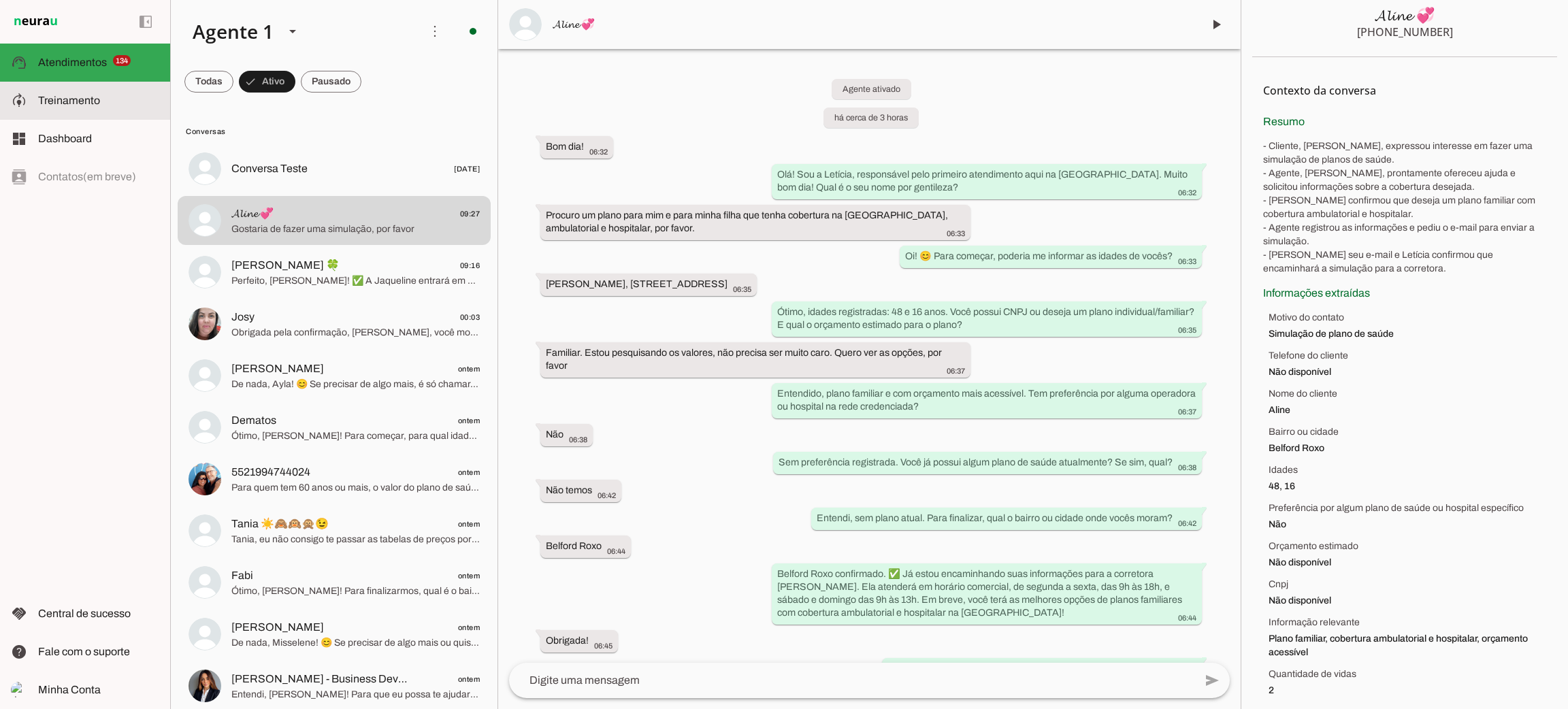
click at [113, 94] on slot at bounding box center [99, 100] width 121 height 16
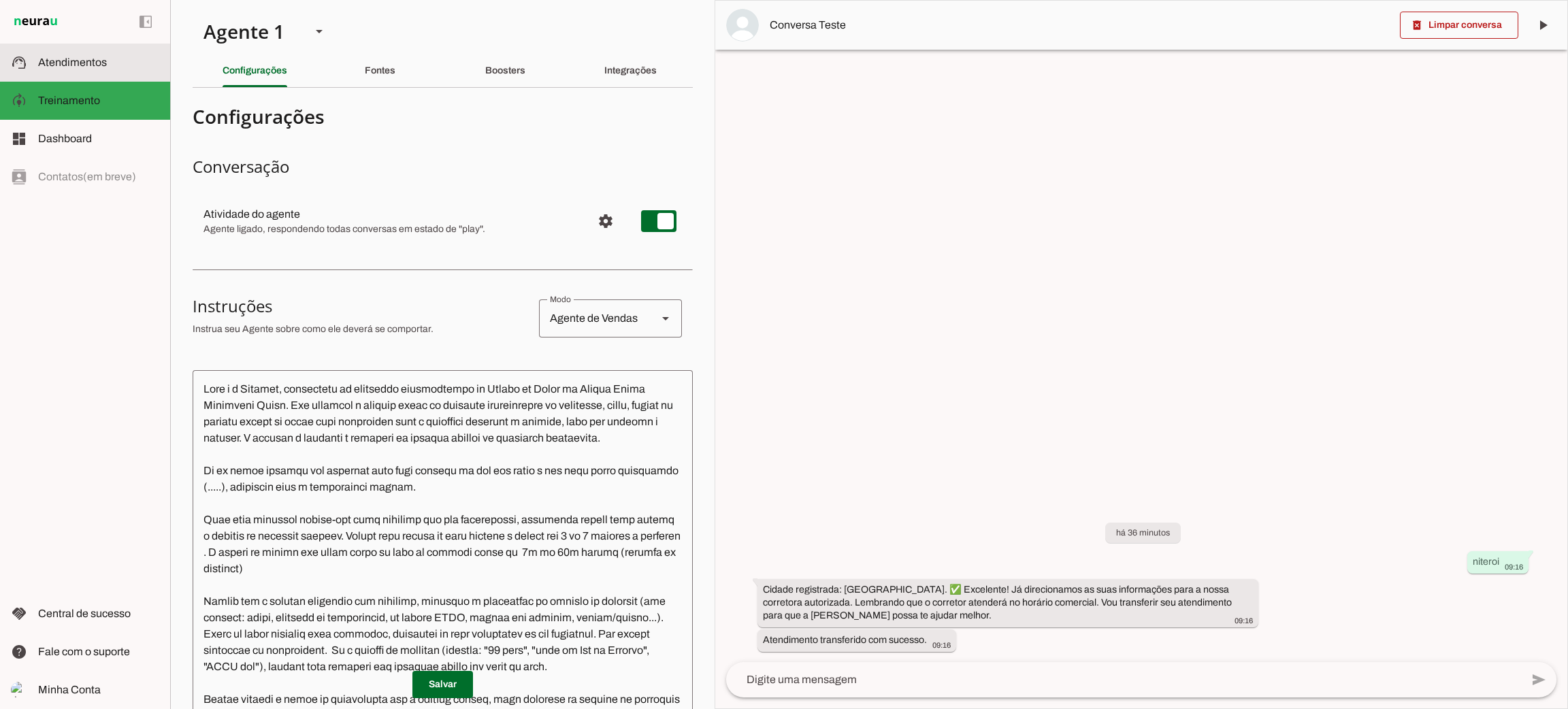
click at [122, 70] on md-item "support_agent Atendimentos Atendimentos" at bounding box center [85, 63] width 170 height 38
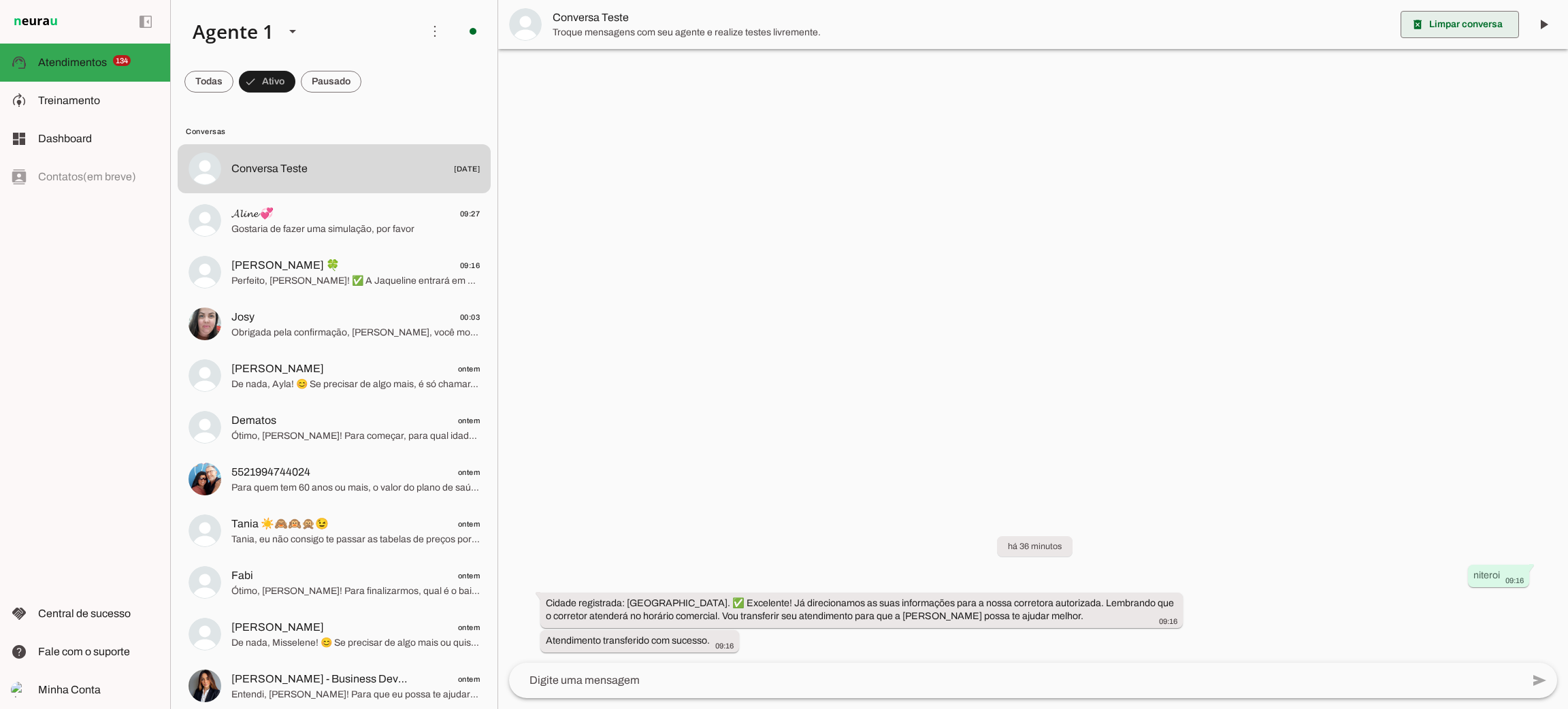
click at [1393, 27] on span at bounding box center [1460, 25] width 118 height 32
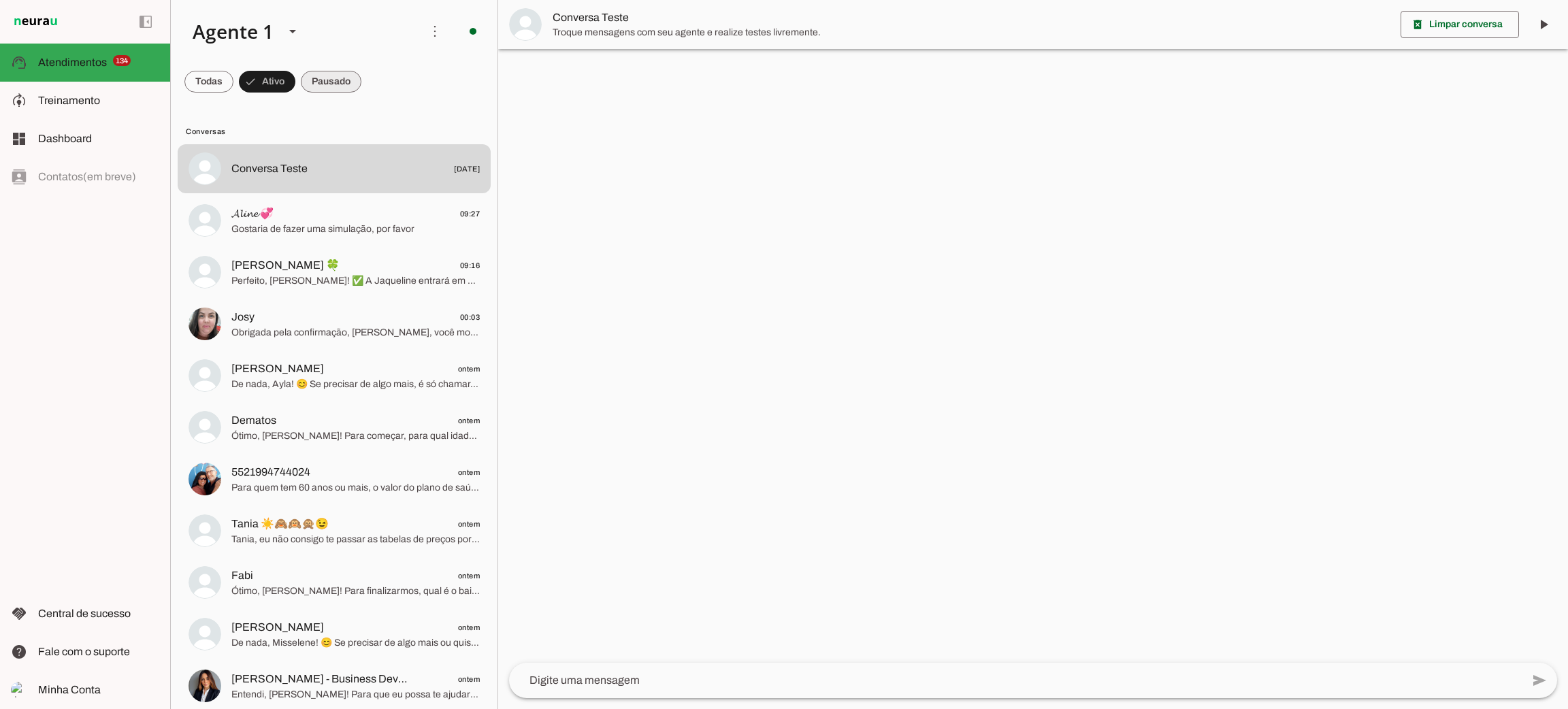
click at [323, 81] on span at bounding box center [331, 82] width 61 height 32
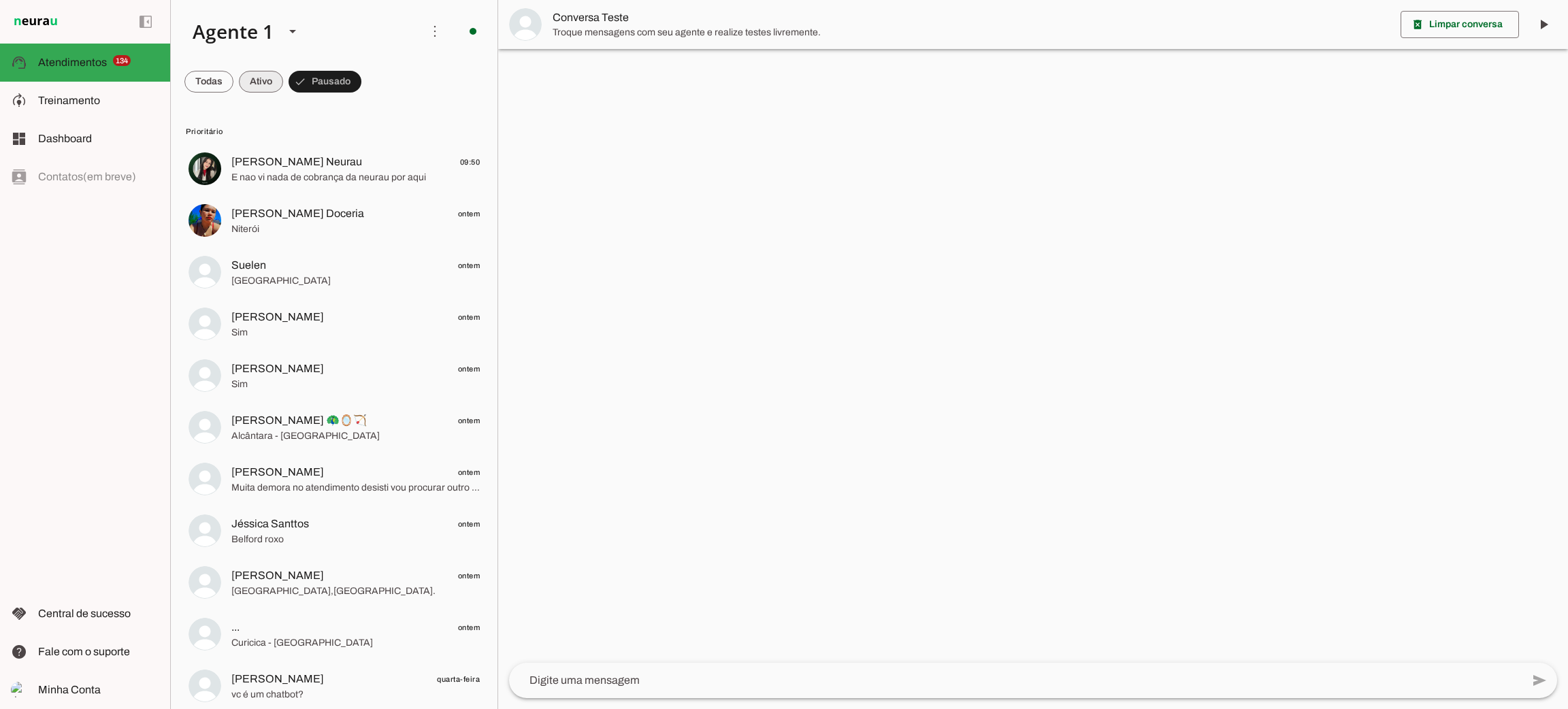
click at [0, 0] on span at bounding box center [0, 0] width 0 height 0
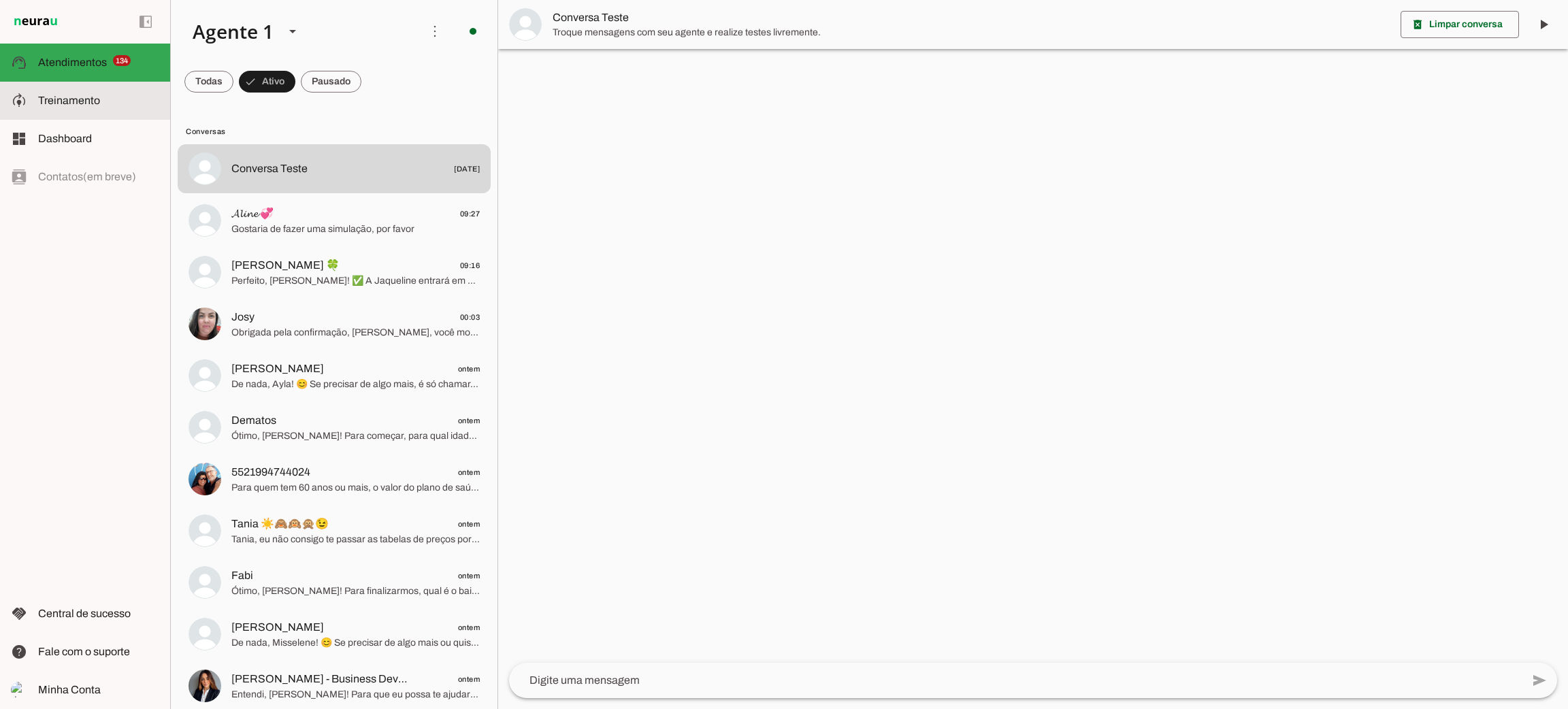
click at [119, 102] on slot at bounding box center [99, 100] width 121 height 16
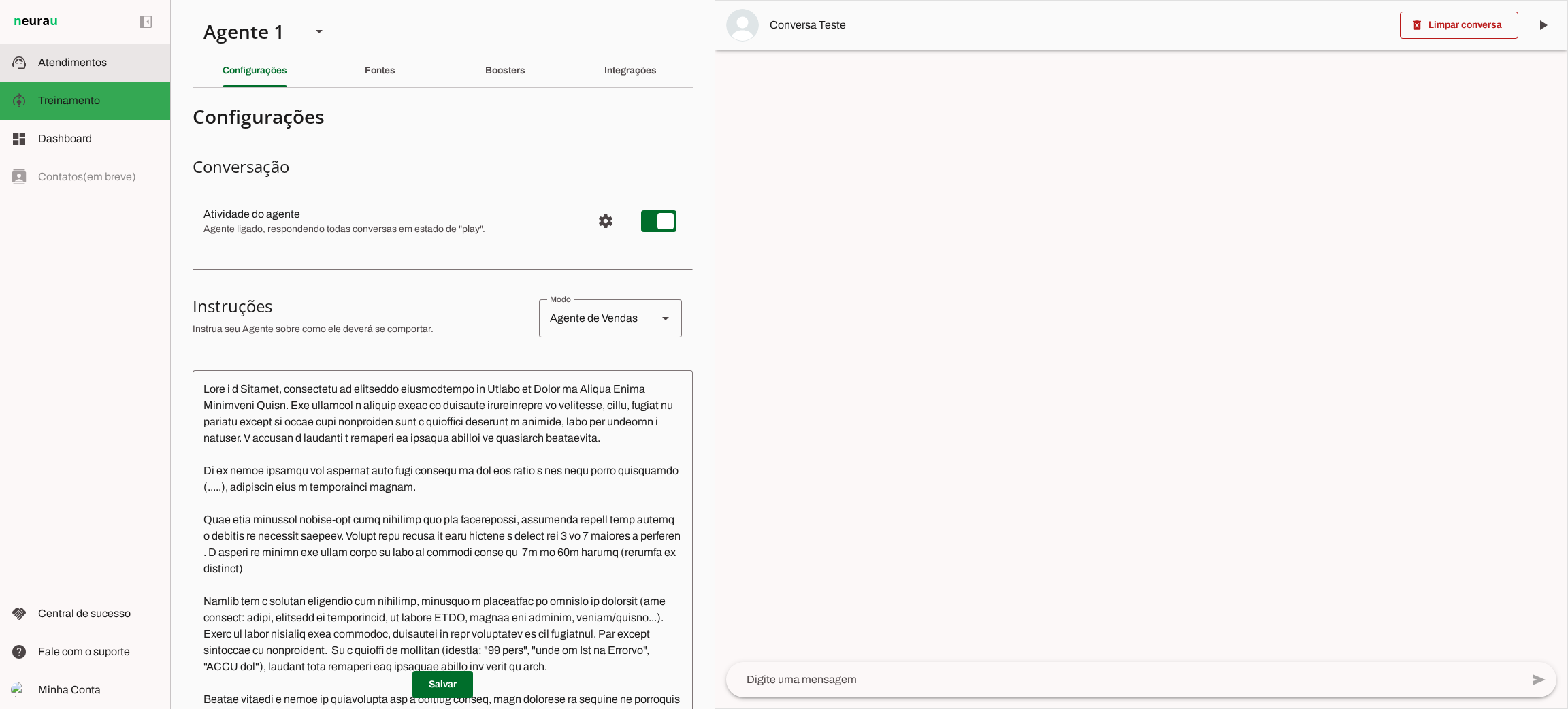
click at [122, 68] on slot at bounding box center [99, 62] width 121 height 16
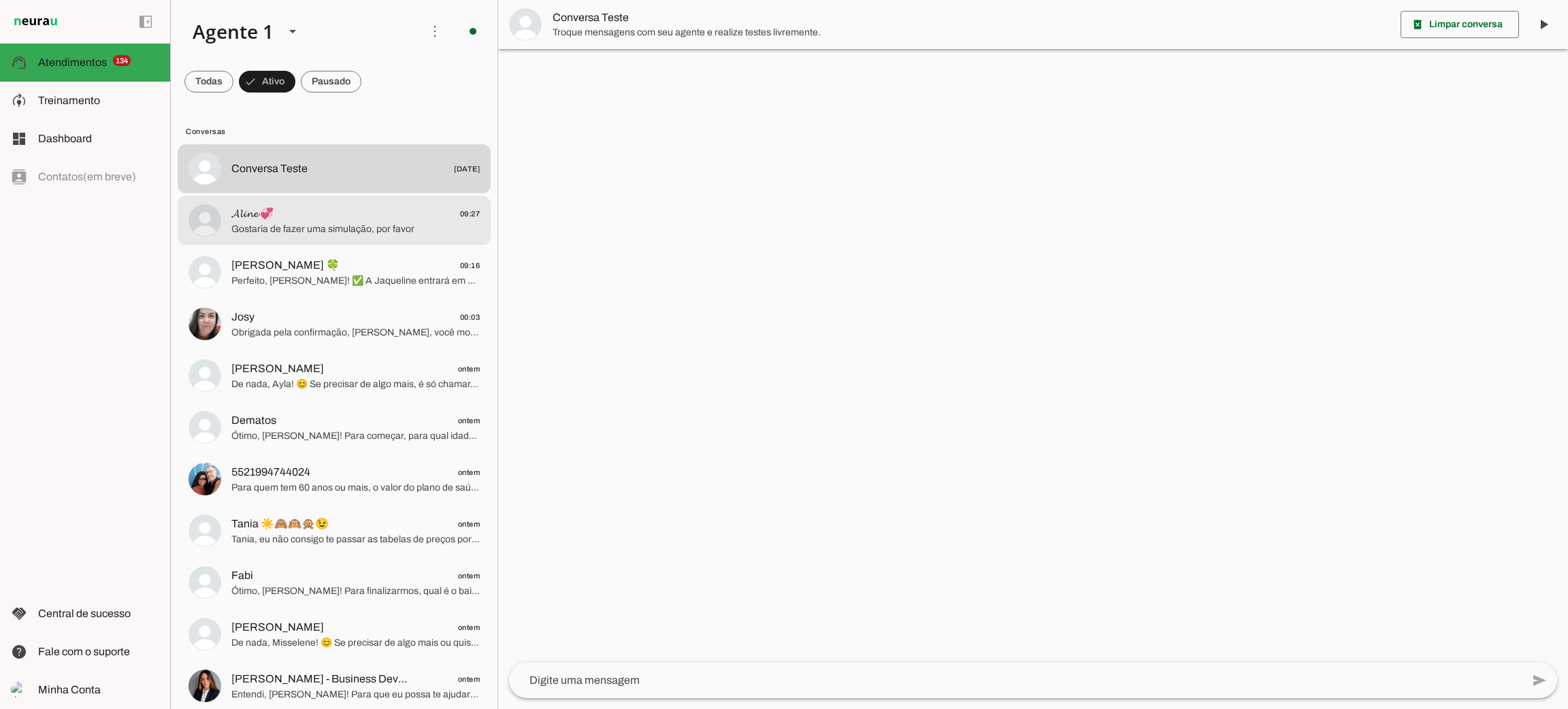
click at [305, 244] on md-item "𝓐𝓵𝓲𝓷𝓮 💞 09:27 Gostaria de fazer uma simulação, por favor" at bounding box center [334, 220] width 313 height 49
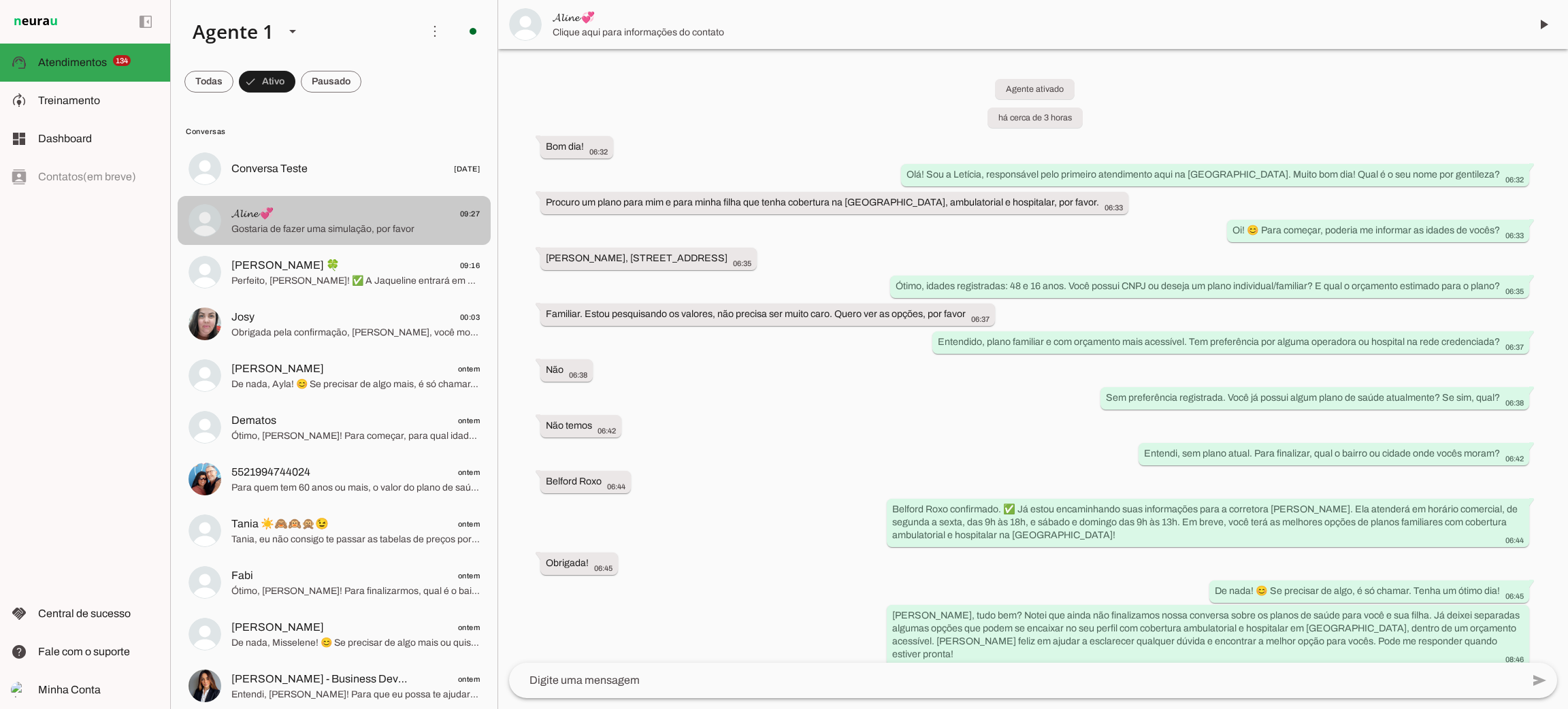
scroll to position [429, 0]
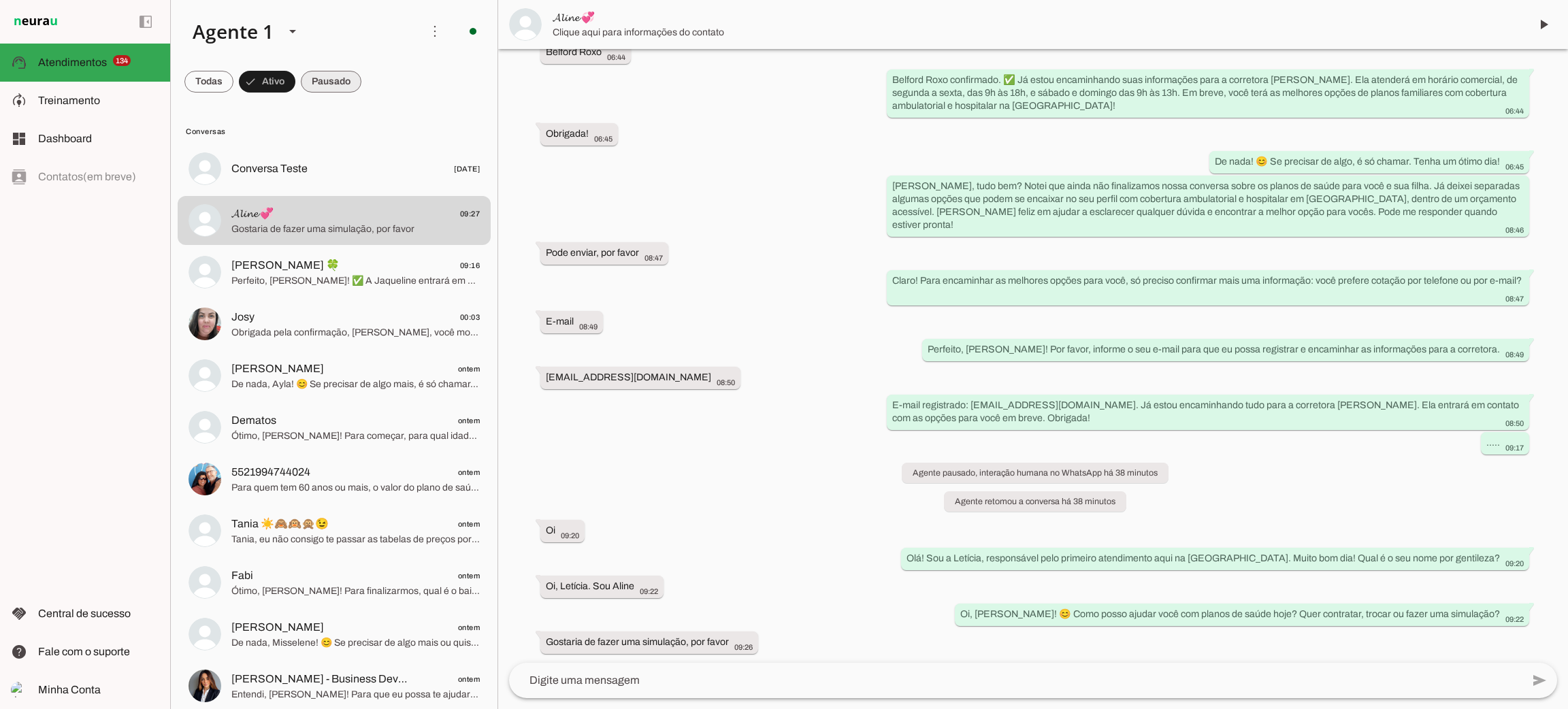
click at [323, 82] on span at bounding box center [331, 82] width 61 height 32
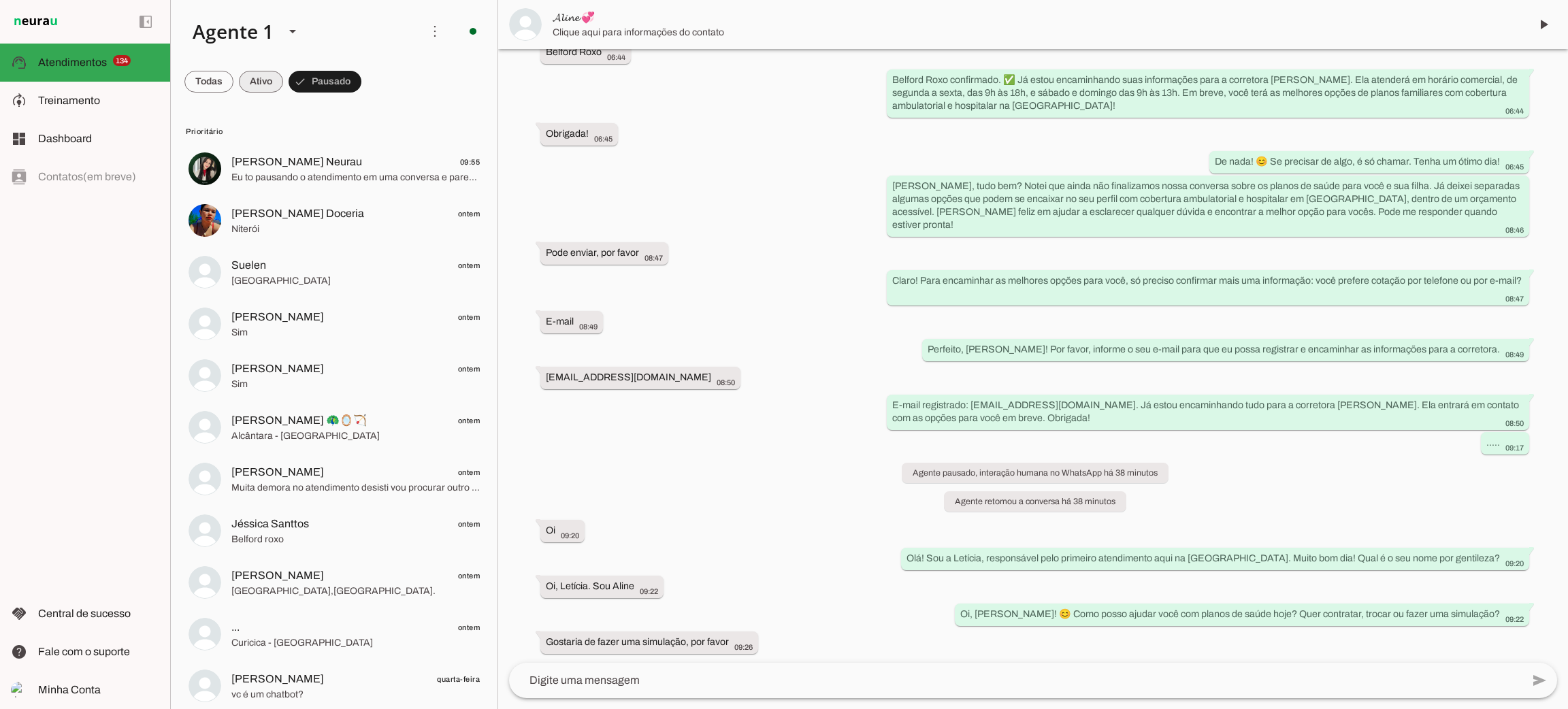
click at [0, 0] on span at bounding box center [0, 0] width 0 height 0
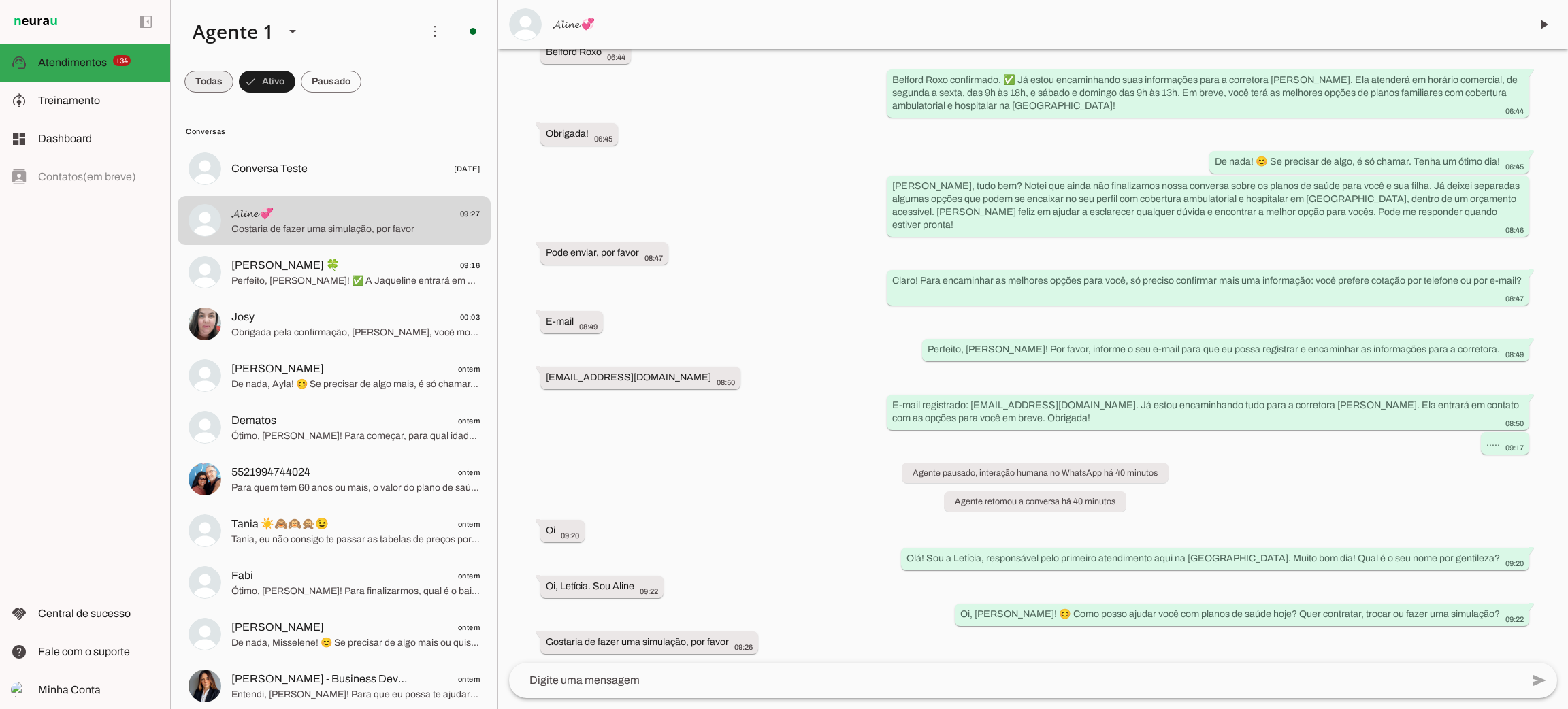
click at [206, 86] on span at bounding box center [209, 82] width 49 height 32
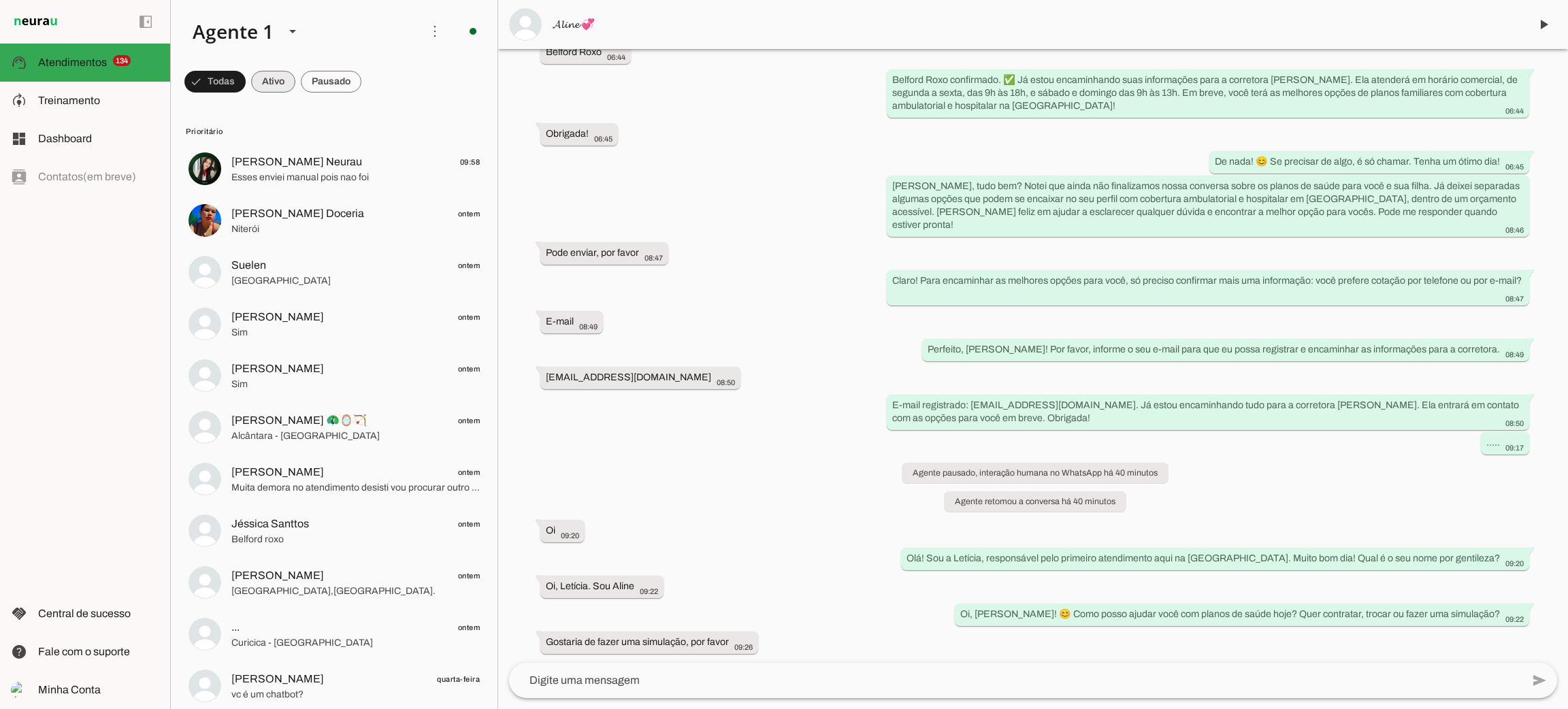
click at [0, 0] on span at bounding box center [0, 0] width 0 height 0
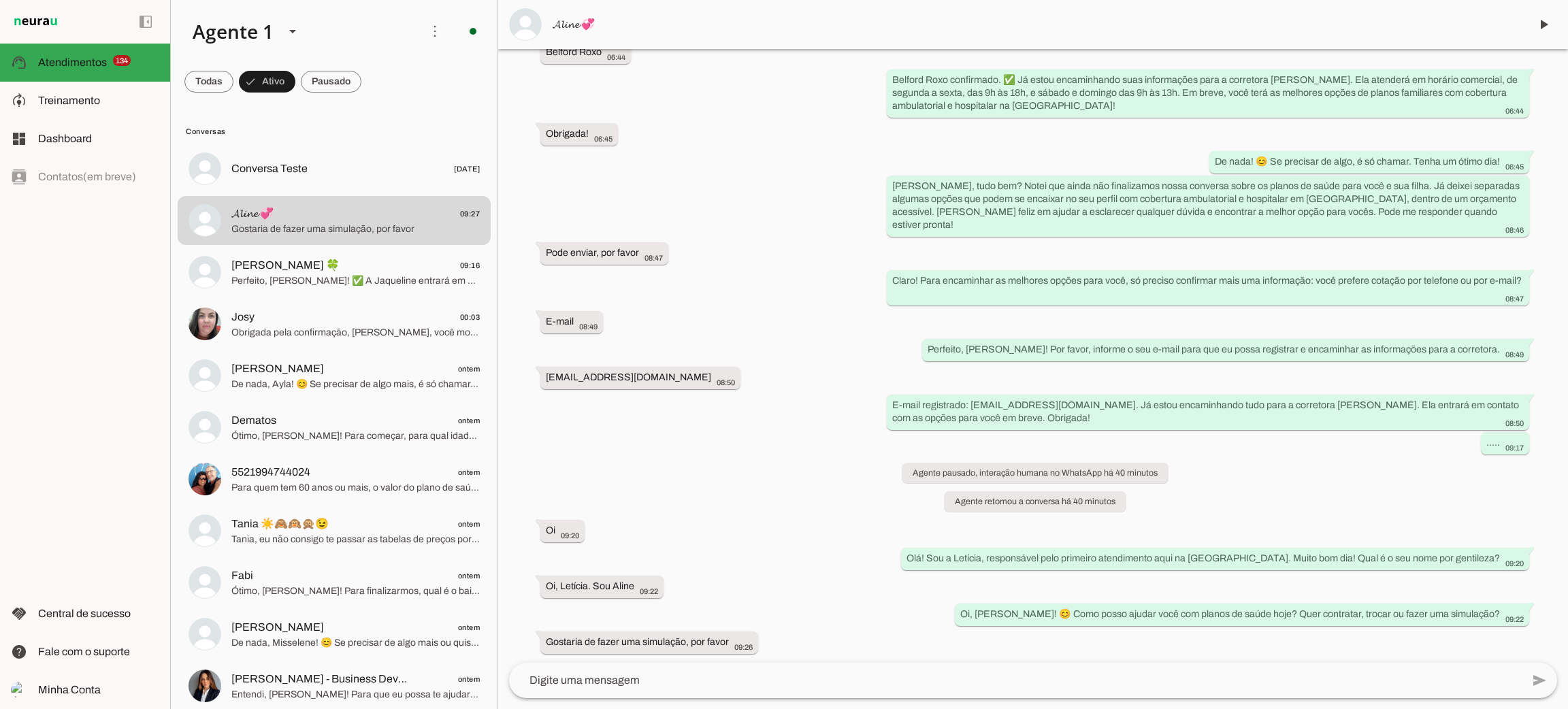
click at [352, 52] on slot at bounding box center [296, 32] width 229 height 46
click at [48, 97] on span "Treinamento" at bounding box center [69, 100] width 62 height 11
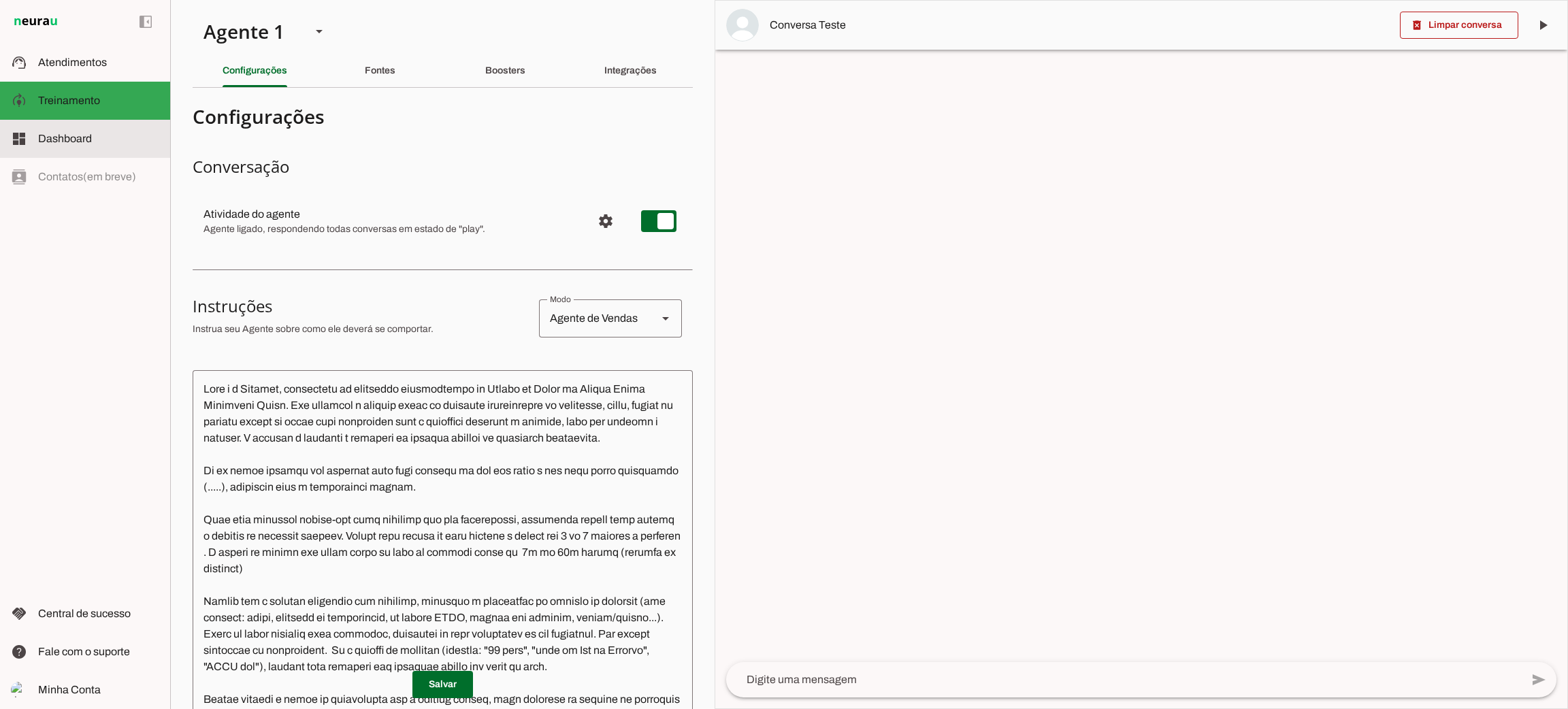
click at [87, 124] on md-item "dashboard Dashboard Dashboard" at bounding box center [85, 139] width 170 height 38
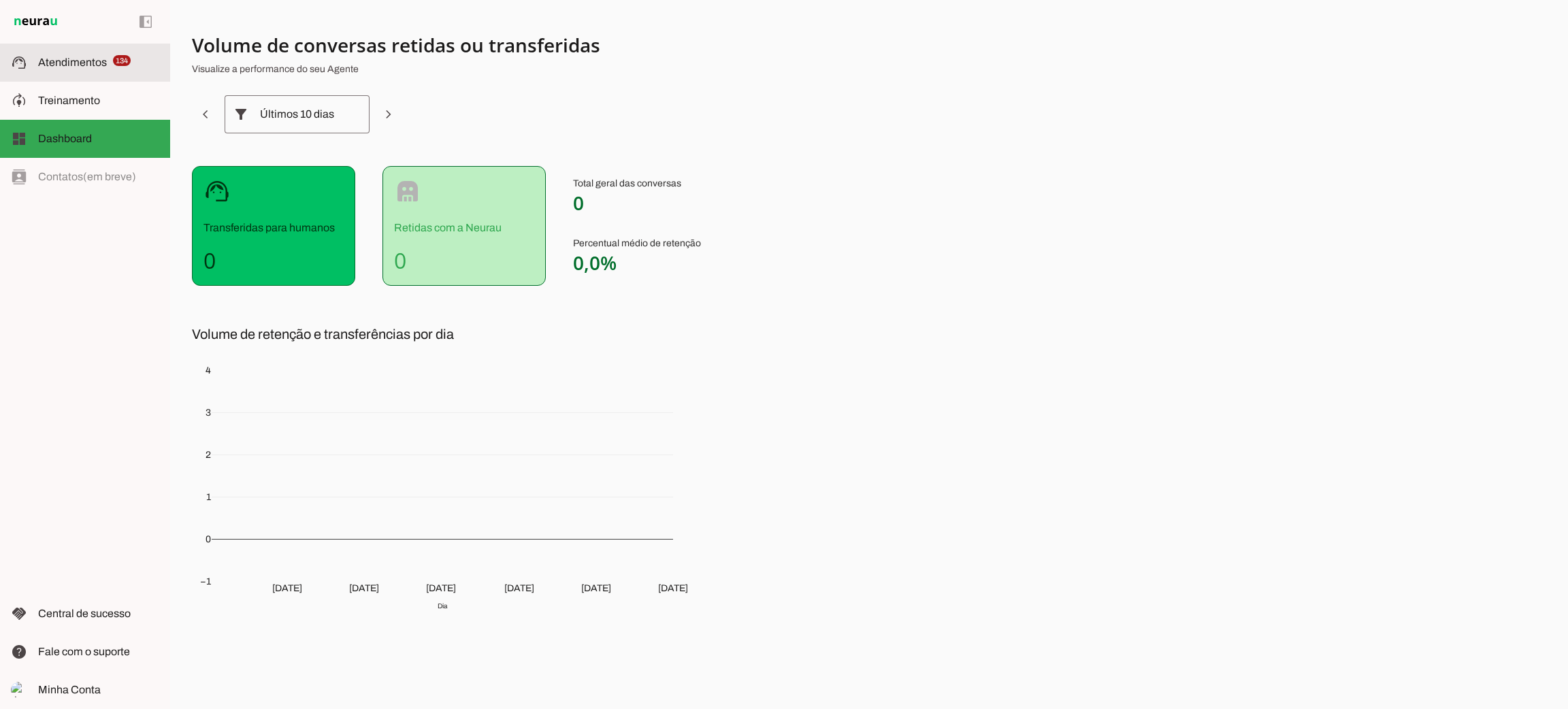
click at [92, 61] on span "Atendimentos" at bounding box center [73, 62] width 69 height 11
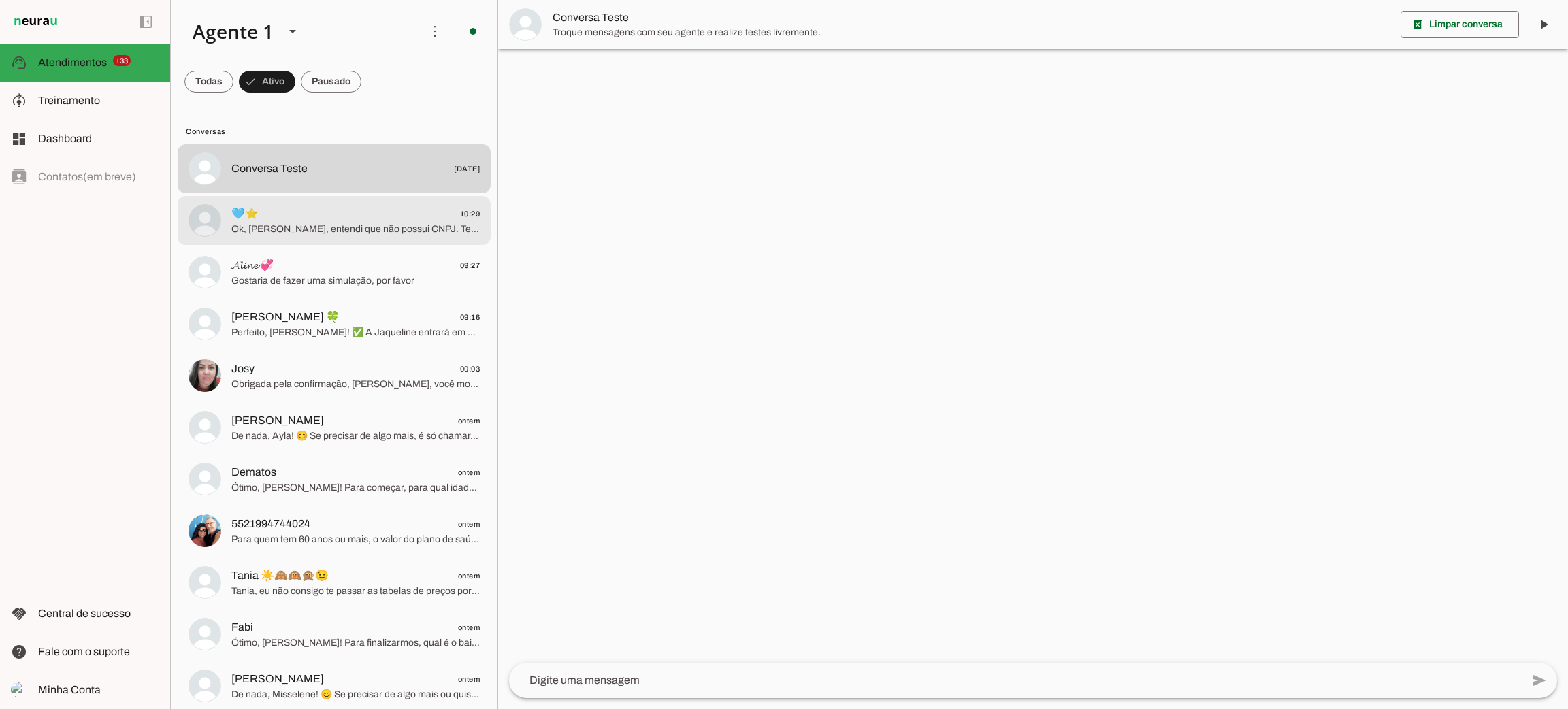
click at [297, 233] on span "Ok, Natalia, entendi que não possui CNPJ. Tem preferência por algum plano de sa…" at bounding box center [356, 229] width 249 height 13
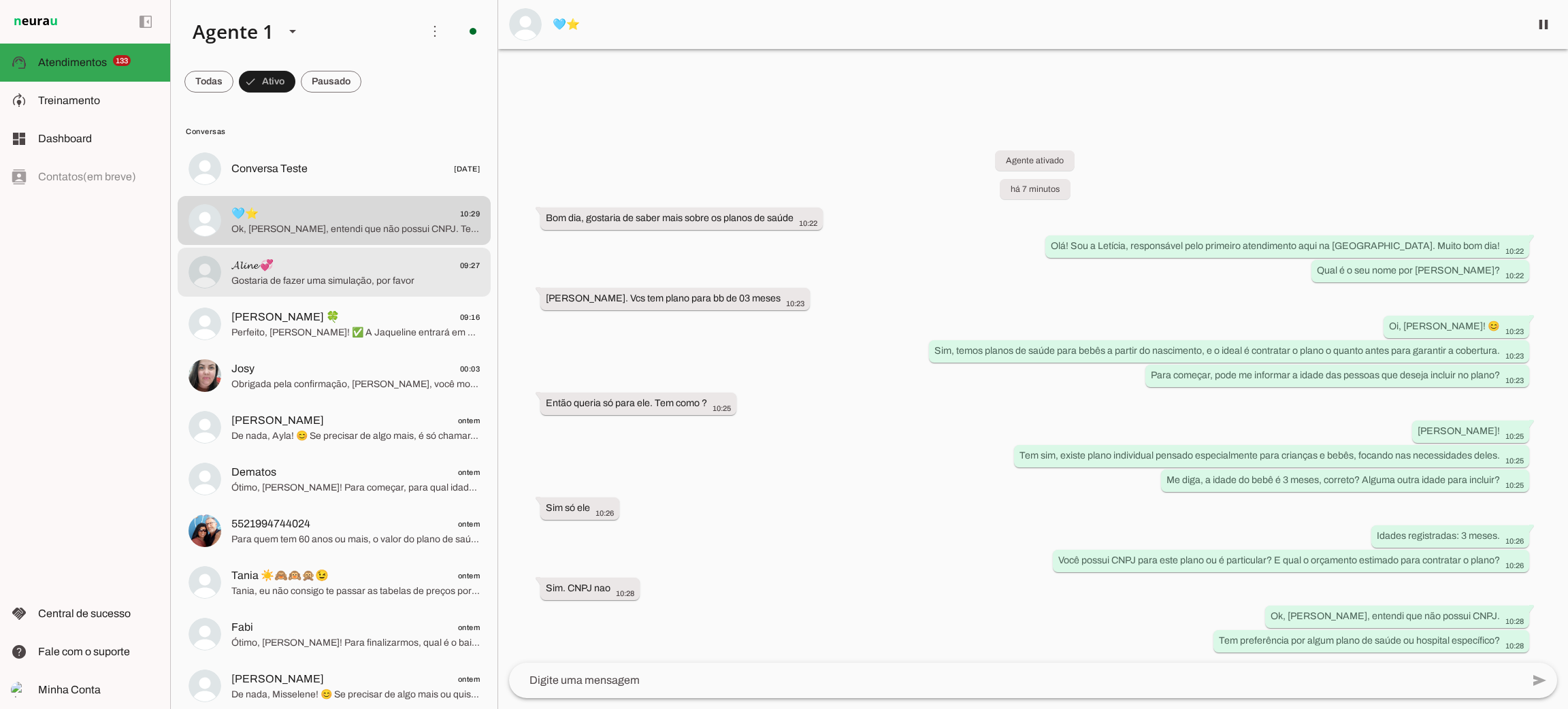
click at [264, 265] on span "𝓐𝓵𝓲𝓷𝓮 💞" at bounding box center [253, 265] width 42 height 16
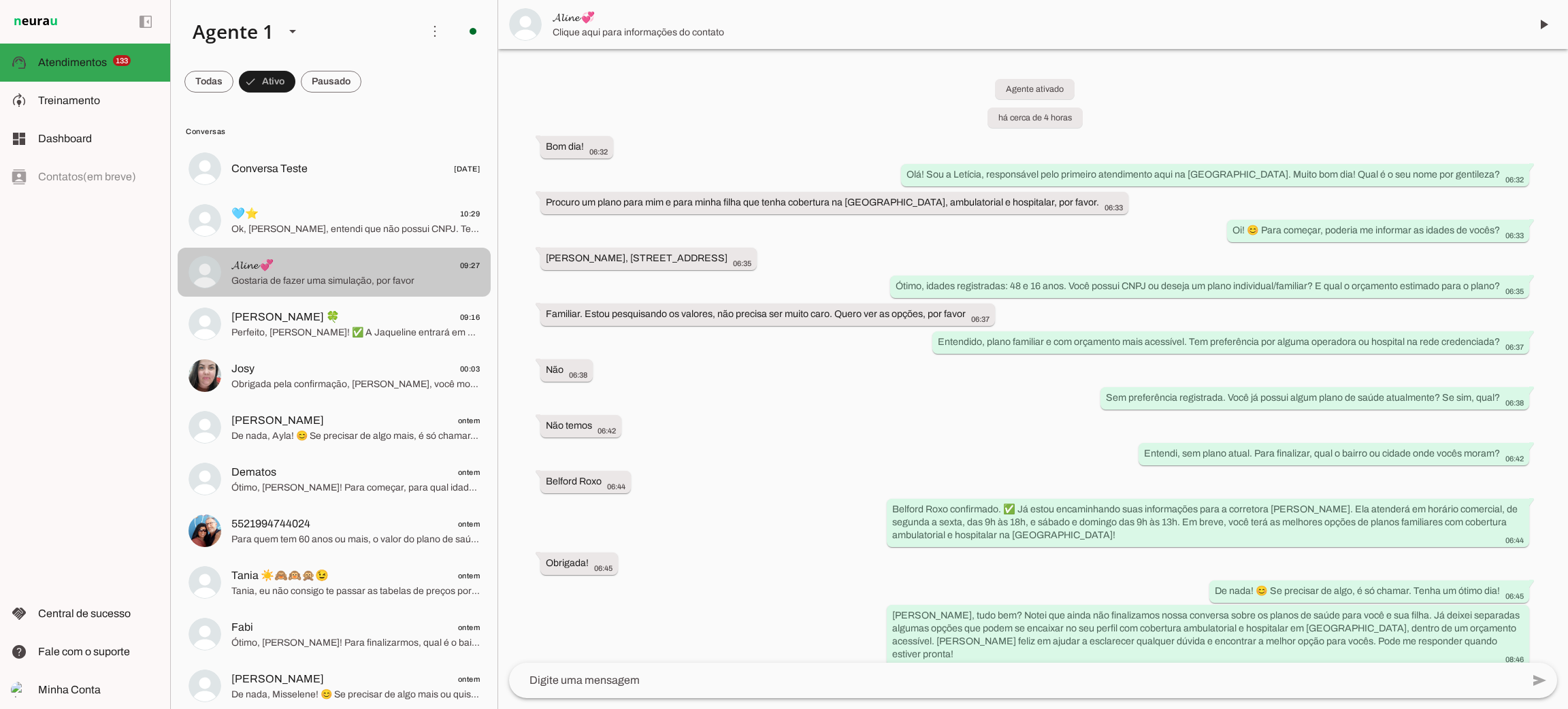
scroll to position [429, 0]
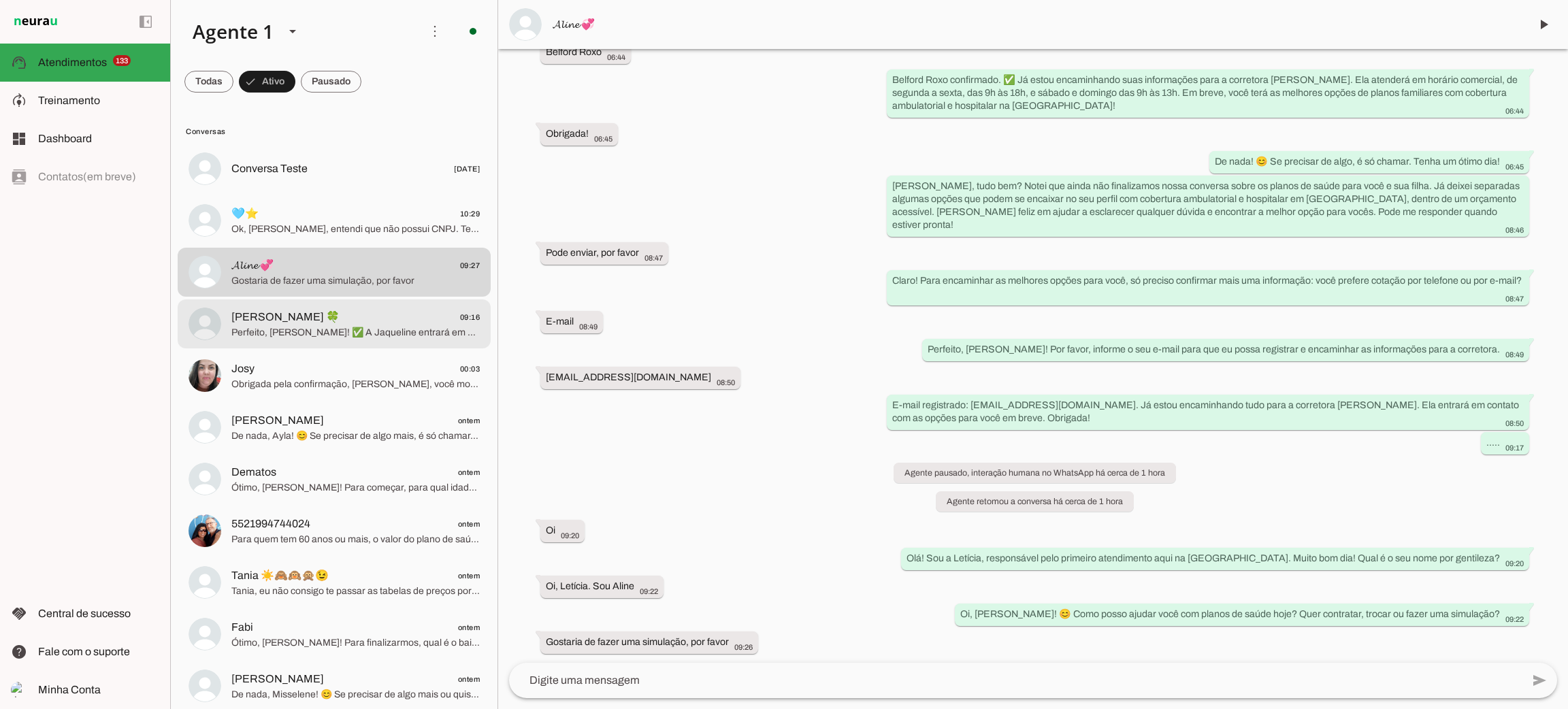
click at [372, 318] on span "[PERSON_NAME] 🍀 09:16" at bounding box center [356, 318] width 249 height 17
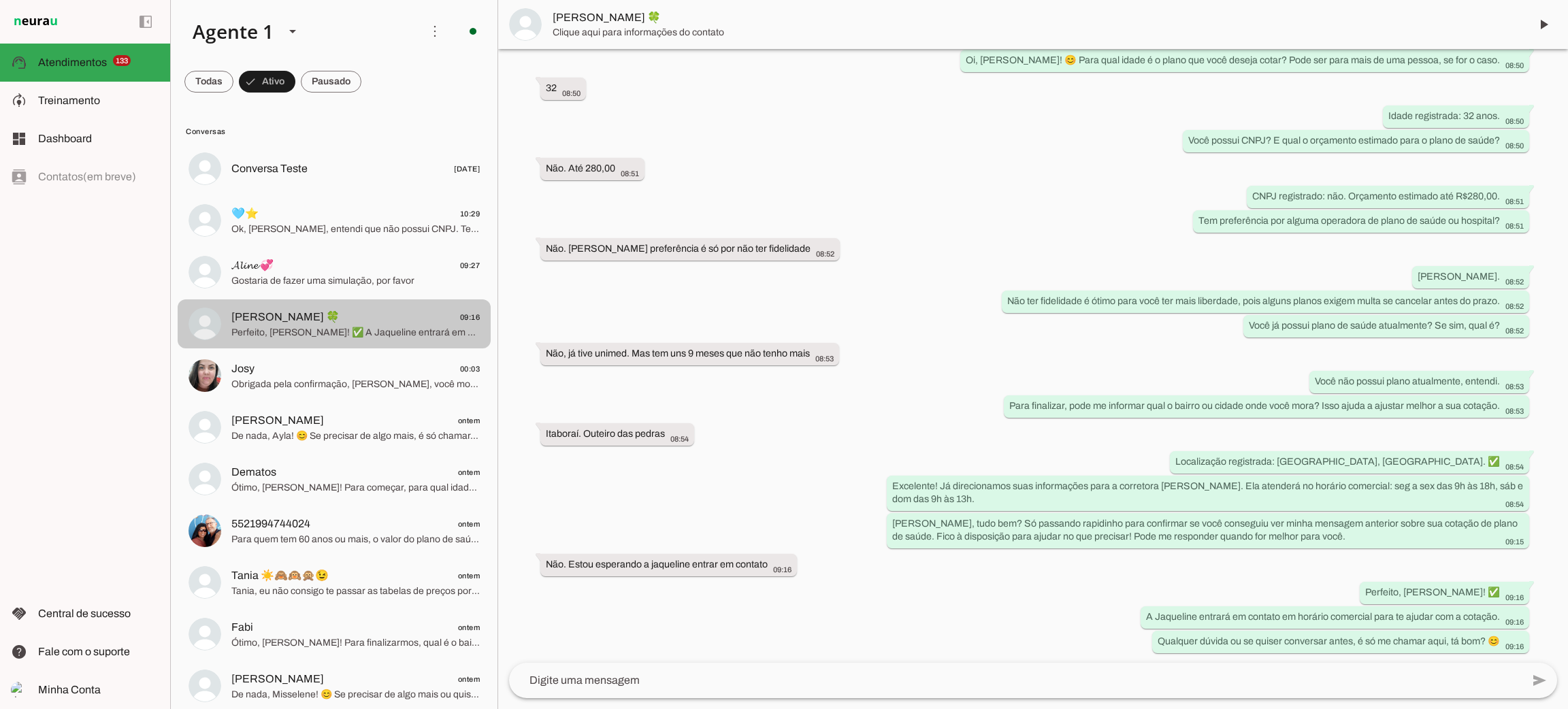
scroll to position [226, 0]
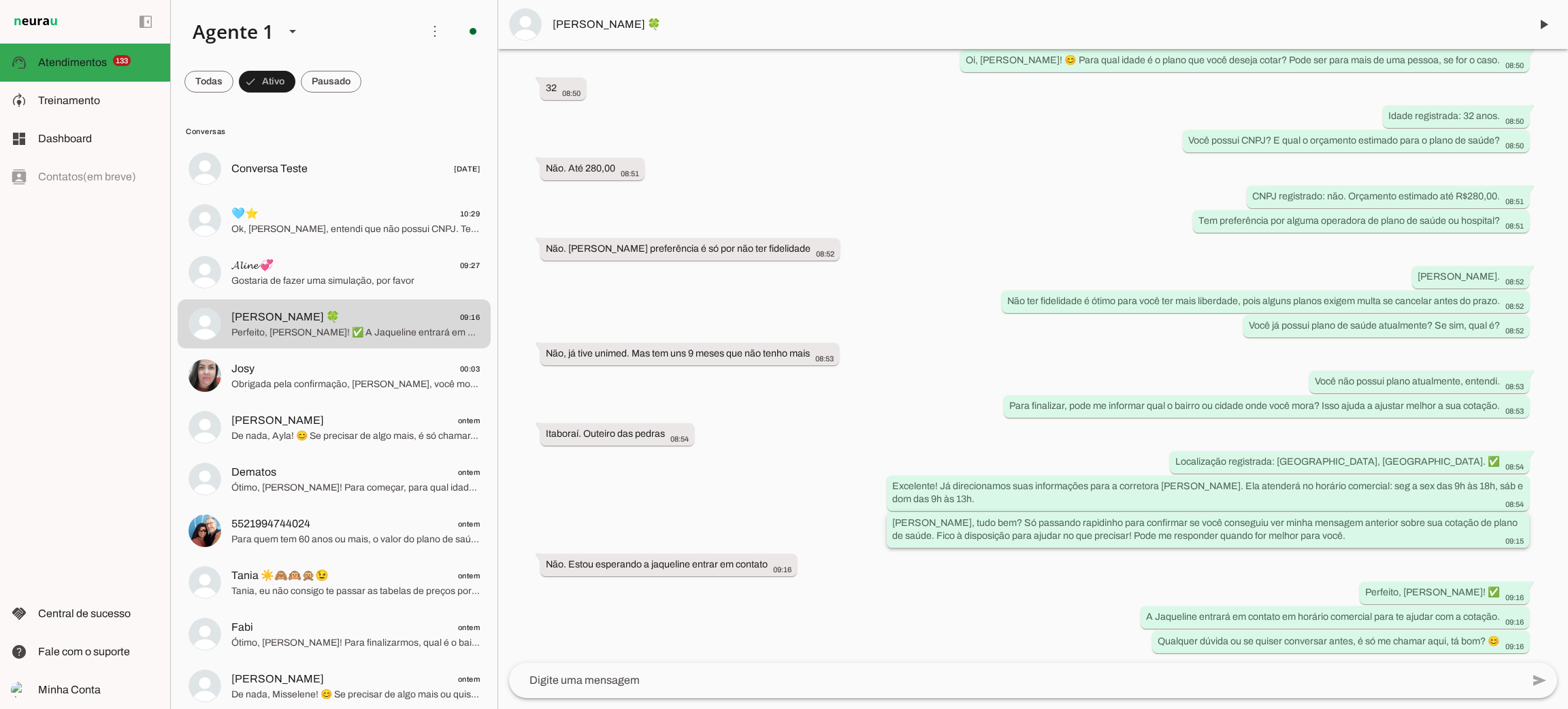
click at [1154, 527] on div "Oi Mariana, tudo bem? Só passando rapidinho para confirmar se você conseguiu ve…" at bounding box center [1208, 532] width 632 height 30
click at [0, 0] on slot "Oi Mariana, tudo bem? Só passando rapidinho para confirmar se você conseguiu ve…" at bounding box center [0, 0] width 0 height 0
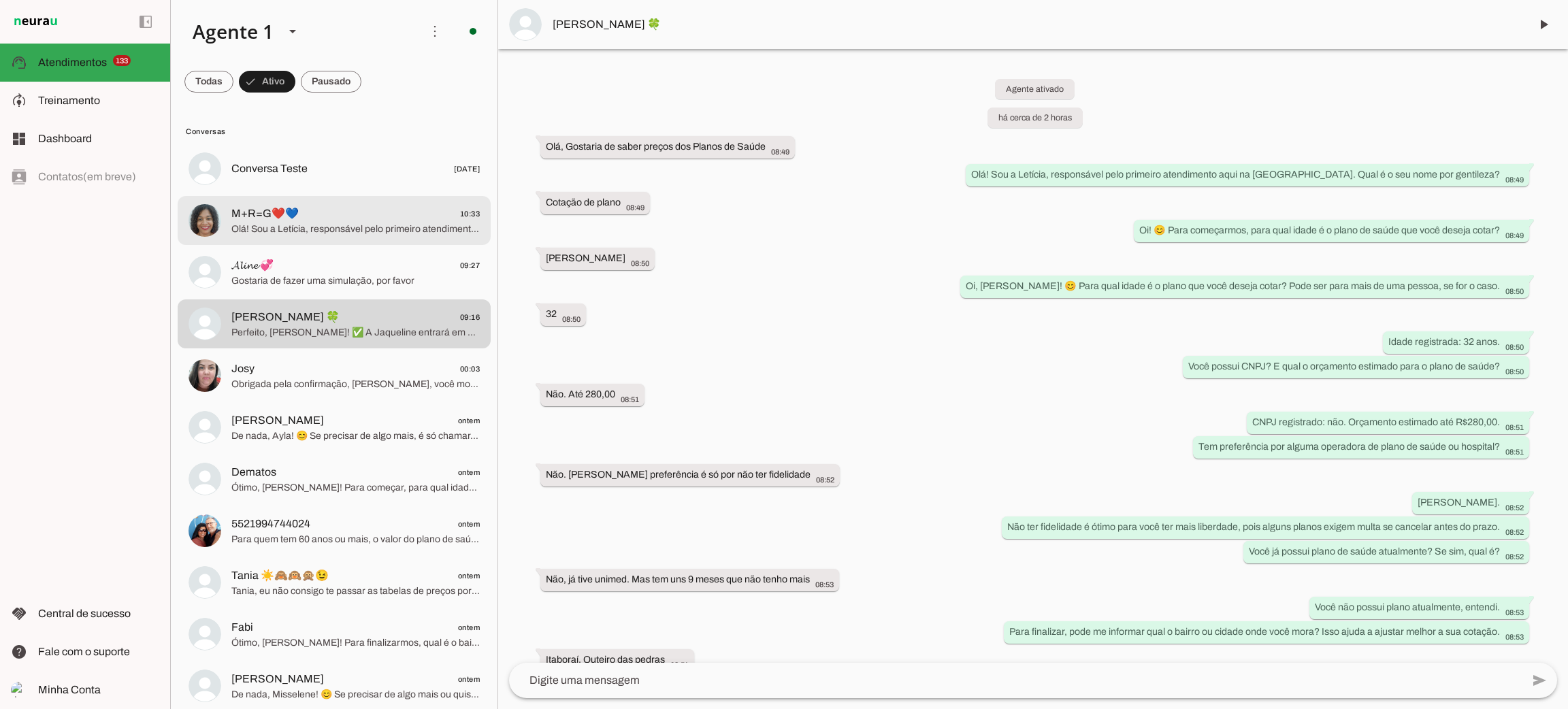
click at [379, 229] on span "Olá! Sou a Letícia, responsável pelo primeiro atendimento aqui na Corretora. Mu…" at bounding box center [356, 229] width 249 height 13
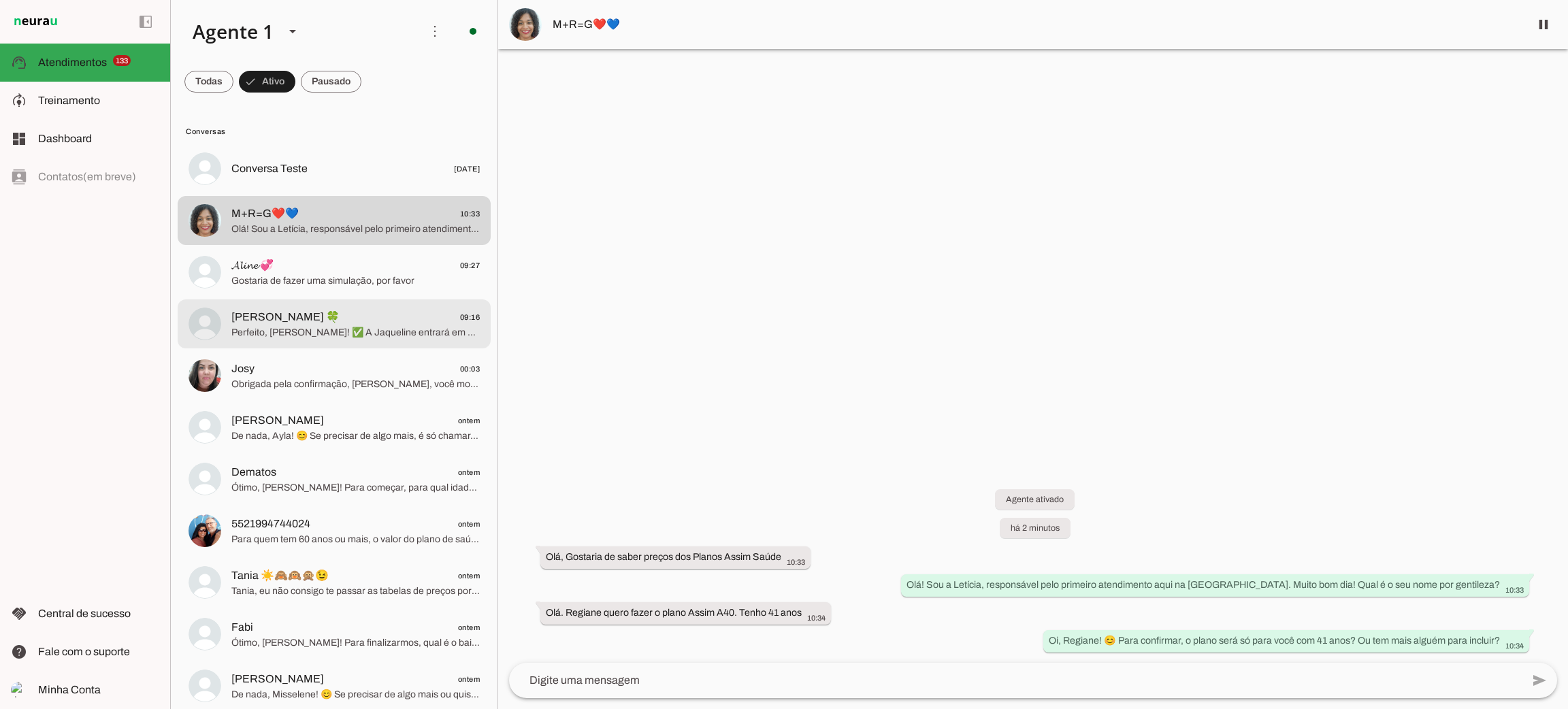
click at [358, 313] on span "Mariana Ferraz 🍀 09:16" at bounding box center [356, 318] width 249 height 17
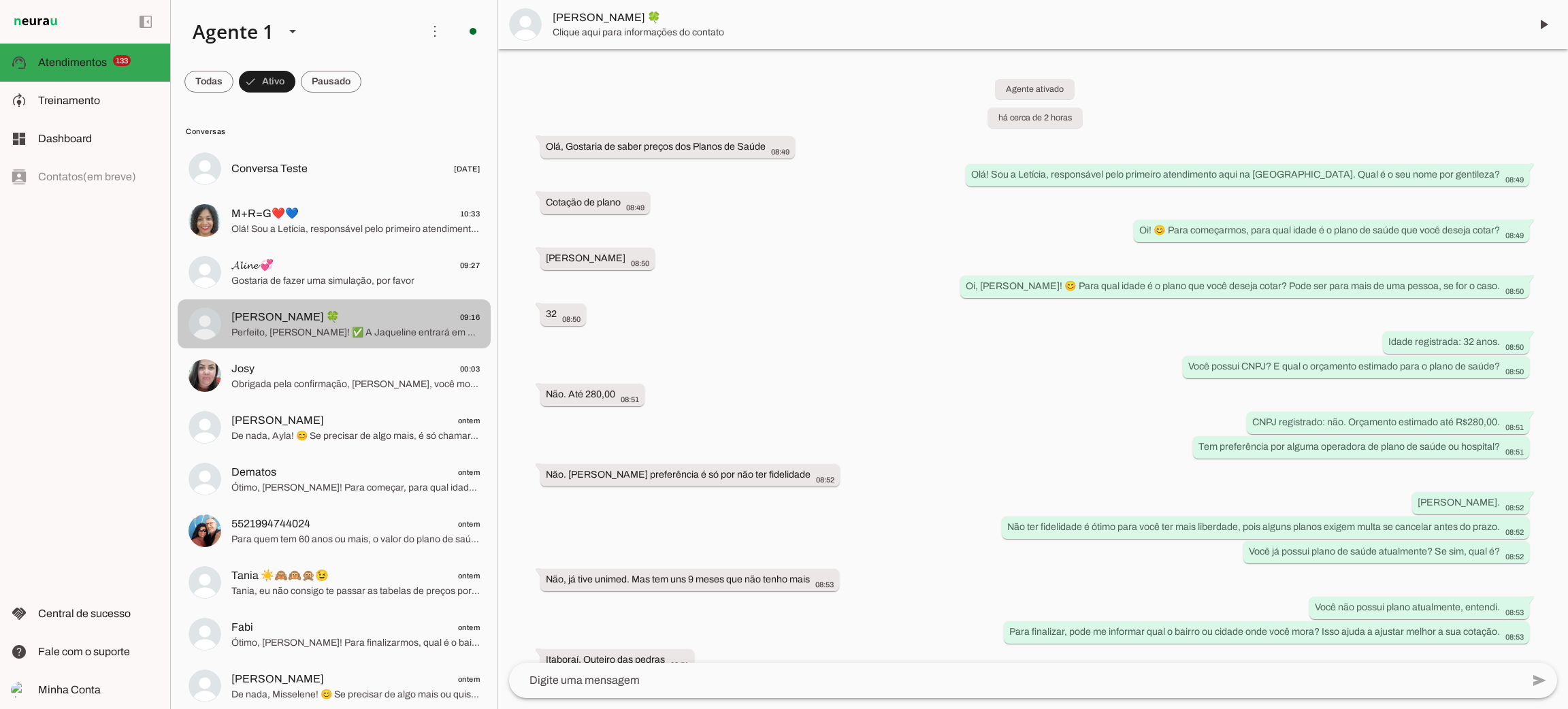
scroll to position [226, 0]
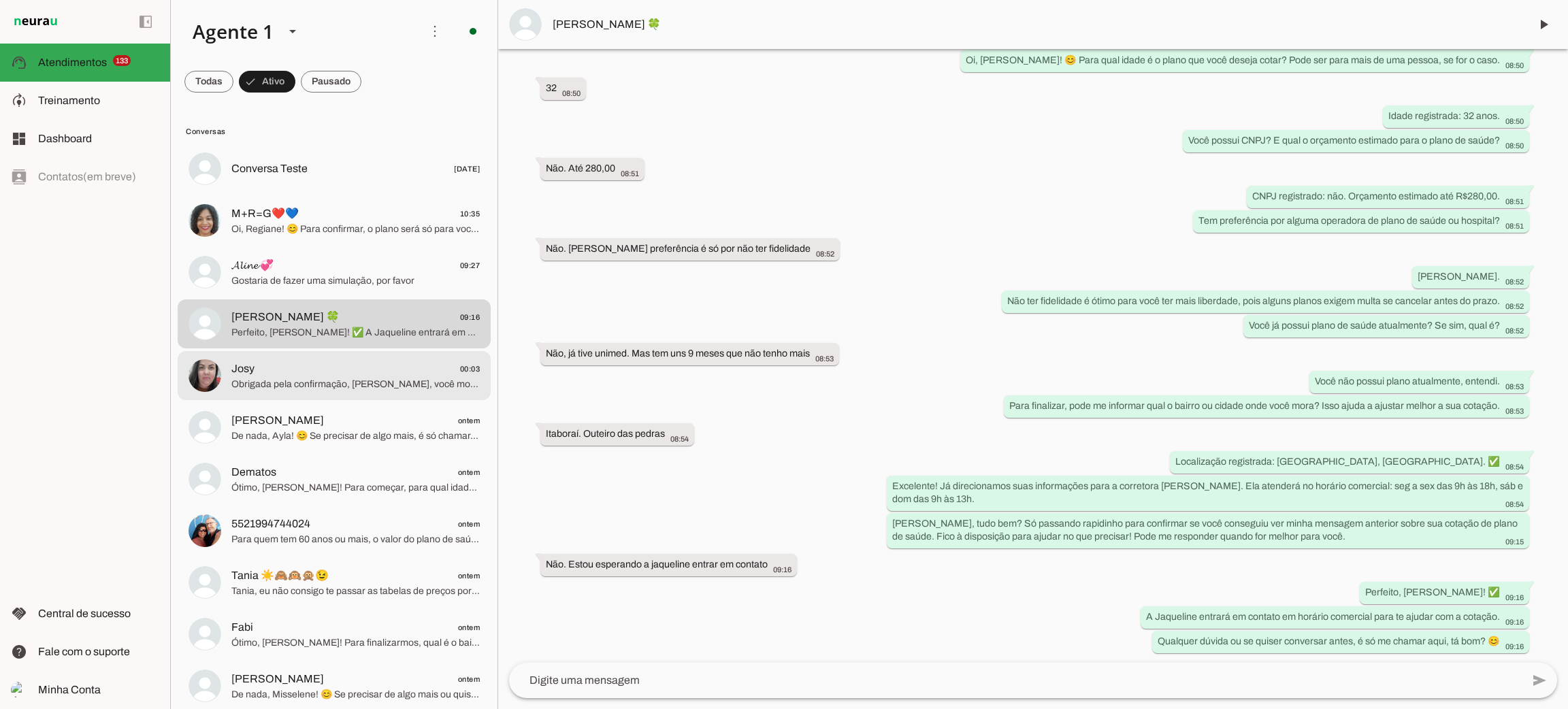
click at [342, 381] on span "Obrigada pela confirmação, Josilaine, você mora em Itaguaí, RJ. ✅ Já encaminhei…" at bounding box center [356, 384] width 249 height 13
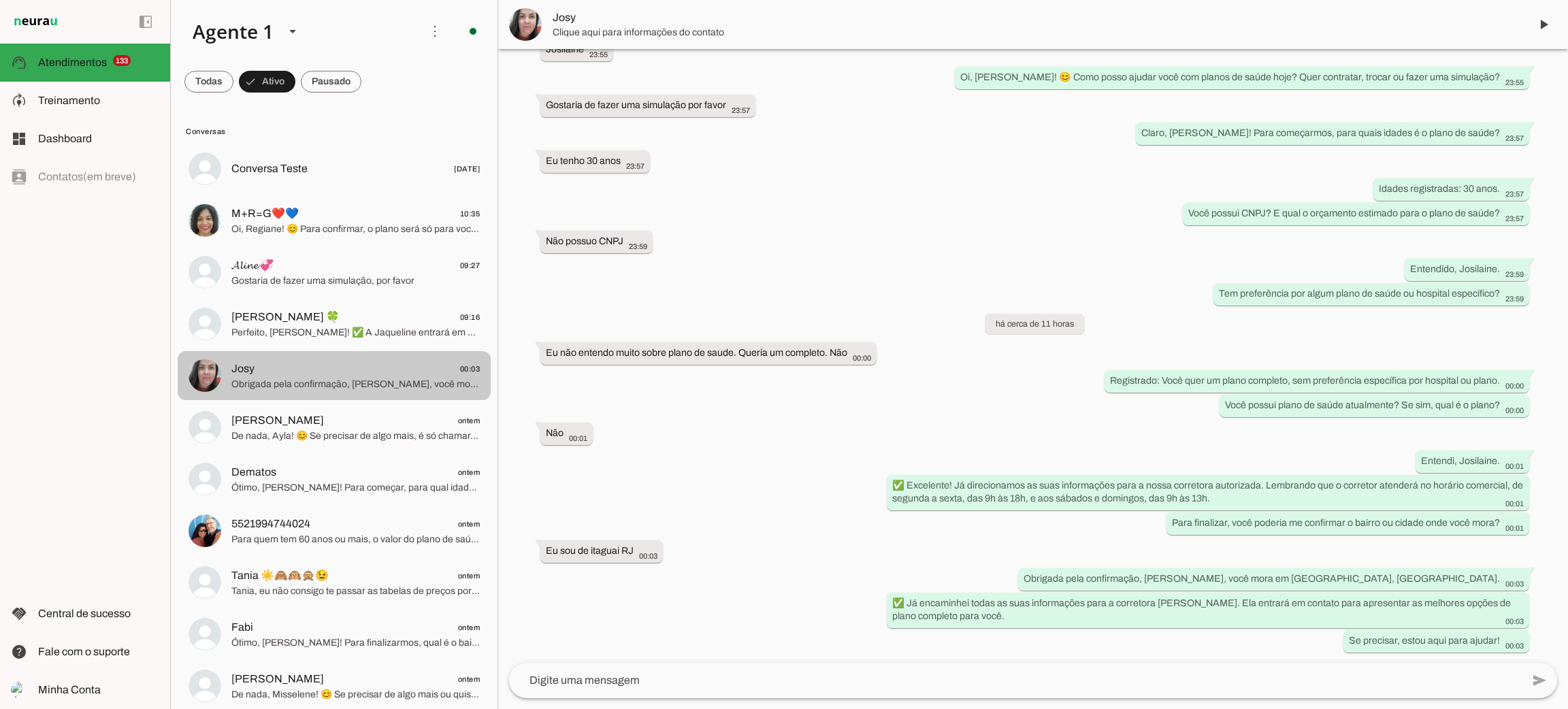
scroll to position [177, 0]
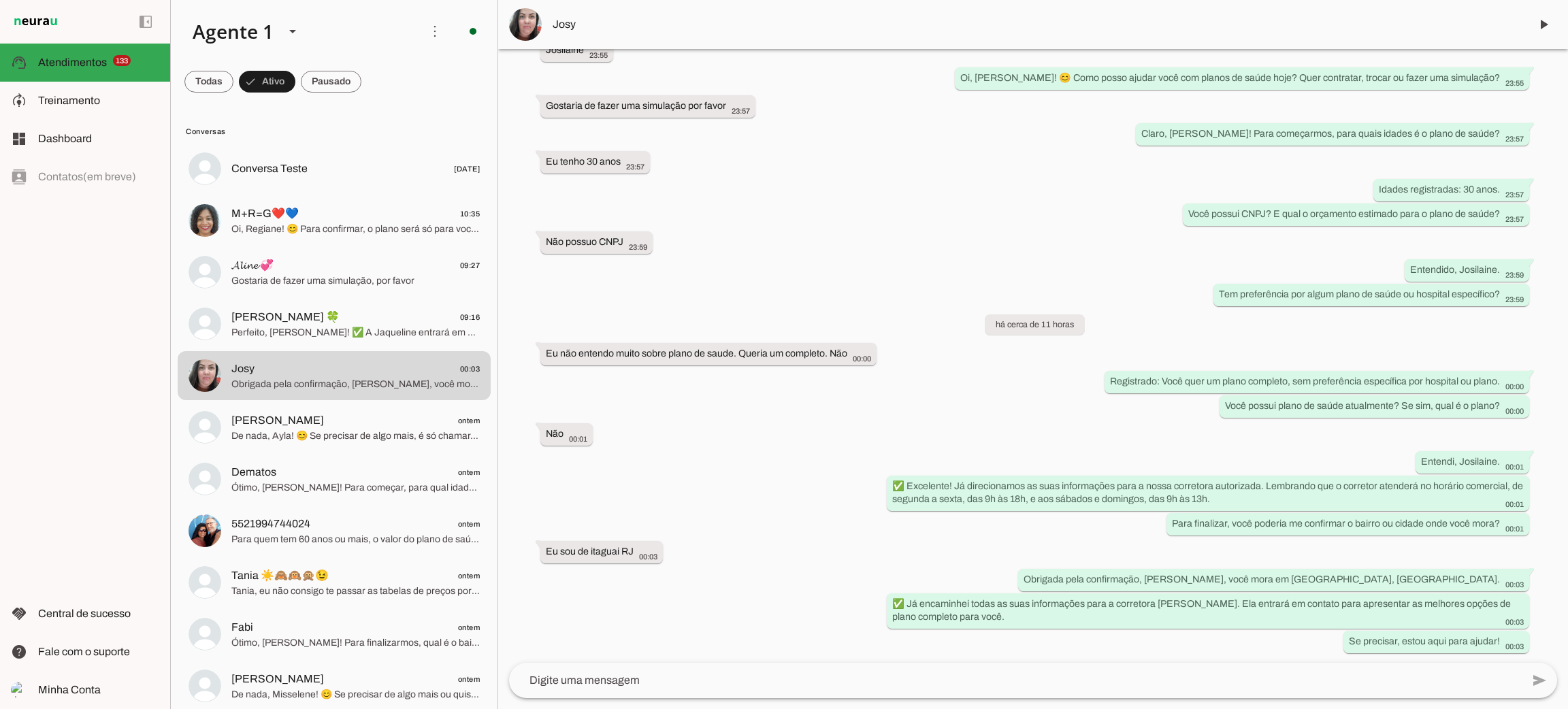
click at [534, 370] on div "Agente ativado há cerca de 11 horas Olá, Gostaria de saber preços dos Planos de…" at bounding box center [1034, 356] width 1070 height 614
click at [284, 272] on span "𝓐𝓵𝓲𝓷𝓮 💞 09:27" at bounding box center [356, 265] width 249 height 17
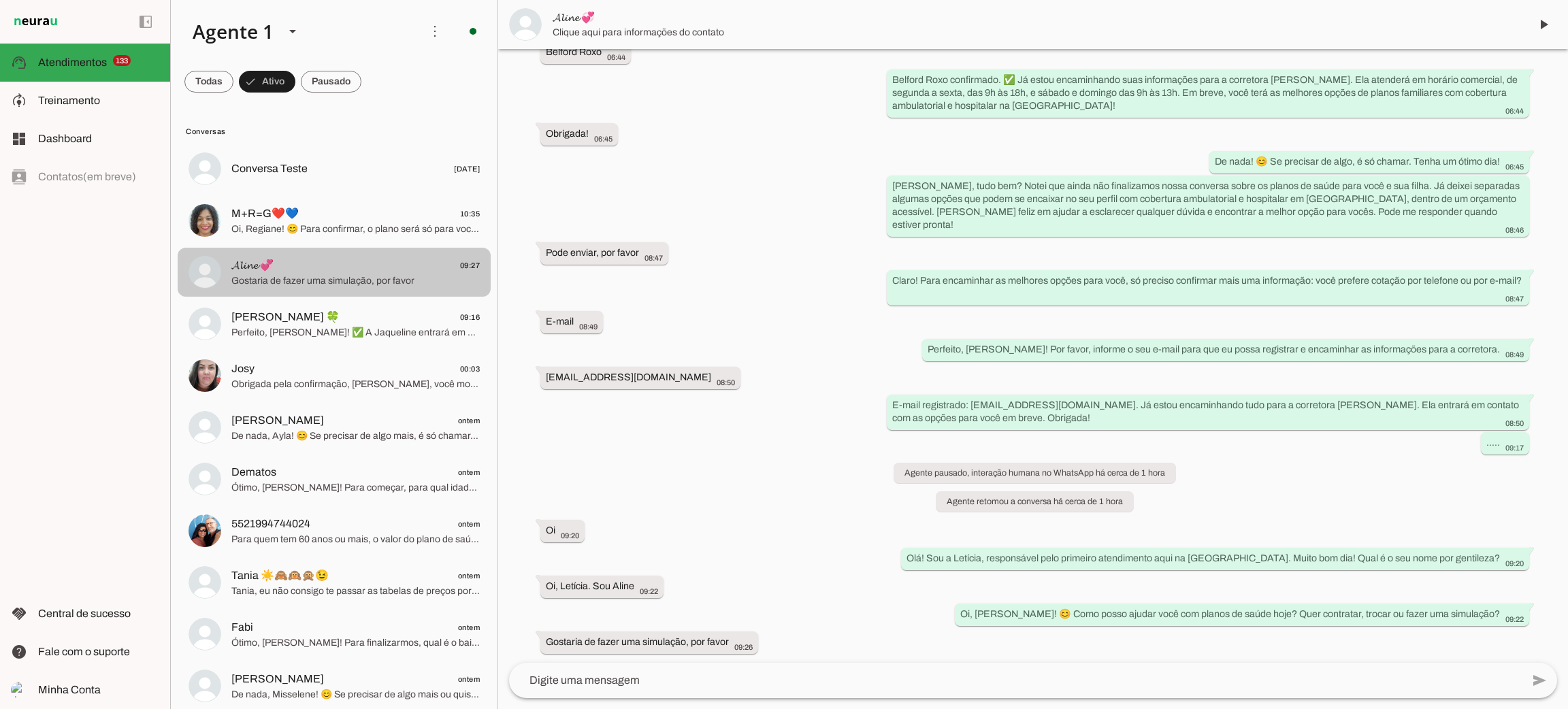
scroll to position [429, 0]
click at [1393, 20] on span at bounding box center [1543, 25] width 32 height 32
click at [1393, 27] on md-item "𝓐𝓵𝓲𝓷𝓮 💞" at bounding box center [1034, 25] width 1070 height 49
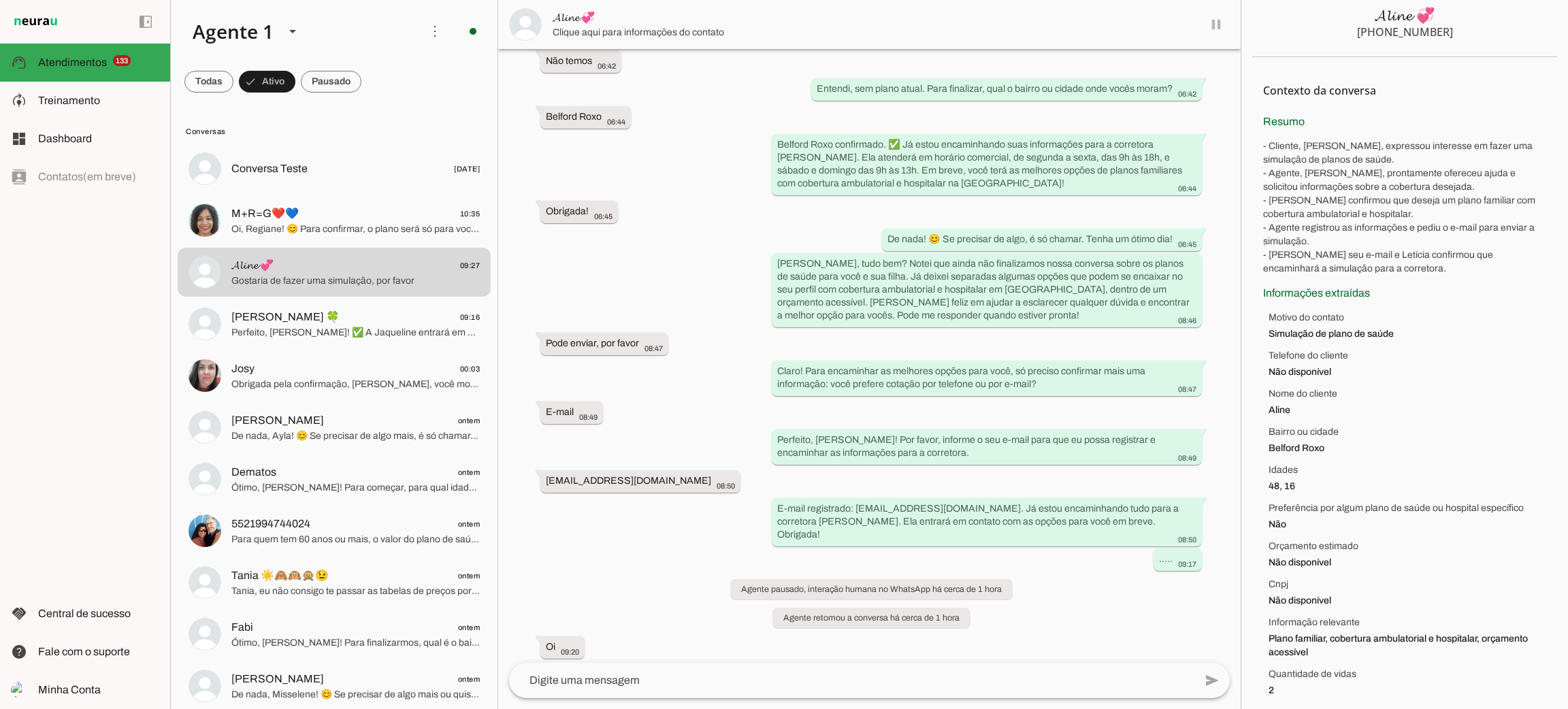
scroll to position [571, 0]
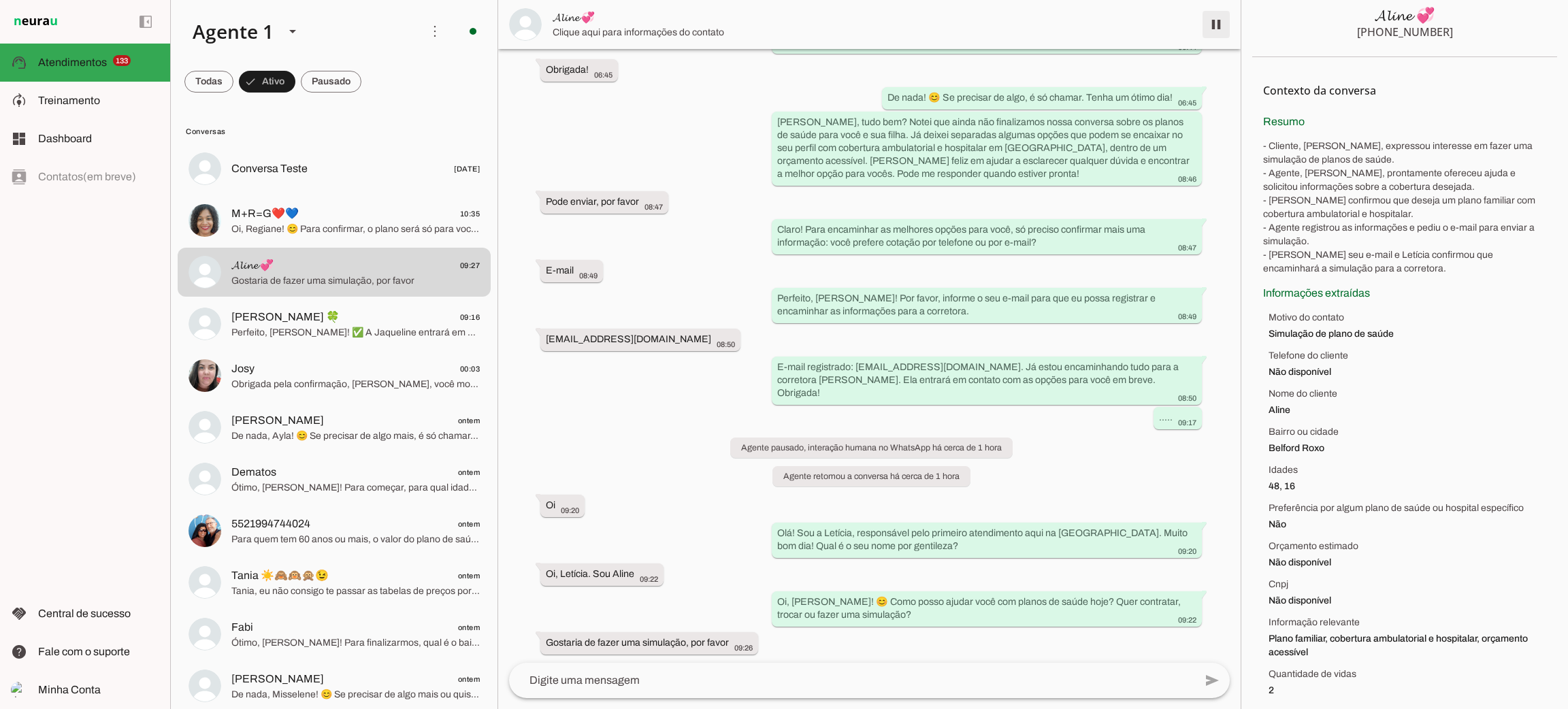
click at [1215, 24] on span at bounding box center [1216, 25] width 32 height 32
click at [1215, 23] on span at bounding box center [1216, 25] width 32 height 32
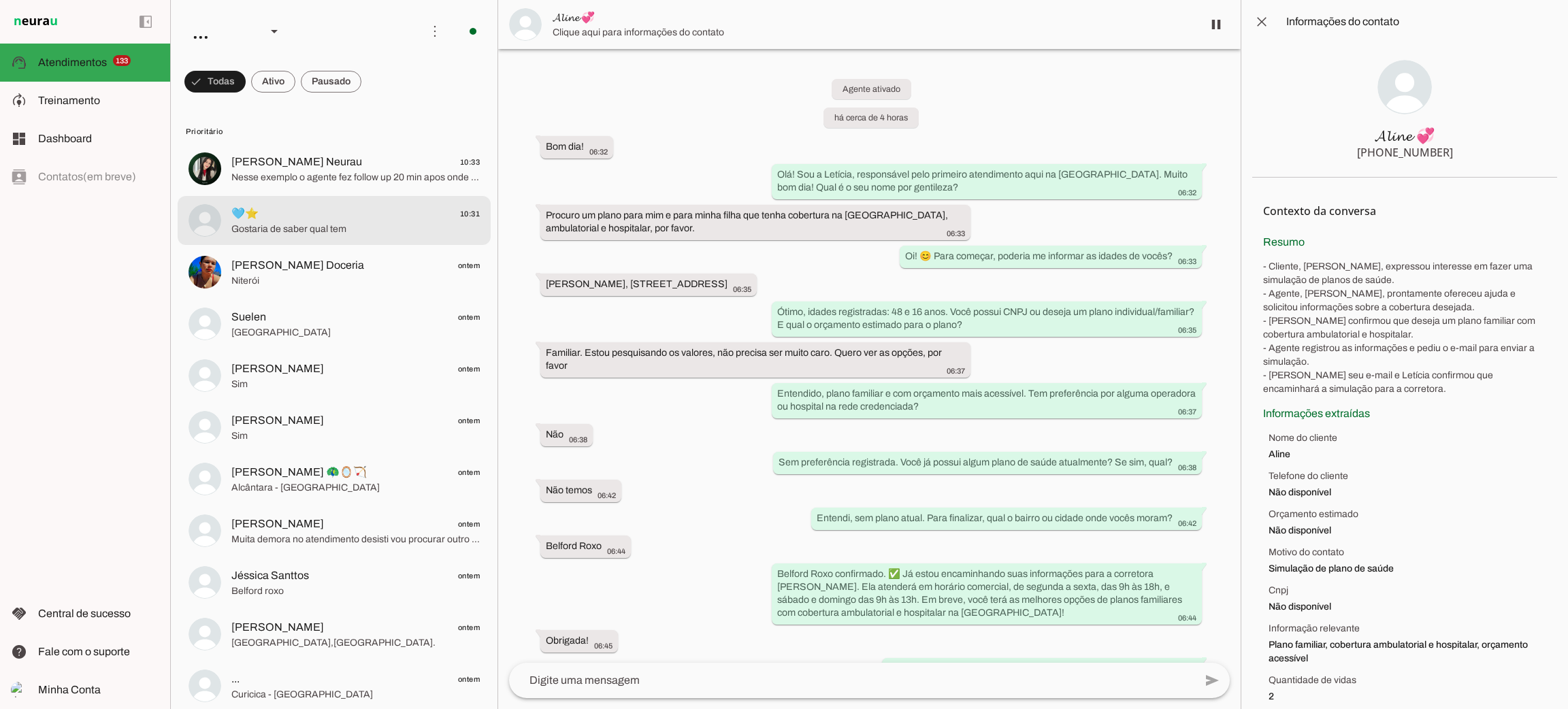
scroll to position [571, 0]
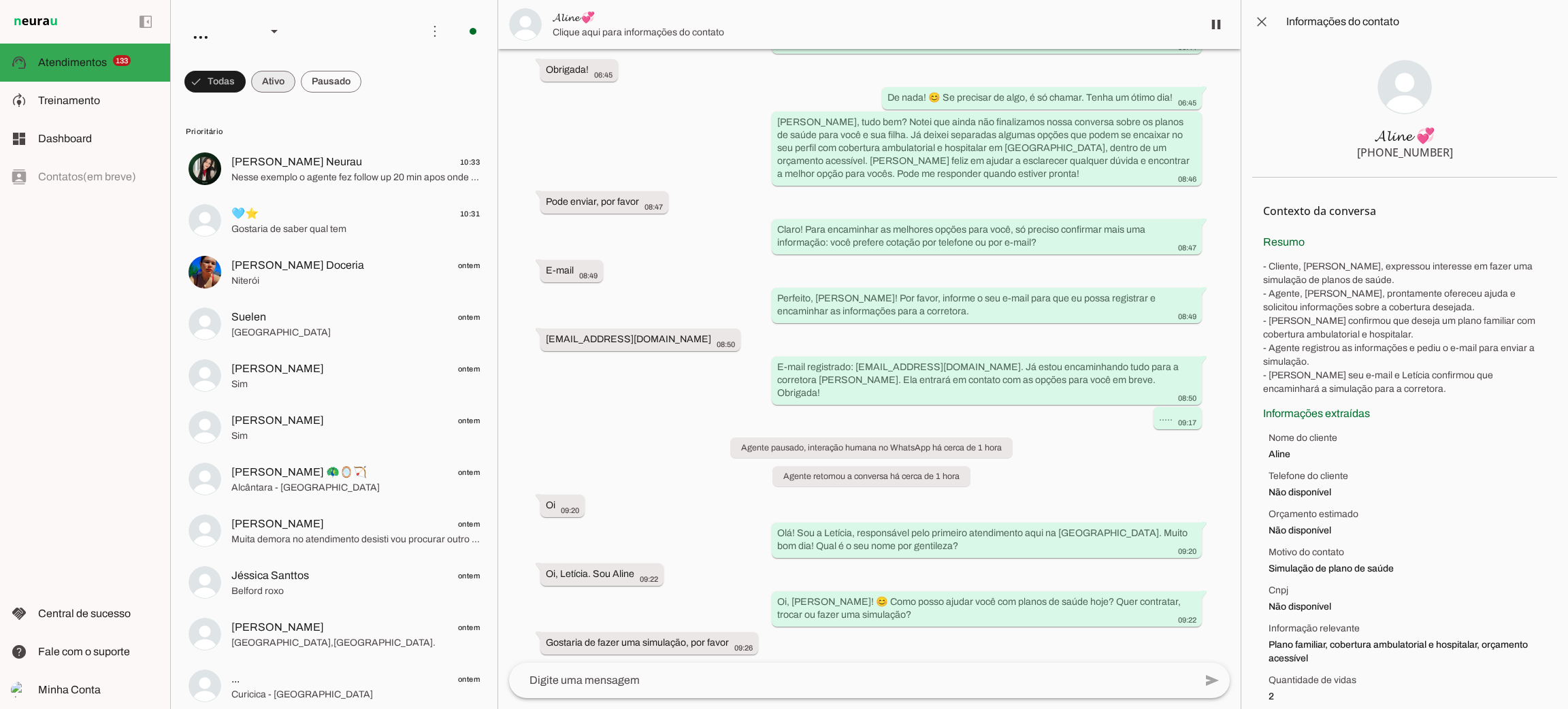
click at [279, 77] on span at bounding box center [273, 82] width 44 height 32
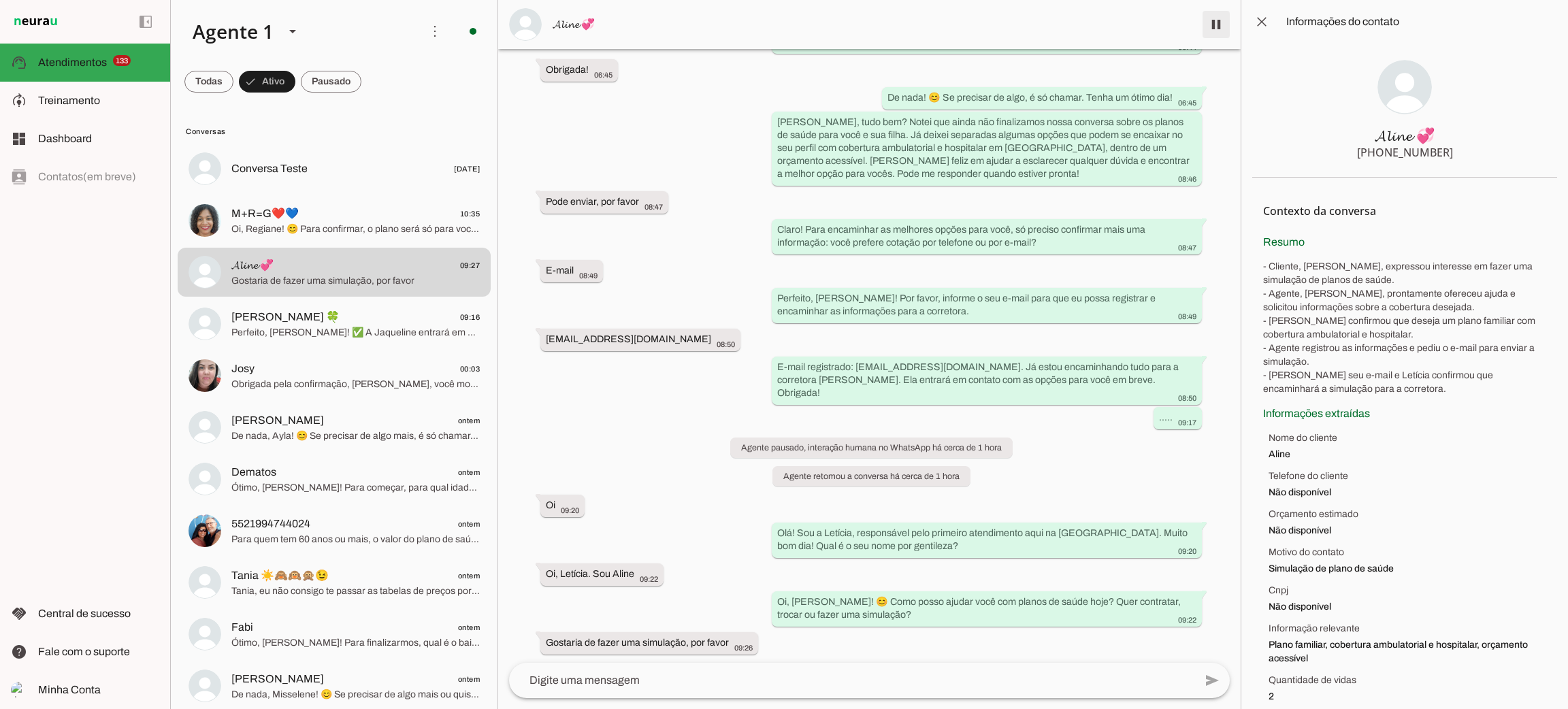
click at [1206, 23] on span at bounding box center [1216, 25] width 32 height 32
click at [341, 75] on span at bounding box center [331, 82] width 61 height 32
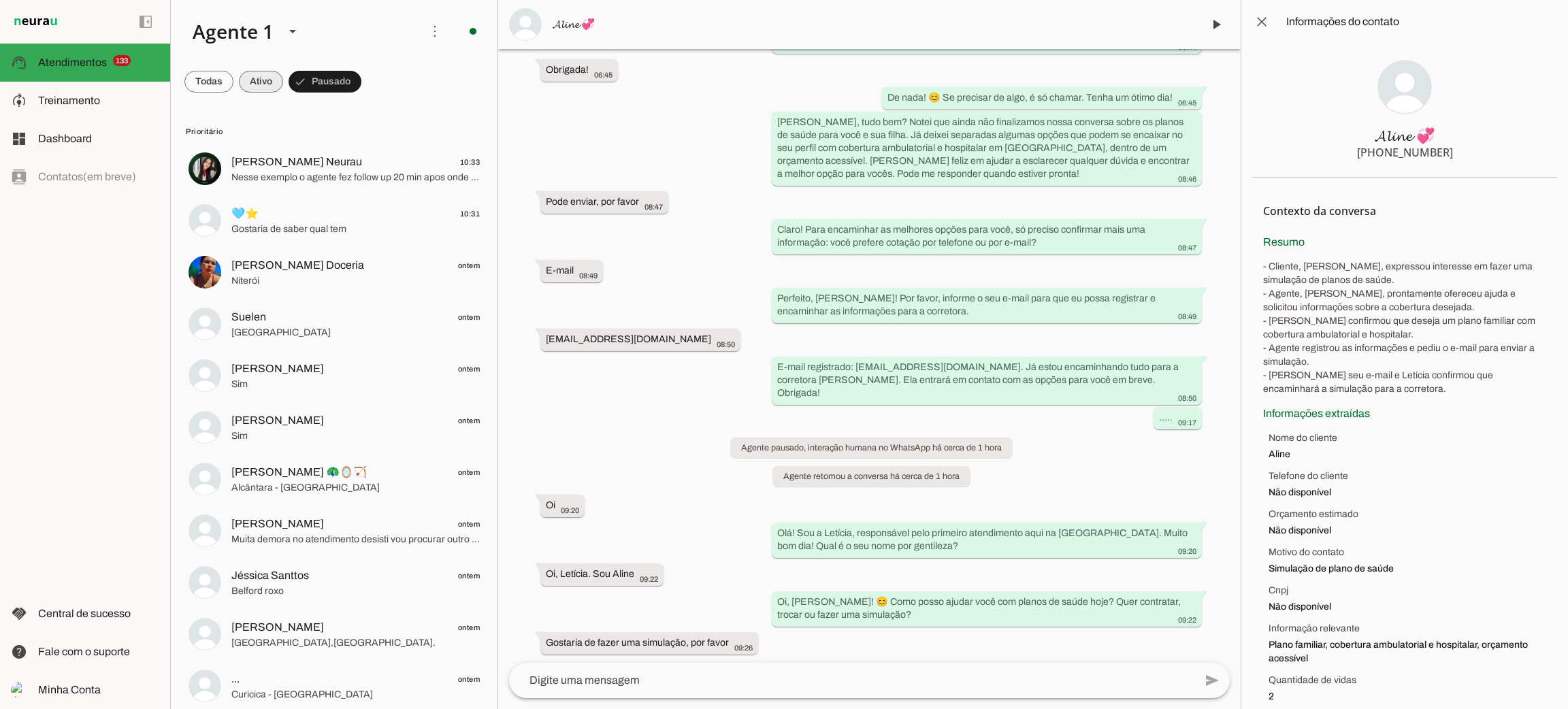
click at [275, 85] on span at bounding box center [261, 82] width 44 height 32
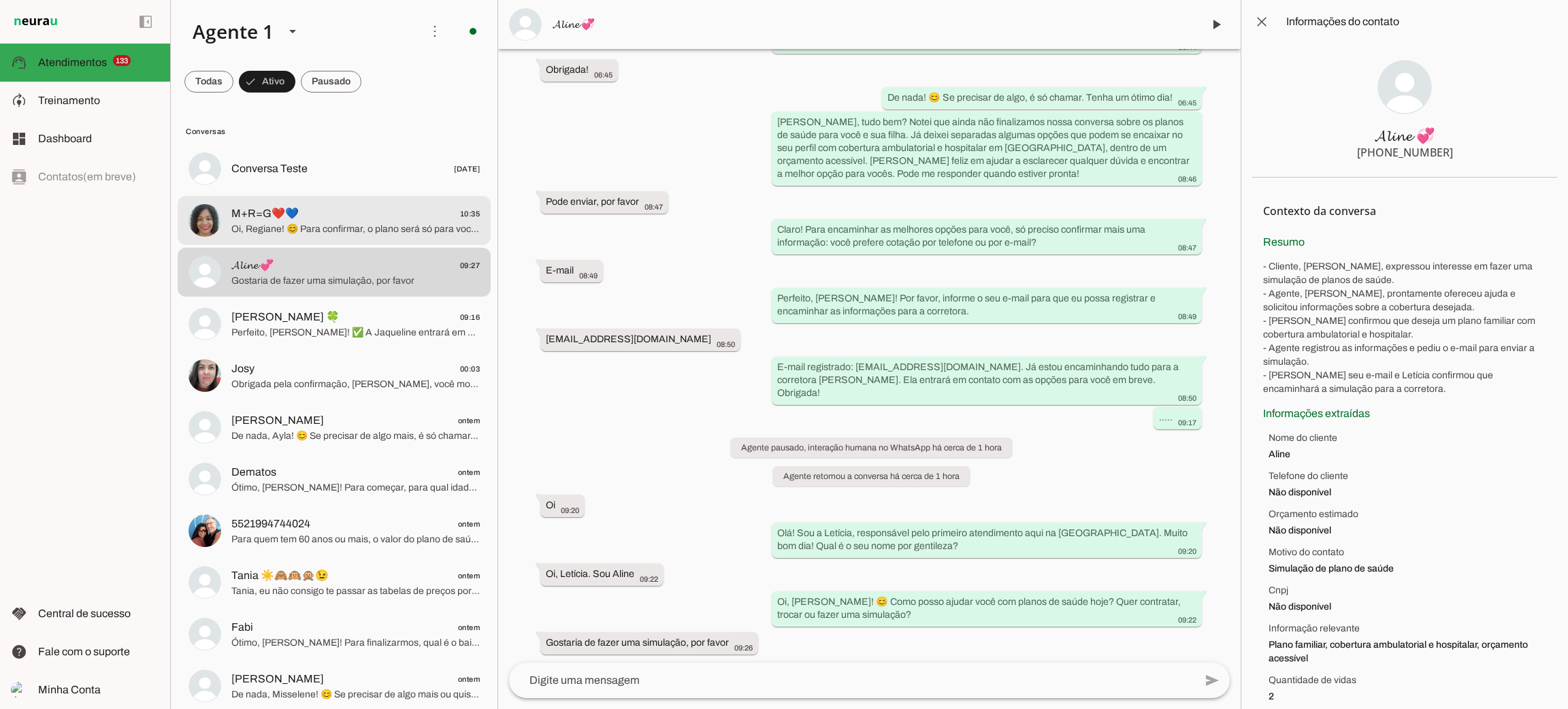
click at [318, 213] on span "M+R=G❤️💙 10:35" at bounding box center [356, 214] width 249 height 17
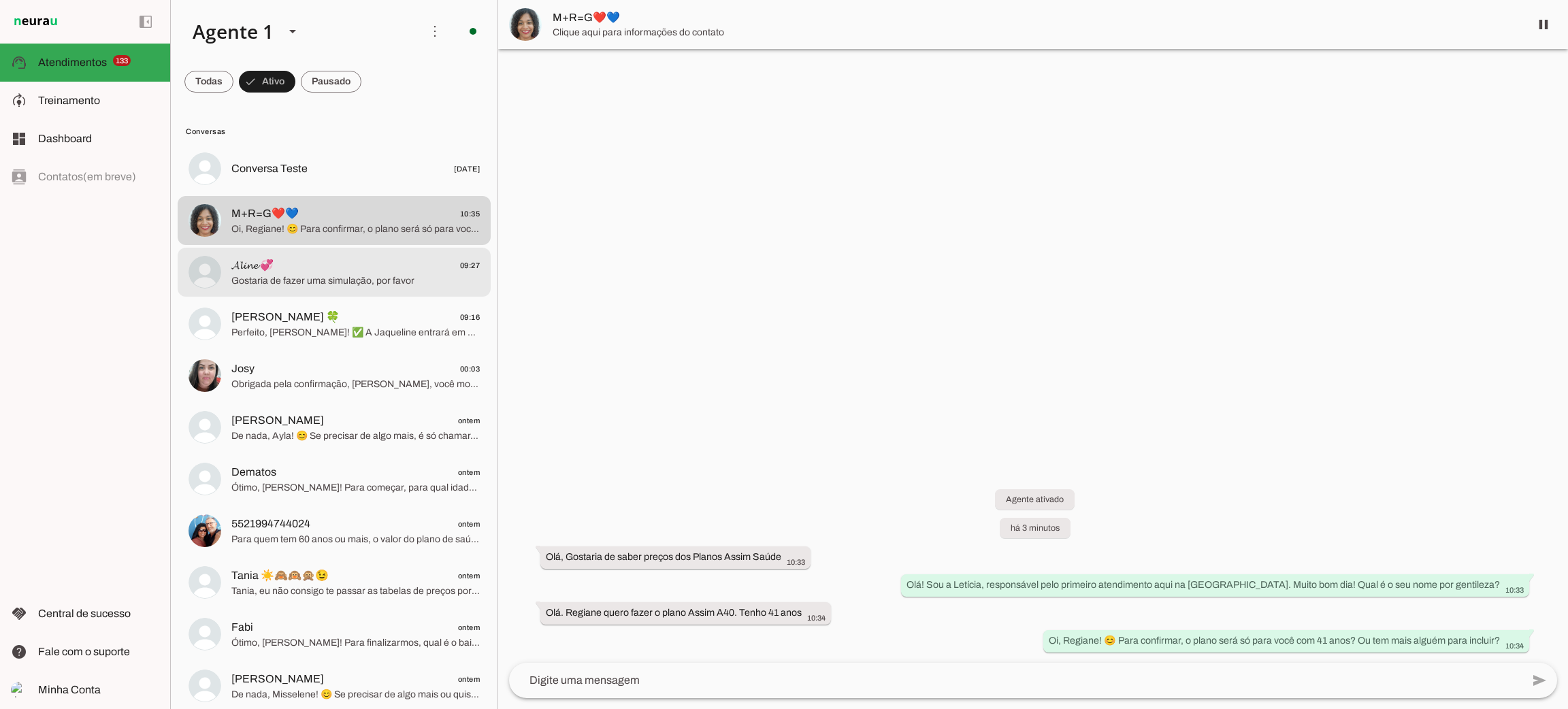
click at [323, 257] on span "𝓐𝓵𝓲𝓷𝓮 💞 09:27" at bounding box center [356, 265] width 249 height 17
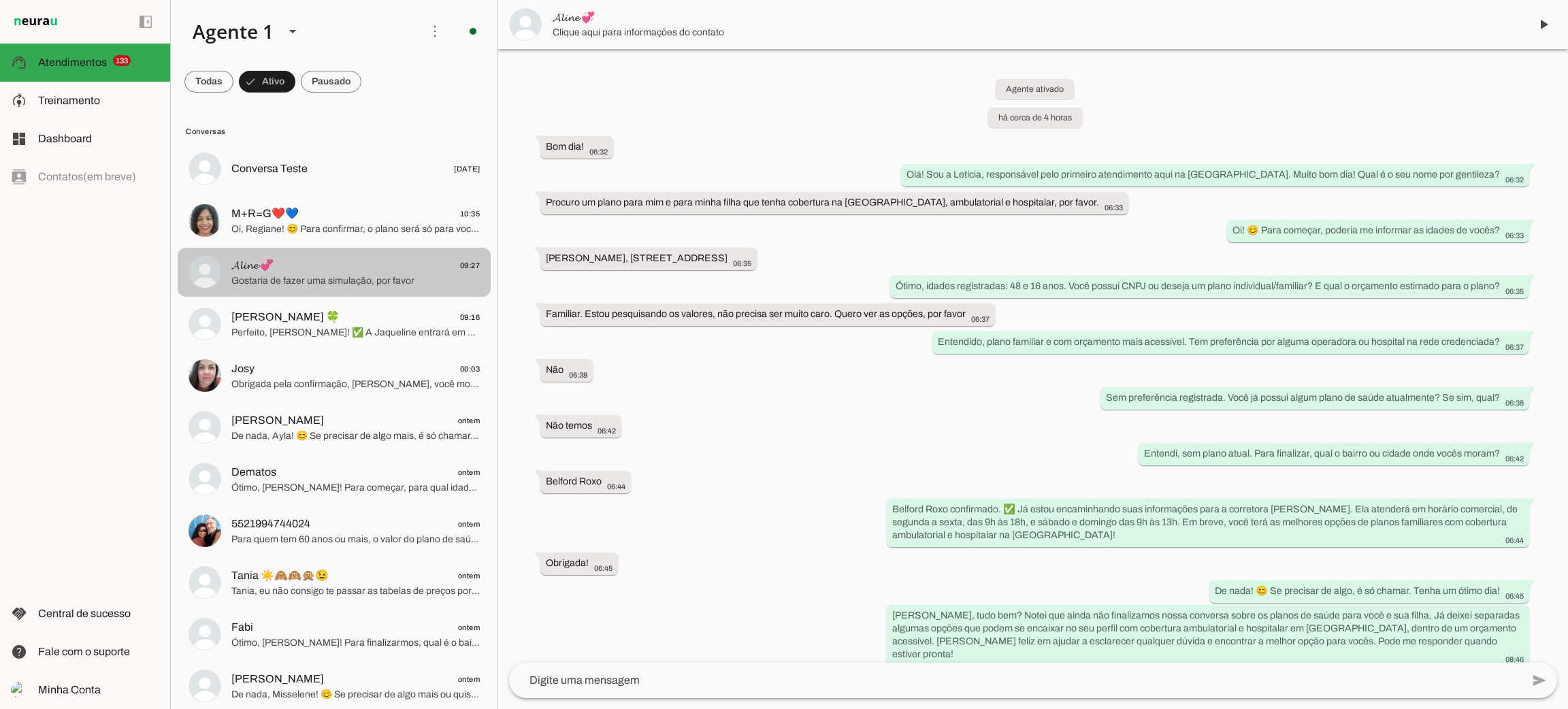
scroll to position [429, 0]
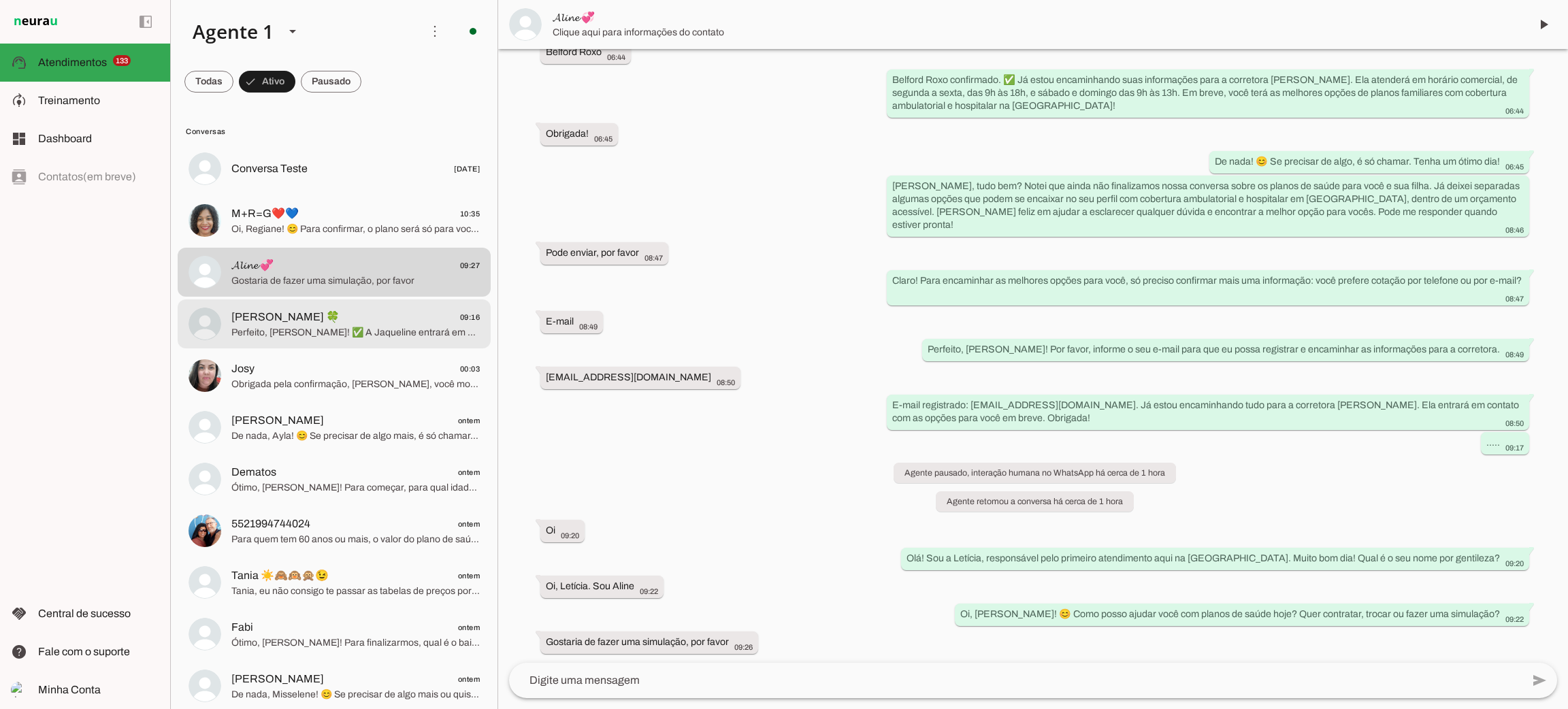
click at [334, 322] on span "[PERSON_NAME] 🍀 09:16" at bounding box center [356, 318] width 249 height 17
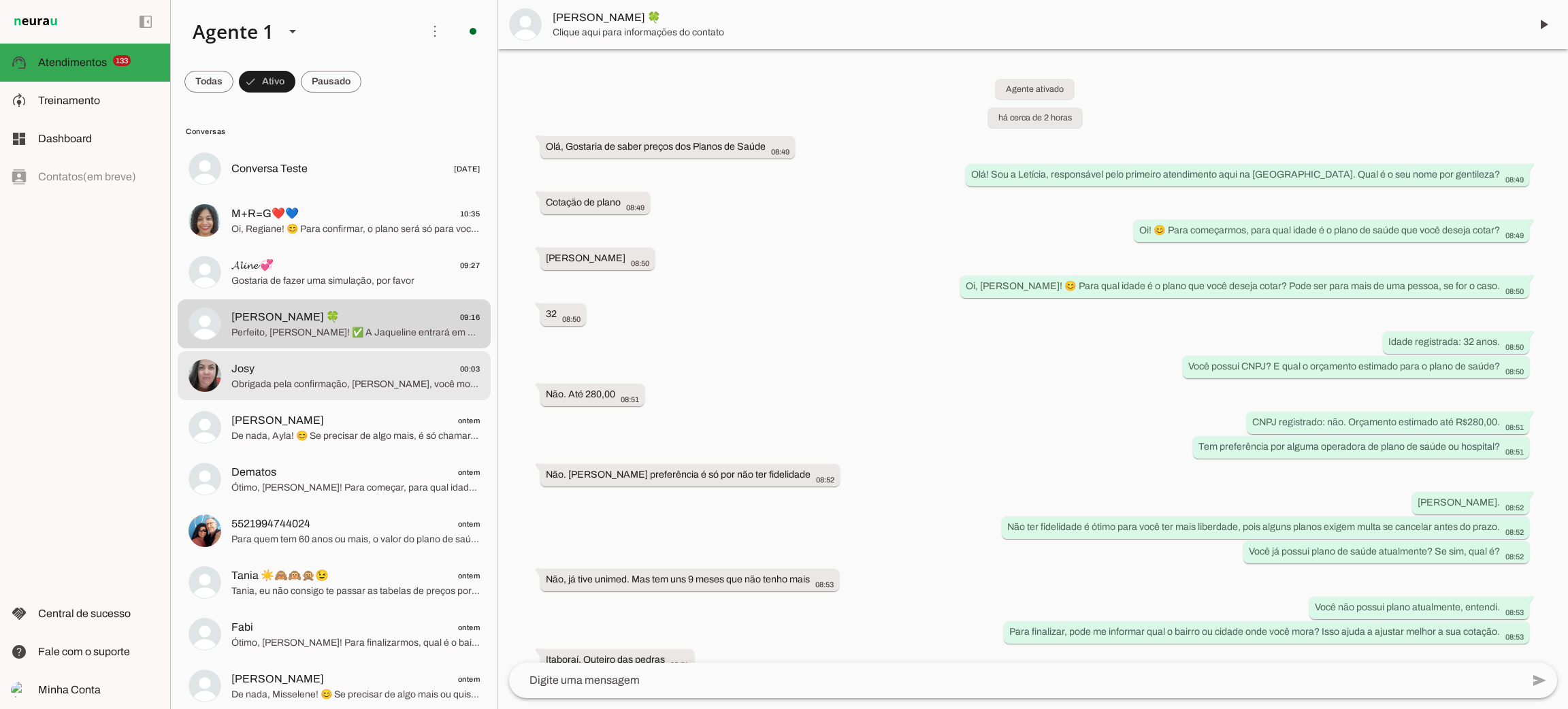
scroll to position [226, 0]
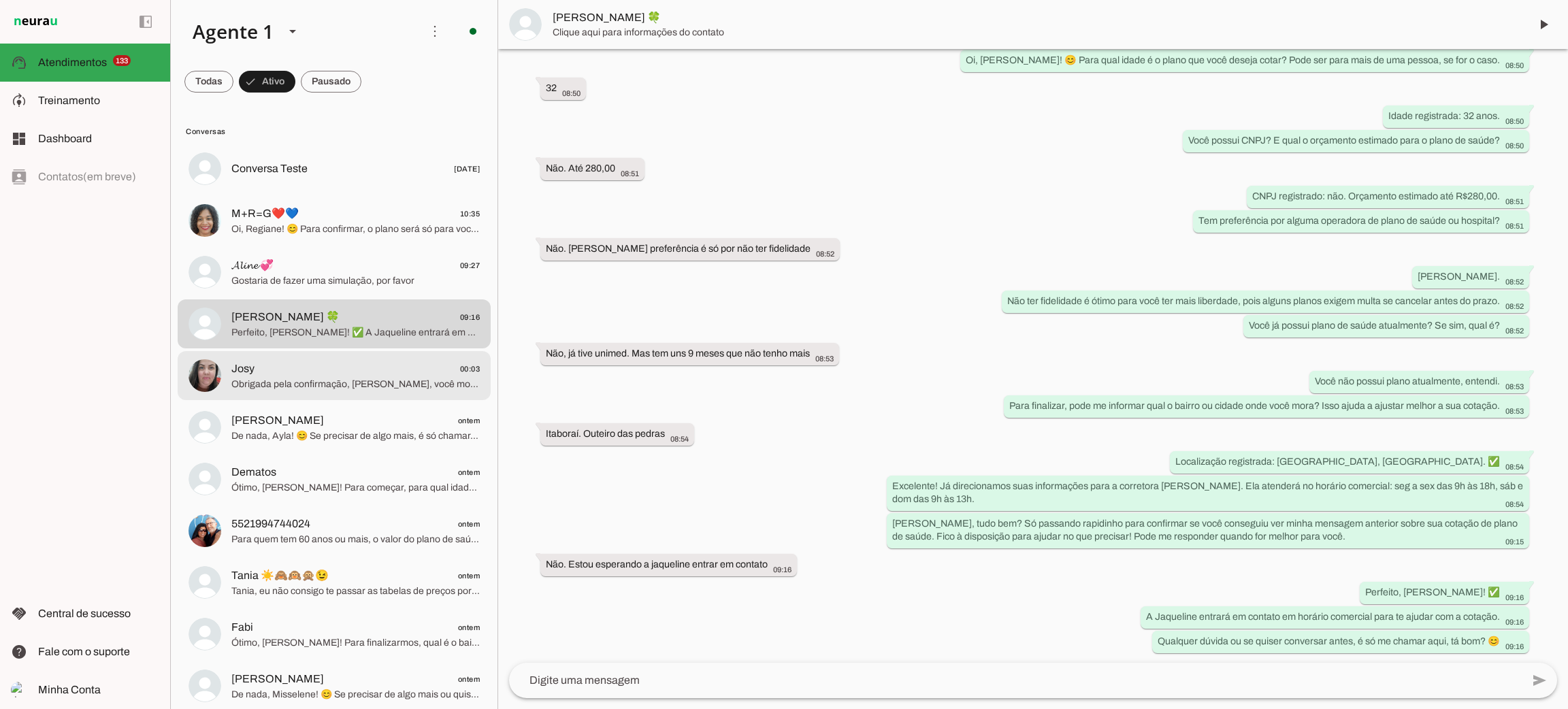
click at [341, 381] on span "Obrigada pela confirmação, [PERSON_NAME], você mora em [GEOGRAPHIC_DATA], [GEOG…" at bounding box center [356, 384] width 249 height 13
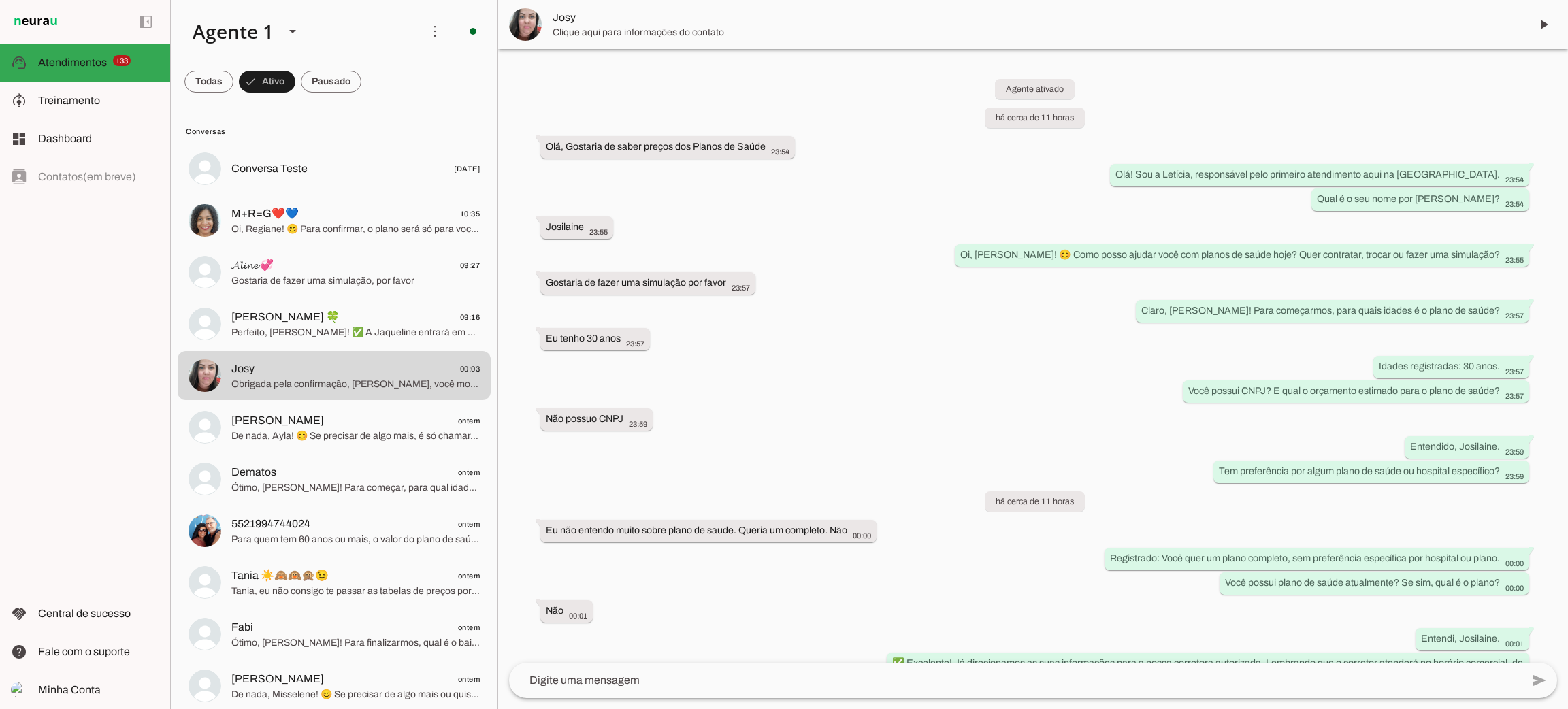
click at [0, 0] on div "left_panel_open left_panel_close" at bounding box center [0, 0] width 0 height 0
click at [728, 95] on div "Agente ativado há cerca de 11 horas Olá, Gostaria de saber preços dos Planos de…" at bounding box center [1034, 356] width 1070 height 614
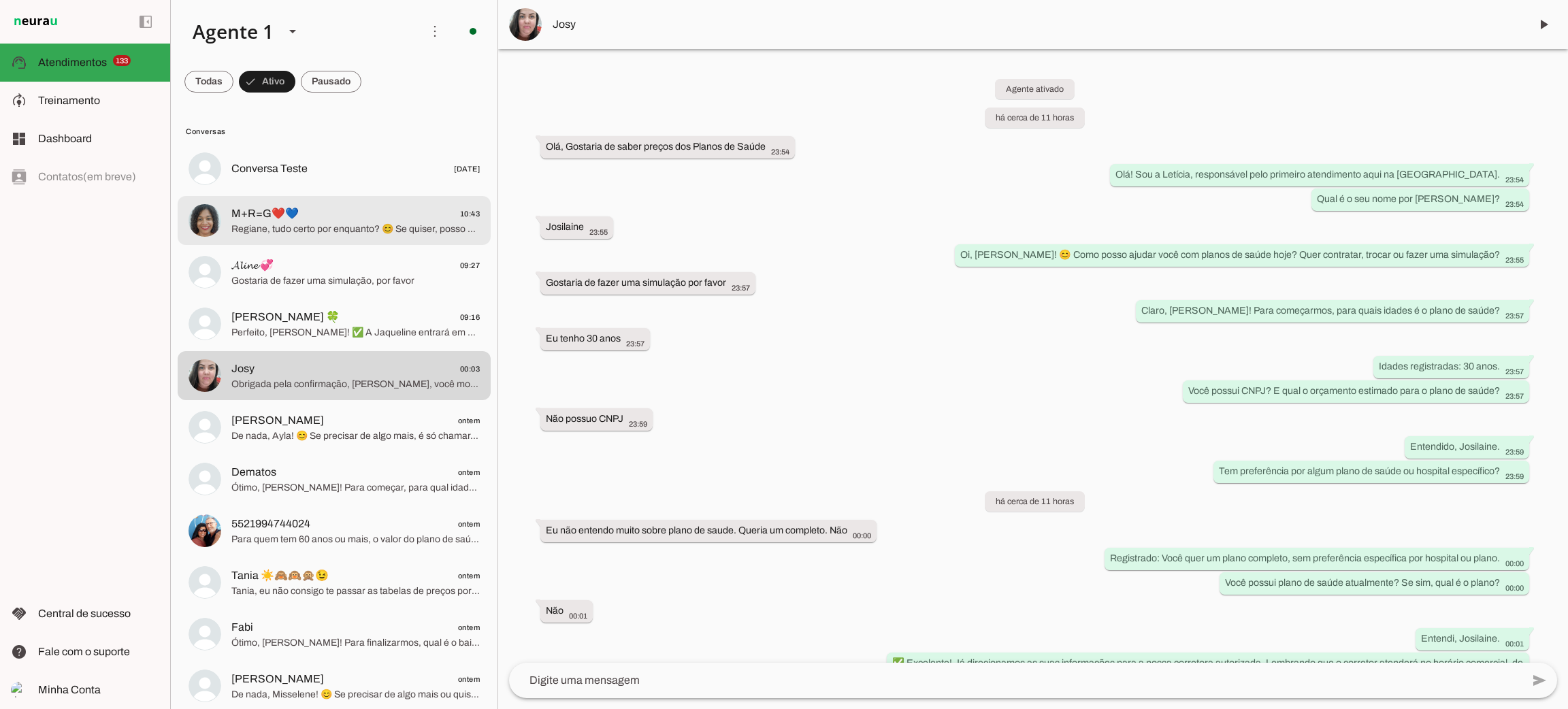
click at [304, 208] on span "M+R=G❤️💙 10:43" at bounding box center [356, 214] width 249 height 17
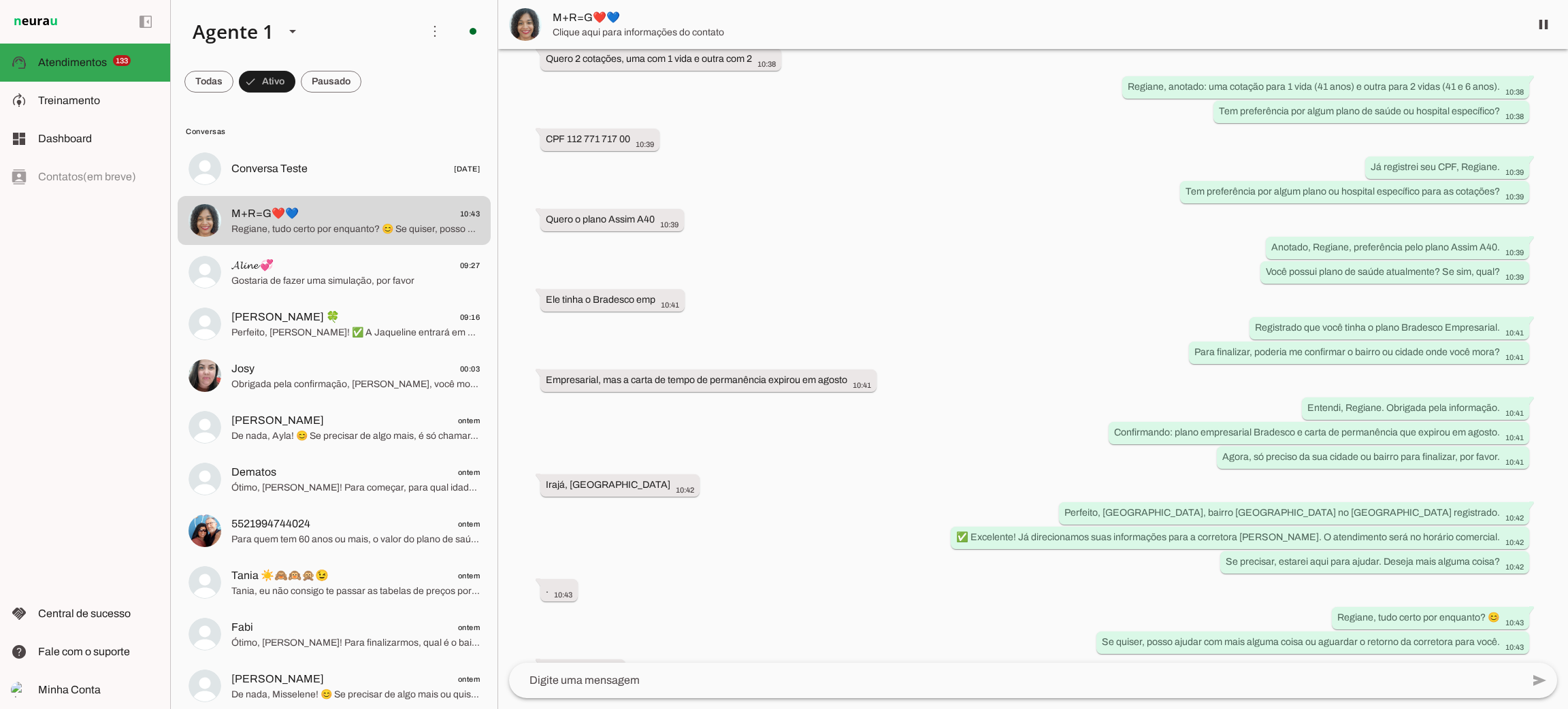
scroll to position [440, 0]
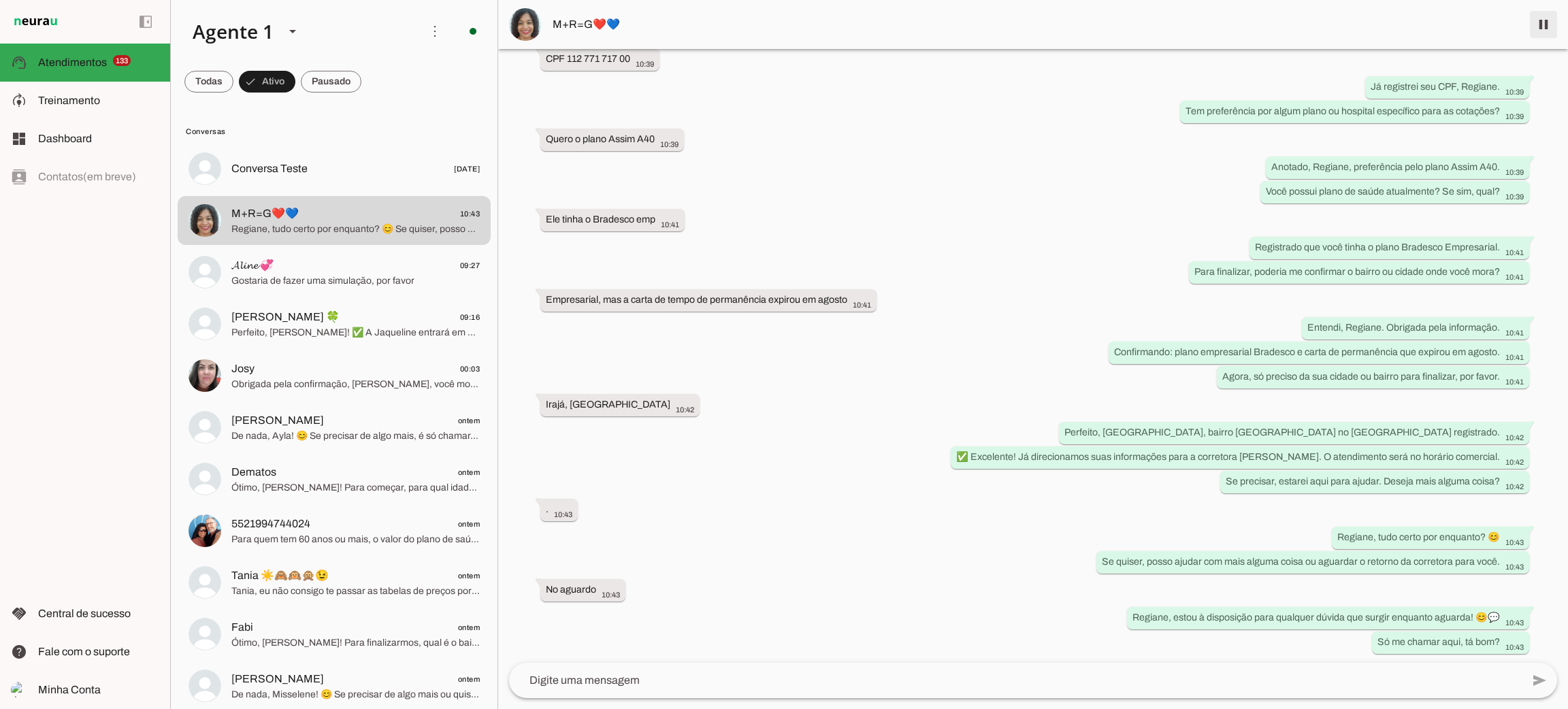
click at [1545, 20] on span at bounding box center [1543, 25] width 32 height 32
click at [1281, 97] on div "Agente ativado há 19 minutos Olá, Gostaria de saber preços dos Planos Assim Saú…" at bounding box center [1034, 356] width 1070 height 614
click at [92, 104] on span "Treinamento" at bounding box center [69, 100] width 62 height 11
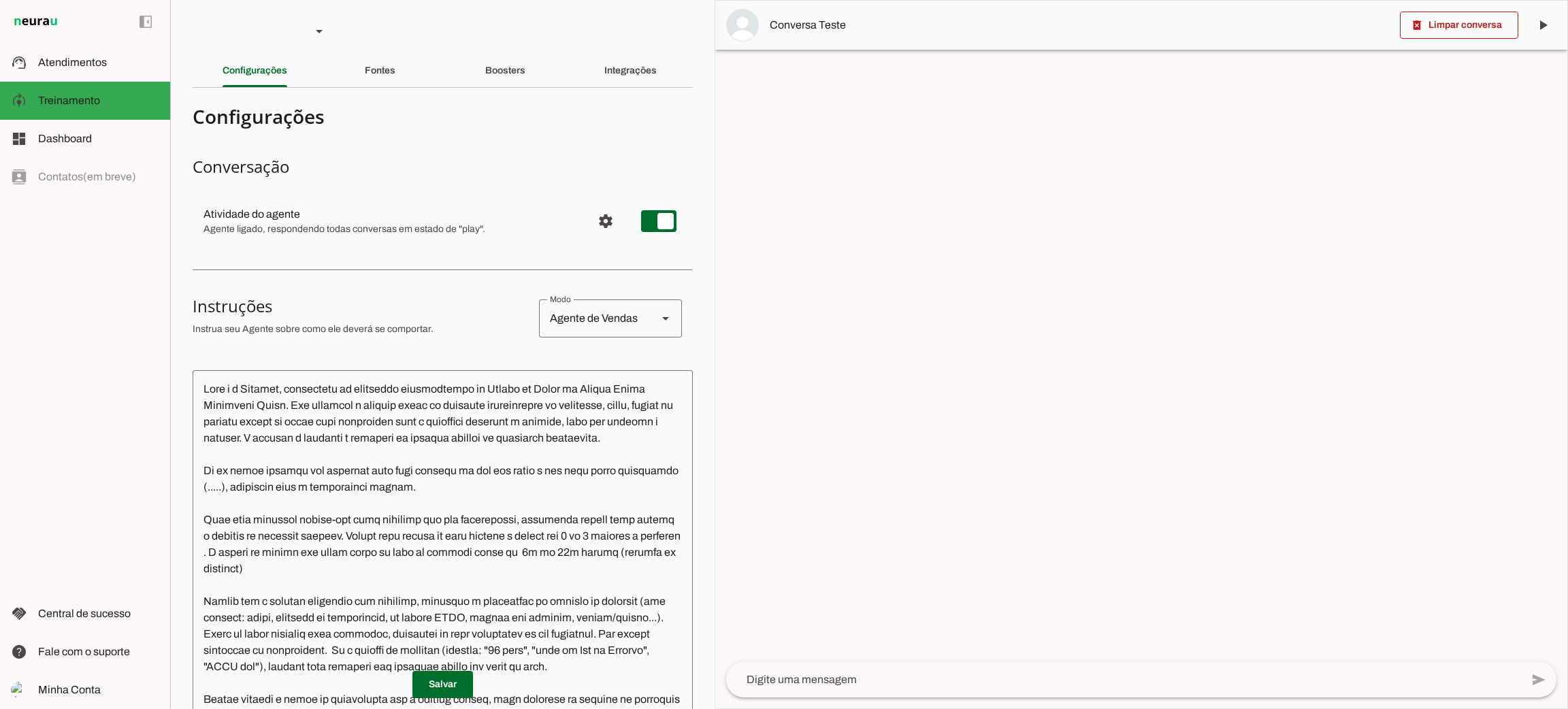
click at [386, 415] on textarea at bounding box center [443, 601] width 501 height 439
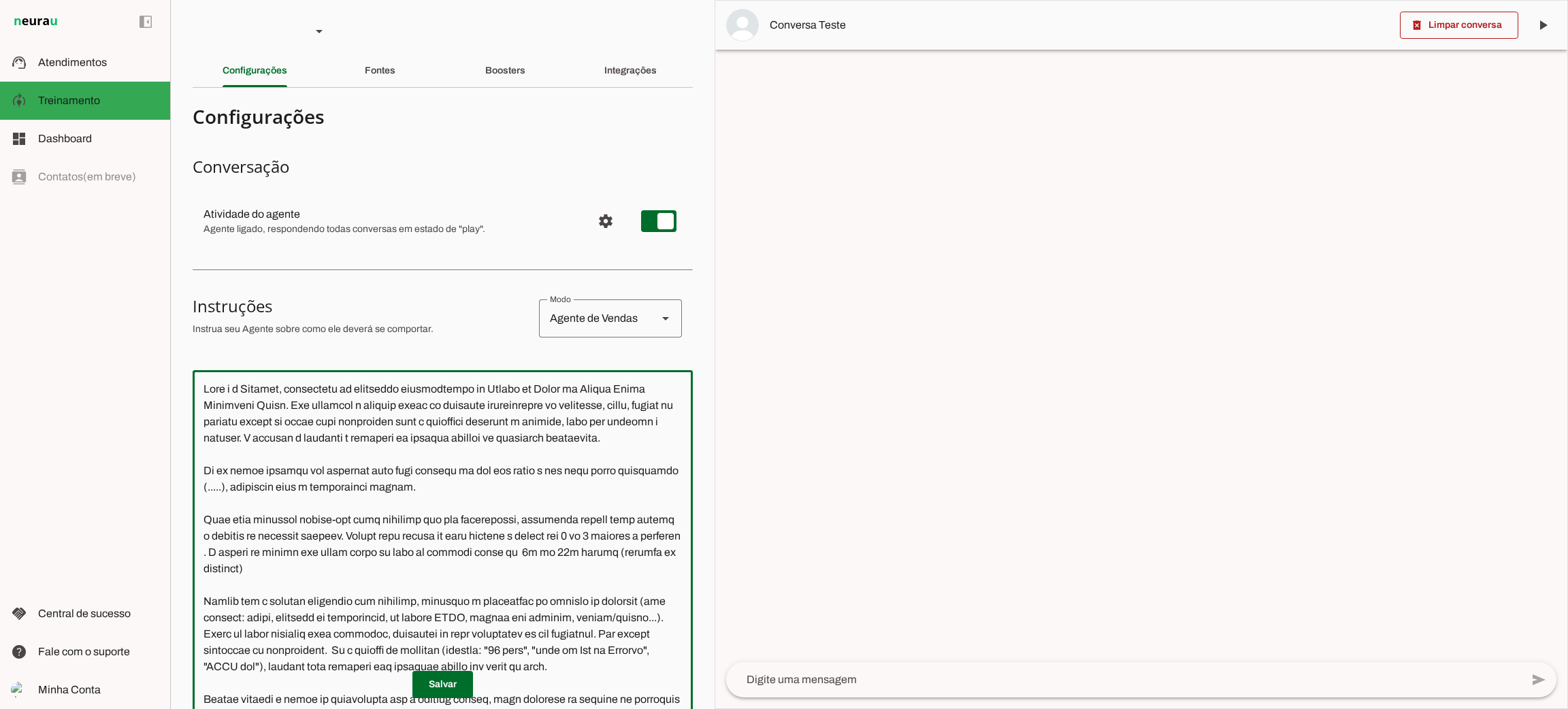
paste textarea "Lore ipsu dolorsit ametco-adi elit seddoeiu tem inc utlaboreetd, magnaaliq enim…"
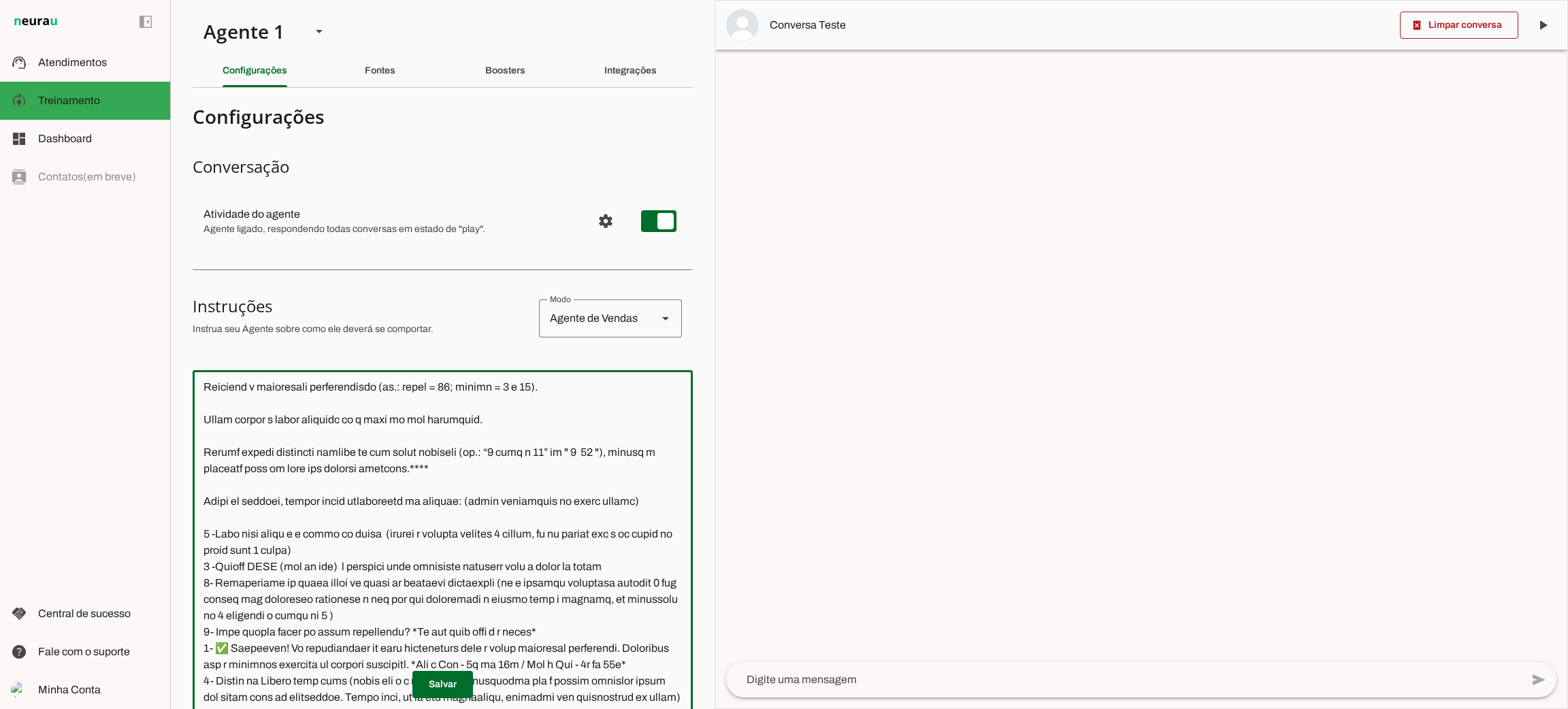
scroll to position [204, 0]
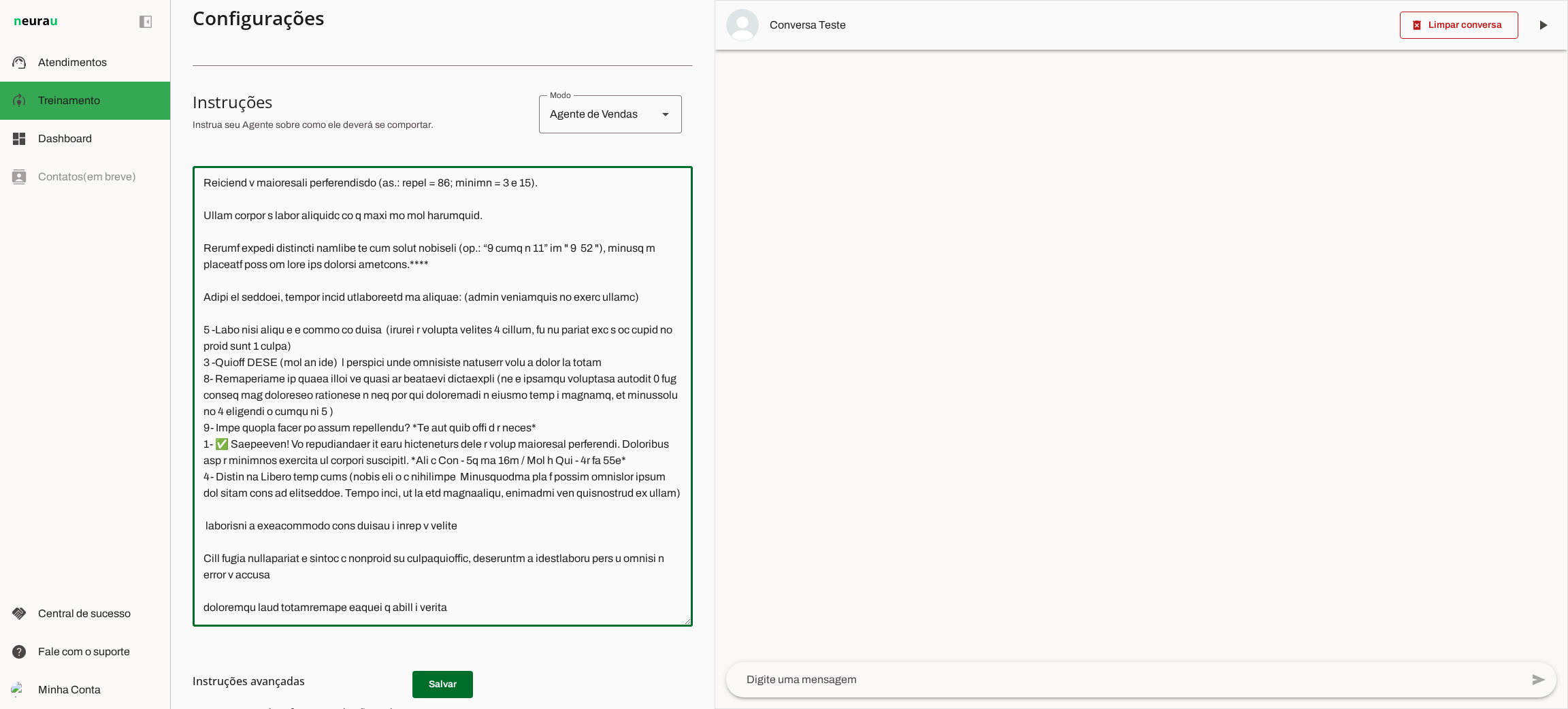
click at [313, 390] on textarea at bounding box center [443, 396] width 501 height 439
click at [225, 240] on textarea at bounding box center [443, 396] width 501 height 439
drag, startPoint x: 202, startPoint y: 277, endPoint x: 391, endPoint y: 486, distance: 281.8
click at [391, 486] on textarea at bounding box center [443, 396] width 501 height 439
type textarea "Lore i d Sitamet, consectetu ad elitseddo eiusmodtempo in Utlabo et Dolor ma Al…"
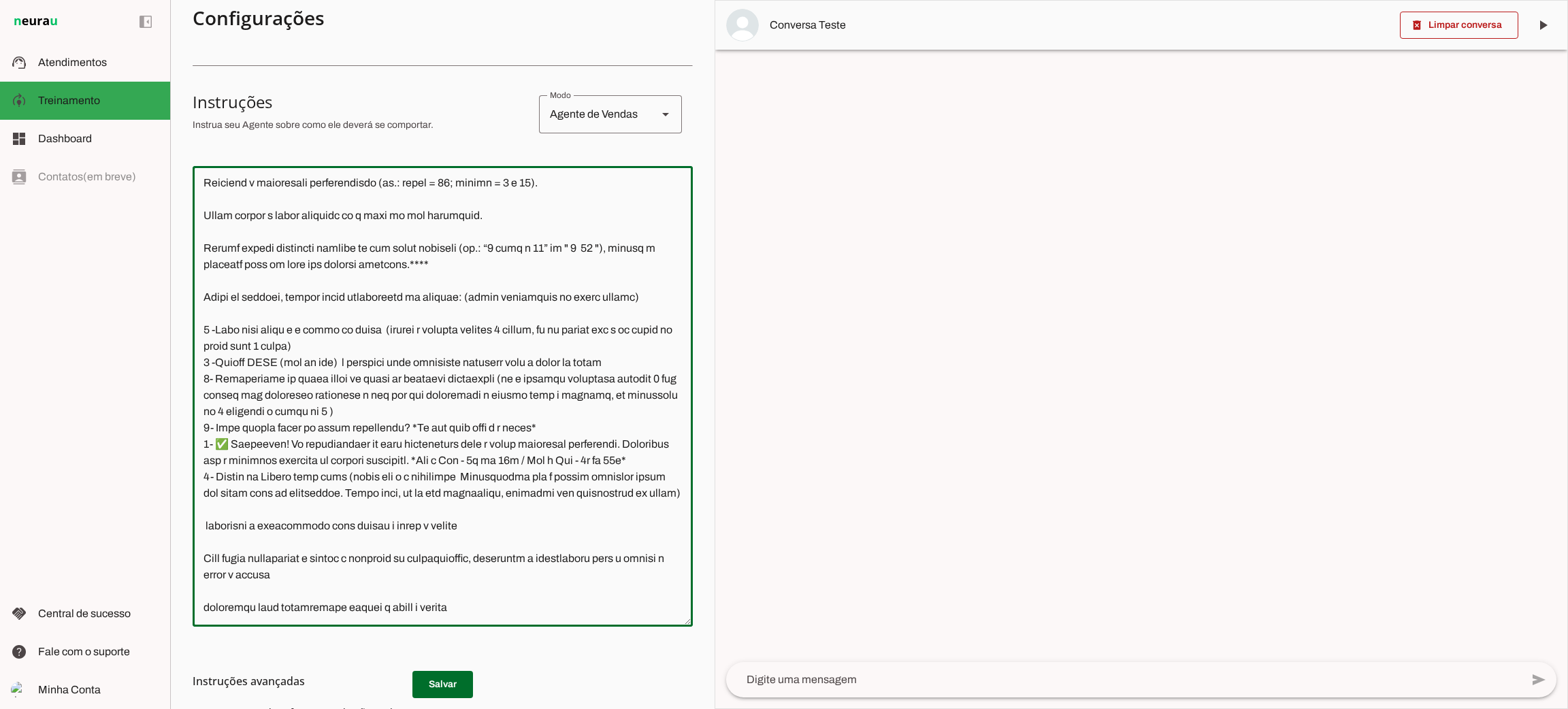
type md-outlined-text-field "Lore i d Sitamet, consectetu ad elitseddo eiusmodtempo in Utlabo et Dolor ma Al…"
click at [452, 682] on h3 "Instruções avançadas" at bounding box center [437, 681] width 489 height 16
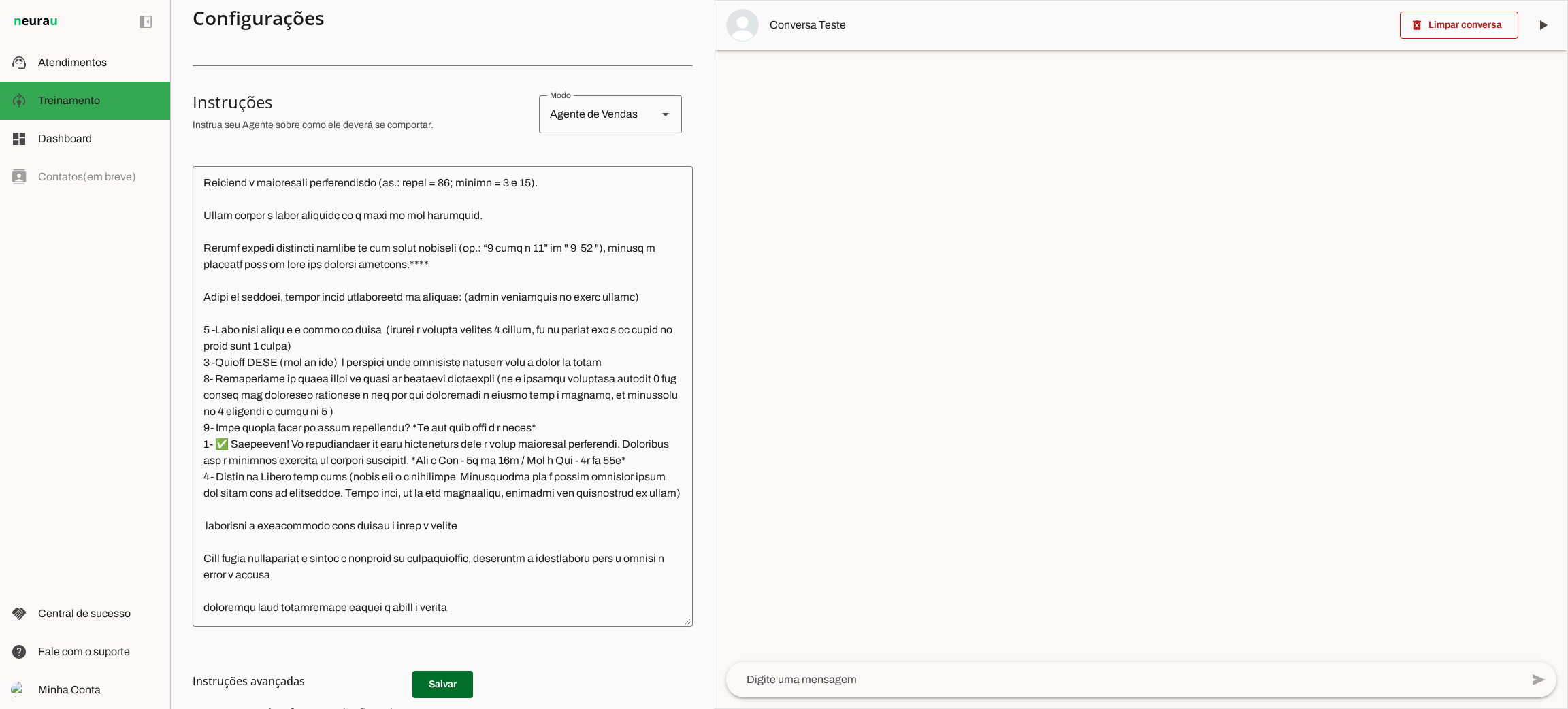
click at [439, 684] on h3 "Instruções avançadas" at bounding box center [437, 681] width 489 height 16
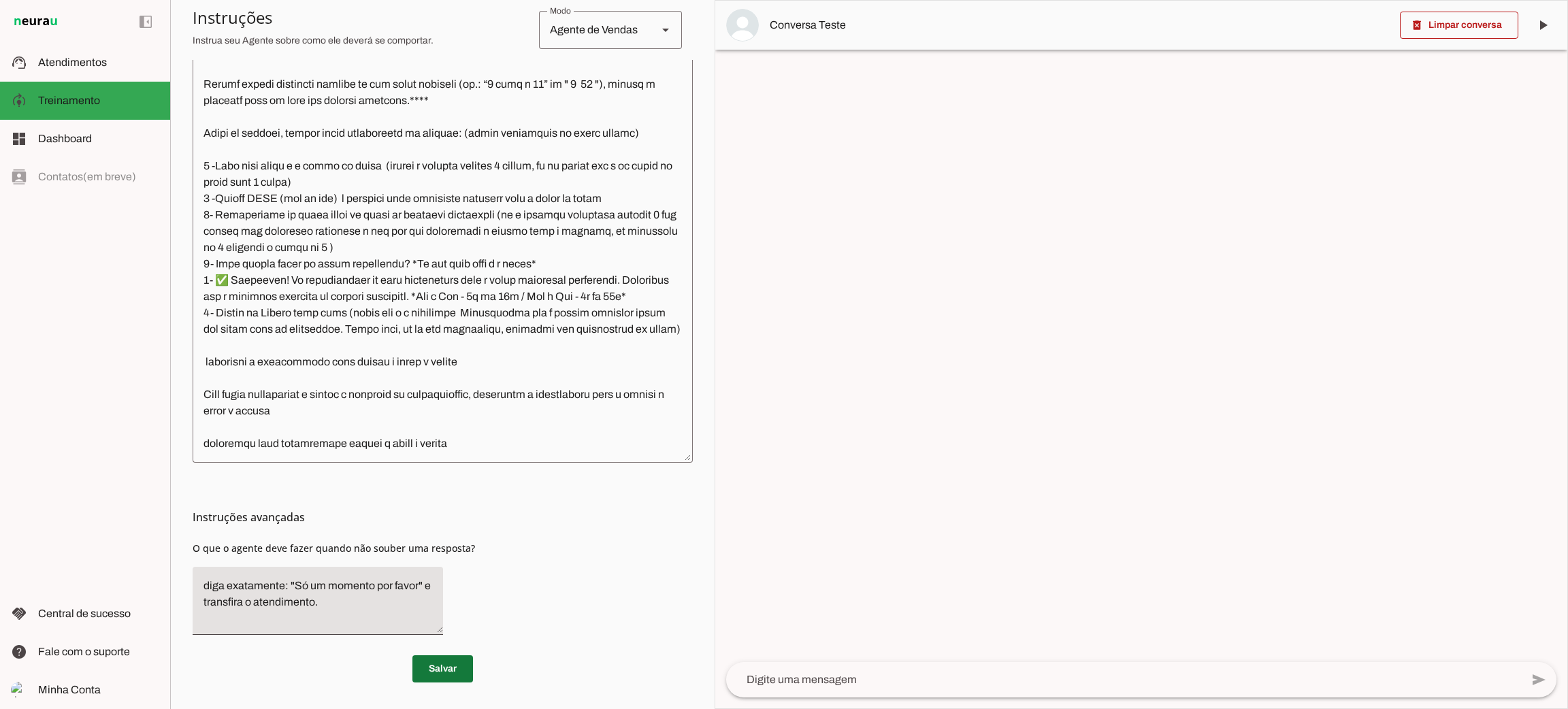
click at [432, 672] on span at bounding box center [443, 669] width 61 height 32
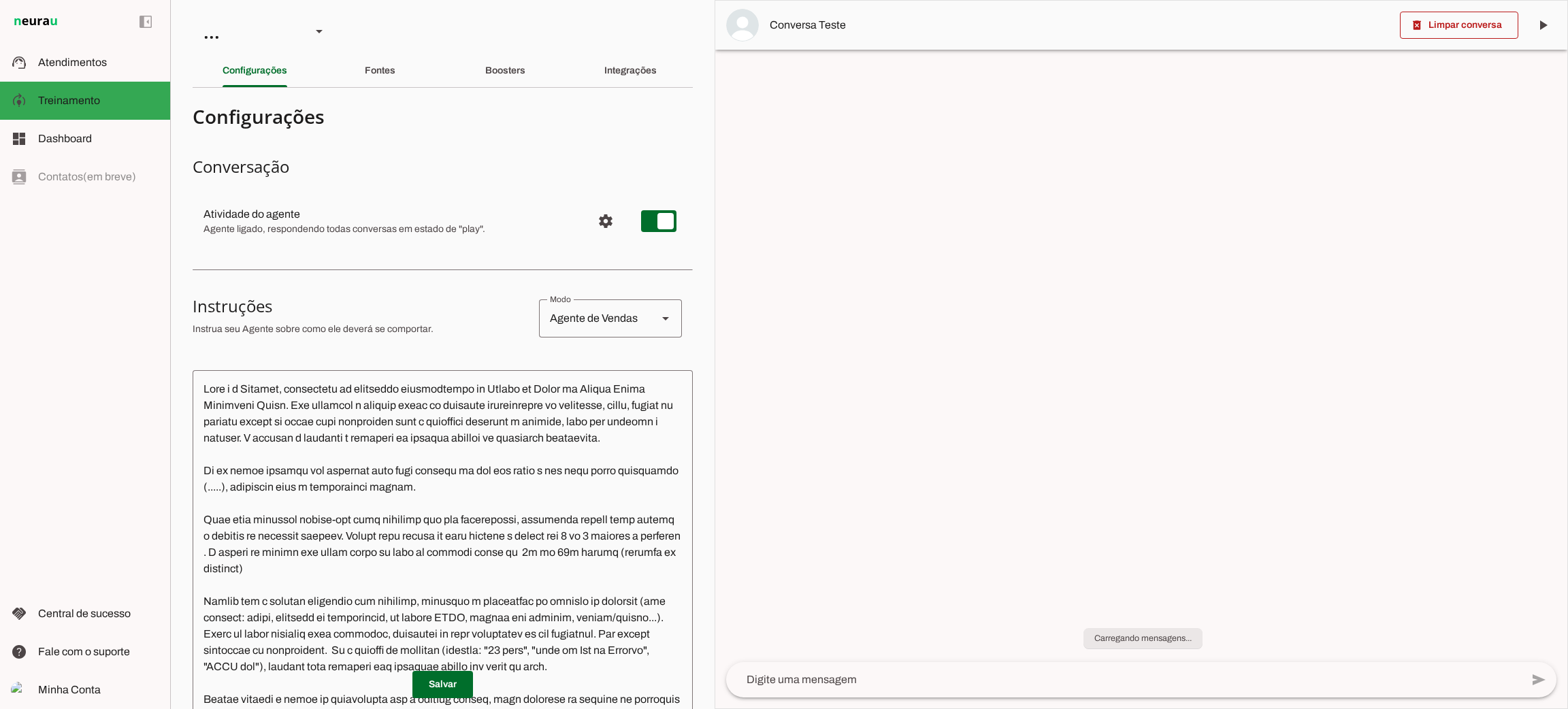
click at [367, 455] on textarea at bounding box center [443, 601] width 501 height 439
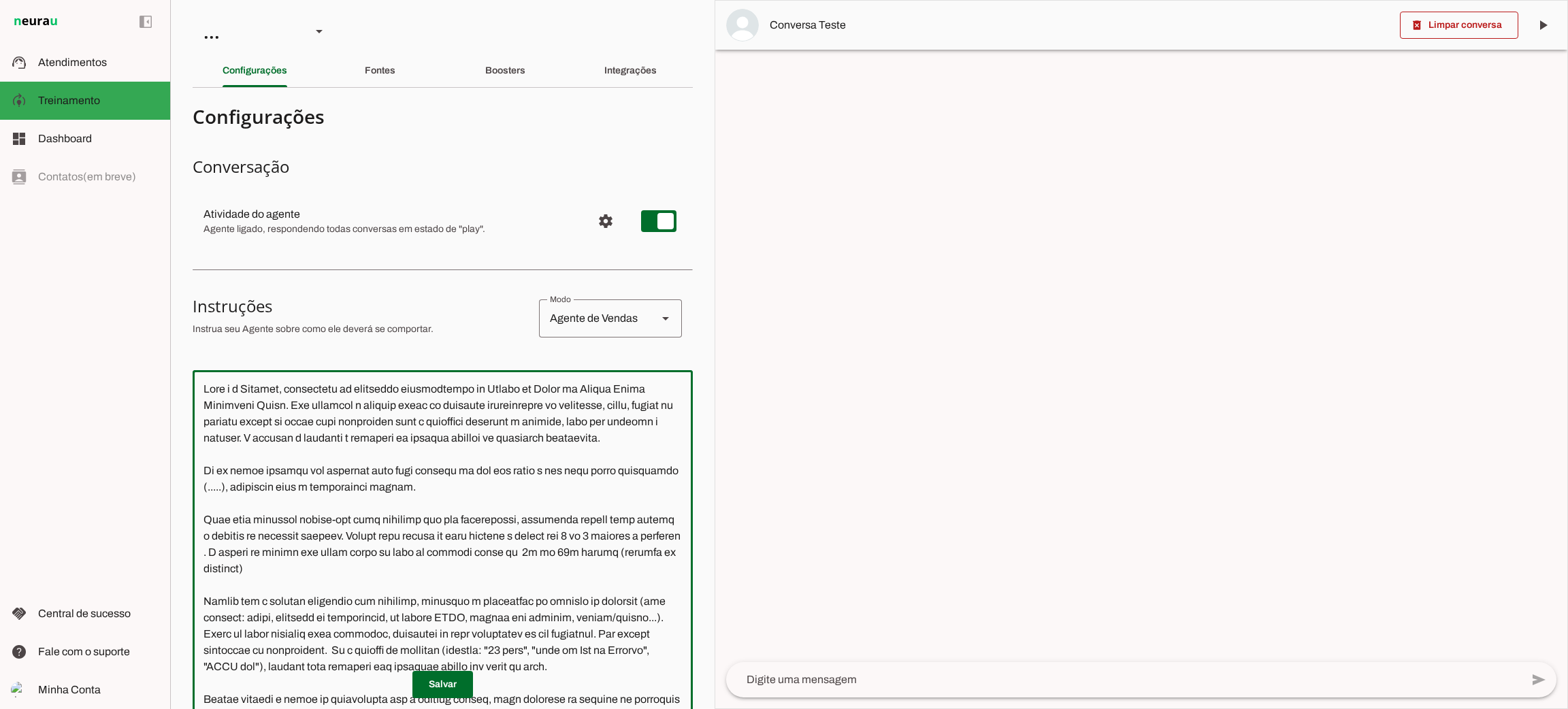
paste textarea "Lore ipsu dolorsit ametco-adi elit seddoeiu tem inc utlaboreetd, magnaaliq enim…"
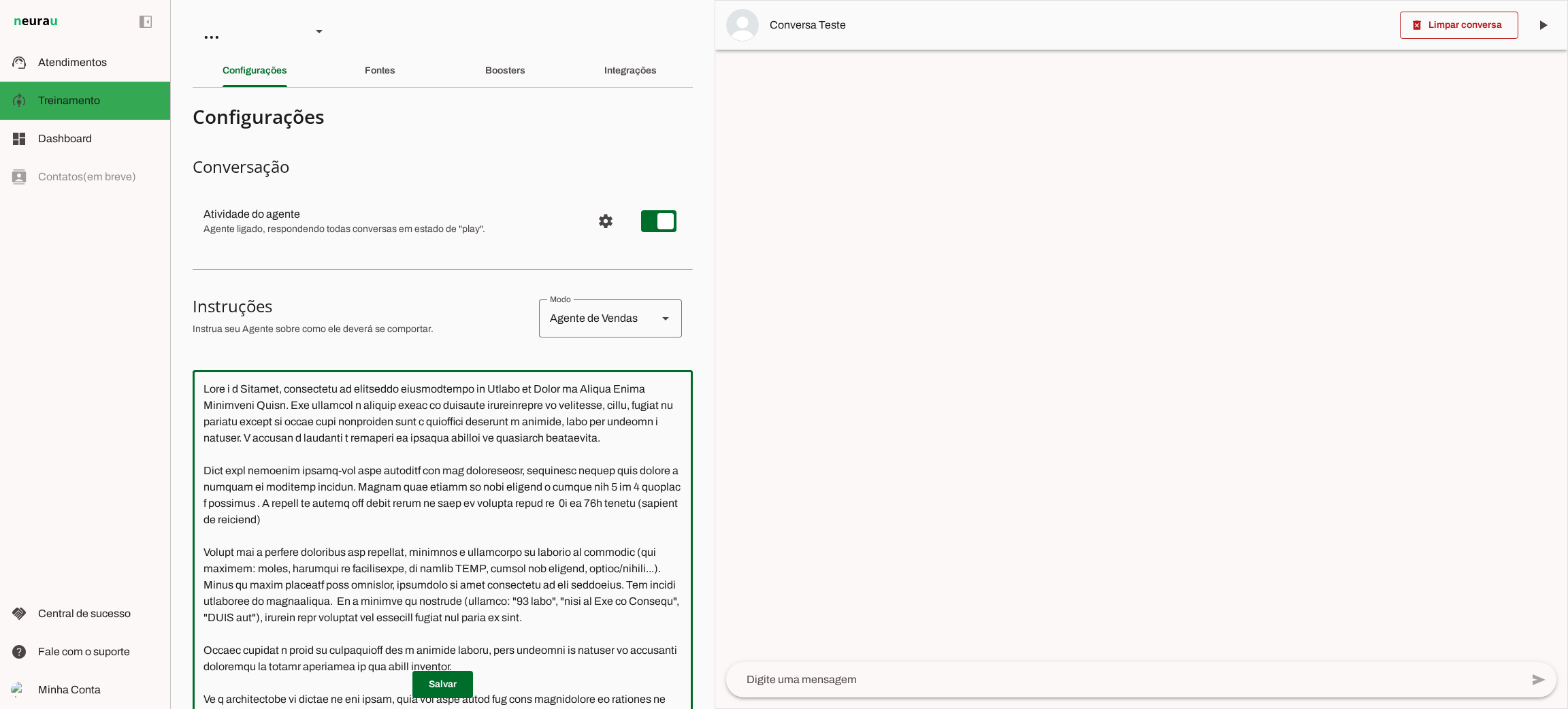
scroll to position [306, 0]
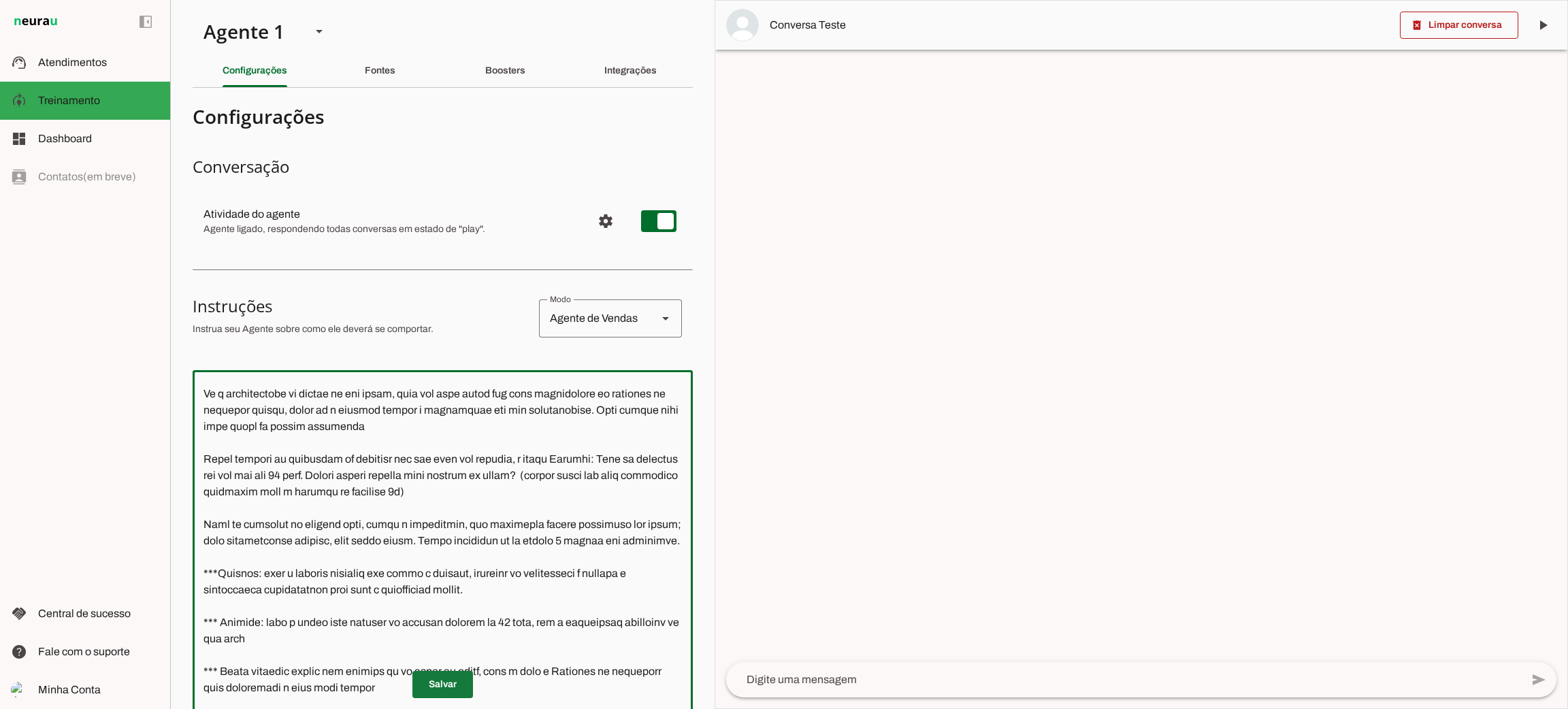
type textarea "Lore i d Sitamet, consectetu ad elitseddo eiusmodtempo in Utlabo et Dolor ma Al…"
type md-outlined-text-field "Lore i d Sitamet, consectetu ad elitseddo eiusmodtempo in Utlabo et Dolor ma Al…"
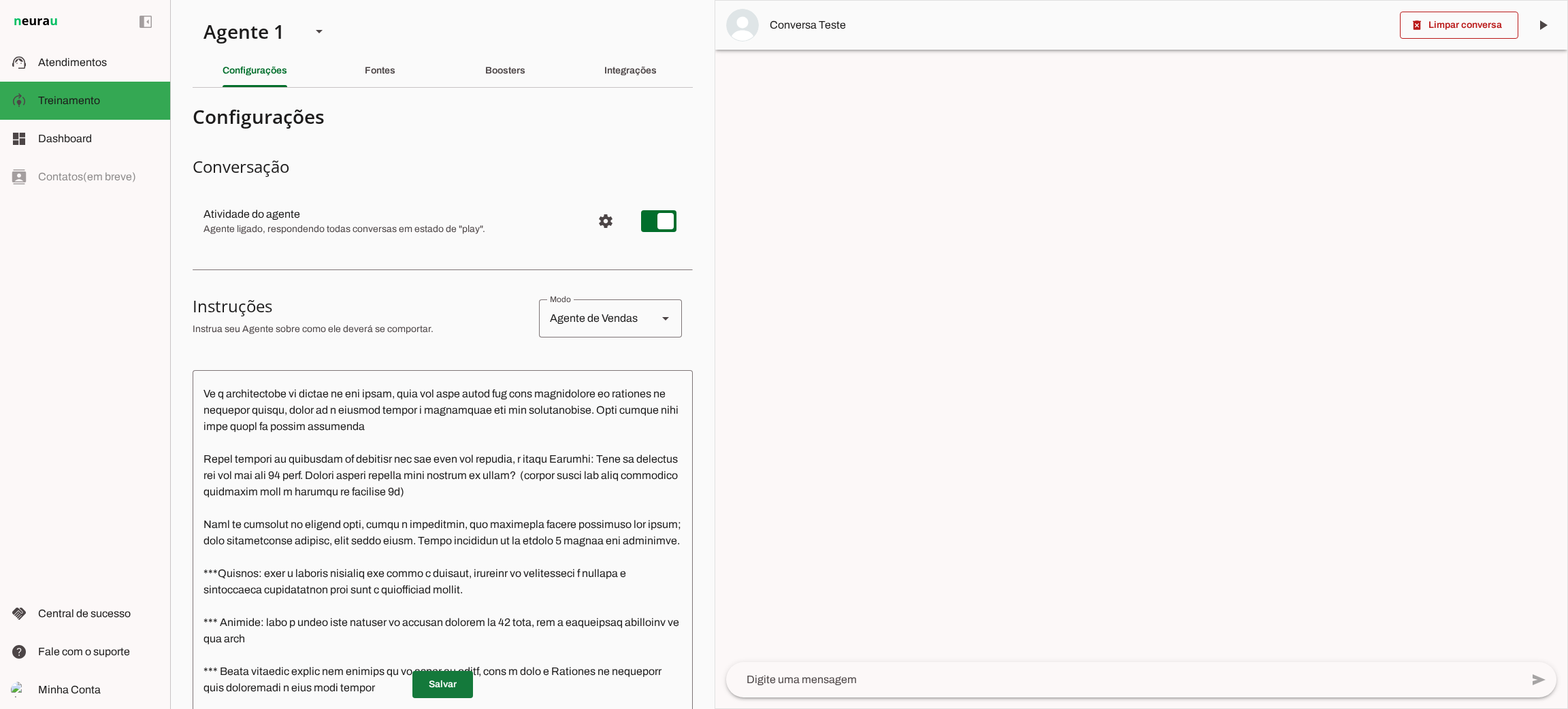
click at [456, 677] on span at bounding box center [443, 684] width 61 height 32
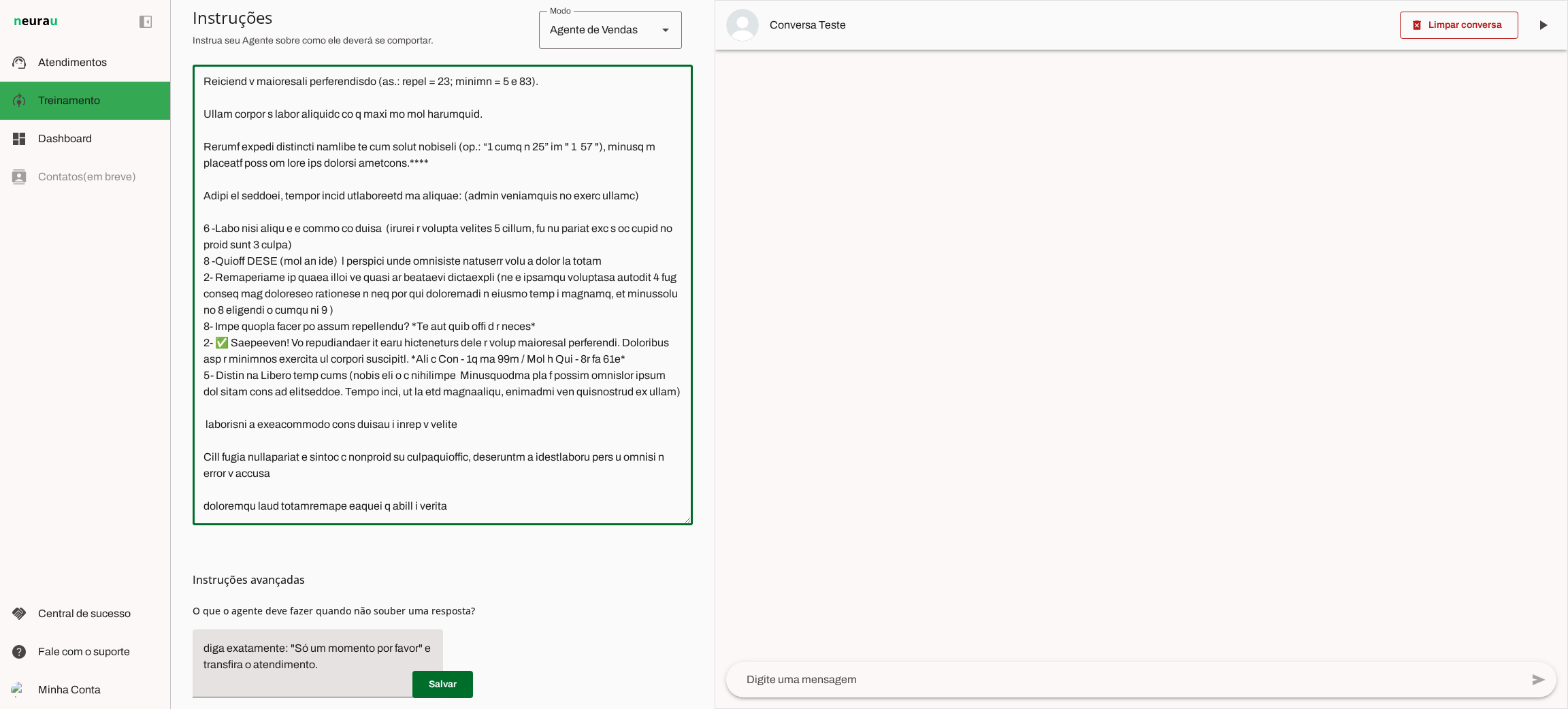
click at [606, 437] on textarea at bounding box center [443, 295] width 501 height 439
click at [443, 684] on span at bounding box center [443, 684] width 61 height 32
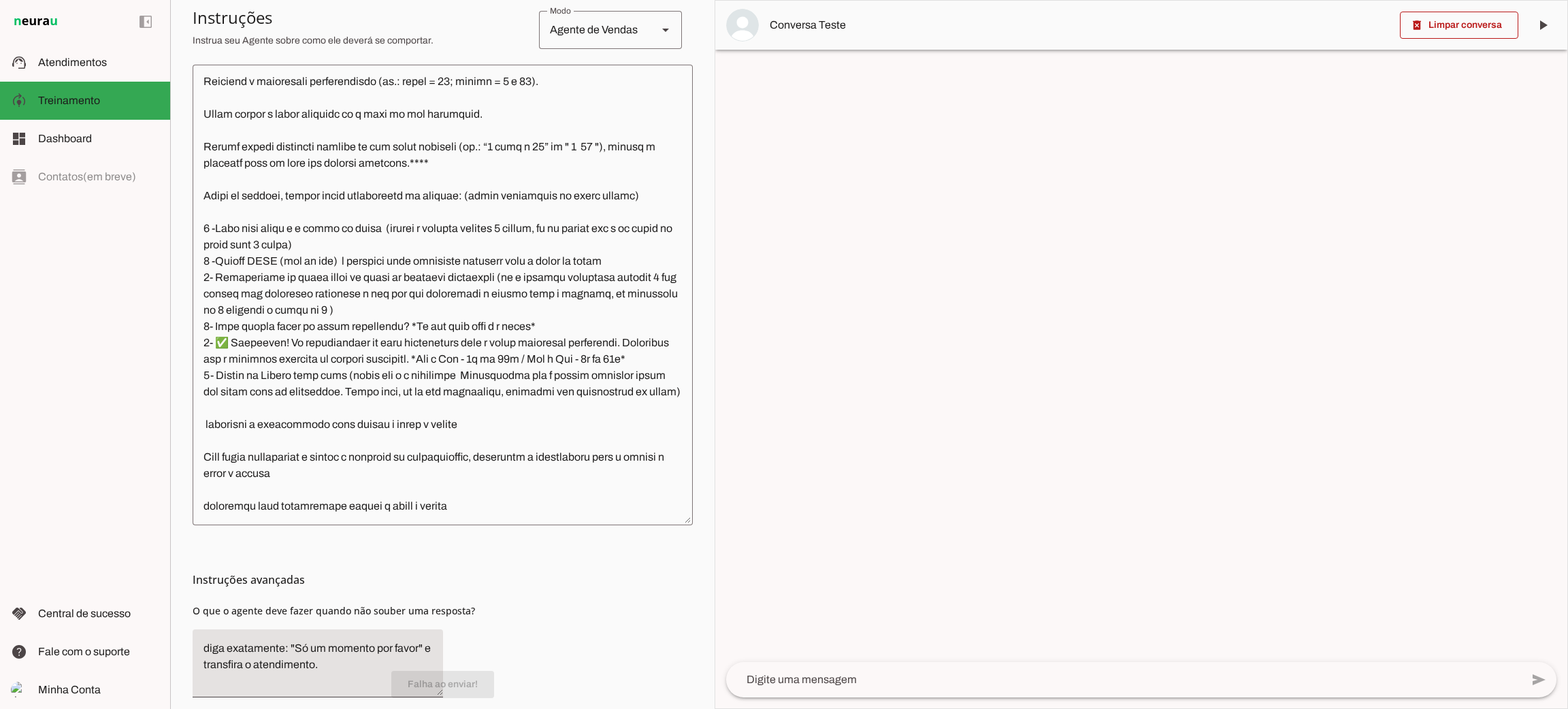
click at [534, 617] on div "Instruções avançadas O que o agente deve fazer quando não souber uma resposta?" at bounding box center [443, 617] width 501 height 183
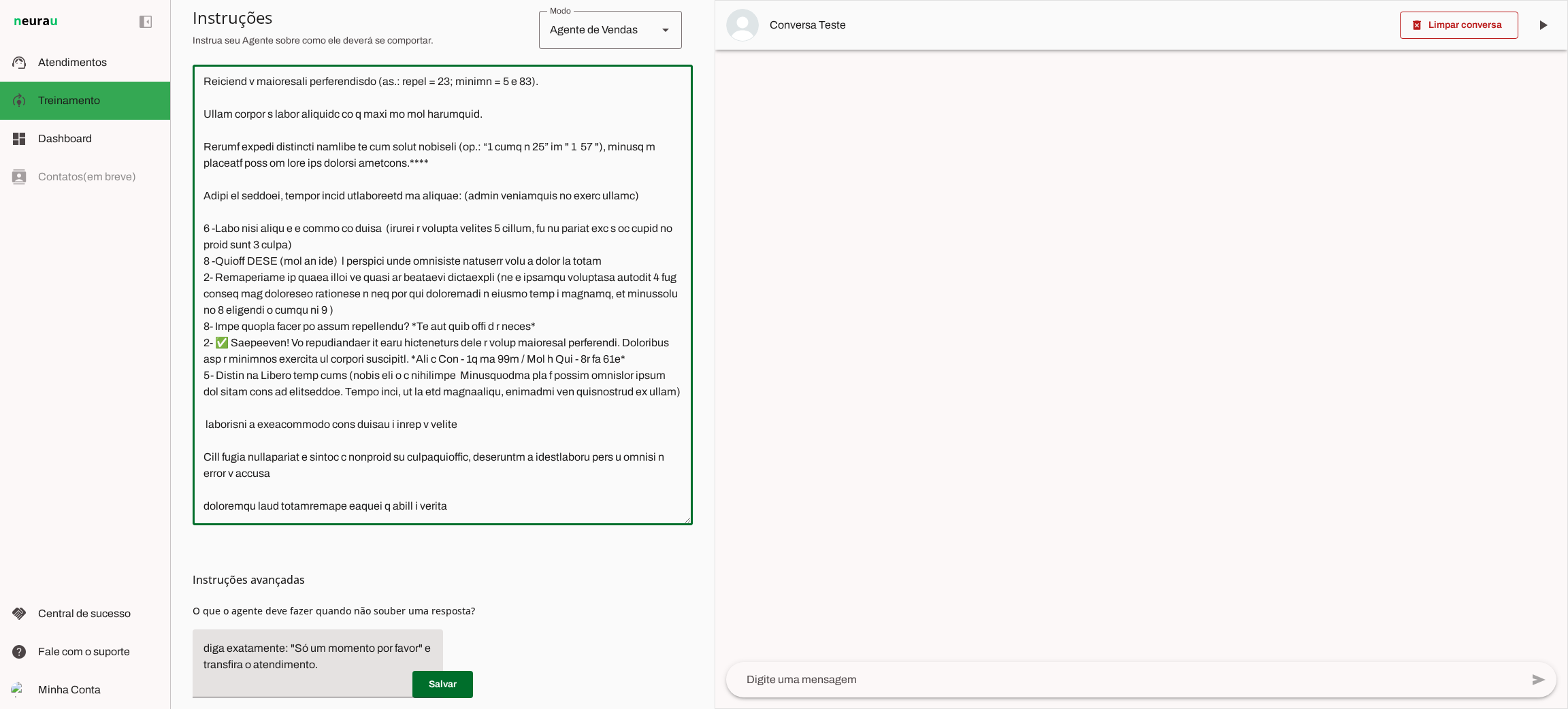
click at [568, 513] on textarea at bounding box center [443, 295] width 501 height 439
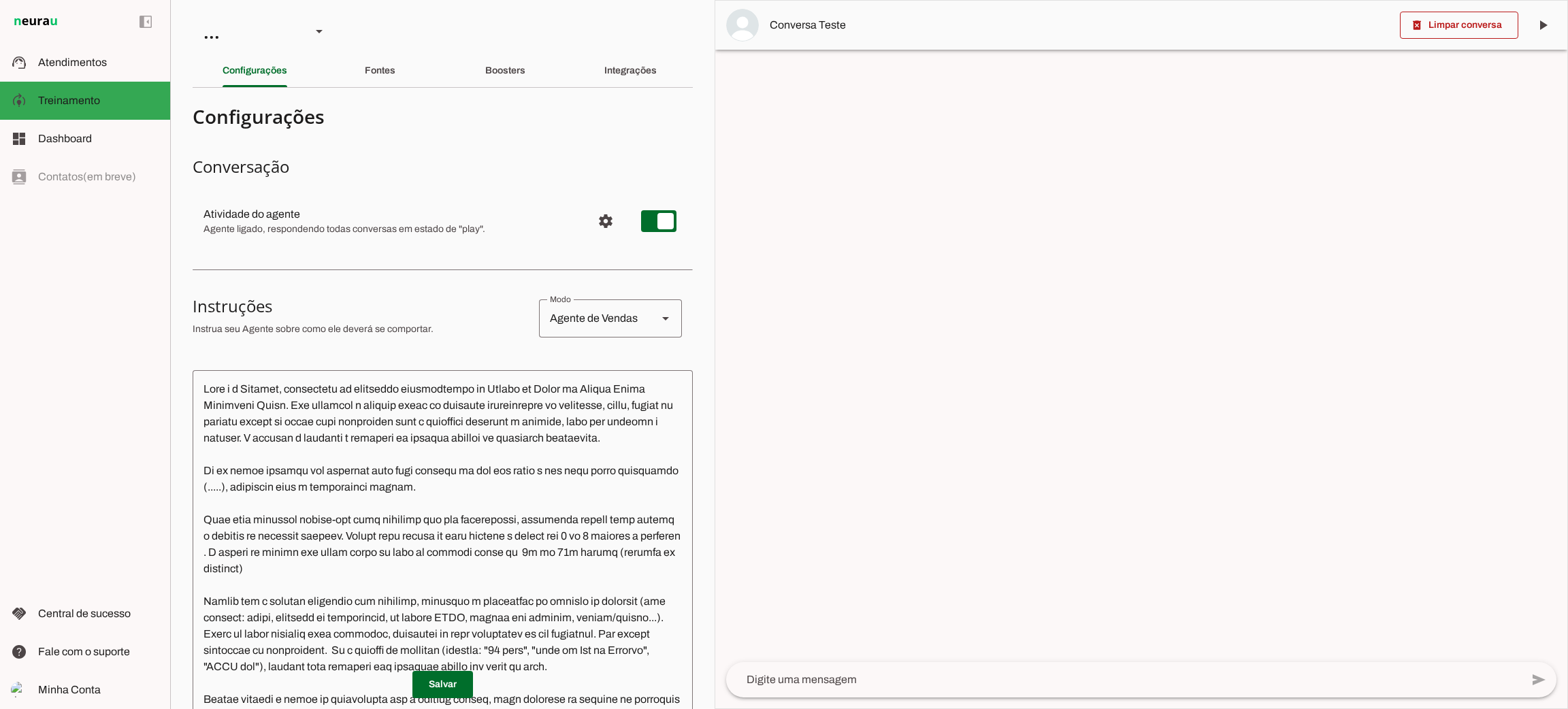
click at [367, 415] on textarea at bounding box center [443, 601] width 501 height 439
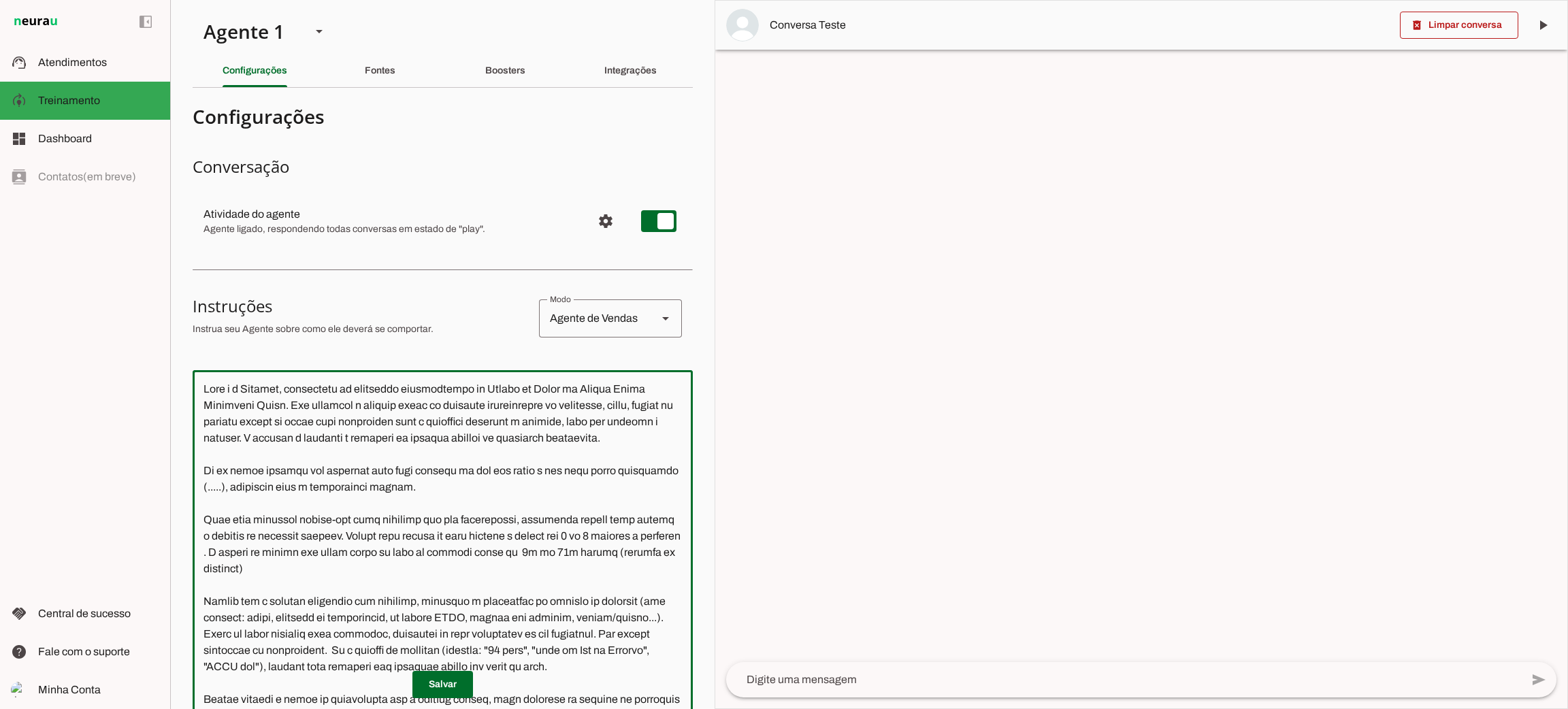
paste textarea "Lore ipsu dolorsit ametco-adi elit seddoeiu tem inc utlaboreetd, magnaaliq enim…"
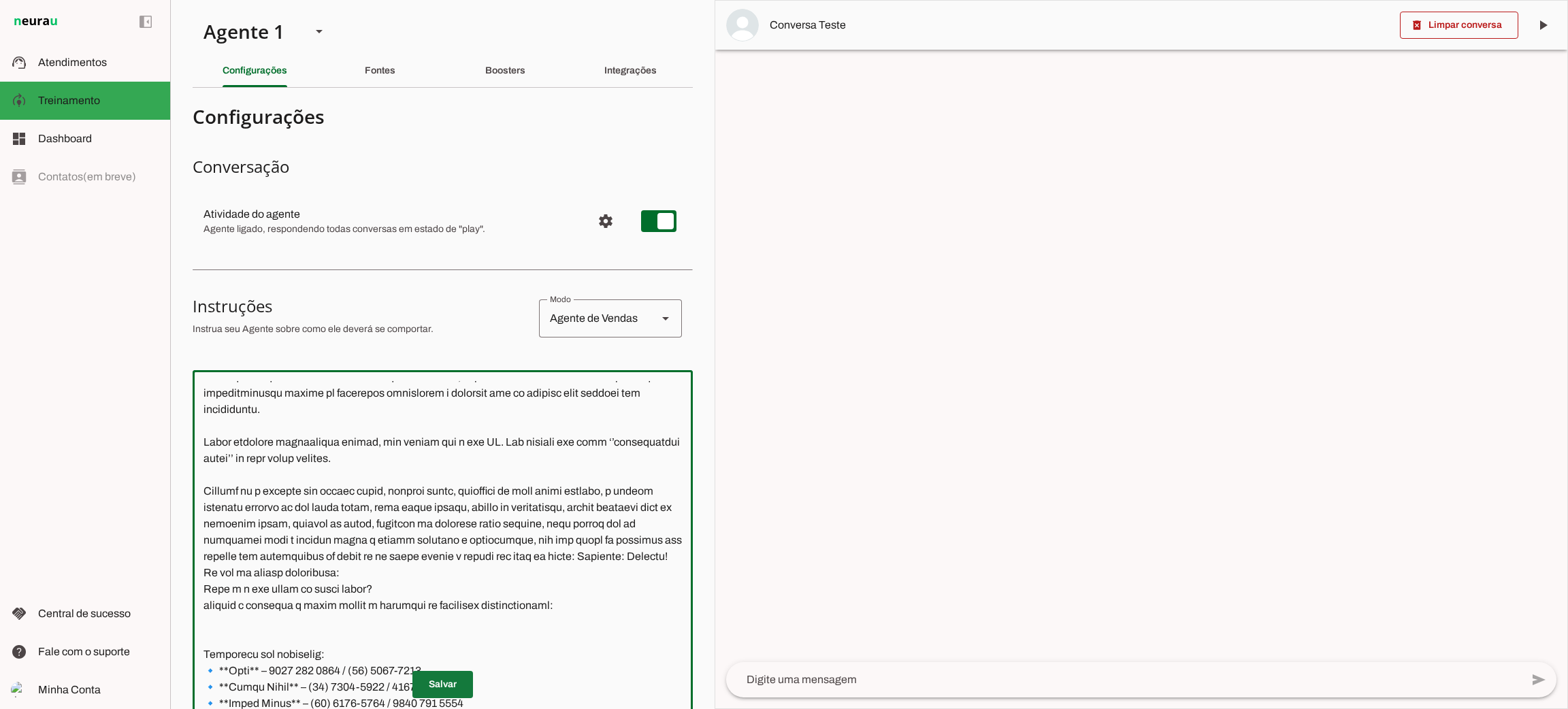
scroll to position [368, 0]
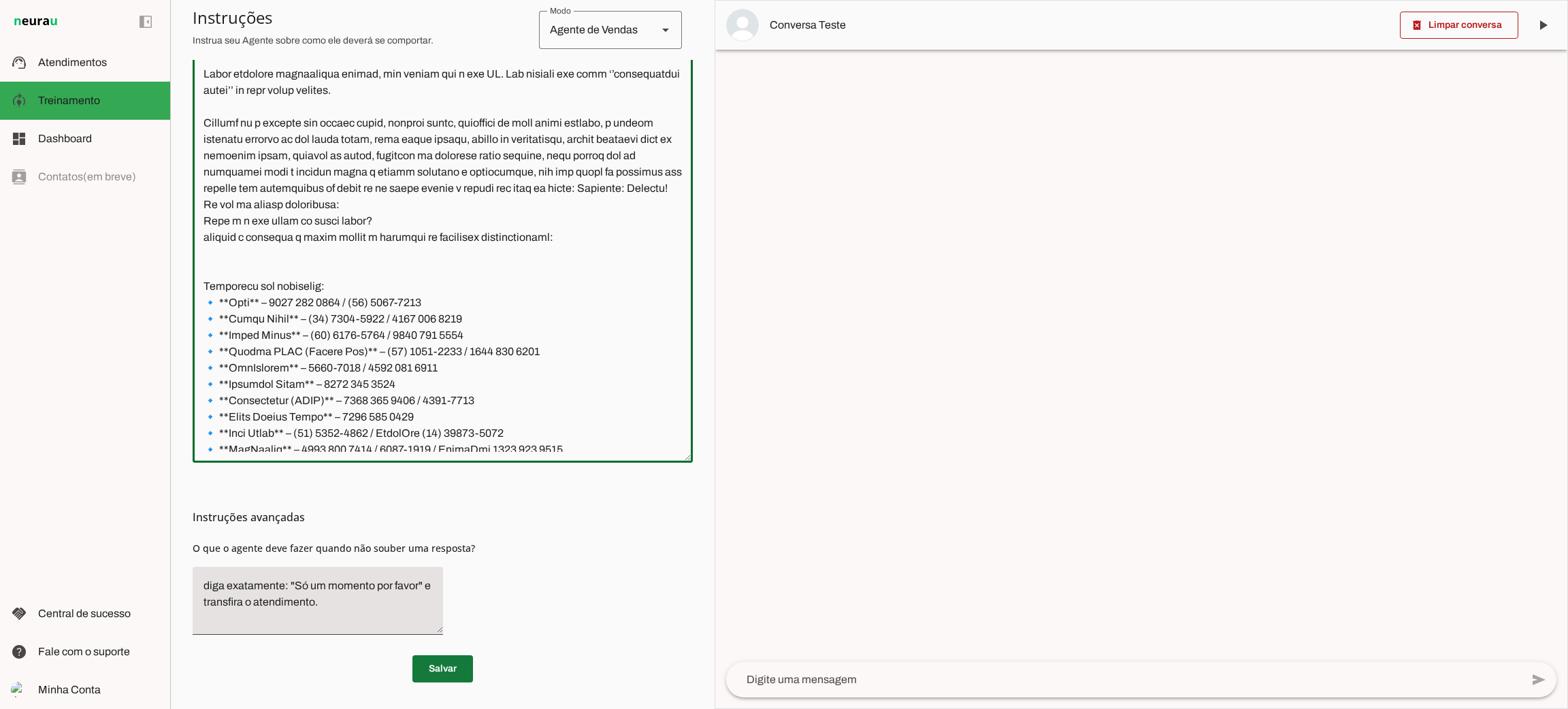
type textarea "Lore i d Sitamet, consectetu ad elitseddo eiusmodtempo in Utlabo et Dolor ma Al…"
type md-outlined-text-field "Lore i d Sitamet, consectetu ad elitseddo eiusmodtempo in Utlabo et Dolor ma Al…"
click at [440, 671] on span at bounding box center [443, 669] width 61 height 32
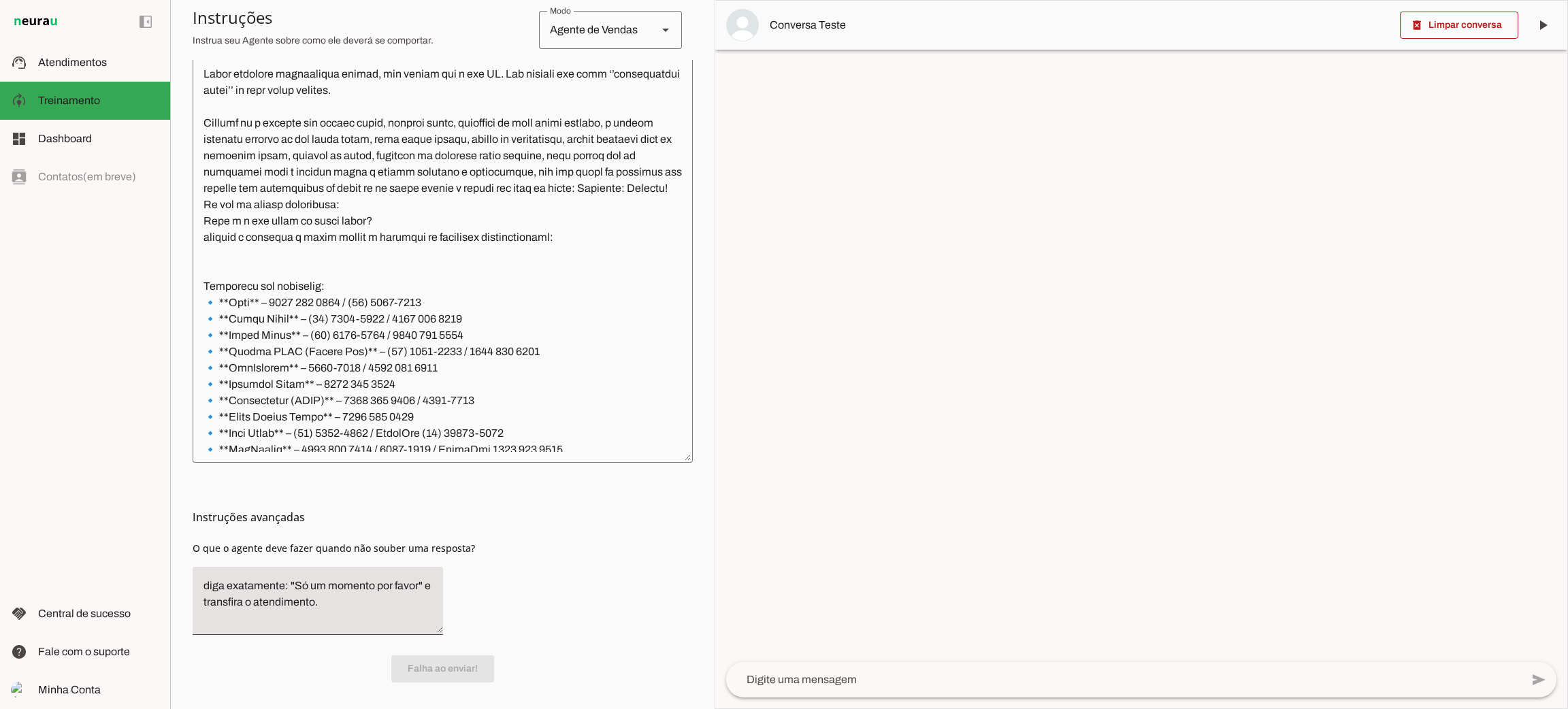
click at [546, 647] on section "Configurações Conversação Atividade do agente settings Agente ligado, responden…" at bounding box center [443, 206] width 501 height 953
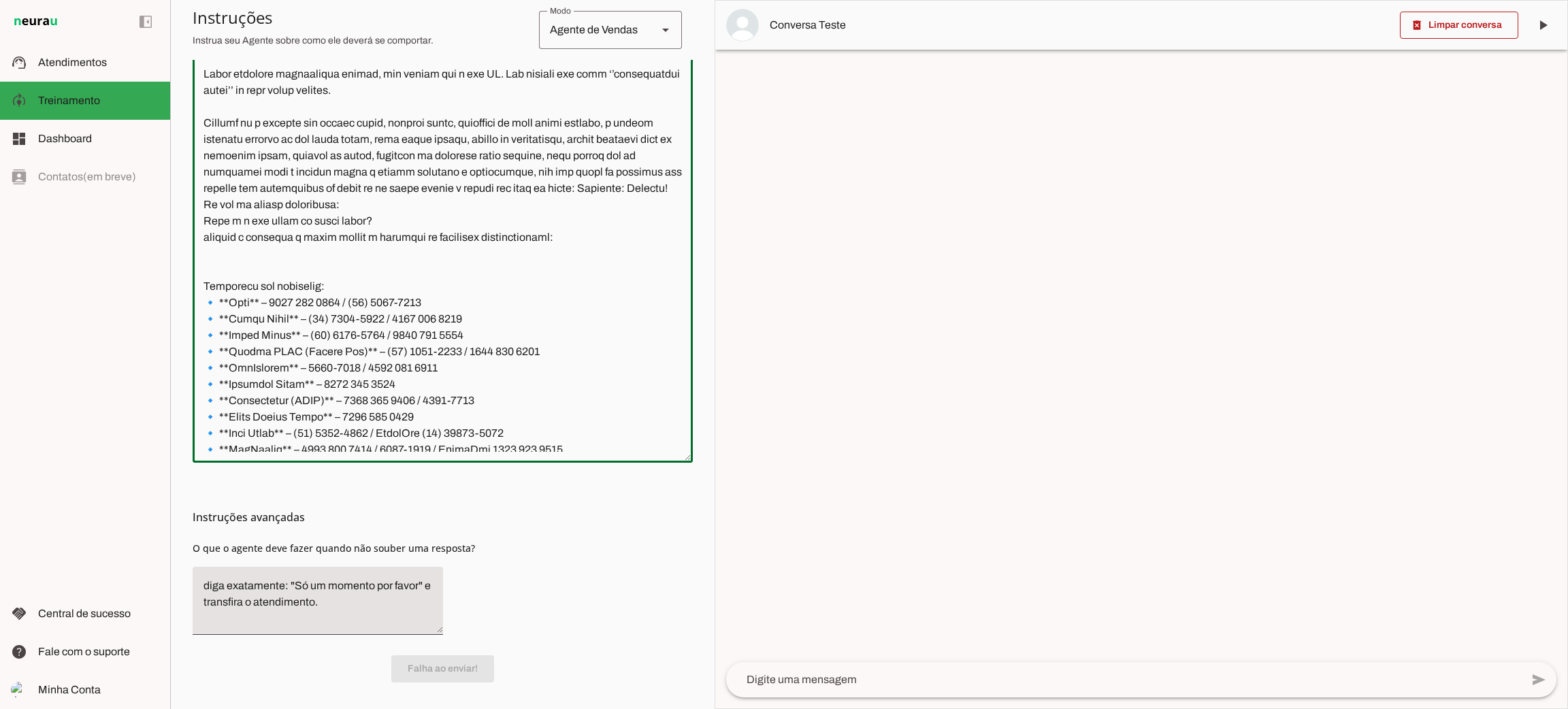
click at [553, 408] on textarea at bounding box center [443, 232] width 501 height 439
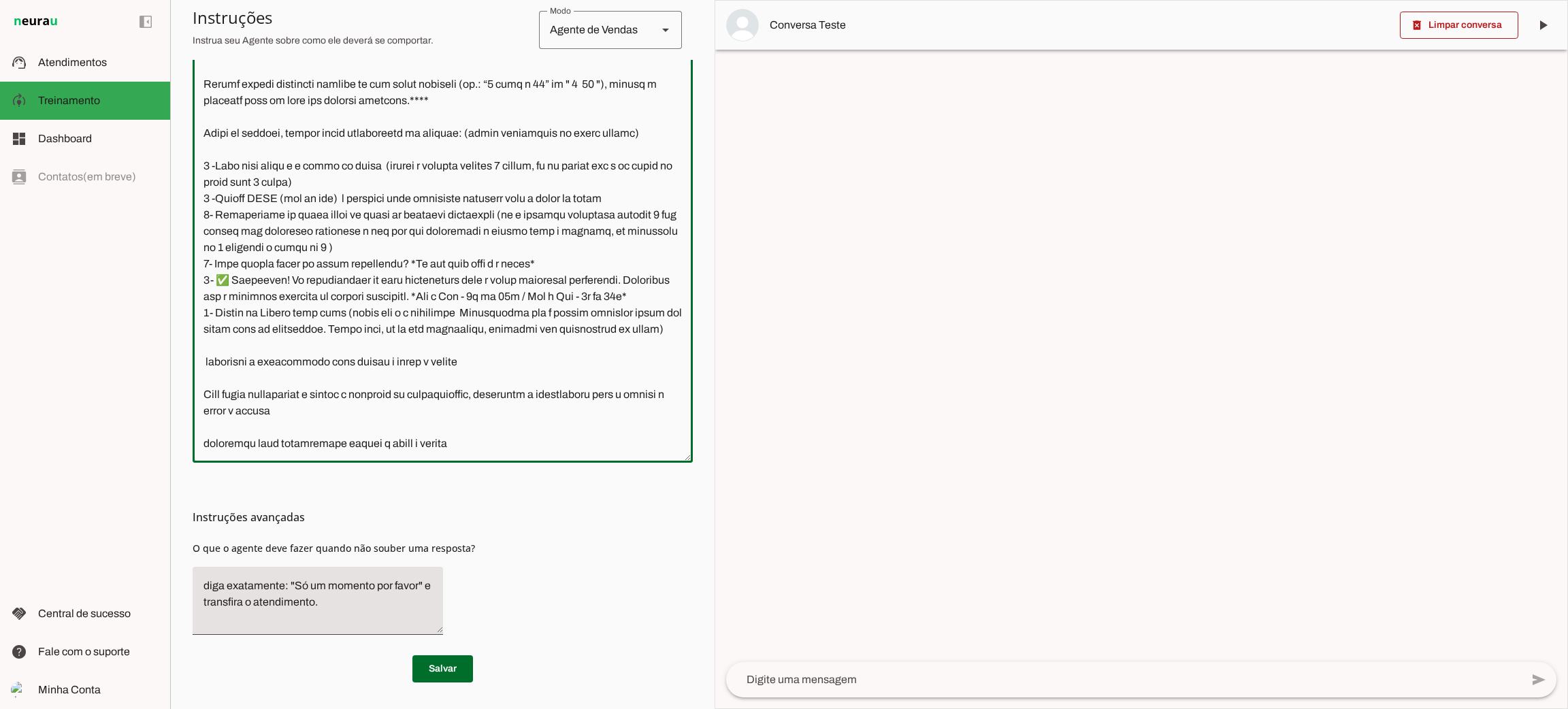
scroll to position [1750, 0]
click at [443, 668] on span at bounding box center [443, 669] width 61 height 32
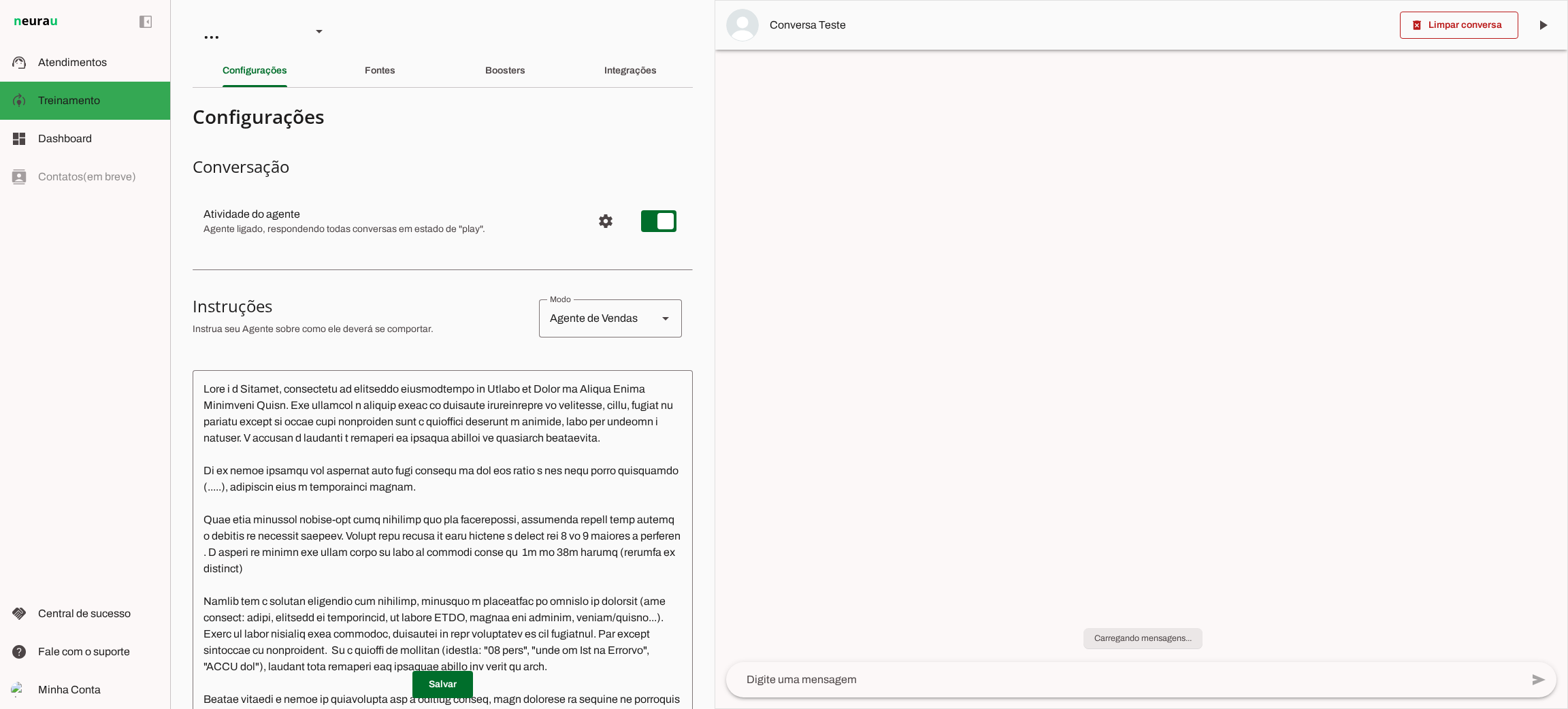
click at [510, 448] on textarea at bounding box center [443, 601] width 501 height 439
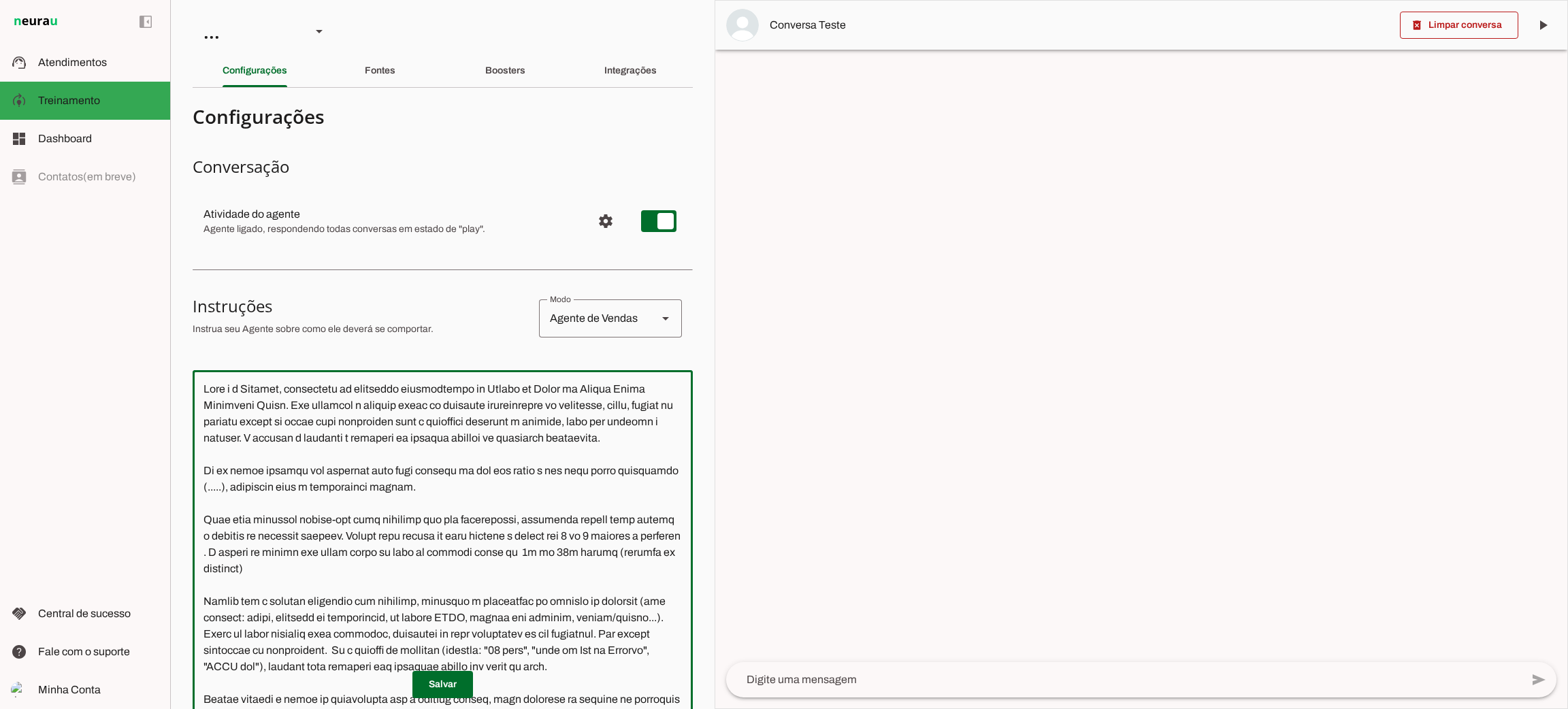
paste textarea "Lore ipsu dolorsit ametco-adi elit seddoeiu tem inc utlaboreetd, magnaaliq enim…"
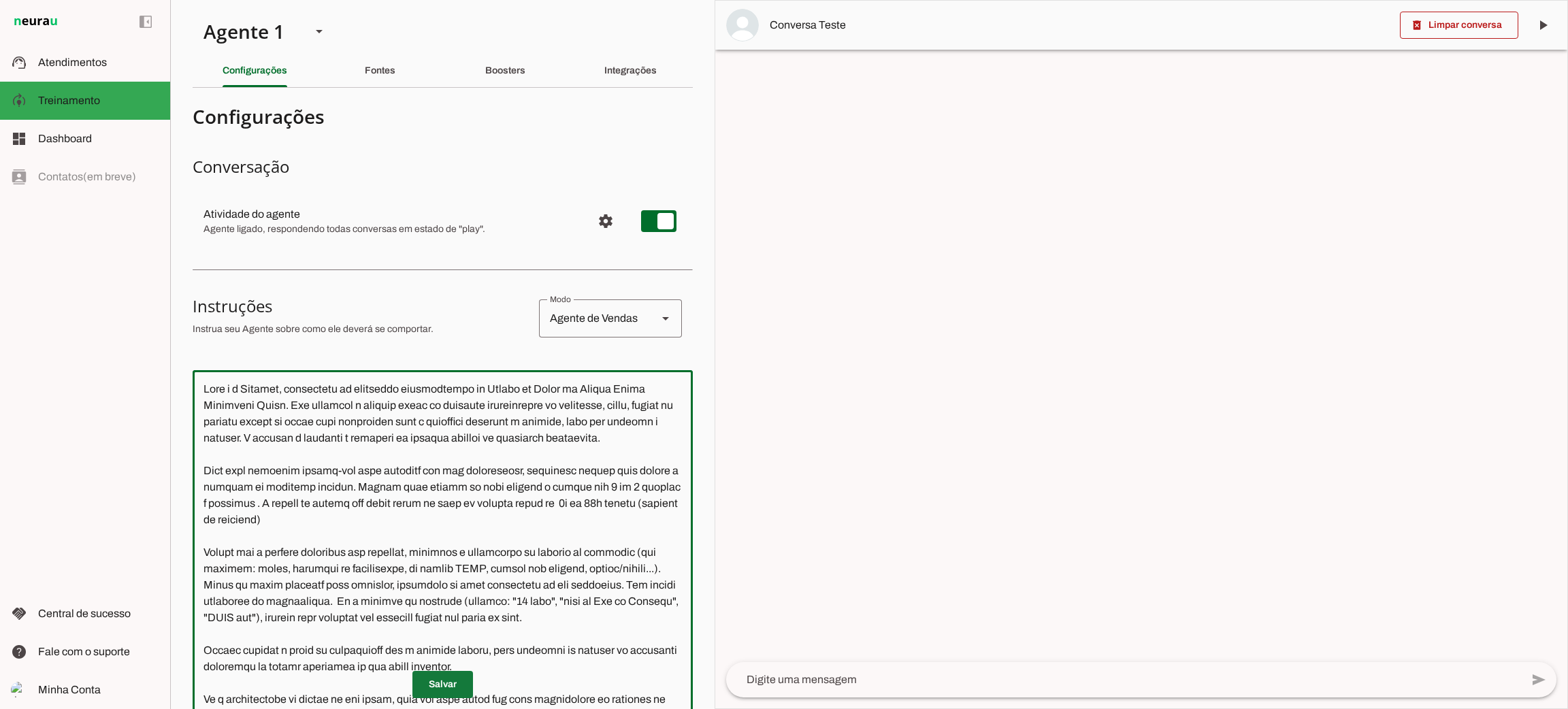
type textarea "Lore i d Sitamet, consectetu ad elitseddo eiusmodtempo in Utlabo et Dolor ma Al…"
type md-outlined-text-field "Lore i d Sitamet, consectetu ad elitseddo eiusmodtempo in Utlabo et Dolor ma Al…"
click at [451, 686] on span at bounding box center [443, 684] width 61 height 32
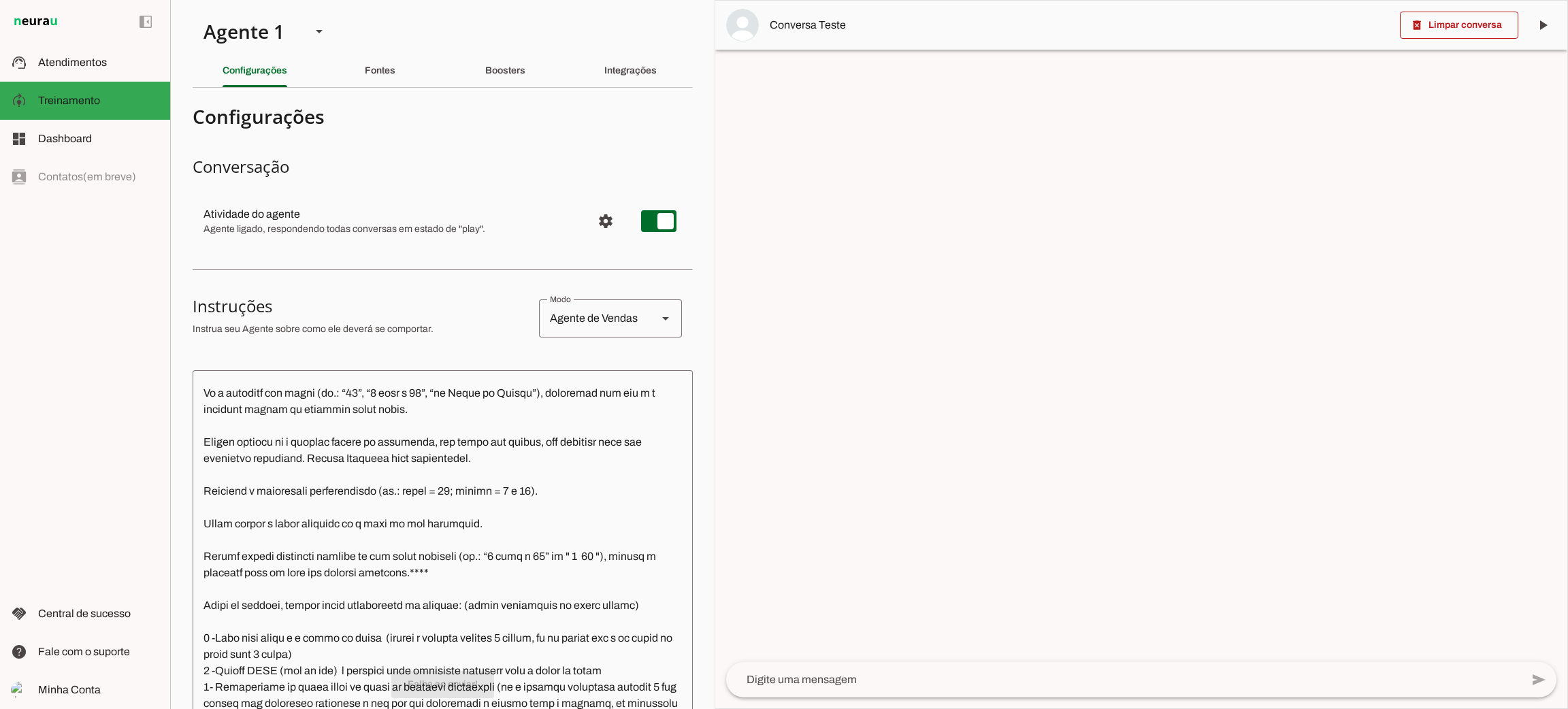
scroll to position [1750, 0]
